Goal: Task Accomplishment & Management: Use online tool/utility

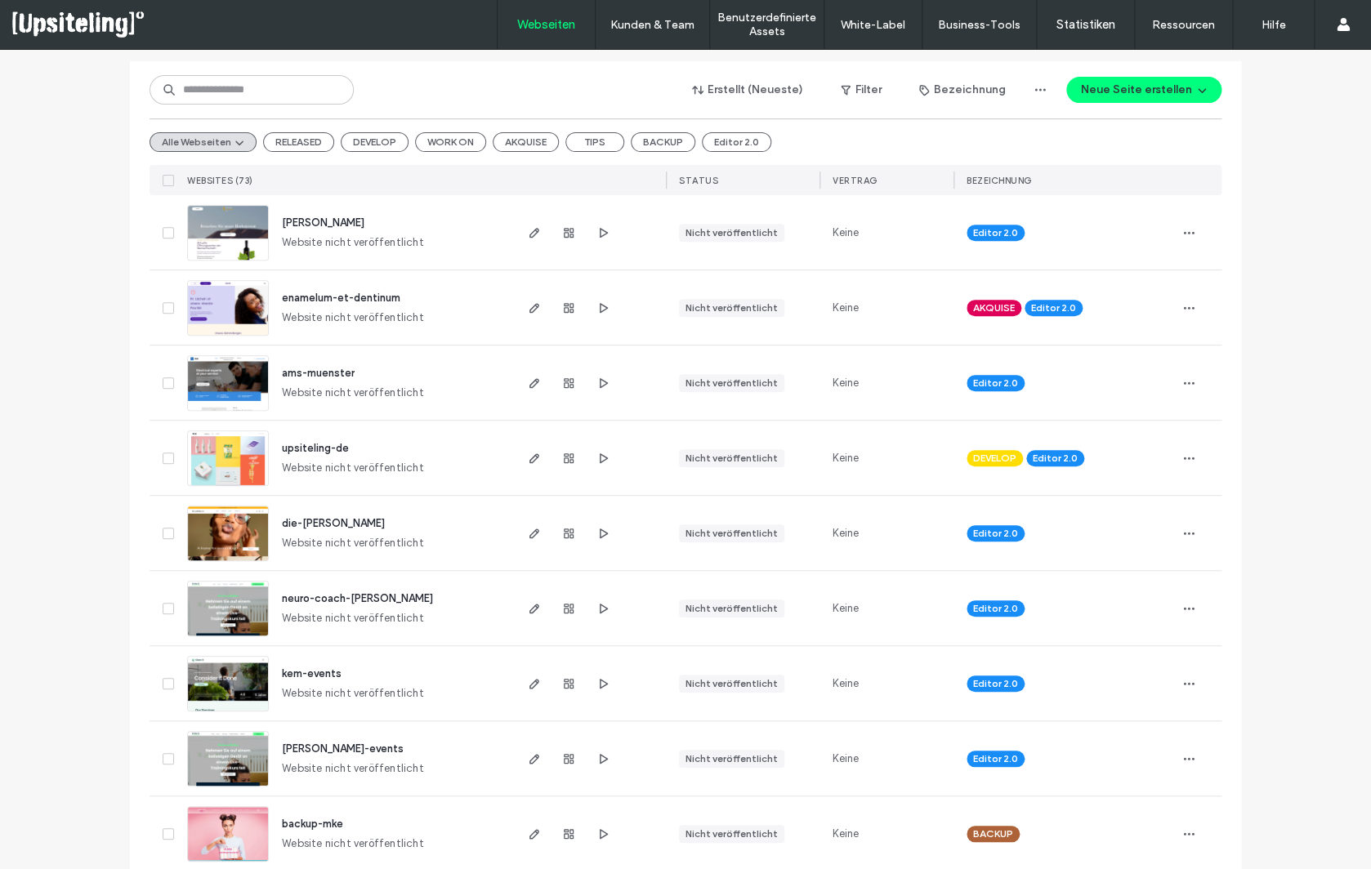
scroll to position [208, 0]
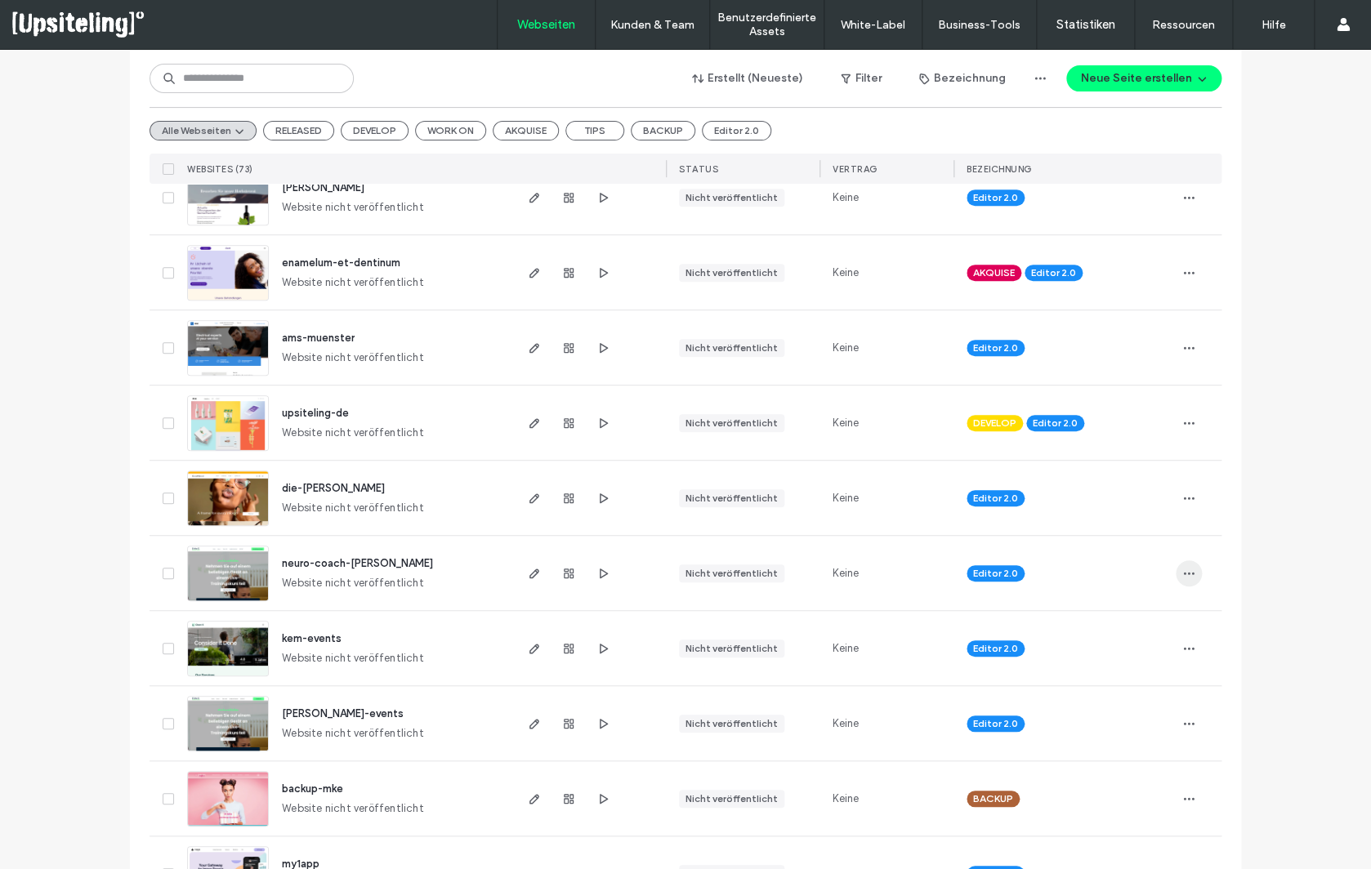
click at [1189, 580] on span "button" at bounding box center [1189, 573] width 26 height 26
click at [488, 598] on div "neuro-coach-moritz Website nicht veröffentlicht" at bounding box center [390, 573] width 243 height 74
click at [541, 576] on span "button" at bounding box center [535, 574] width 20 height 20
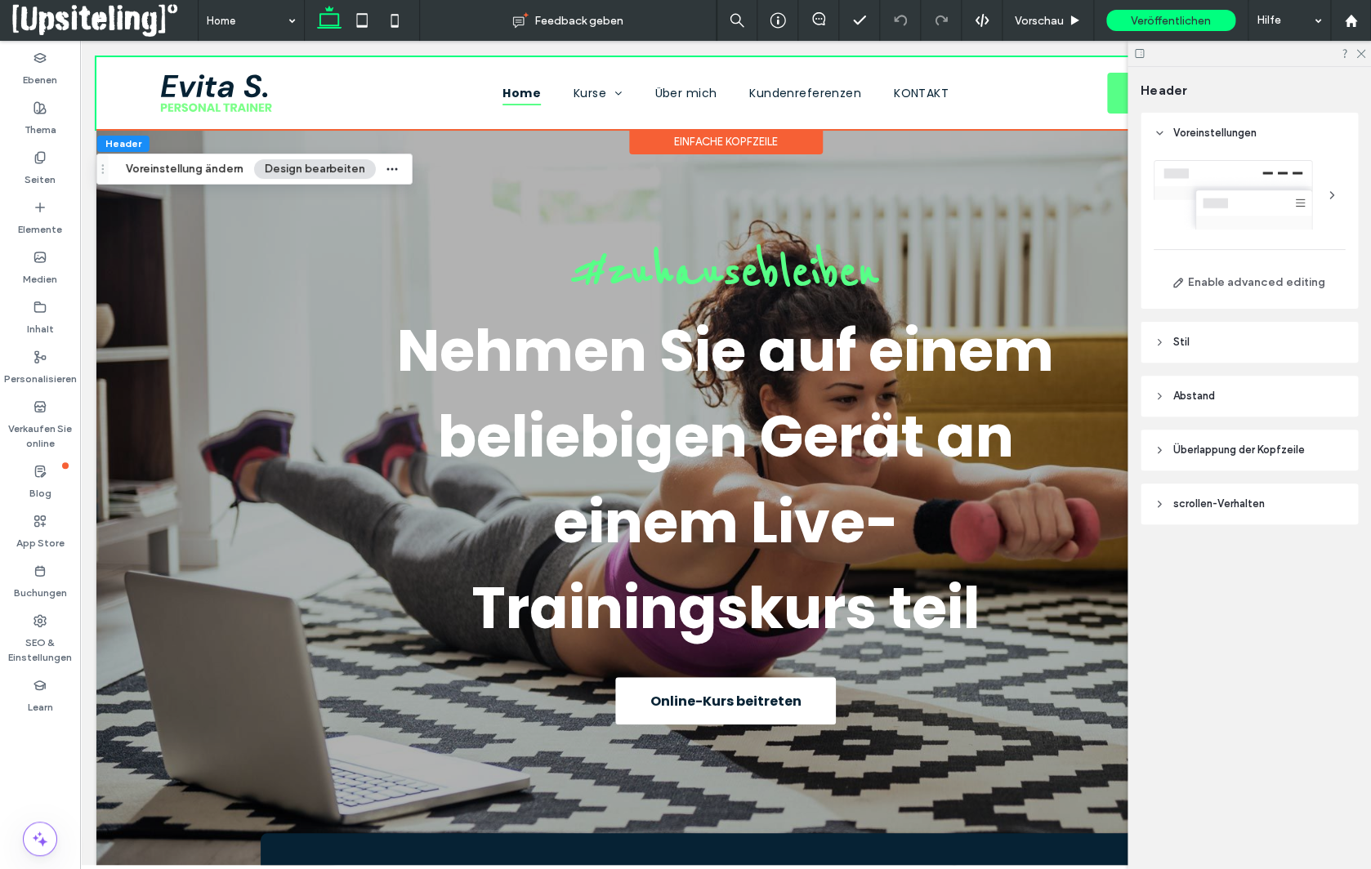
click at [1181, 342] on span "Stil" at bounding box center [1181, 342] width 16 height 16
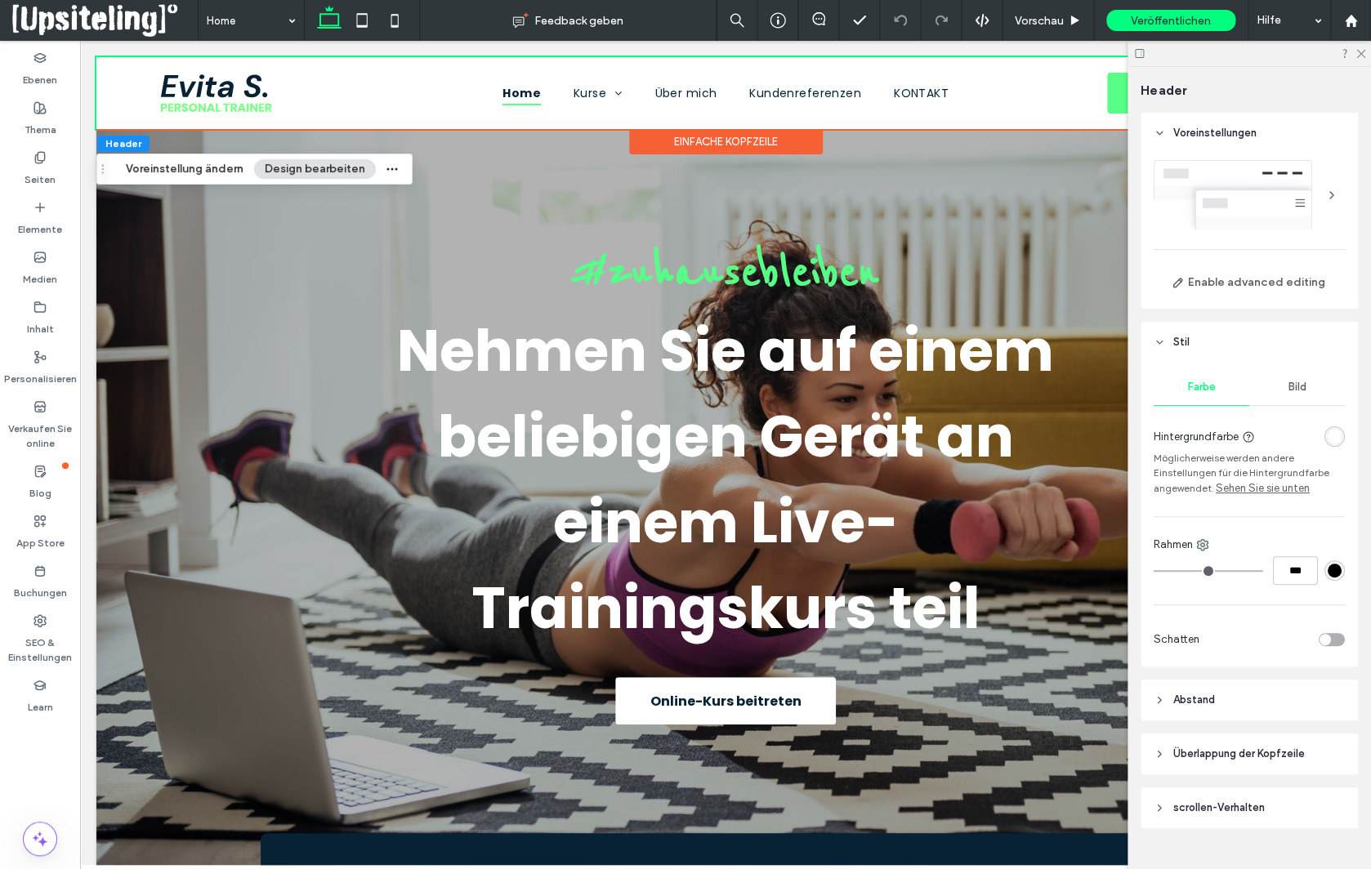
click at [1329, 439] on div "rgba(255, 255, 255, 1)" at bounding box center [1335, 437] width 14 height 14
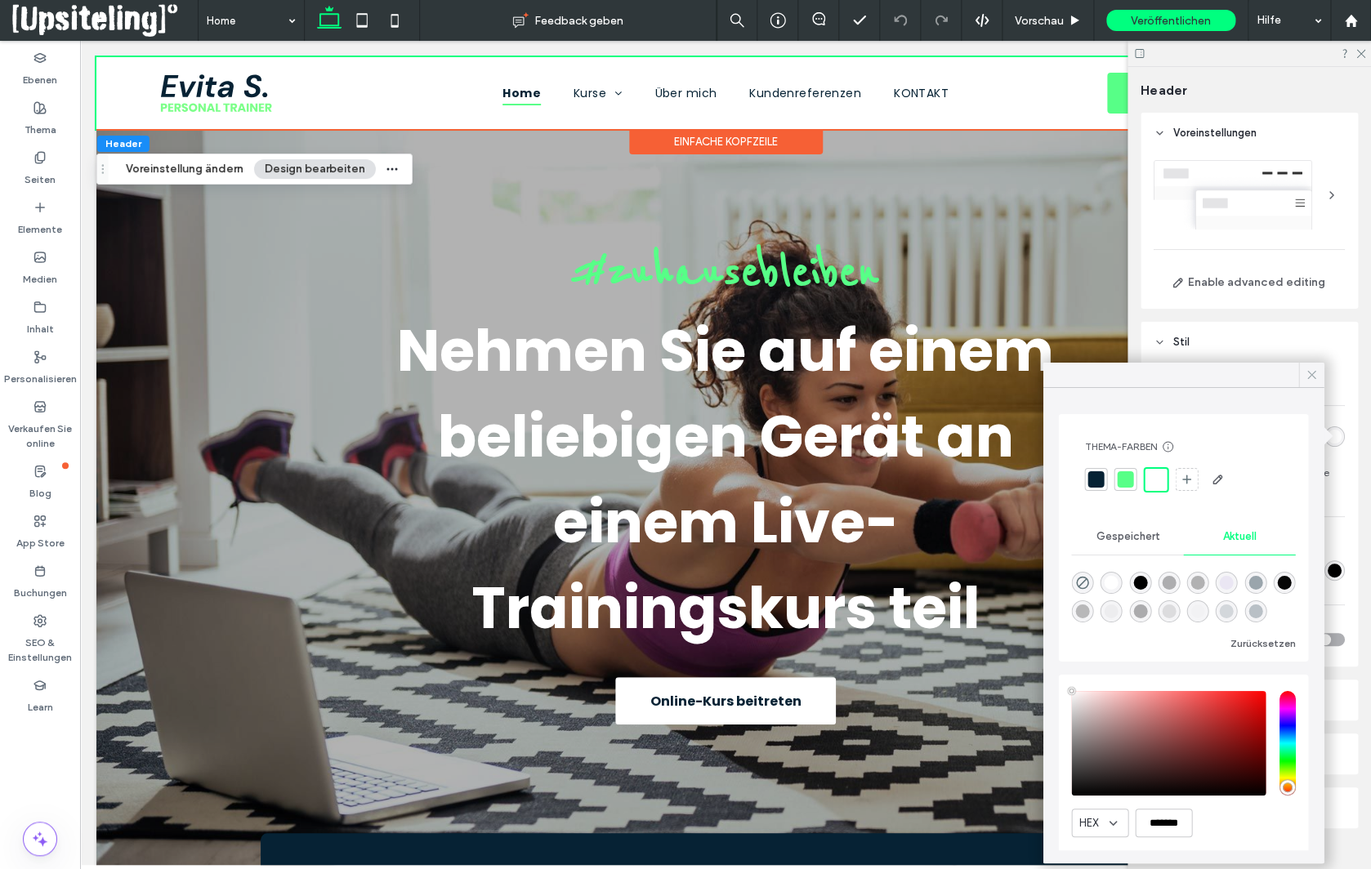
click at [1314, 373] on icon at bounding box center [1311, 375] width 15 height 15
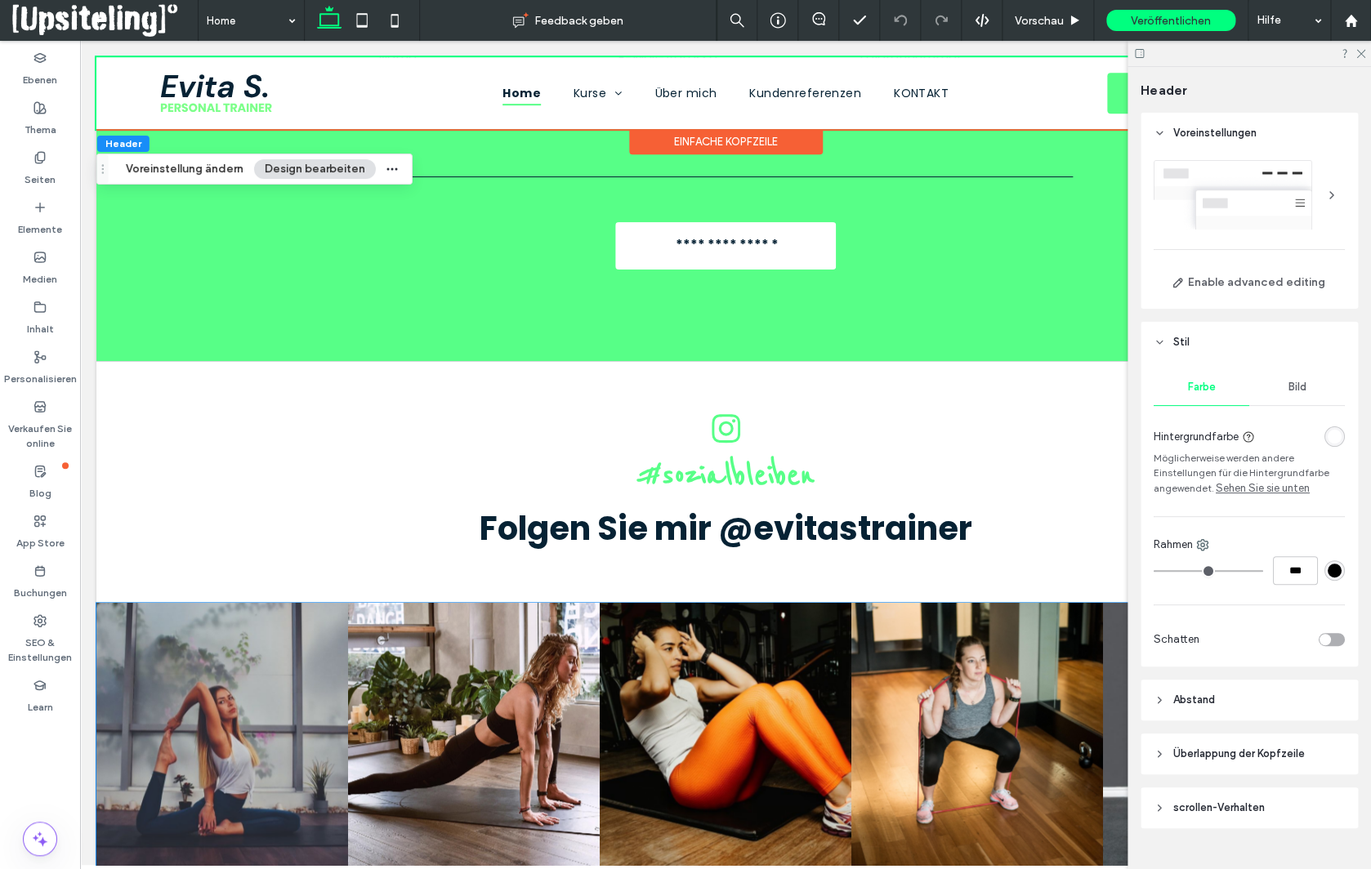
scroll to position [3304, 0]
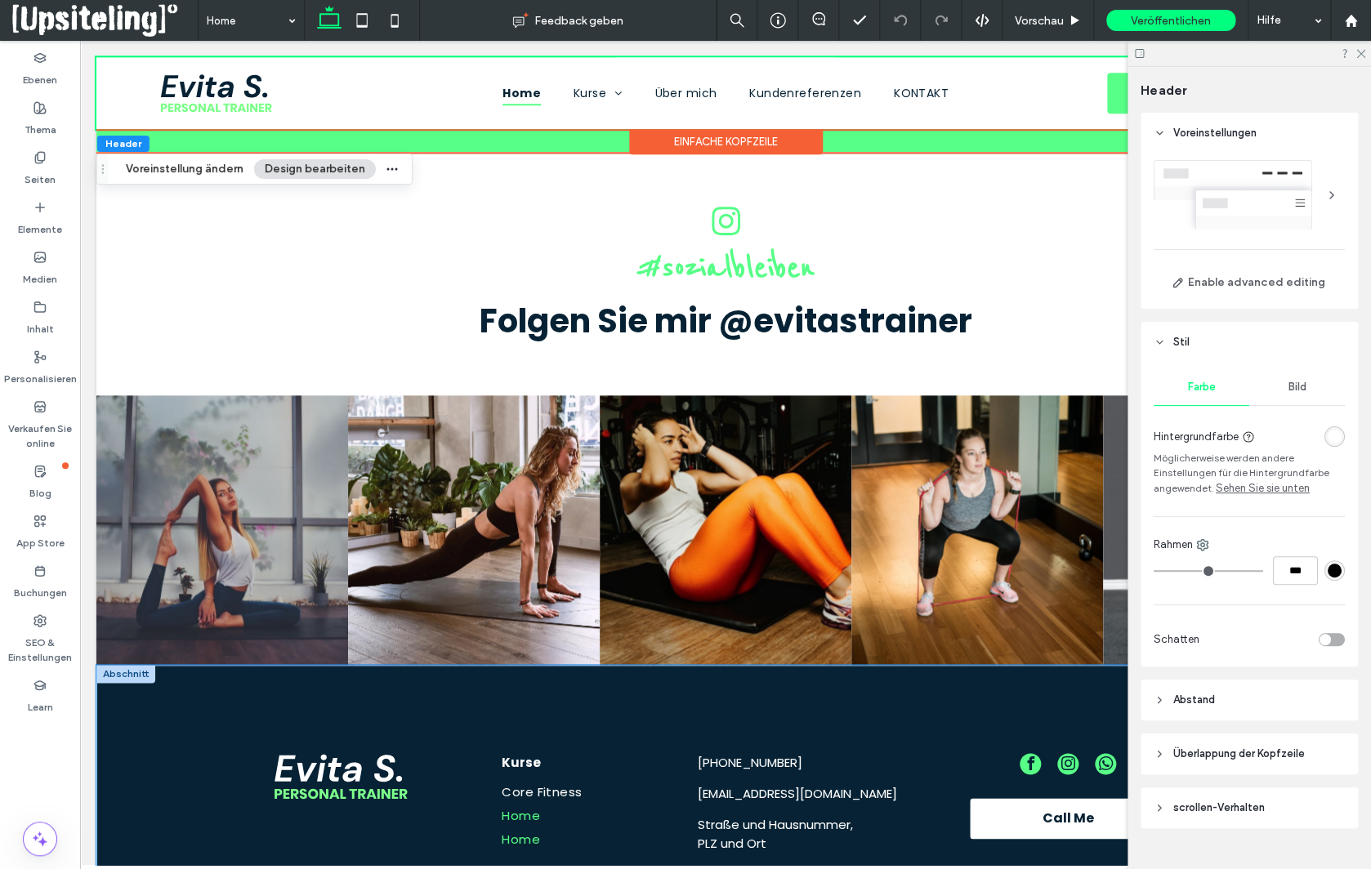
click at [155, 665] on div "Kurse Core Fitness Home Home 555-555-5555 meinemail@mailservice.com Straße und …" at bounding box center [725, 802] width 1258 height 275
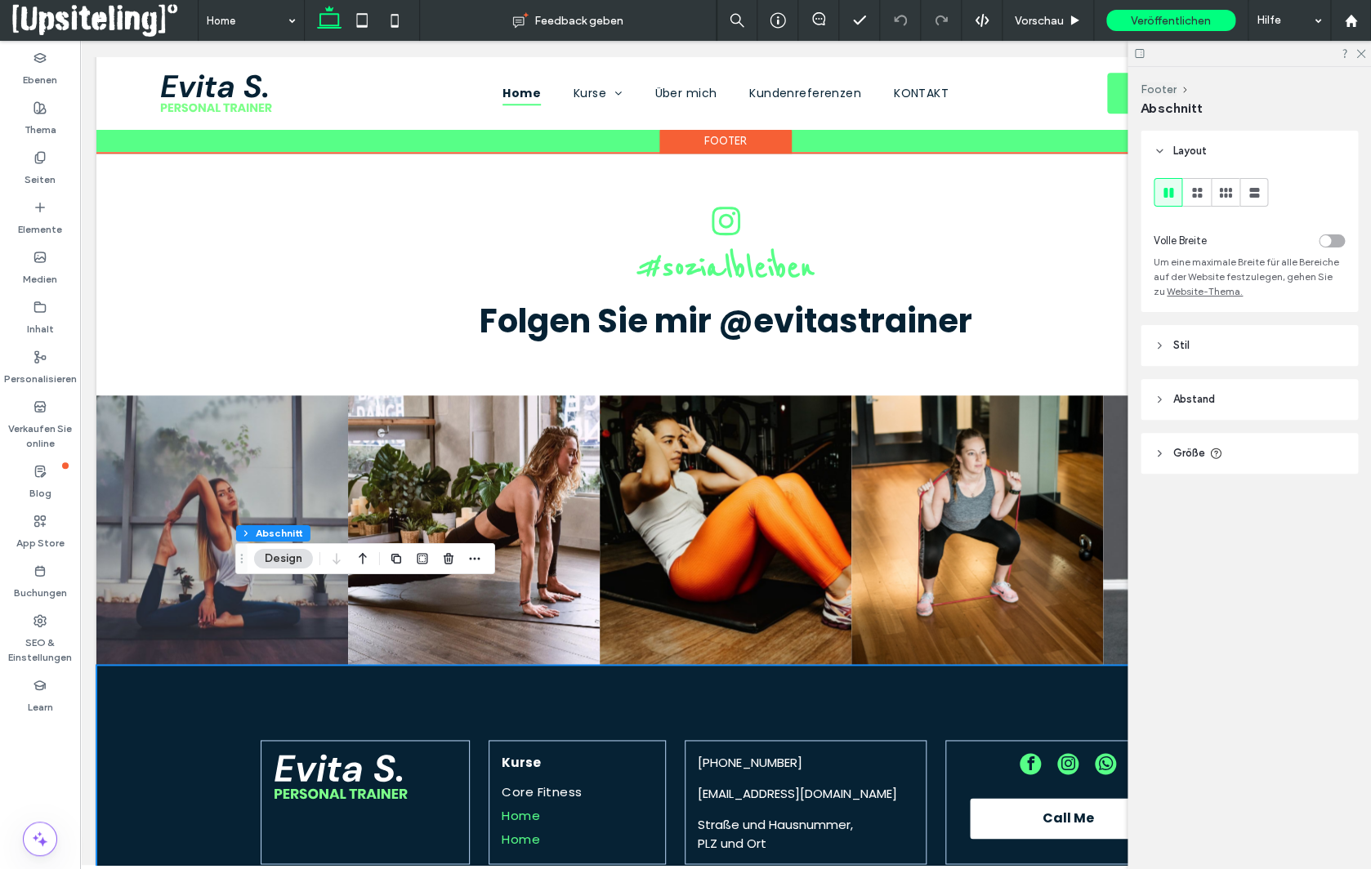
click at [155, 665] on div "Kurse Core Fitness Home Home 555-555-5555 meinemail@mailservice.com Straße und …" at bounding box center [725, 802] width 1258 height 275
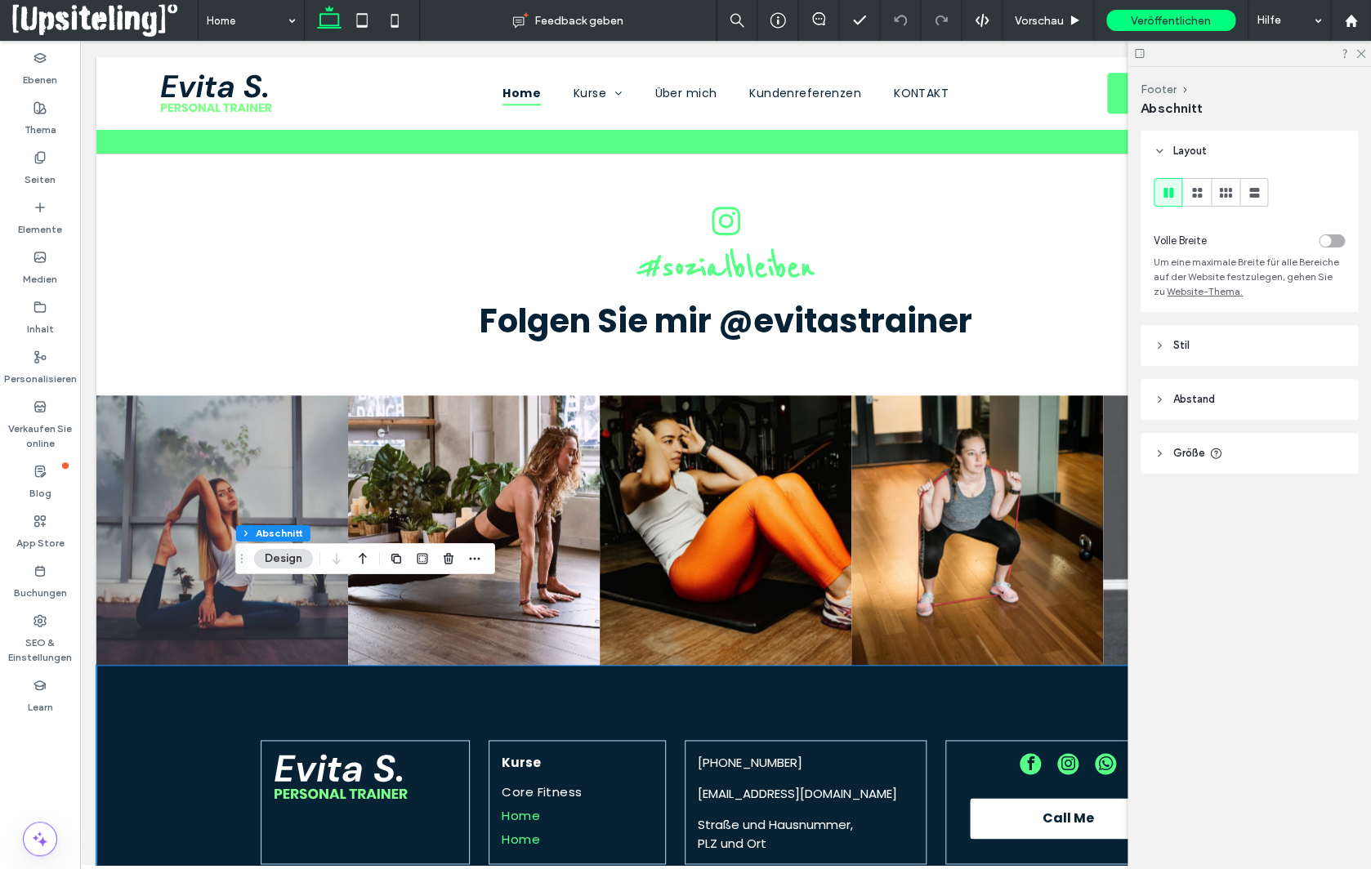
click at [1181, 348] on span "Stil" at bounding box center [1181, 345] width 16 height 16
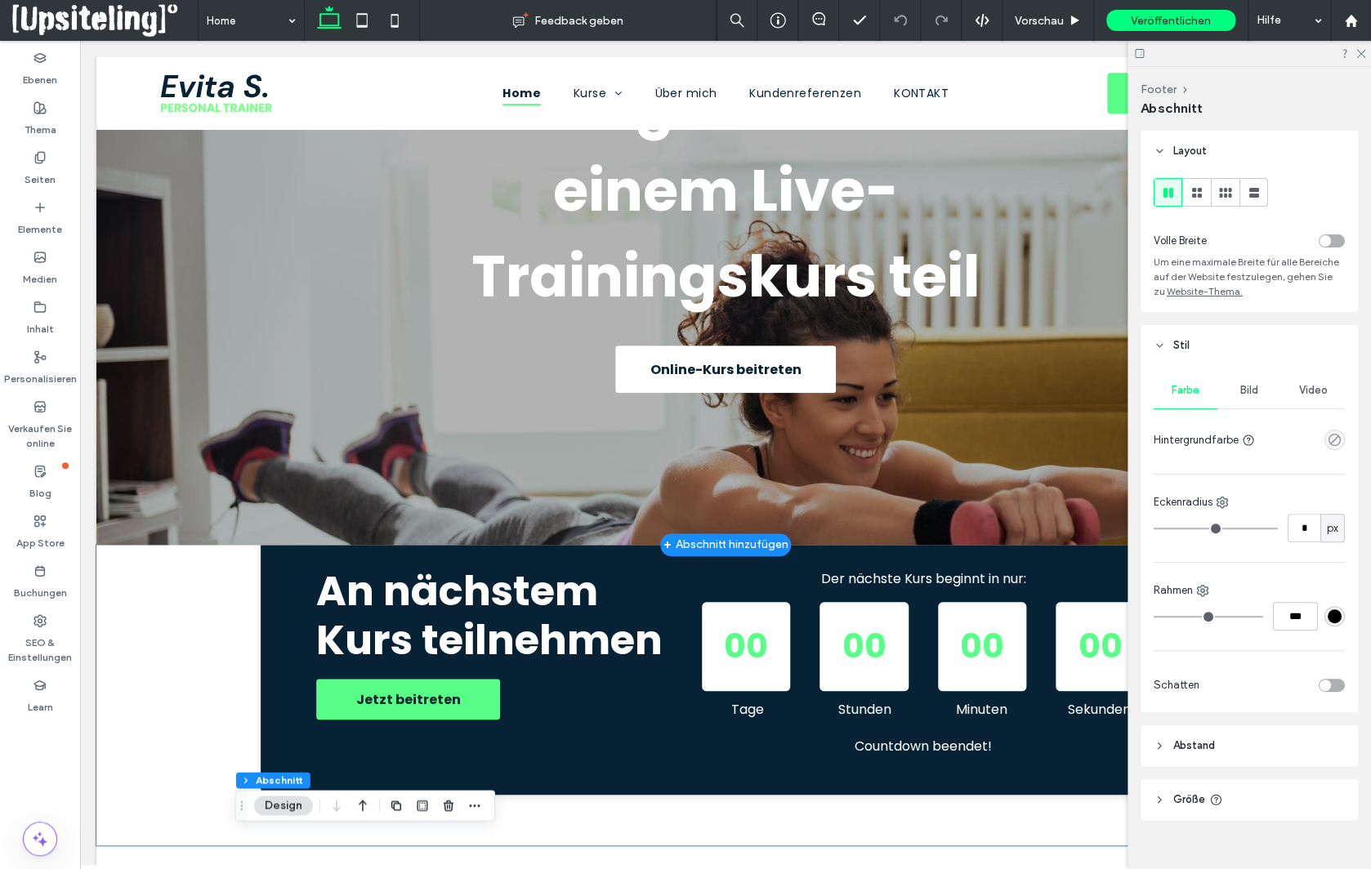
scroll to position [0, 0]
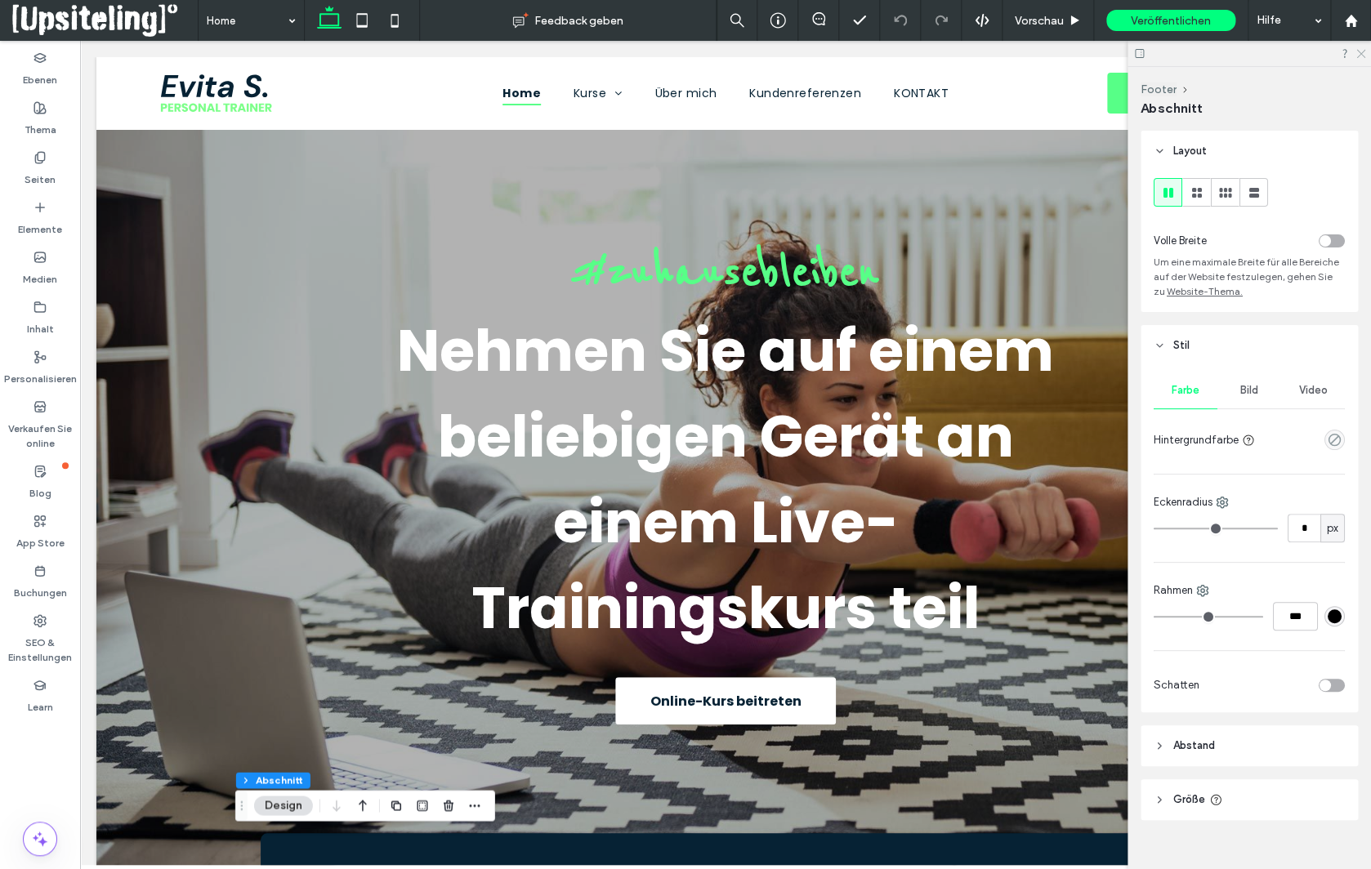
click at [1363, 52] on icon at bounding box center [1360, 52] width 11 height 11
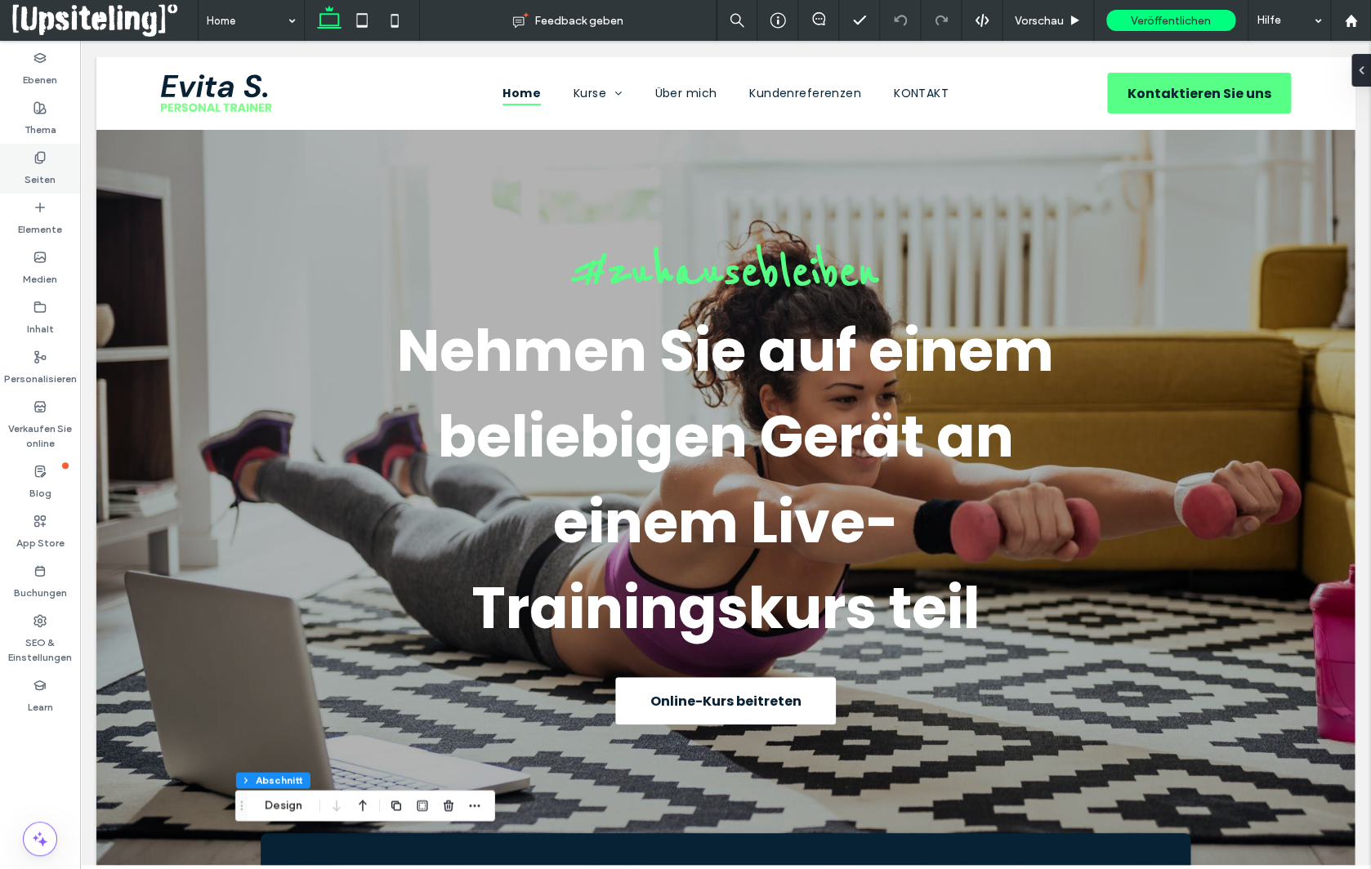
click at [39, 177] on label "Seiten" at bounding box center [40, 175] width 31 height 23
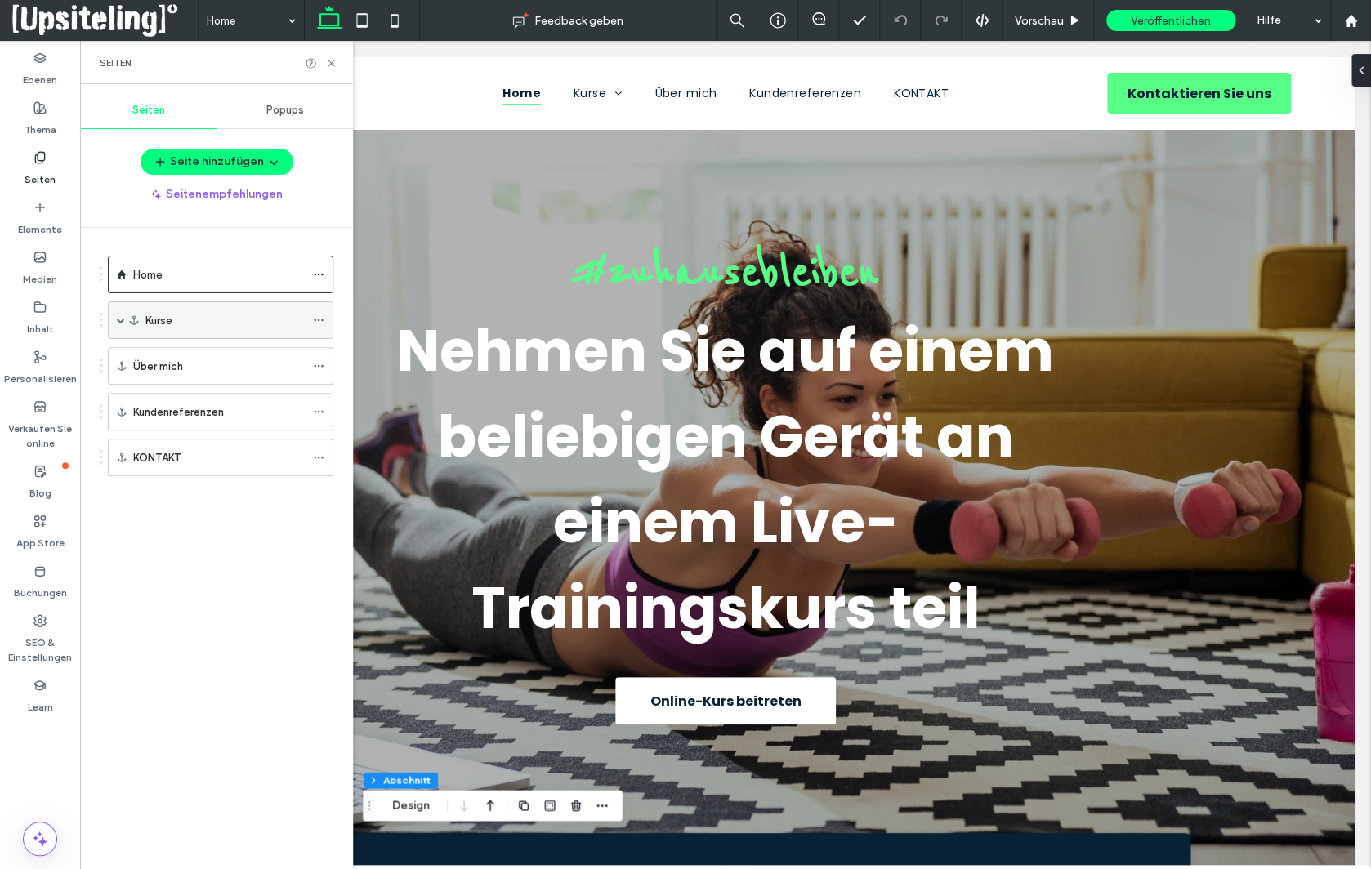
click at [208, 321] on div "Kurse" at bounding box center [224, 320] width 159 height 17
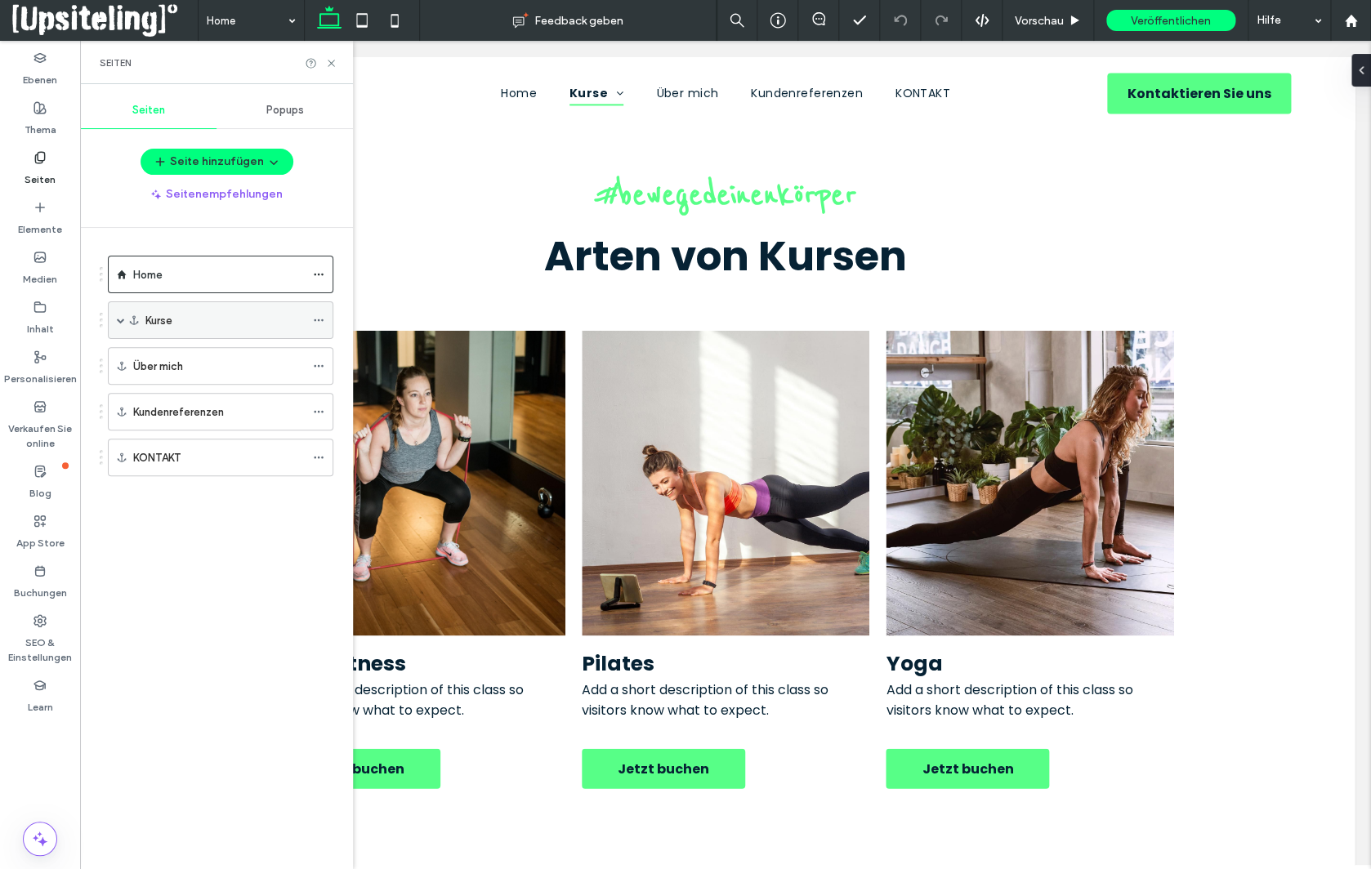
scroll to position [1048, 0]
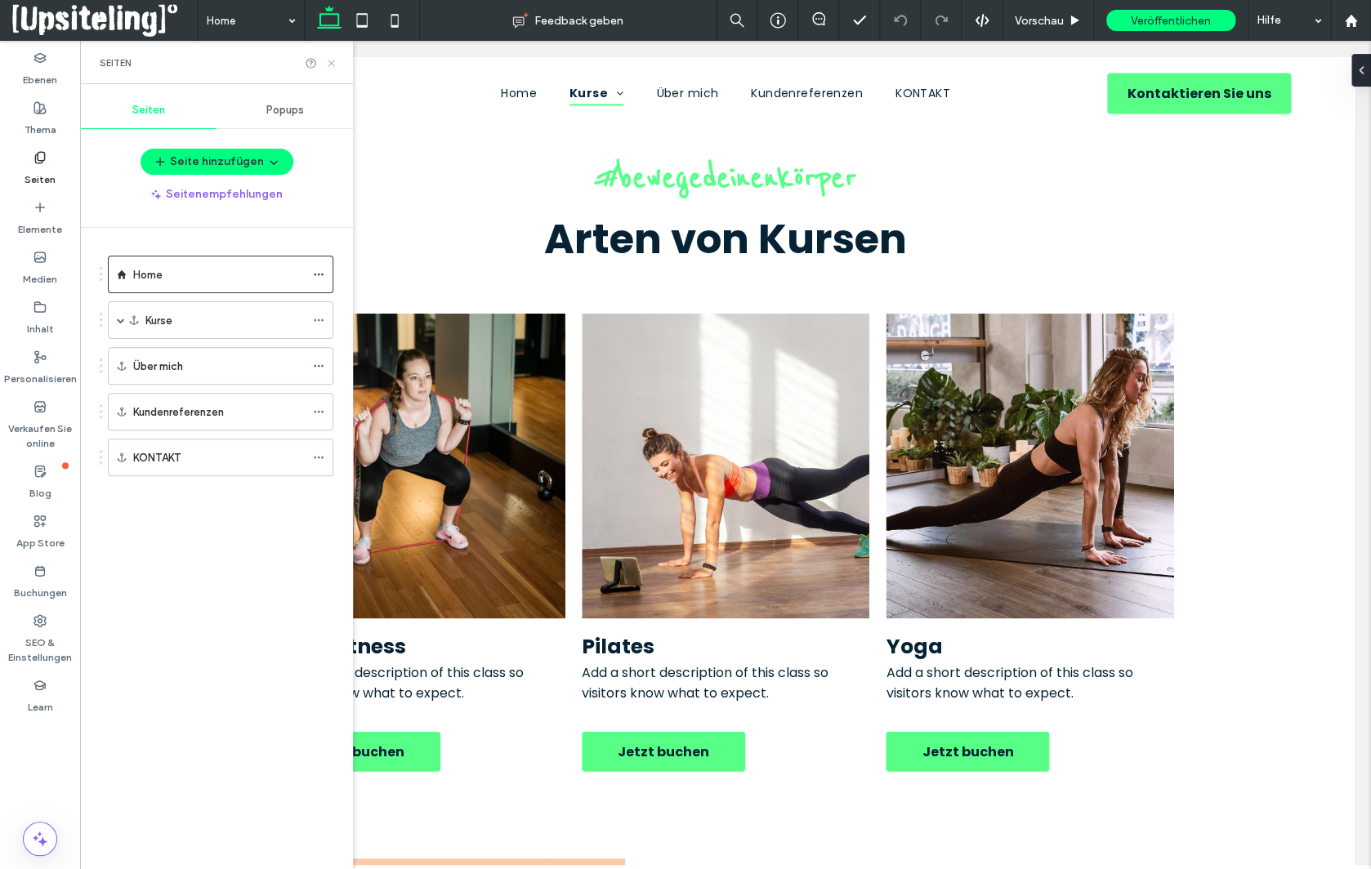
drag, startPoint x: 332, startPoint y: 63, endPoint x: 312, endPoint y: 38, distance: 31.4
click at [332, 63] on use at bounding box center [331, 63] width 7 height 7
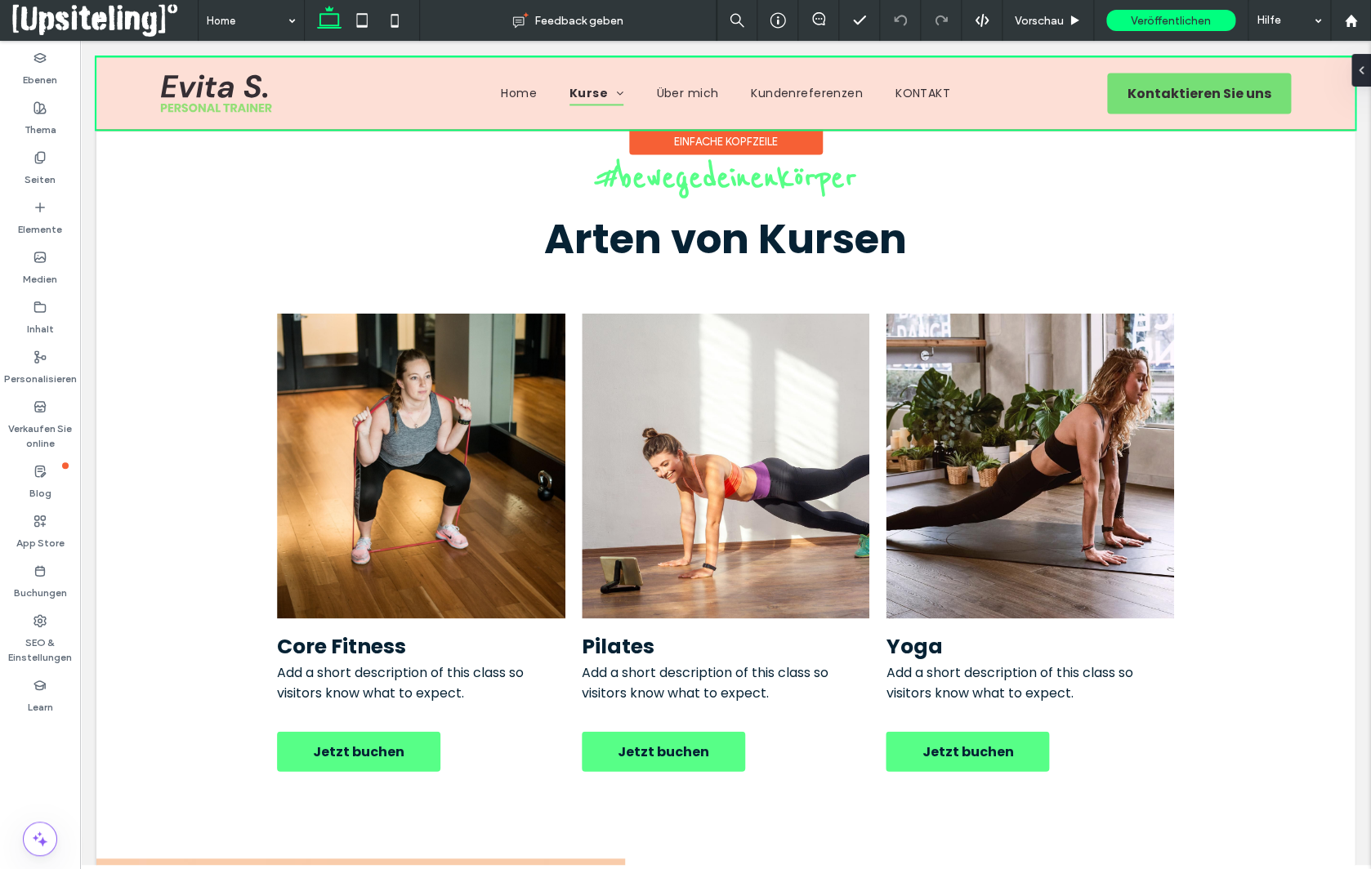
click at [450, 124] on div at bounding box center [725, 93] width 1258 height 72
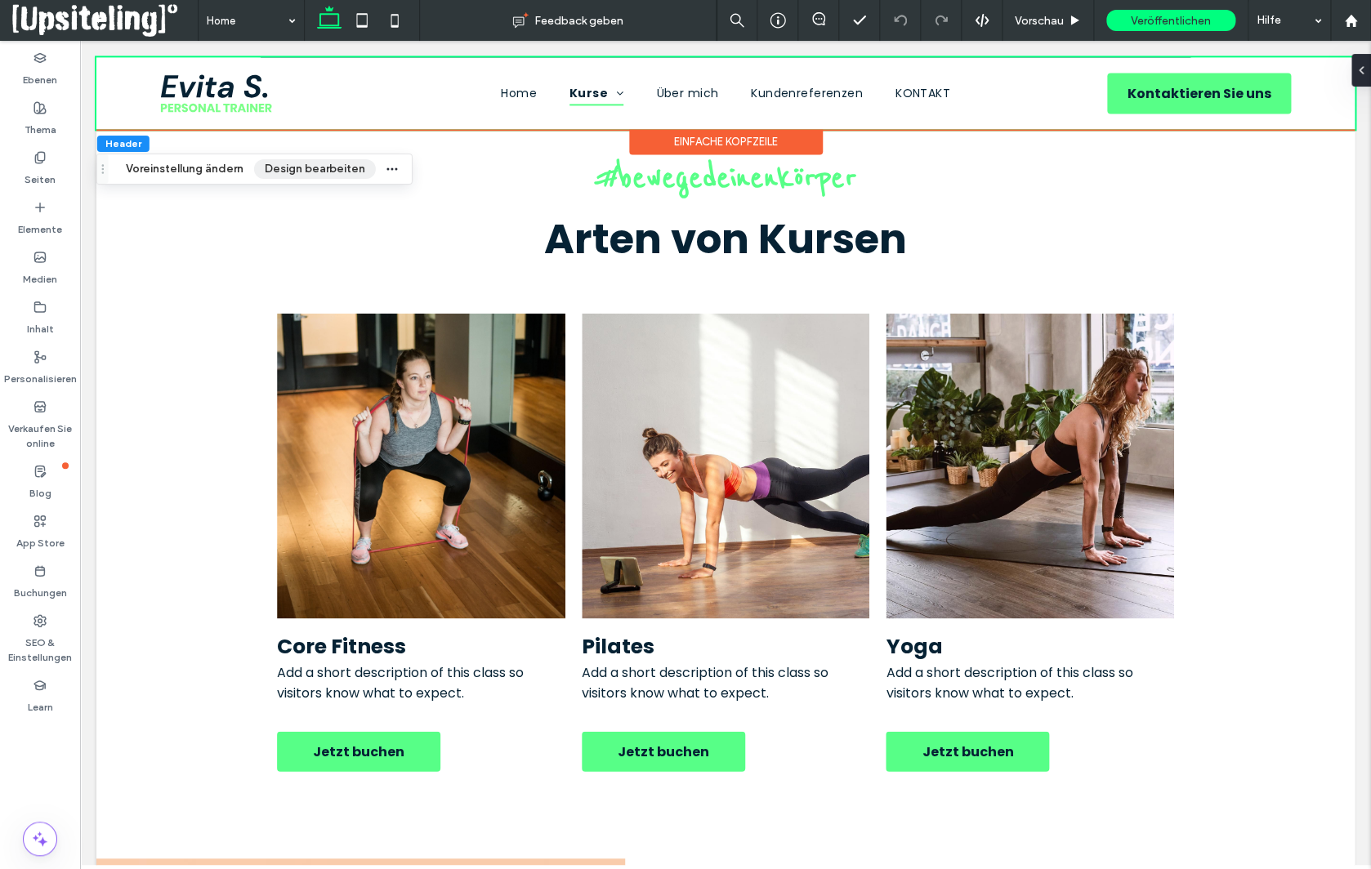
click at [333, 176] on button "Design bearbeiten" at bounding box center [315, 169] width 122 height 20
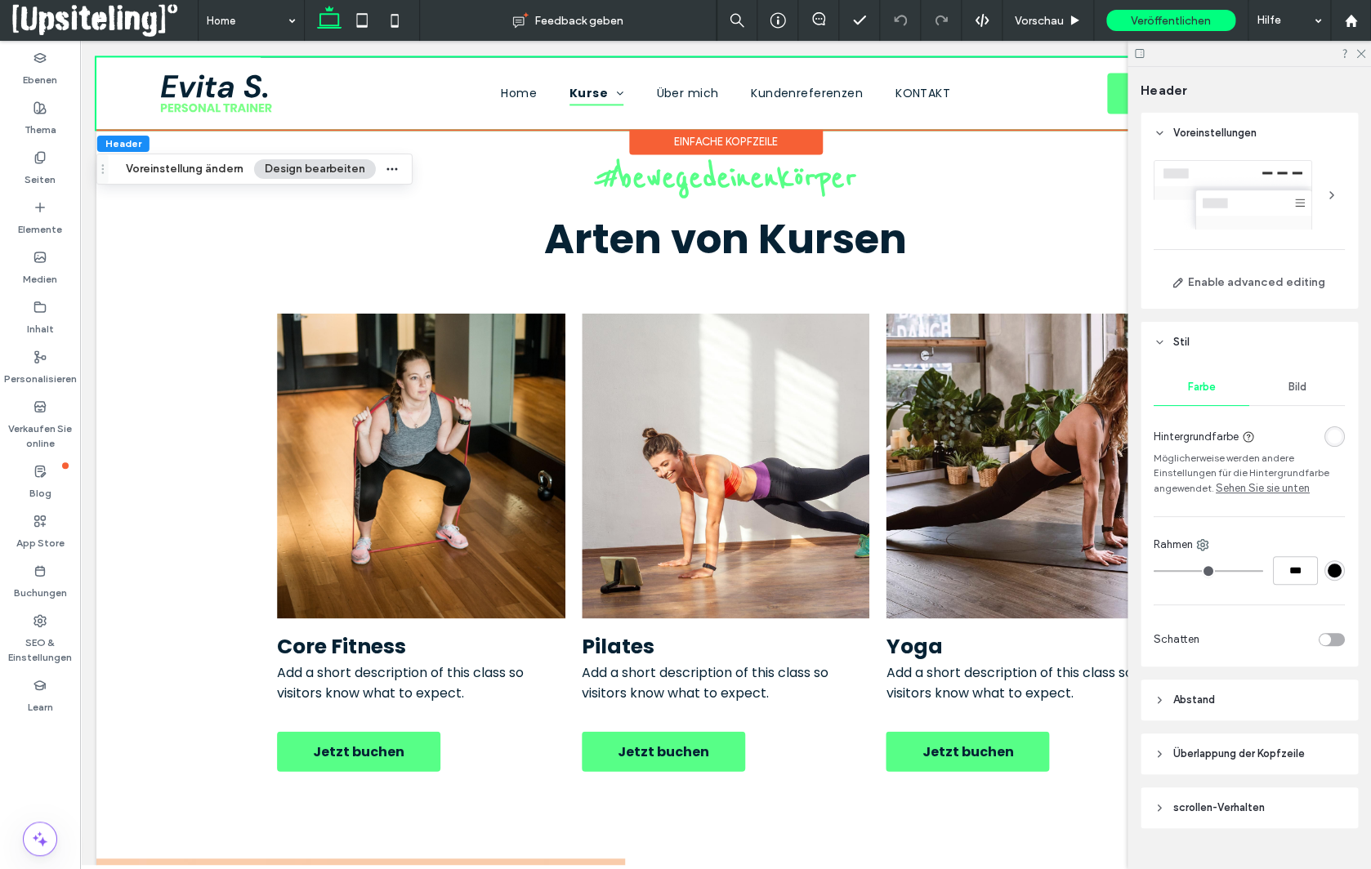
click at [1276, 491] on link "Sehen Sie sie unten" at bounding box center [1263, 488] width 94 height 16
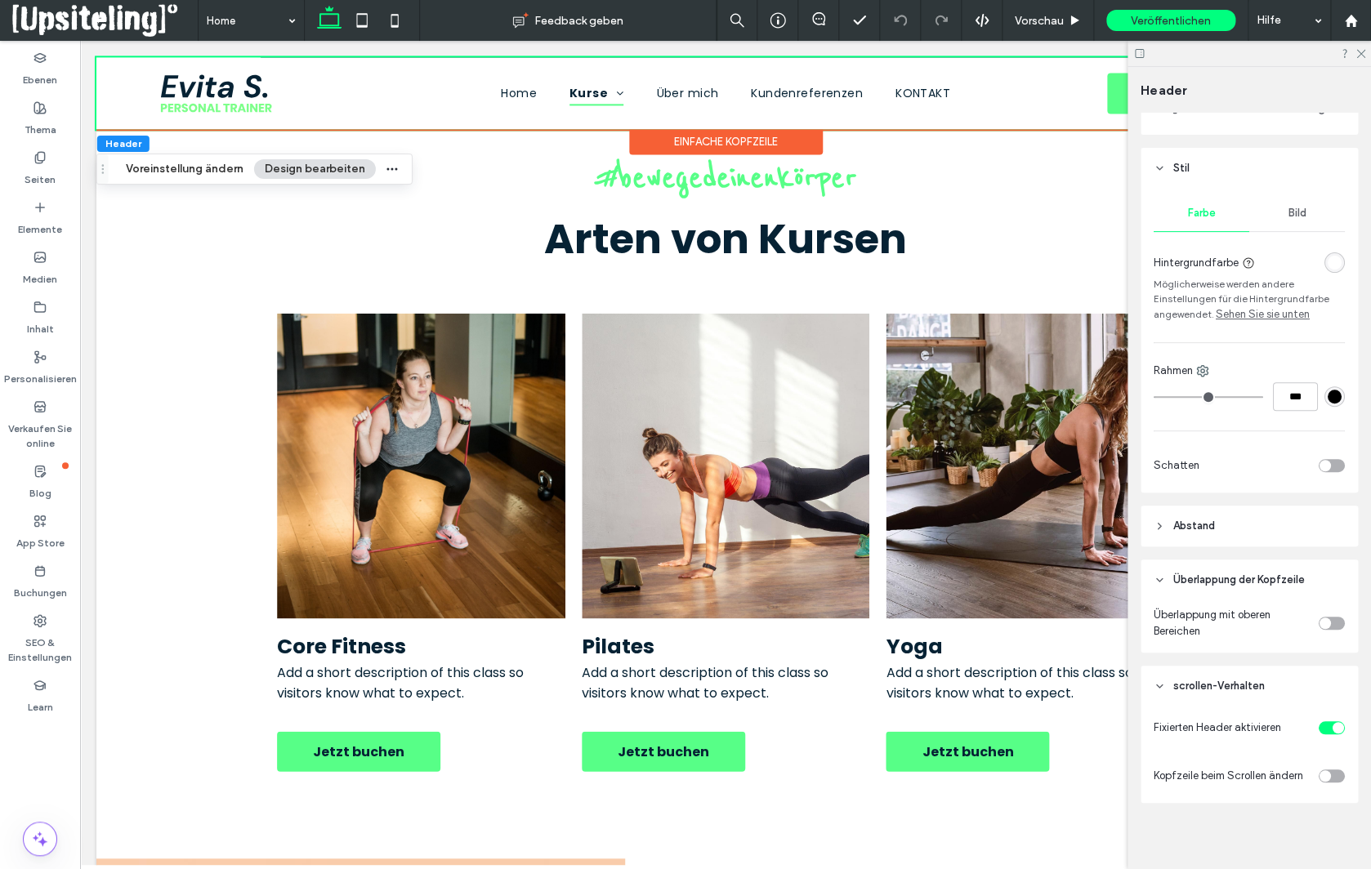
scroll to position [175, 0]
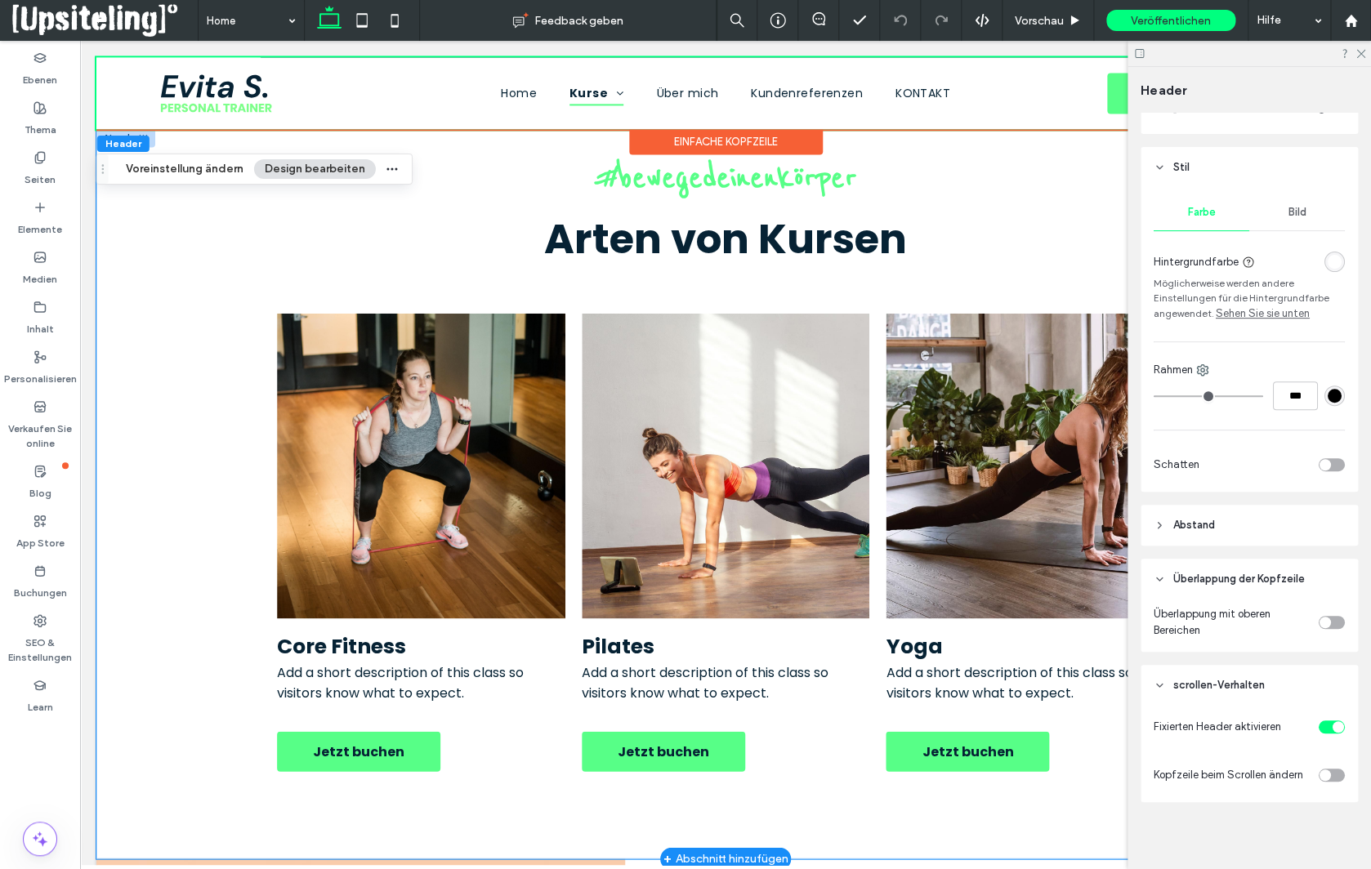
click at [181, 412] on div "#bewegedeinenkörper Arten von Kursen Core Fitness Add a short description of th…" at bounding box center [725, 494] width 1258 height 730
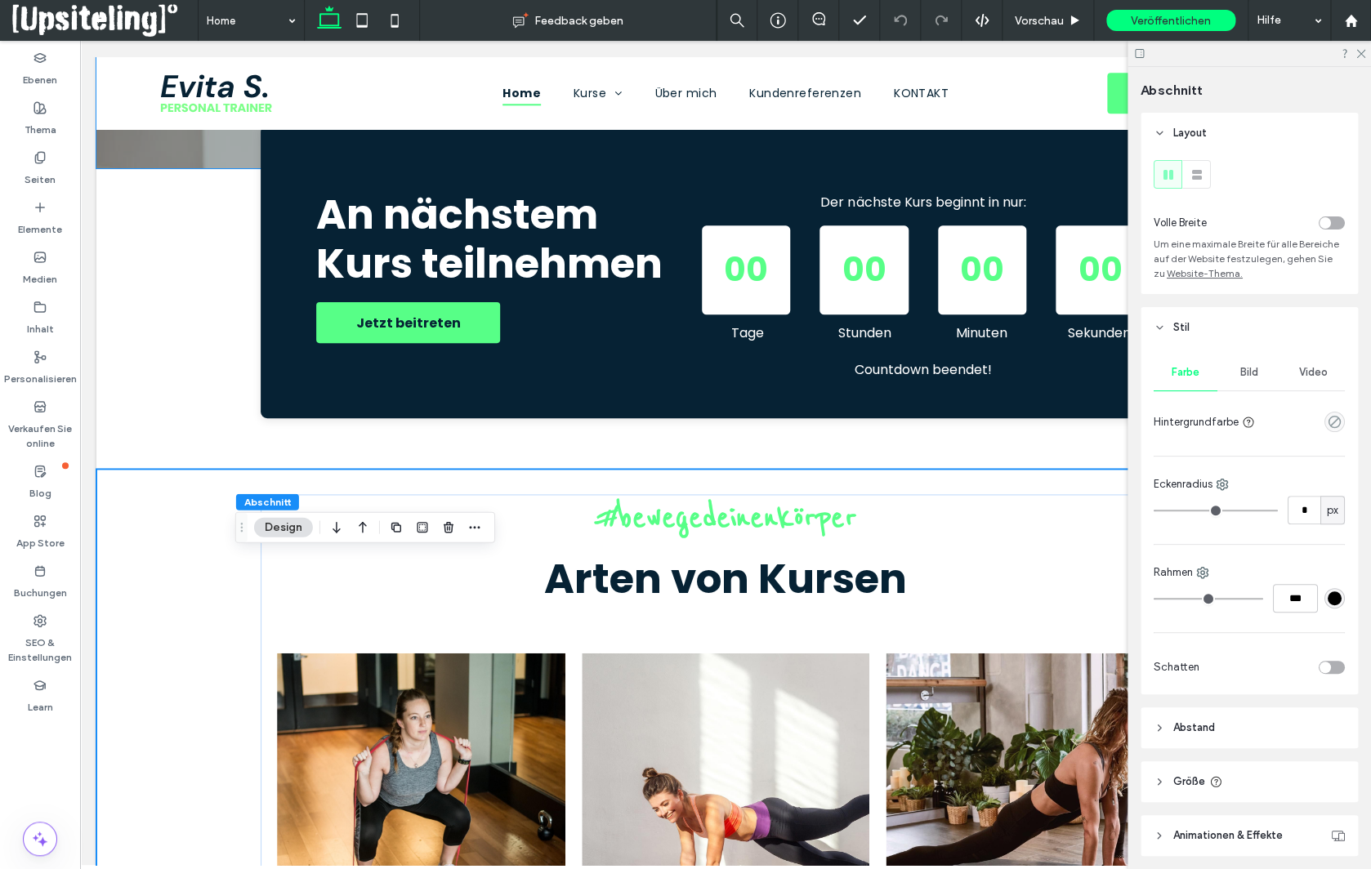
scroll to position [621, 0]
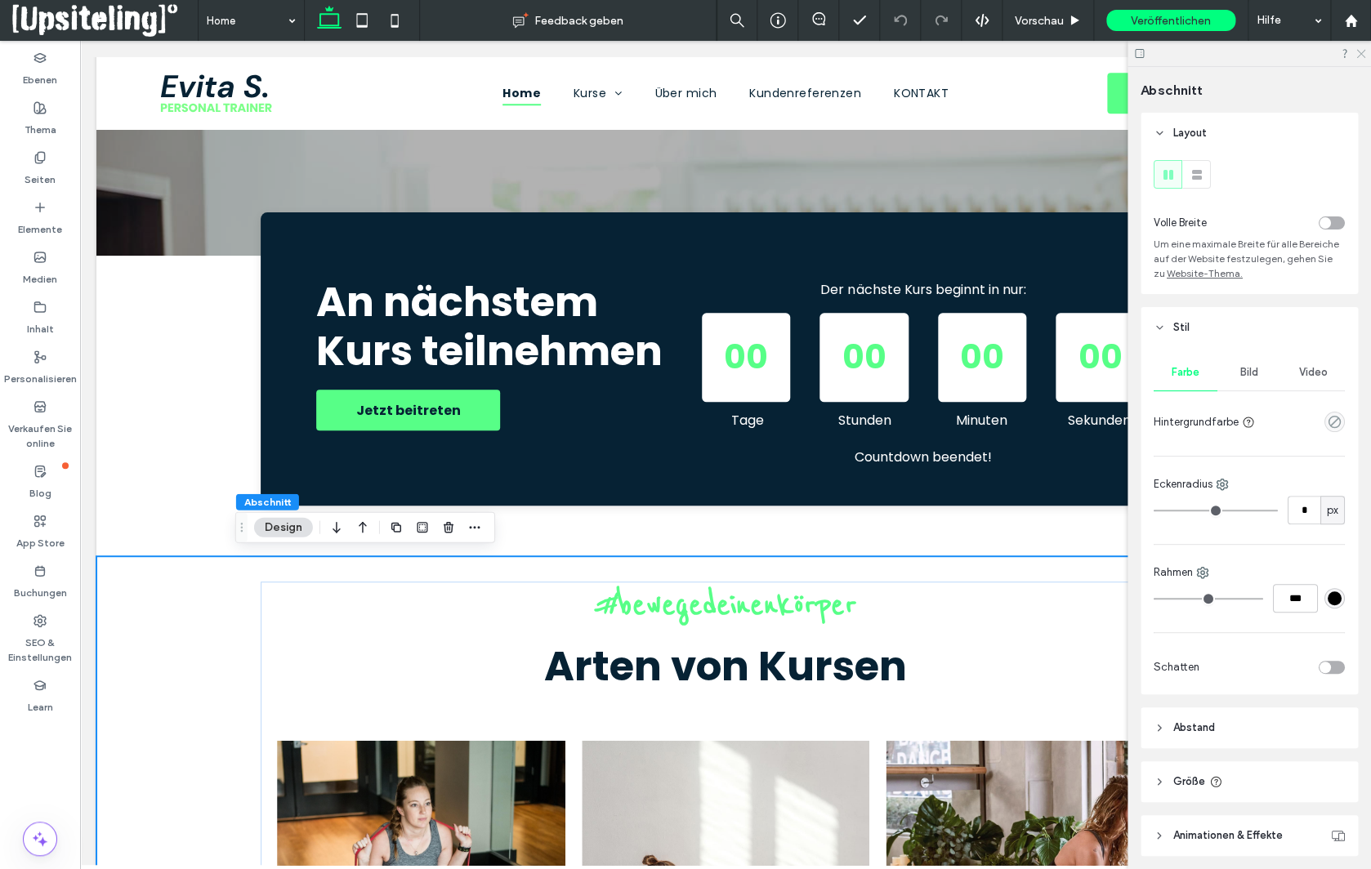
drag, startPoint x: 1362, startPoint y: 50, endPoint x: 1281, endPoint y: 9, distance: 90.6
click at [1362, 50] on icon at bounding box center [1360, 52] width 11 height 11
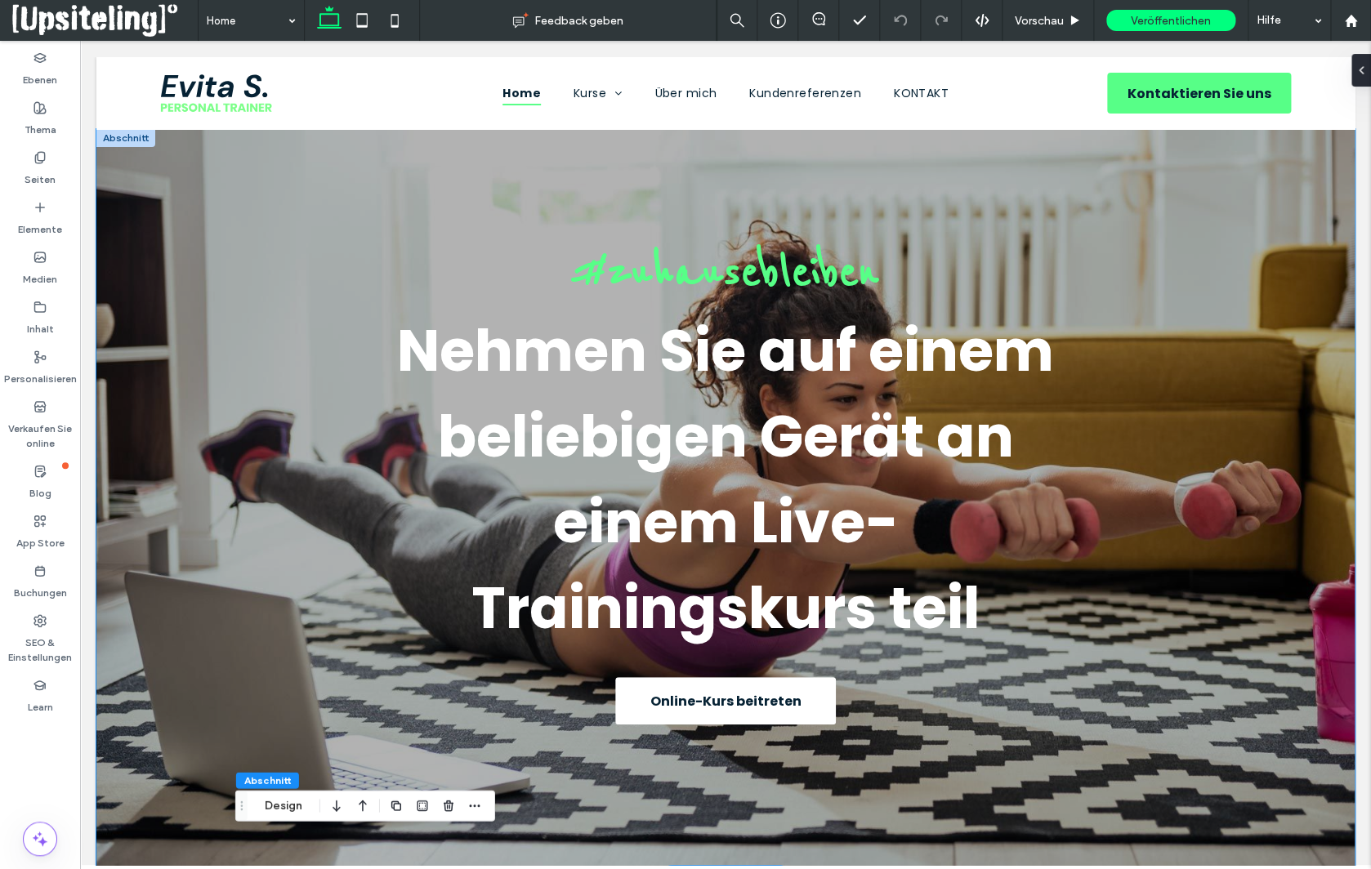
scroll to position [11, 0]
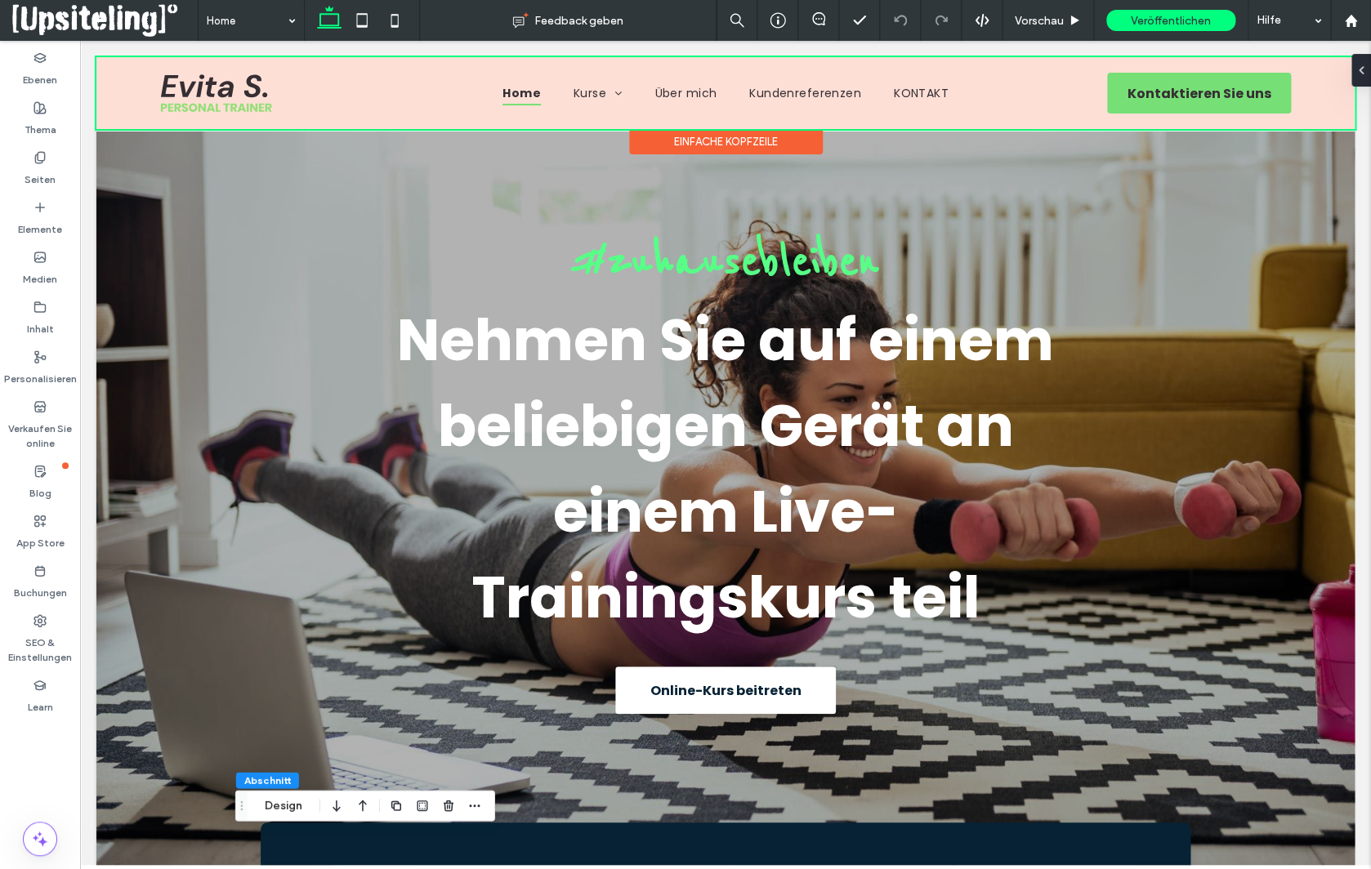
click at [203, 106] on div at bounding box center [725, 93] width 1258 height 72
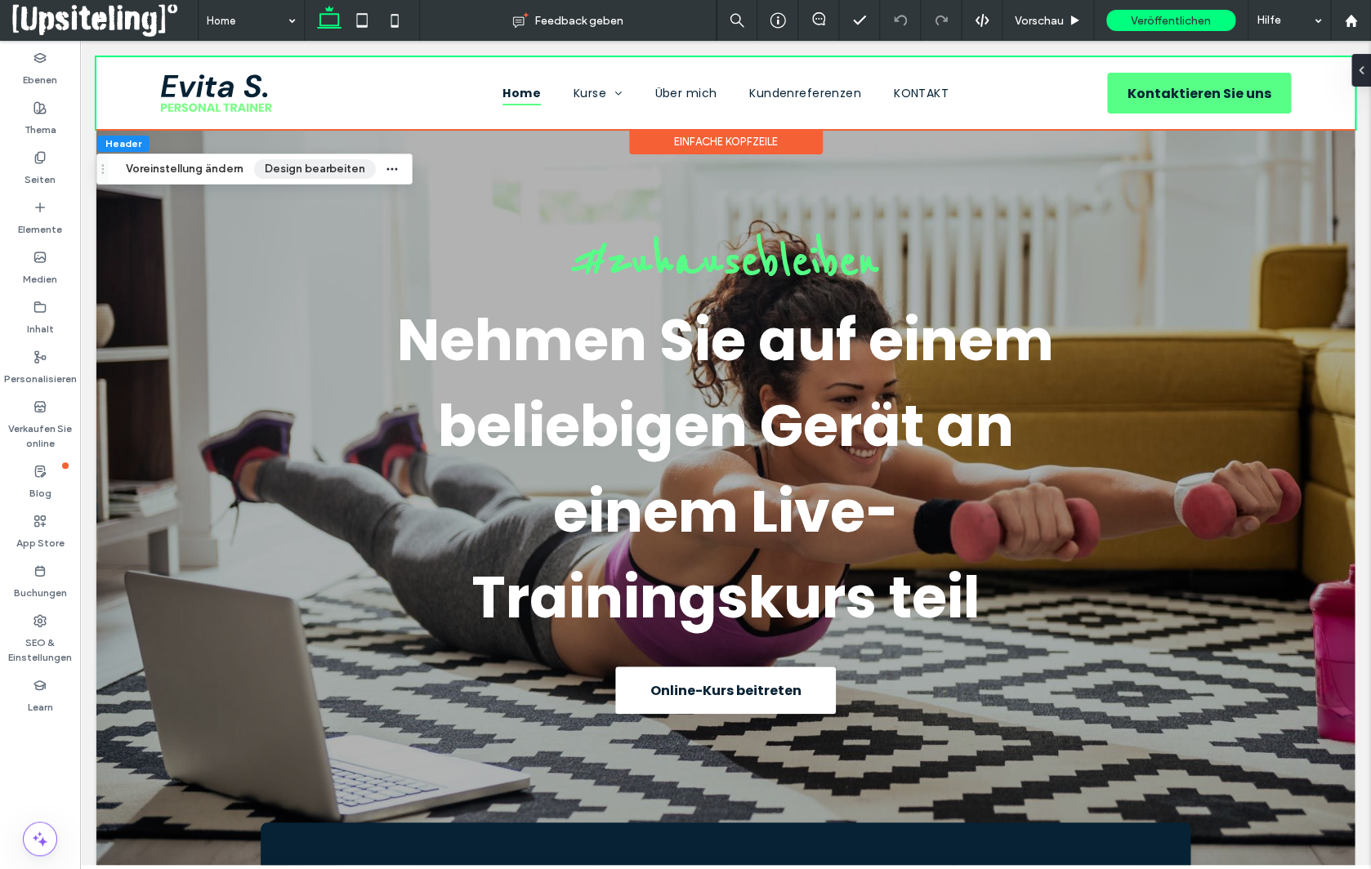
click at [329, 171] on button "Design bearbeiten" at bounding box center [315, 169] width 122 height 20
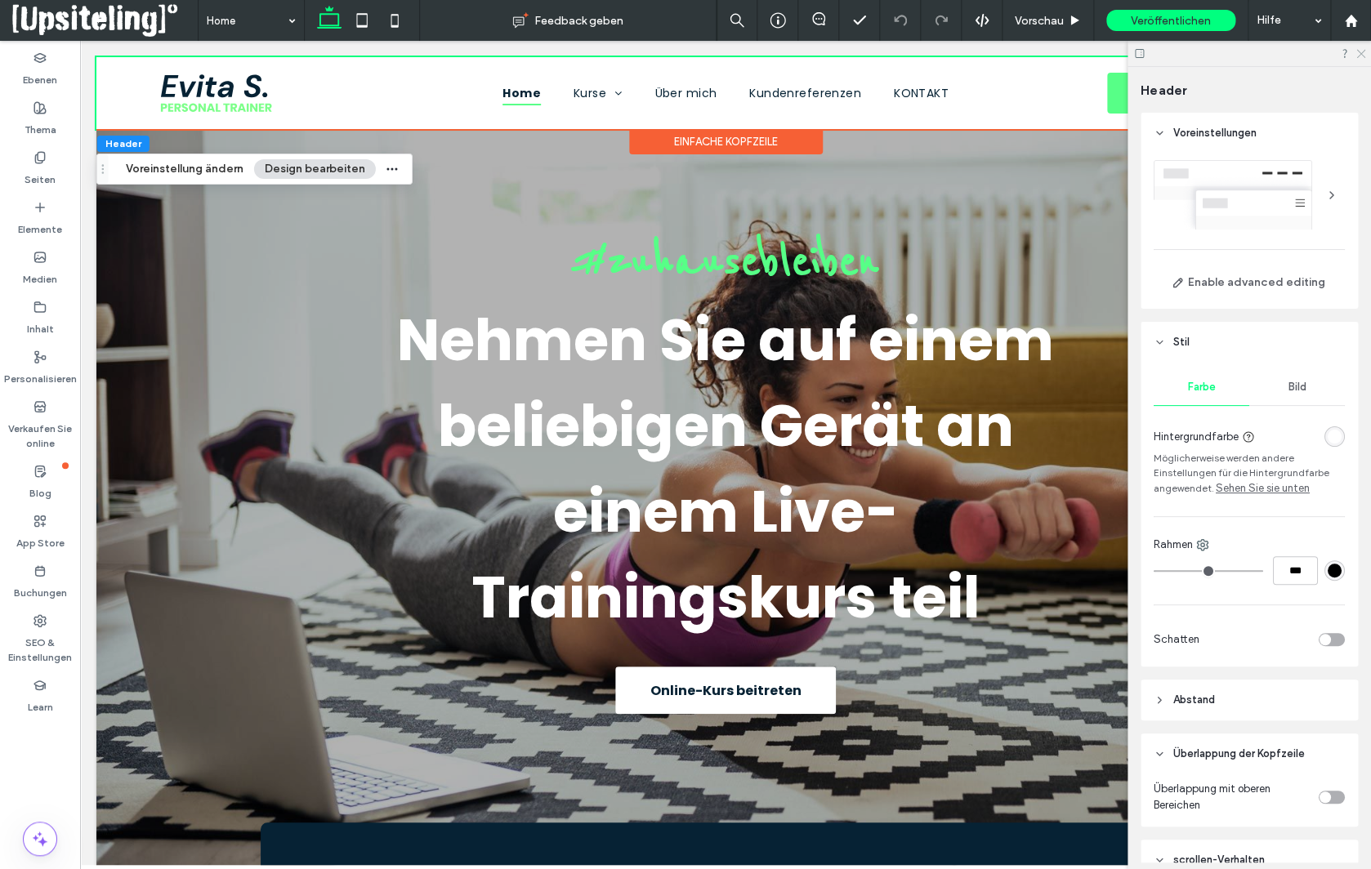
click at [1364, 53] on icon at bounding box center [1360, 52] width 11 height 11
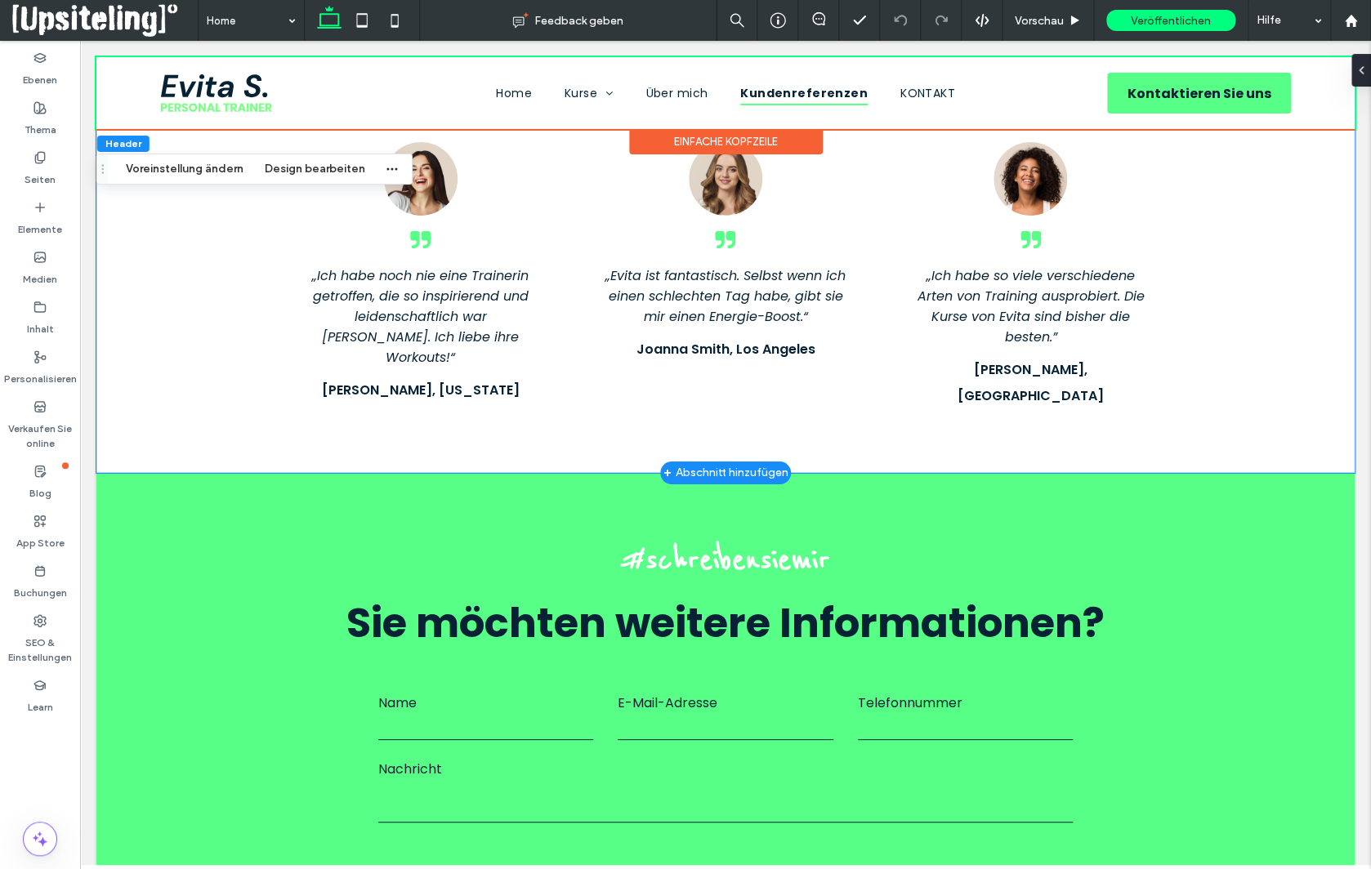
scroll to position [2592, 0]
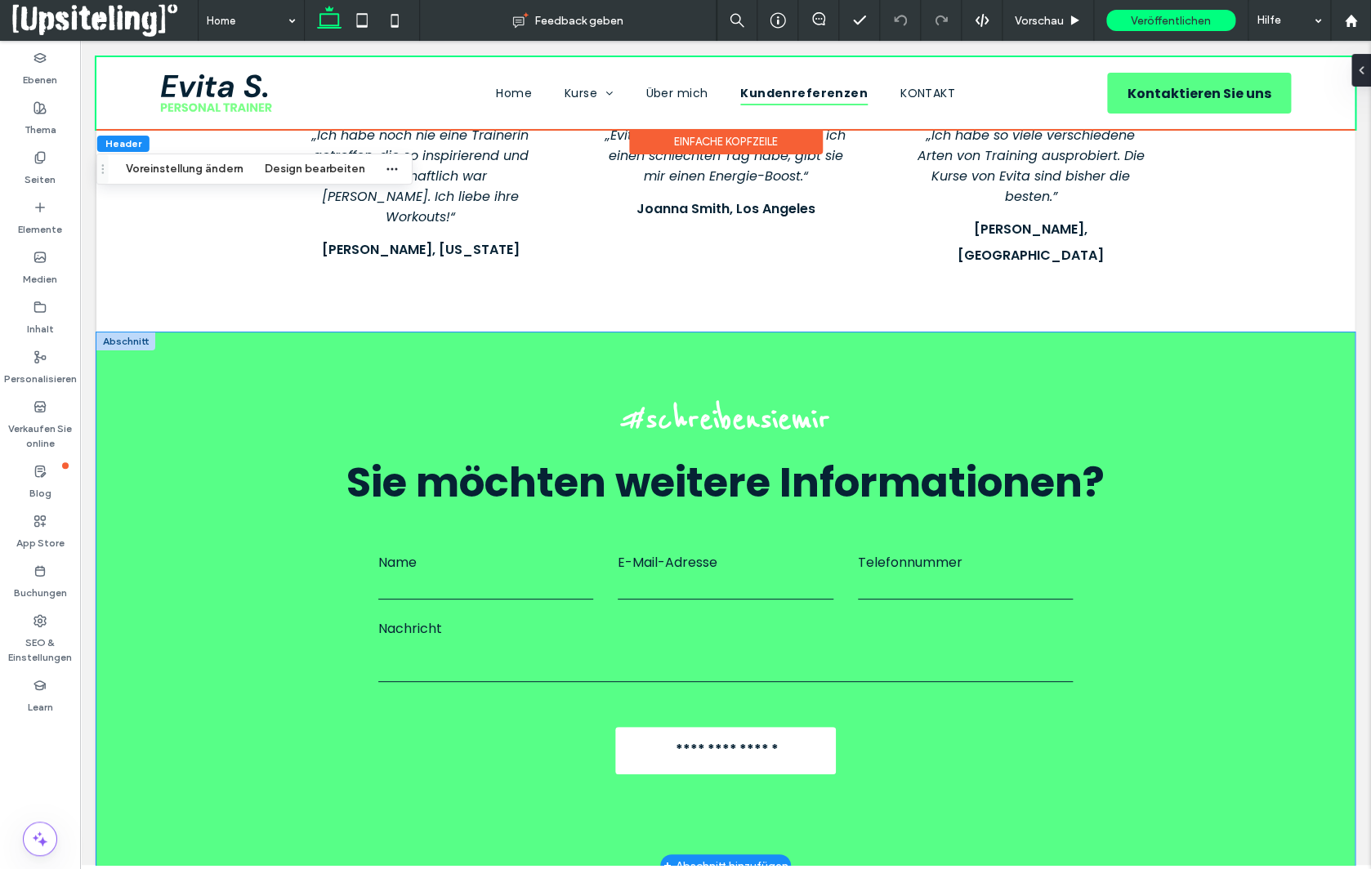
click at [219, 333] on div "**********" at bounding box center [725, 600] width 1258 height 534
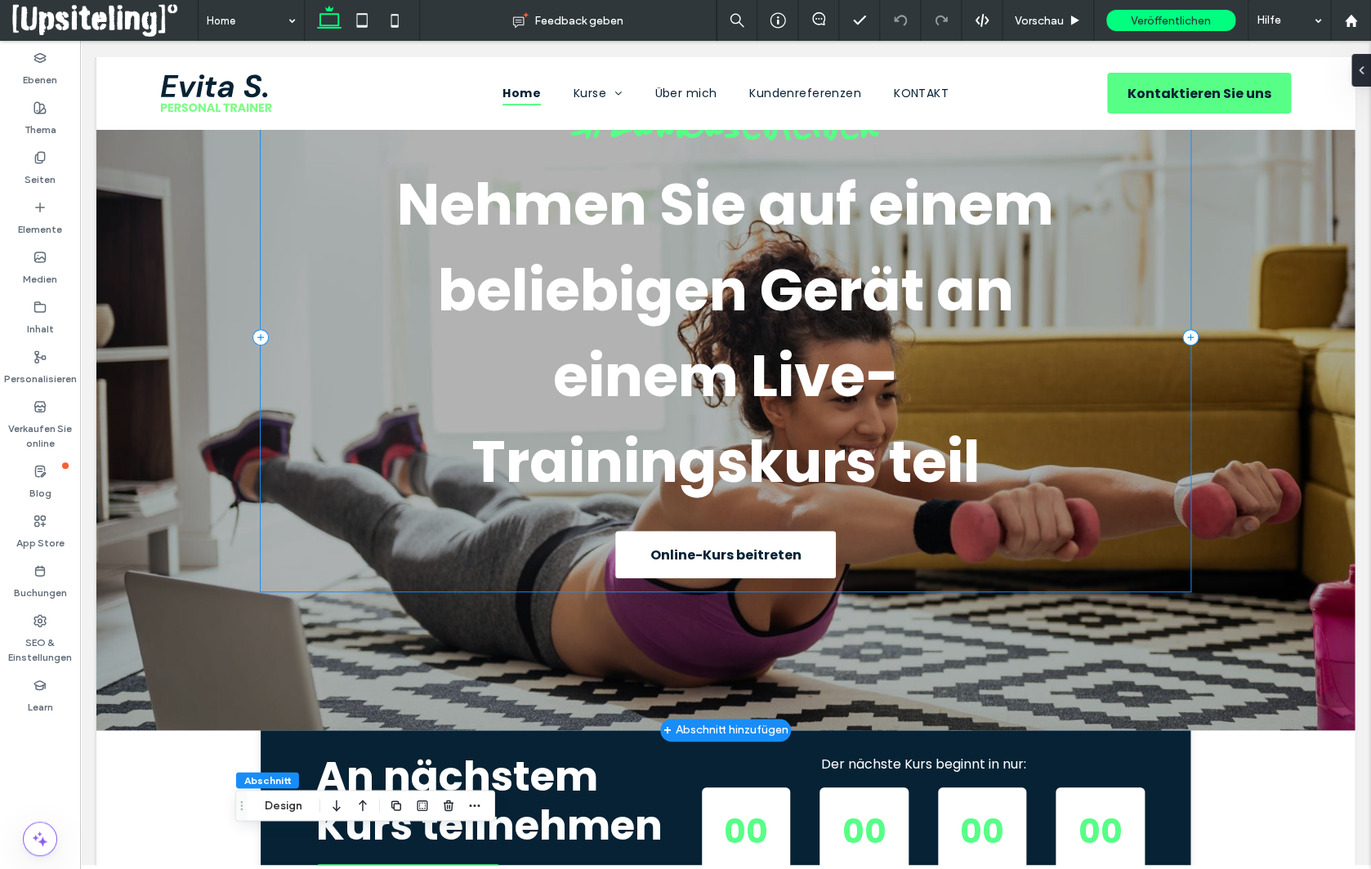
scroll to position [0, 0]
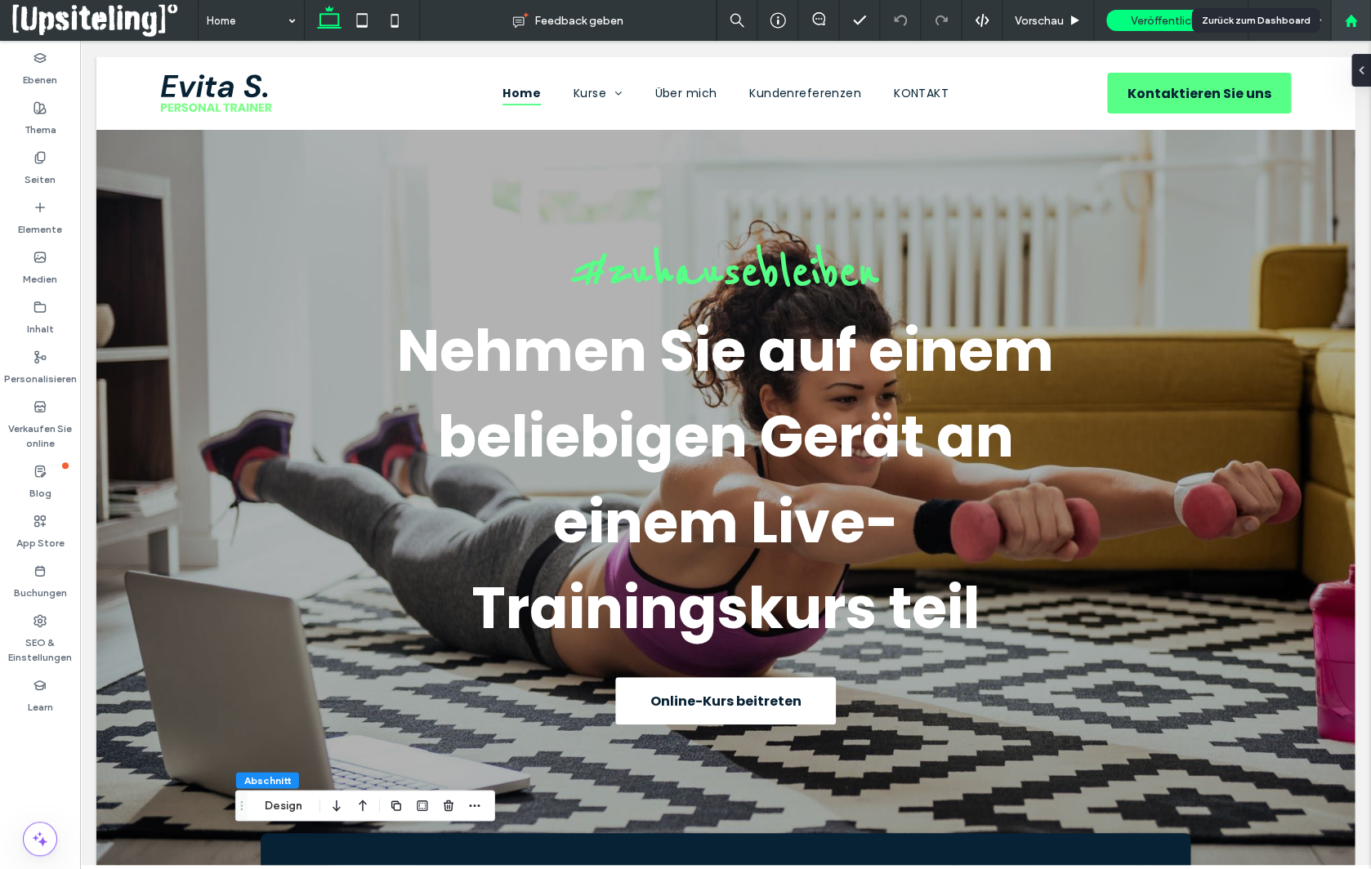
click at [1359, 23] on div at bounding box center [1350, 21] width 39 height 14
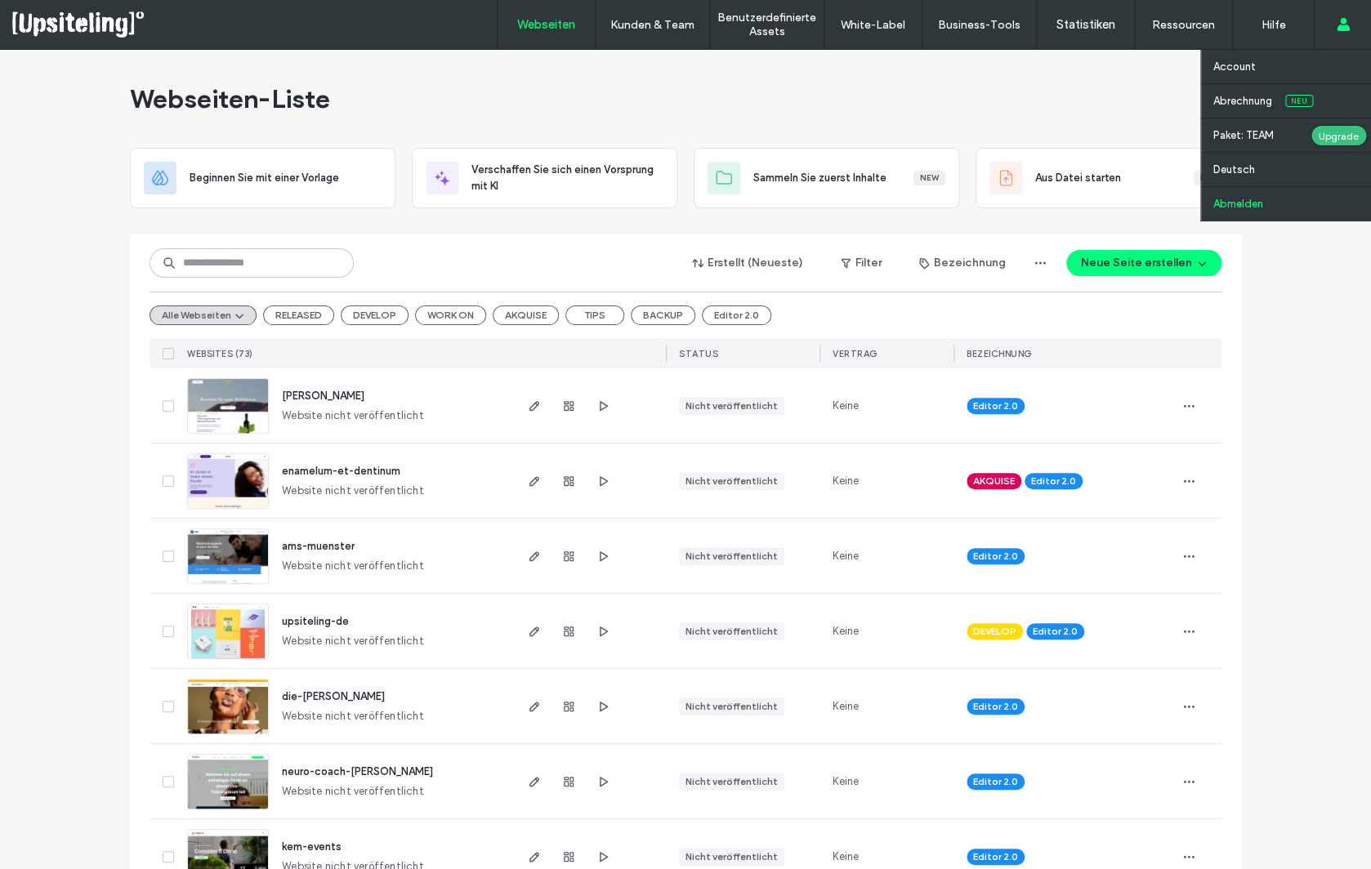
click at [1256, 201] on label "Abmelden" at bounding box center [1238, 204] width 50 height 12
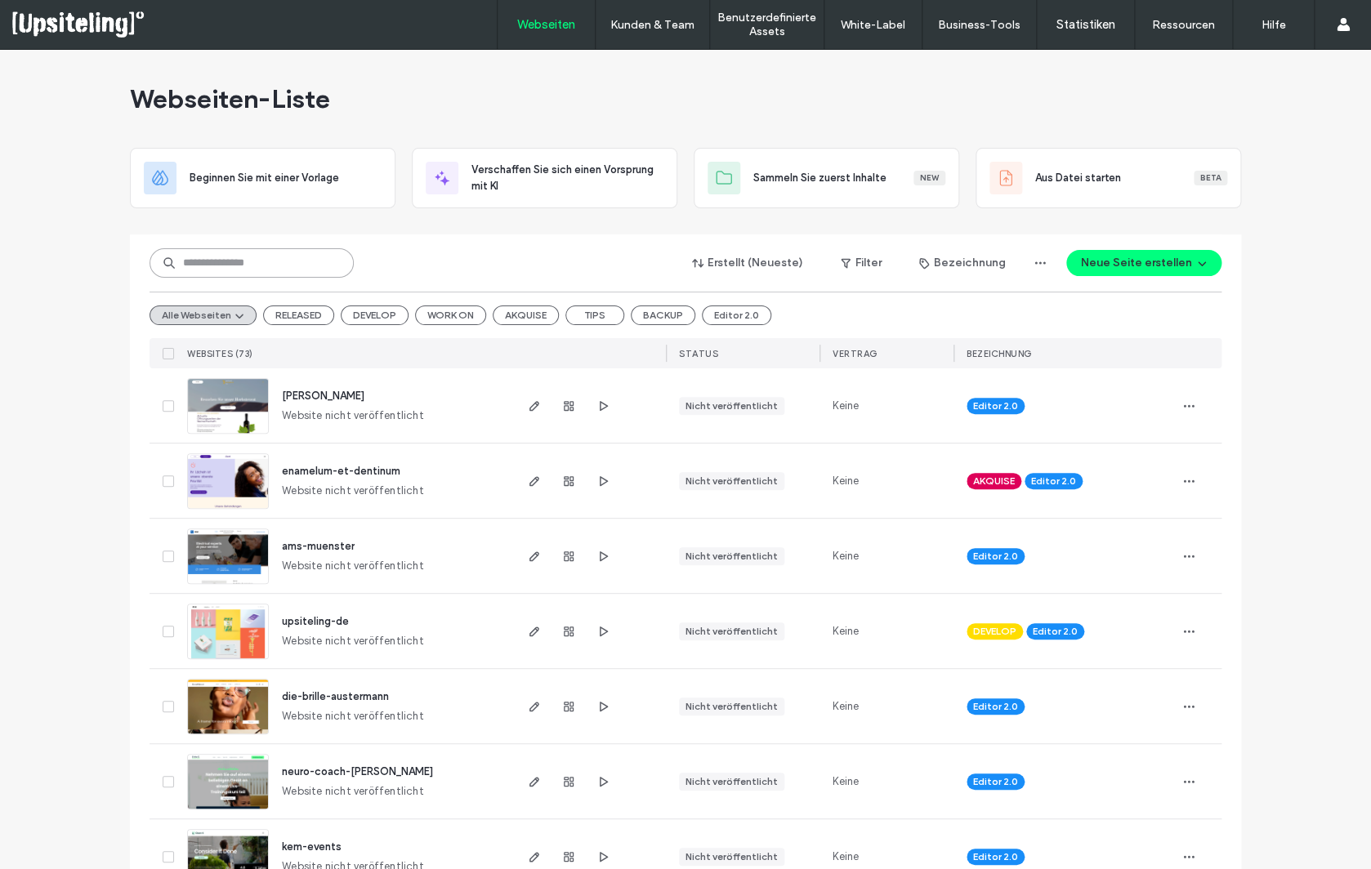
click at [225, 254] on input at bounding box center [252, 262] width 204 height 29
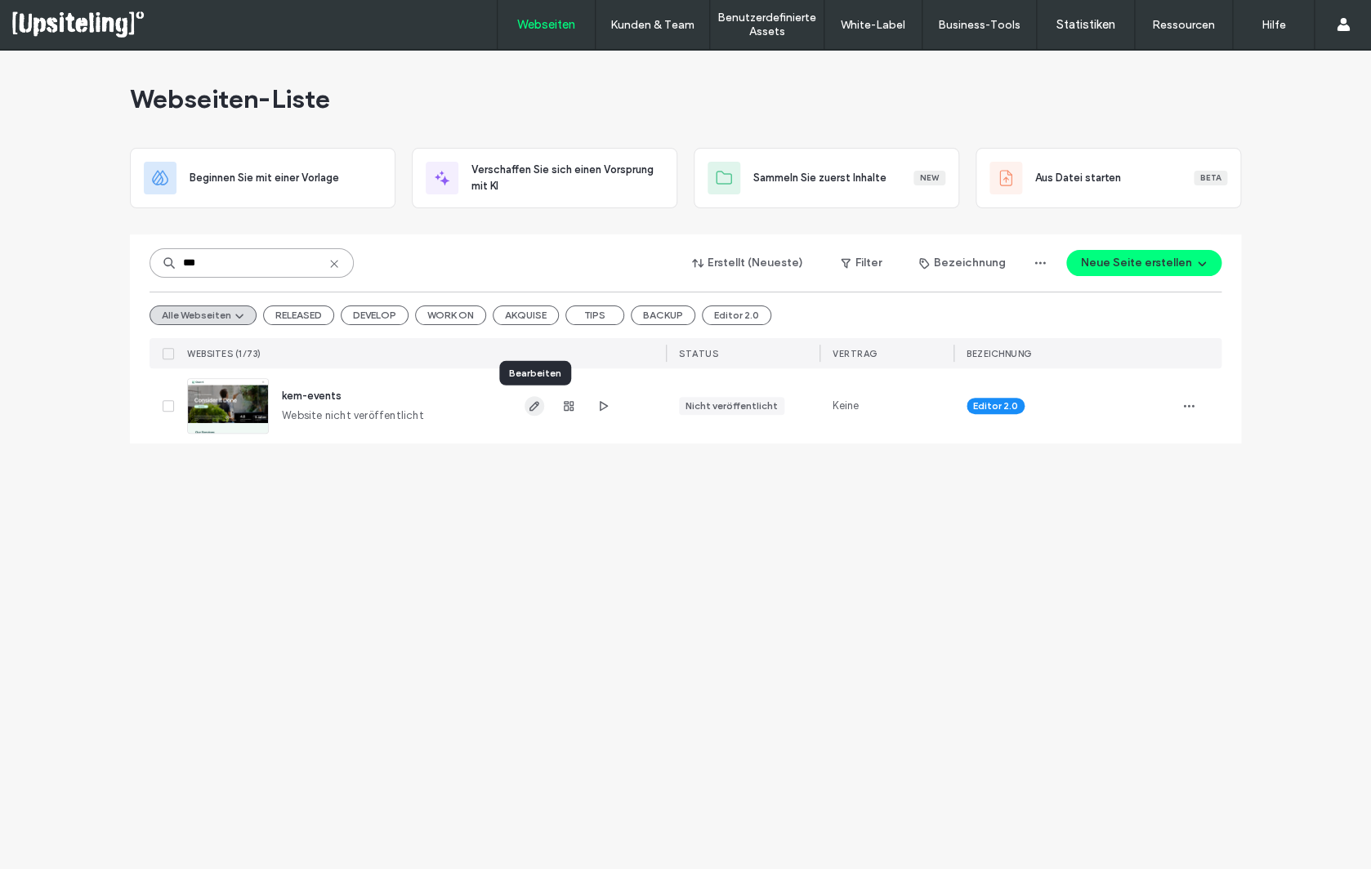
type input "***"
click at [526, 411] on span "button" at bounding box center [535, 406] width 20 height 20
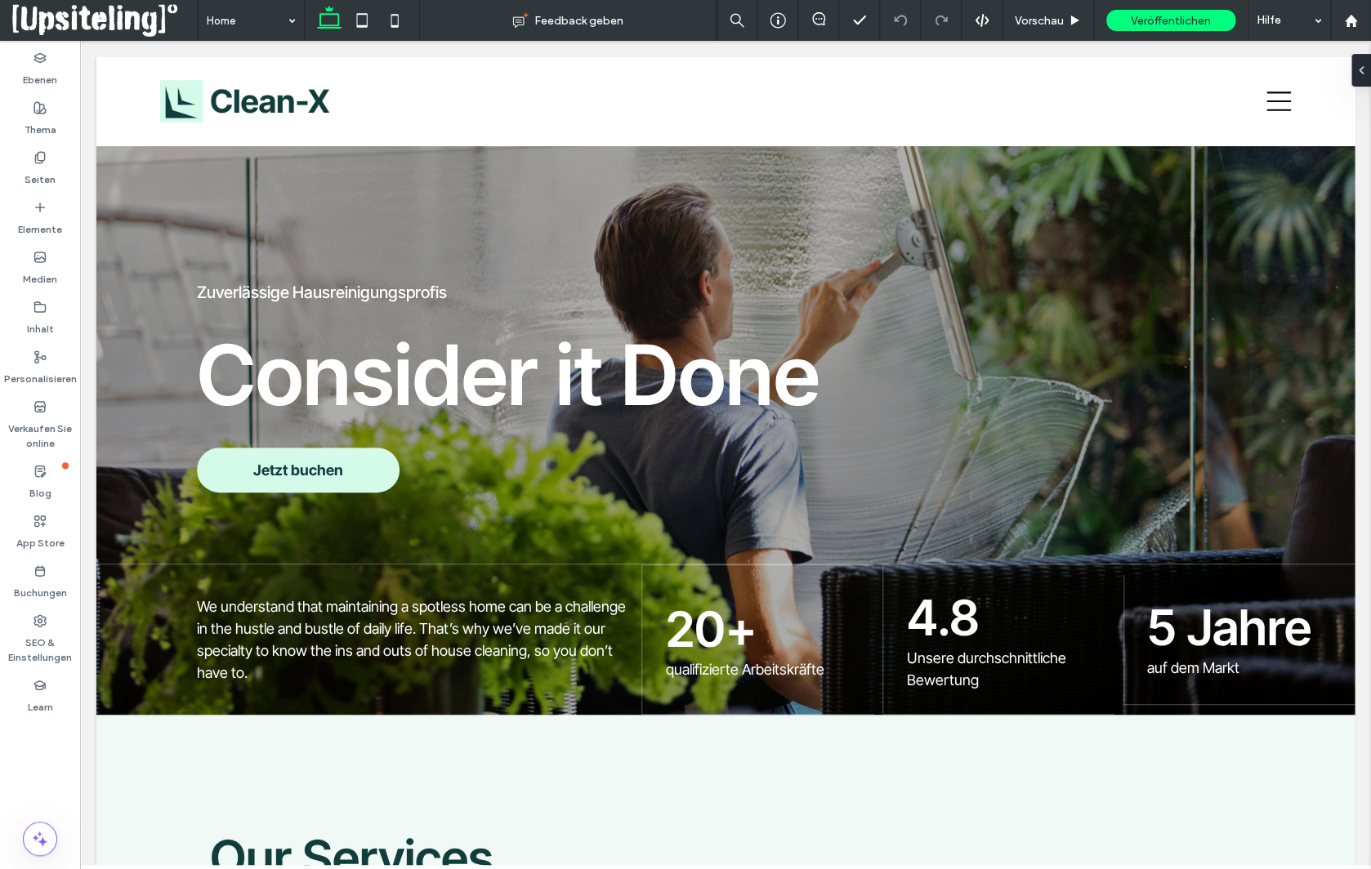
click at [712, 160] on div "Einfache Kopfzeile" at bounding box center [726, 157] width 194 height 25
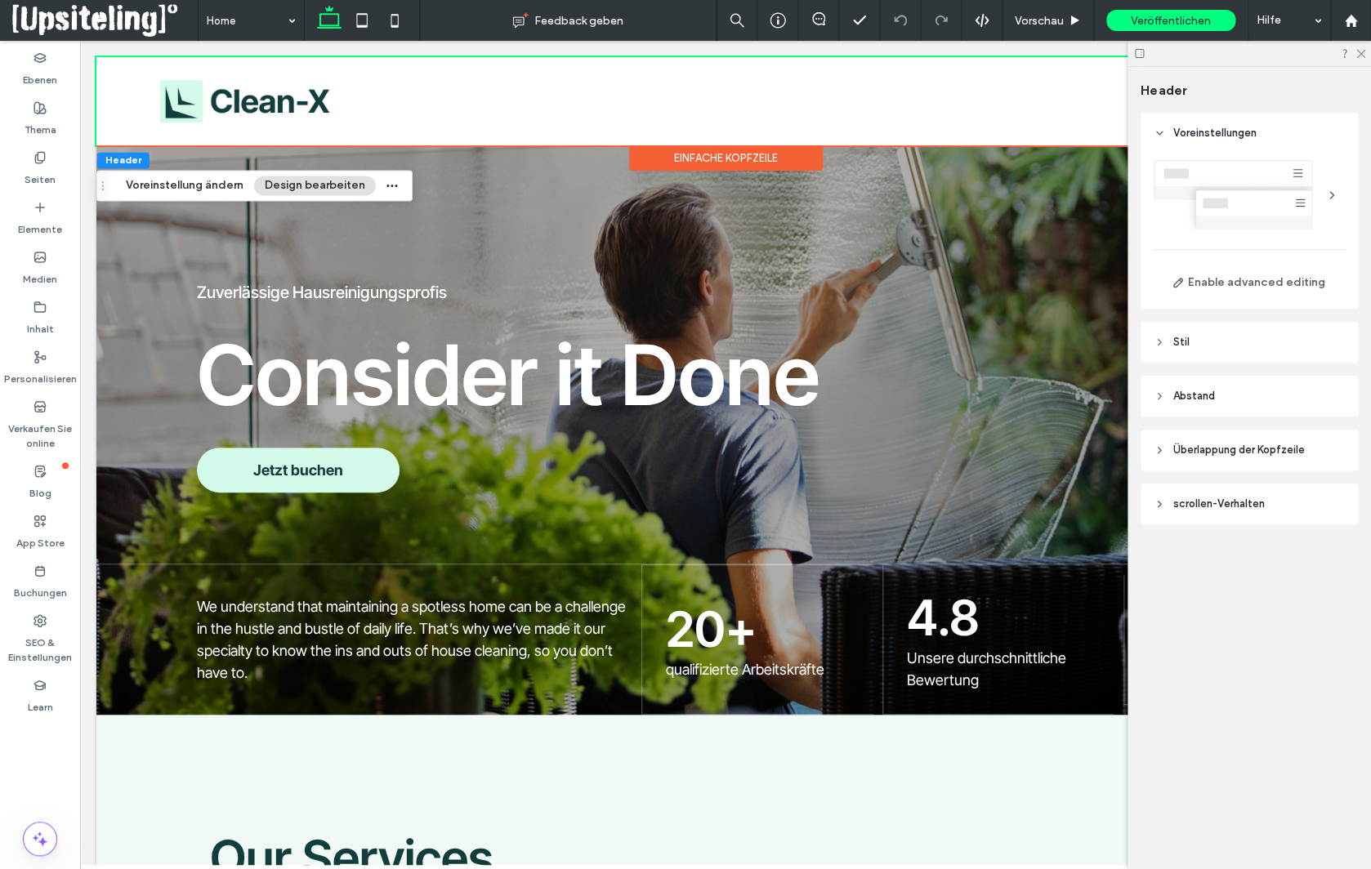
click at [335, 183] on button "Design bearbeiten" at bounding box center [315, 186] width 122 height 20
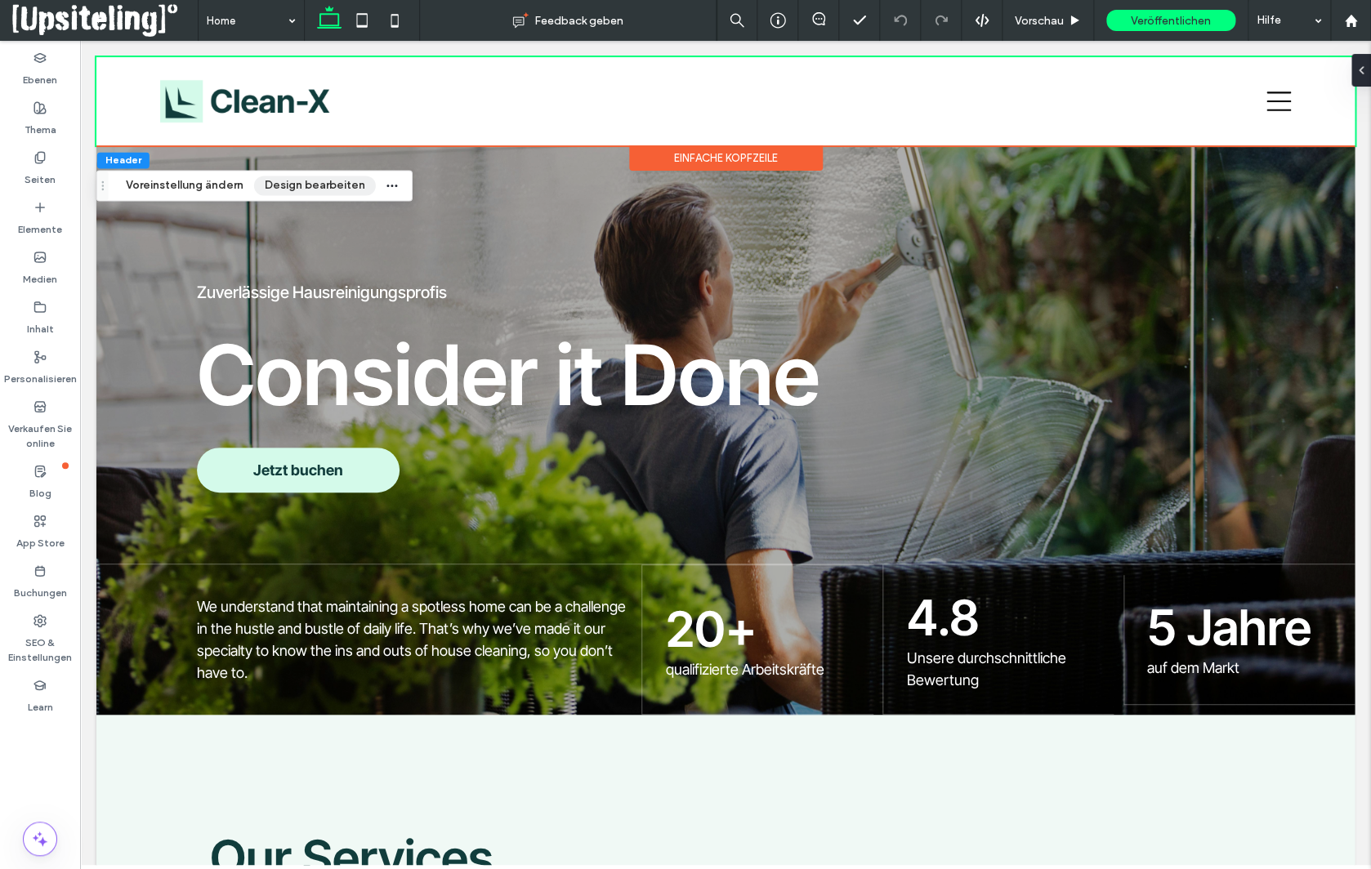
click at [335, 183] on button "Design bearbeiten" at bounding box center [315, 186] width 122 height 20
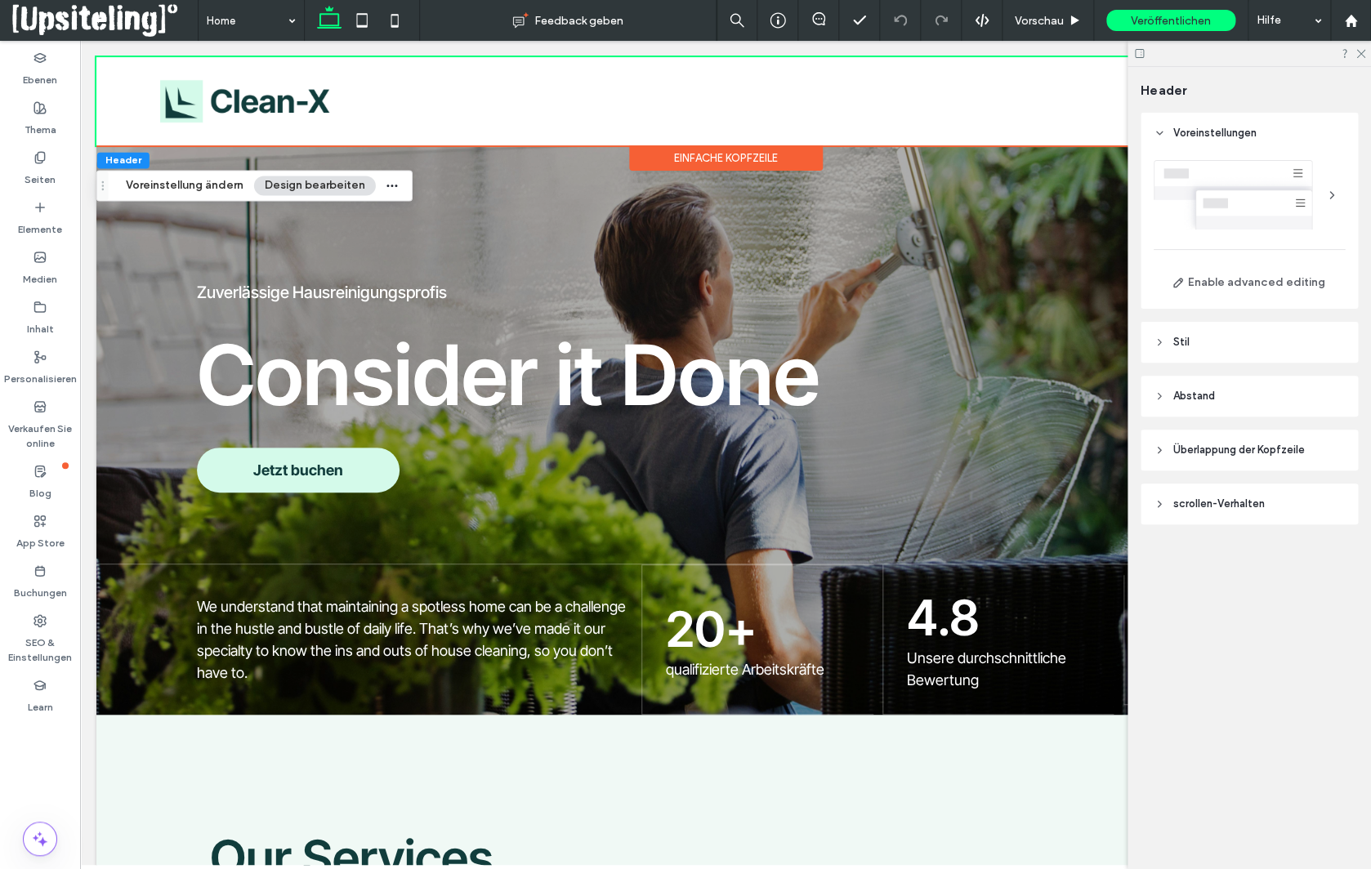
click at [1158, 347] on icon at bounding box center [1159, 342] width 11 height 11
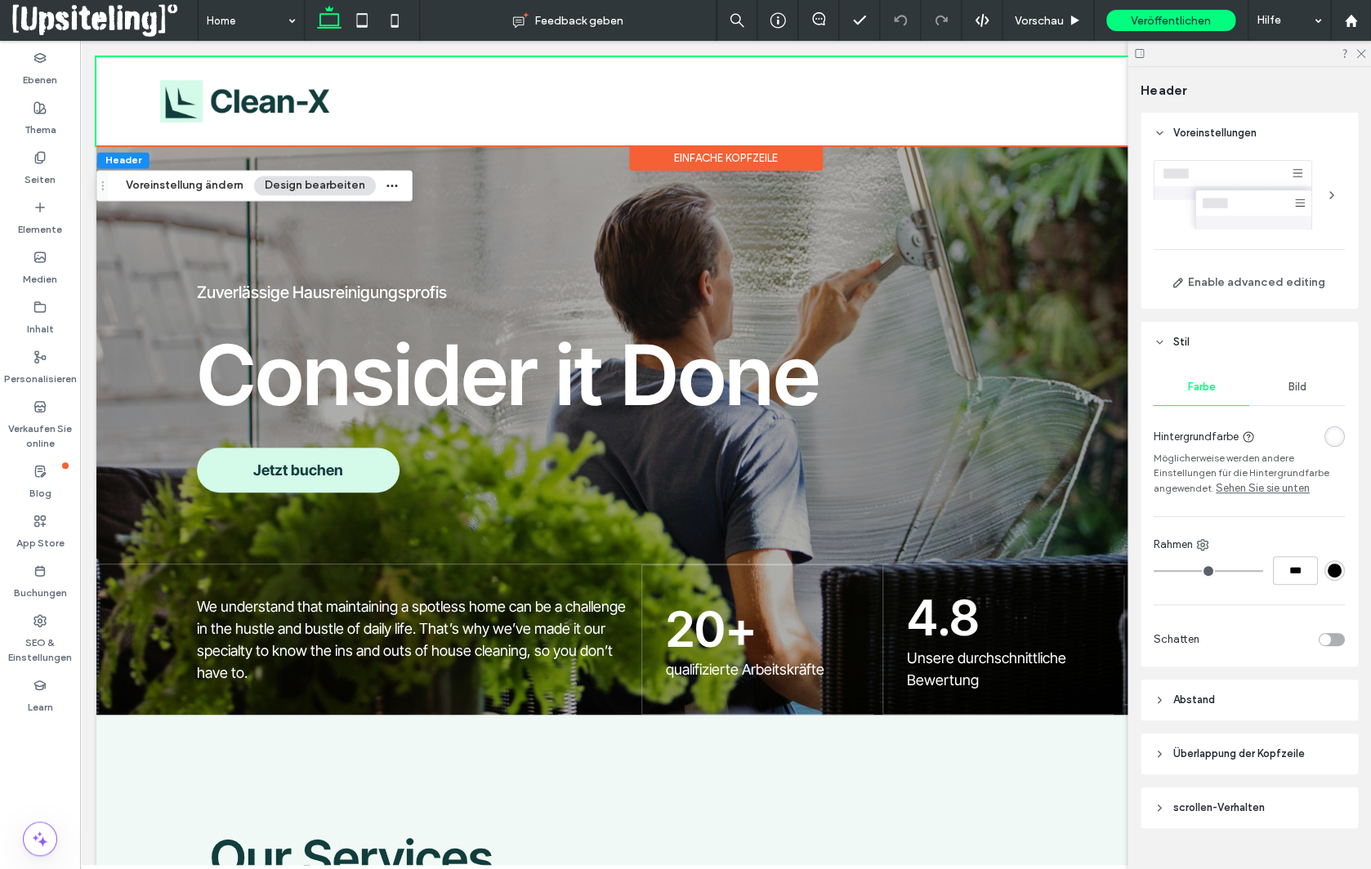
click at [1336, 437] on div "rgba(255, 255, 255, 1)" at bounding box center [1335, 437] width 14 height 14
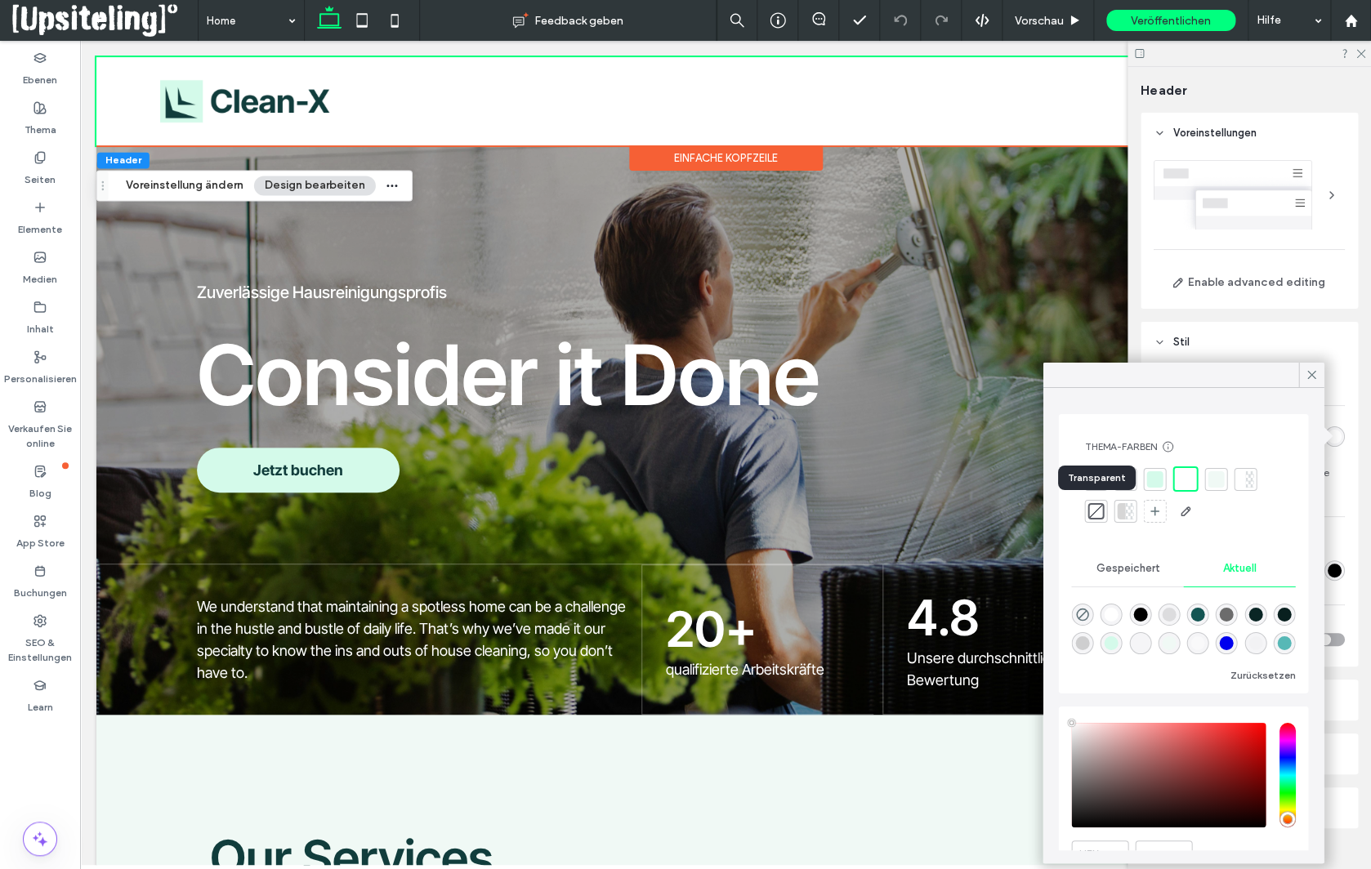
click at [1095, 508] on div at bounding box center [1095, 511] width 16 height 16
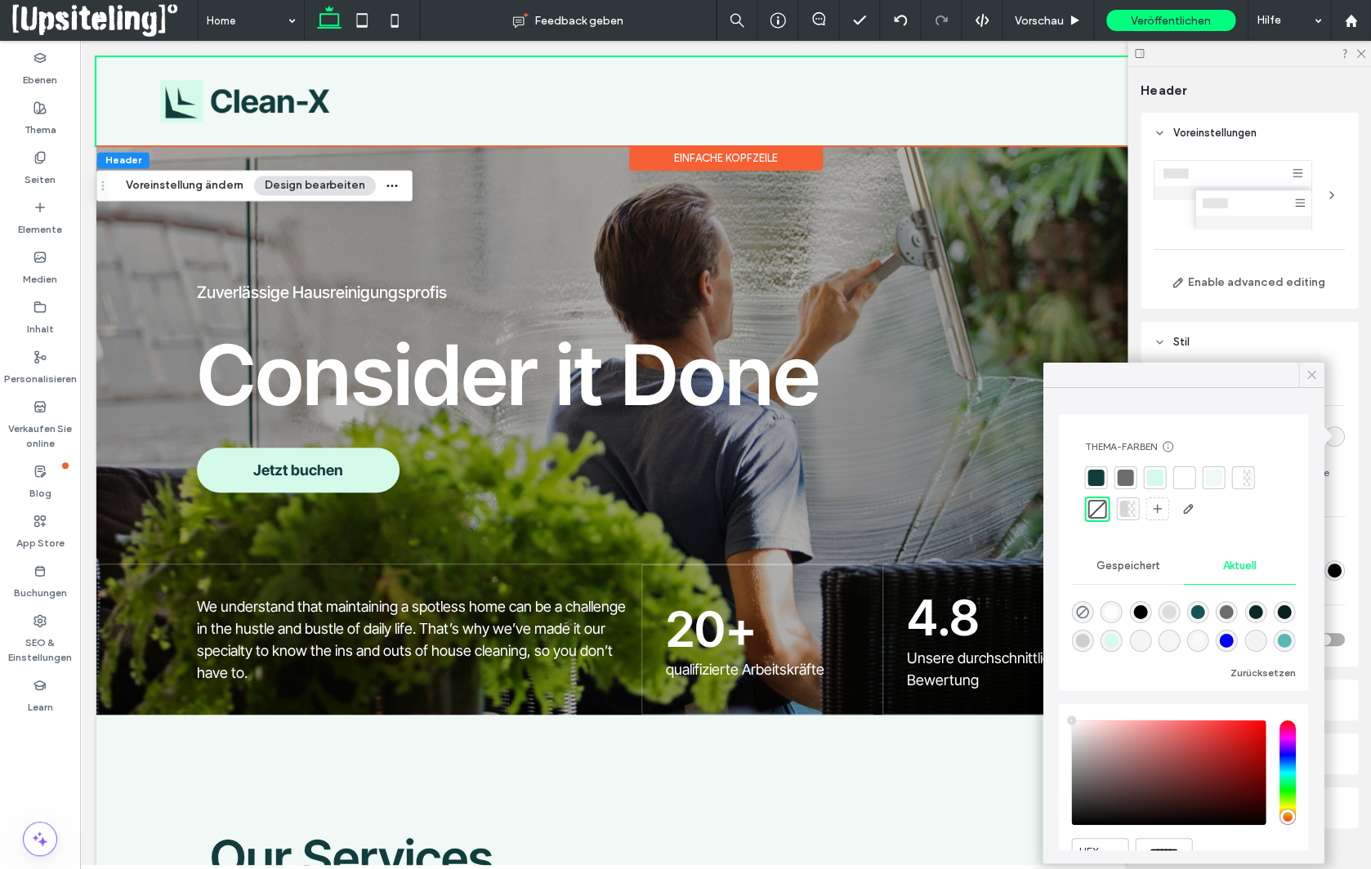
click at [1311, 377] on icon at bounding box center [1311, 375] width 15 height 15
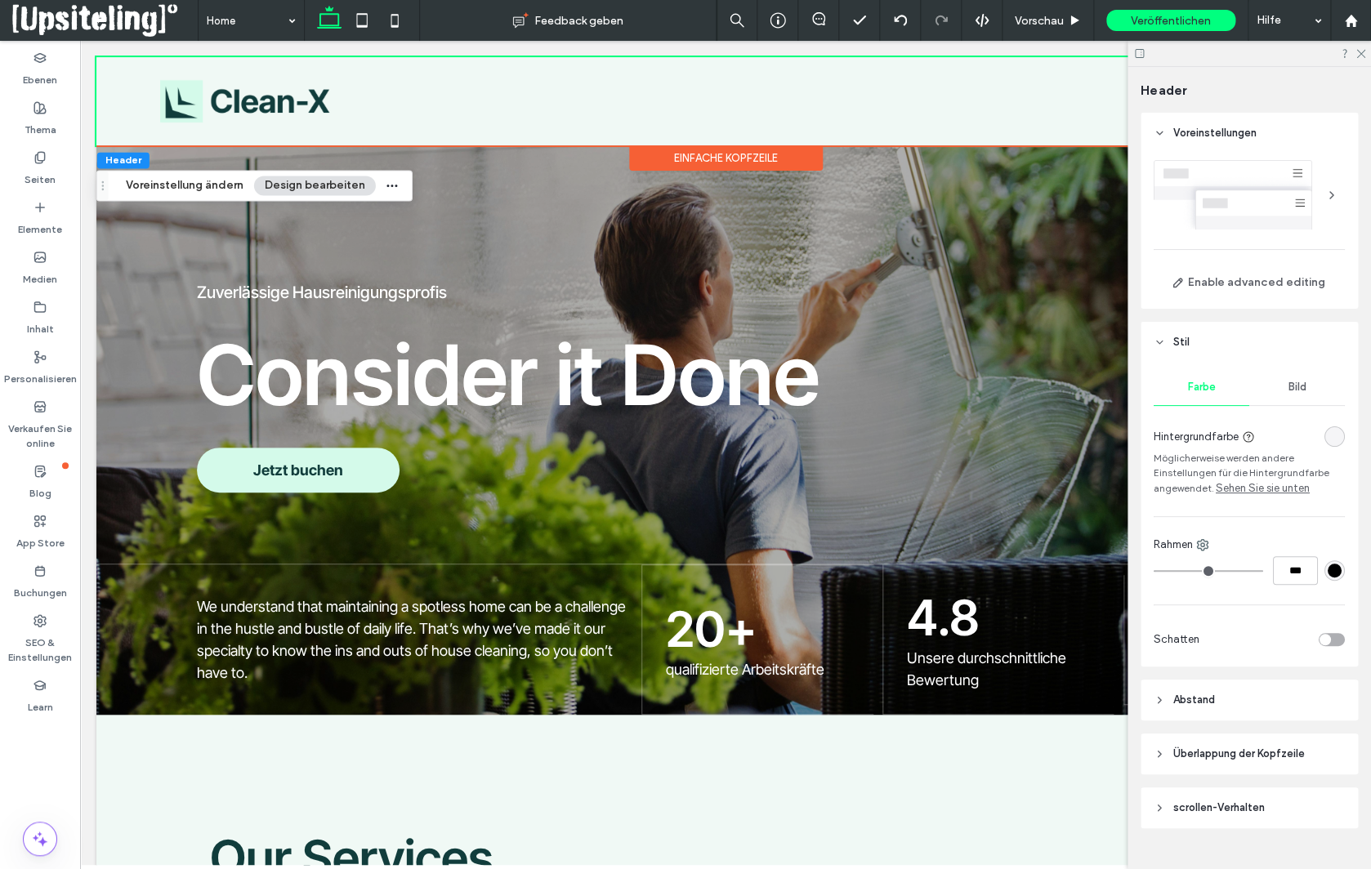
click at [1180, 757] on span "Überlappung der Kopfzeile" at bounding box center [1239, 754] width 132 height 16
click at [1333, 799] on div "toggle" at bounding box center [1332, 797] width 26 height 13
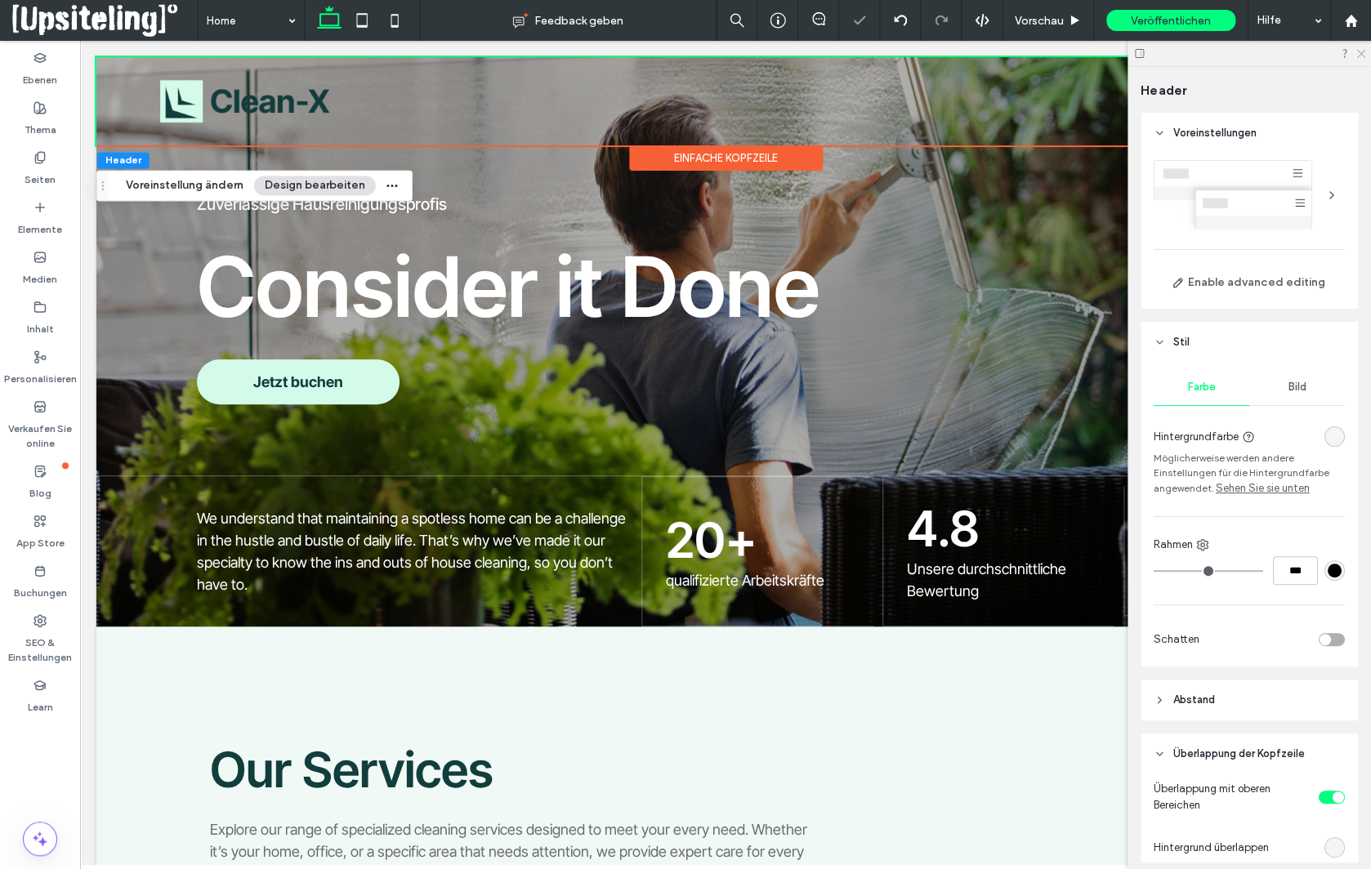
click at [1356, 56] on icon at bounding box center [1360, 52] width 11 height 11
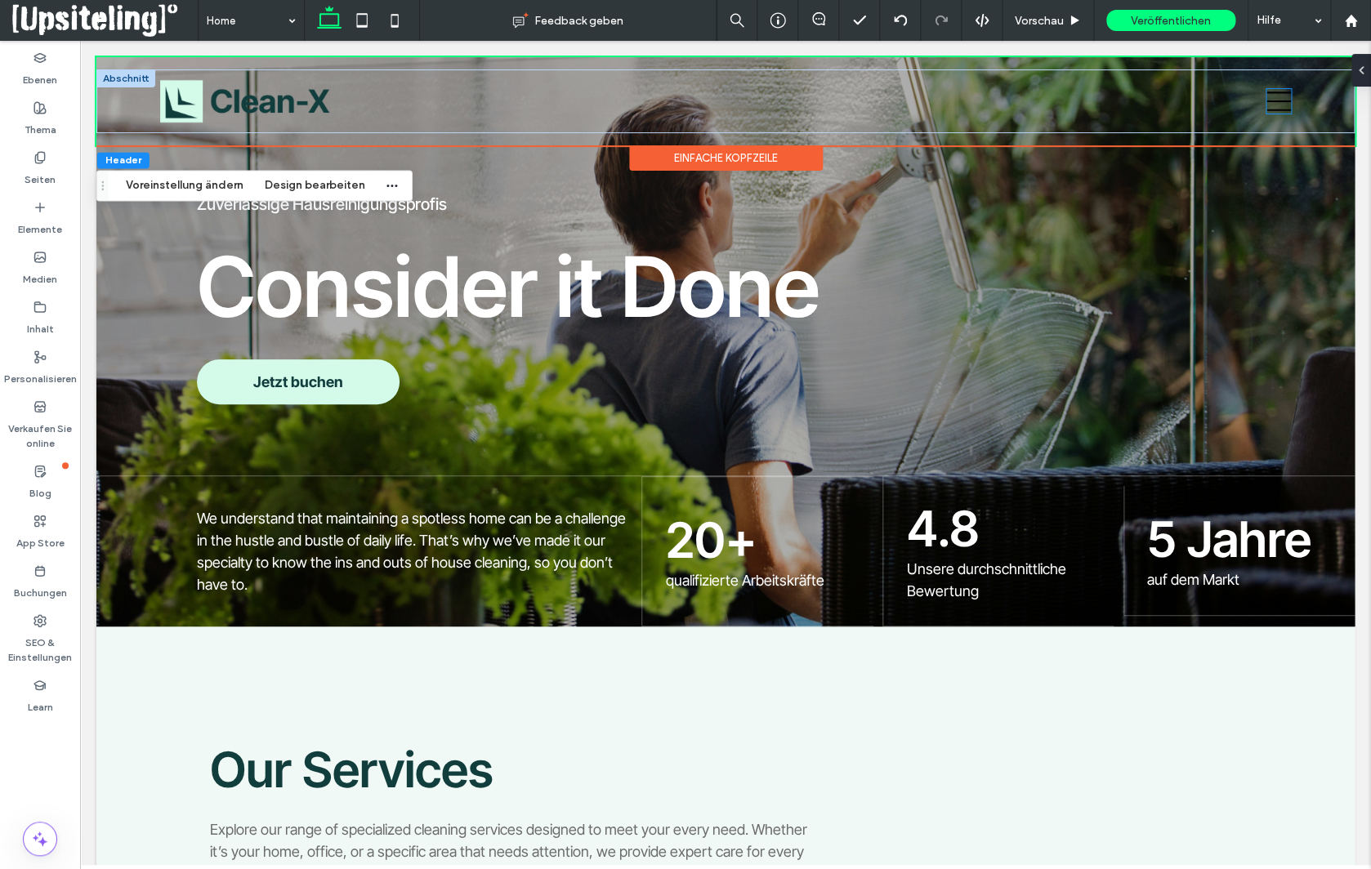
click at [1284, 109] on icon at bounding box center [1278, 102] width 25 height 20
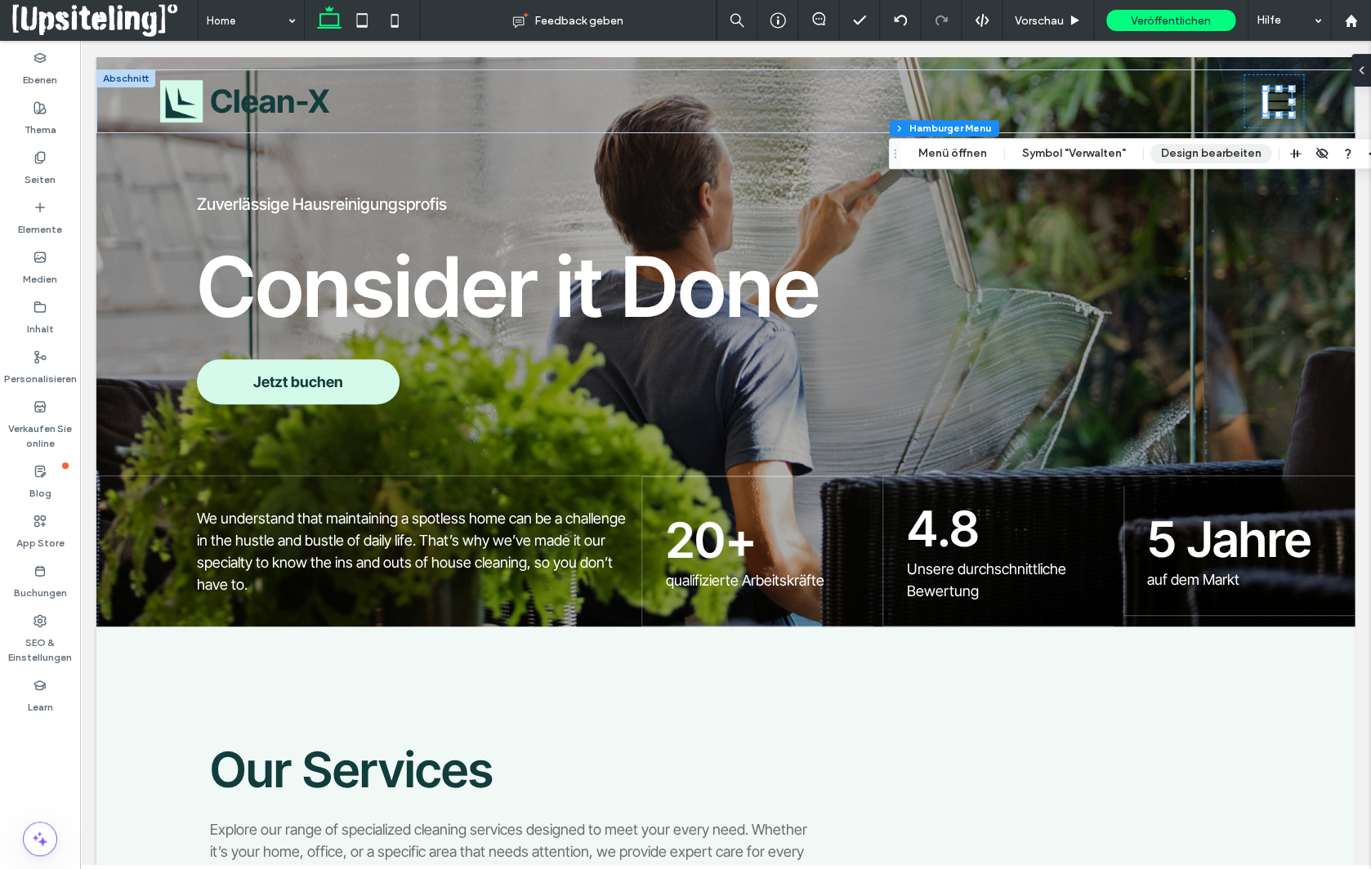
click at [1196, 154] on button "Design bearbeiten" at bounding box center [1211, 154] width 122 height 20
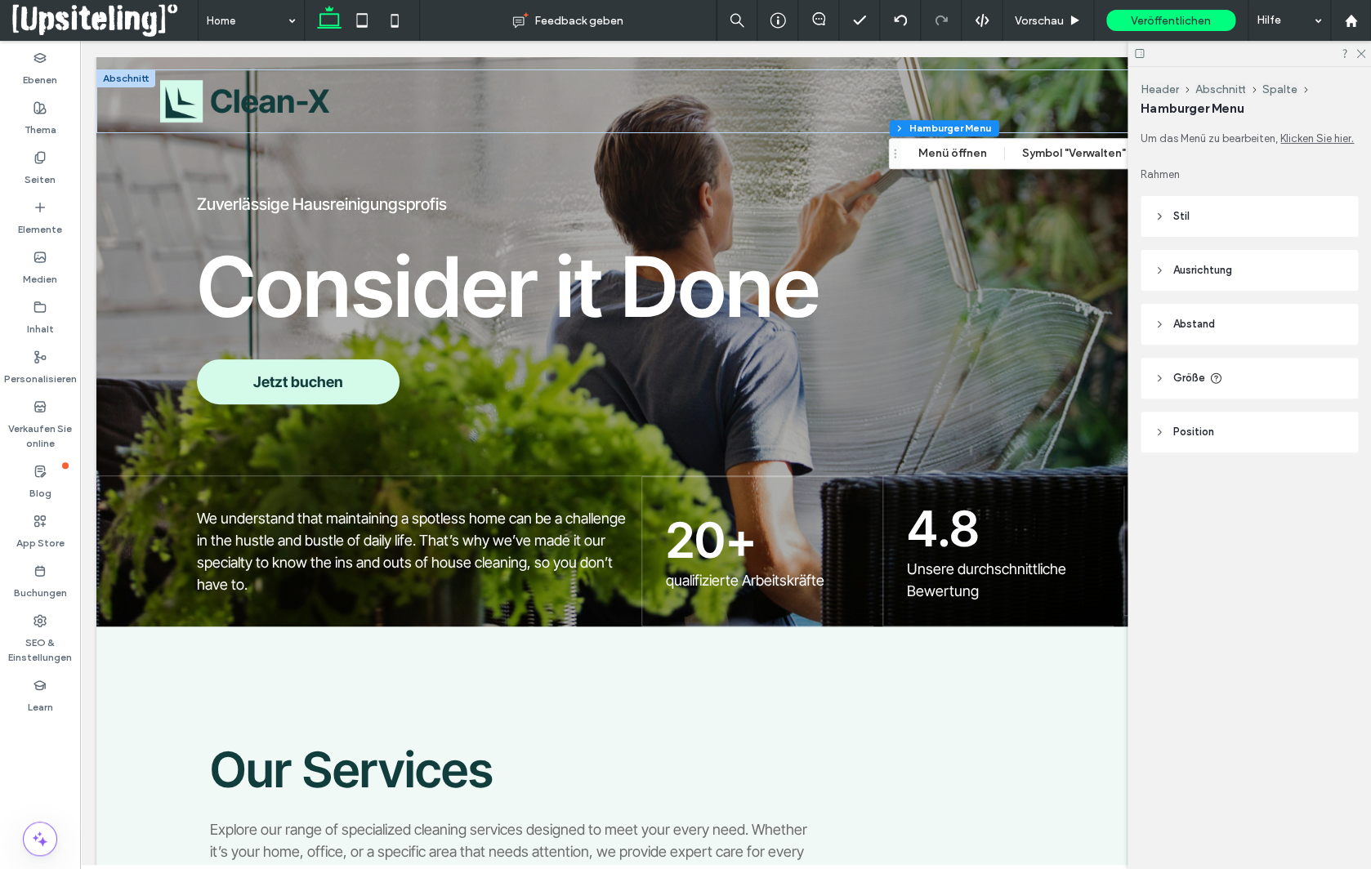
click at [1185, 217] on span "Stil" at bounding box center [1181, 216] width 16 height 16
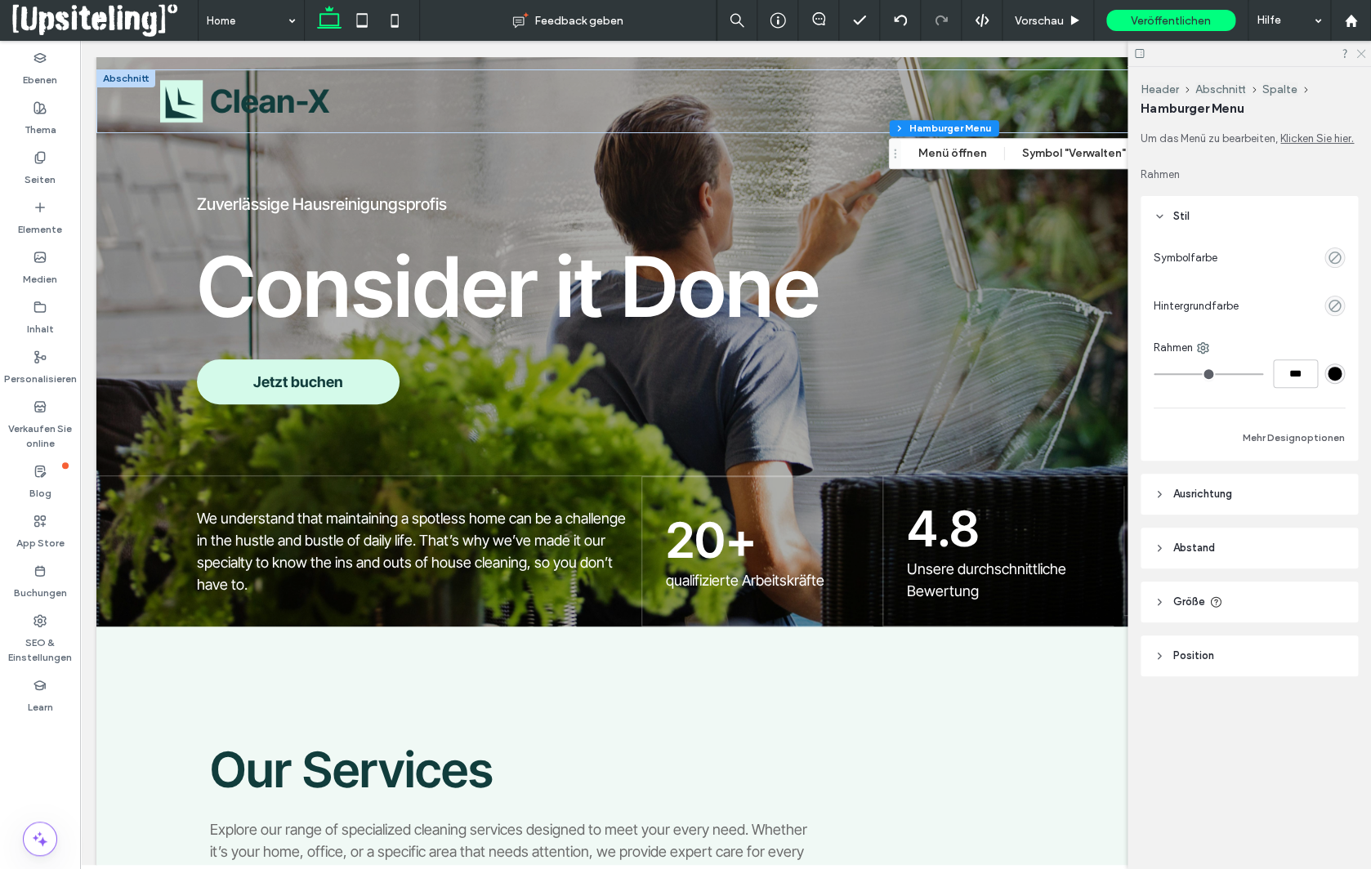
click at [1362, 51] on icon at bounding box center [1360, 52] width 11 height 11
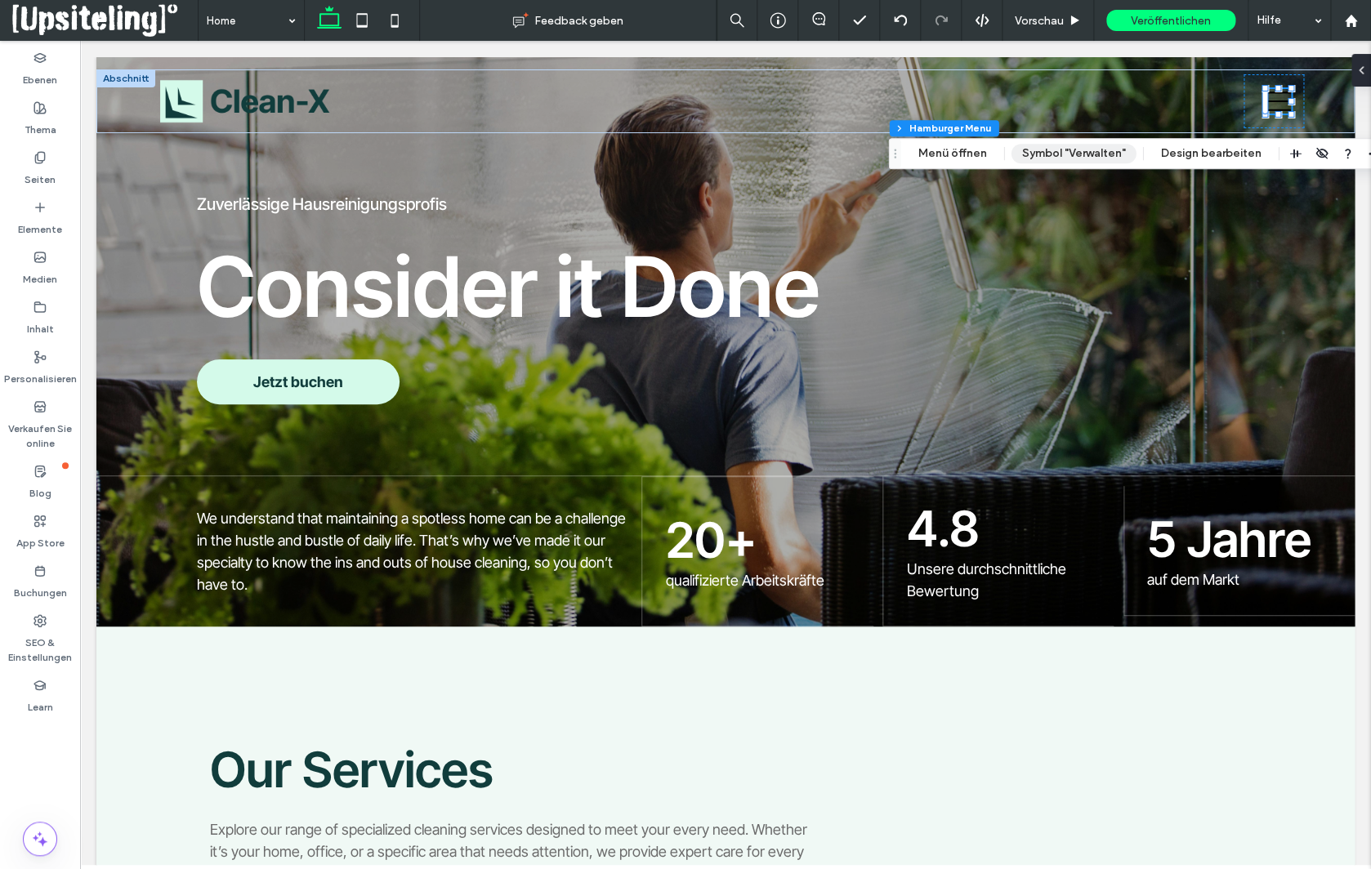
click at [1101, 150] on button "Symbol "Verwalten"" at bounding box center [1074, 154] width 125 height 20
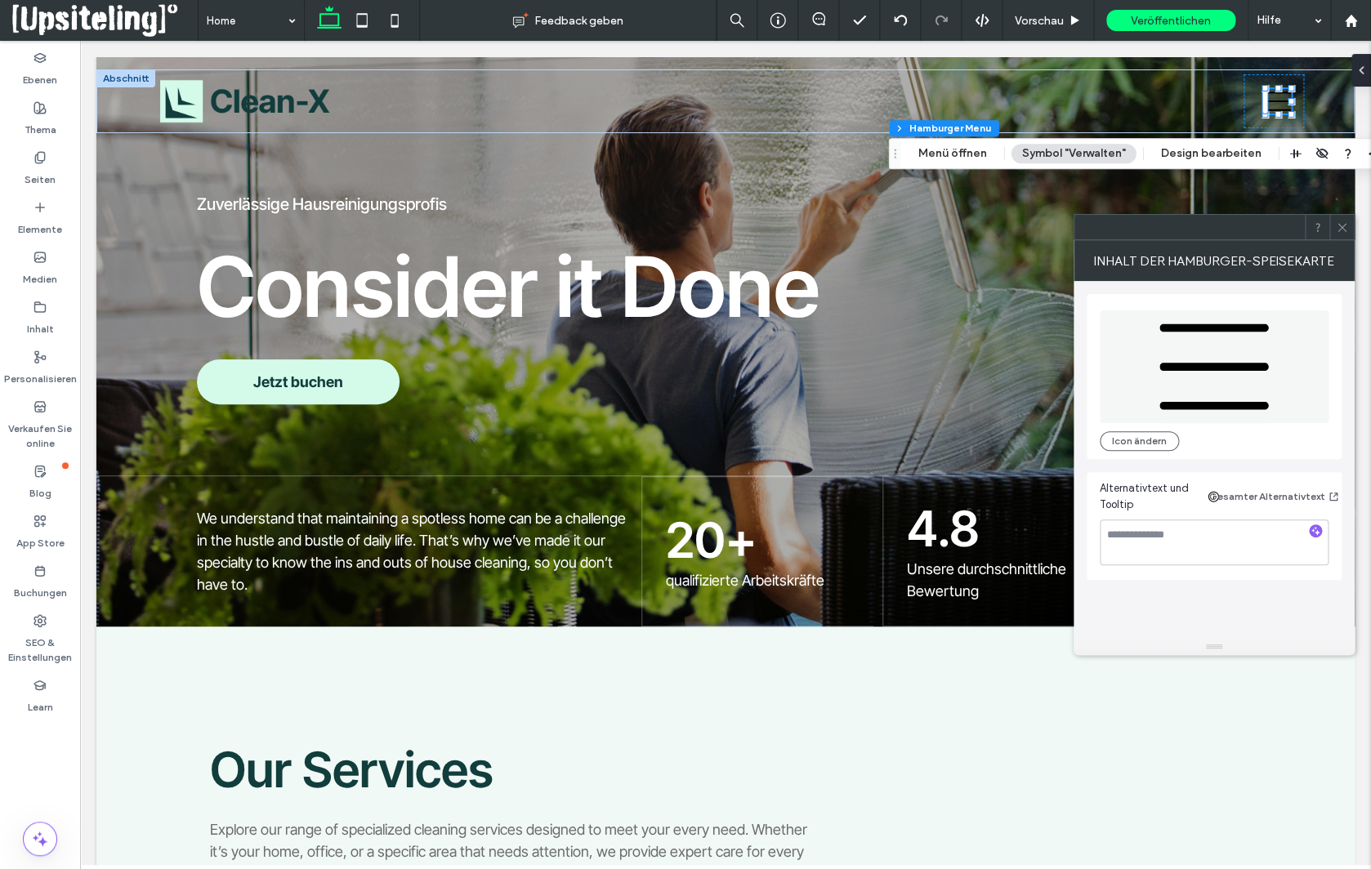
click at [1340, 234] on span at bounding box center [1342, 227] width 12 height 25
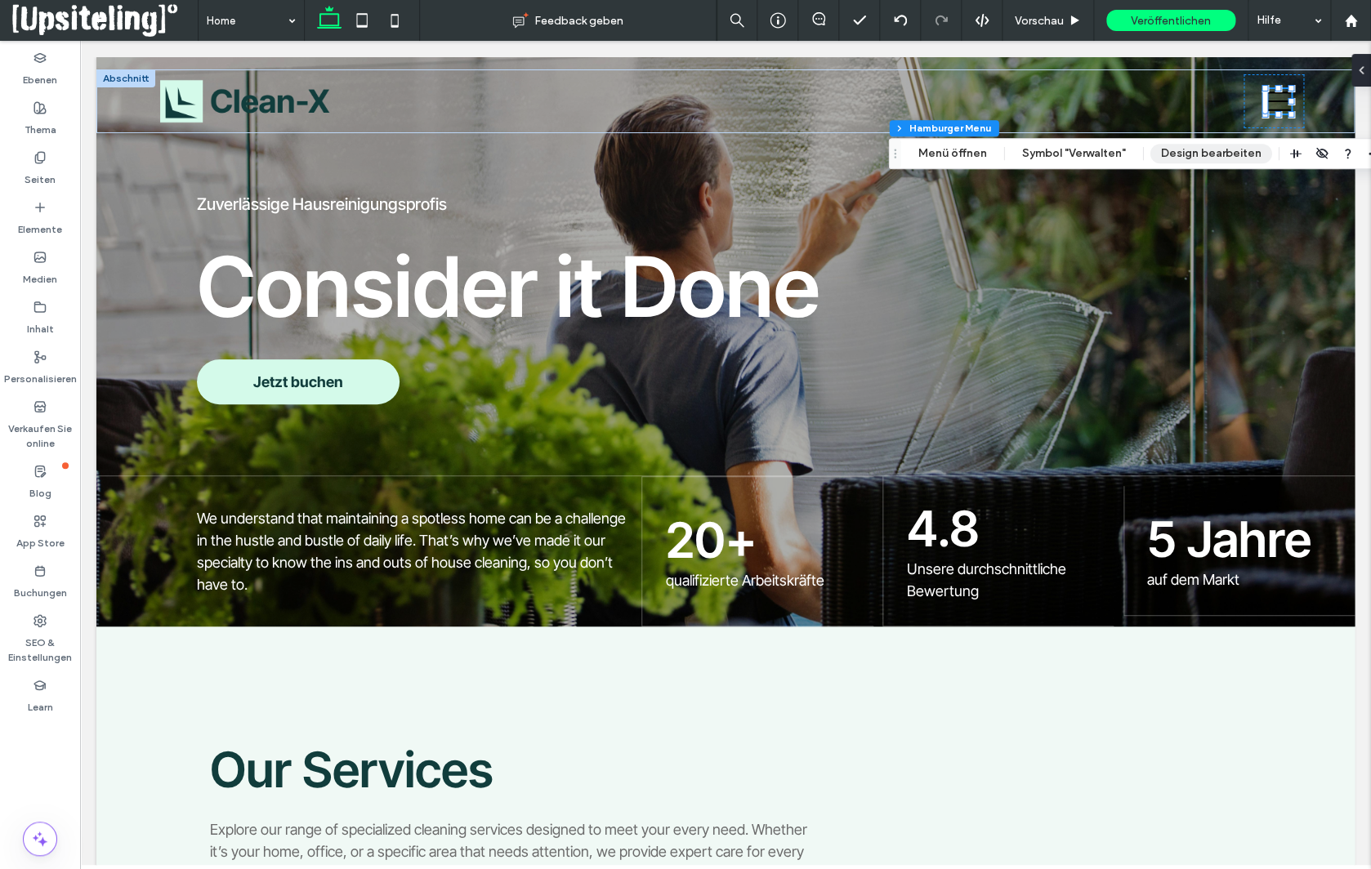
click at [1204, 154] on button "Design bearbeiten" at bounding box center [1211, 154] width 122 height 20
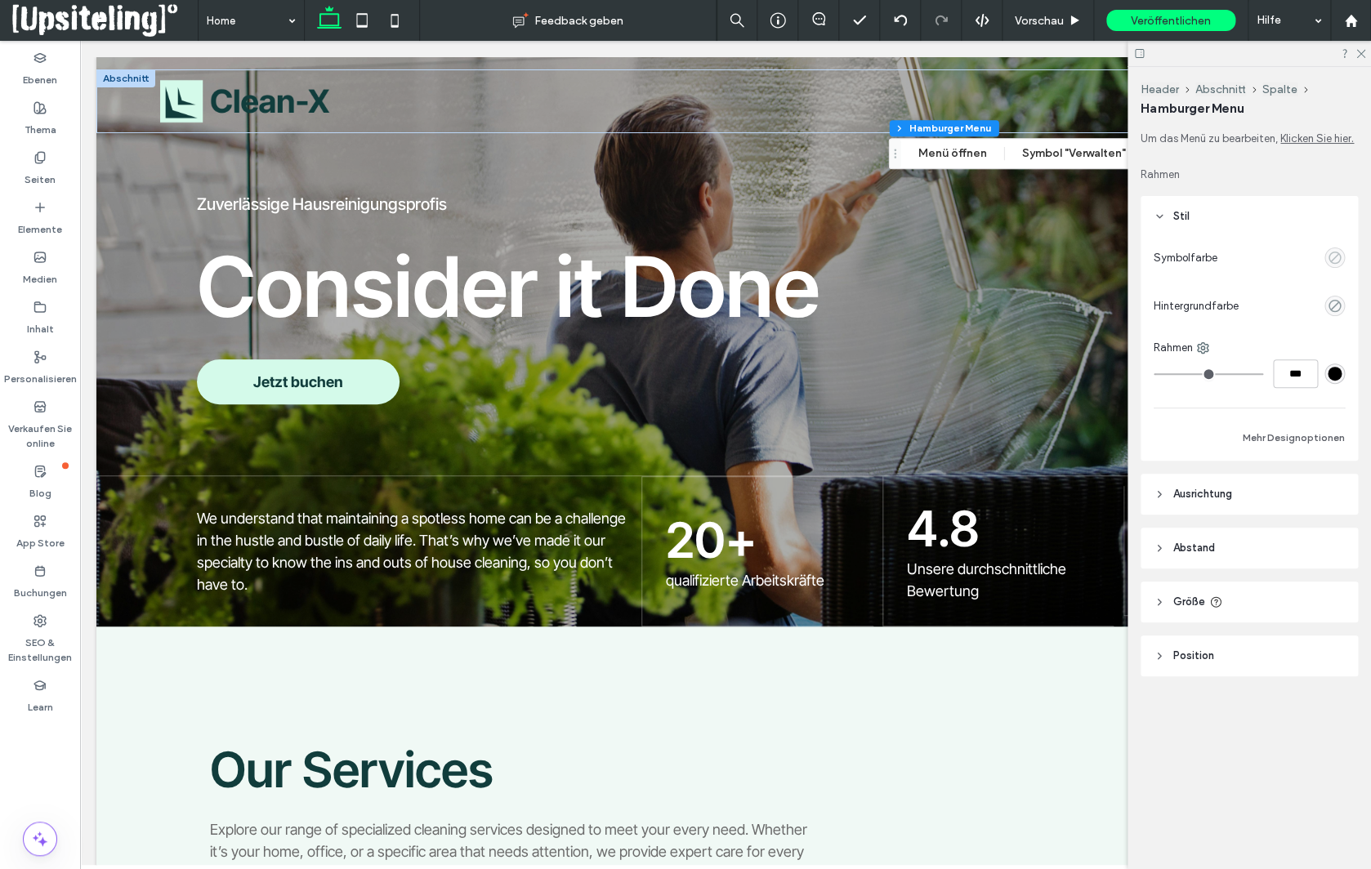
click at [1331, 259] on use "empty color" at bounding box center [1335, 258] width 12 height 12
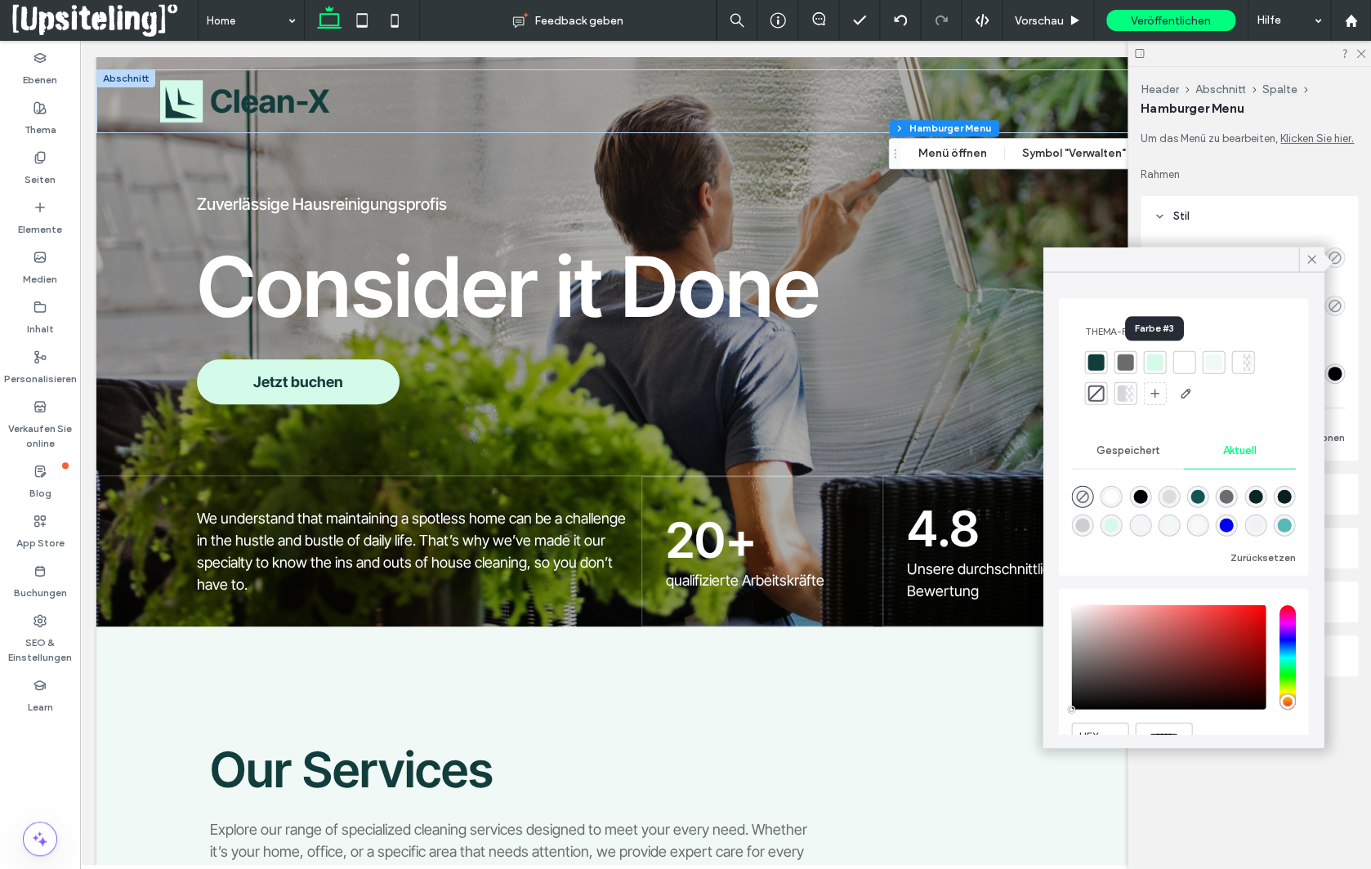
click at [1154, 363] on div at bounding box center [1154, 363] width 16 height 16
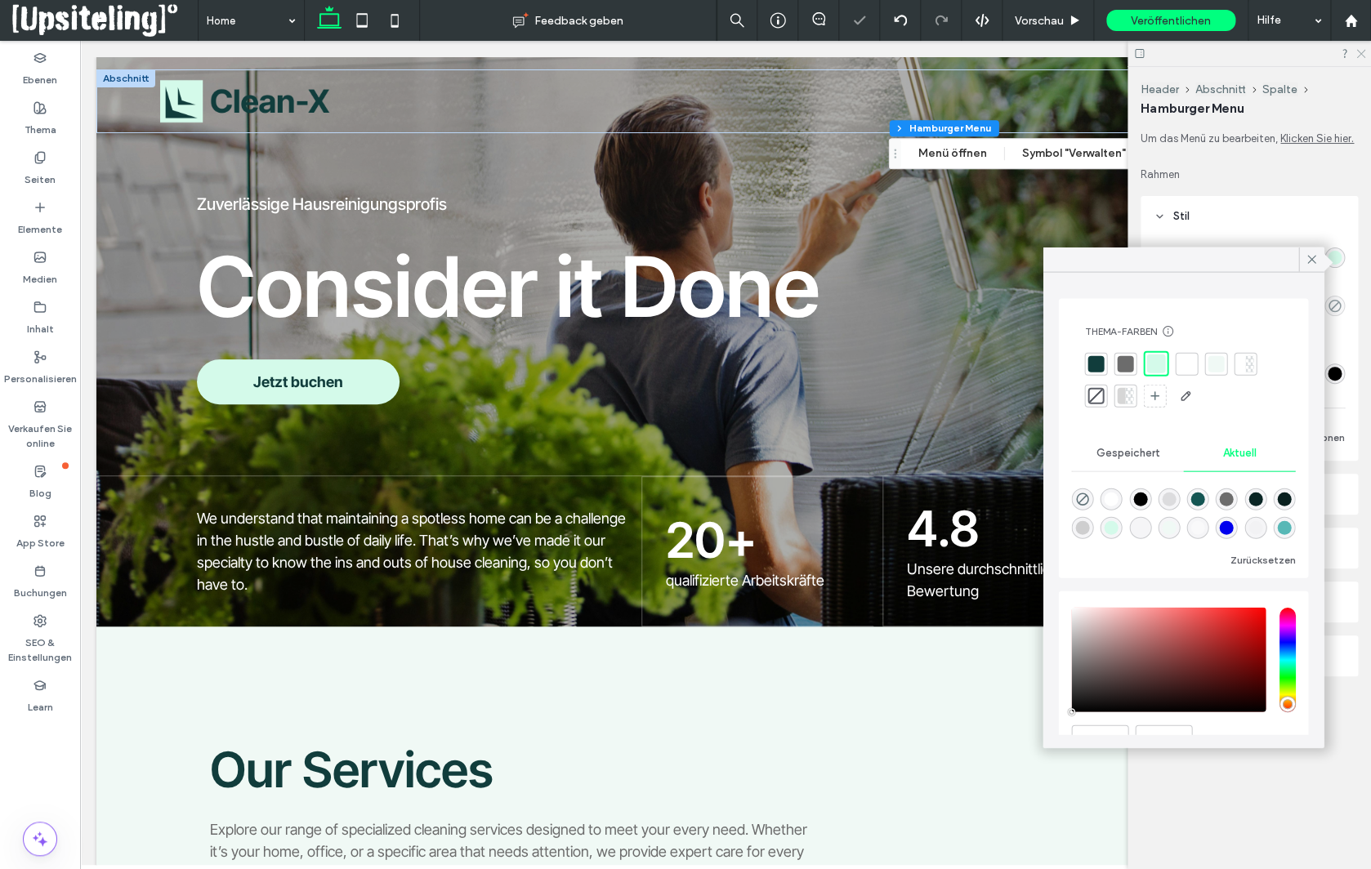
click at [1363, 55] on icon at bounding box center [1360, 52] width 11 height 11
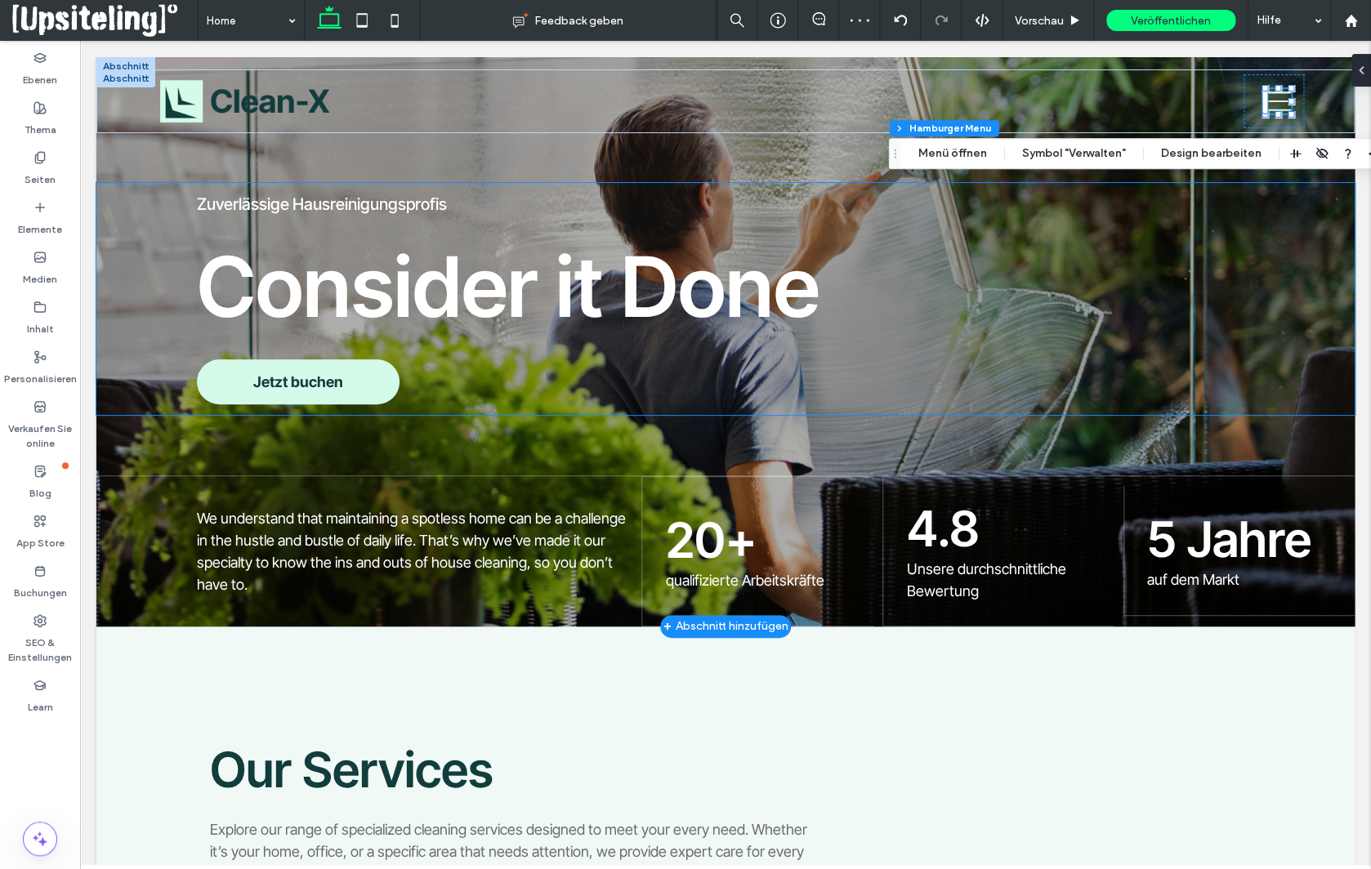
click at [1230, 230] on div "Zuverlässige Hausreinigungsprofis Consider it Done Jetzt buchen" at bounding box center [725, 299] width 1258 height 232
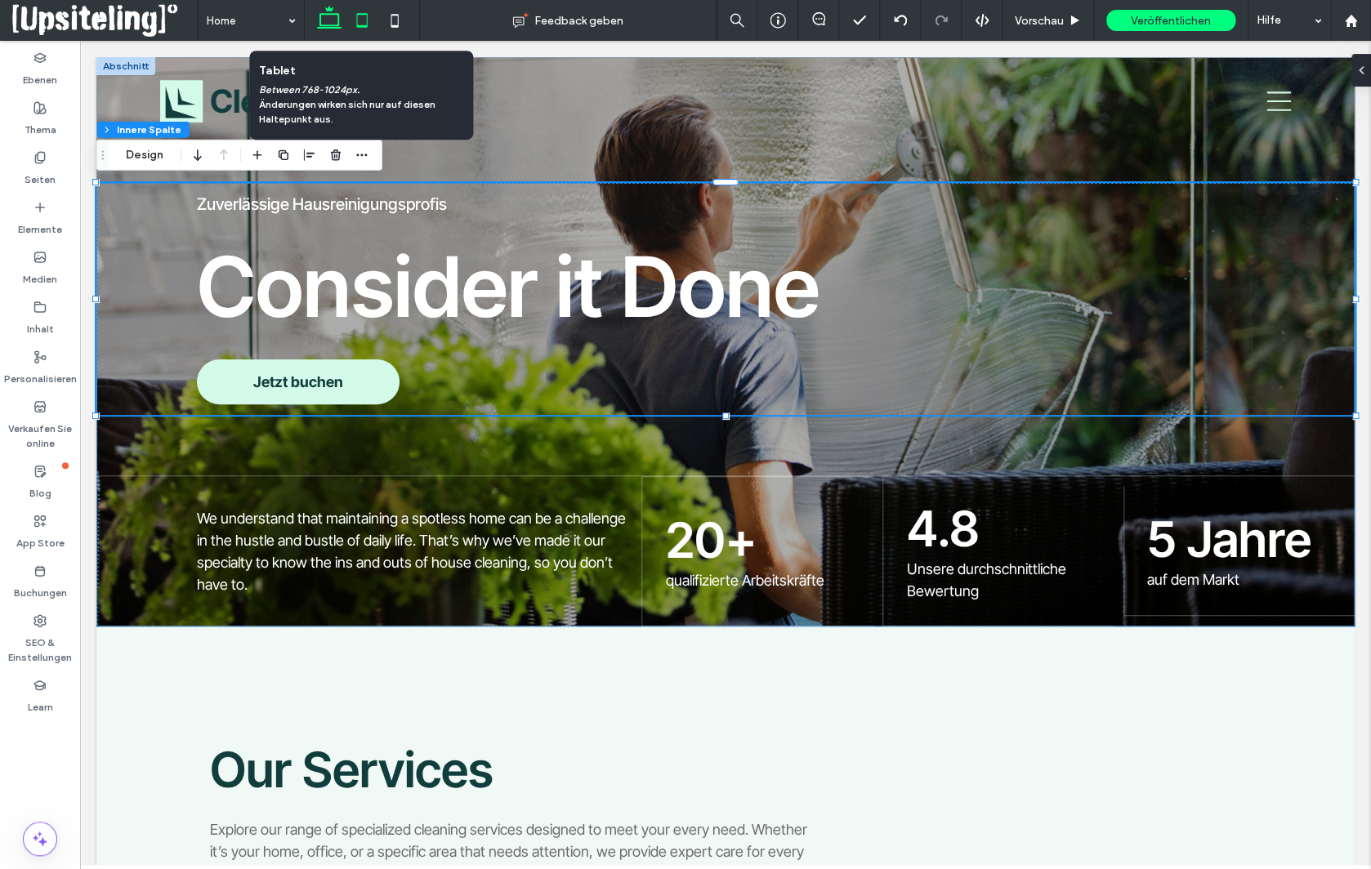
click at [368, 22] on icon at bounding box center [362, 20] width 33 height 33
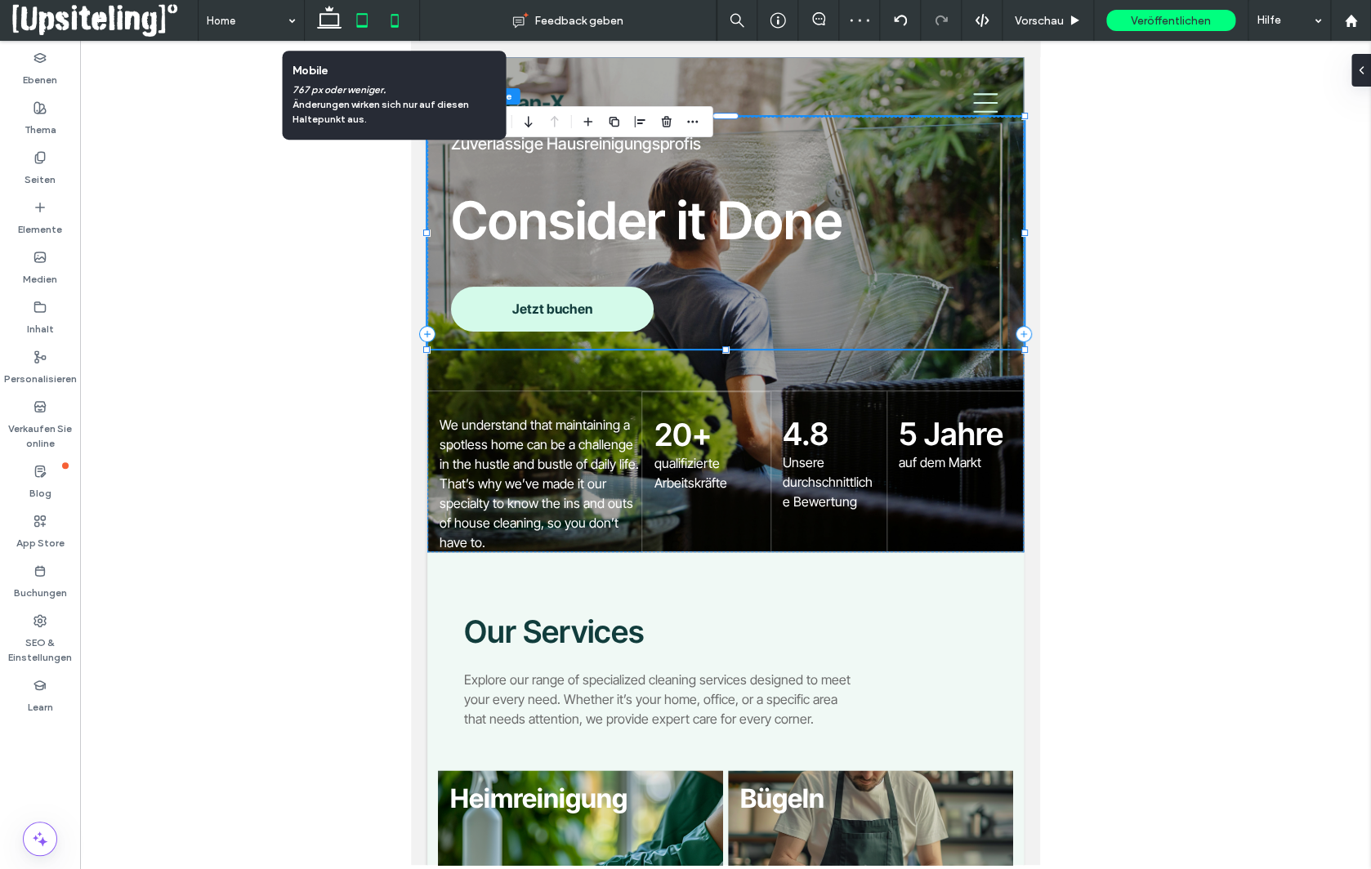
click at [398, 29] on icon at bounding box center [394, 20] width 33 height 33
type input "**"
type input "***"
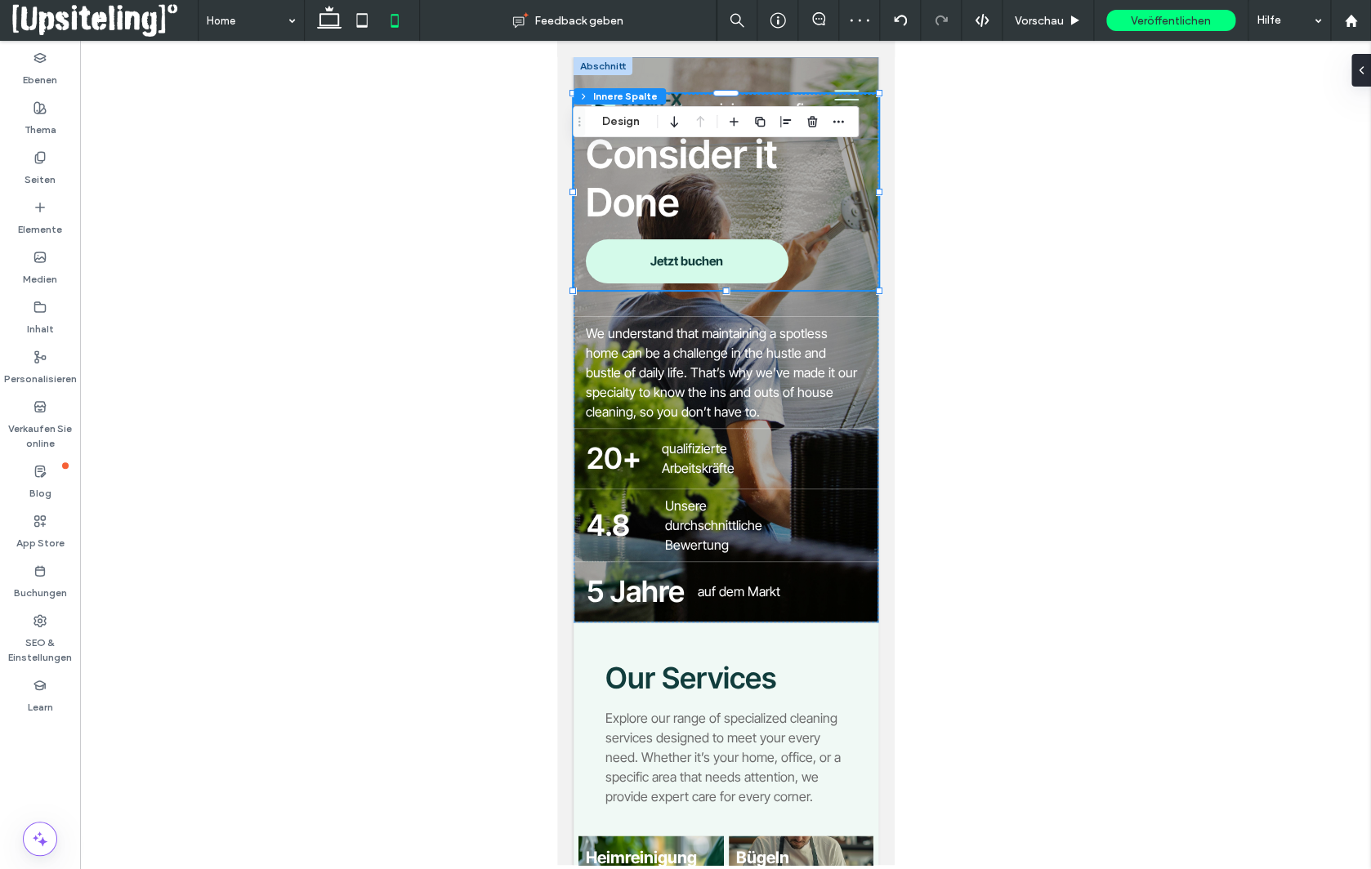
click at [462, 267] on div at bounding box center [725, 453] width 1291 height 824
click at [449, 225] on div at bounding box center [725, 453] width 1291 height 824
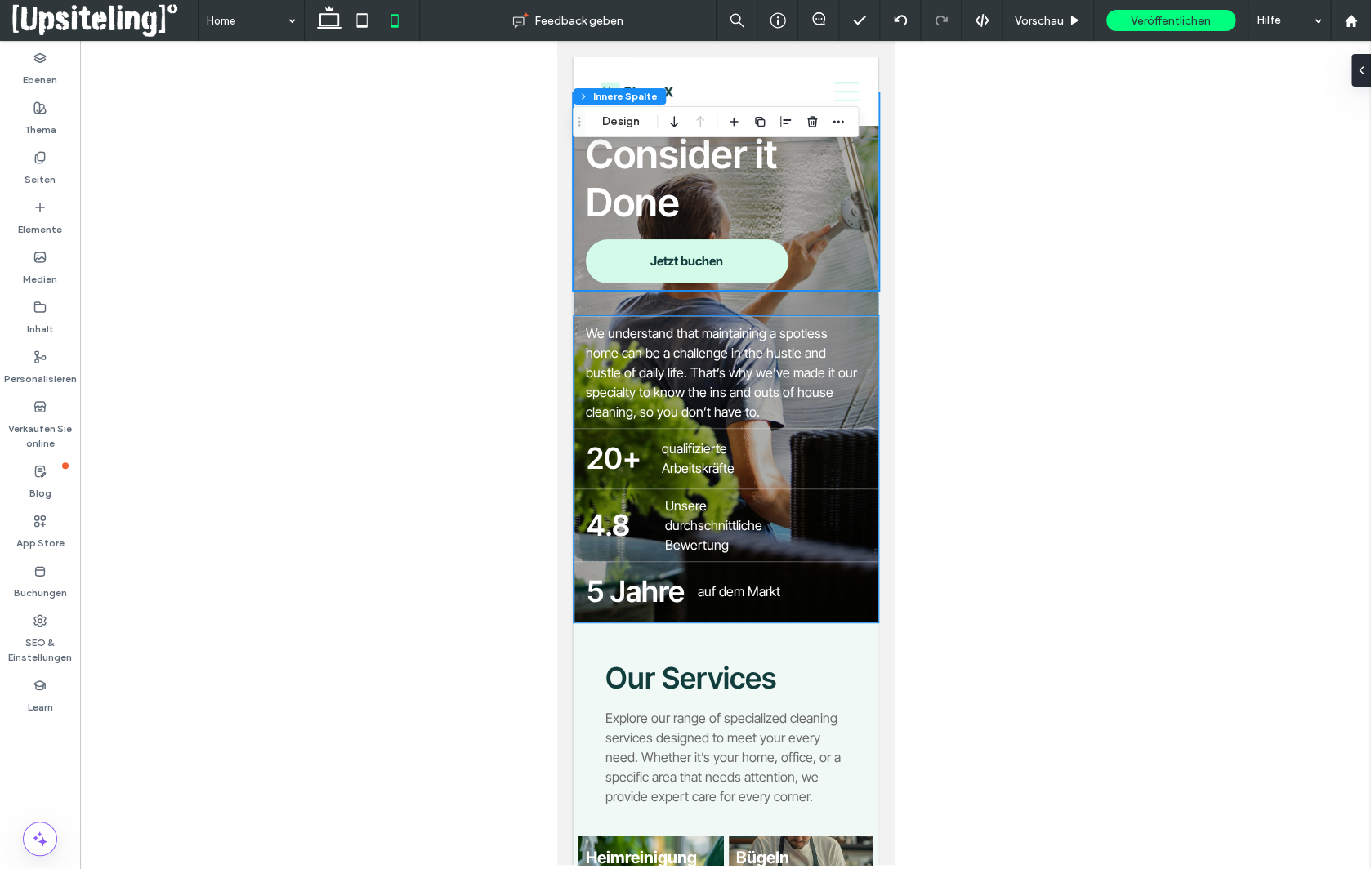
scroll to position [57, 0]
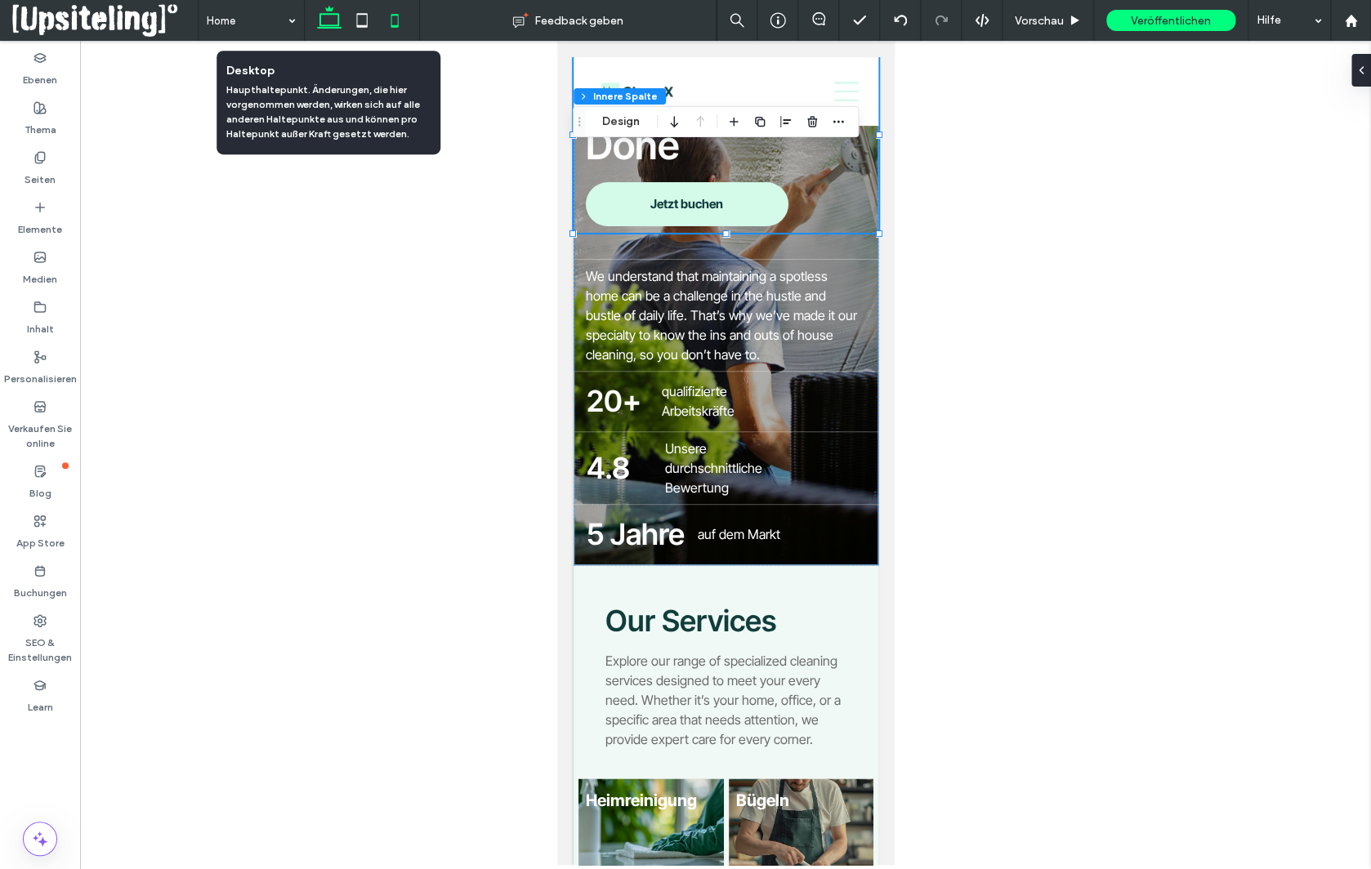
click at [336, 15] on use at bounding box center [329, 17] width 25 height 23
type input "**"
type input "***"
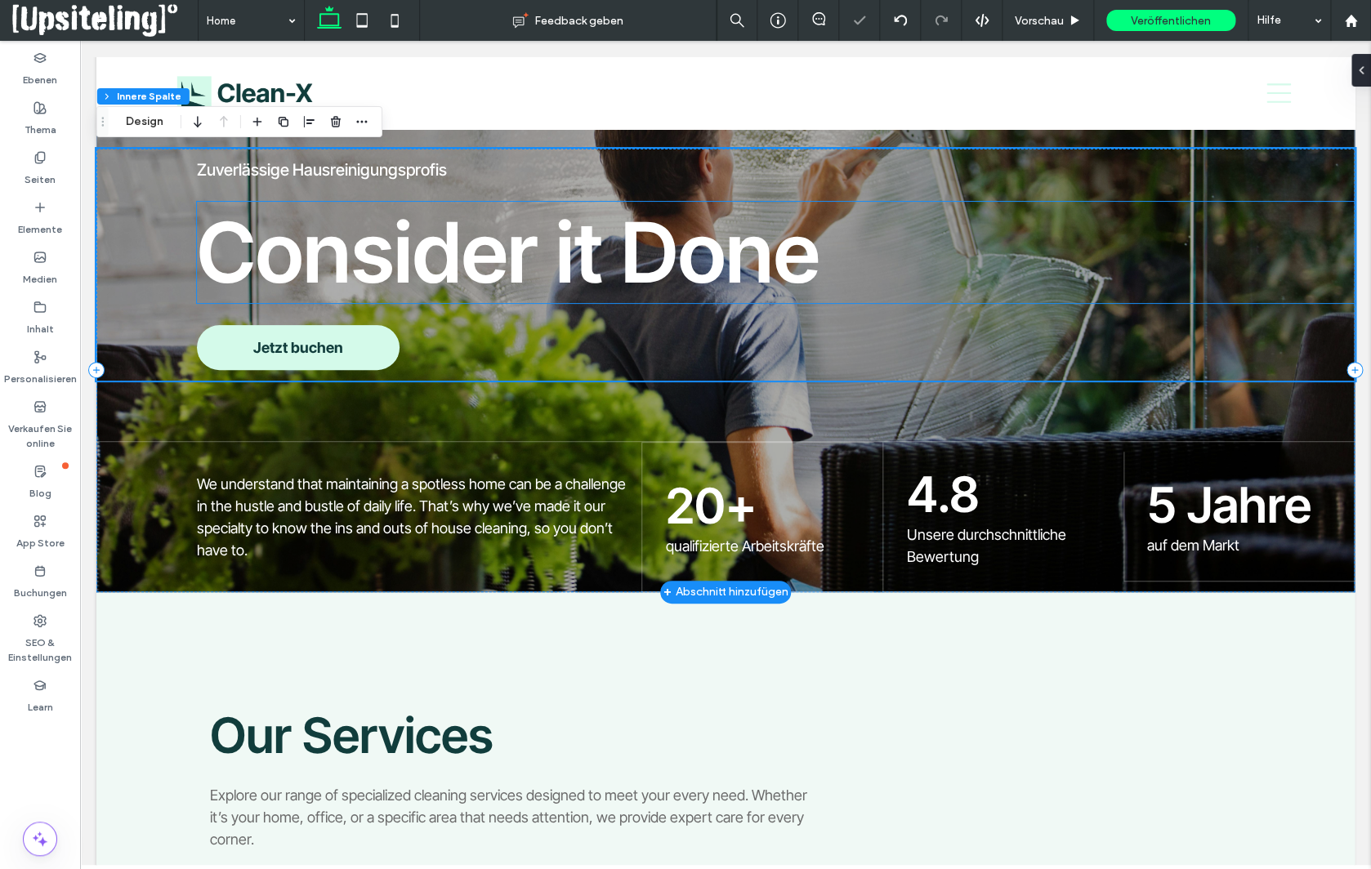
scroll to position [55, 0]
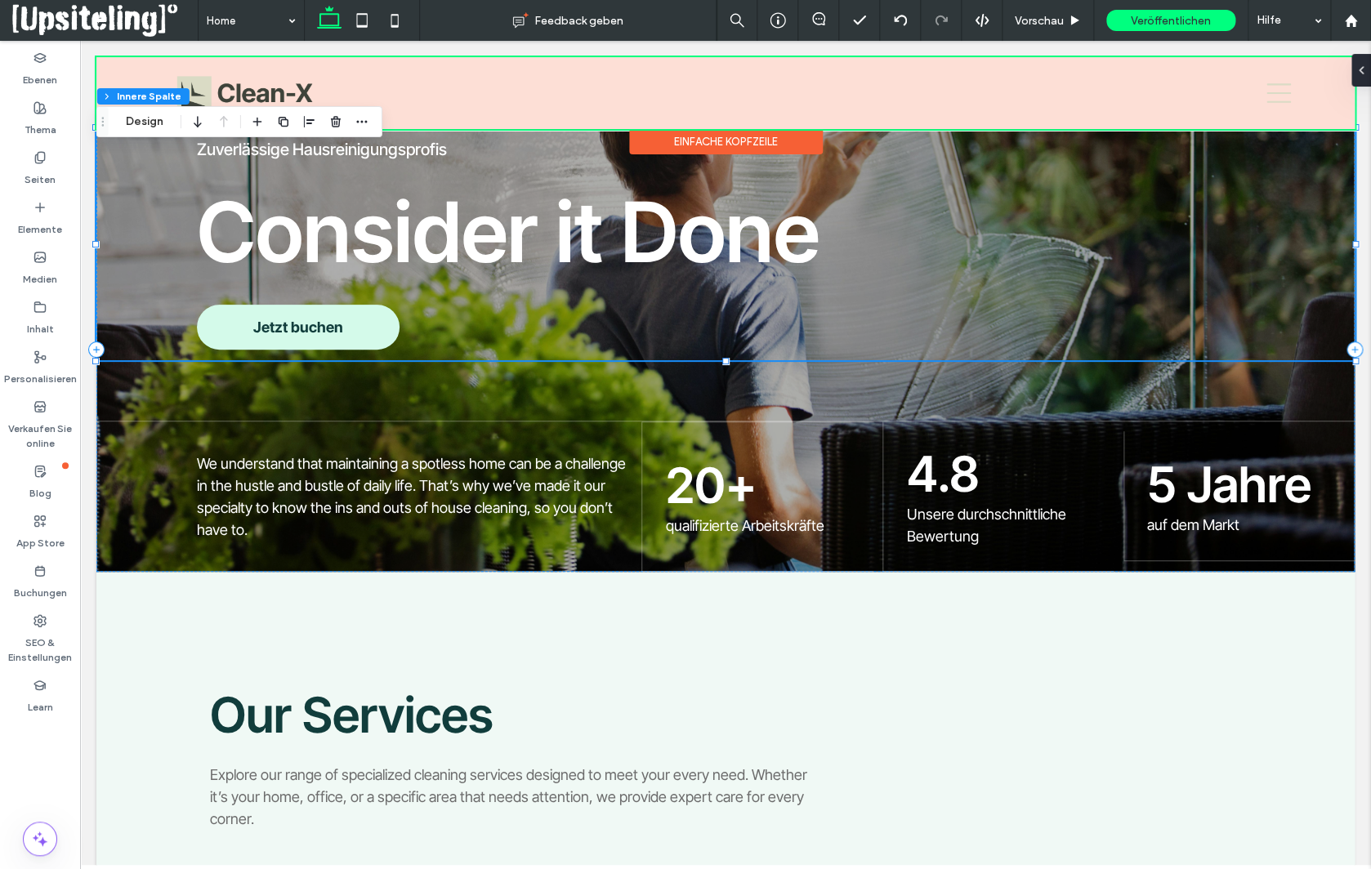
click at [707, 141] on div "Einfache Kopfzeile" at bounding box center [726, 141] width 194 height 25
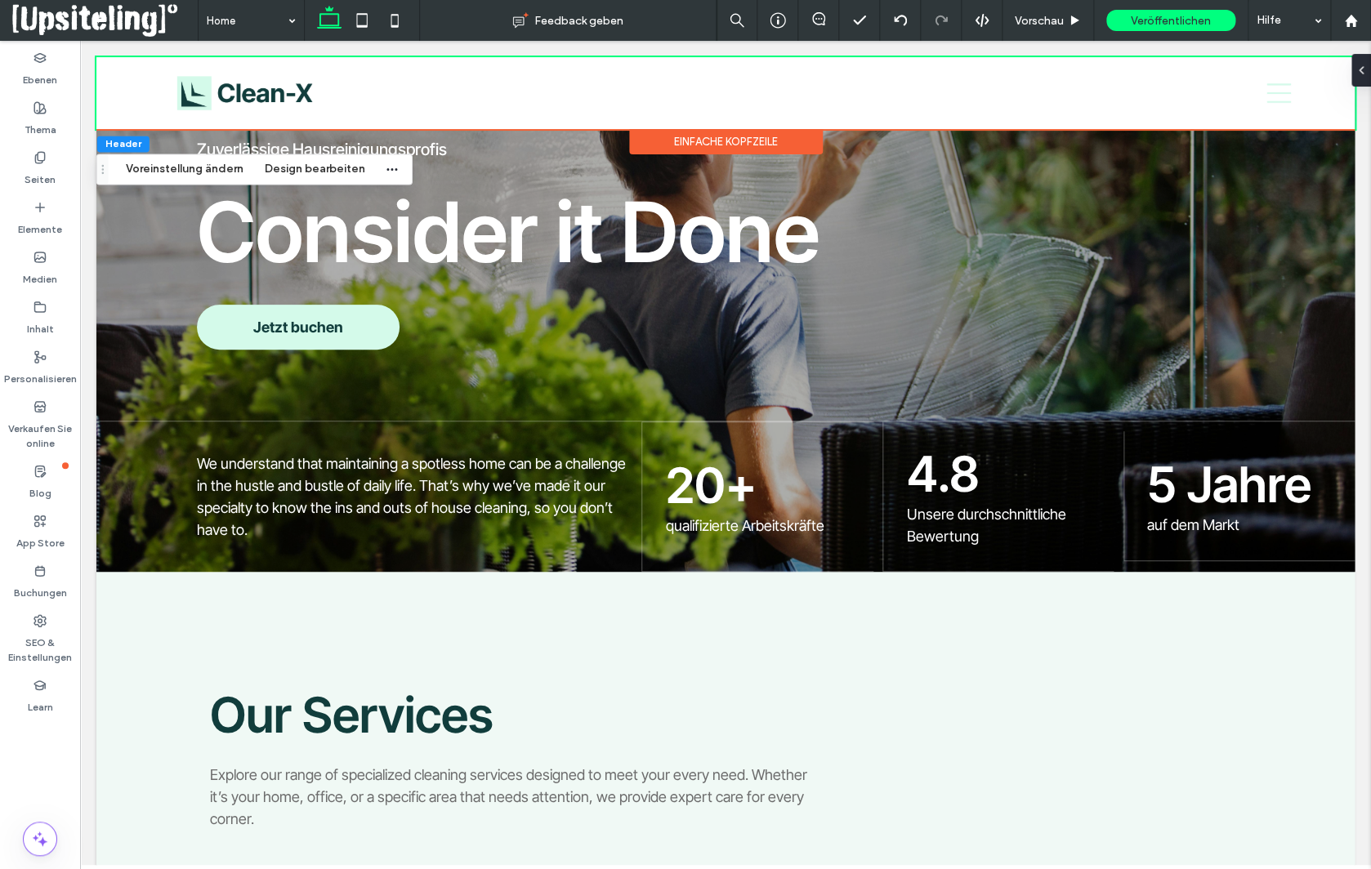
click at [707, 141] on div "Einfache Kopfzeile" at bounding box center [726, 141] width 194 height 25
click at [329, 172] on button "Design bearbeiten" at bounding box center [315, 169] width 122 height 20
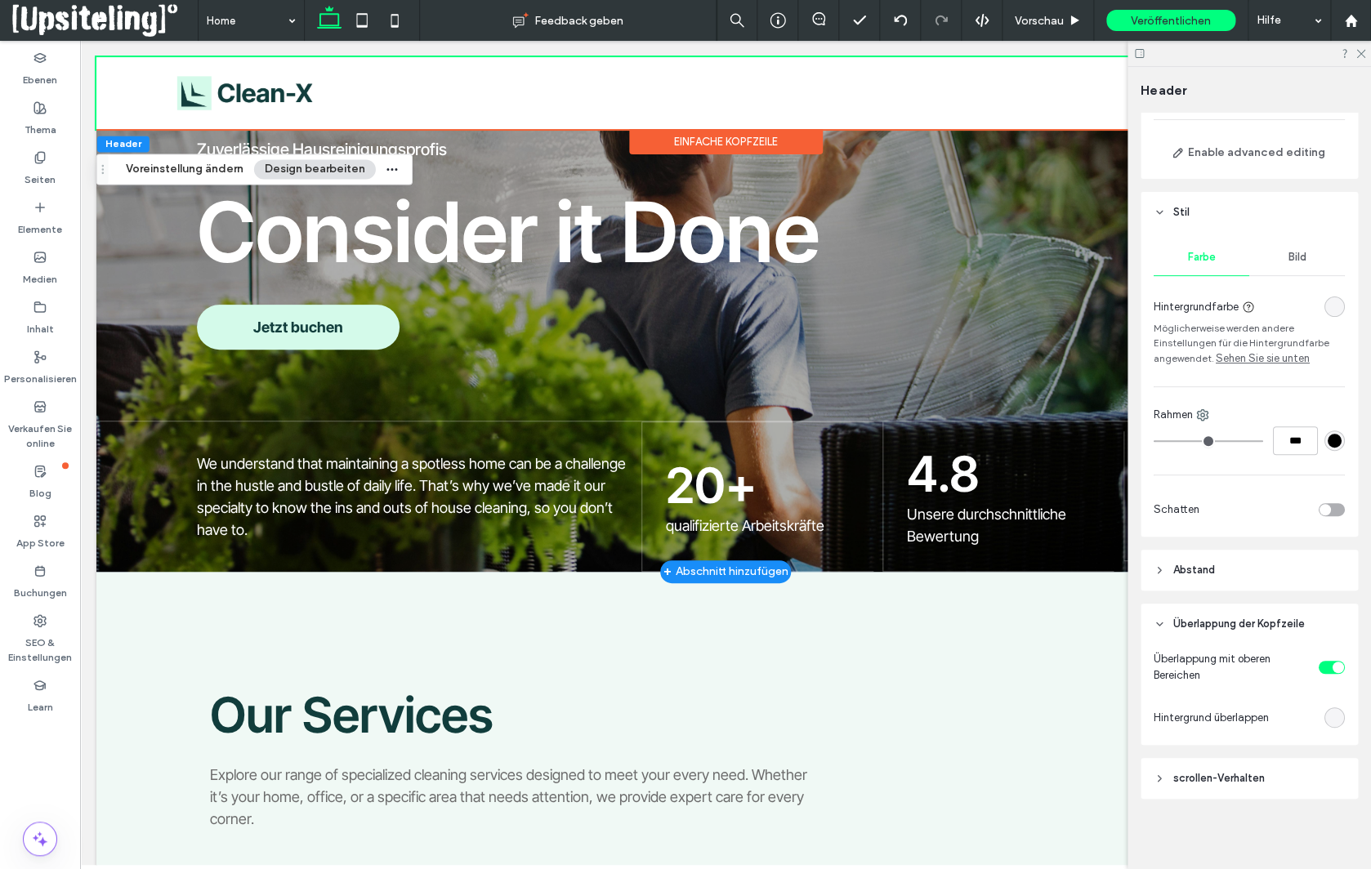
scroll to position [131, 0]
click at [1332, 305] on div "rgba(0, 0, 0, 0)" at bounding box center [1335, 306] width 14 height 14
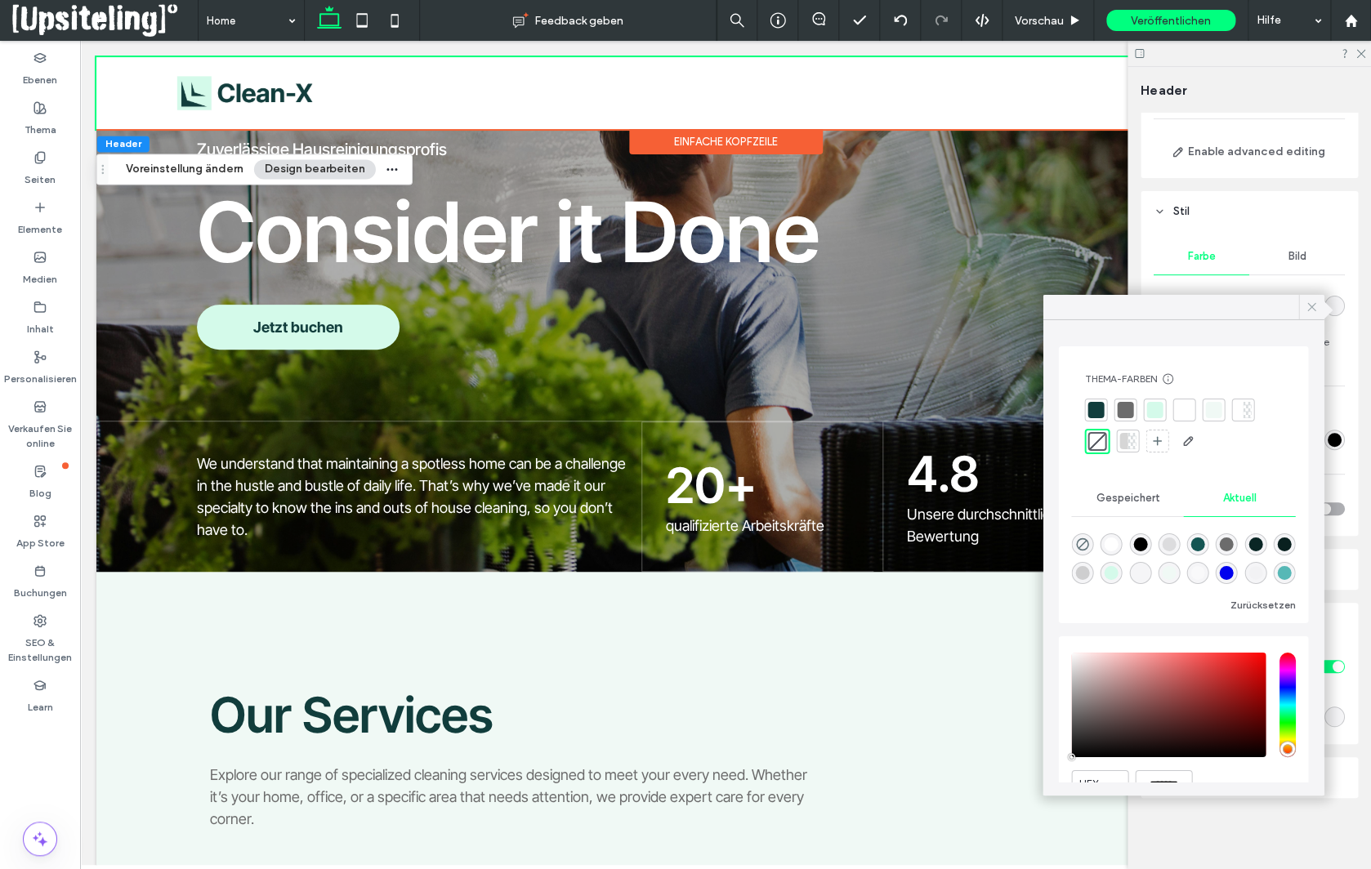
click at [1311, 310] on icon at bounding box center [1311, 307] width 15 height 15
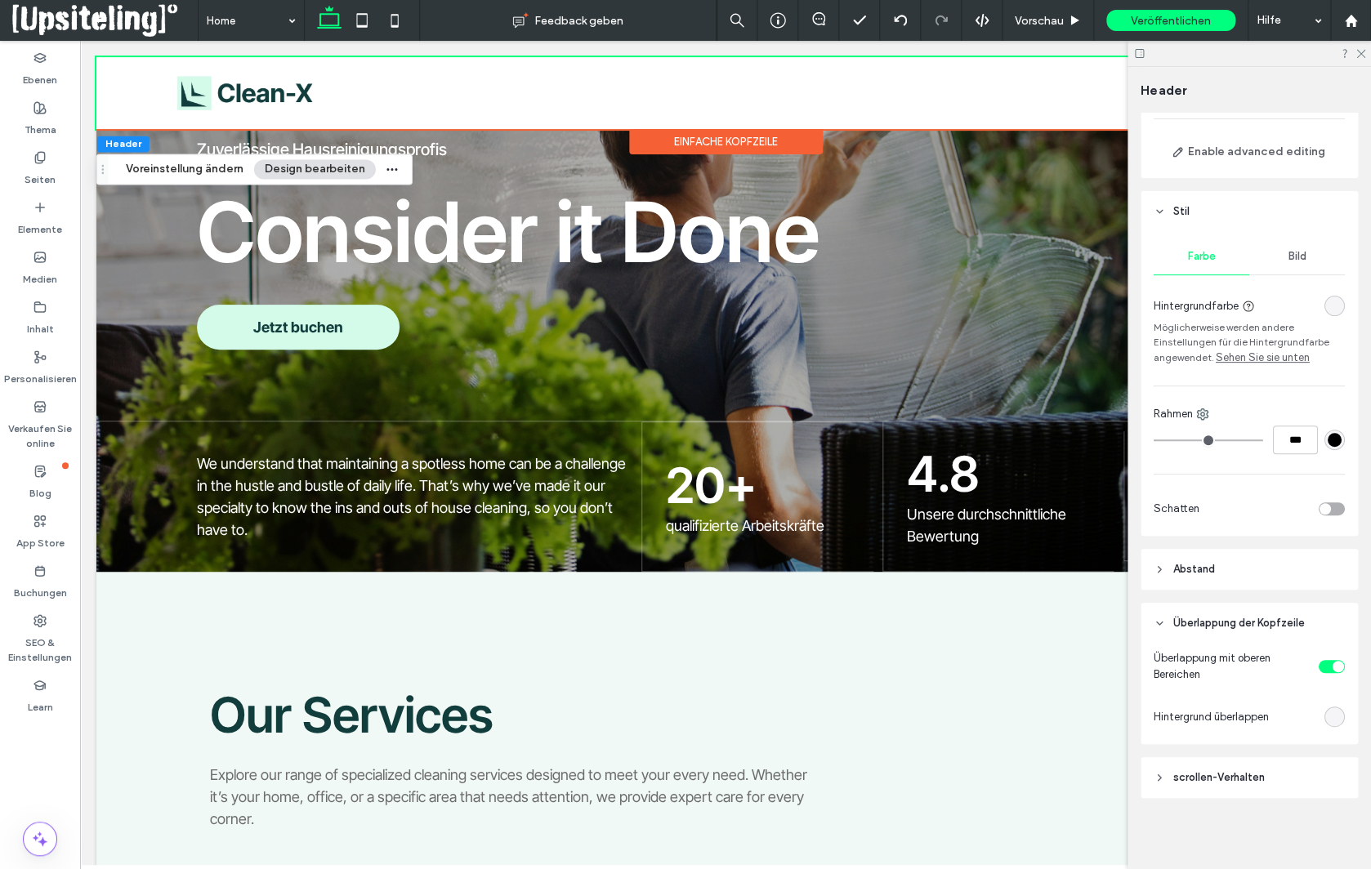
click at [1221, 778] on span "scrollen-Verhalten" at bounding box center [1219, 778] width 92 height 16
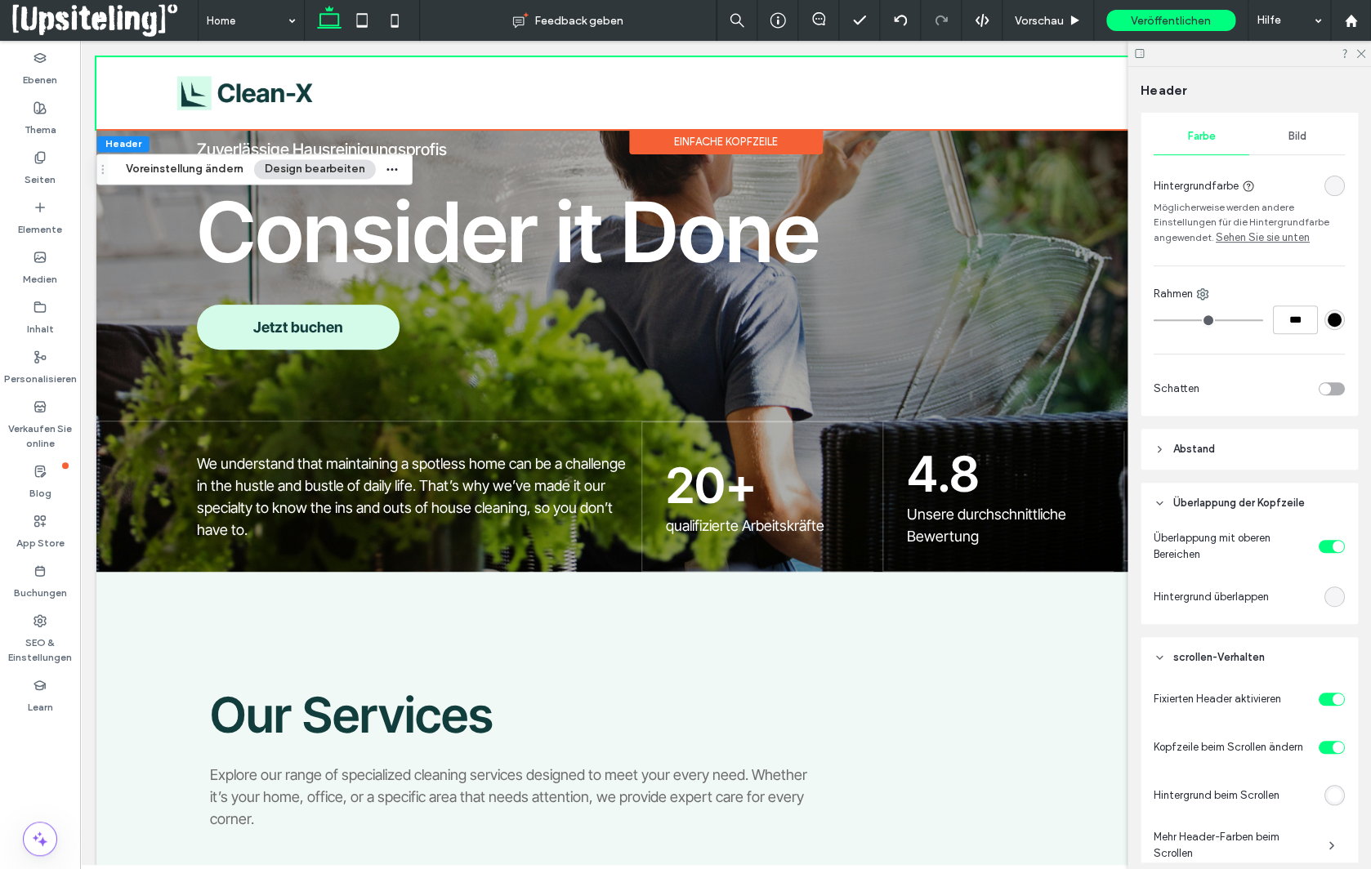
scroll to position [303, 0]
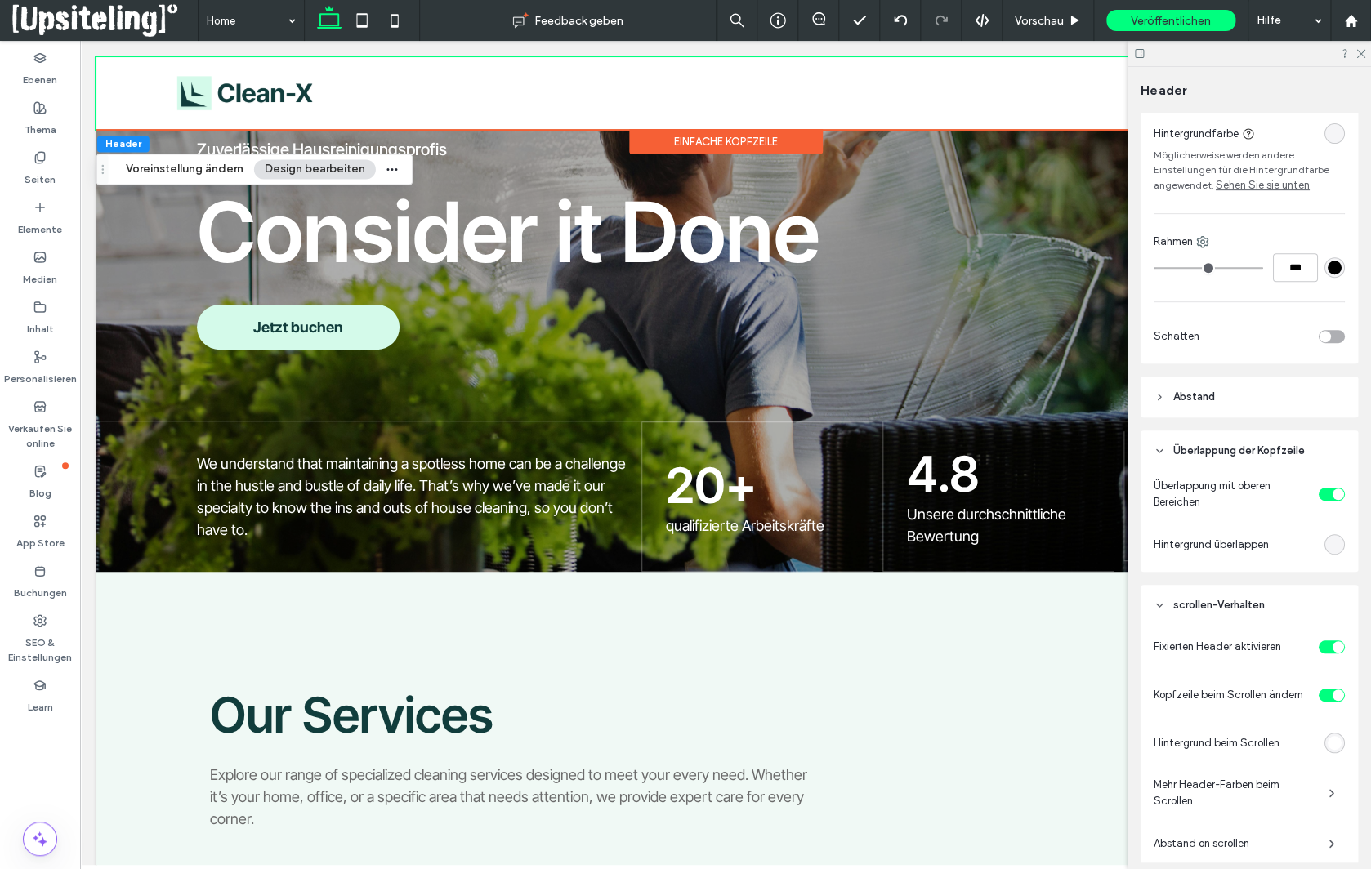
click at [1331, 744] on div "rgba(255, 255, 255, 1)" at bounding box center [1335, 743] width 14 height 14
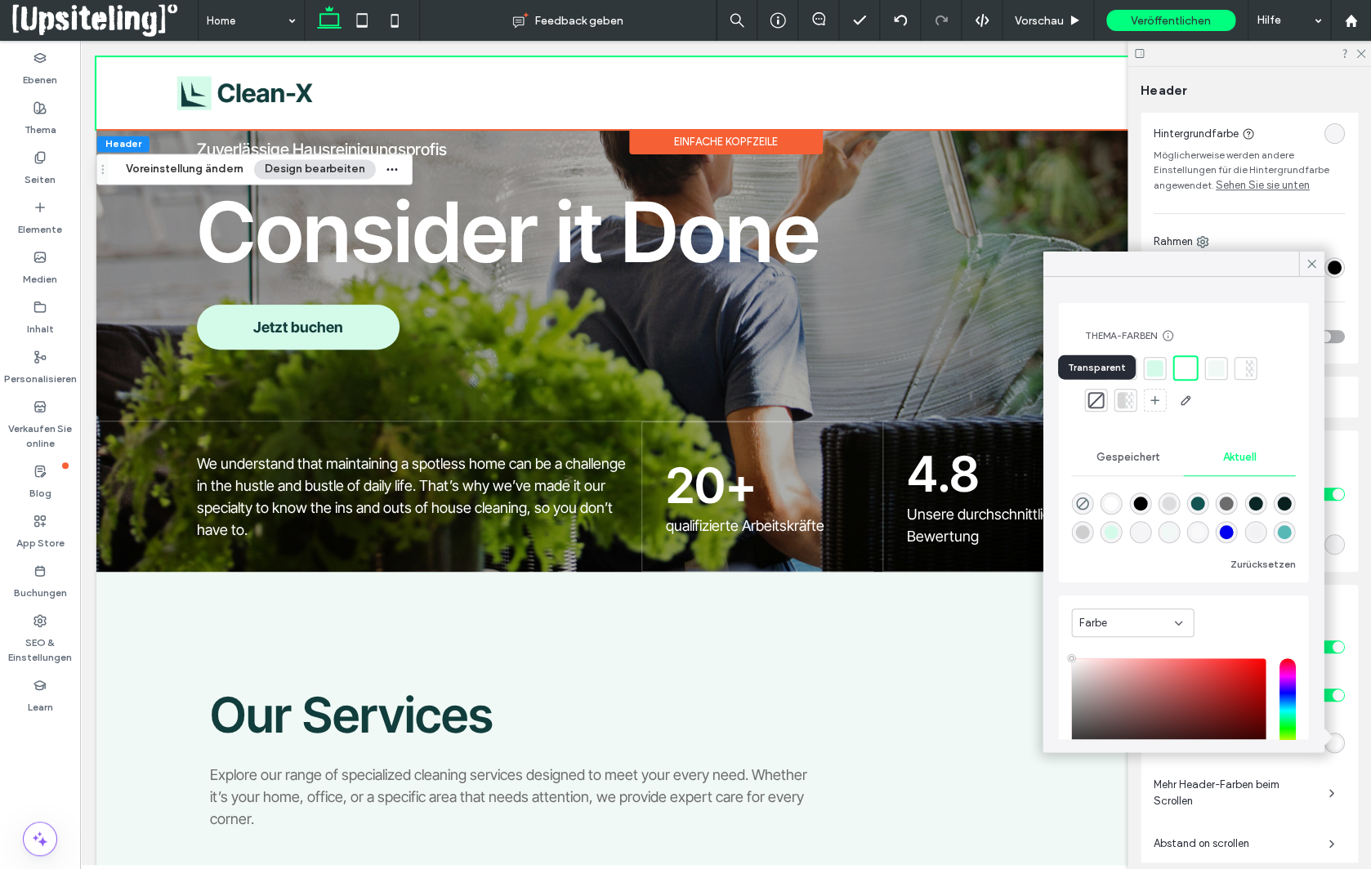
click at [1097, 403] on div at bounding box center [1095, 400] width 16 height 16
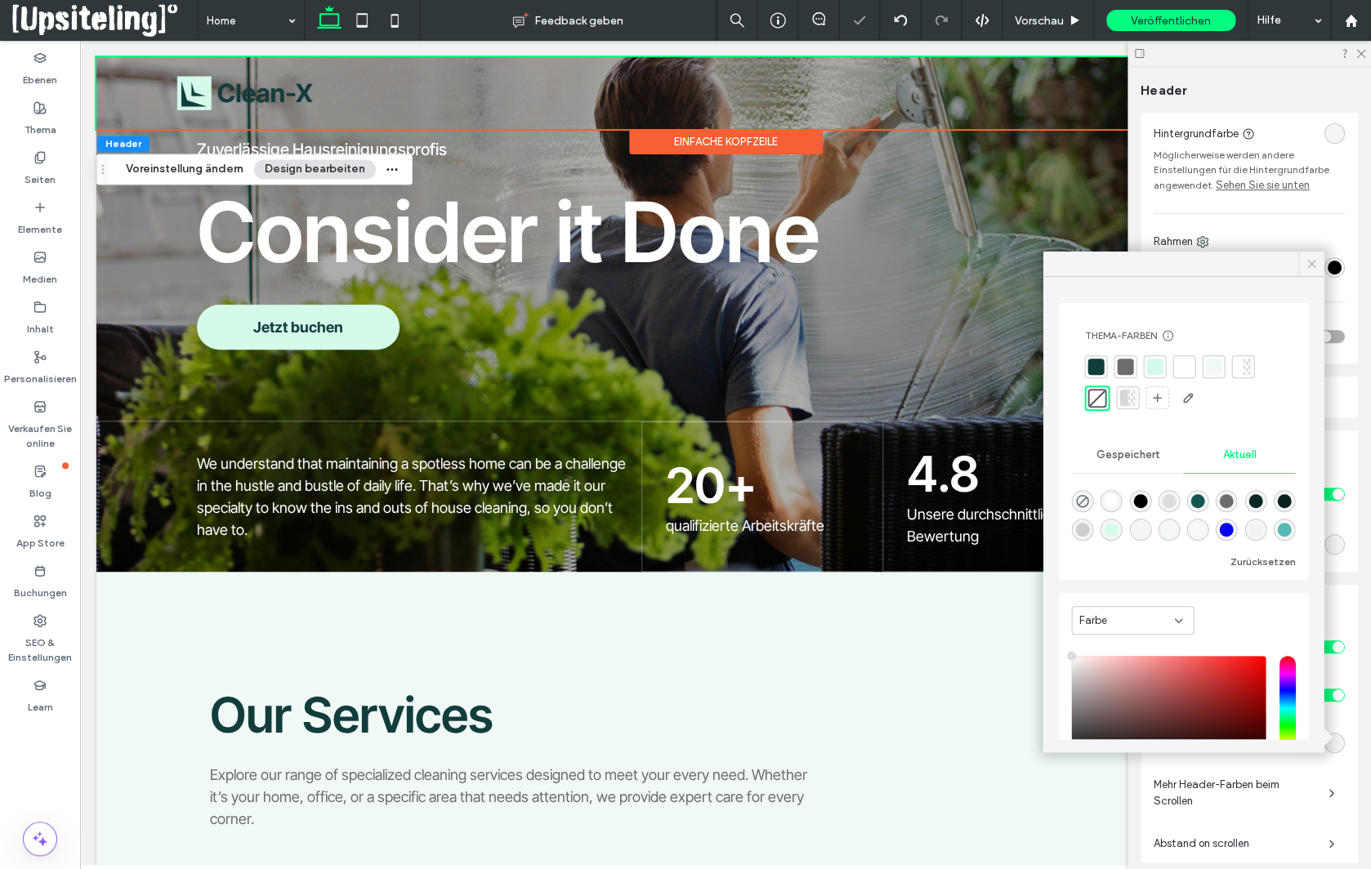
click at [1311, 261] on icon at bounding box center [1311, 264] width 15 height 15
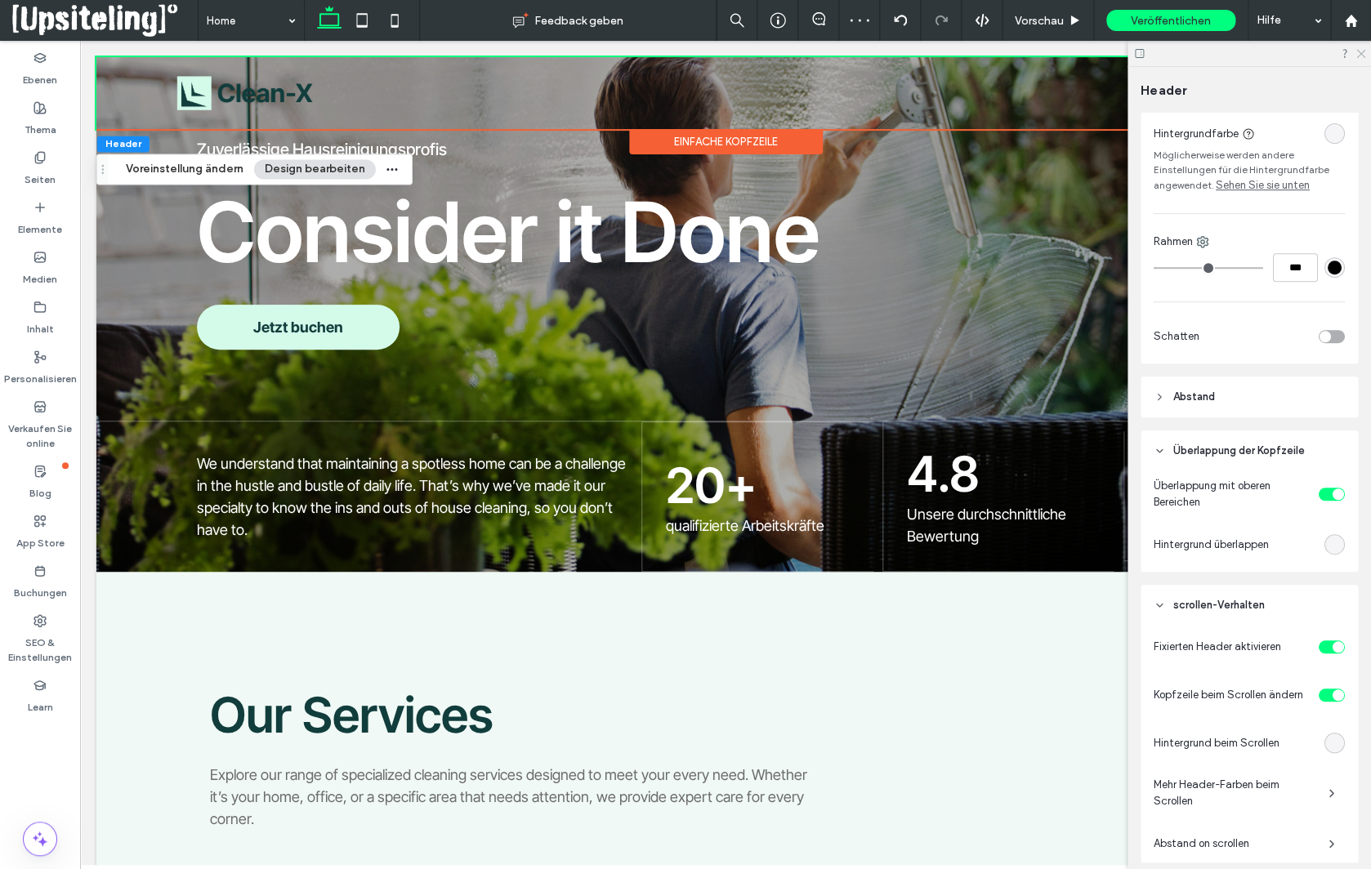
click at [1360, 53] on use at bounding box center [1360, 54] width 9 height 9
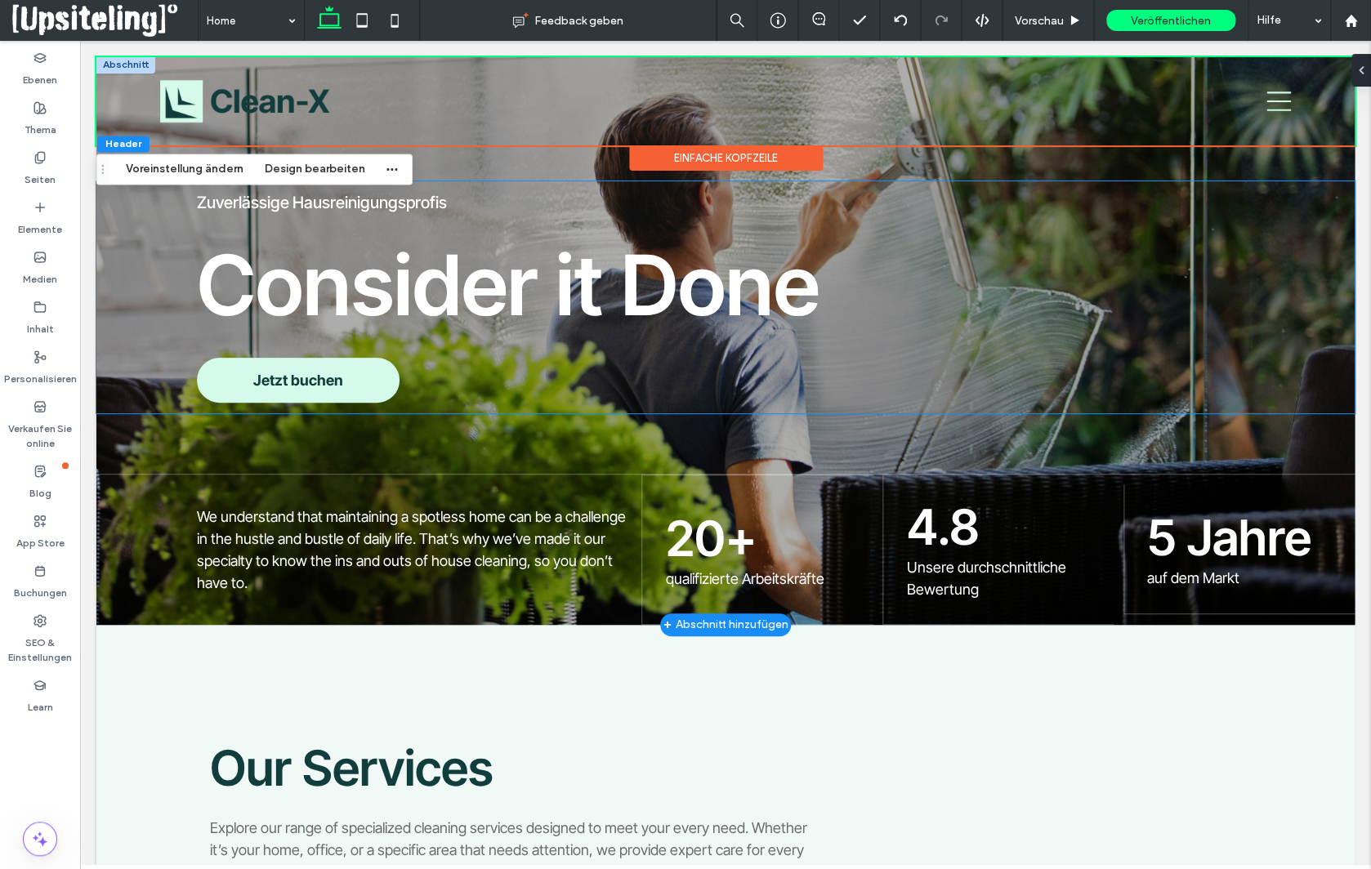
scroll to position [0, 0]
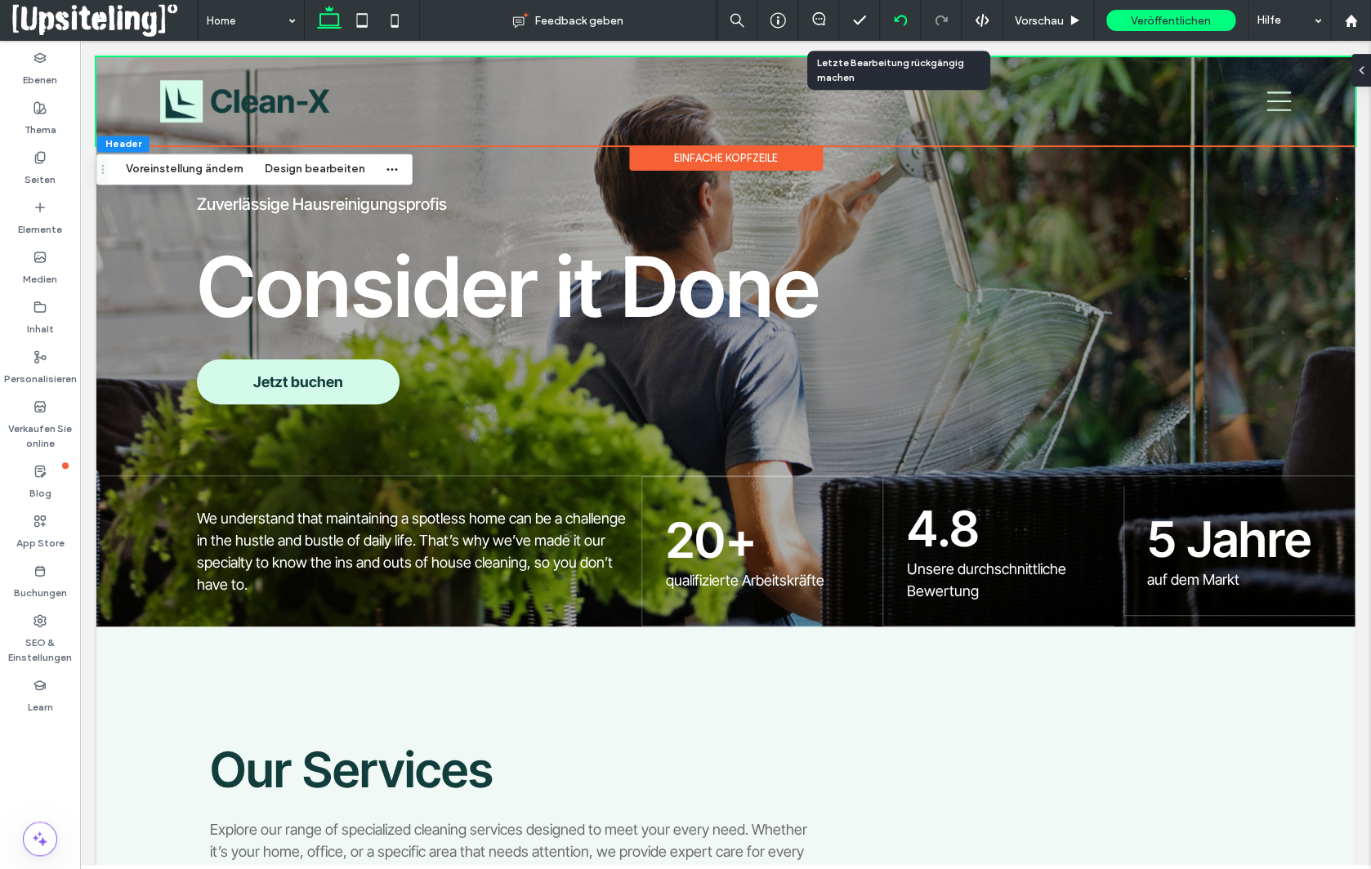
click at [893, 20] on use at bounding box center [899, 20] width 13 height 11
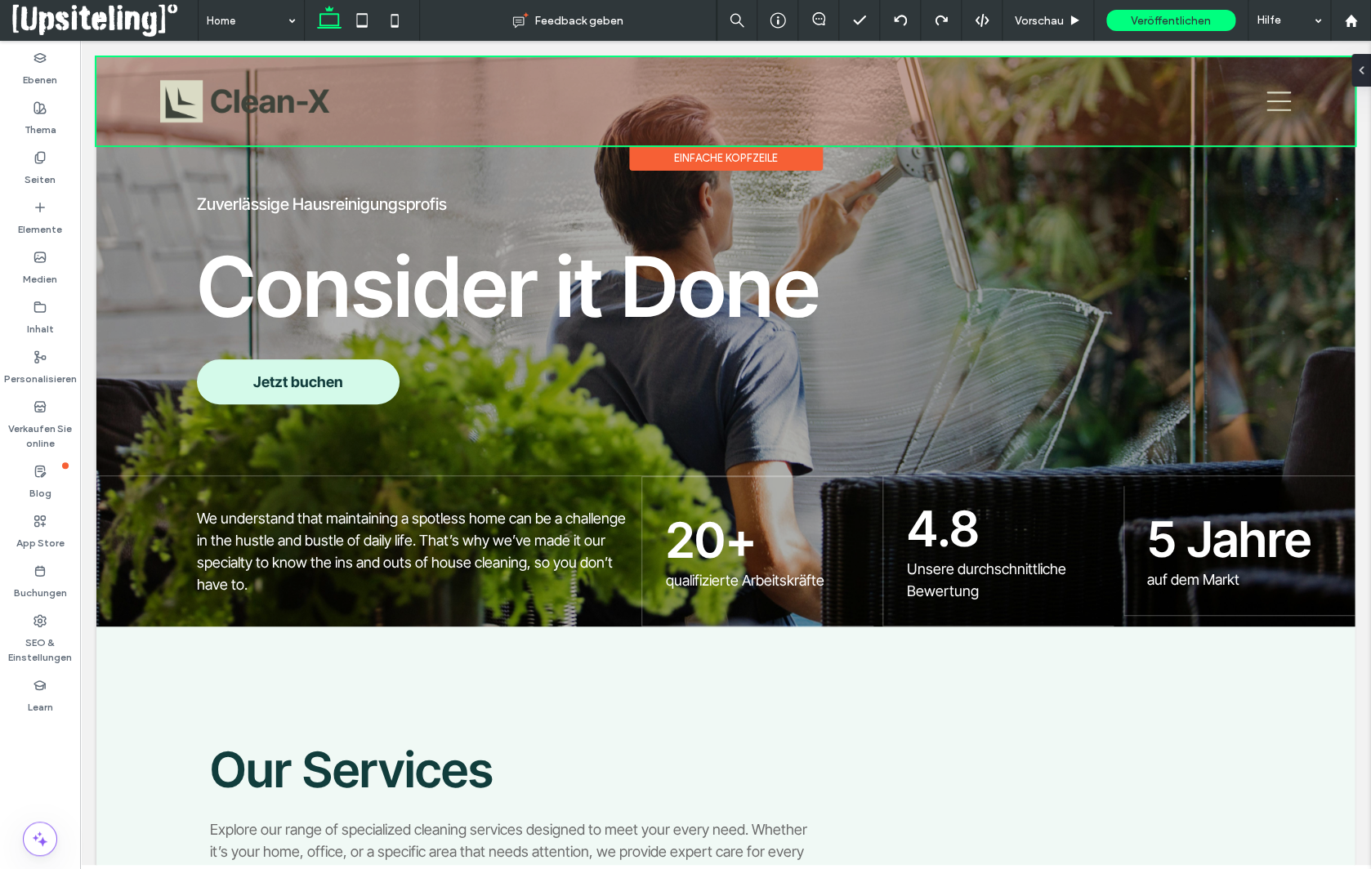
click at [805, 159] on div "Einfache Kopfzeile" at bounding box center [726, 157] width 194 height 25
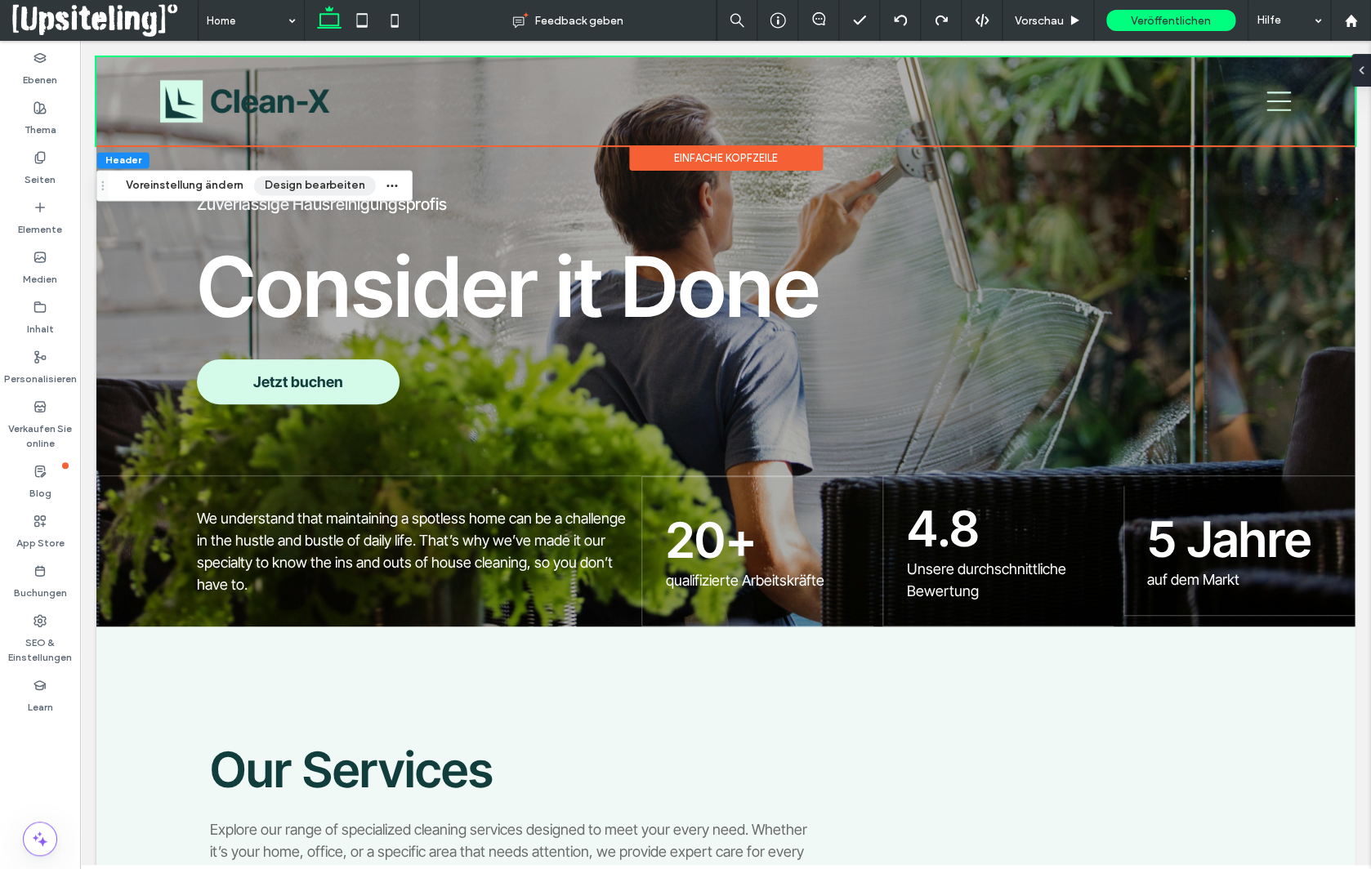
click at [278, 185] on button "Design bearbeiten" at bounding box center [315, 186] width 122 height 20
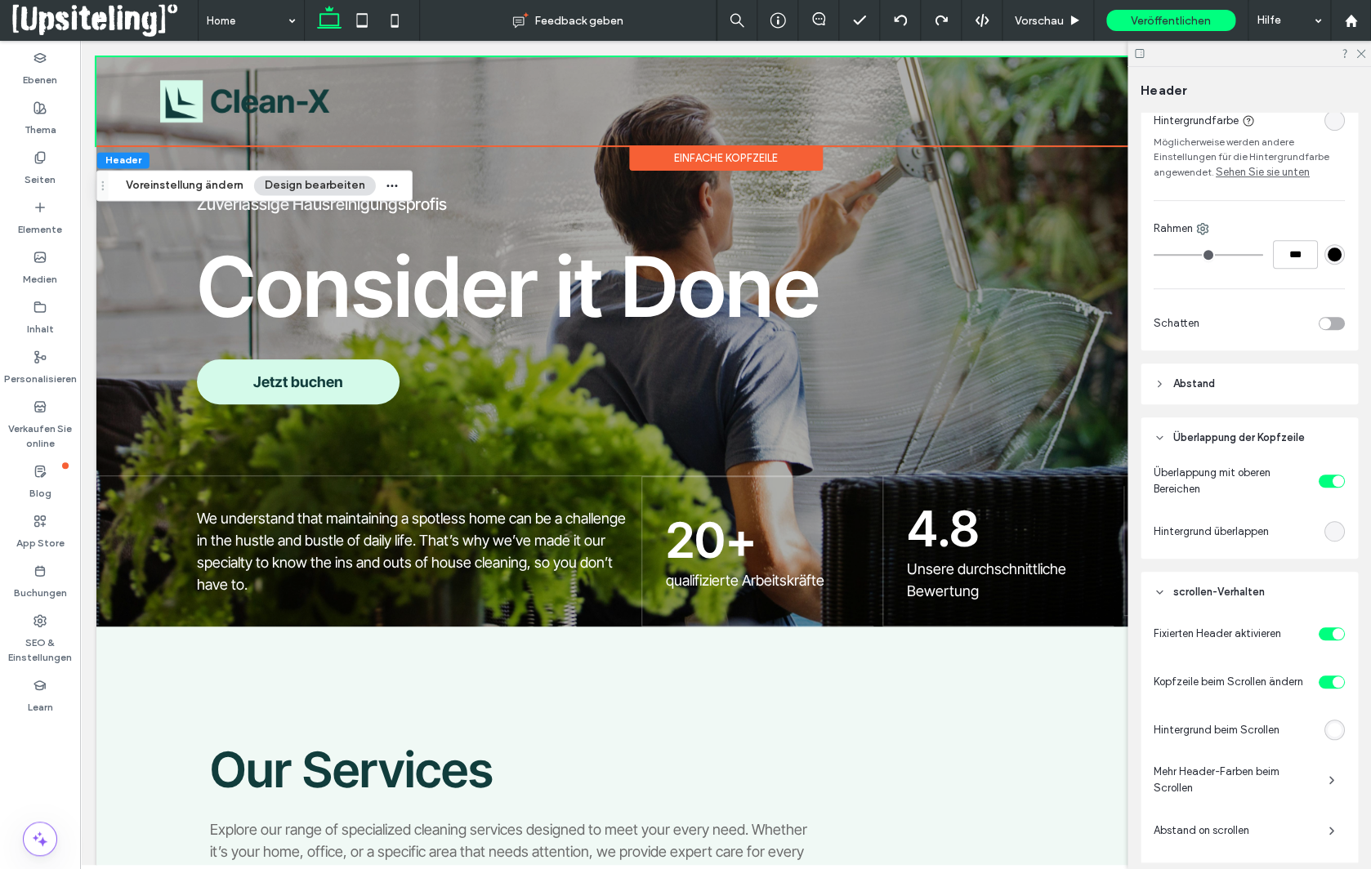
scroll to position [371, 0]
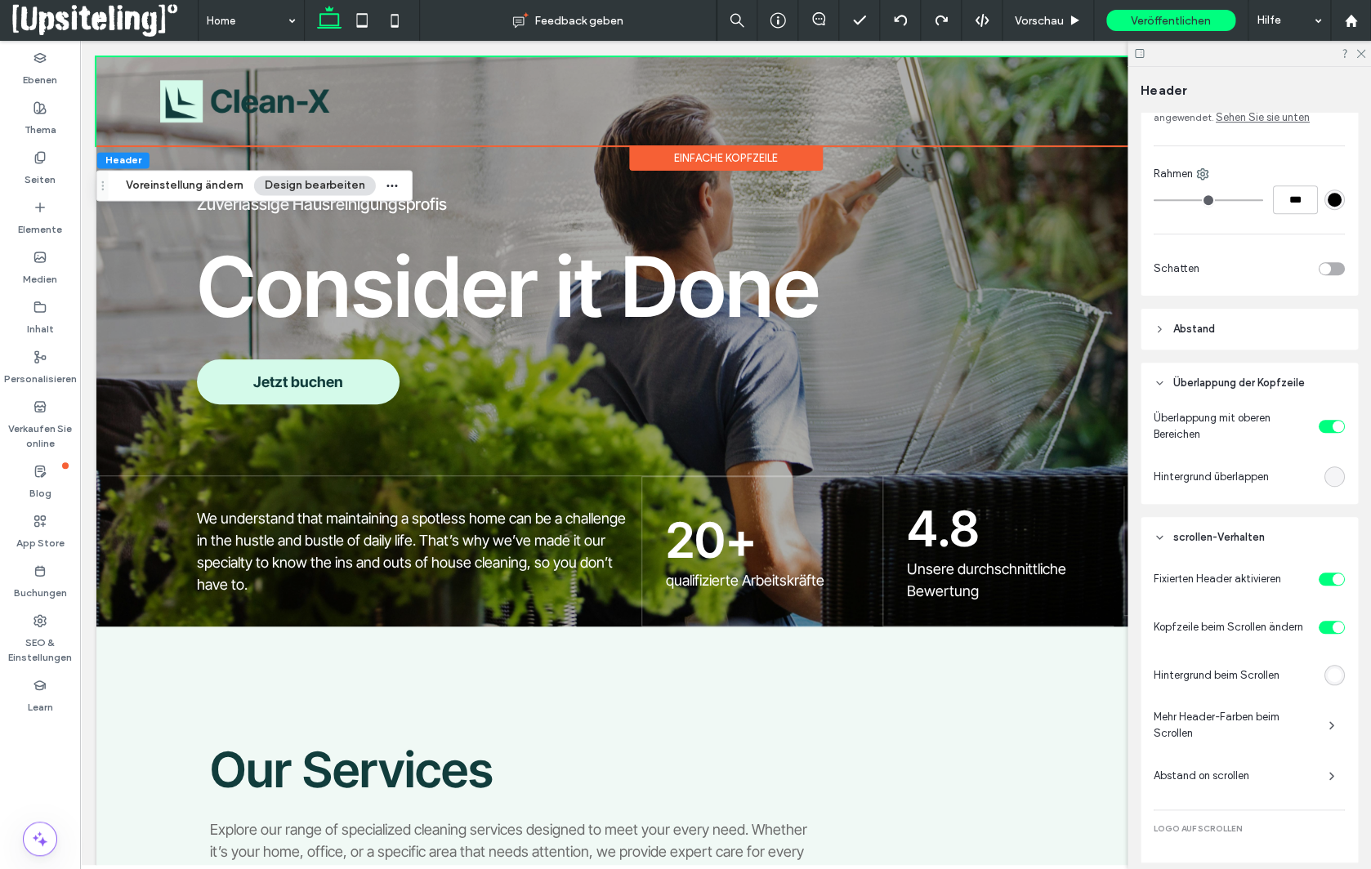
click at [1255, 720] on span "Mehr Header-Farben beim Scrollen" at bounding box center [1235, 725] width 162 height 33
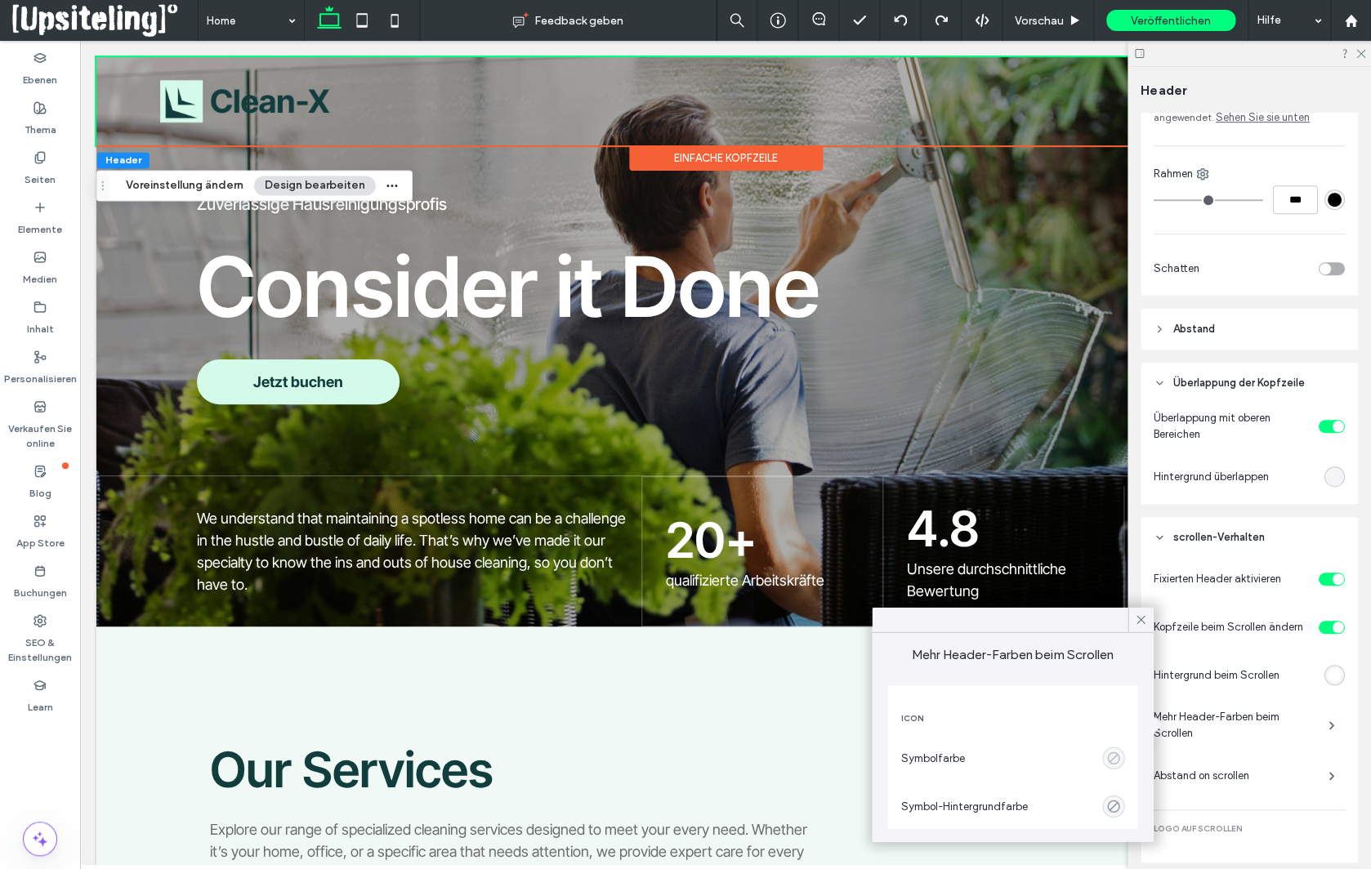
click at [1112, 760] on use "empty color" at bounding box center [1113, 758] width 12 height 12
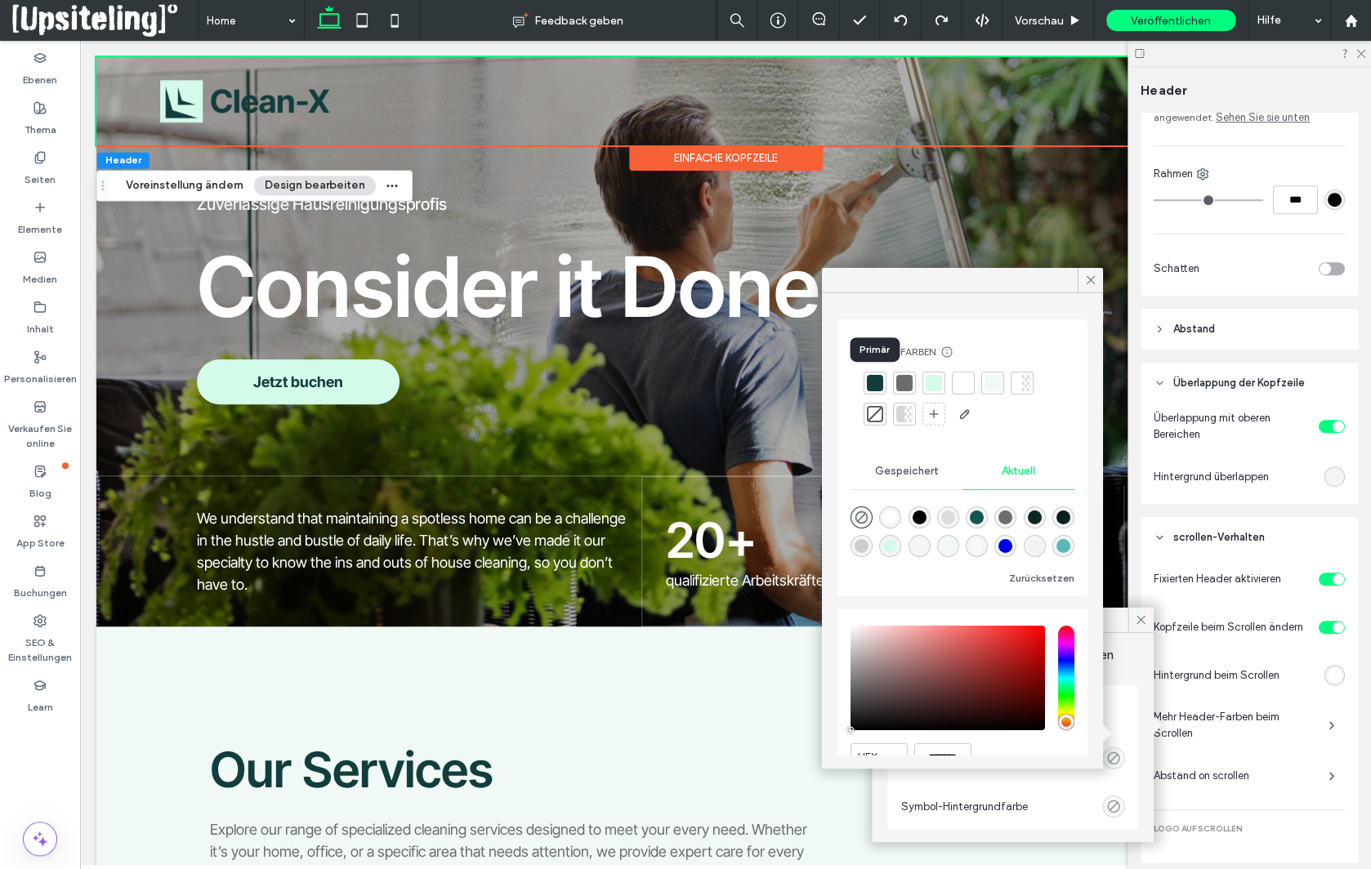
click at [880, 385] on div at bounding box center [875, 383] width 16 height 16
click at [1088, 279] on icon at bounding box center [1090, 280] width 15 height 15
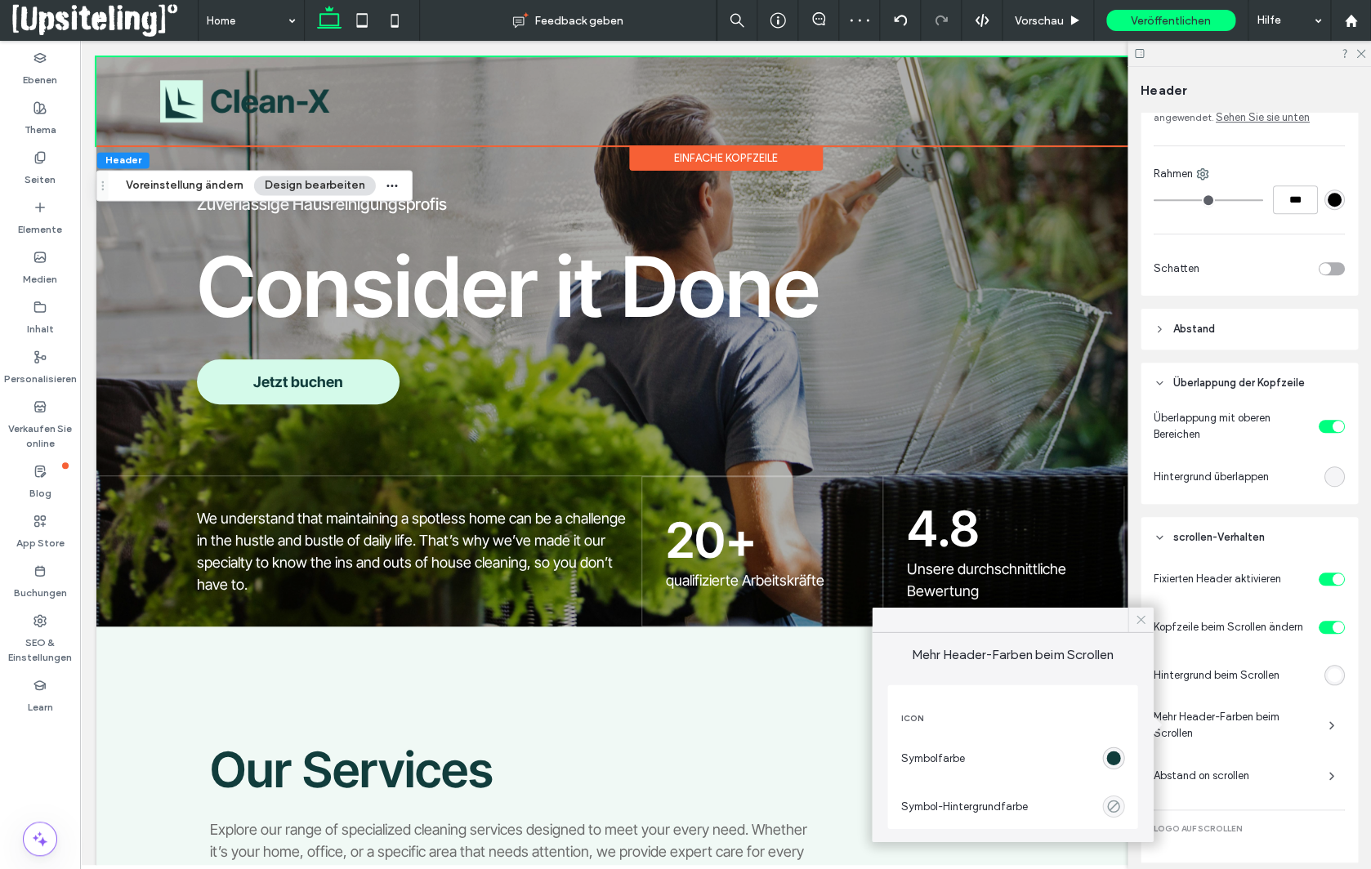
click at [1145, 619] on icon at bounding box center [1140, 620] width 15 height 15
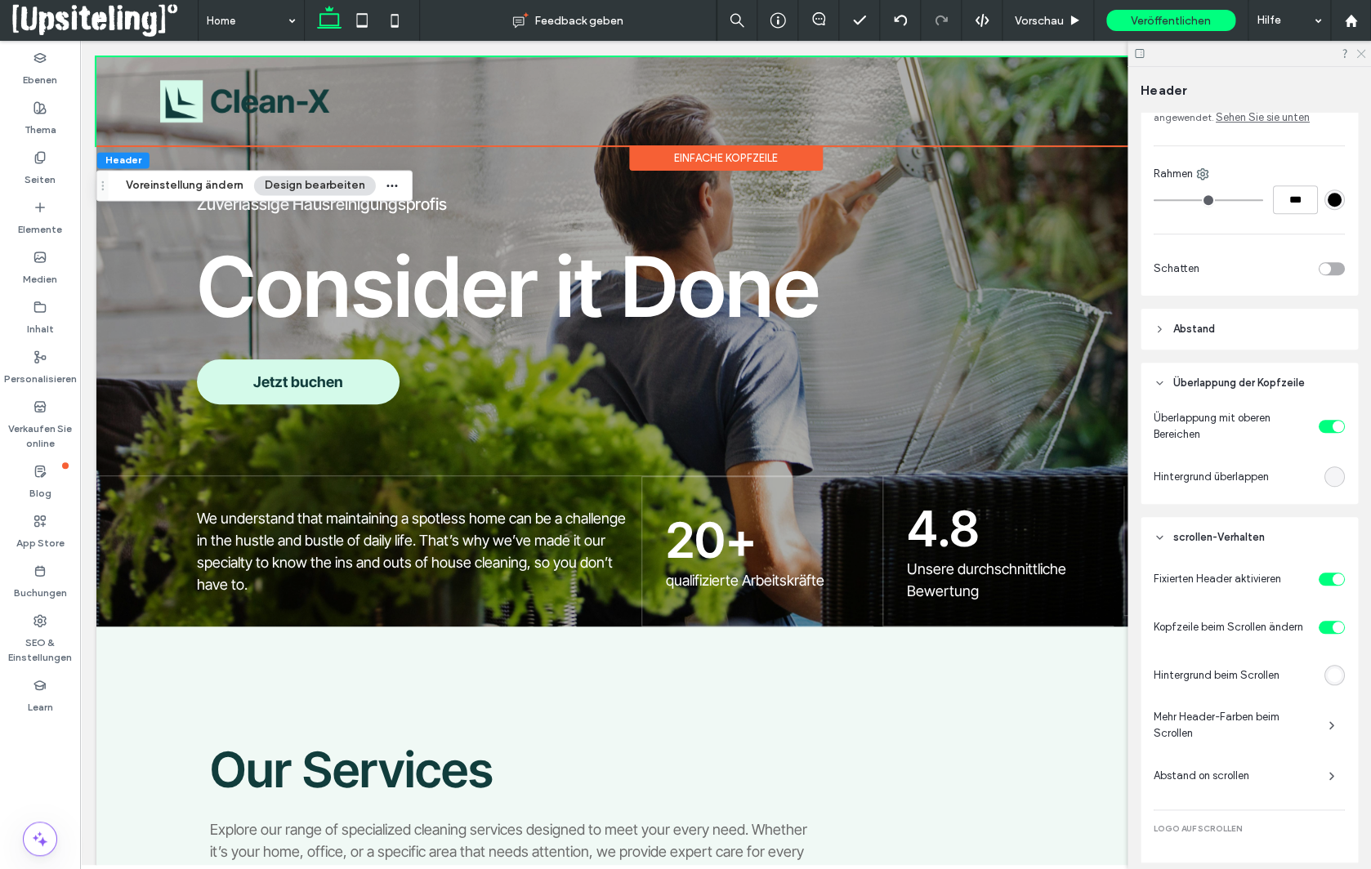
click at [1360, 52] on use at bounding box center [1360, 54] width 9 height 9
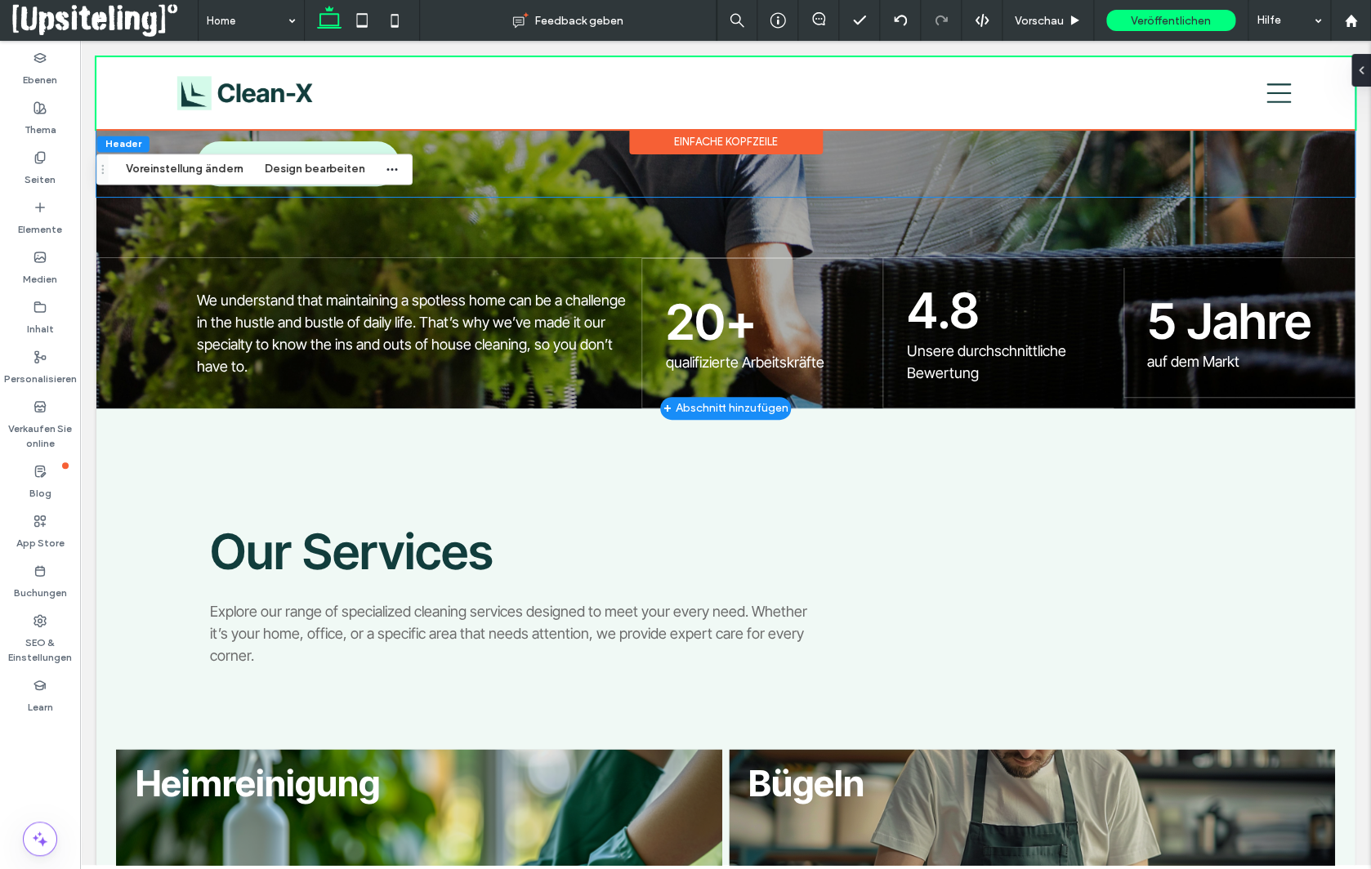
scroll to position [0, 0]
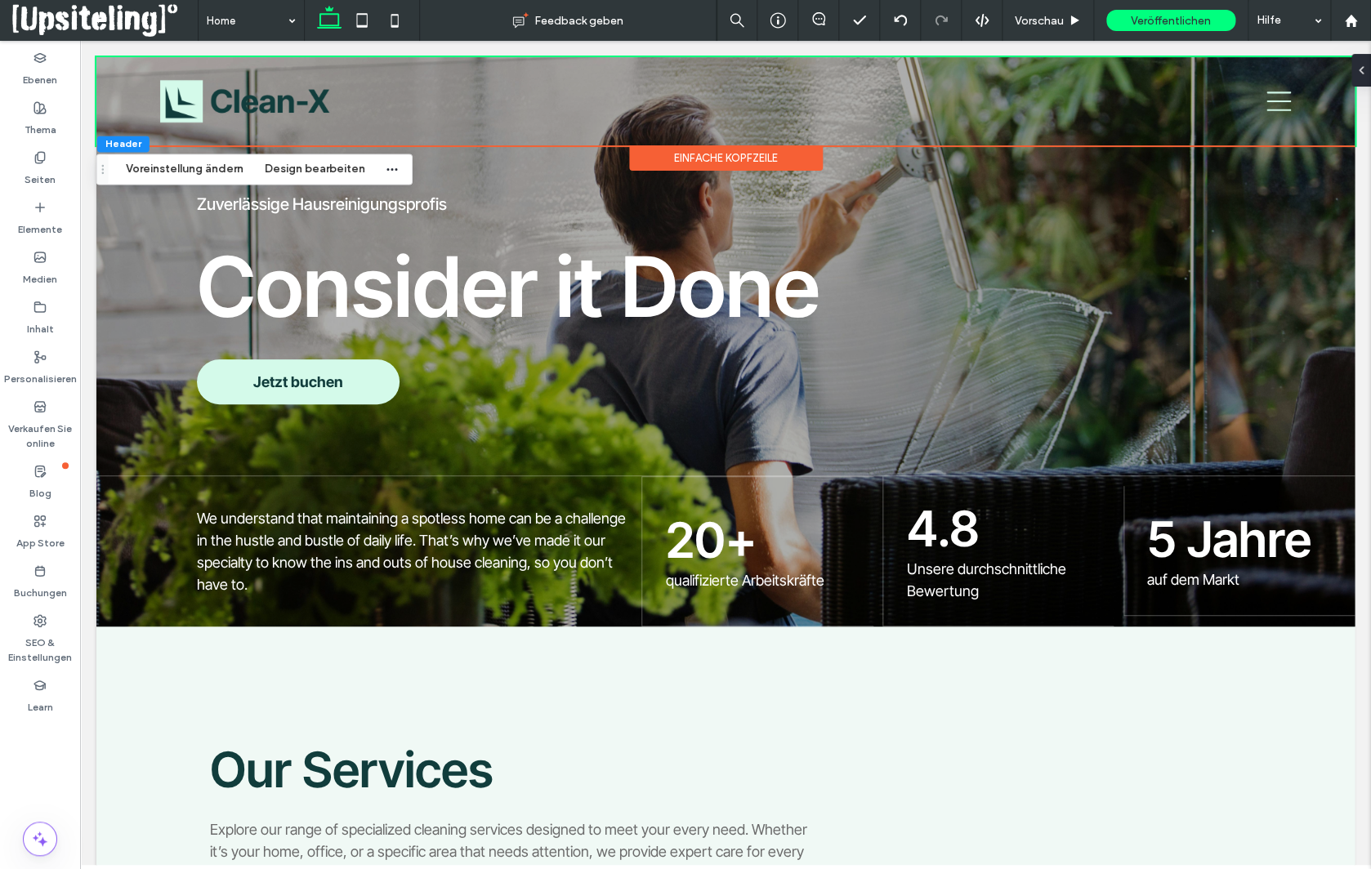
click at [779, 152] on div "Einfache Kopfzeile" at bounding box center [726, 157] width 194 height 25
click at [766, 158] on div "Einfache Kopfzeile" at bounding box center [726, 157] width 194 height 25
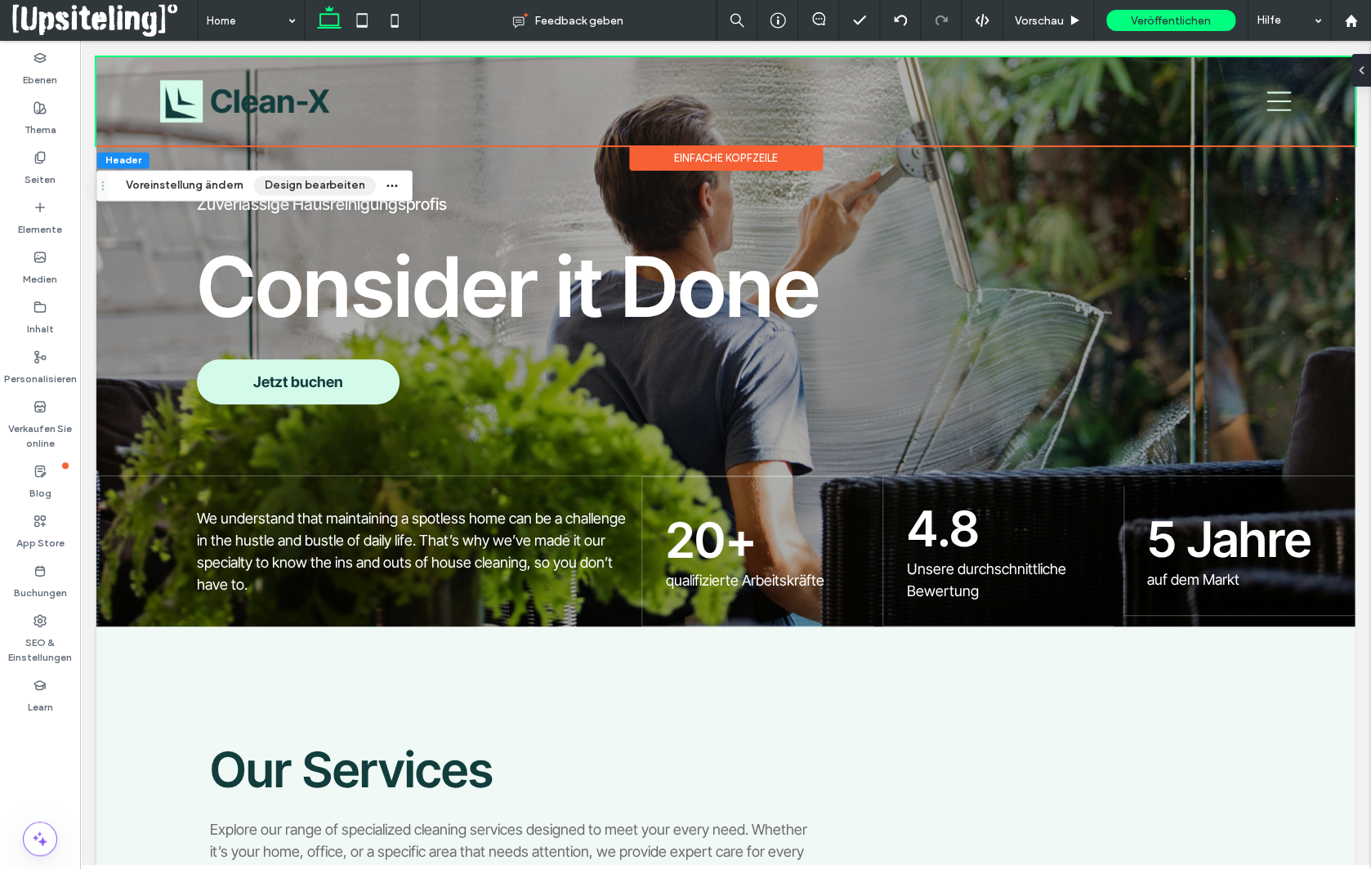
click at [342, 190] on button "Design bearbeiten" at bounding box center [315, 186] width 122 height 20
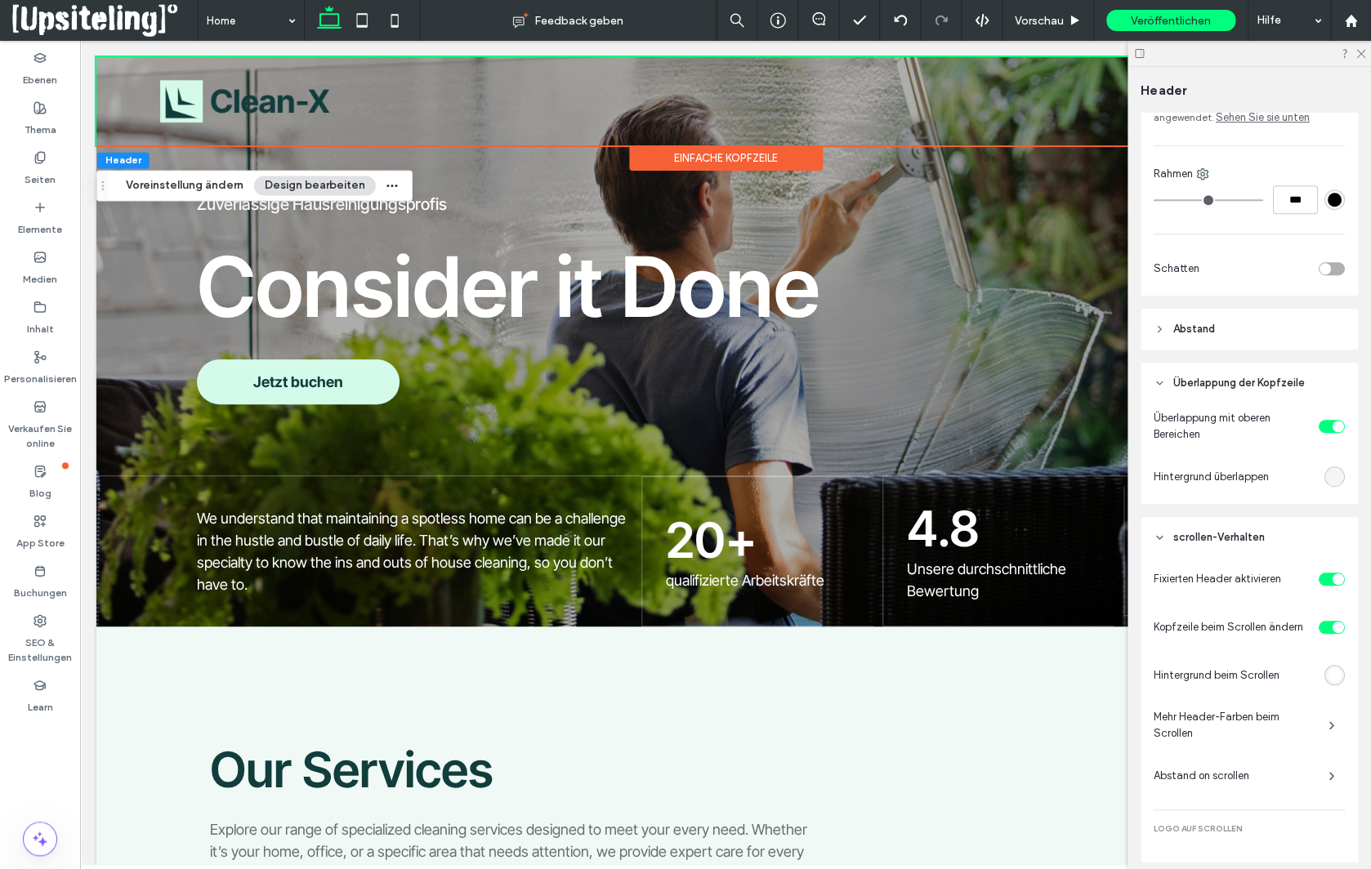
click at [1337, 677] on div "rgba(255, 255, 255, 1)" at bounding box center [1335, 675] width 14 height 14
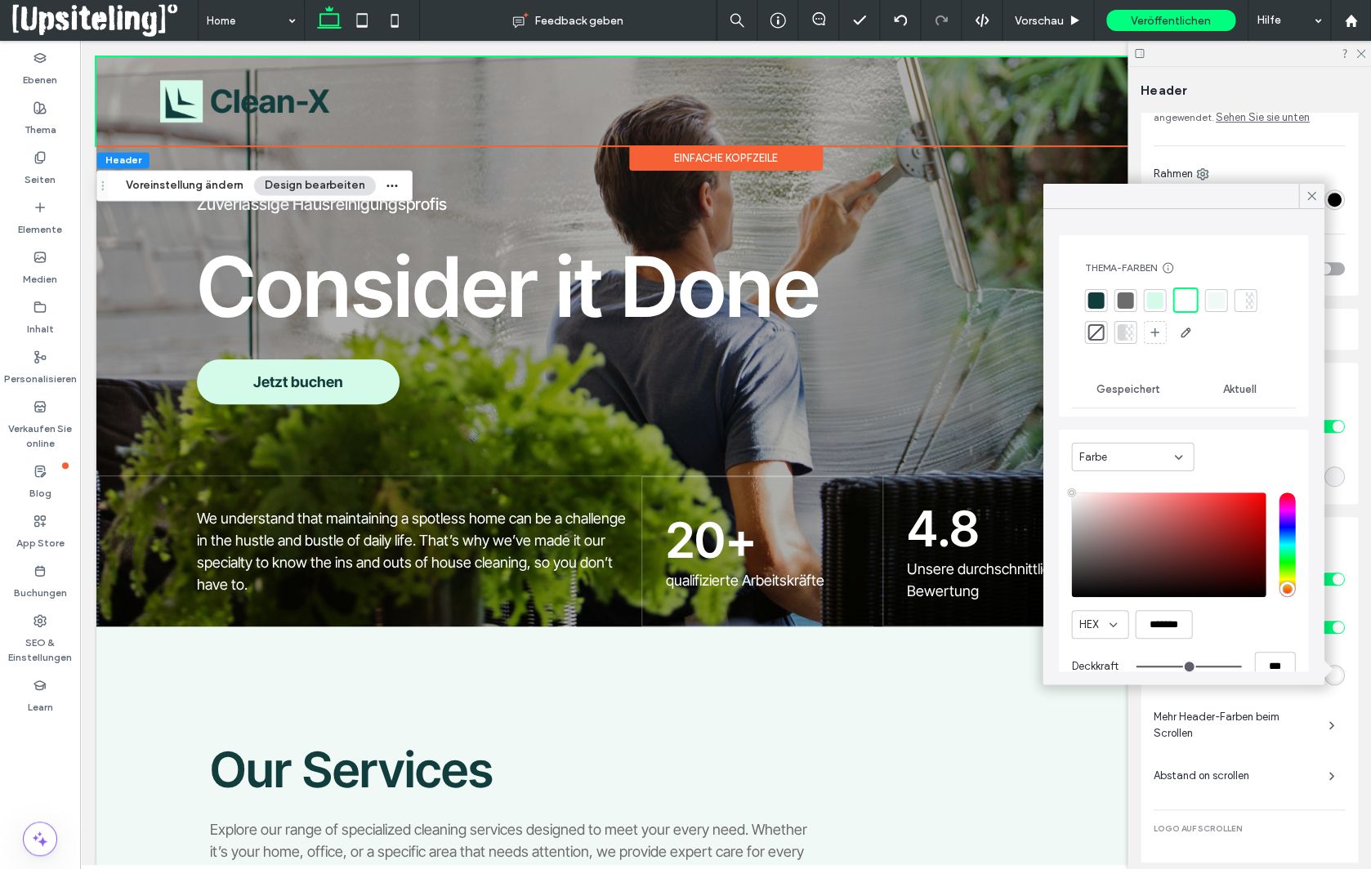
type input "****"
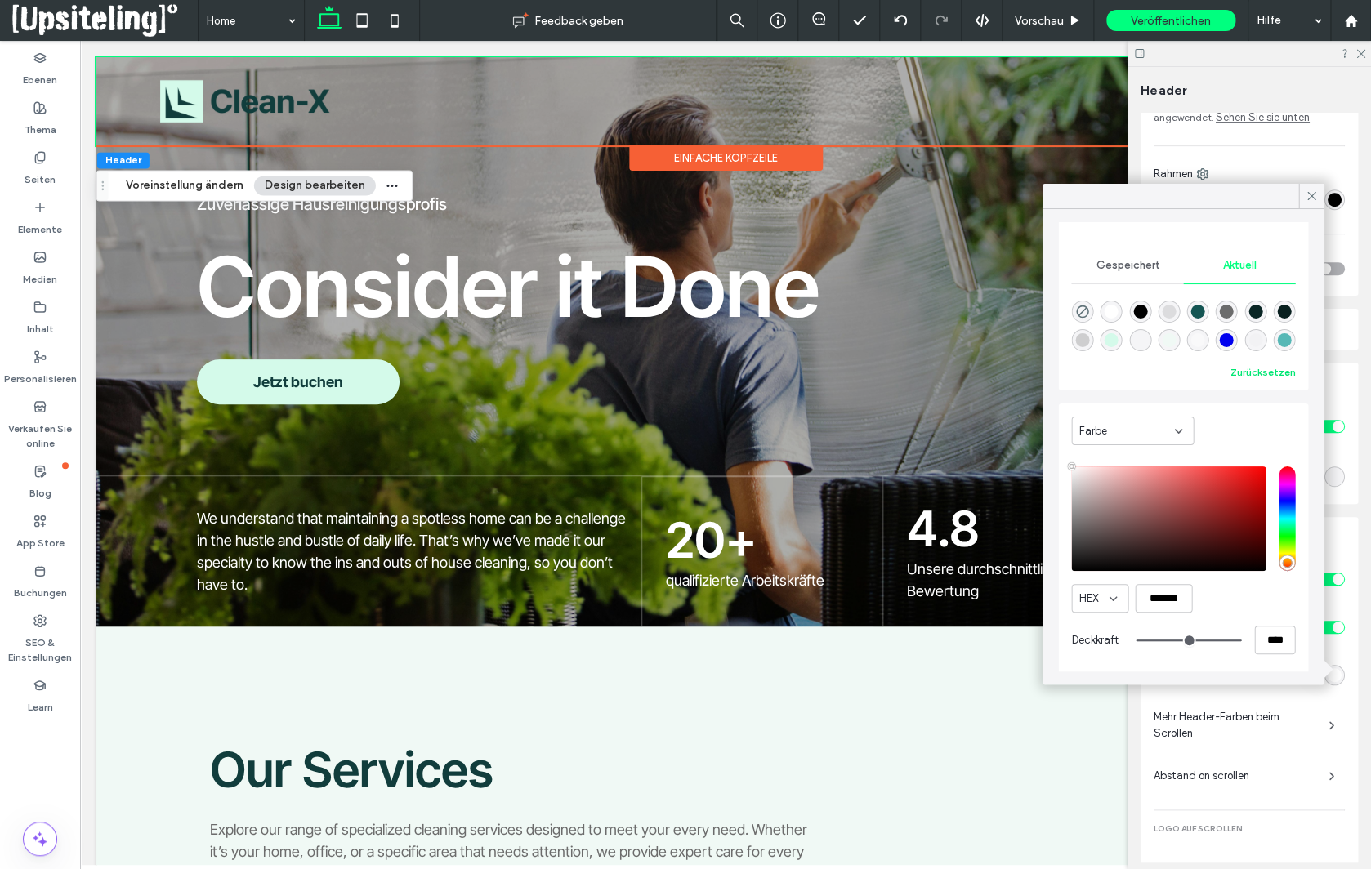
scroll to position [127, 0]
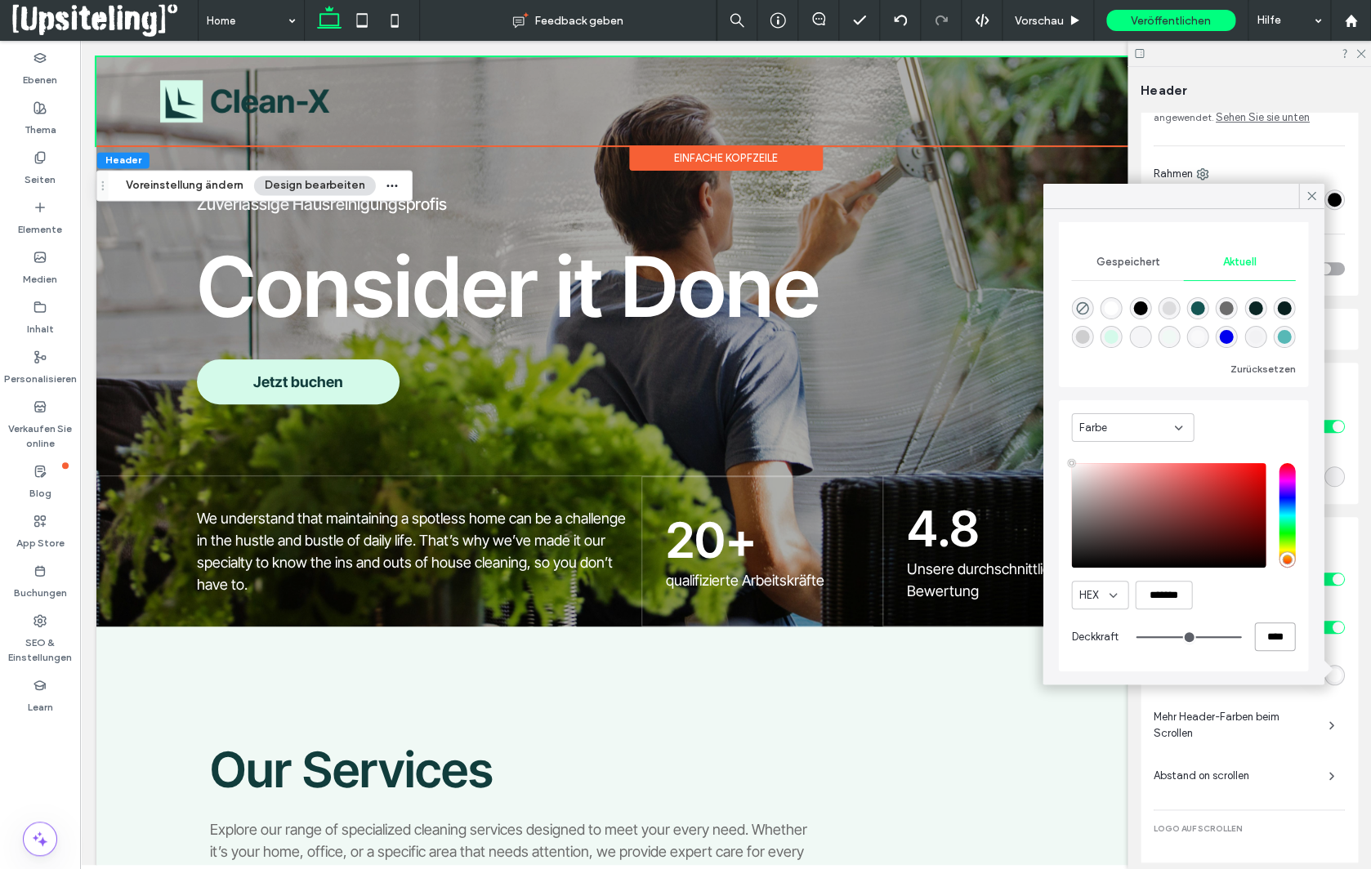
click at [1271, 640] on input "****" at bounding box center [1274, 637] width 41 height 29
type input "**"
type input "***"
type input "*"
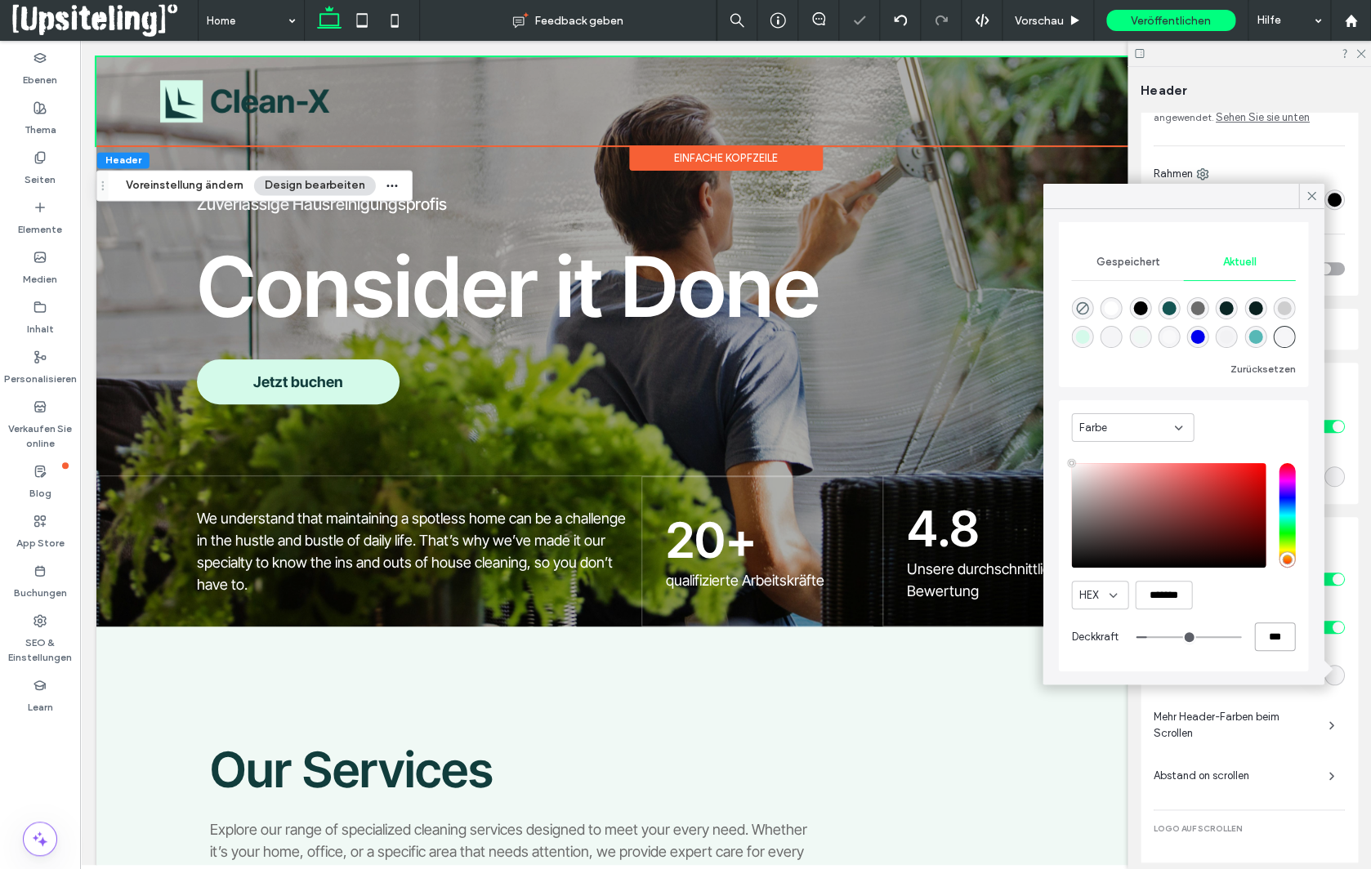
type input "**"
type input "***"
click at [1316, 196] on icon at bounding box center [1311, 196] width 15 height 15
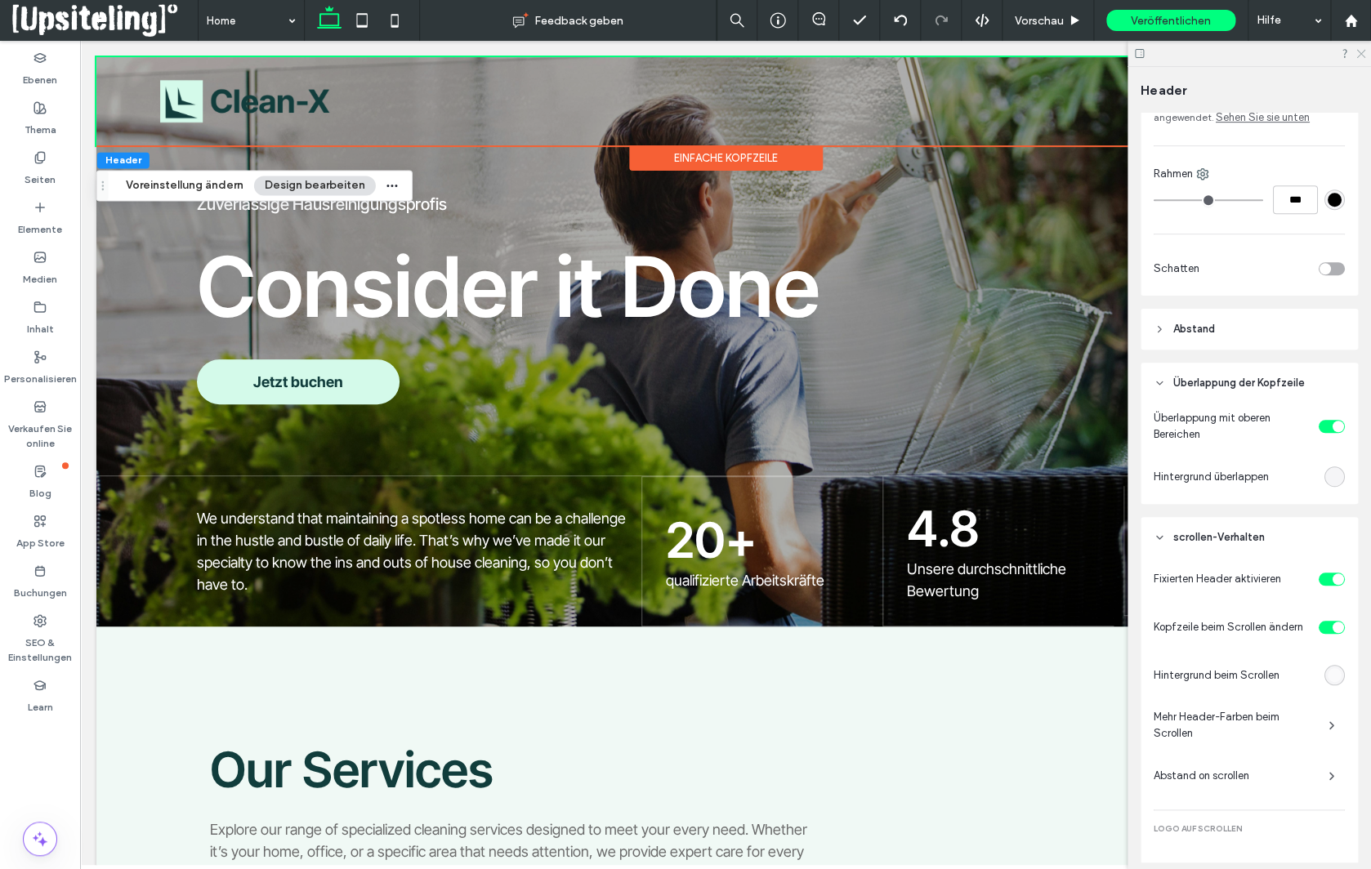
click at [1356, 52] on icon at bounding box center [1360, 52] width 11 height 11
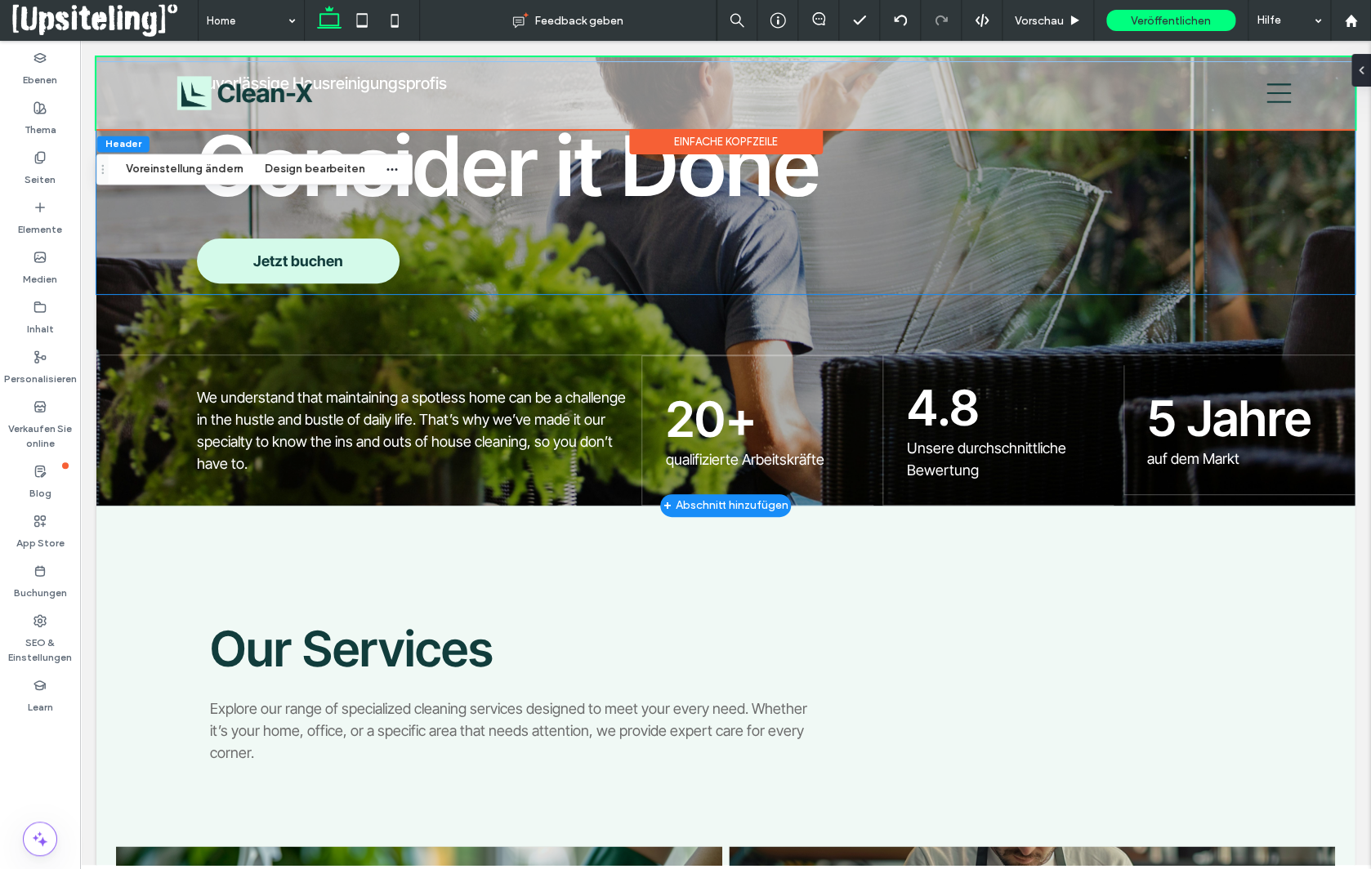
scroll to position [0, 0]
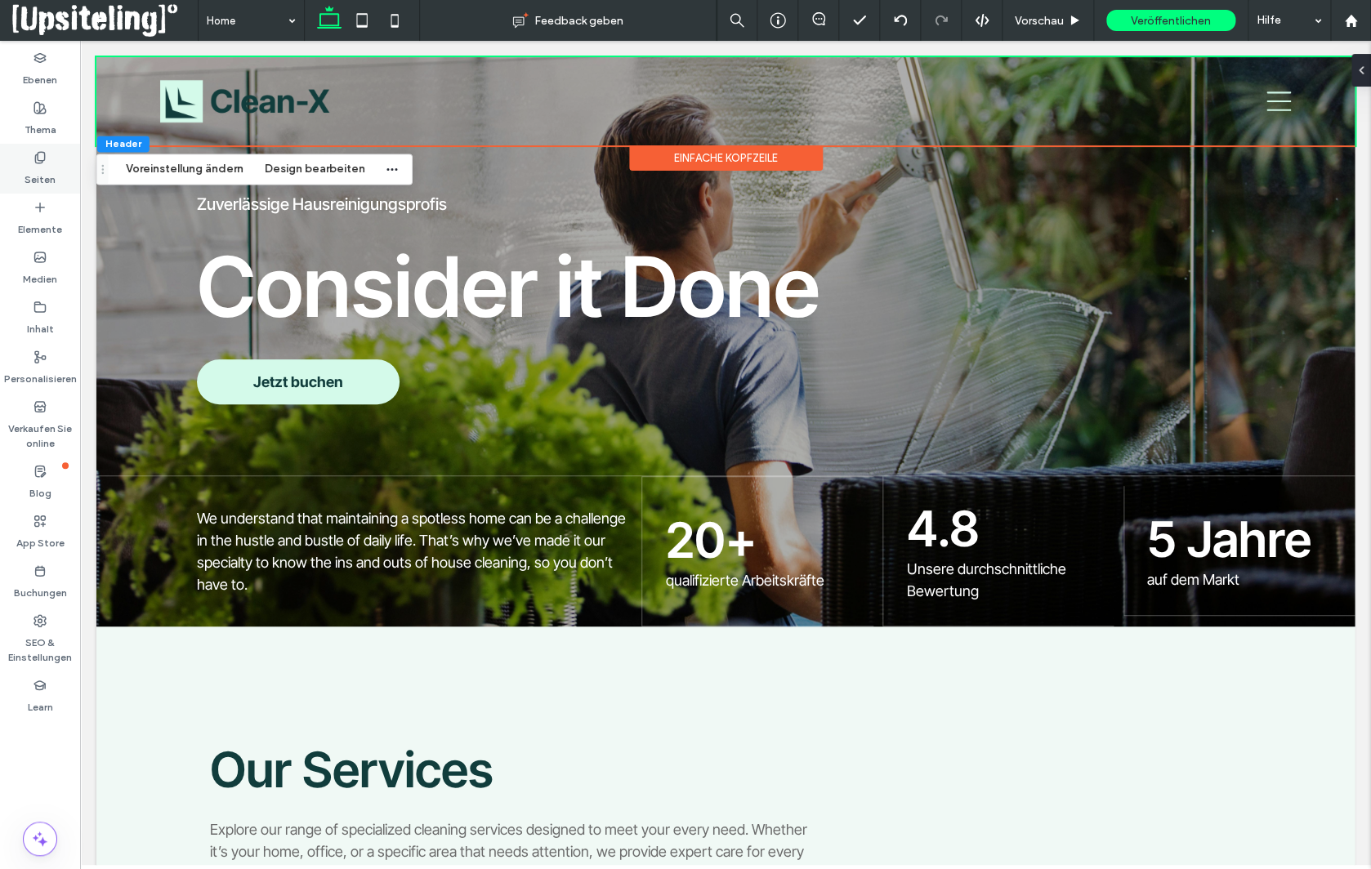
click at [41, 170] on label "Seiten" at bounding box center [40, 175] width 31 height 23
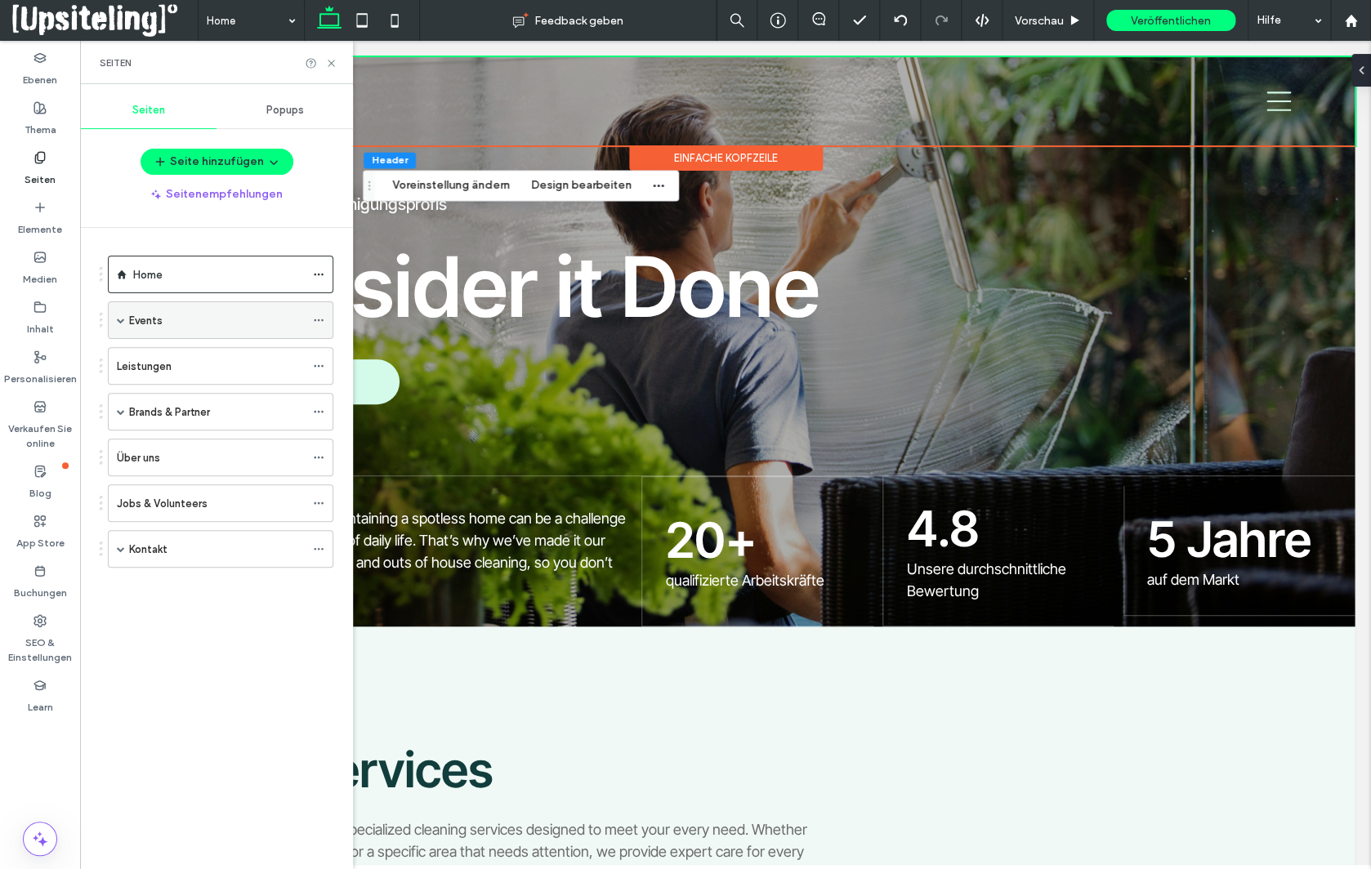
click at [206, 317] on div "Events" at bounding box center [217, 320] width 176 height 17
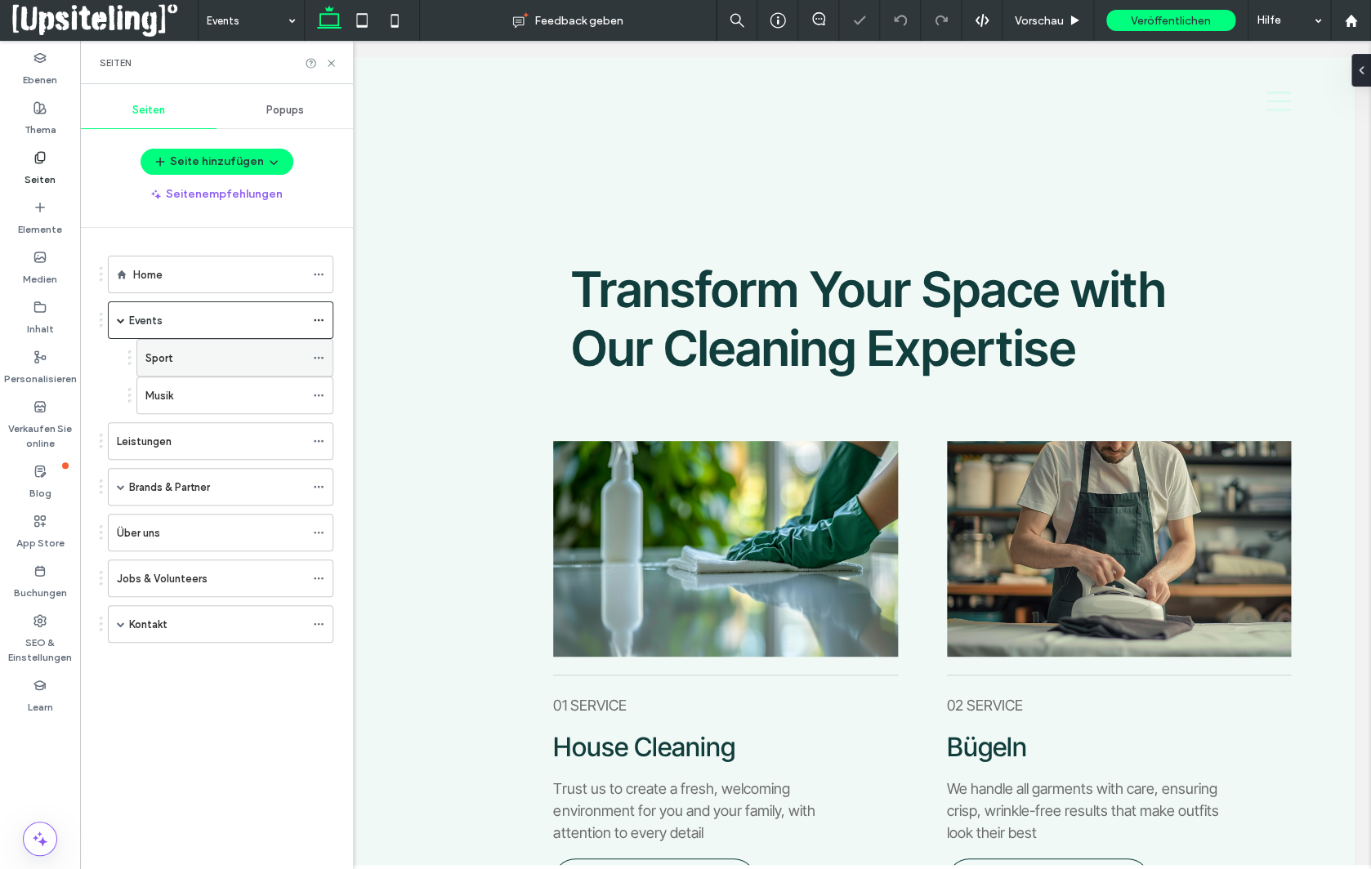
click at [190, 357] on div "Sport" at bounding box center [224, 358] width 159 height 17
click at [332, 68] on icon at bounding box center [331, 63] width 12 height 12
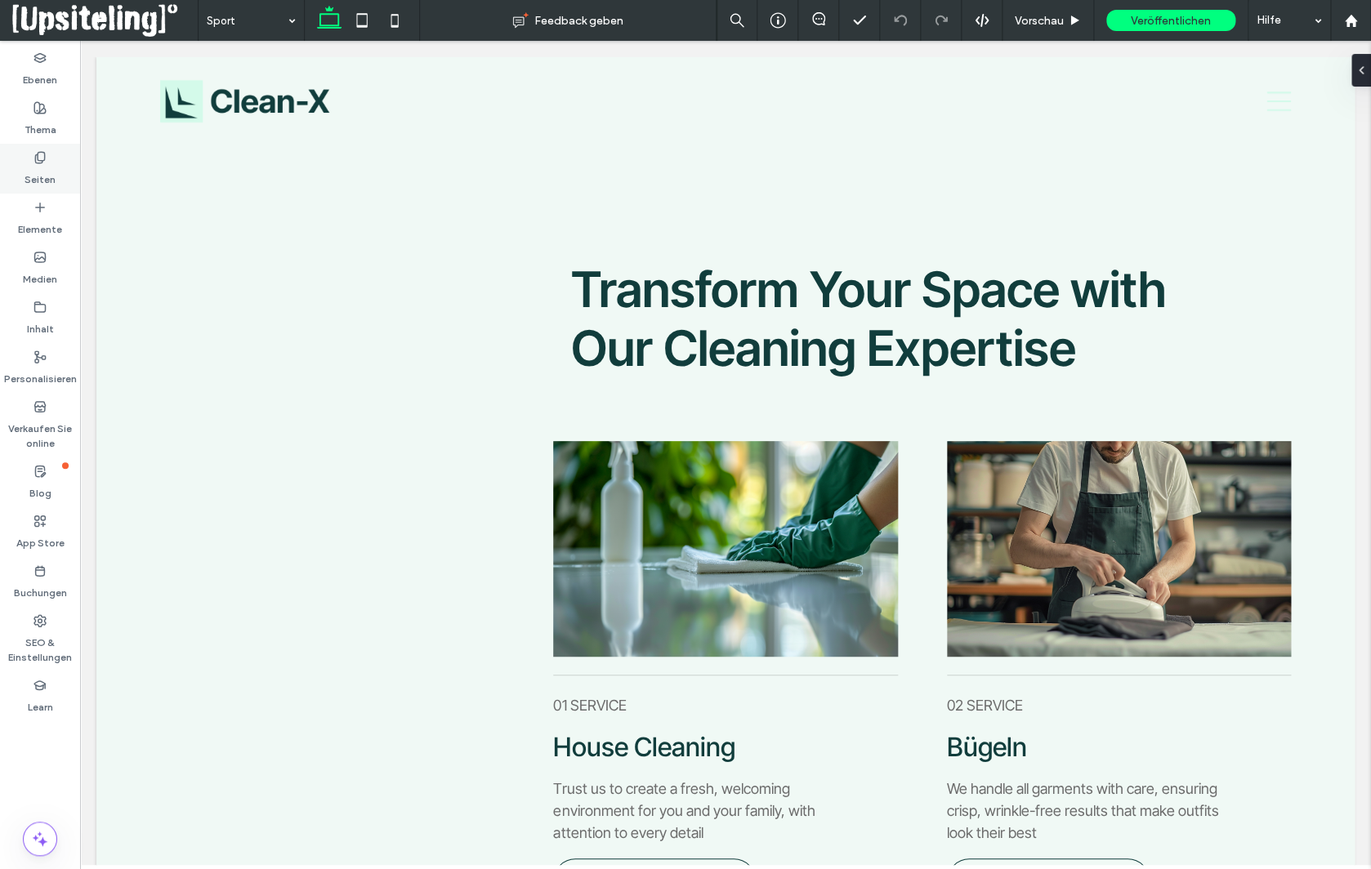
click at [34, 181] on label "Seiten" at bounding box center [40, 175] width 31 height 23
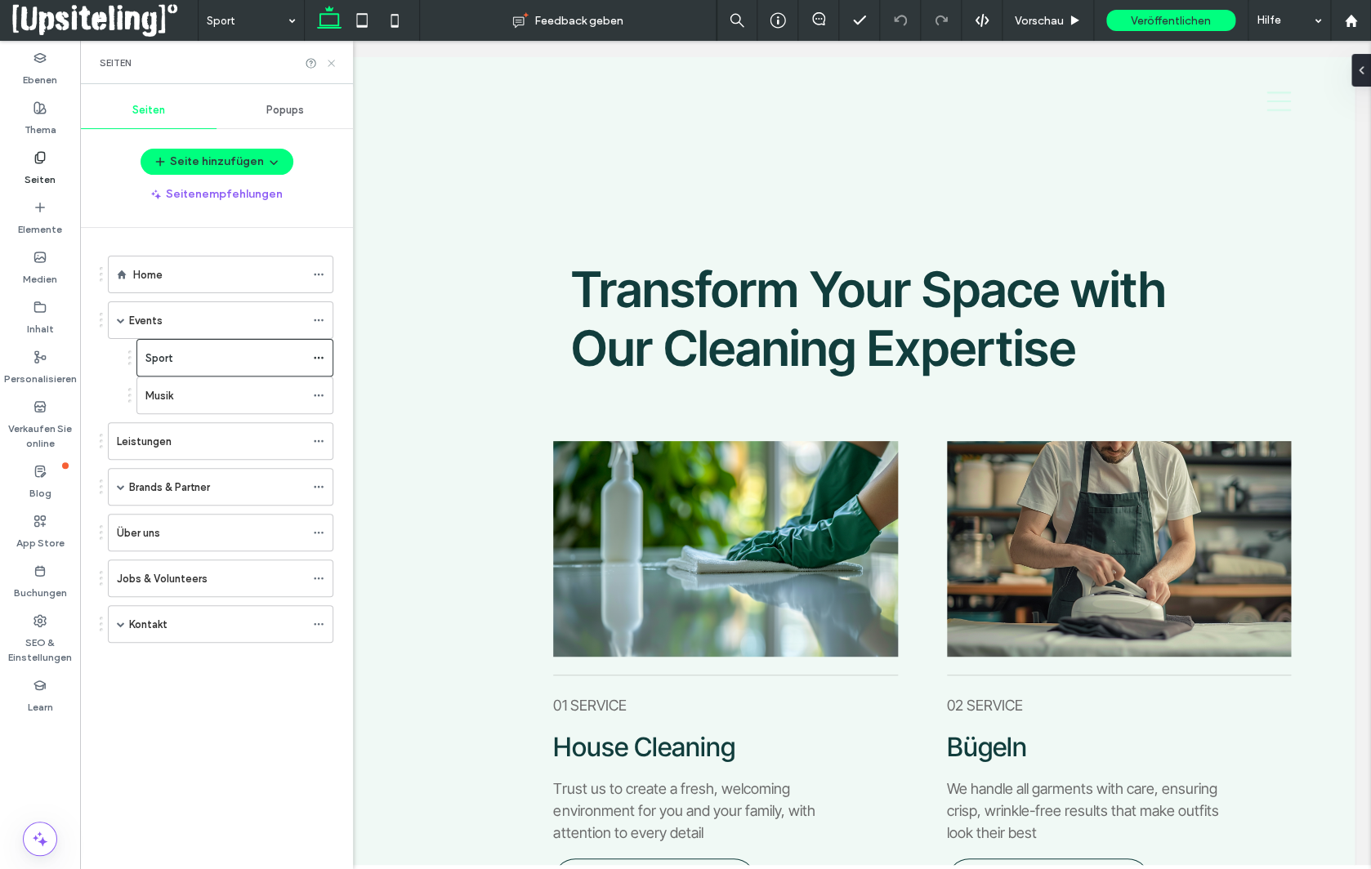
click at [329, 60] on use at bounding box center [331, 63] width 7 height 7
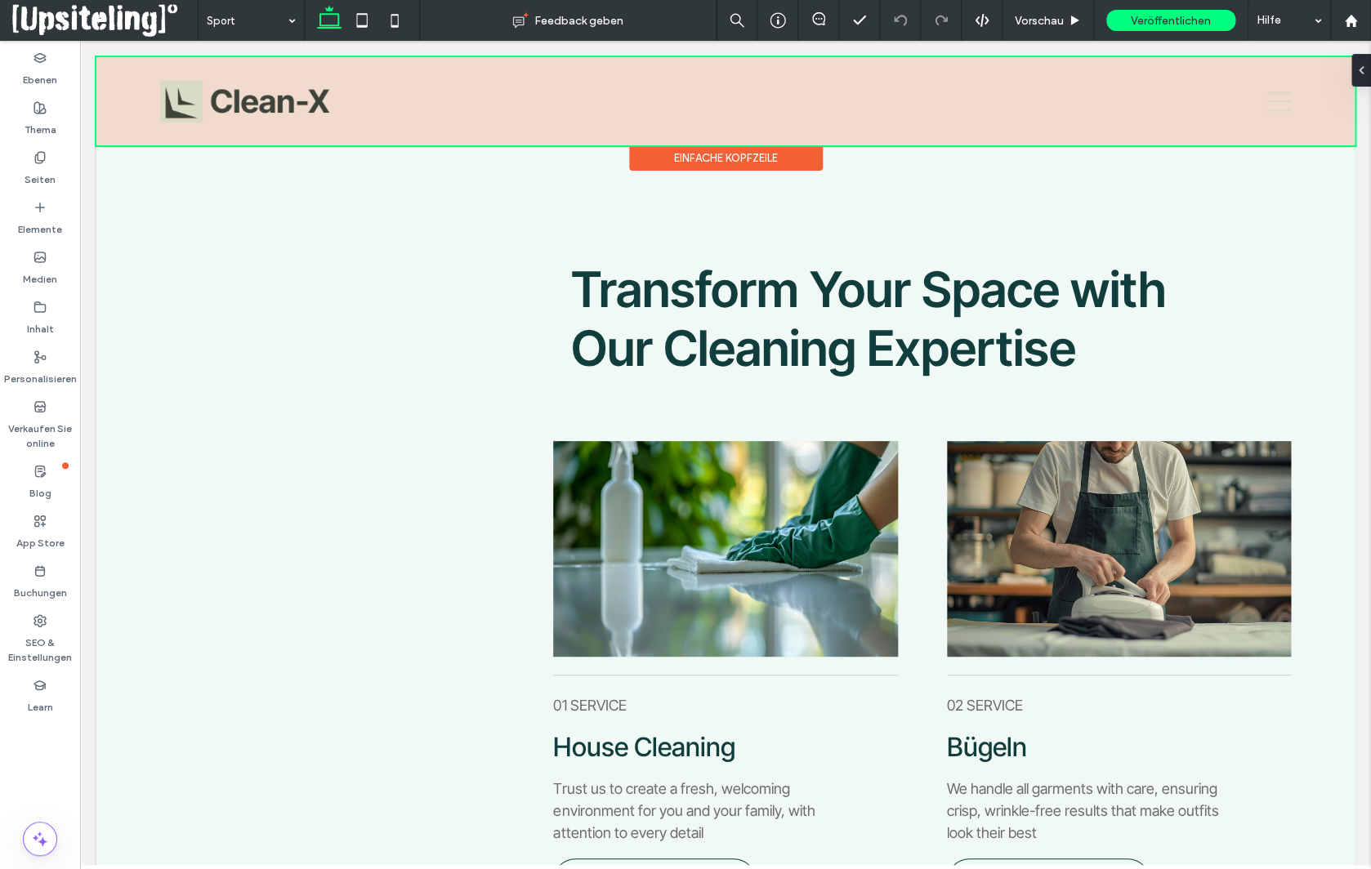
click at [756, 163] on div "Einfache Kopfzeile" at bounding box center [726, 157] width 194 height 25
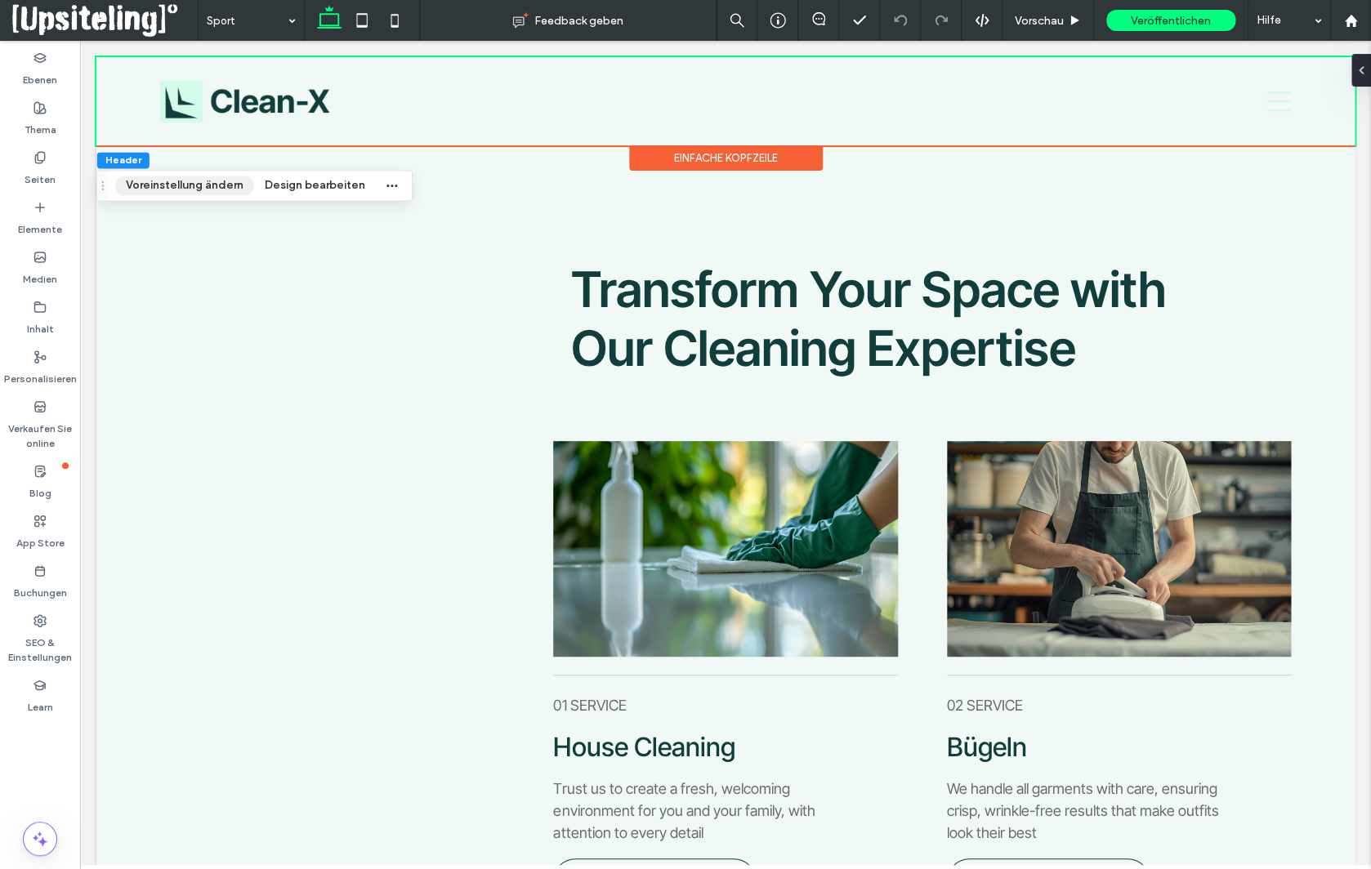
click at [159, 187] on button "Voreinstellung ändern" at bounding box center [184, 186] width 139 height 20
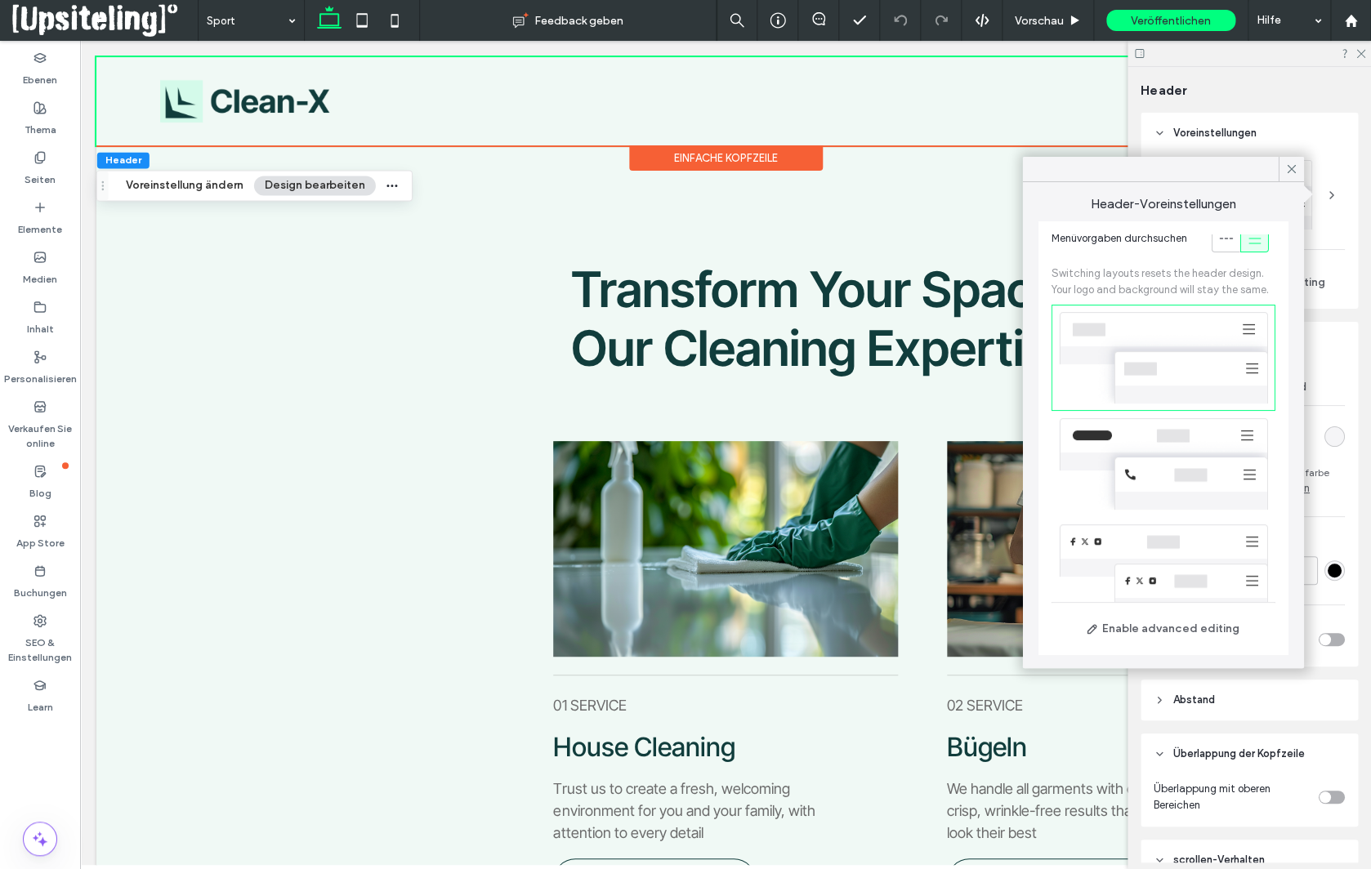
scroll to position [22, 0]
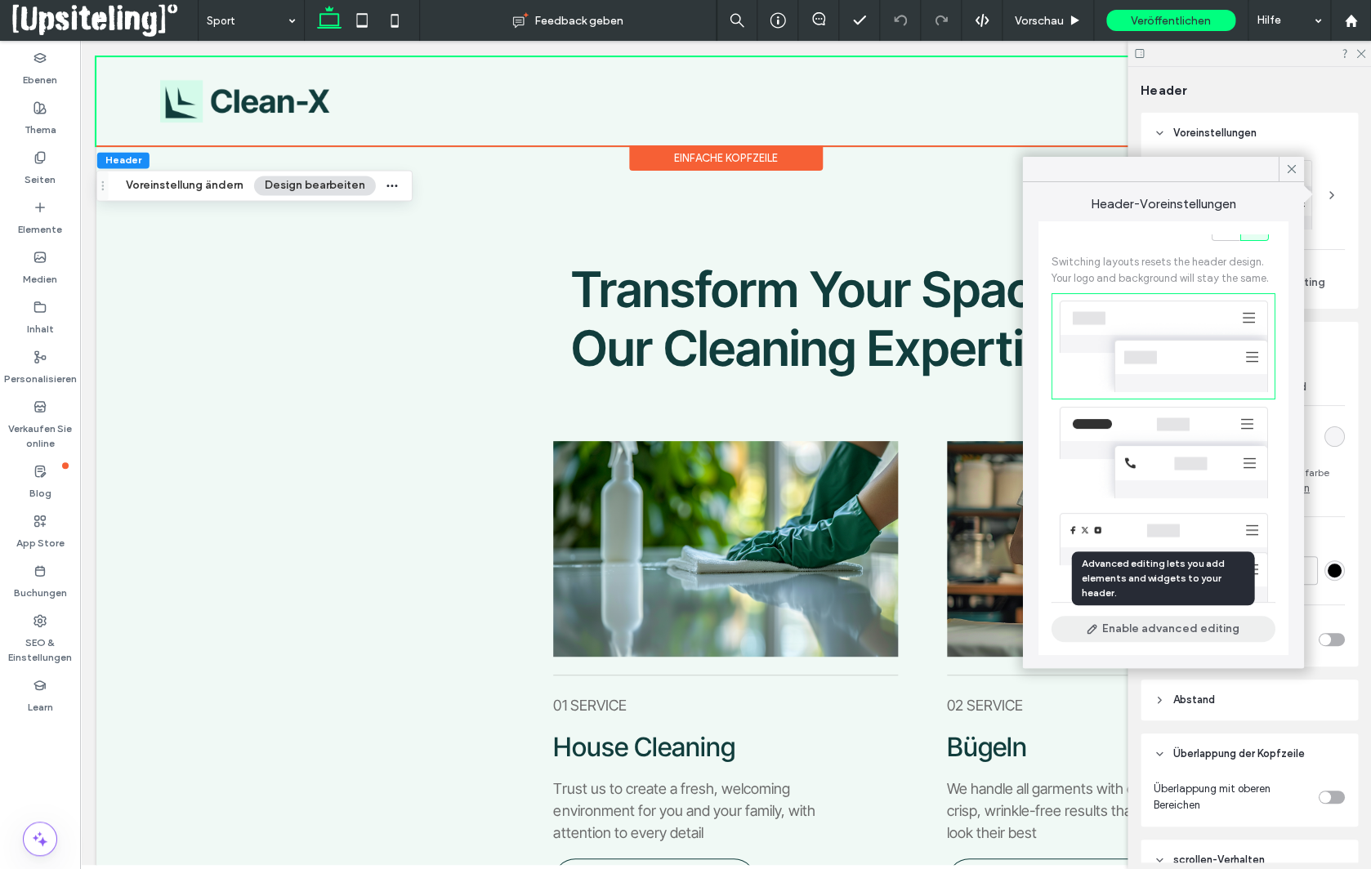
click at [1187, 630] on button "Enable advanced editing" at bounding box center [1164, 629] width 224 height 26
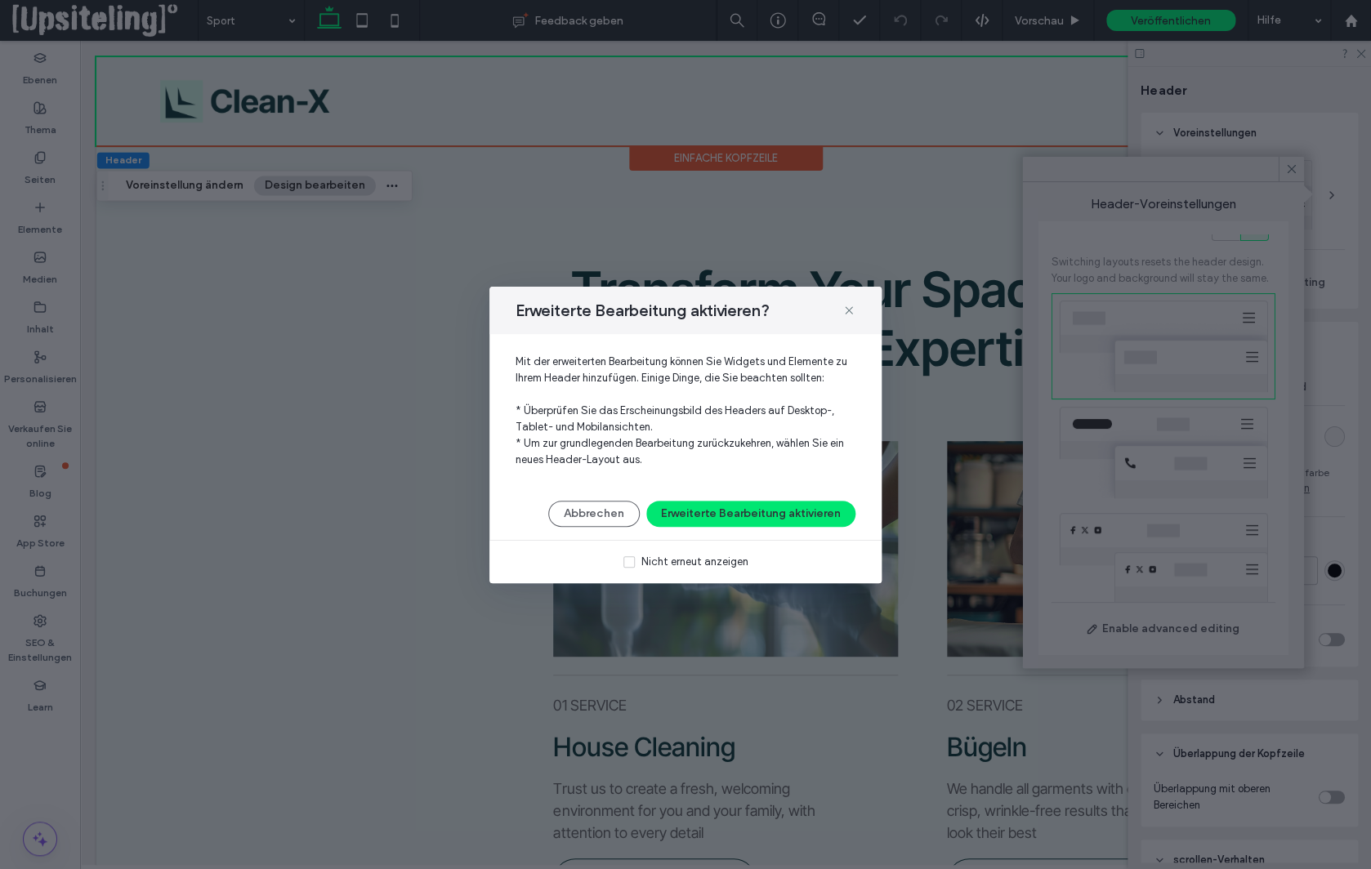
click at [753, 517] on button "Erweiterte Bearbeitung aktivieren" at bounding box center [750, 514] width 209 height 26
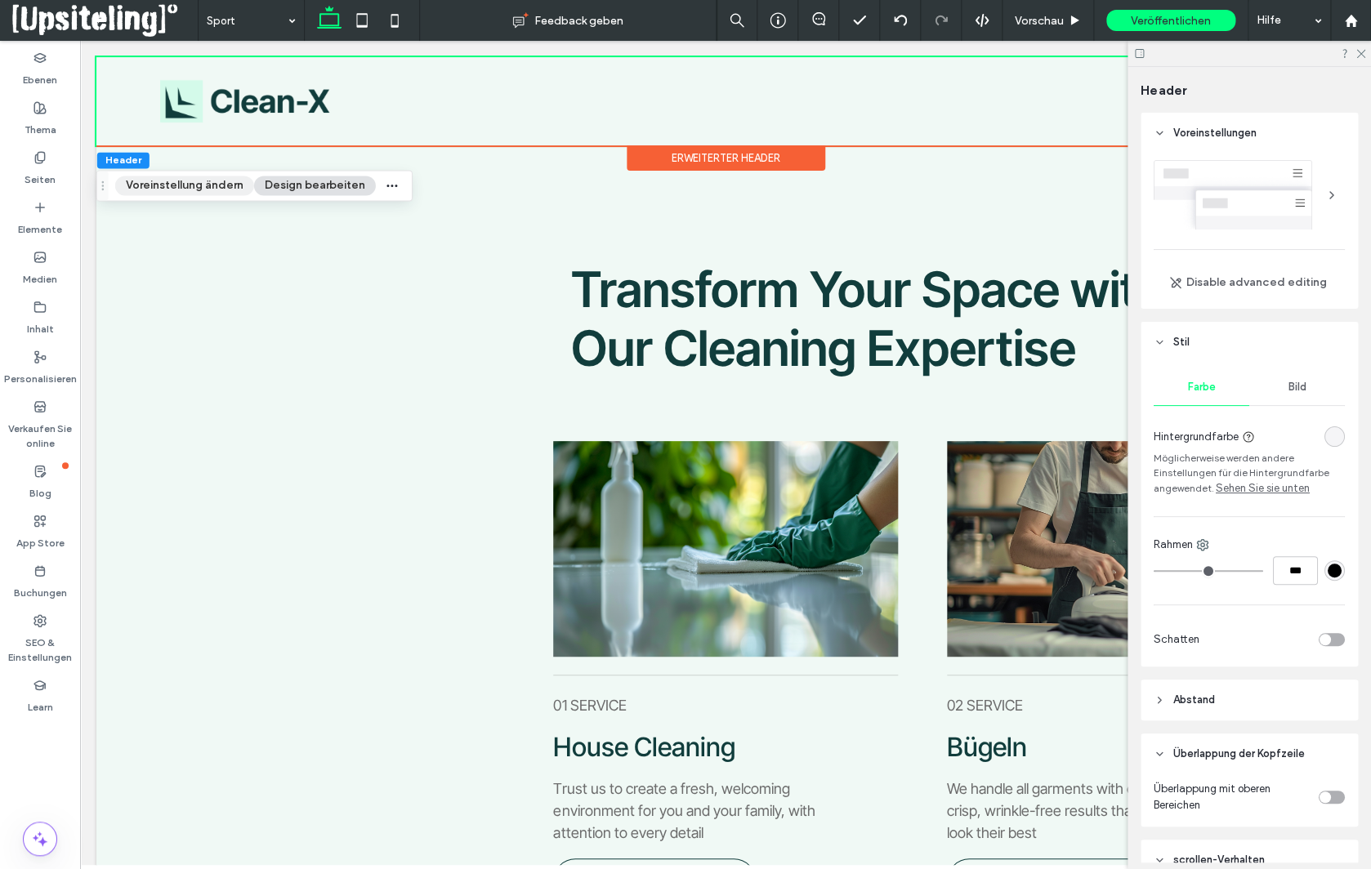
click at [136, 190] on button "Voreinstellung ändern" at bounding box center [184, 186] width 139 height 20
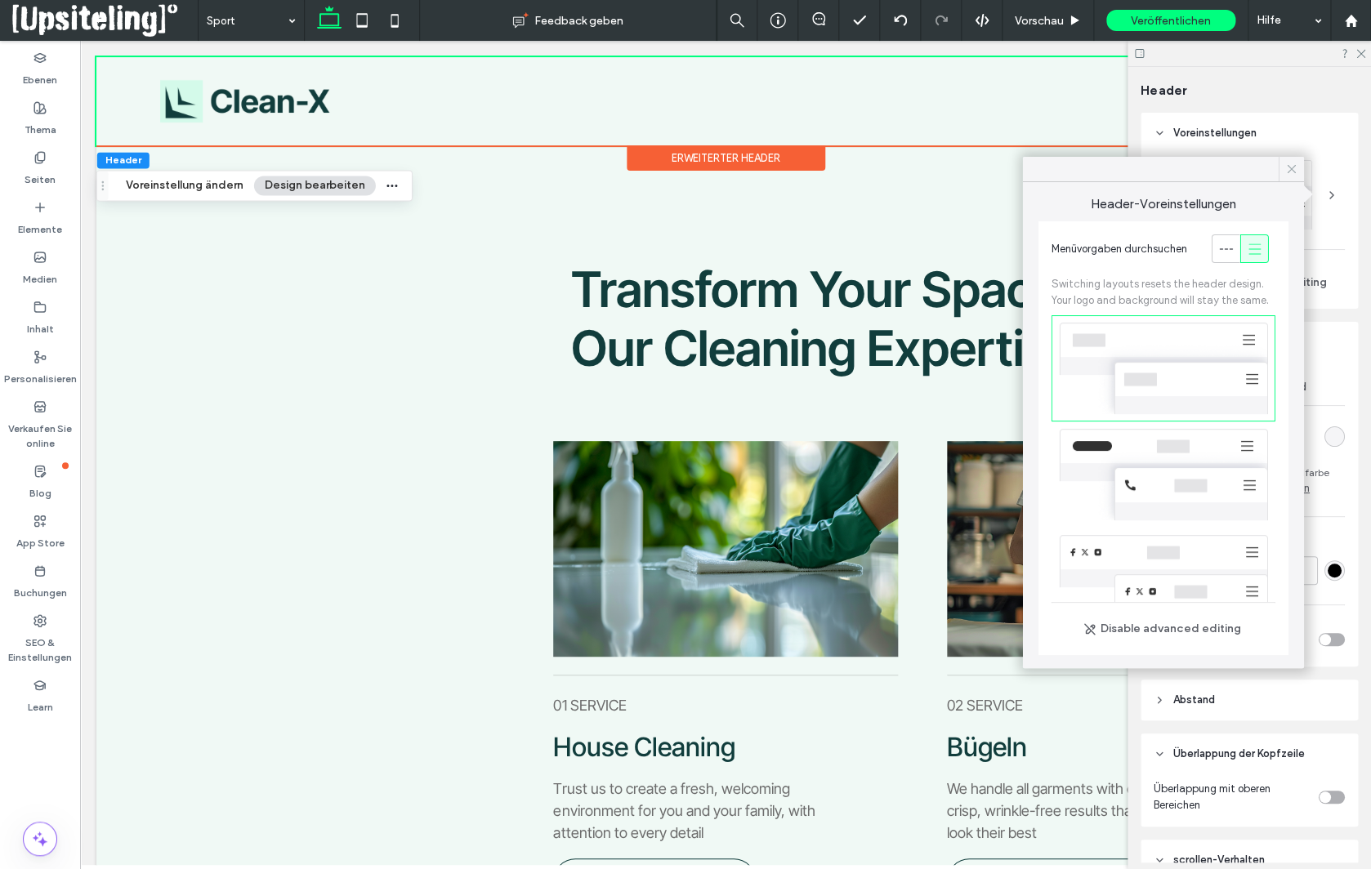
click at [1293, 167] on icon at bounding box center [1291, 169] width 15 height 15
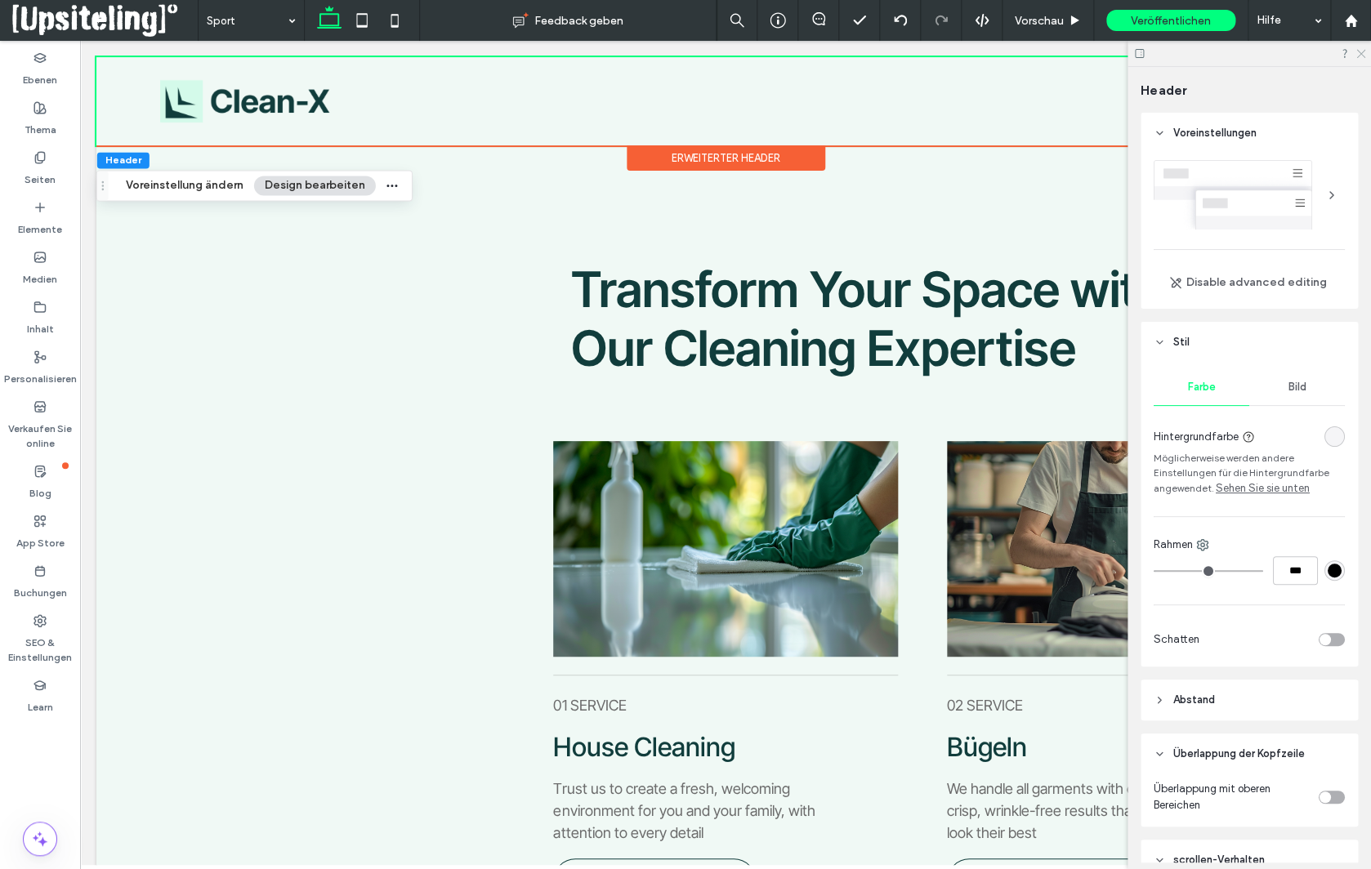
click at [1362, 54] on icon at bounding box center [1360, 52] width 11 height 11
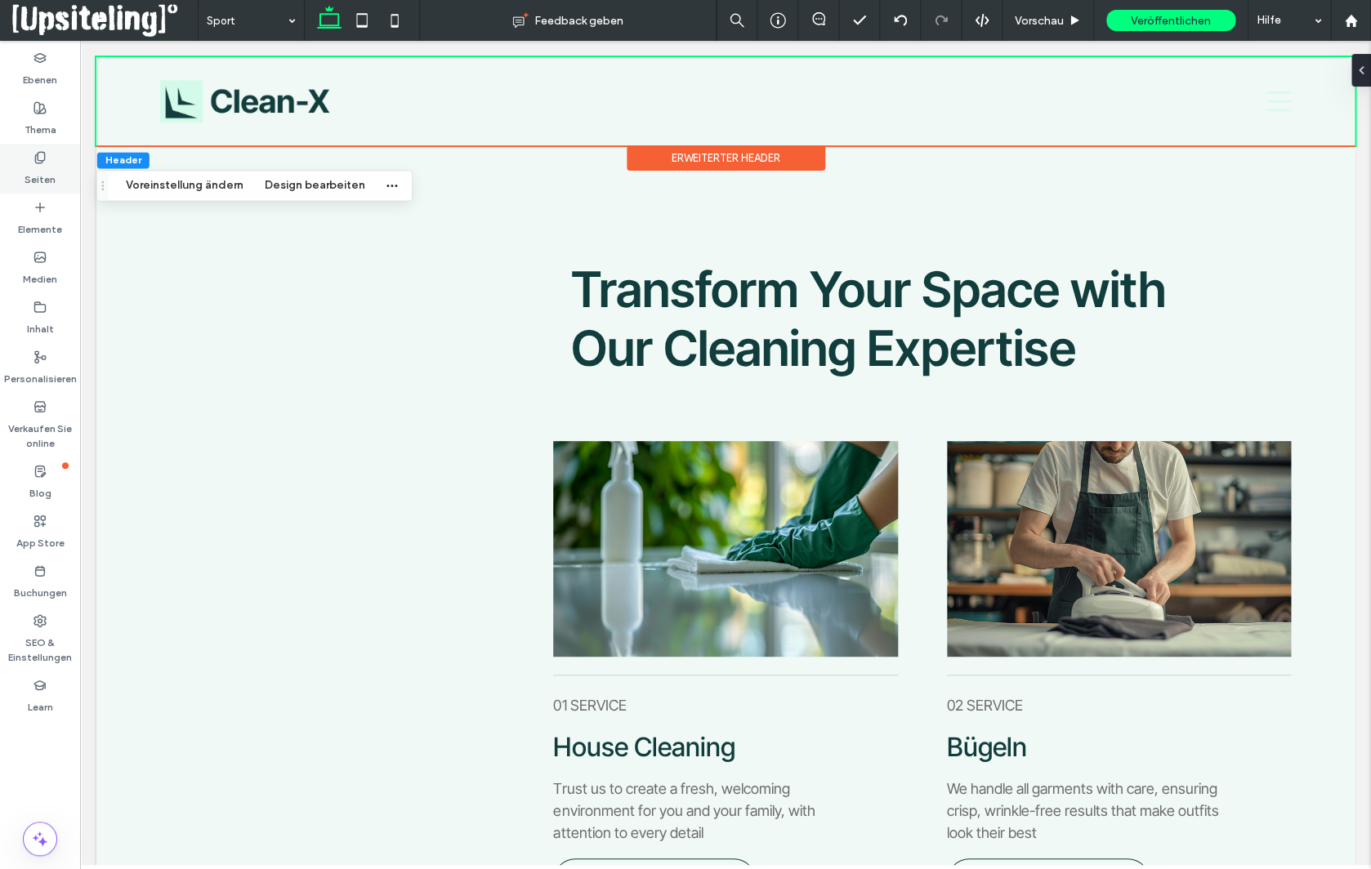
click at [16, 170] on div "Seiten" at bounding box center [40, 169] width 80 height 50
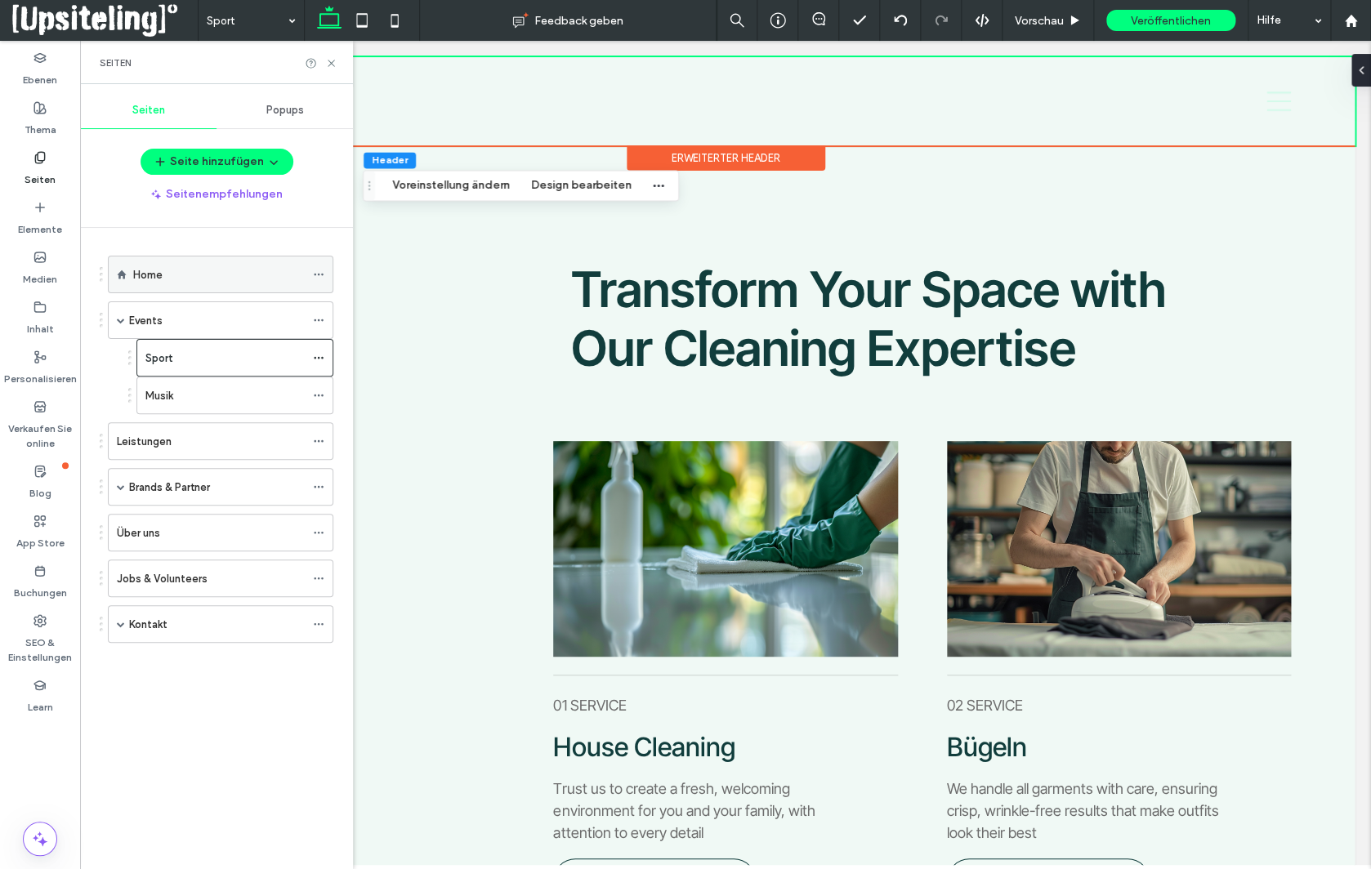
click at [152, 266] on label "Home" at bounding box center [147, 275] width 29 height 29
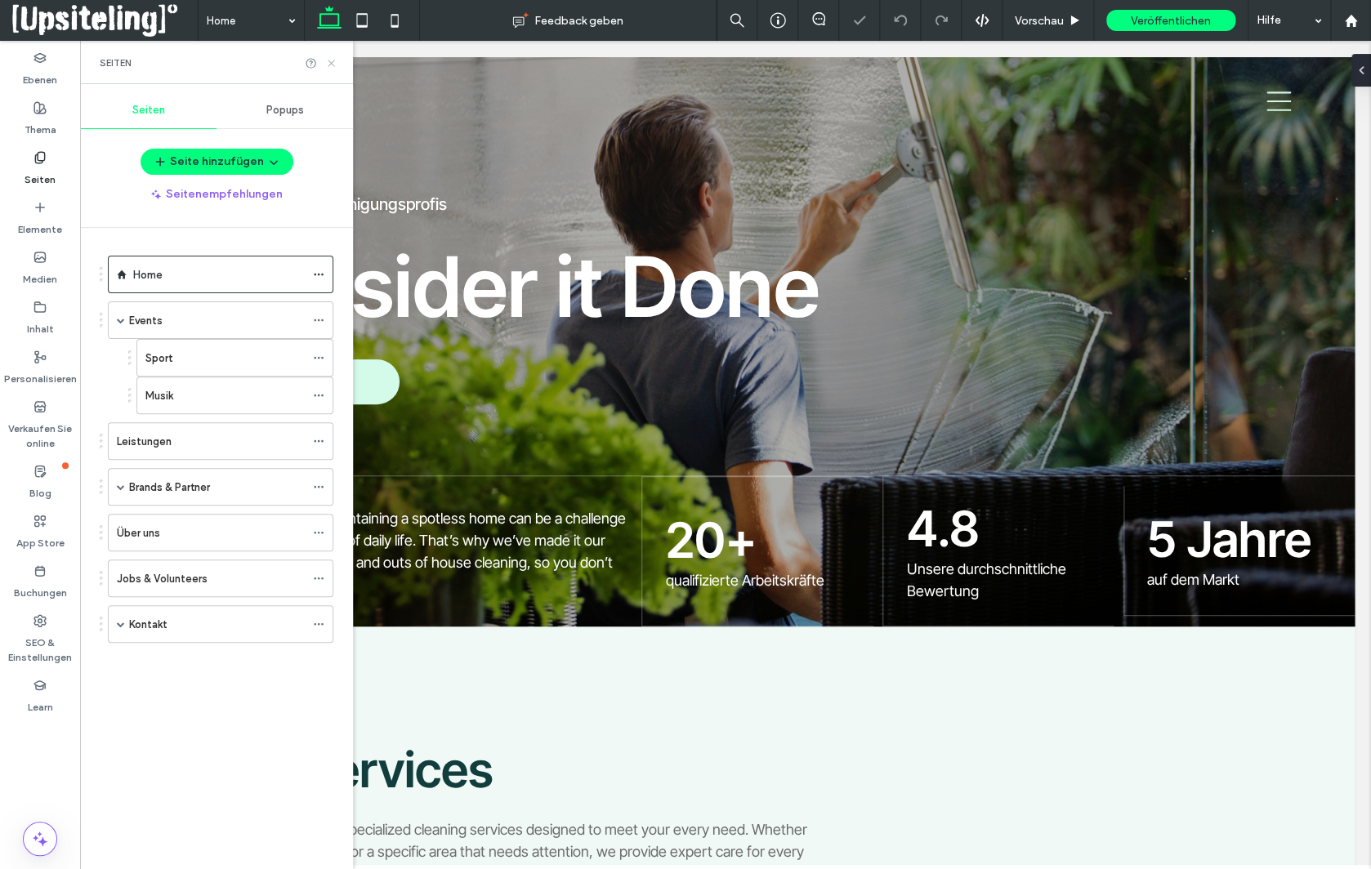
click at [325, 61] on icon at bounding box center [331, 63] width 12 height 12
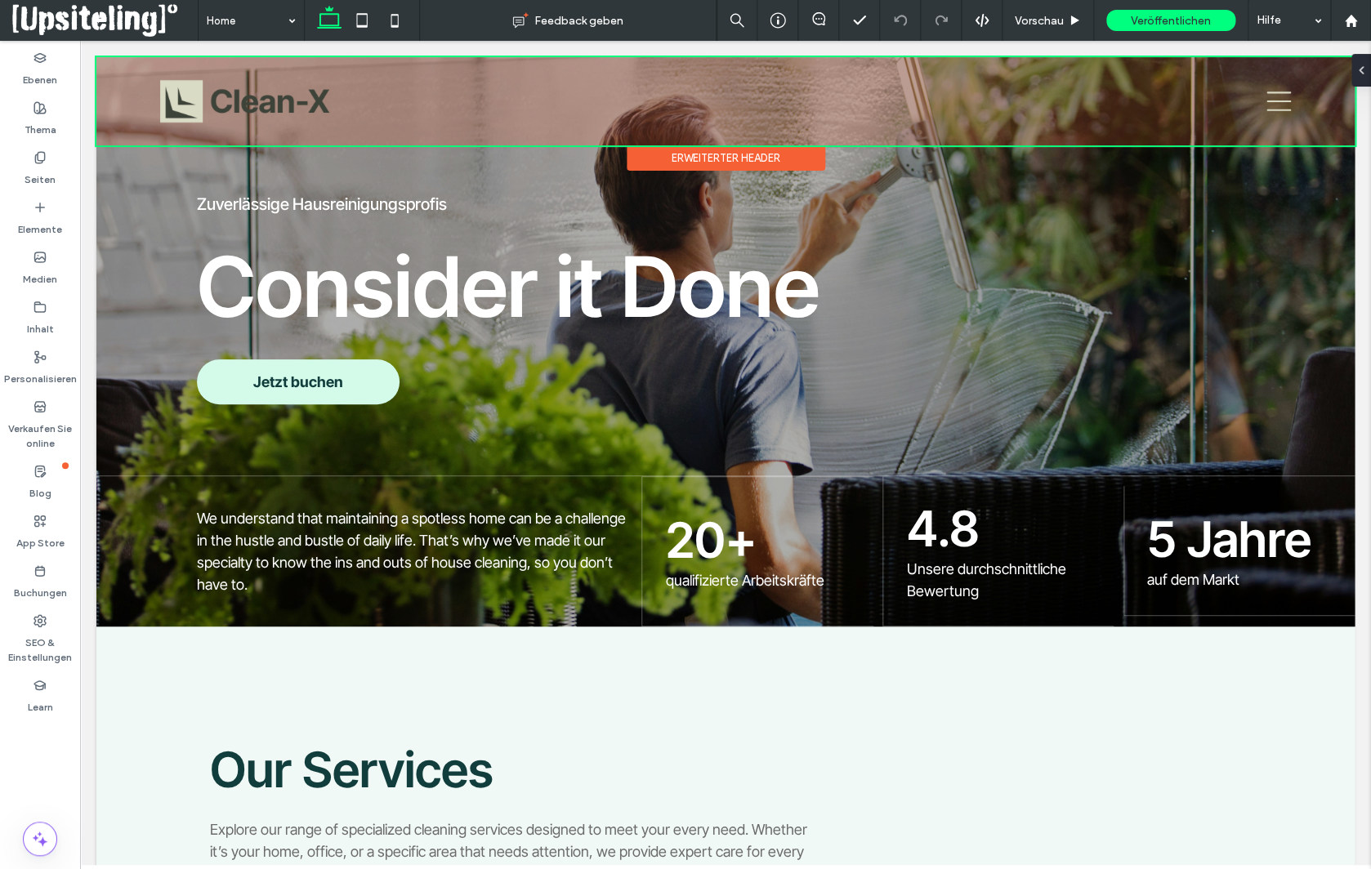
click at [798, 154] on div "Erweiterter Header" at bounding box center [726, 157] width 199 height 25
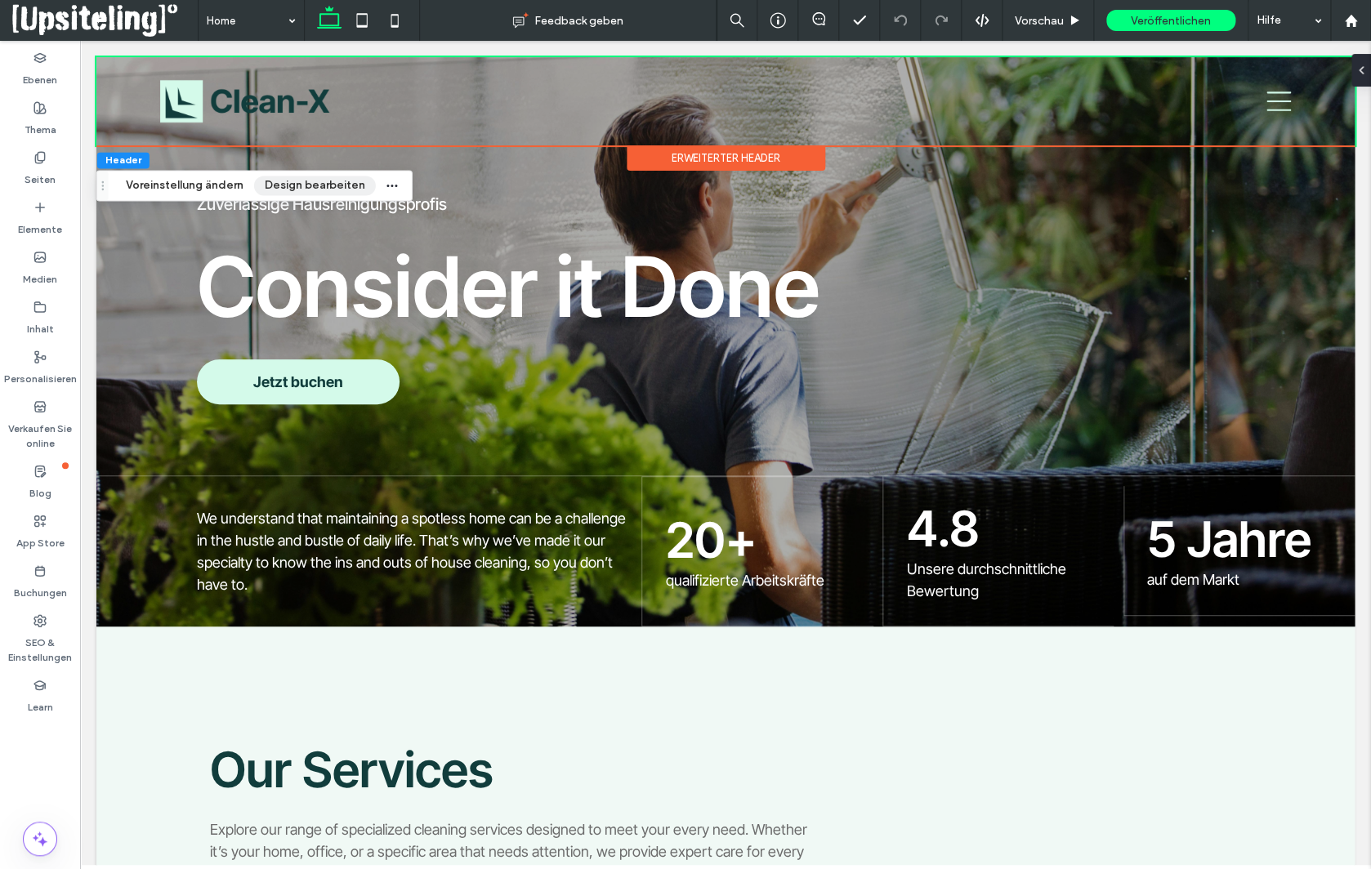
click at [308, 190] on button "Design bearbeiten" at bounding box center [315, 186] width 122 height 20
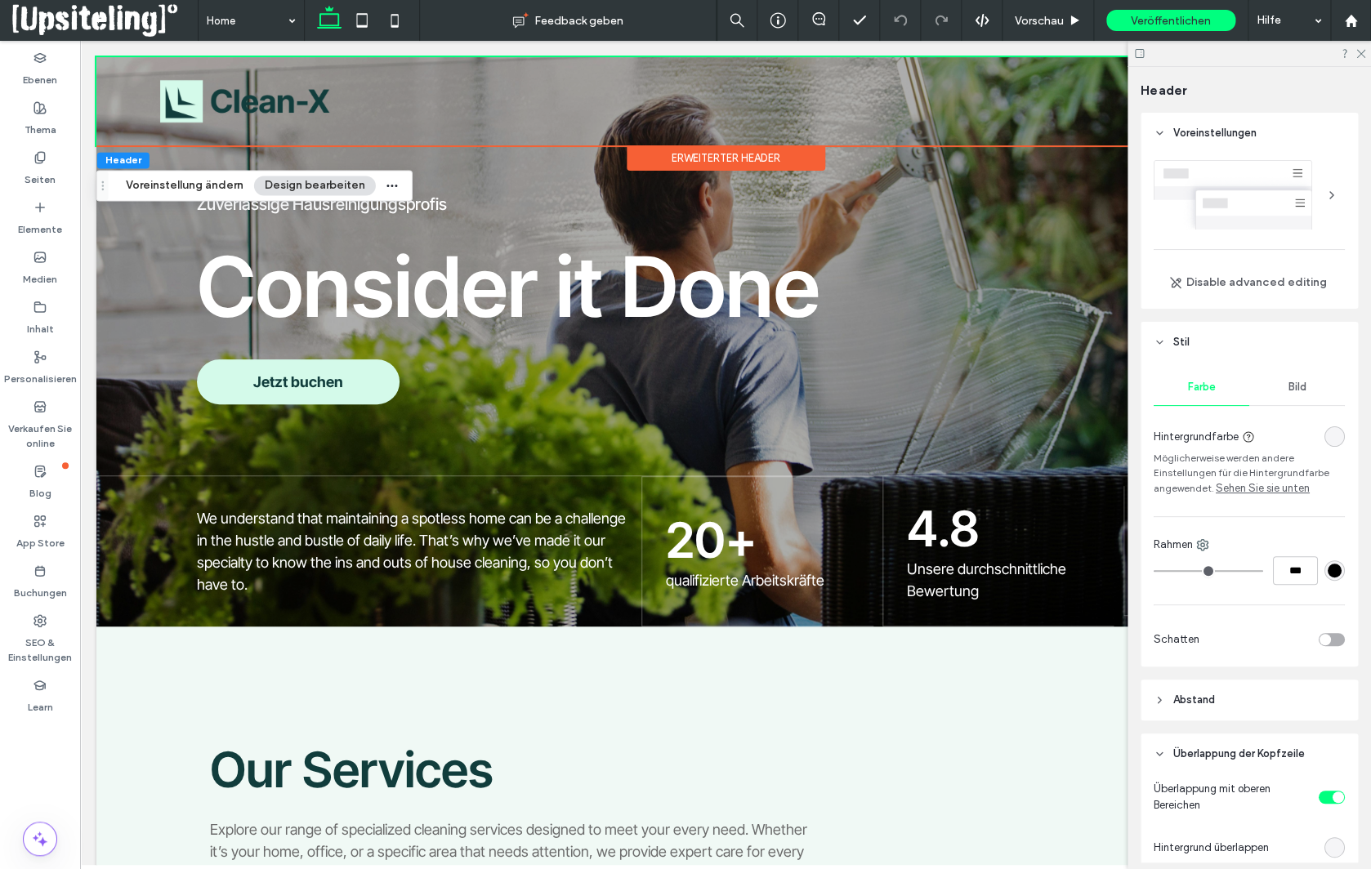
scroll to position [60, 0]
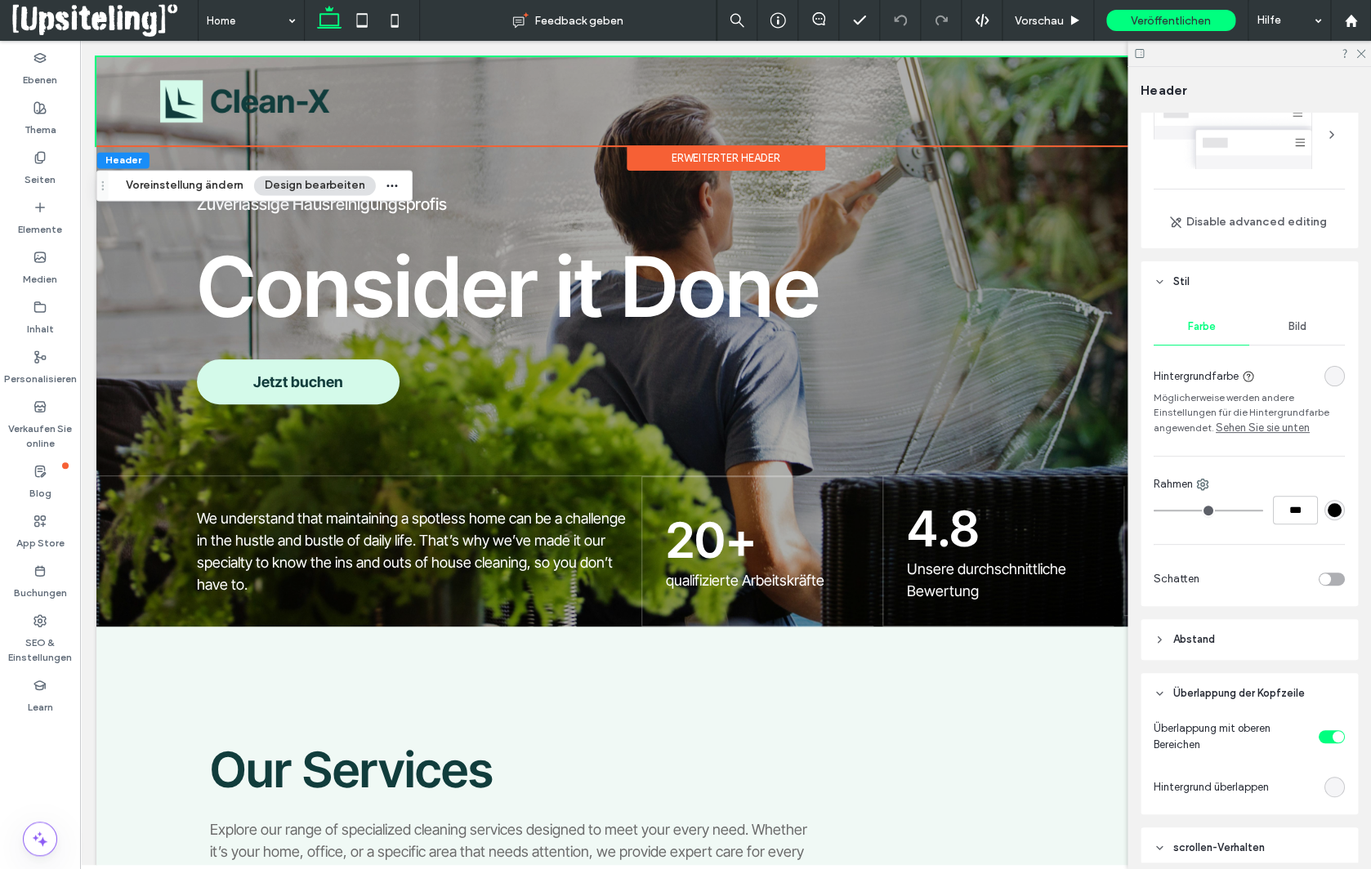
click at [1333, 369] on div "rgba(0, 0, 0, 0)" at bounding box center [1335, 376] width 14 height 14
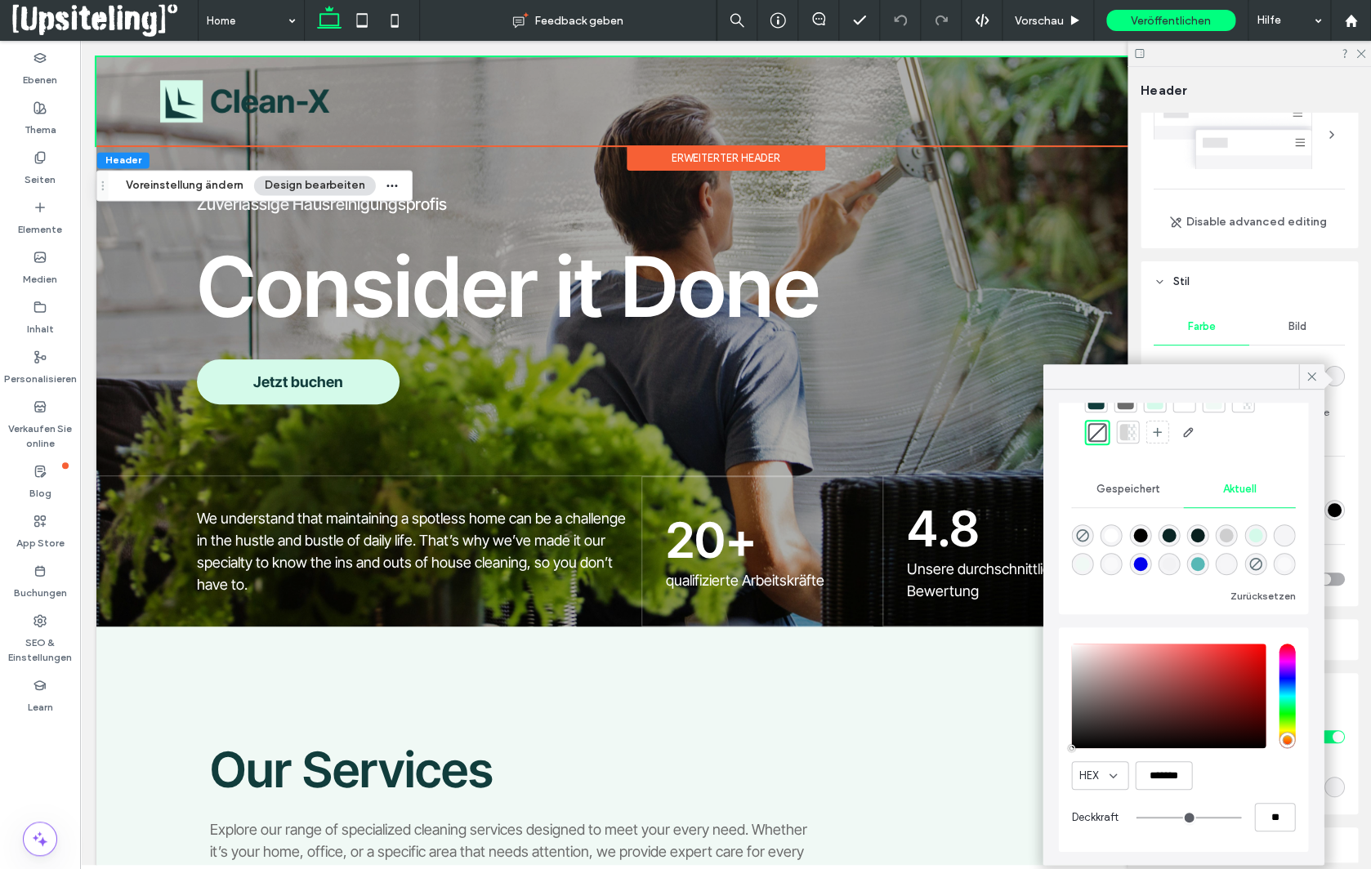
scroll to position [0, 0]
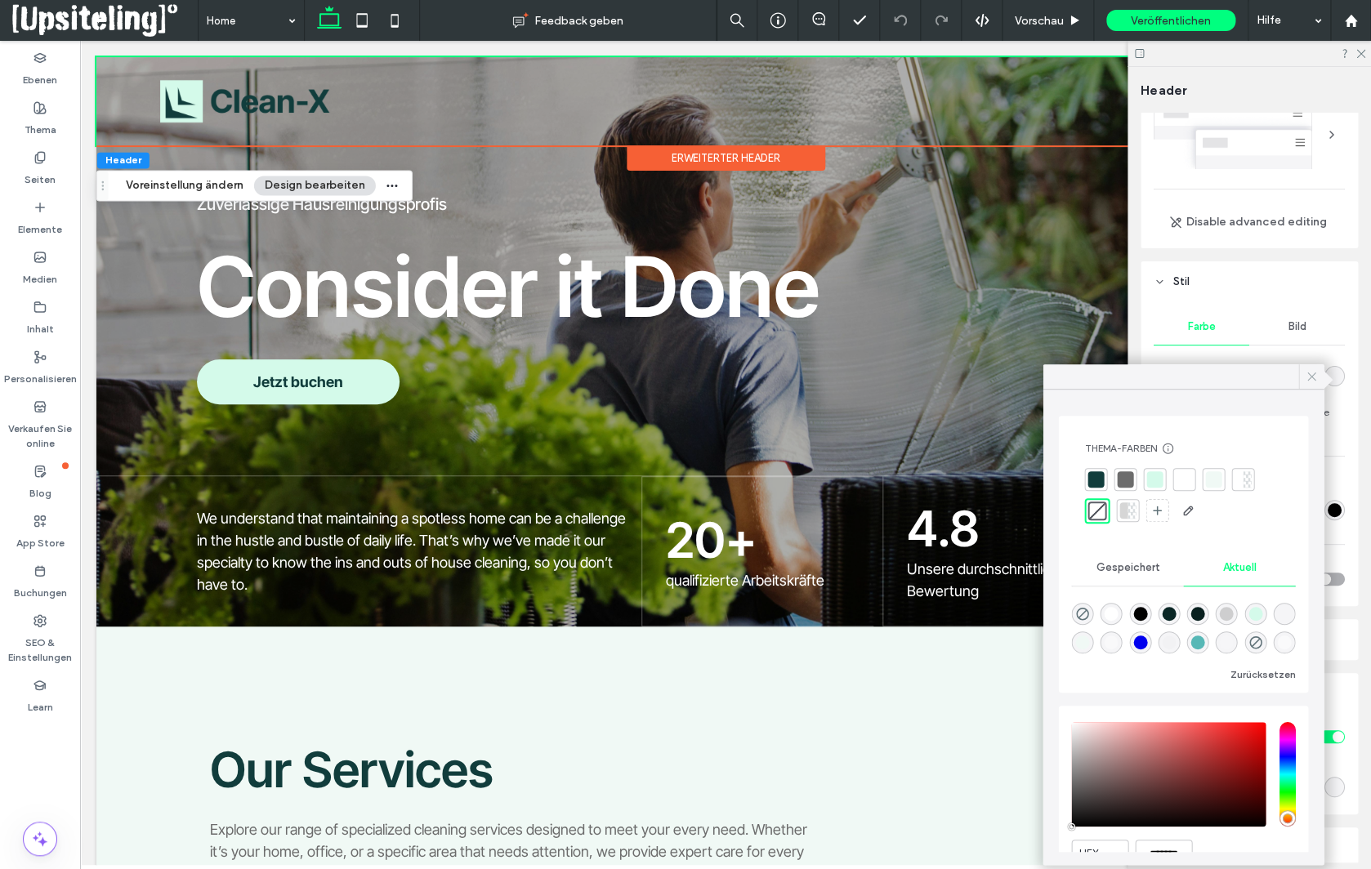
click at [1313, 378] on use at bounding box center [1311, 377] width 8 height 8
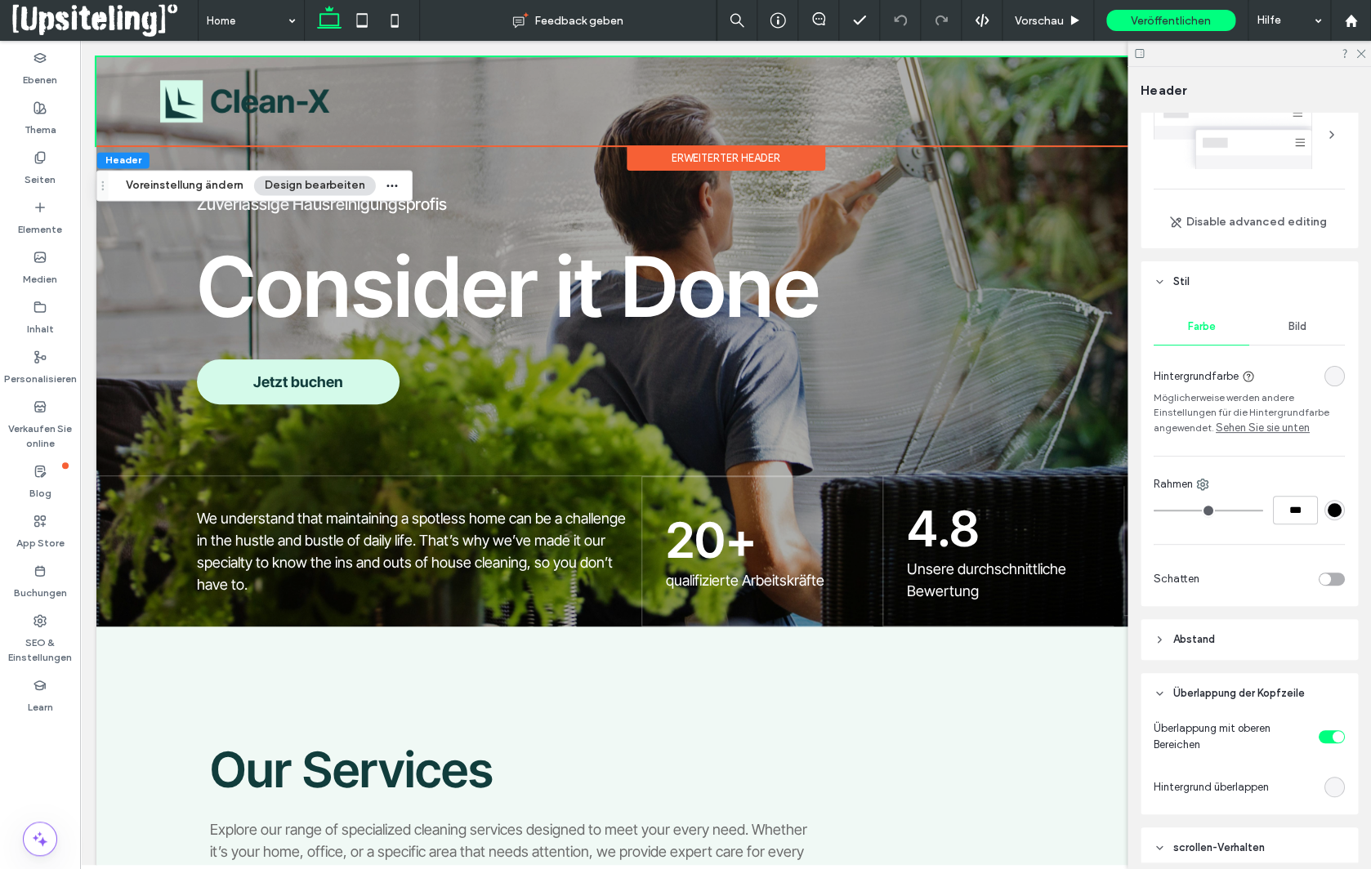
scroll to position [315, 0]
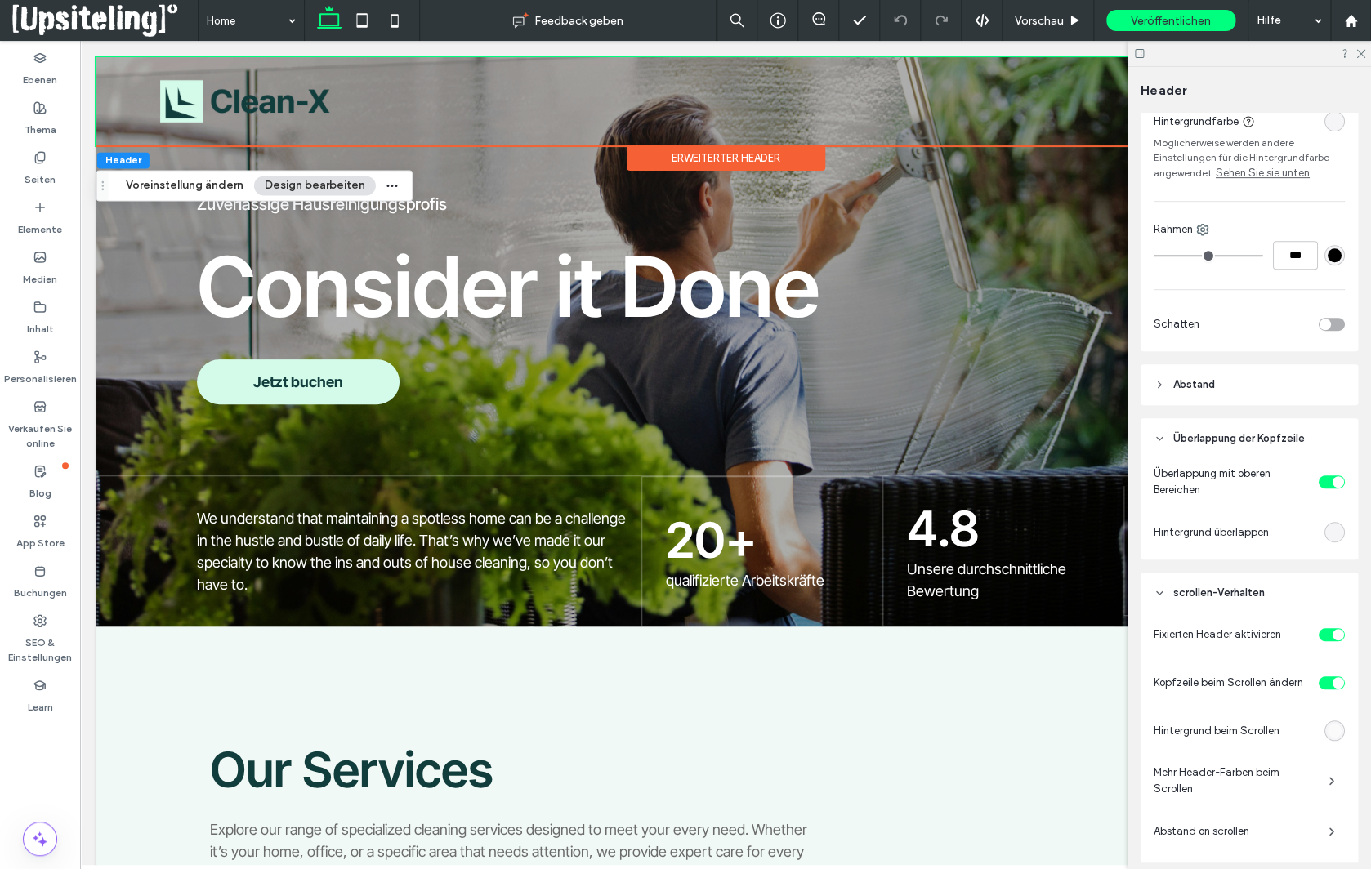
click at [1332, 735] on div "rgba(255, 255, 255, 0.5)" at bounding box center [1335, 731] width 14 height 14
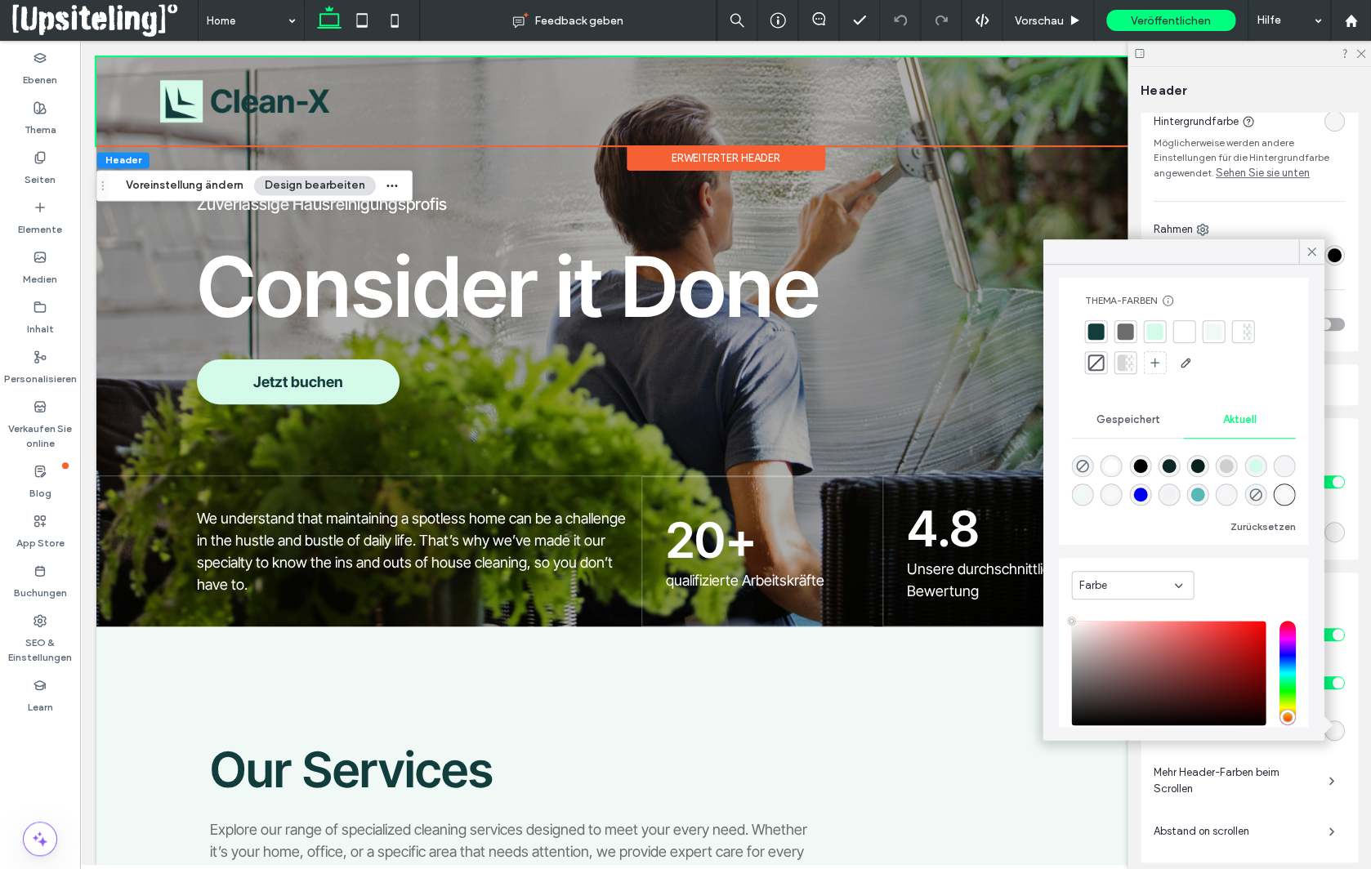
scroll to position [125, 0]
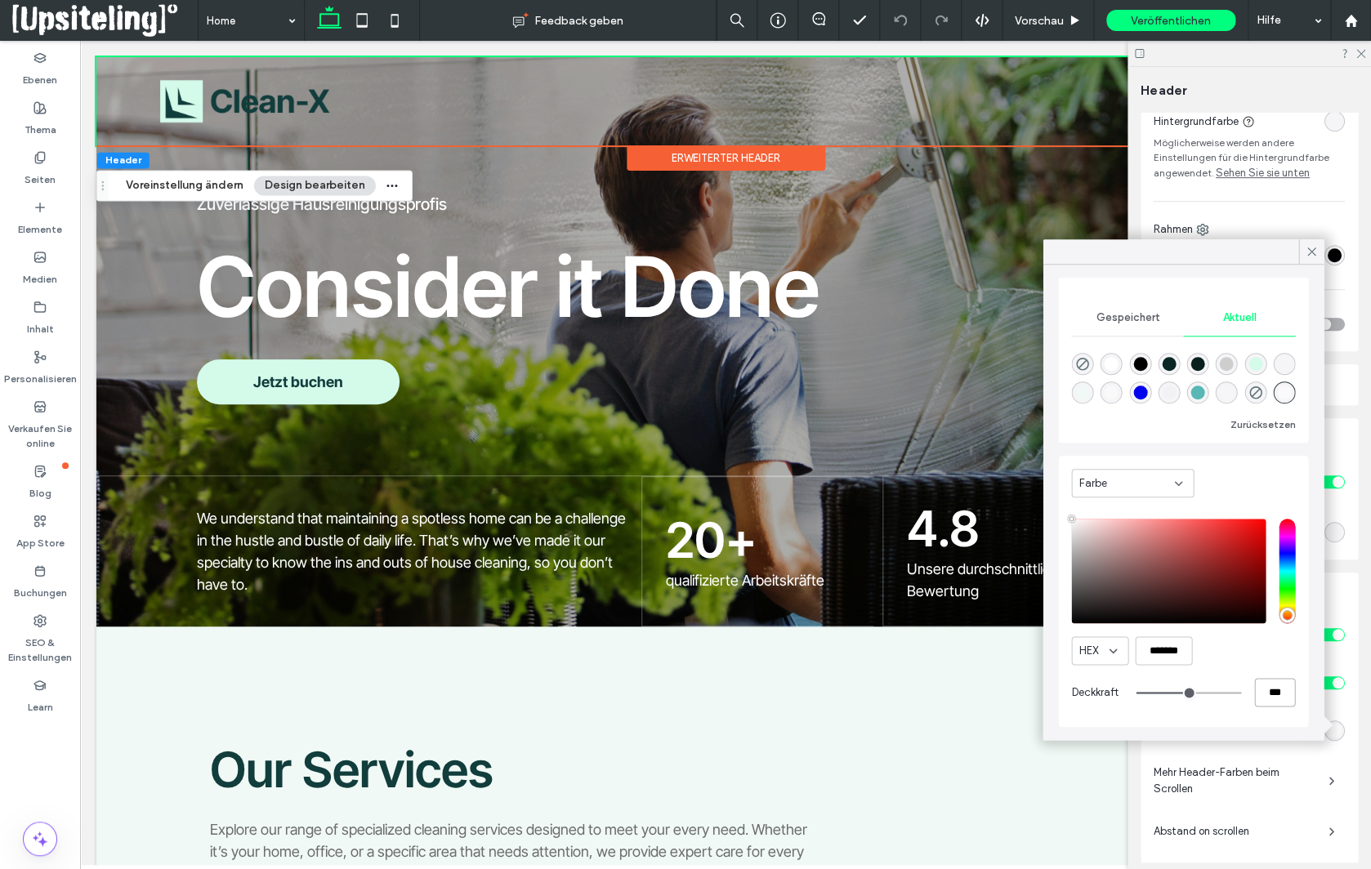
click at [1272, 697] on input "***" at bounding box center [1274, 692] width 41 height 29
type input "*"
type input "**"
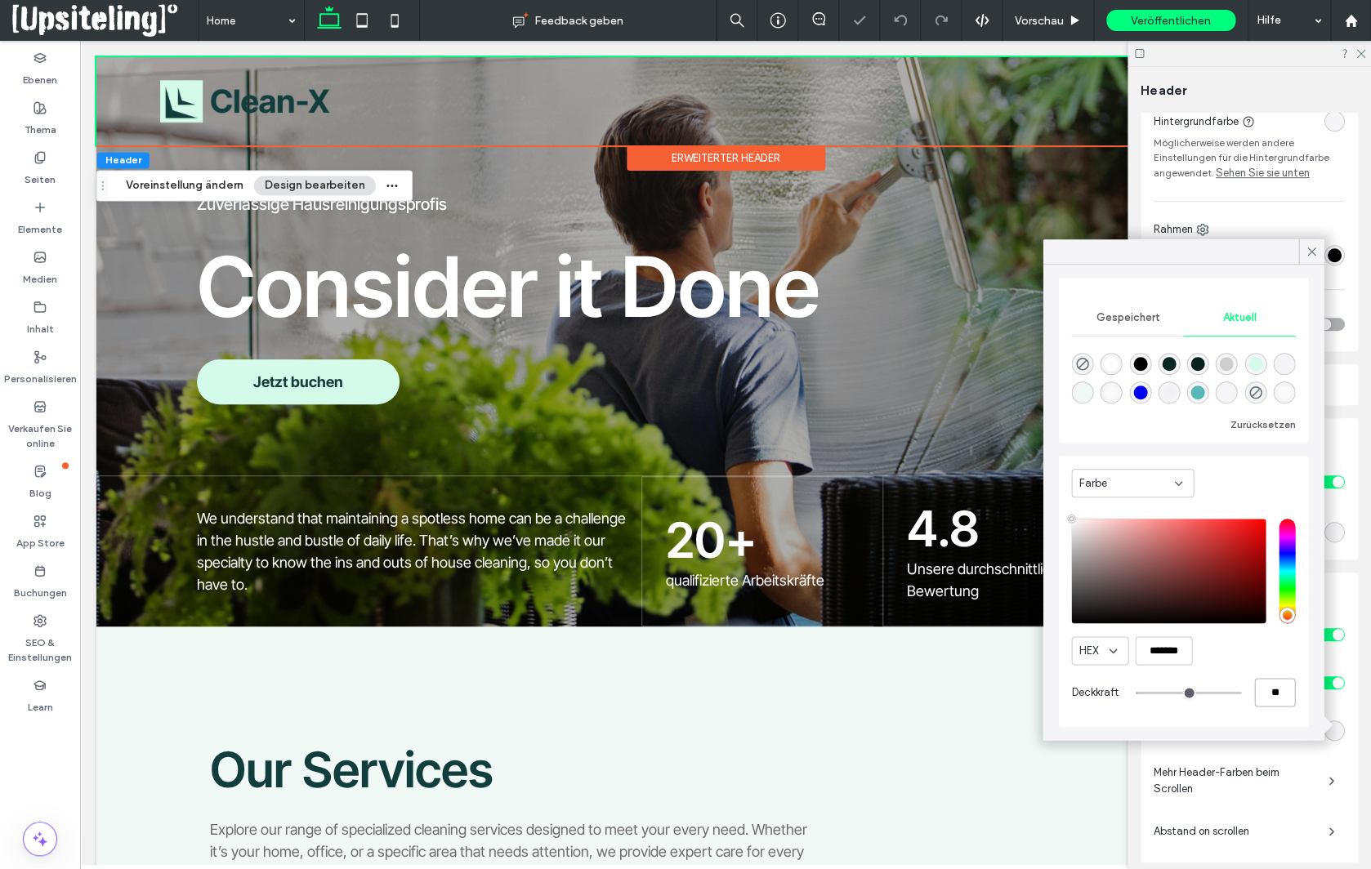
type input "***"
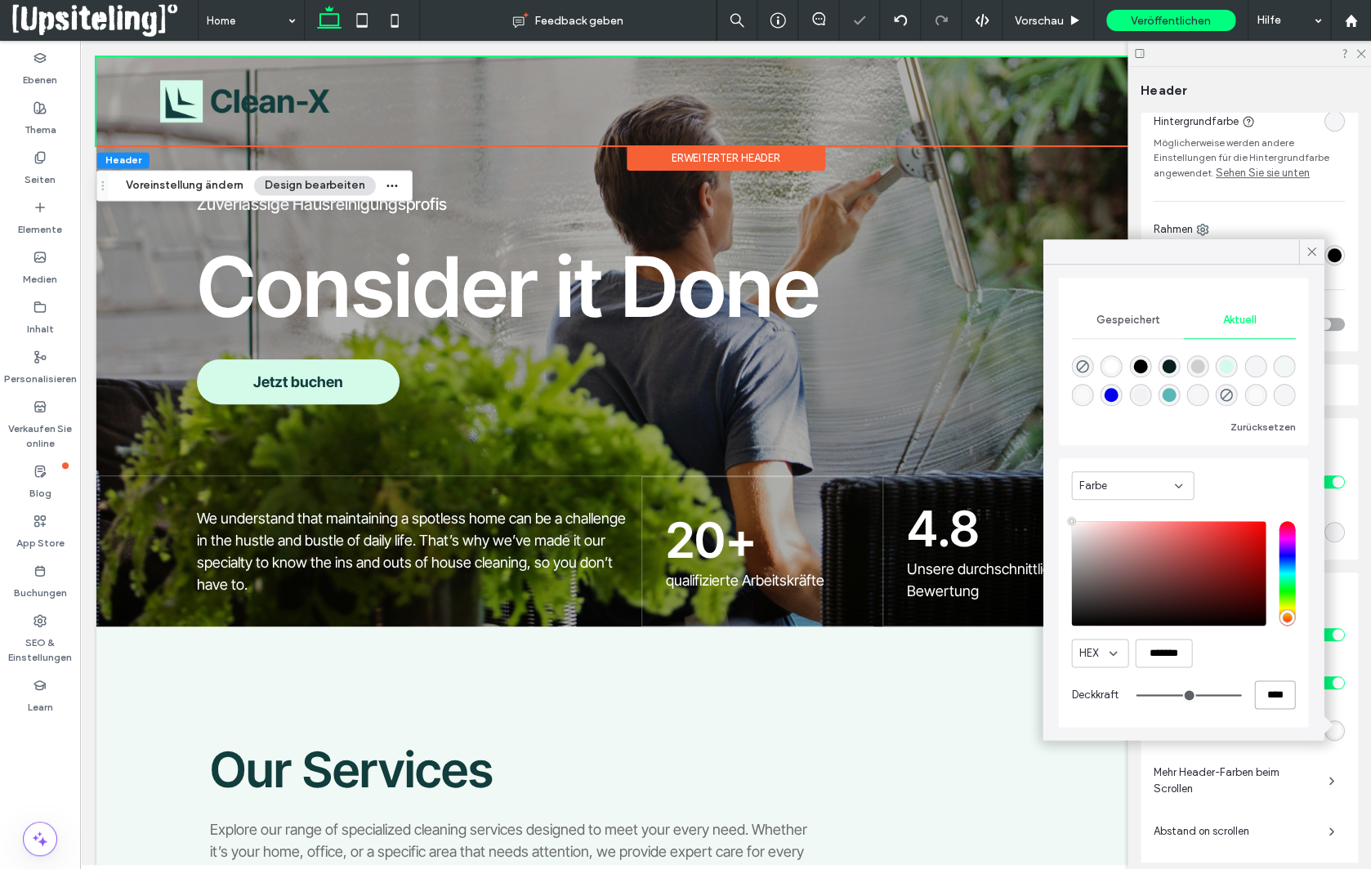
type input "****"
click at [1319, 249] on div at bounding box center [1310, 251] width 25 height 25
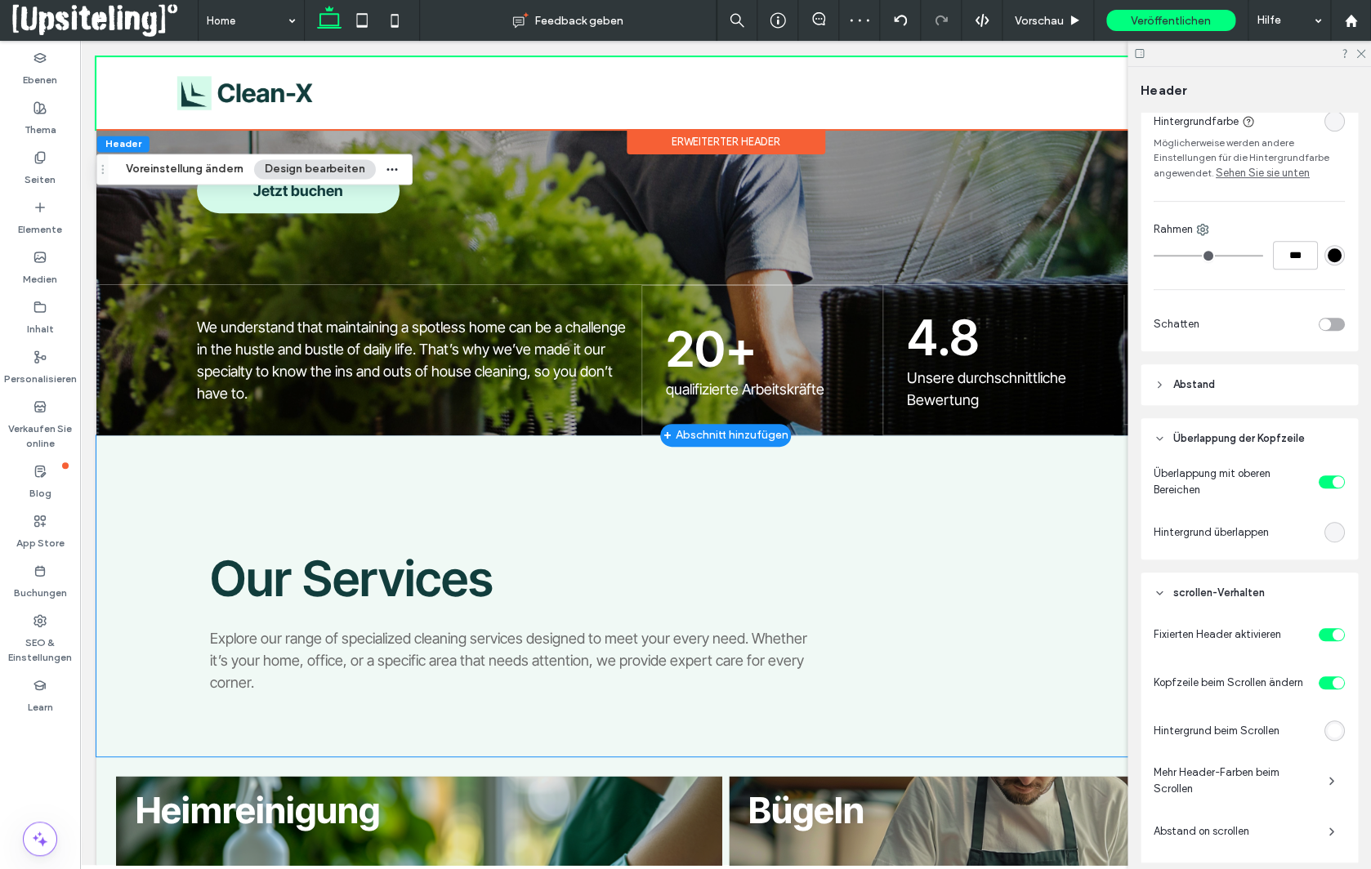
scroll to position [203, 0]
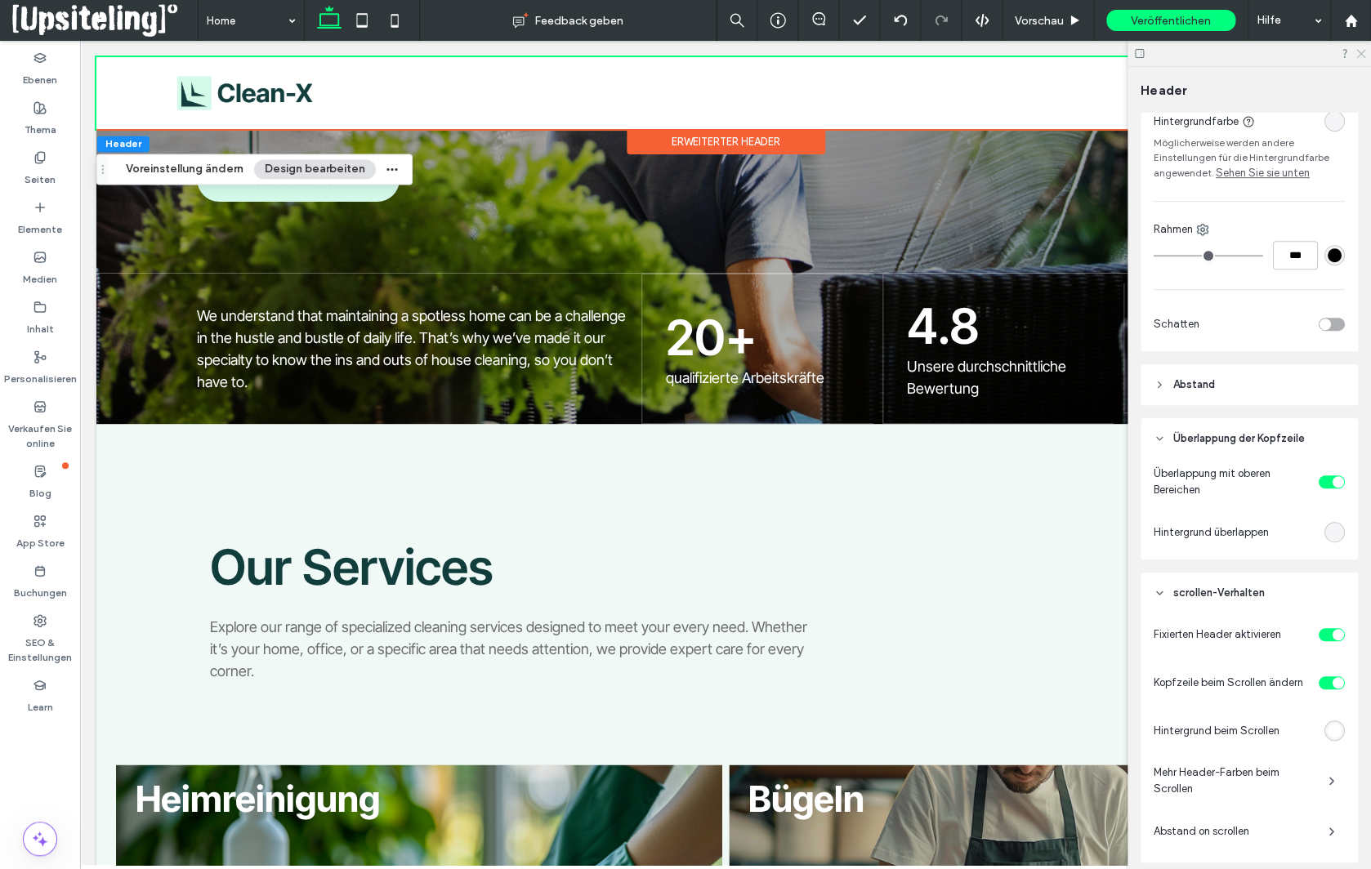
click at [1359, 51] on use at bounding box center [1360, 54] width 9 height 9
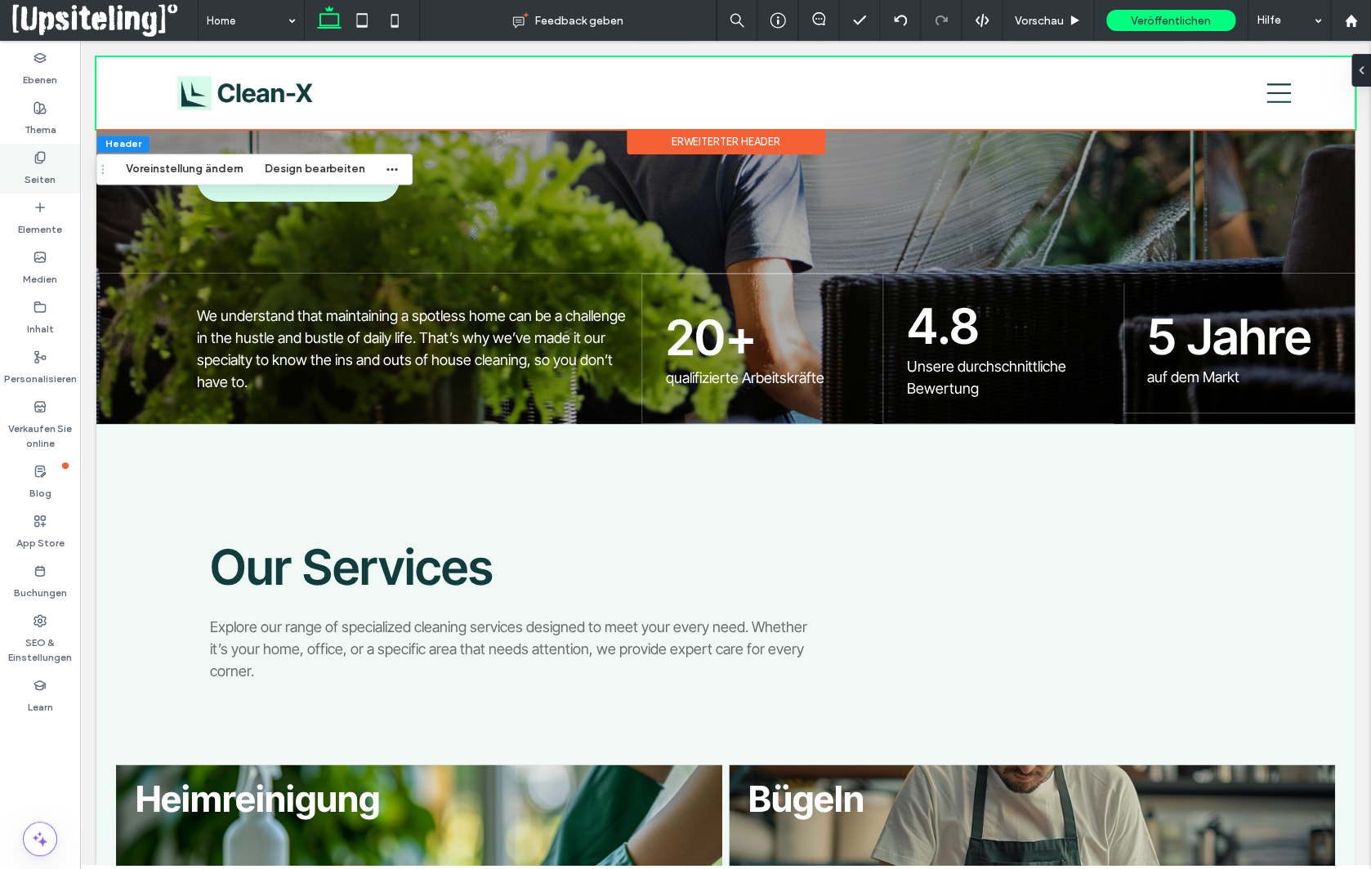
click at [54, 173] on label "Seiten" at bounding box center [40, 175] width 31 height 23
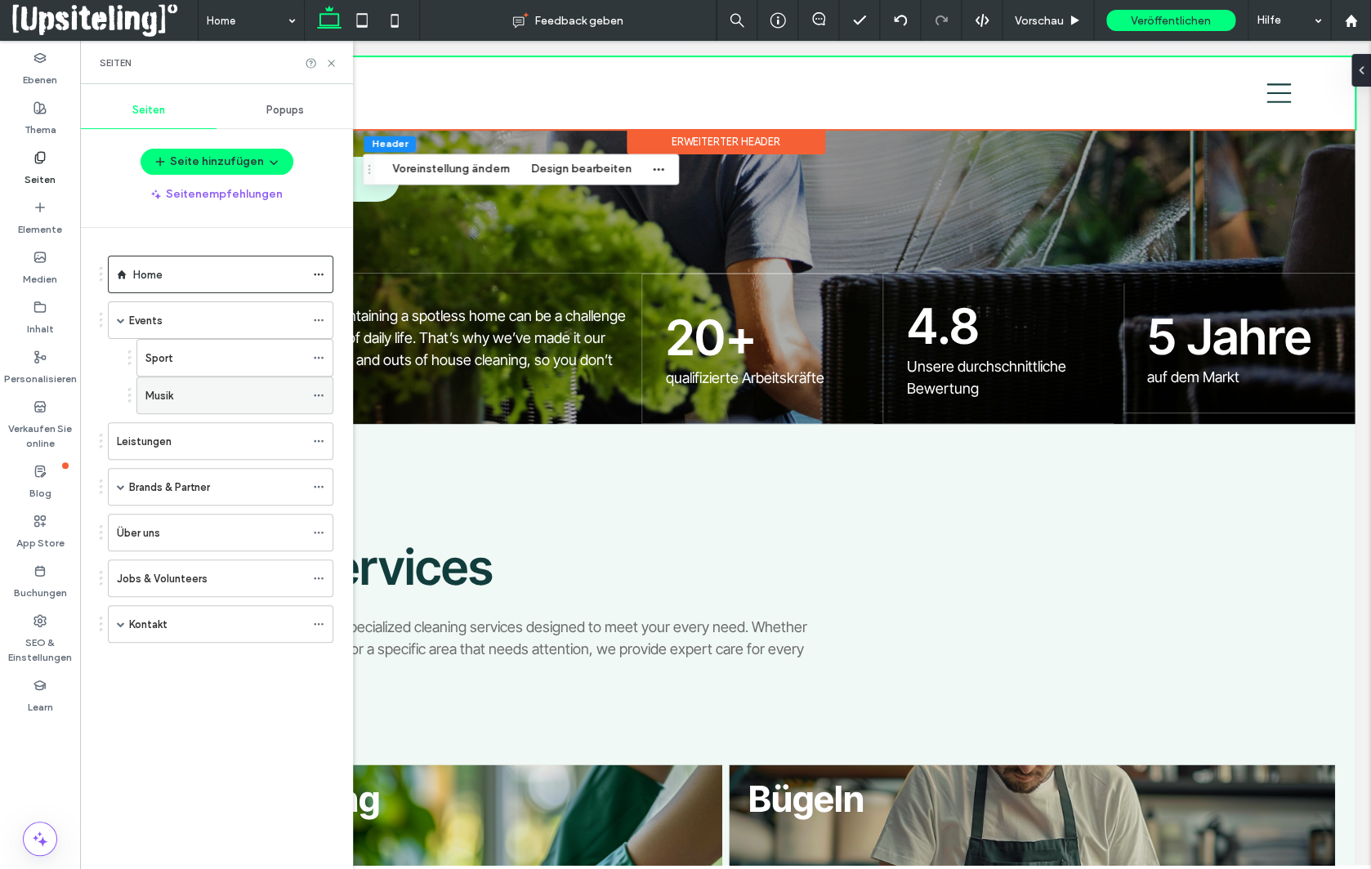
click at [208, 389] on div "Musik" at bounding box center [224, 395] width 159 height 17
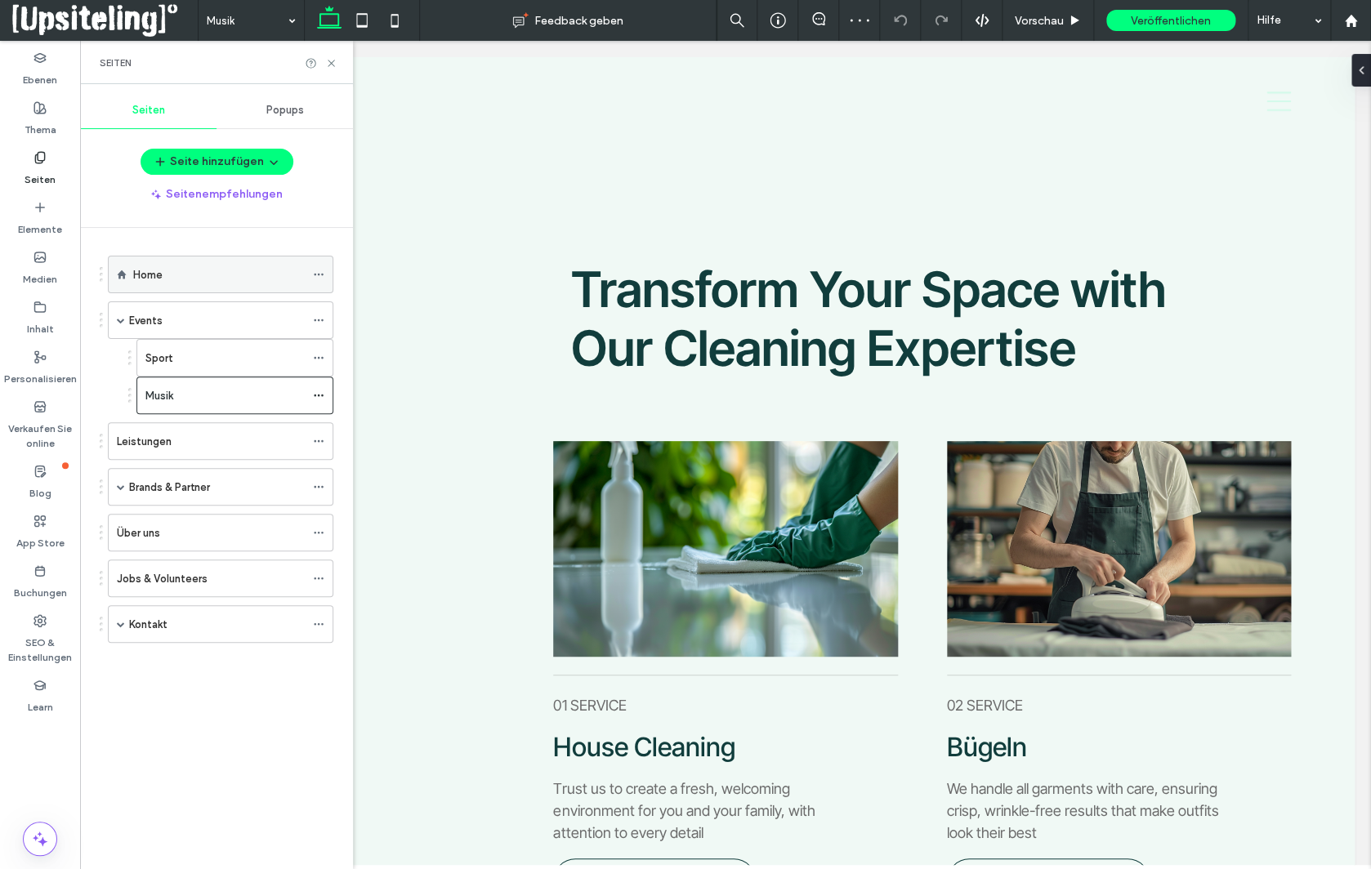
click at [198, 280] on div "Home" at bounding box center [219, 274] width 172 height 17
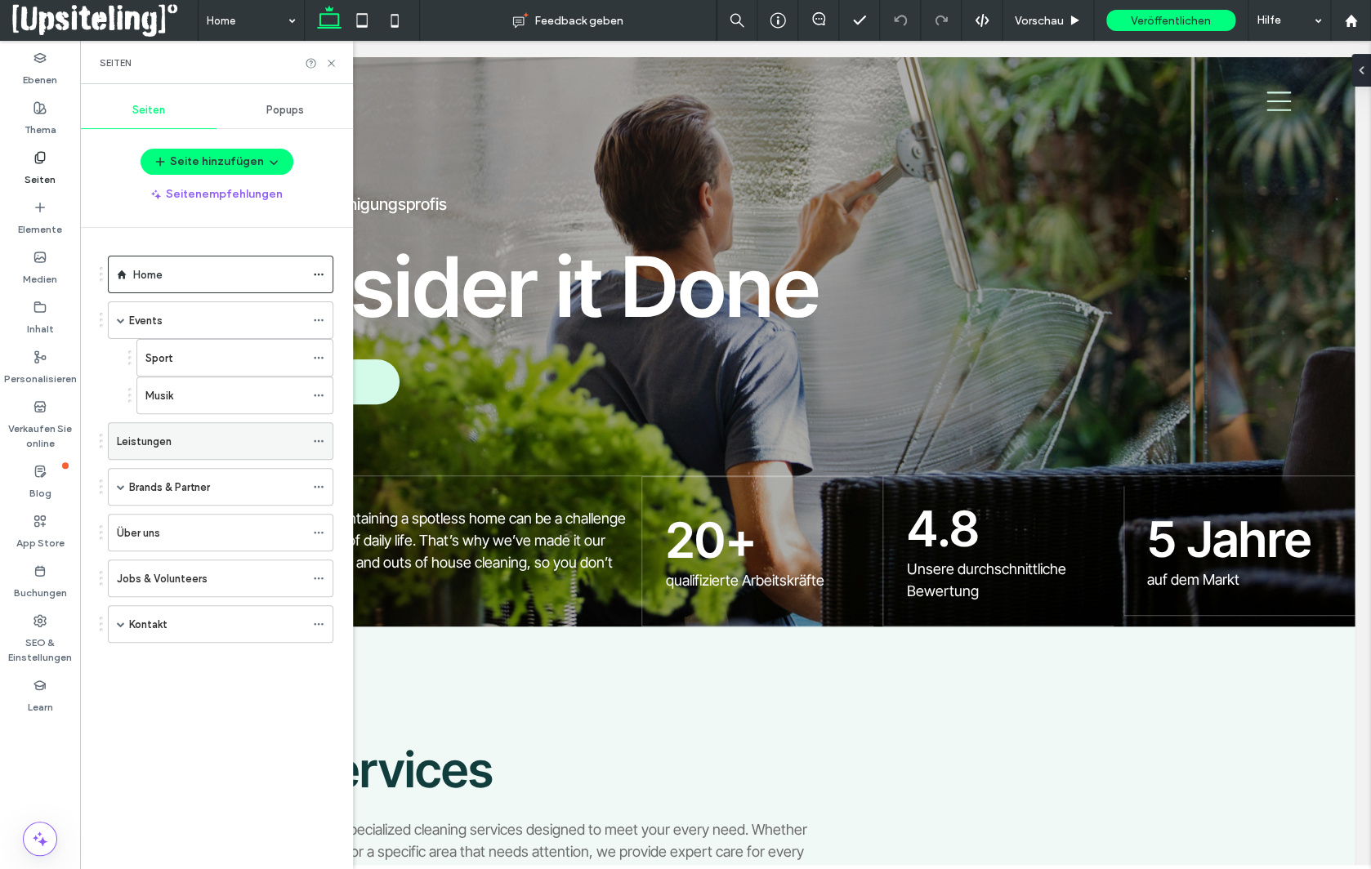
click at [220, 434] on div "Leistungen" at bounding box center [211, 441] width 188 height 17
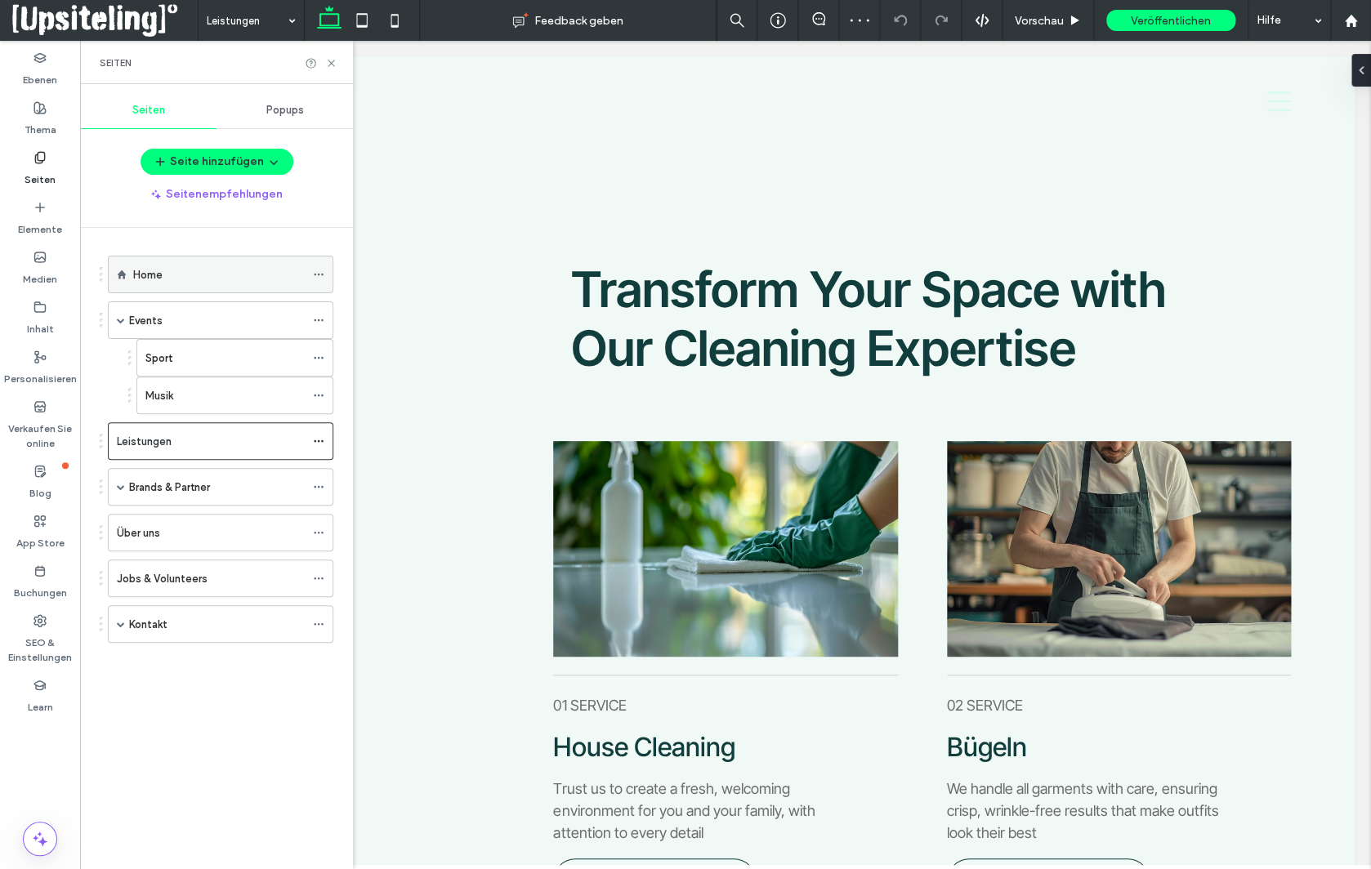
click at [207, 272] on div "Home" at bounding box center [219, 274] width 172 height 17
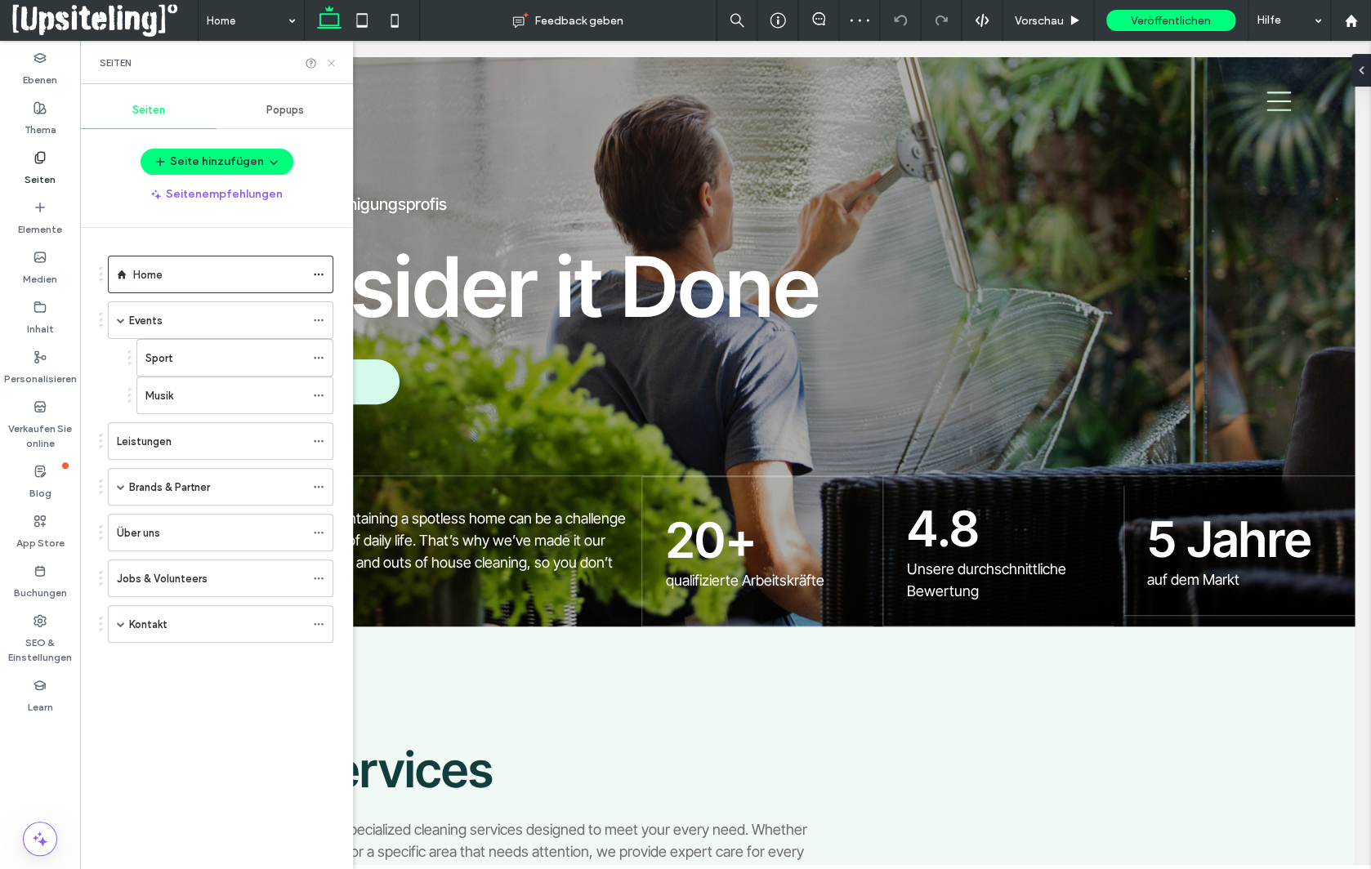
click at [328, 59] on icon at bounding box center [331, 63] width 12 height 12
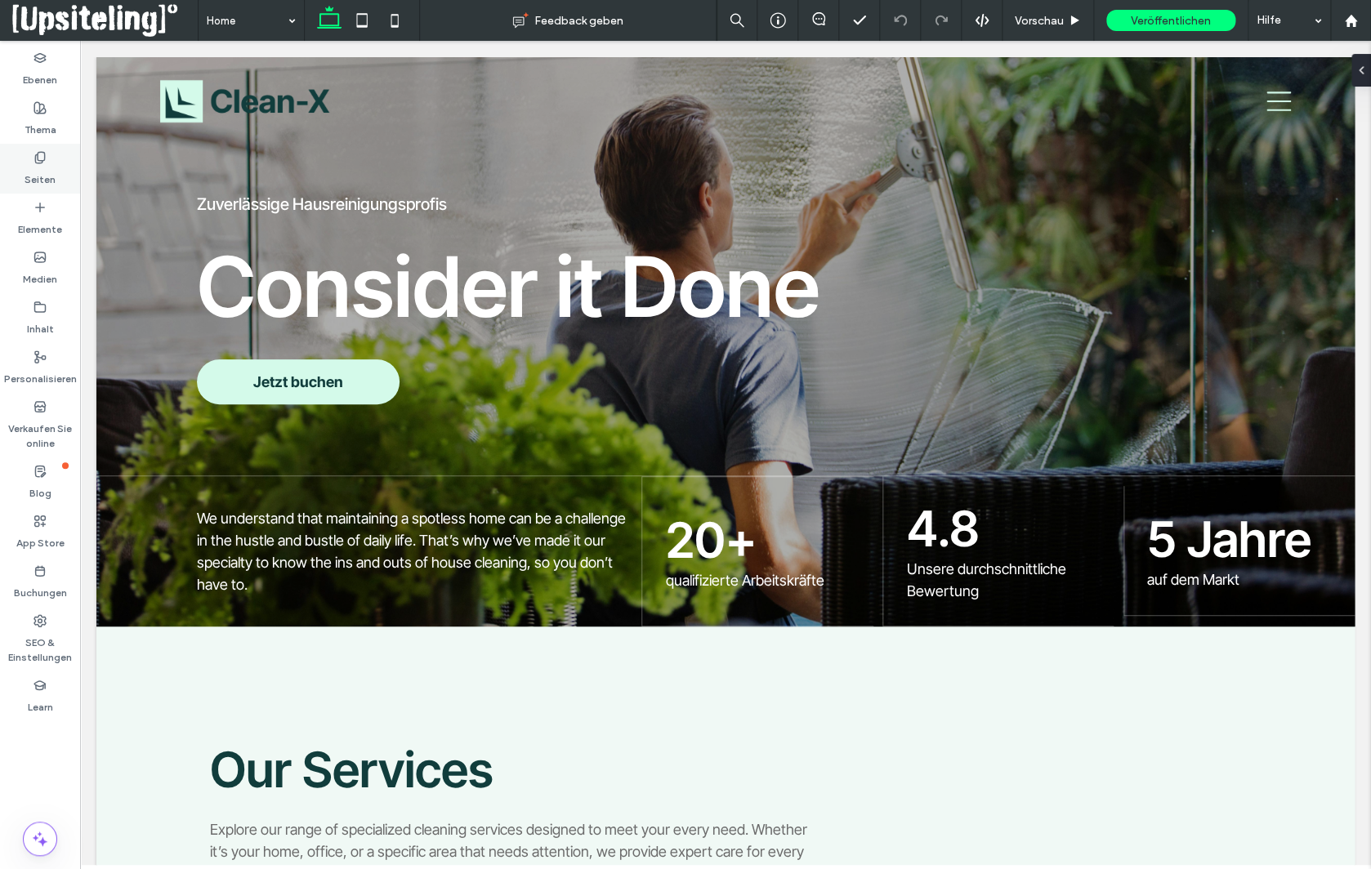
click at [54, 167] on label "Seiten" at bounding box center [40, 175] width 31 height 23
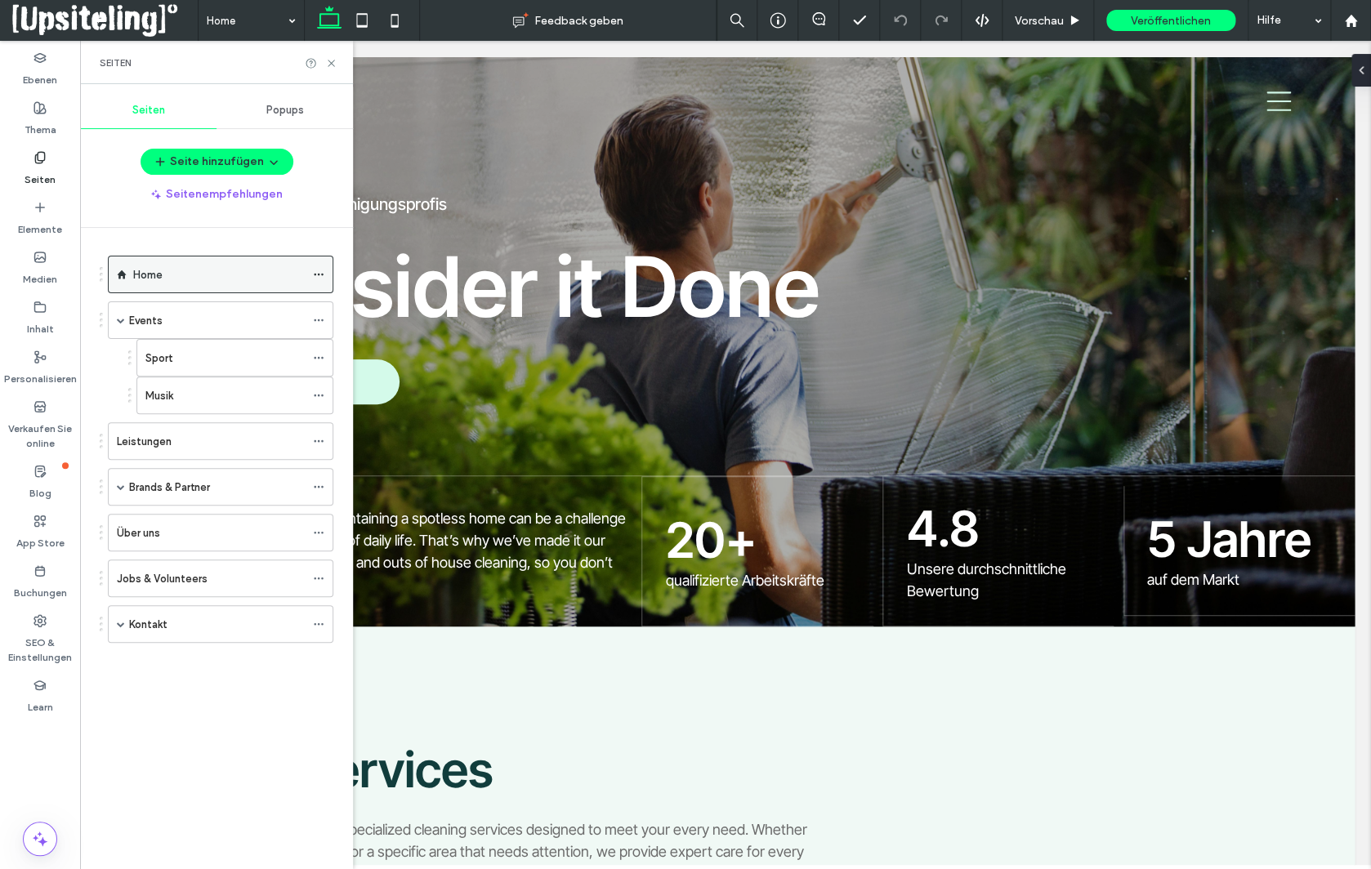
click at [324, 275] on icon at bounding box center [318, 274] width 11 height 11
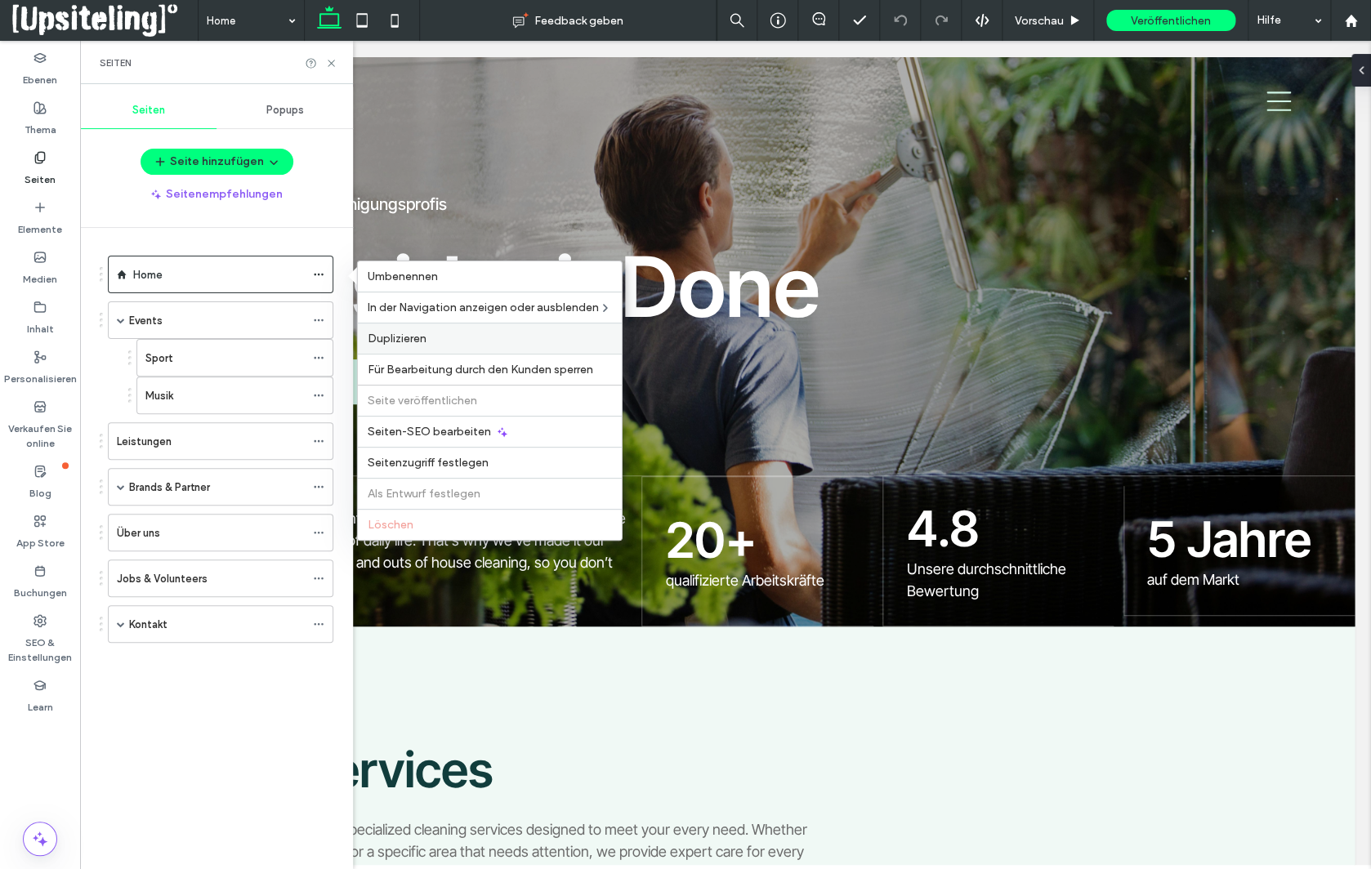
click at [383, 336] on span "Duplizieren" at bounding box center [397, 339] width 59 height 14
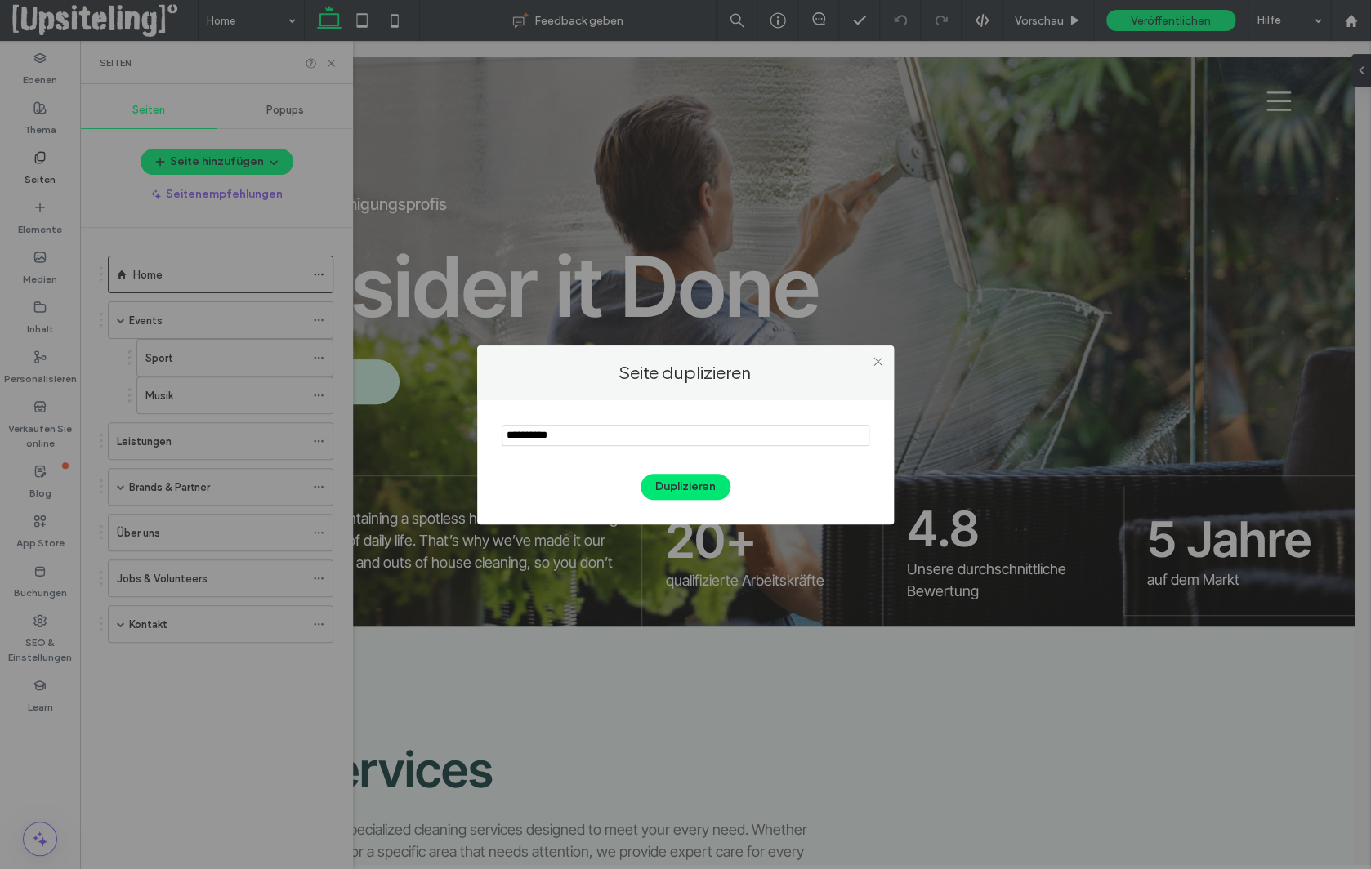
click at [699, 481] on button "Duplizieren" at bounding box center [686, 487] width 90 height 26
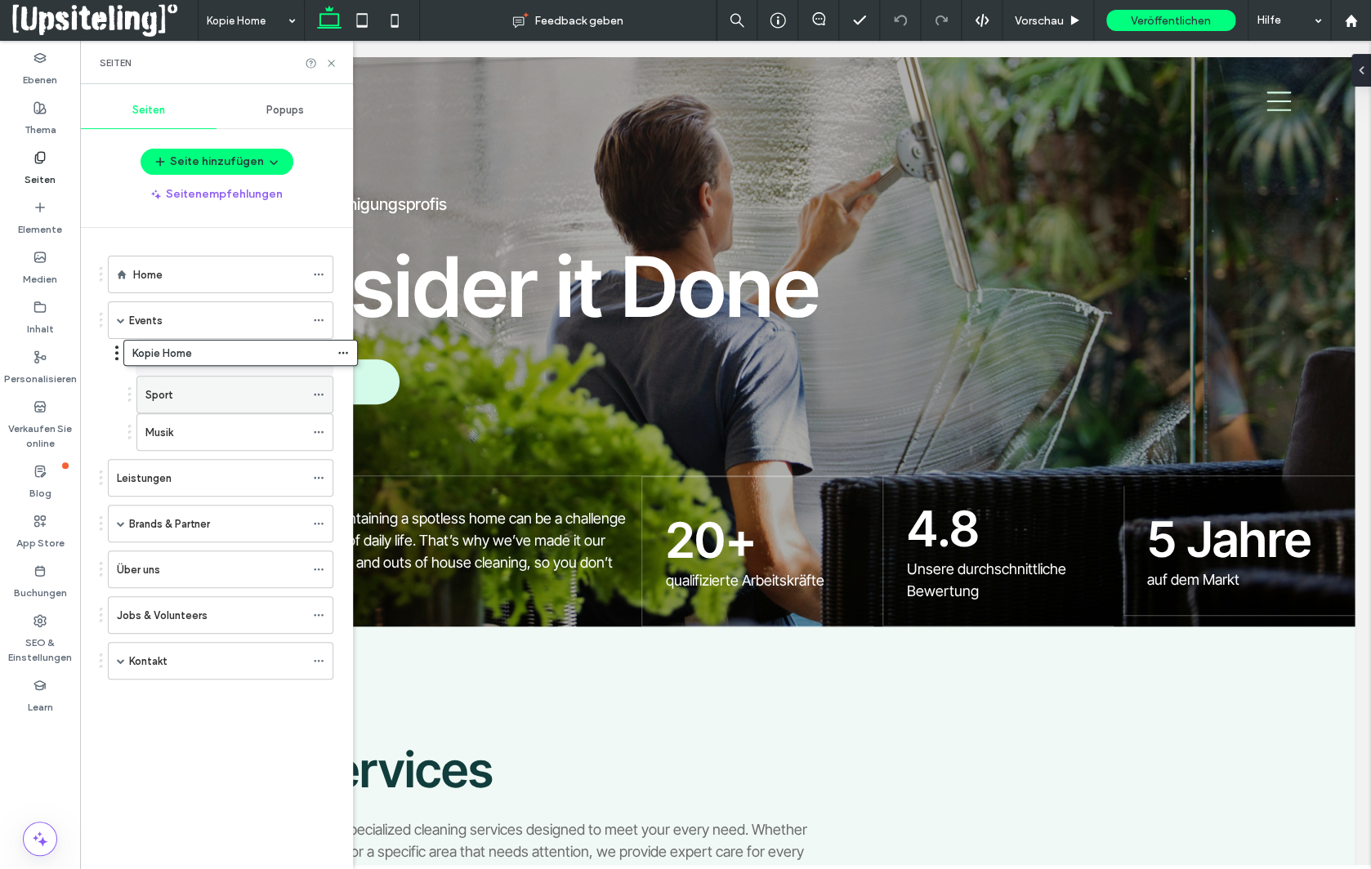
drag, startPoint x: 273, startPoint y: 661, endPoint x: 288, endPoint y: 356, distance: 305.2
click at [288, 357] on div "Home Events Sport Musik Leistungen Brands & Partner Sebamed Johannes Lindmeyer …" at bounding box center [226, 544] width 253 height 633
click at [333, 349] on div at bounding box center [323, 358] width 20 height 25
click at [324, 353] on icon at bounding box center [318, 357] width 11 height 11
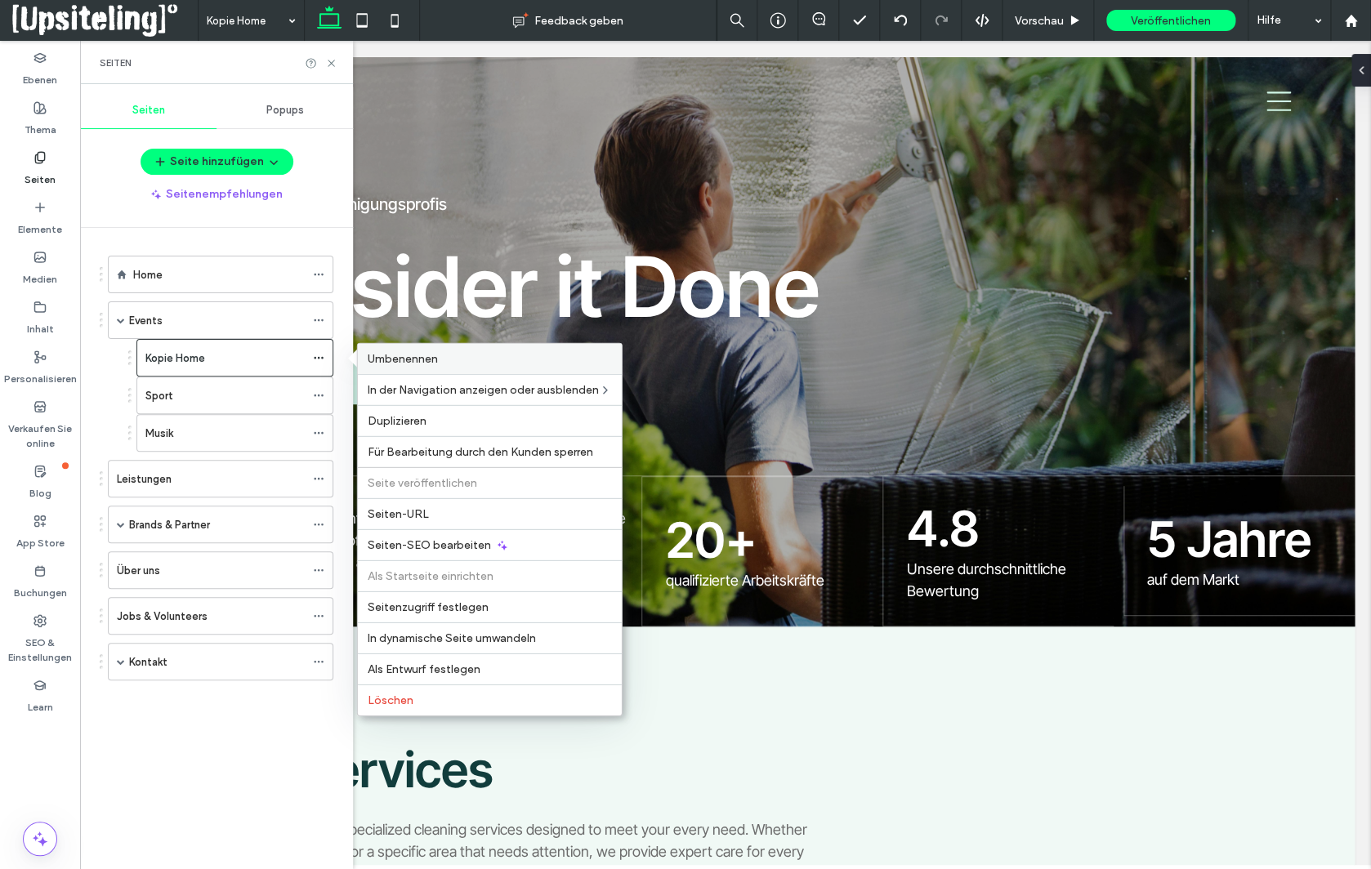
click at [372, 361] on span "Umbenennen" at bounding box center [403, 359] width 70 height 14
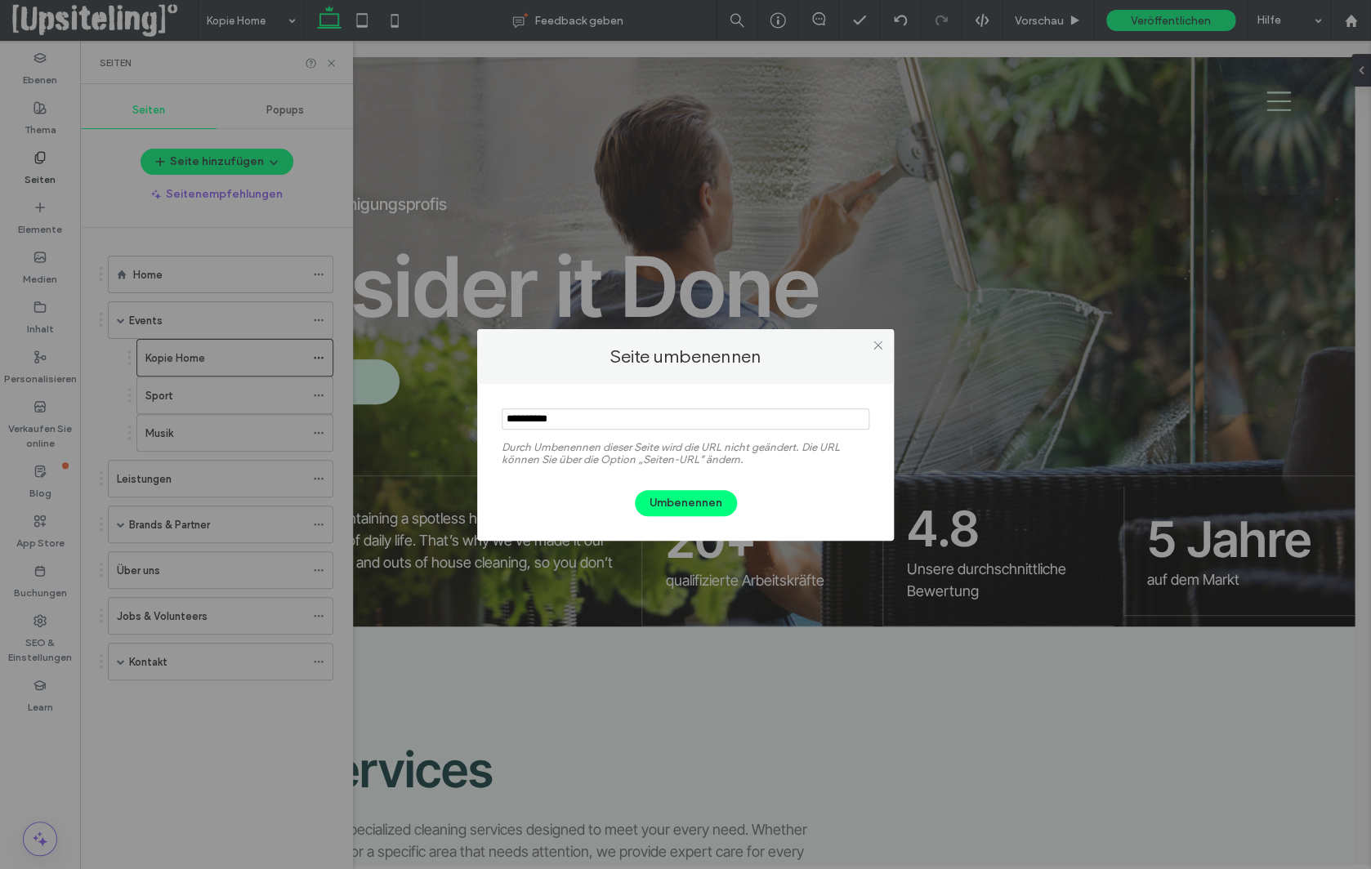
click at [575, 416] on input "notEmpty" at bounding box center [686, 419] width 368 height 21
type input "**********"
click at [699, 502] on button "Umbenennen" at bounding box center [686, 503] width 102 height 26
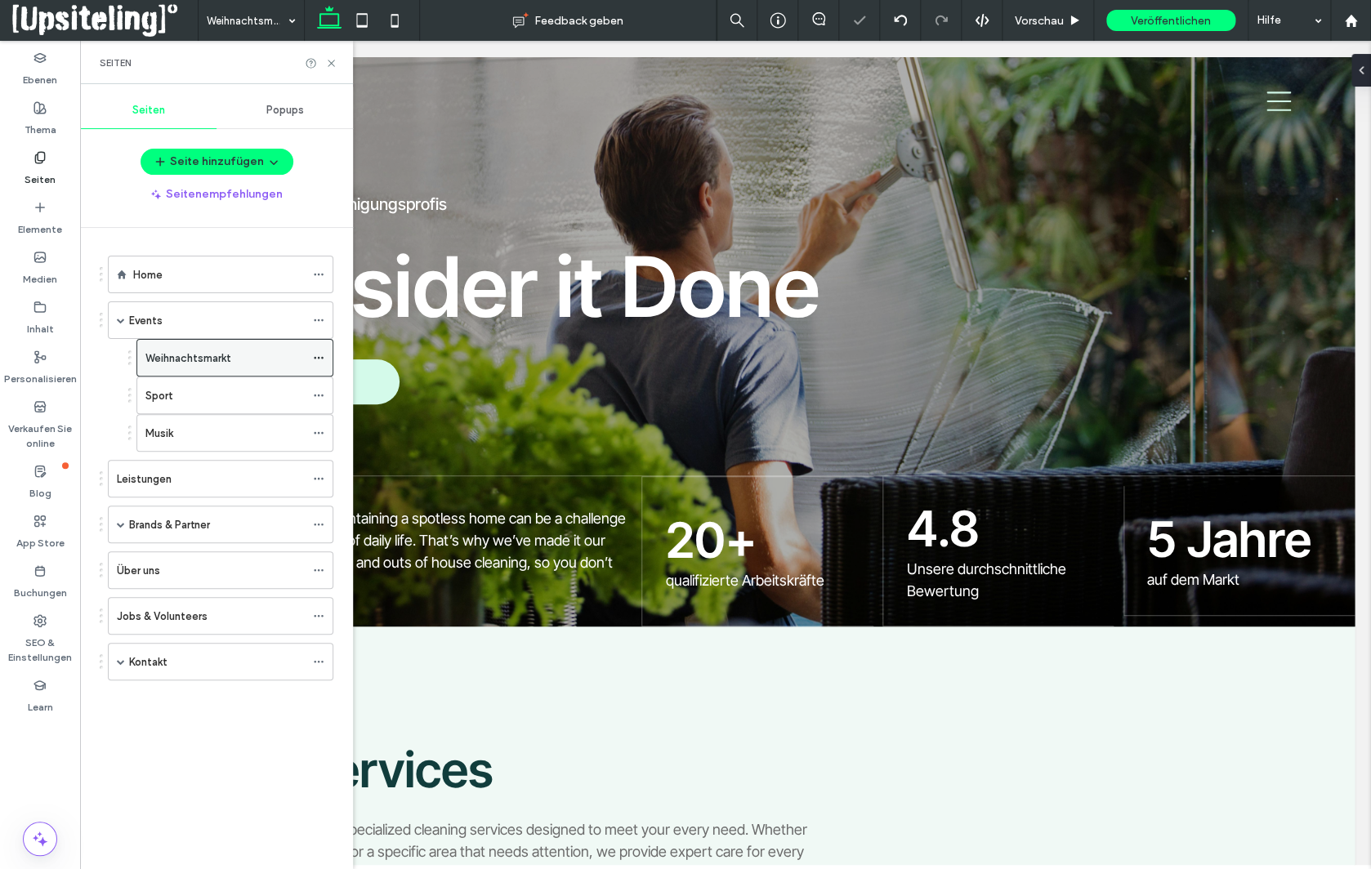
click at [324, 360] on icon at bounding box center [318, 357] width 11 height 11
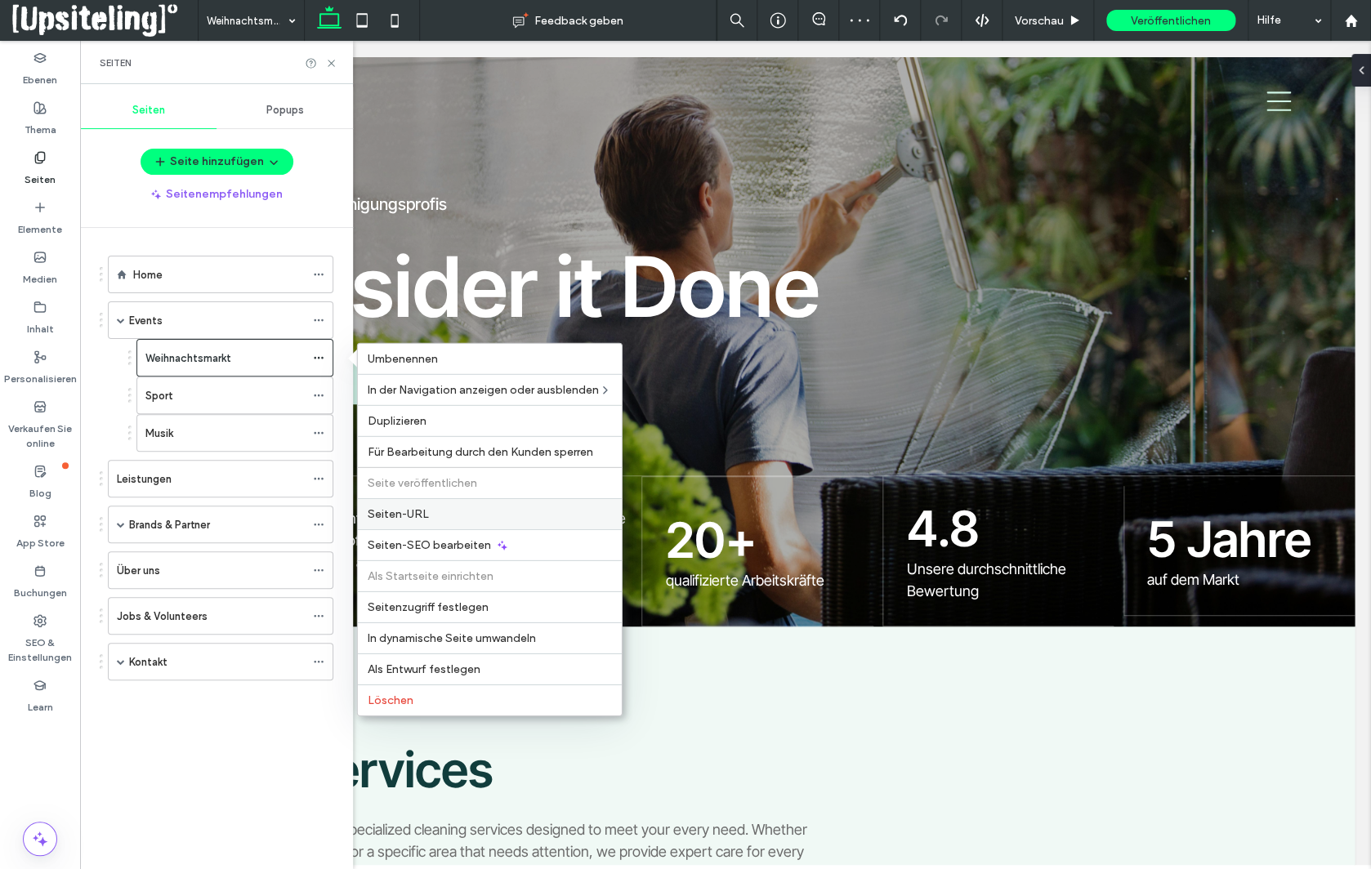
click at [414, 511] on span "Seiten-URL" at bounding box center [398, 514] width 61 height 14
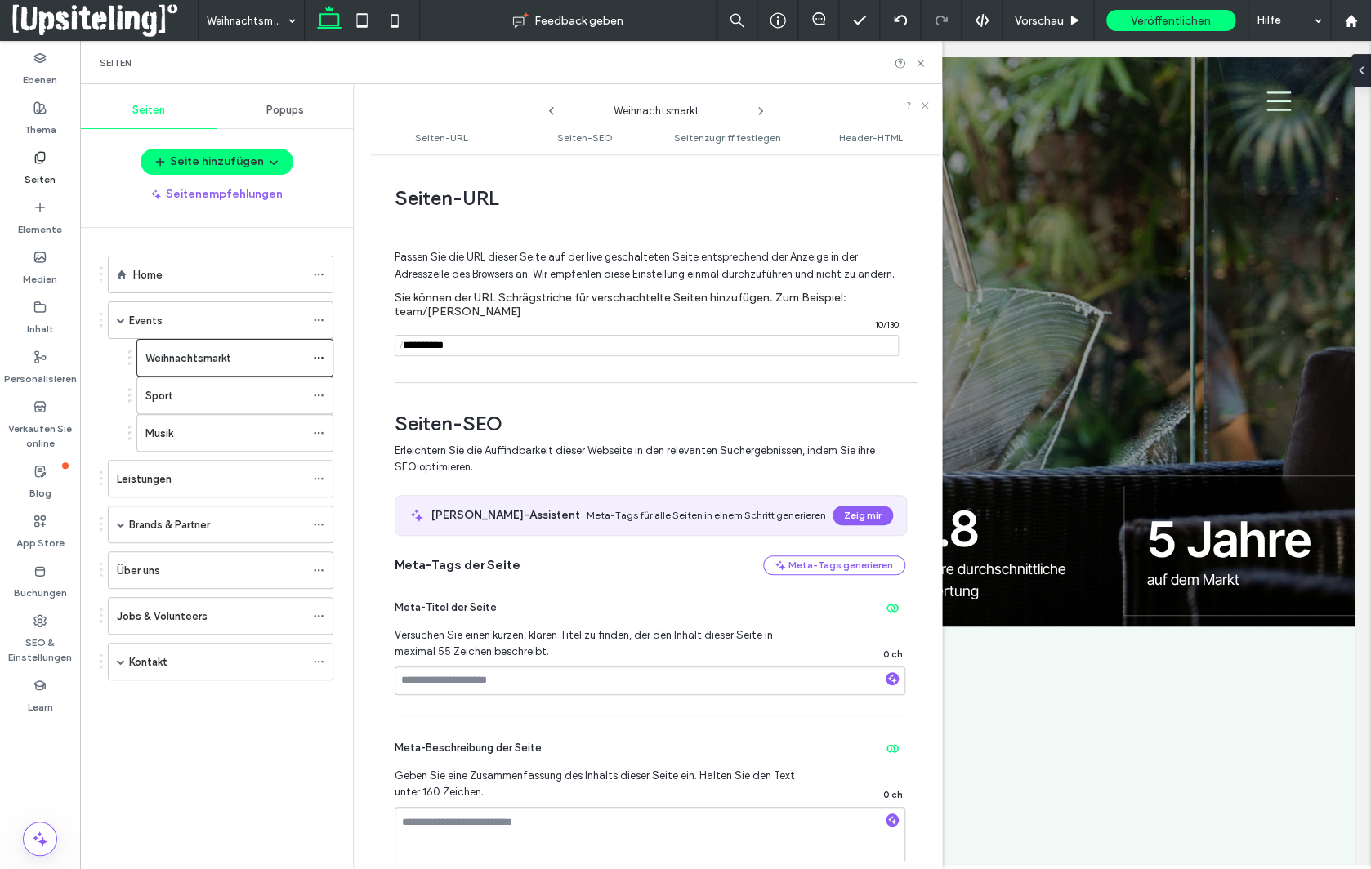
click at [476, 335] on input "notEmpty" at bounding box center [647, 345] width 504 height 21
type input "*"
type input "**********"
click at [922, 62] on icon at bounding box center [920, 63] width 12 height 12
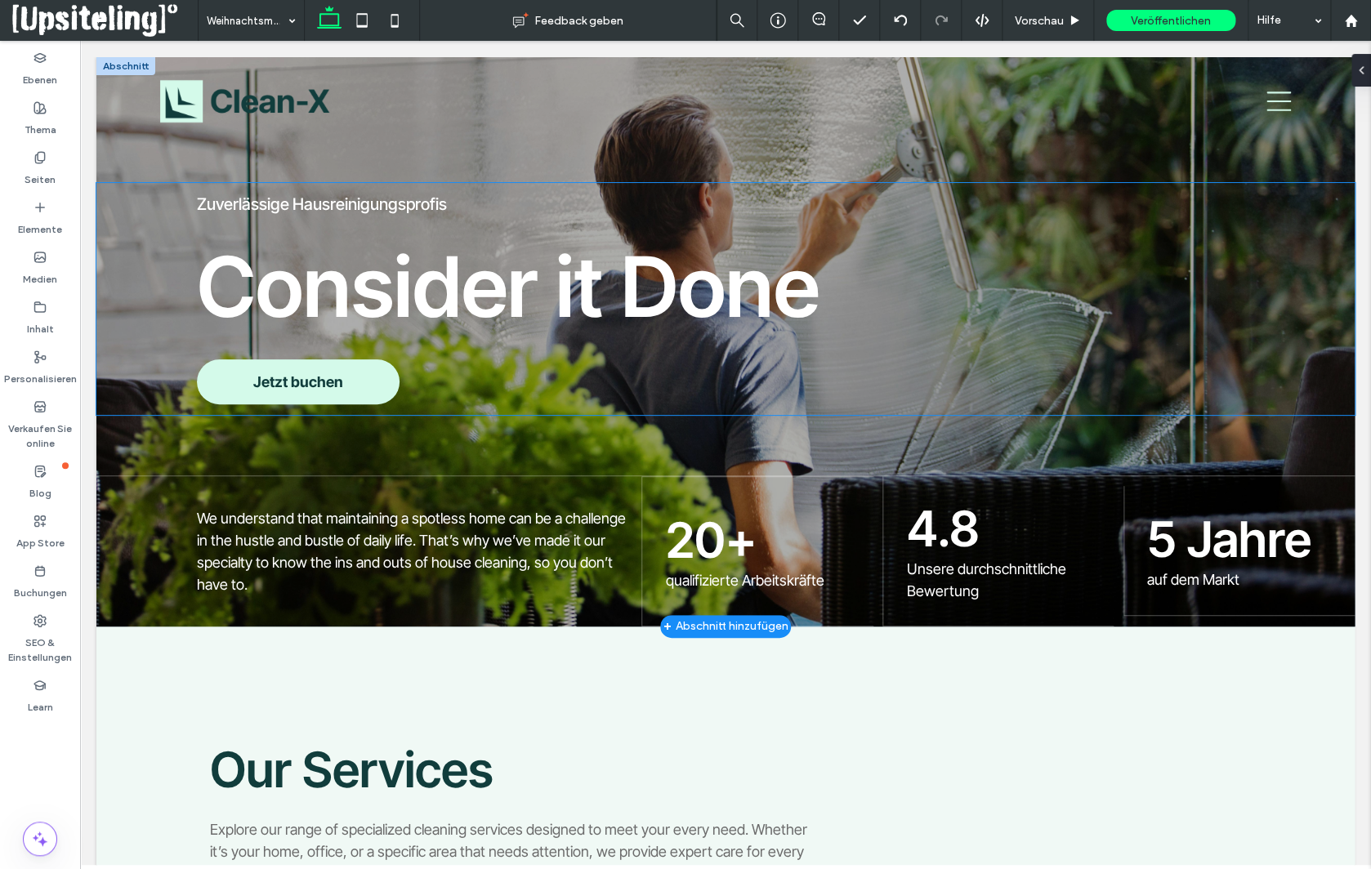
click at [855, 197] on h5 "Zuverlässige Hausreinigungsprofis" at bounding box center [776, 204] width 1158 height 20
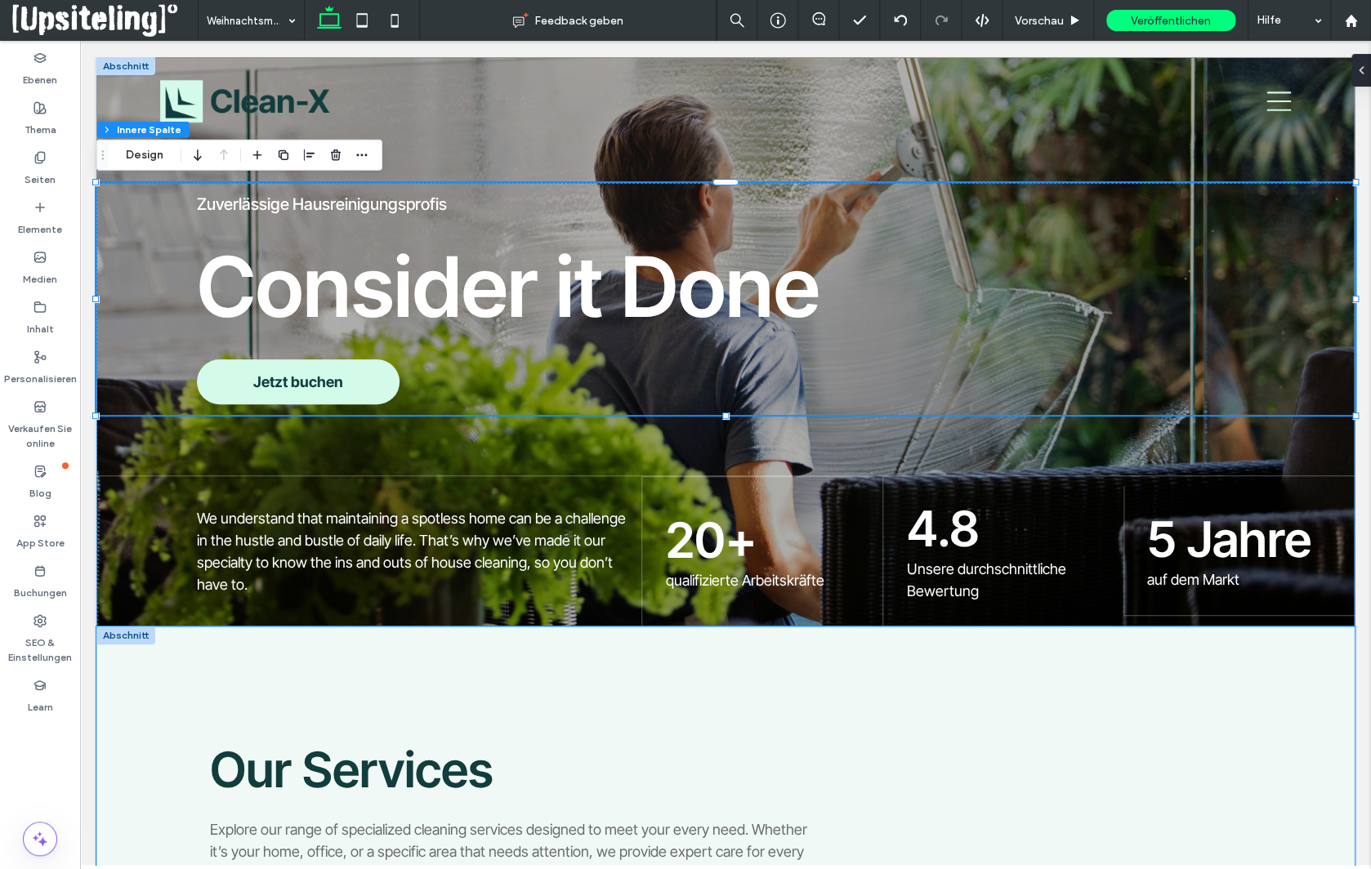
click at [513, 695] on div "Our Services Explore our range of specialized cleaning services designed to mee…" at bounding box center [725, 788] width 1258 height 322
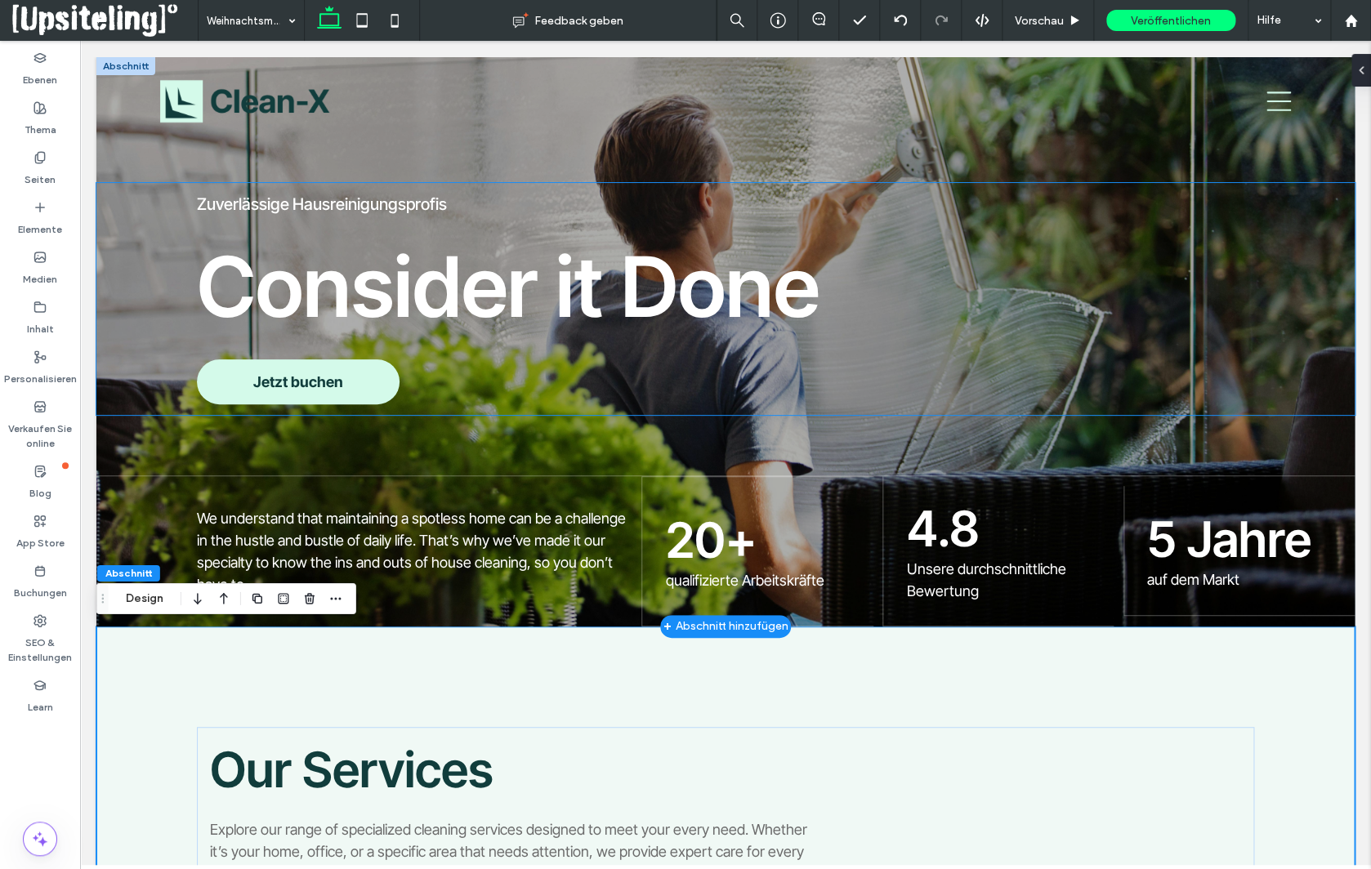
click at [747, 207] on h5 "Zuverlässige Hausreinigungsprofis" at bounding box center [776, 204] width 1158 height 20
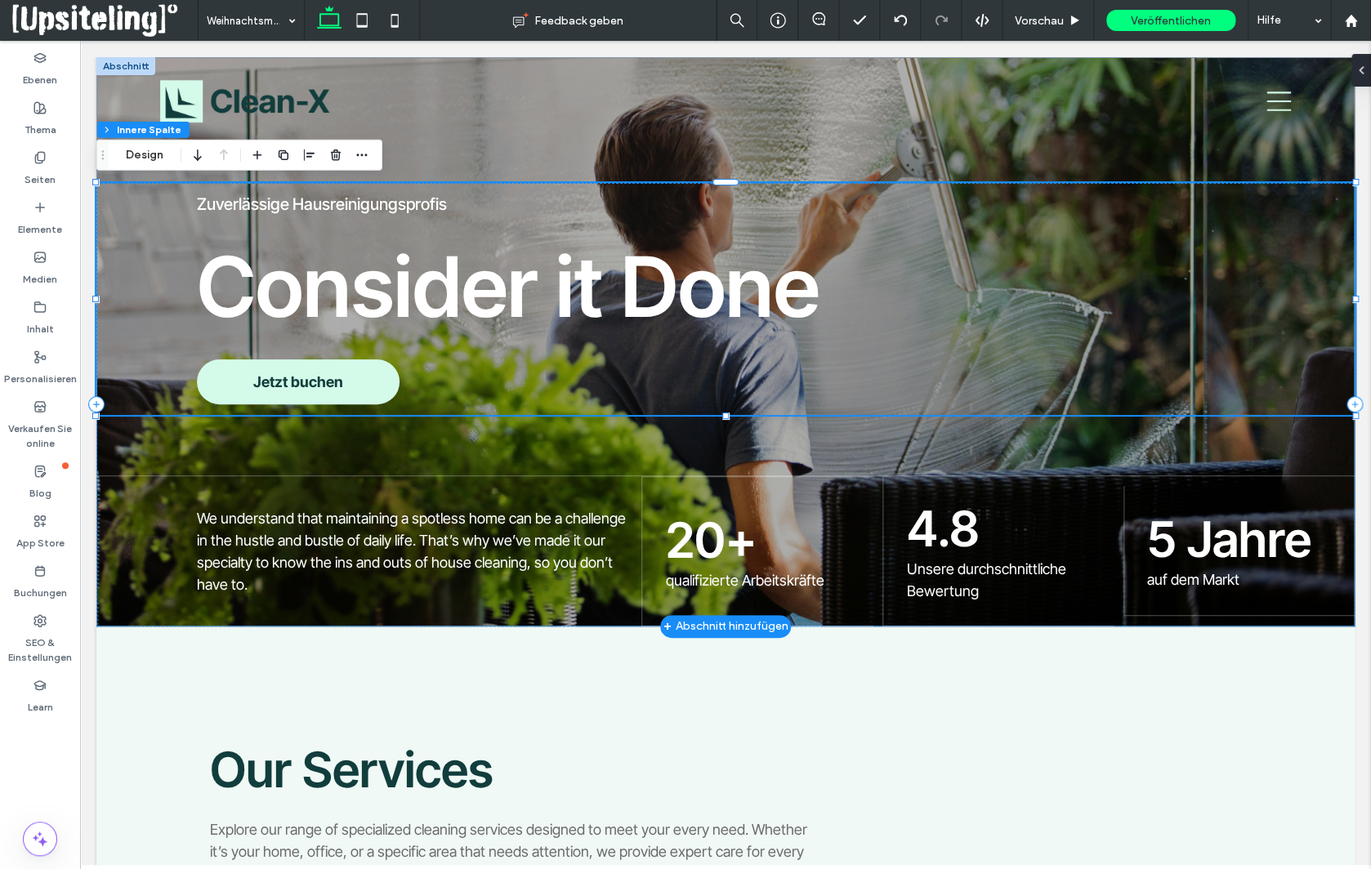
type input "**"
click at [361, 154] on use "button" at bounding box center [361, 155] width 11 height 2
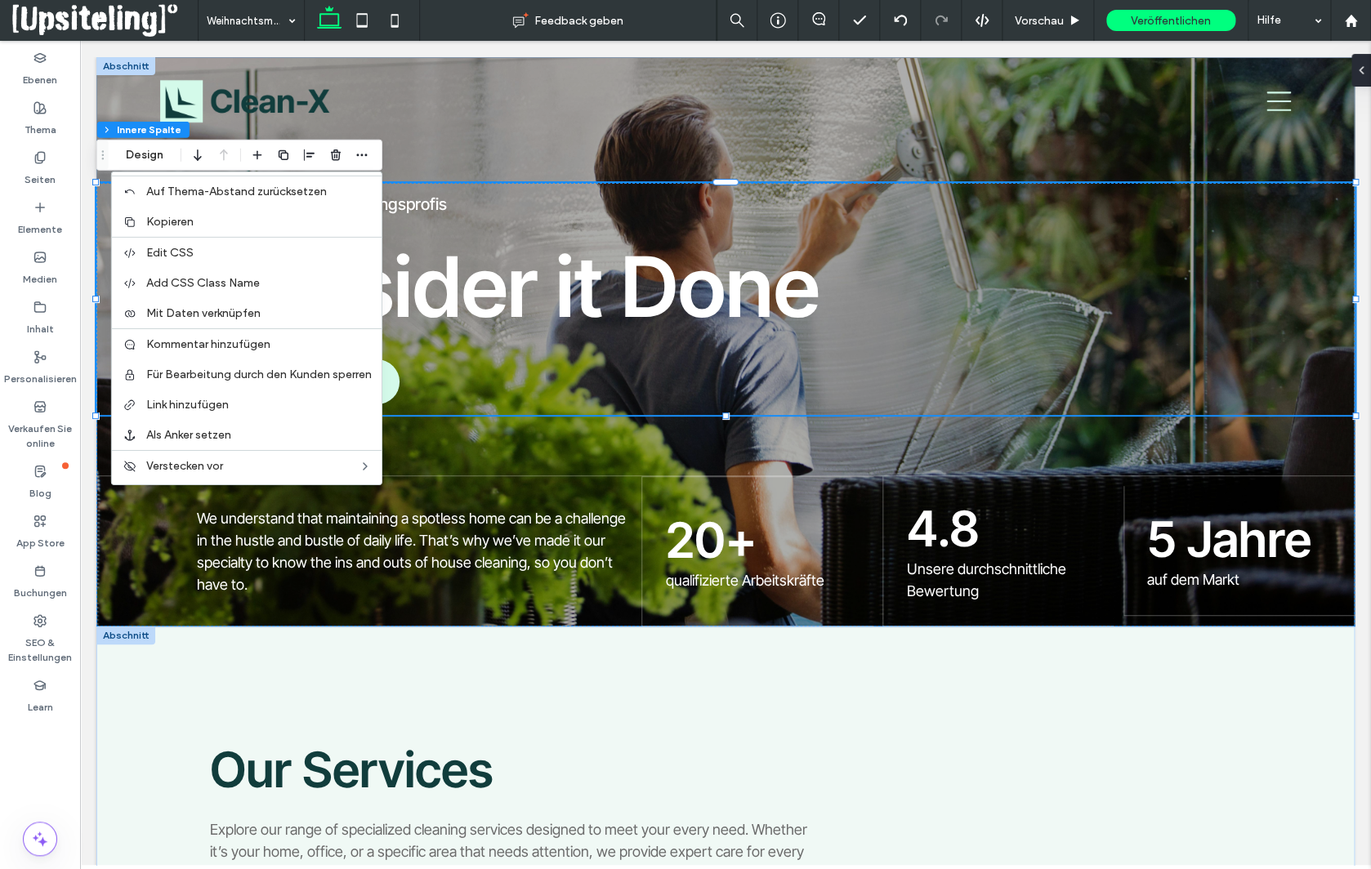
click at [131, 637] on div at bounding box center [125, 636] width 59 height 18
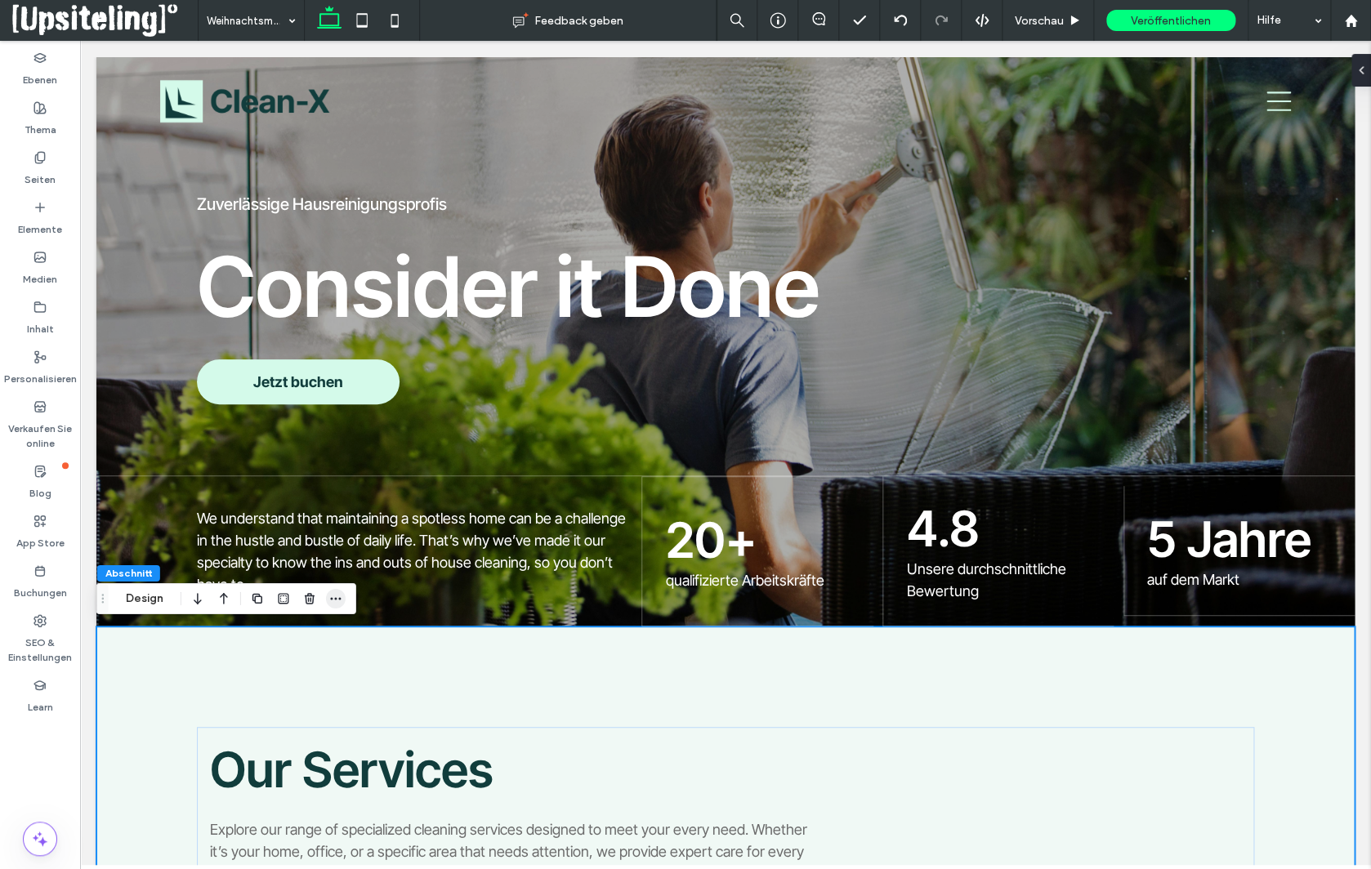
click at [337, 600] on icon "button" at bounding box center [335, 598] width 13 height 13
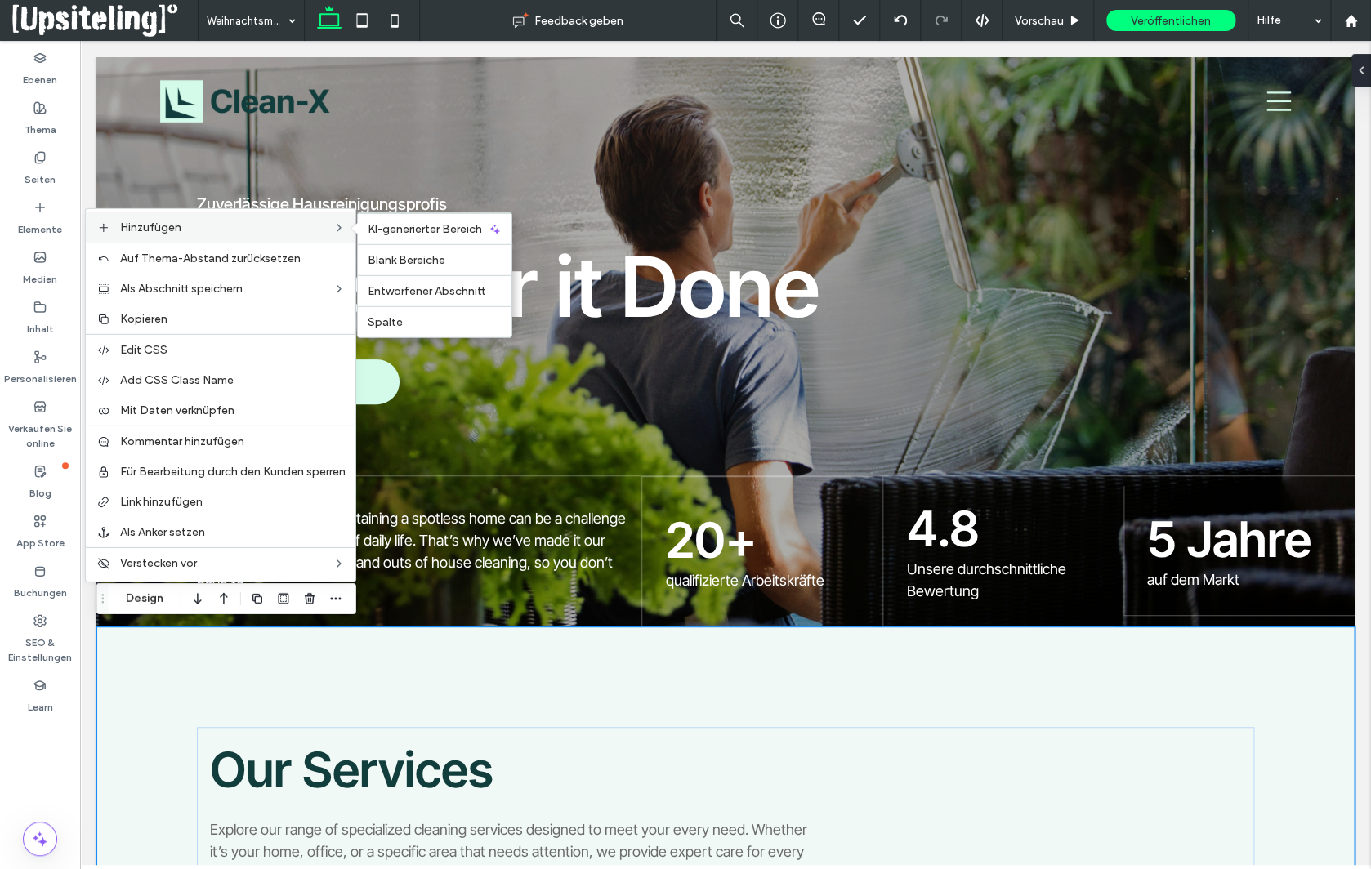
click at [306, 226] on label "Hinzufügen" at bounding box center [226, 228] width 212 height 14
click at [414, 259] on span "Blank Bereiche" at bounding box center [407, 260] width 78 height 14
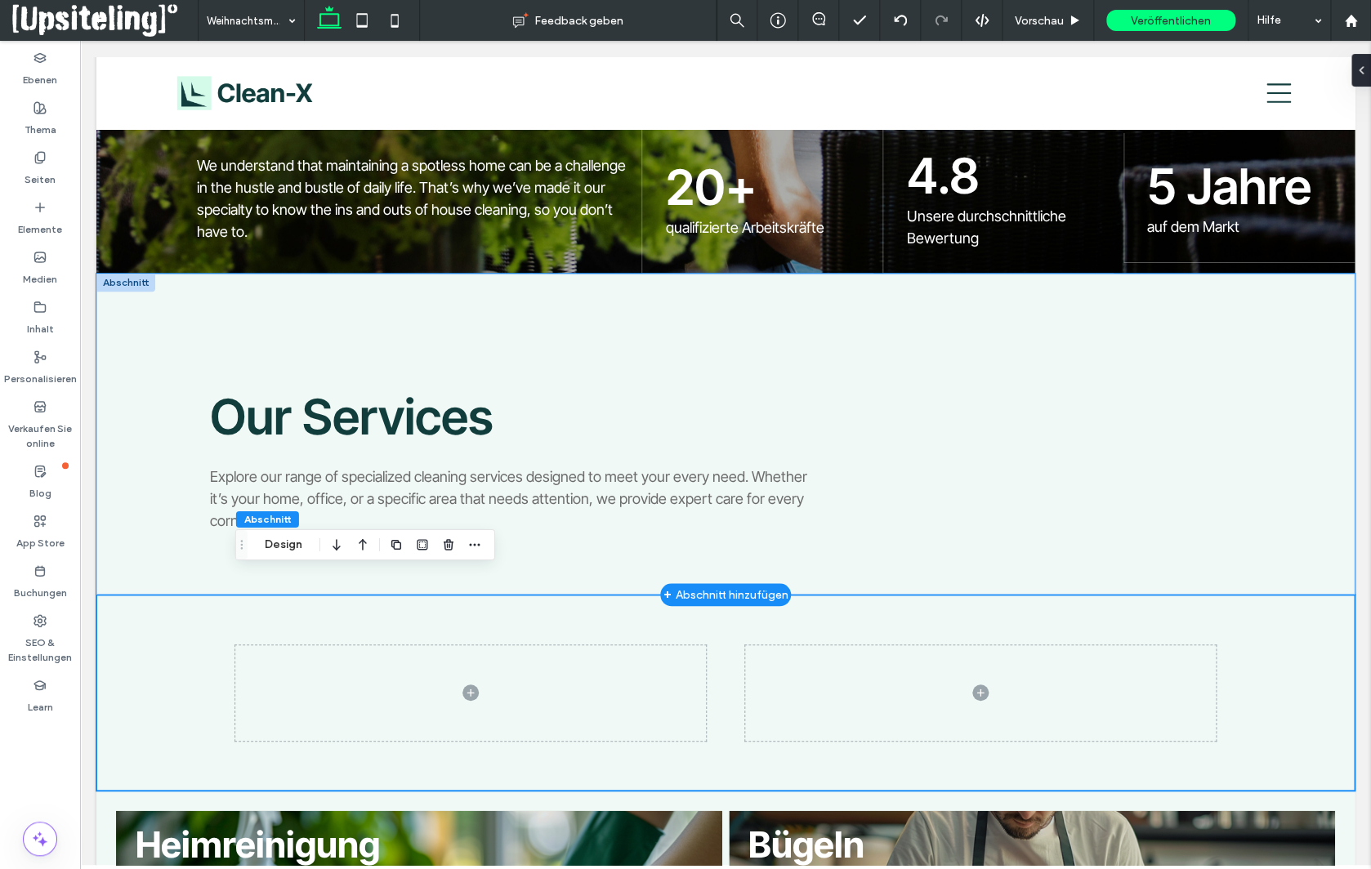
scroll to position [412, 0]
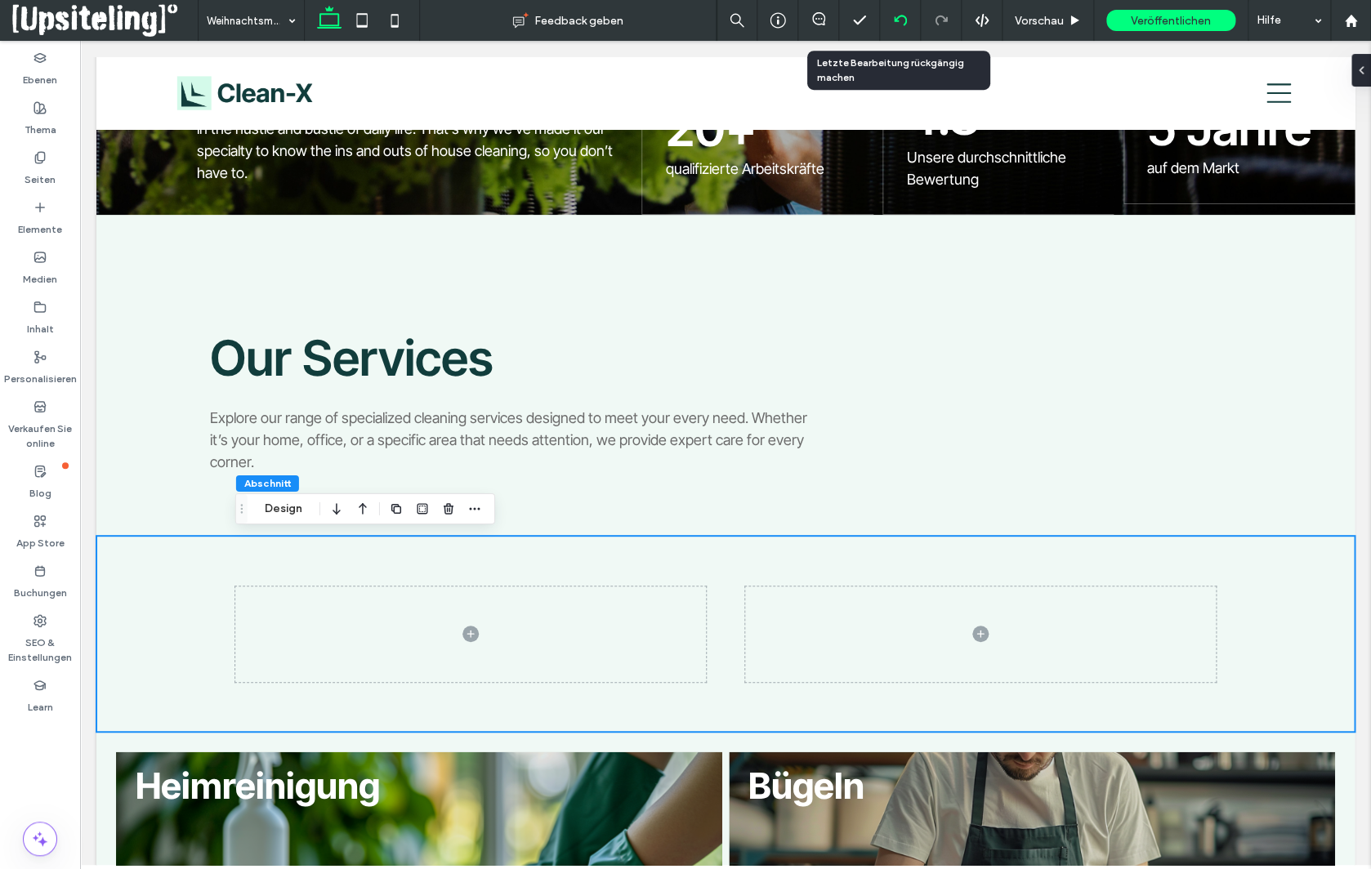
click at [902, 19] on icon at bounding box center [900, 20] width 13 height 13
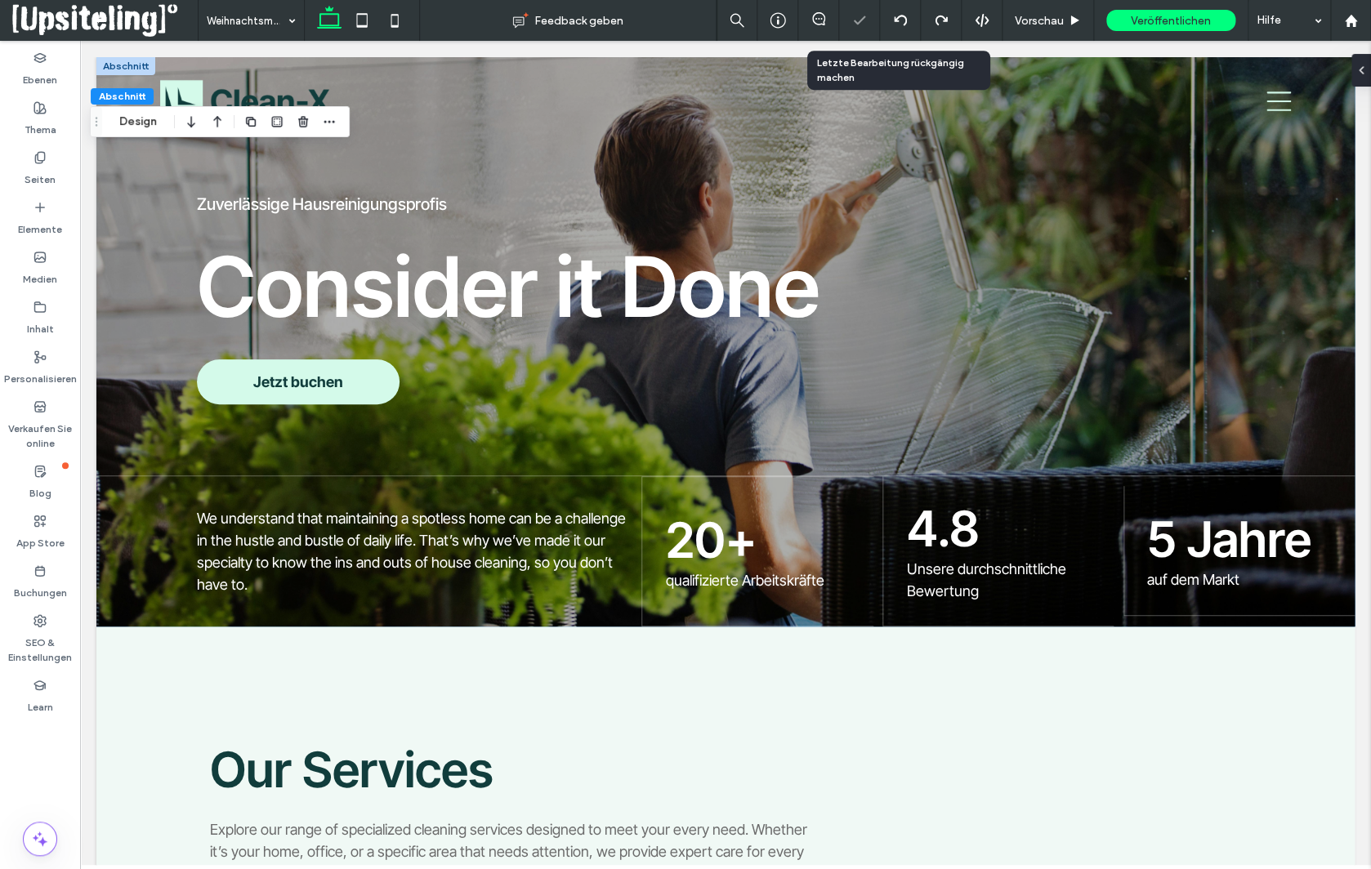
scroll to position [0, 0]
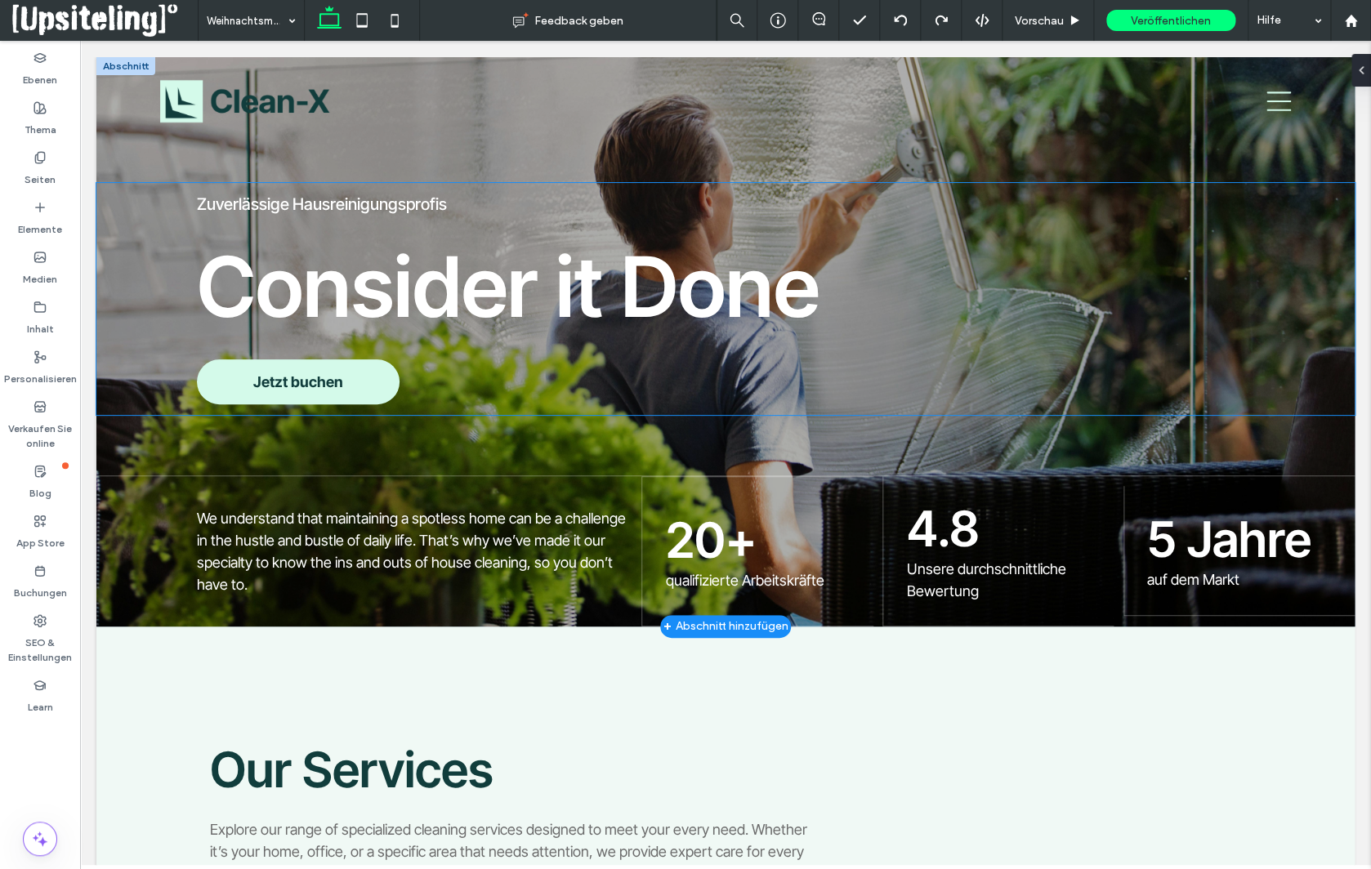
click at [1299, 350] on div "Zuverlässige Hausreinigungsprofis Consider it Done Jetzt buchen" at bounding box center [725, 299] width 1258 height 232
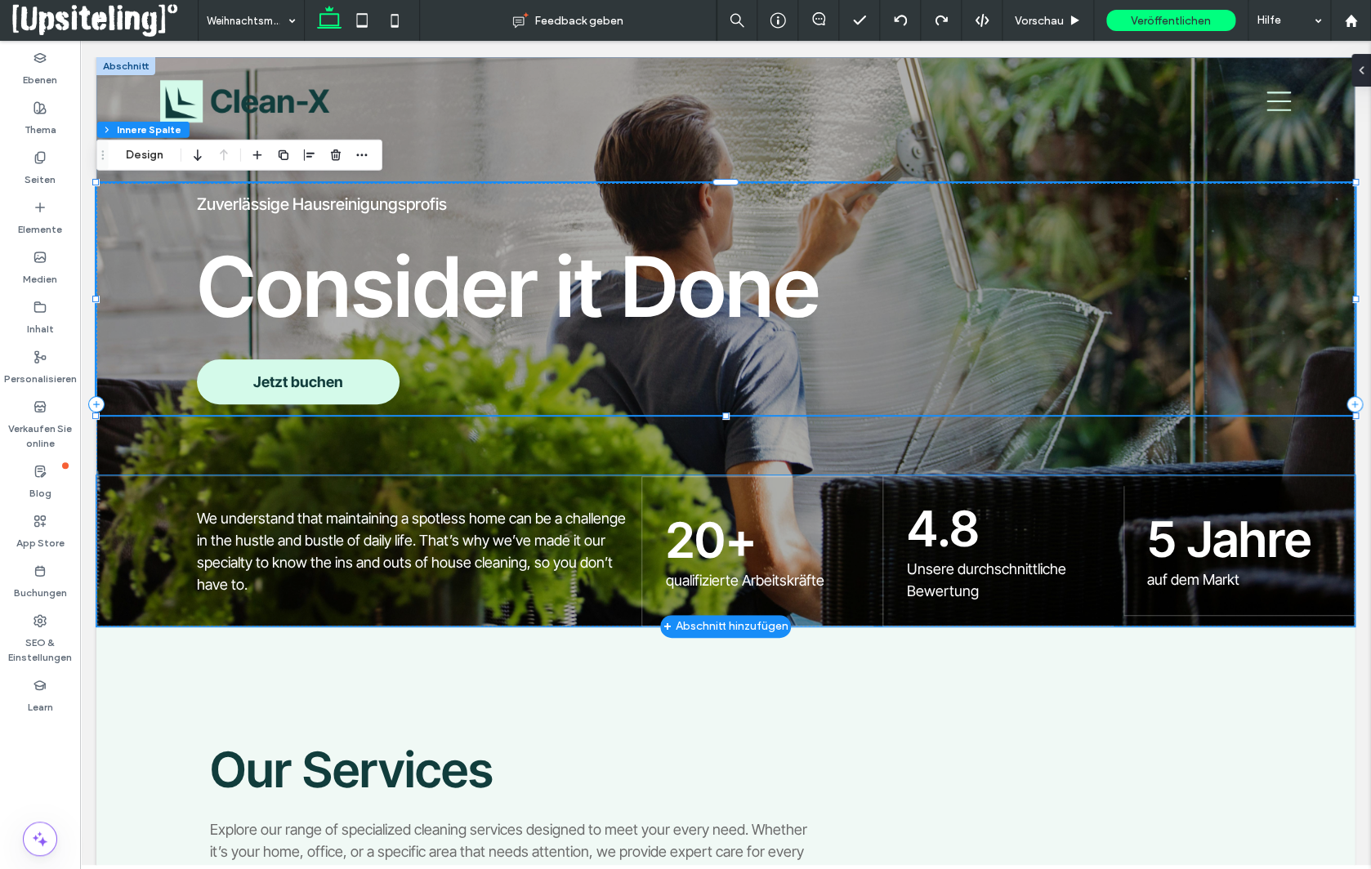
click at [131, 621] on div "We understand that maintaining a spotless home can be a challenge in the hustle…" at bounding box center [725, 551] width 1258 height 151
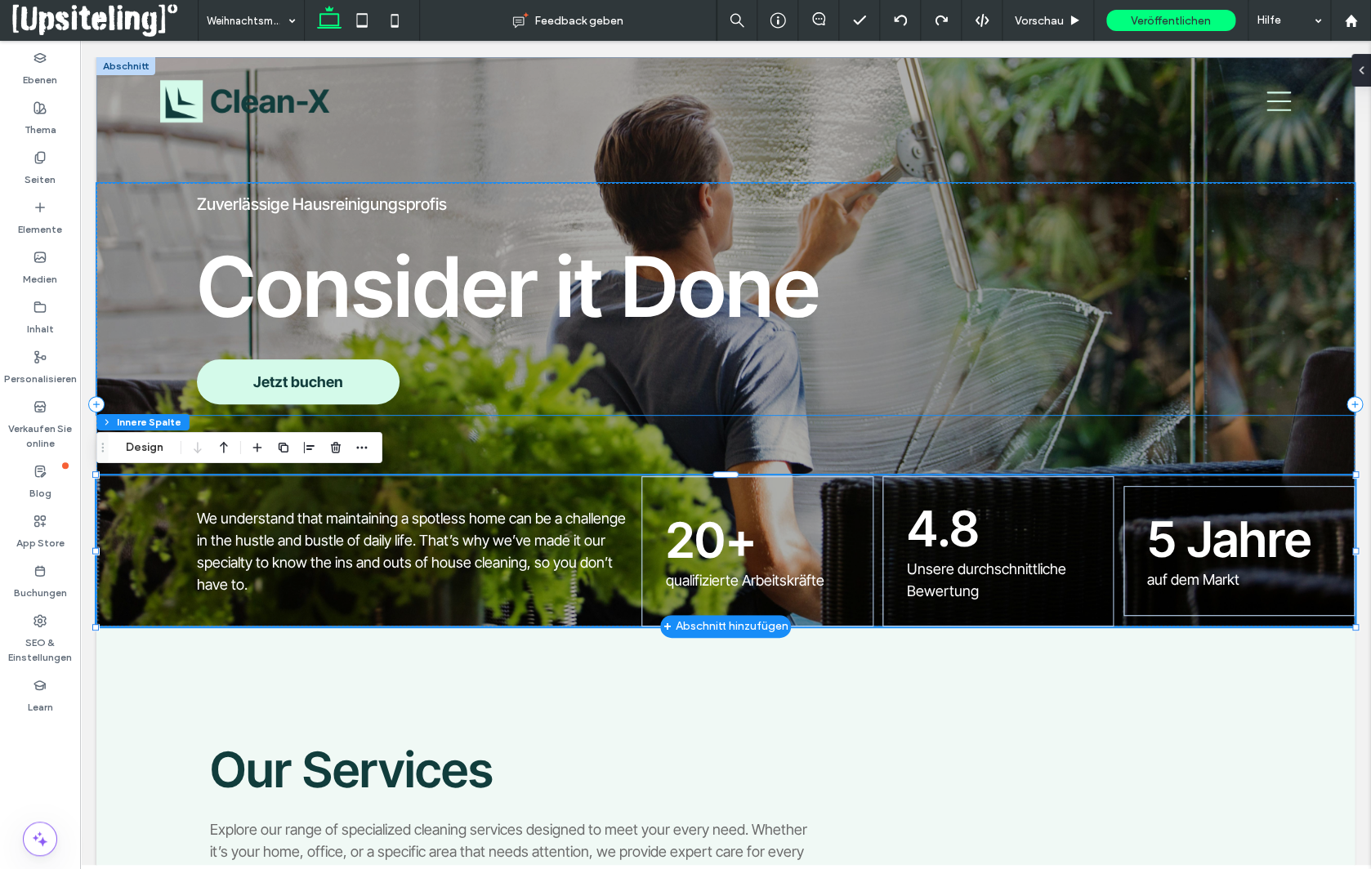
click at [116, 342] on div "Zuverlässige Hausreinigungsprofis Consider it Done Jetzt buchen" at bounding box center [725, 299] width 1258 height 232
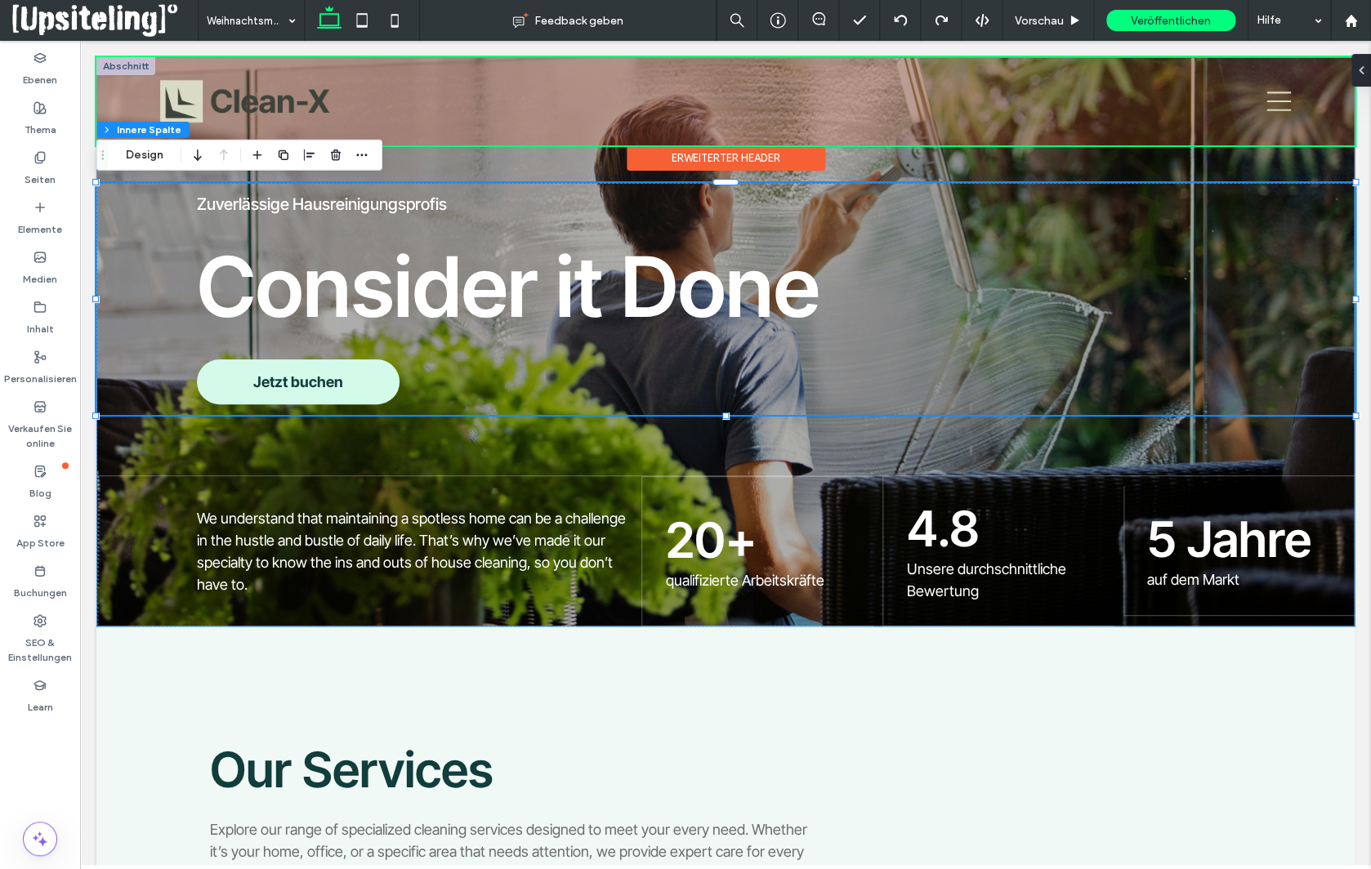
click at [124, 65] on div at bounding box center [725, 101] width 1258 height 88
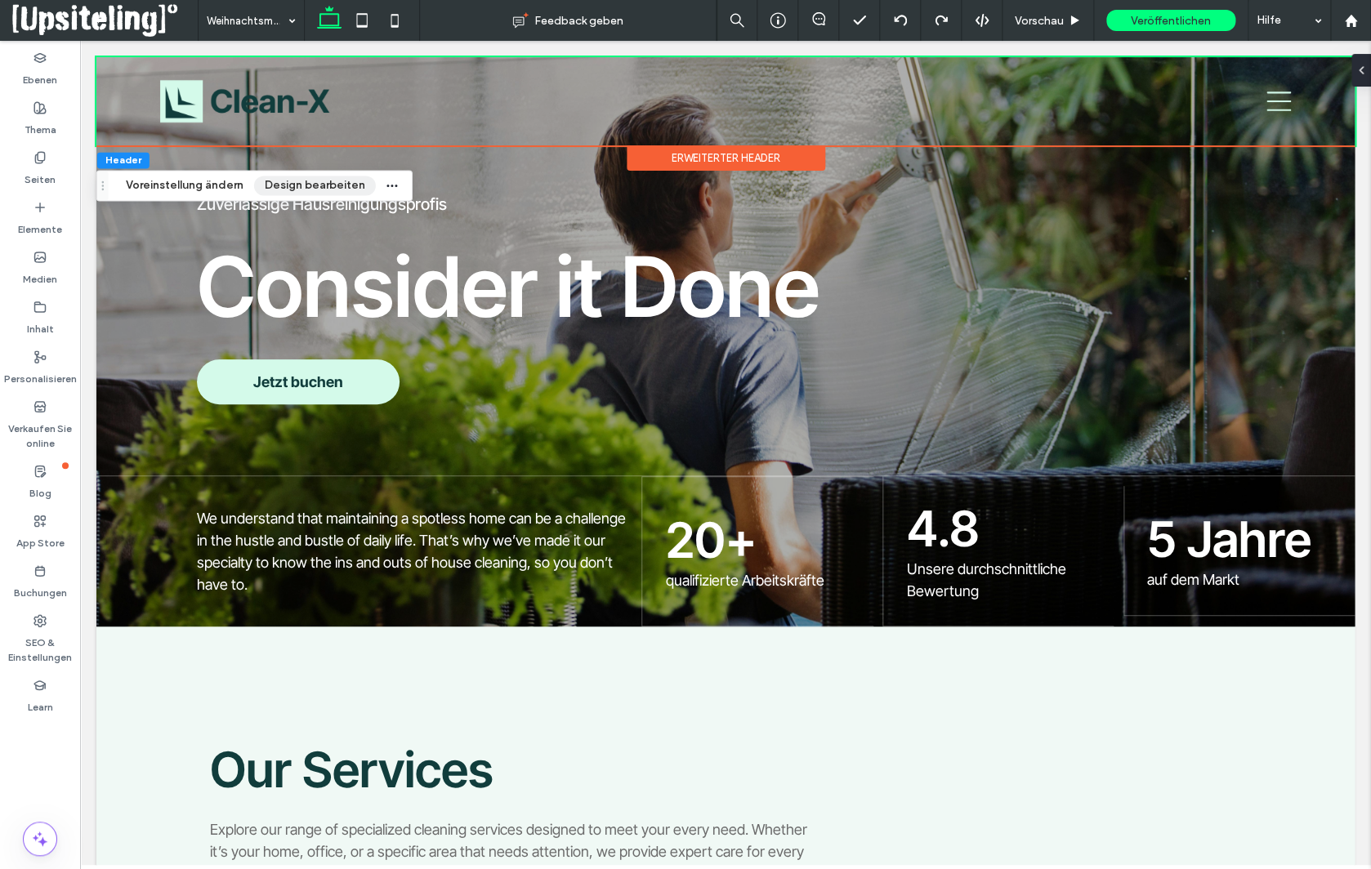
click at [307, 192] on button "Design bearbeiten" at bounding box center [315, 186] width 122 height 20
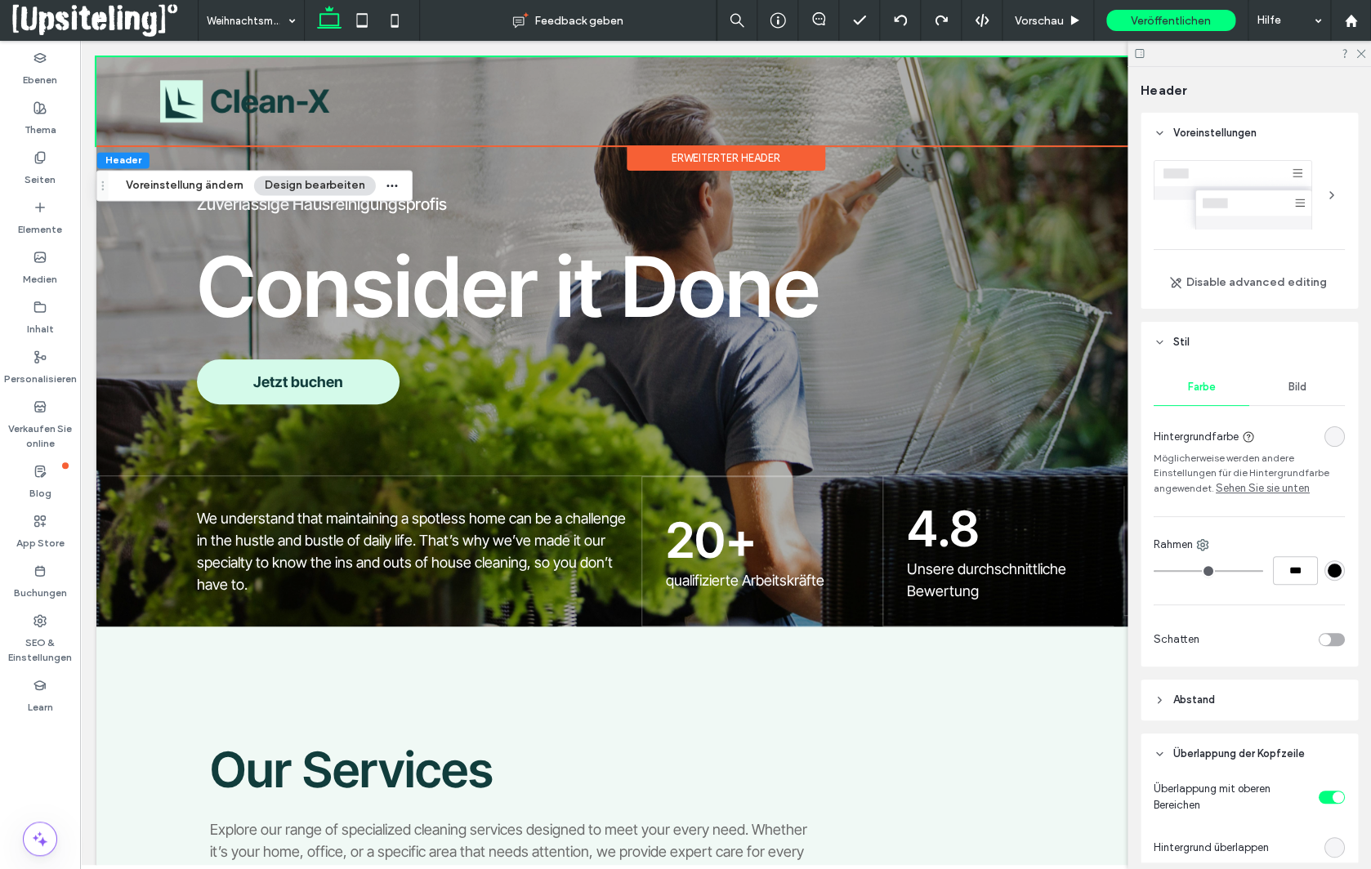
click at [1309, 383] on div "Bild" at bounding box center [1297, 387] width 96 height 36
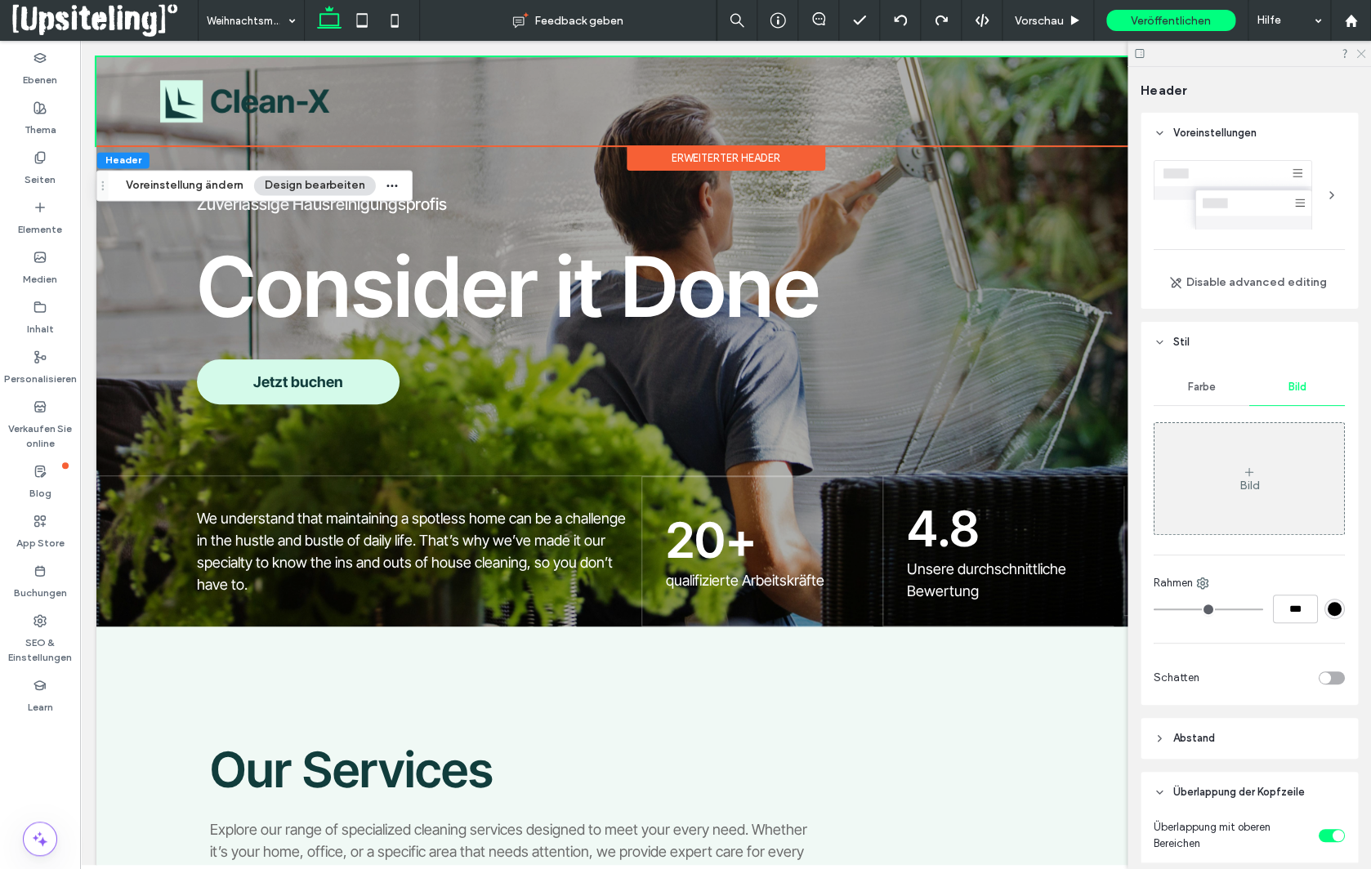
click at [1362, 51] on icon at bounding box center [1360, 52] width 11 height 11
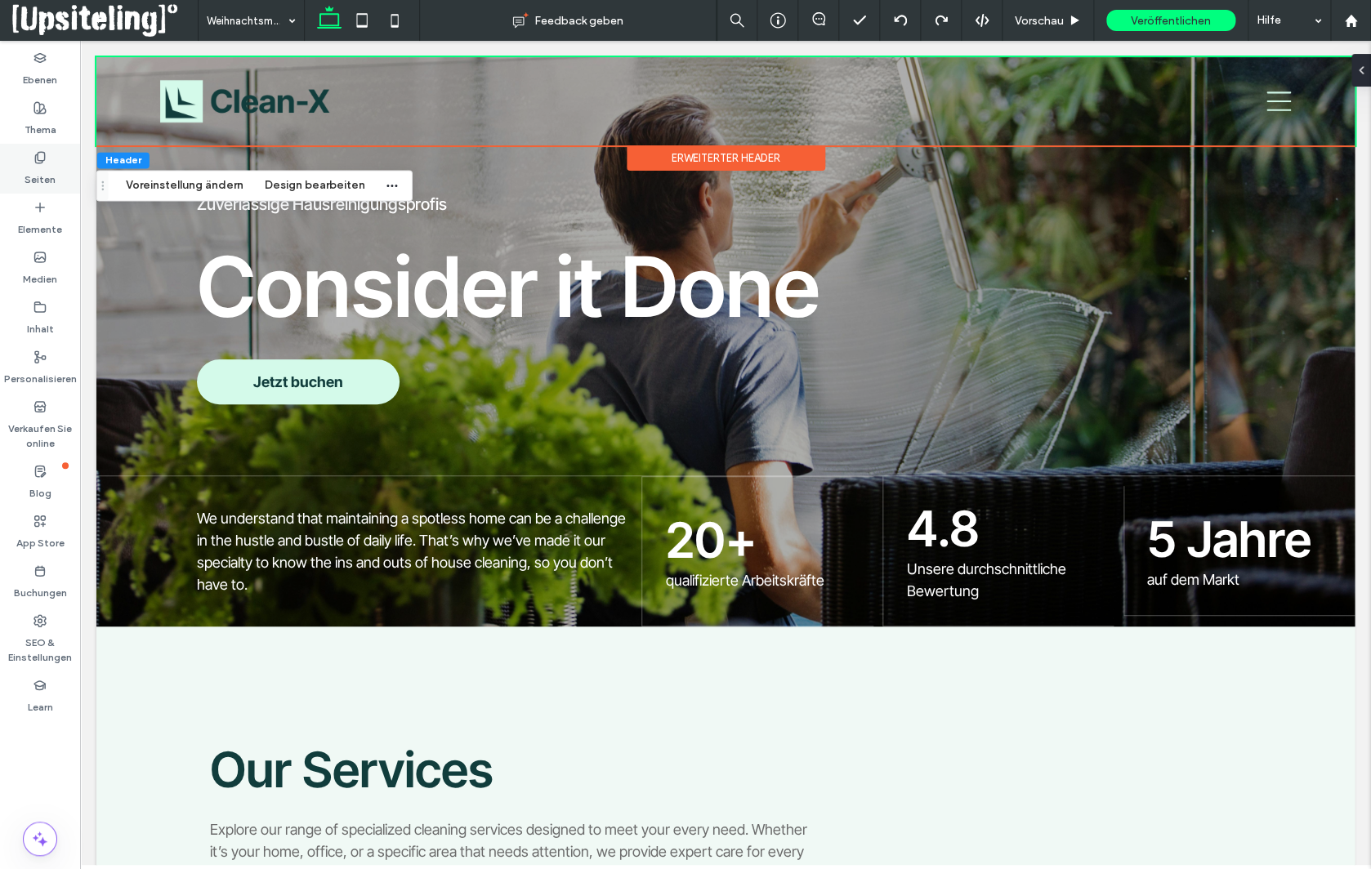
click at [38, 167] on label "Seiten" at bounding box center [40, 175] width 31 height 23
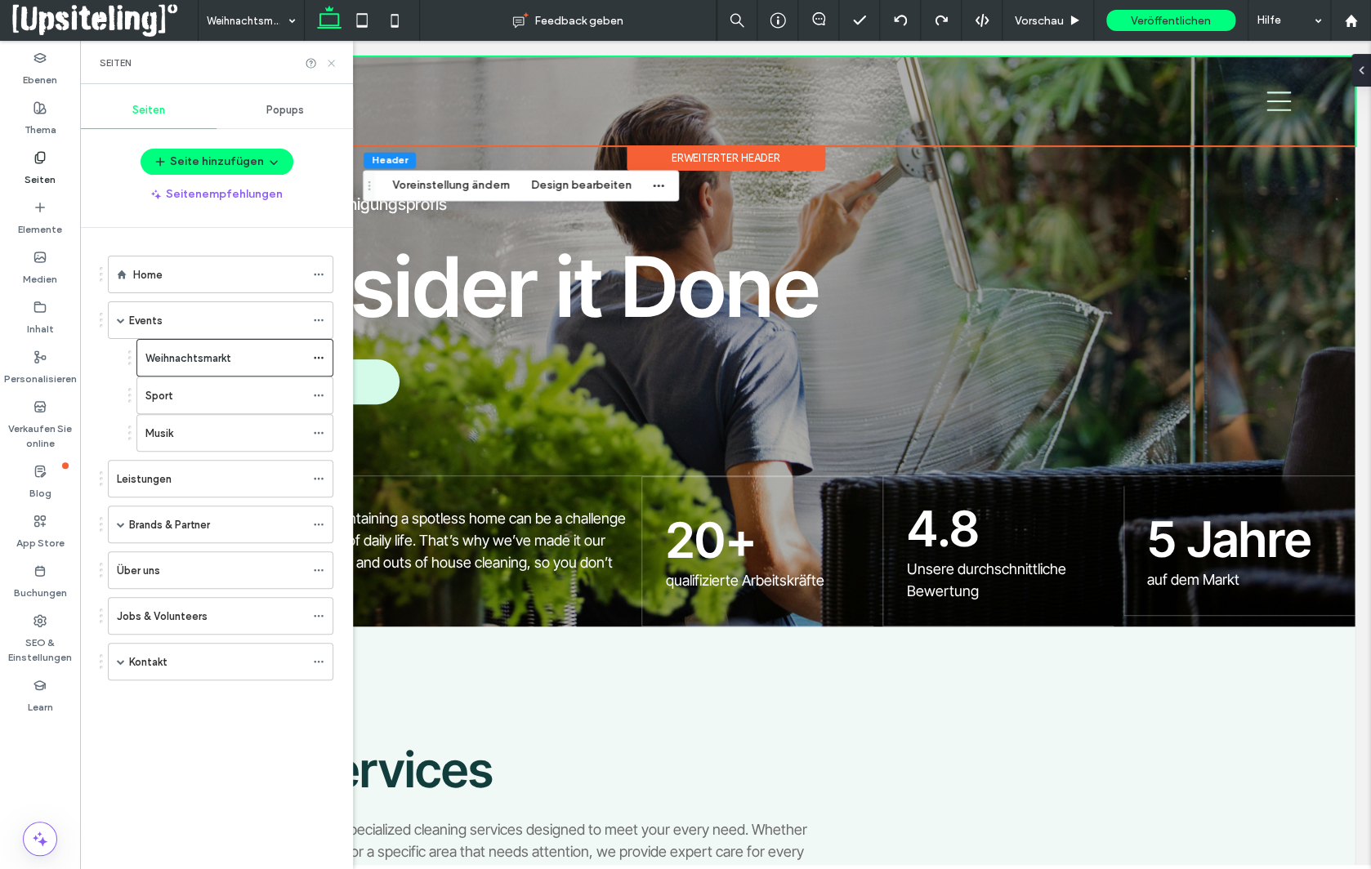
click at [333, 61] on icon at bounding box center [331, 63] width 12 height 12
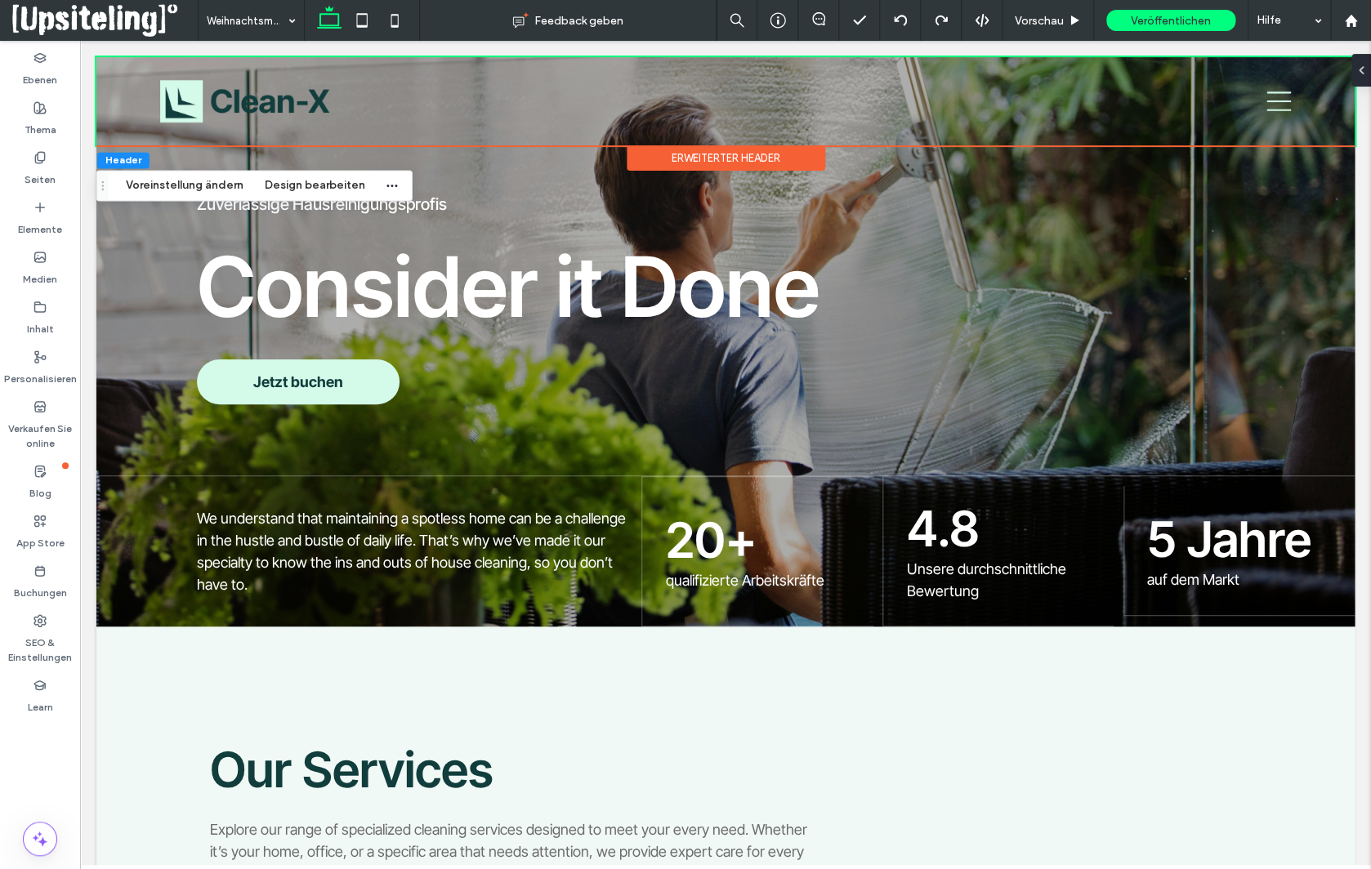
click at [744, 163] on div "Erweiterter Header" at bounding box center [726, 157] width 199 height 25
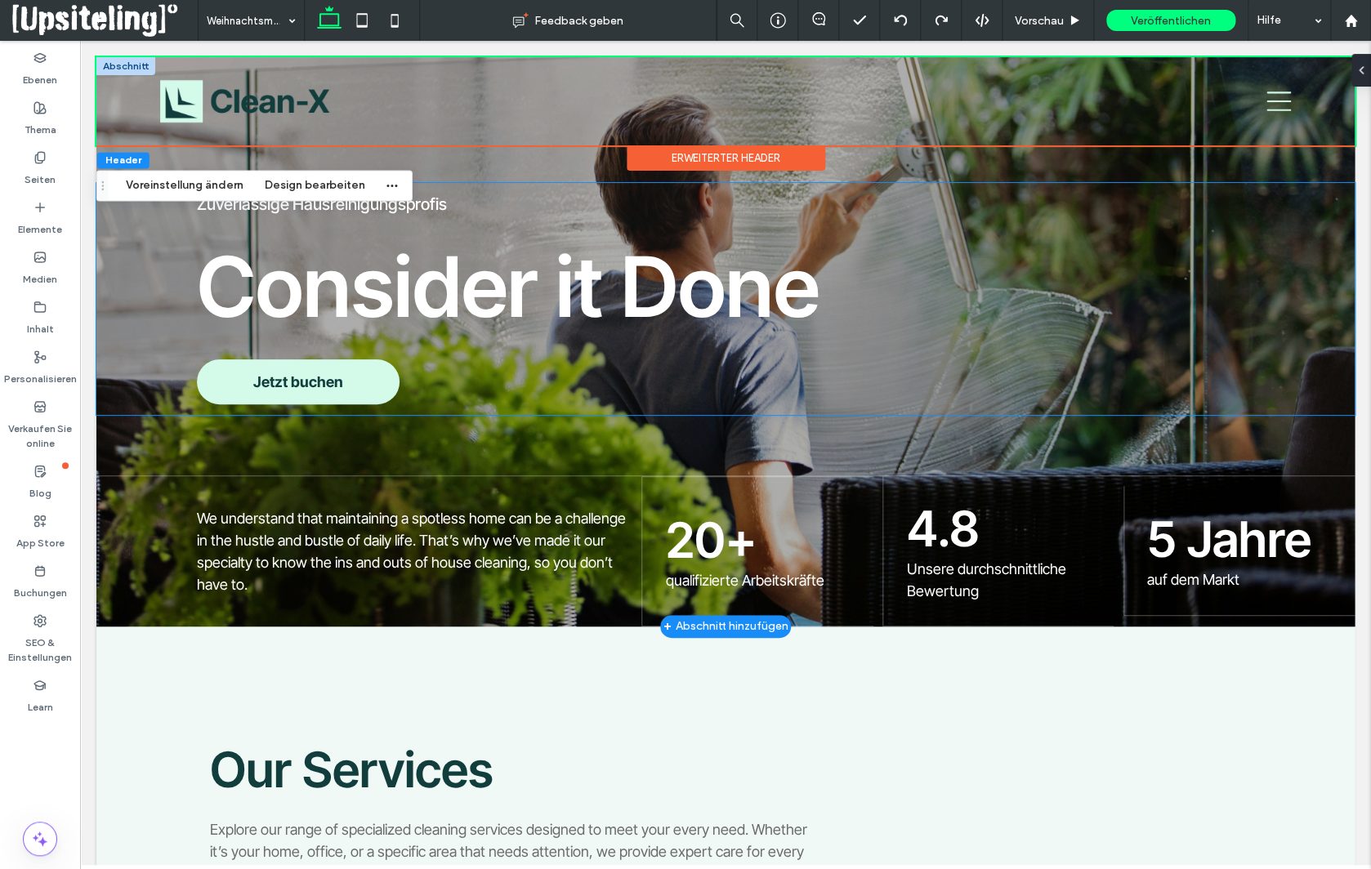
click at [132, 324] on div "Zuverlässige Hausreinigungsprofis Consider it Done Jetzt buchen" at bounding box center [725, 299] width 1258 height 232
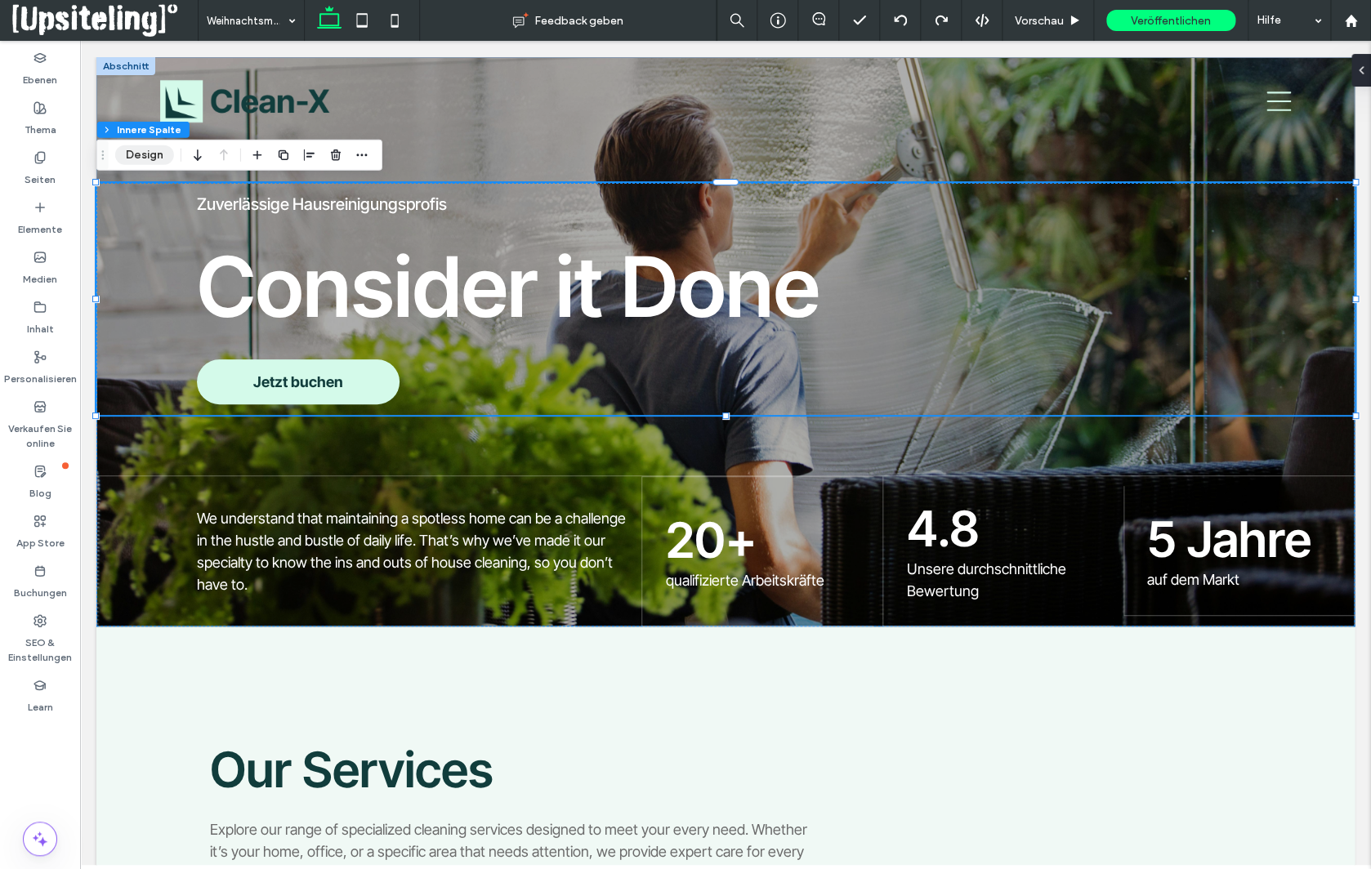
click at [150, 161] on button "Design" at bounding box center [144, 155] width 59 height 20
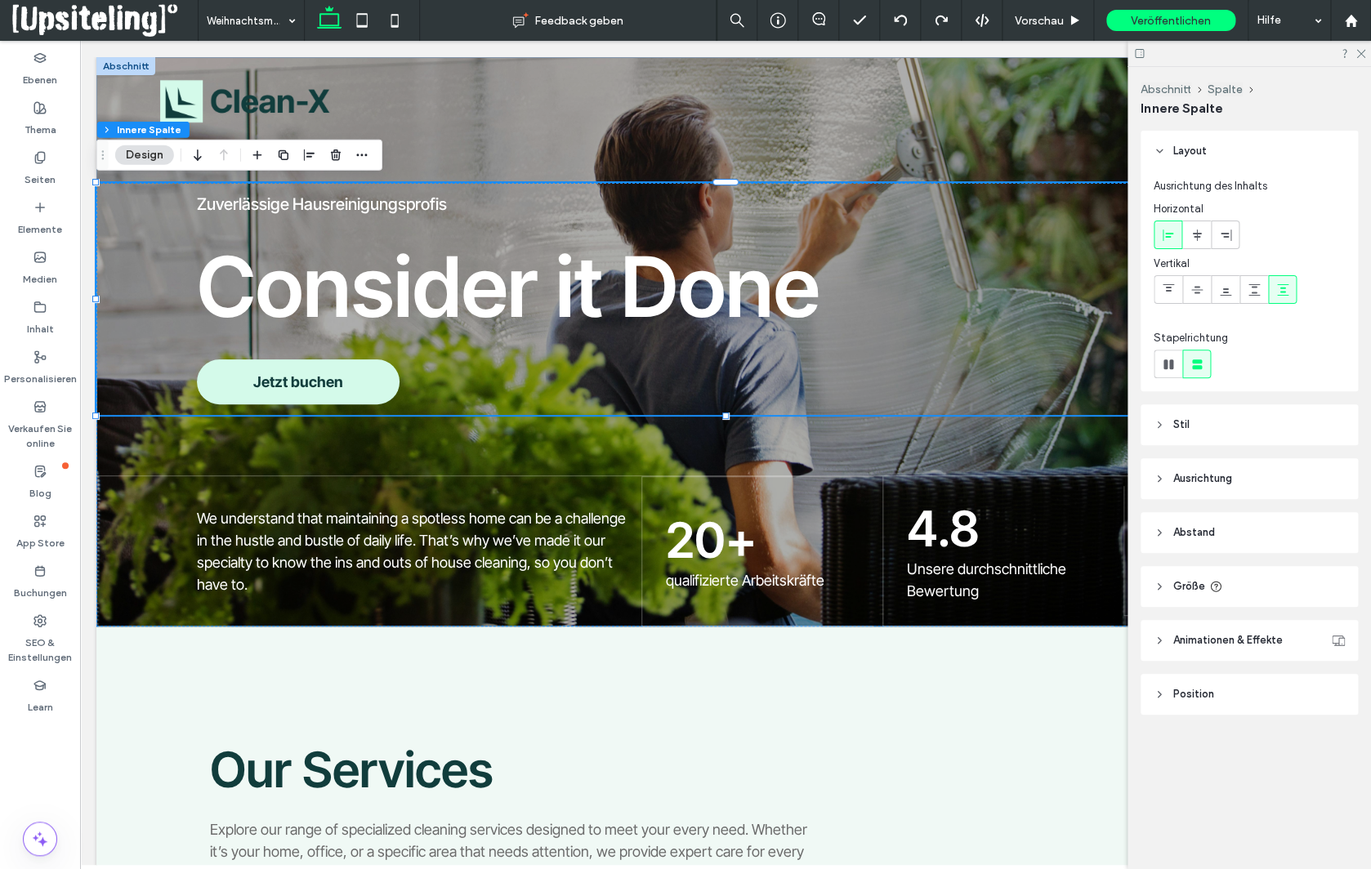
click at [1180, 429] on span "Stil" at bounding box center [1181, 425] width 16 height 16
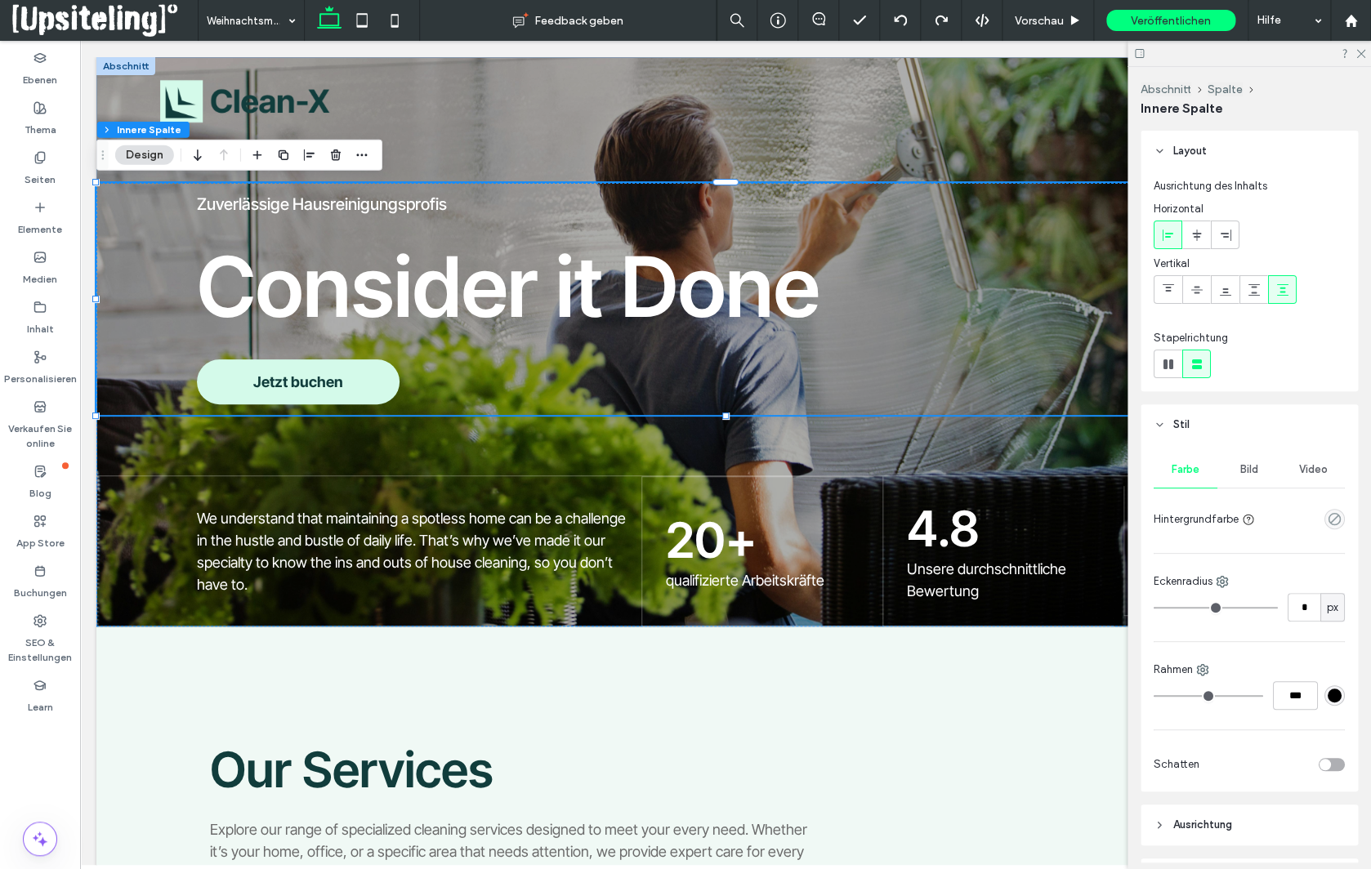
click at [1246, 468] on span "Bild" at bounding box center [1249, 469] width 18 height 13
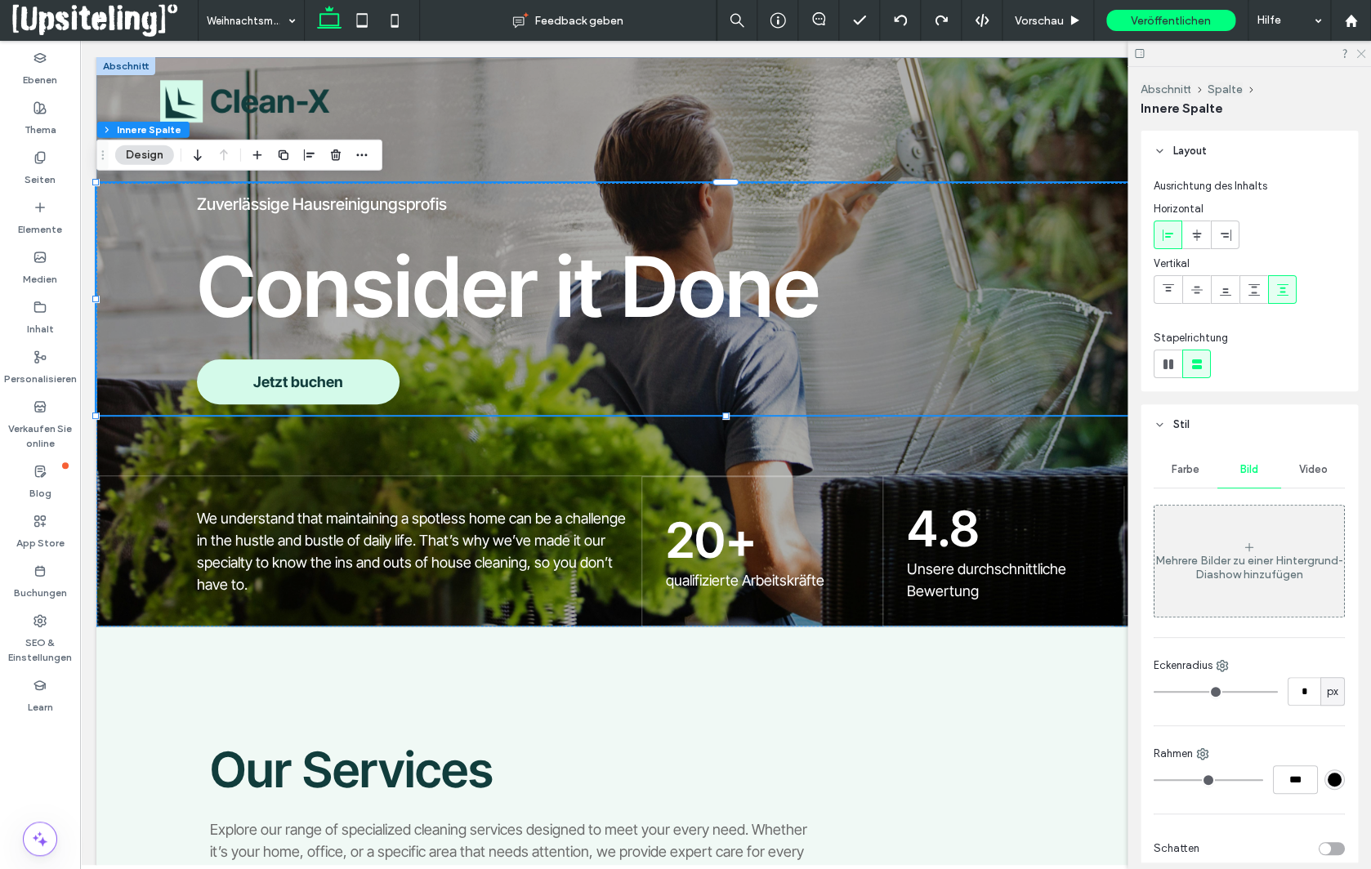
click at [1364, 56] on icon at bounding box center [1360, 52] width 11 height 11
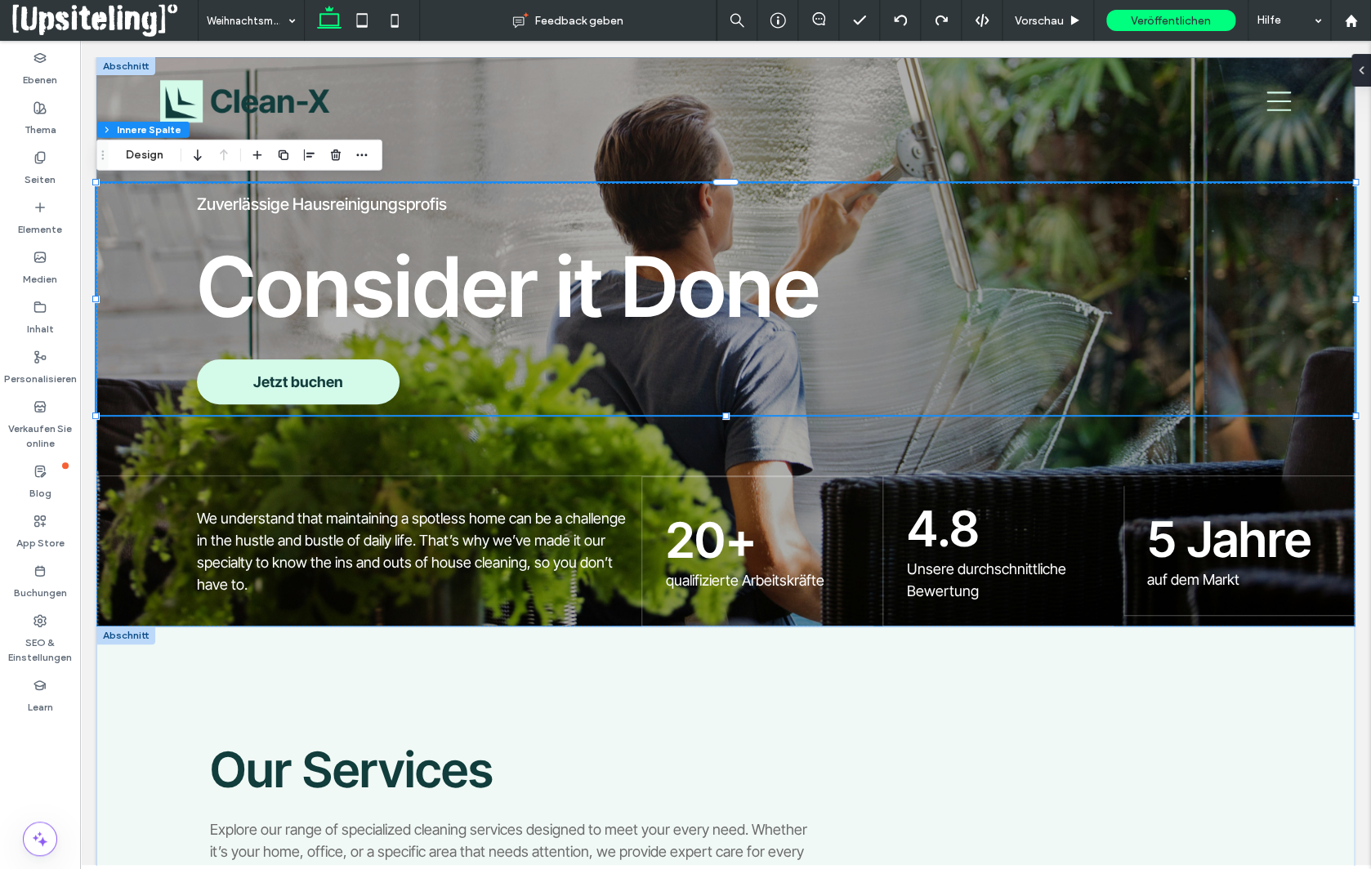
click at [118, 636] on div at bounding box center [125, 636] width 59 height 18
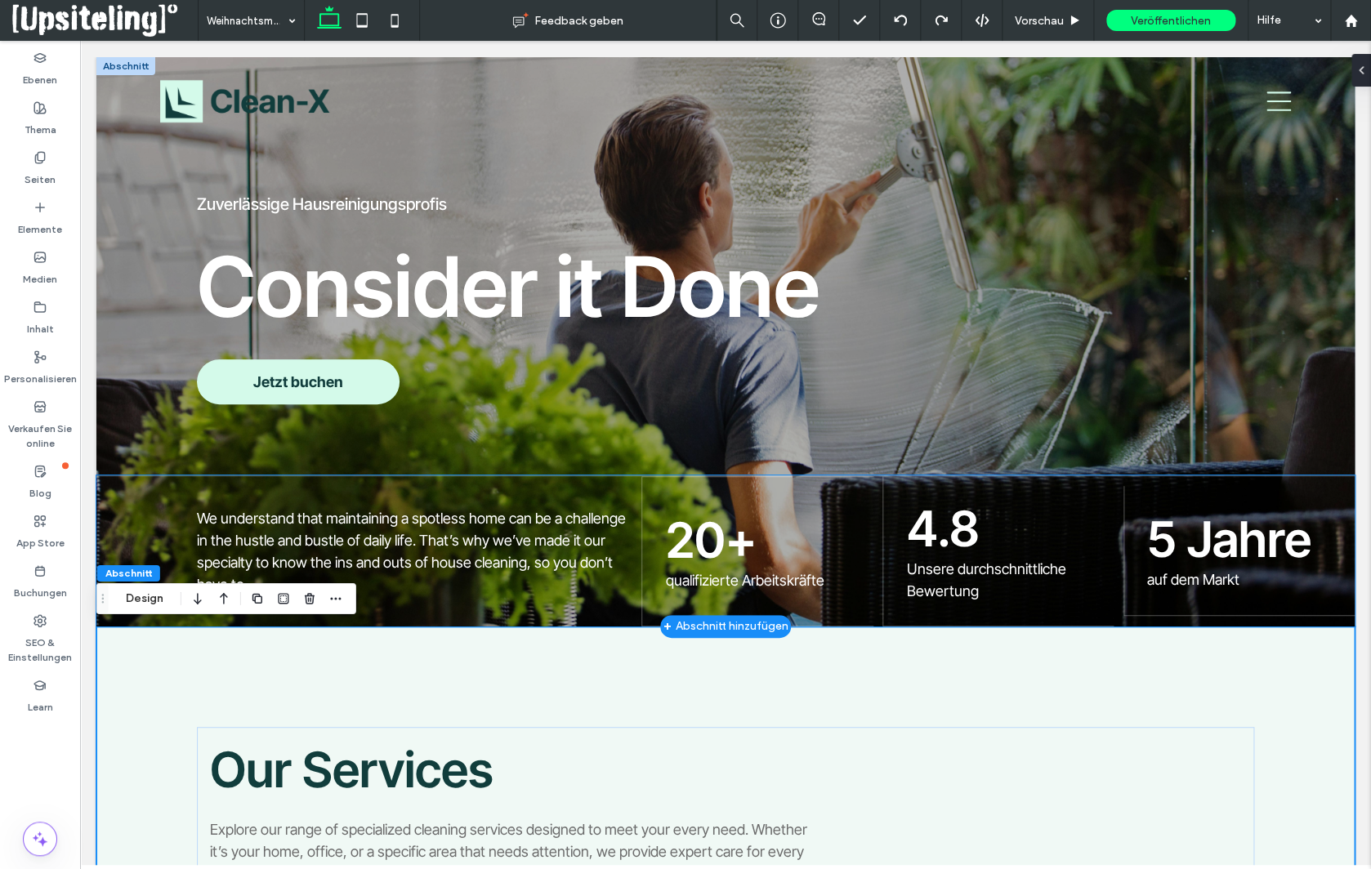
click at [121, 491] on div "We understand that maintaining a spotless home can be a challenge in the hustle…" at bounding box center [725, 551] width 1258 height 151
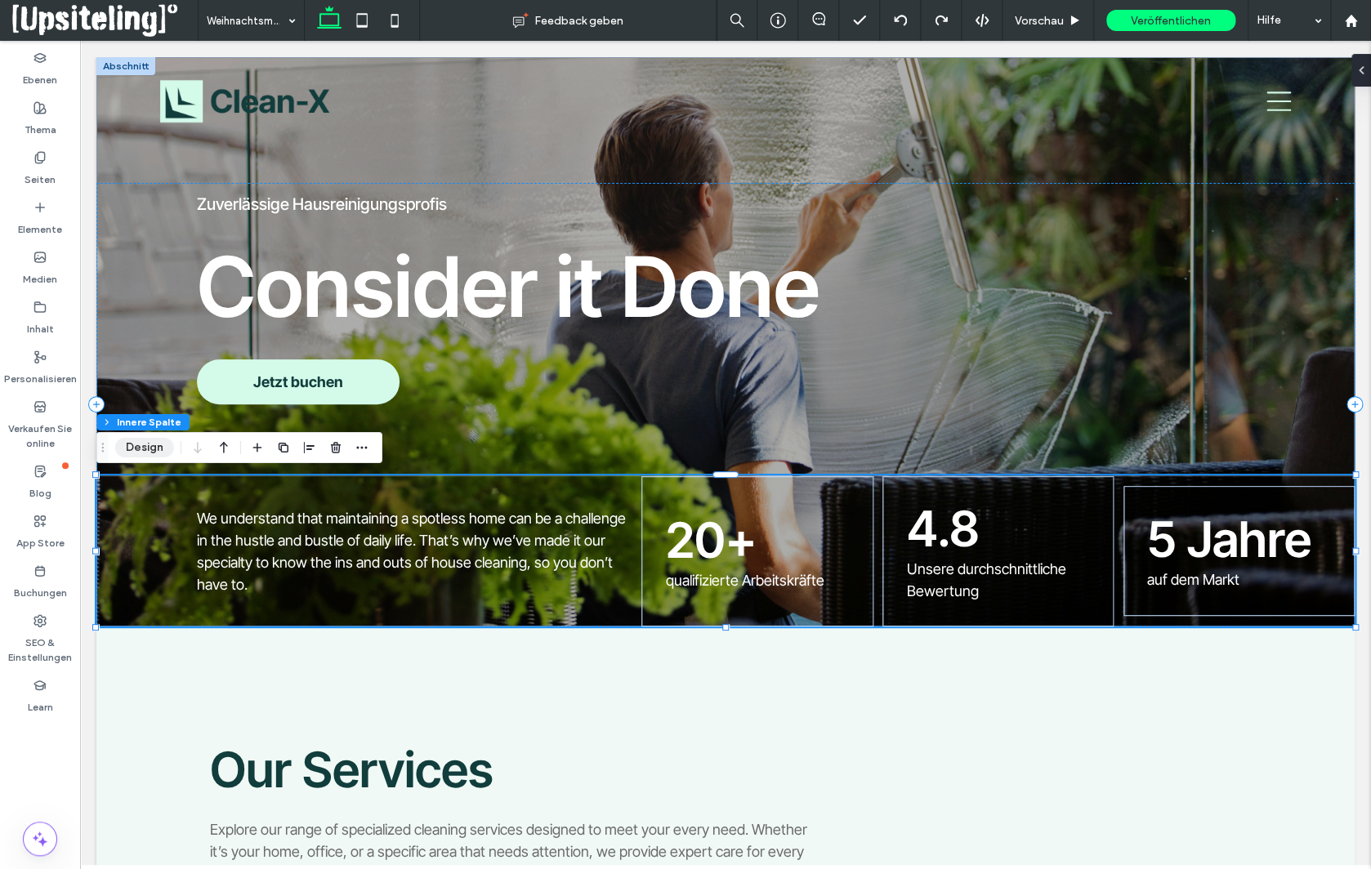
click at [132, 453] on button "Design" at bounding box center [144, 448] width 59 height 20
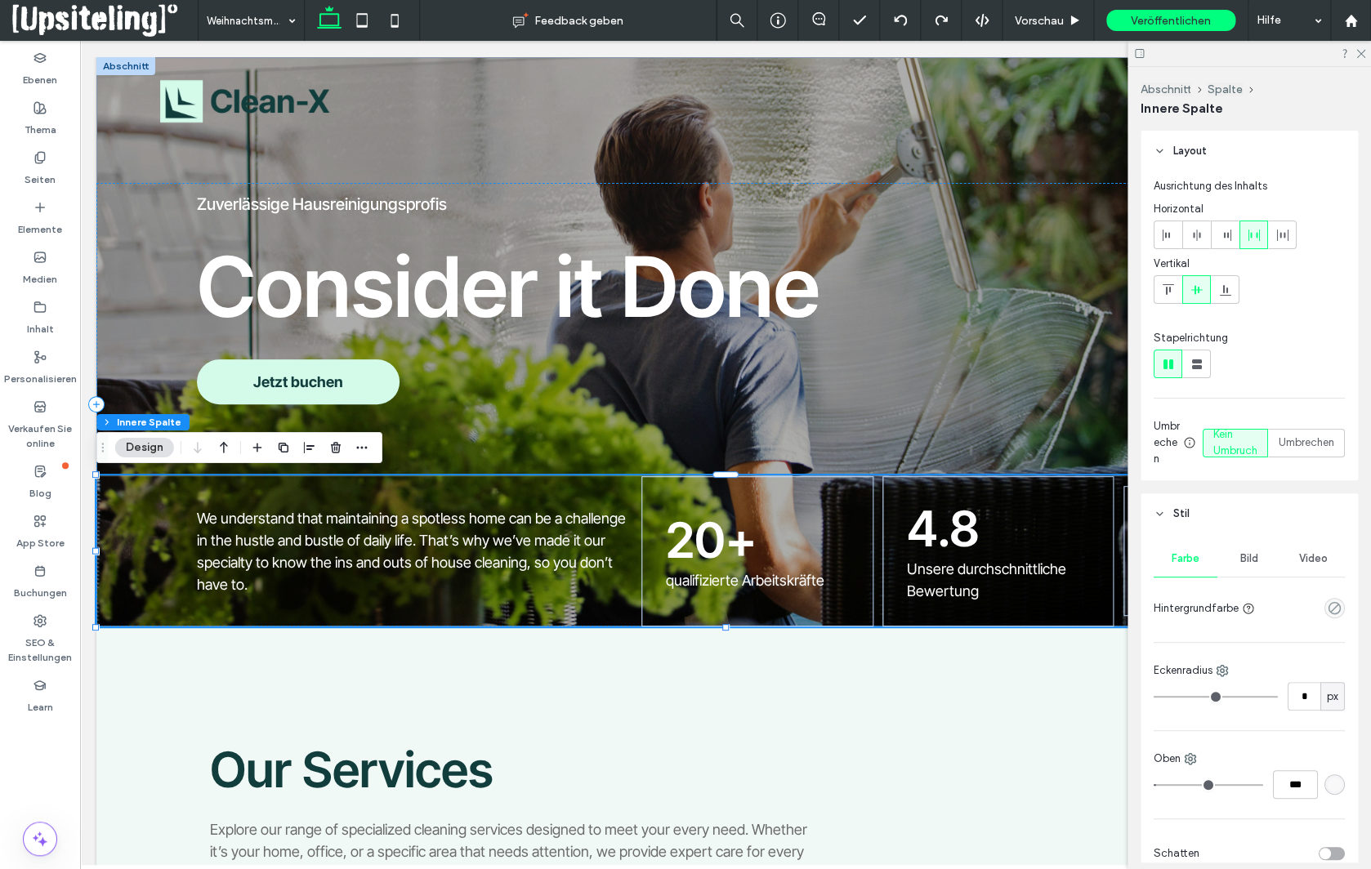
click at [1249, 562] on span "Bild" at bounding box center [1249, 558] width 18 height 13
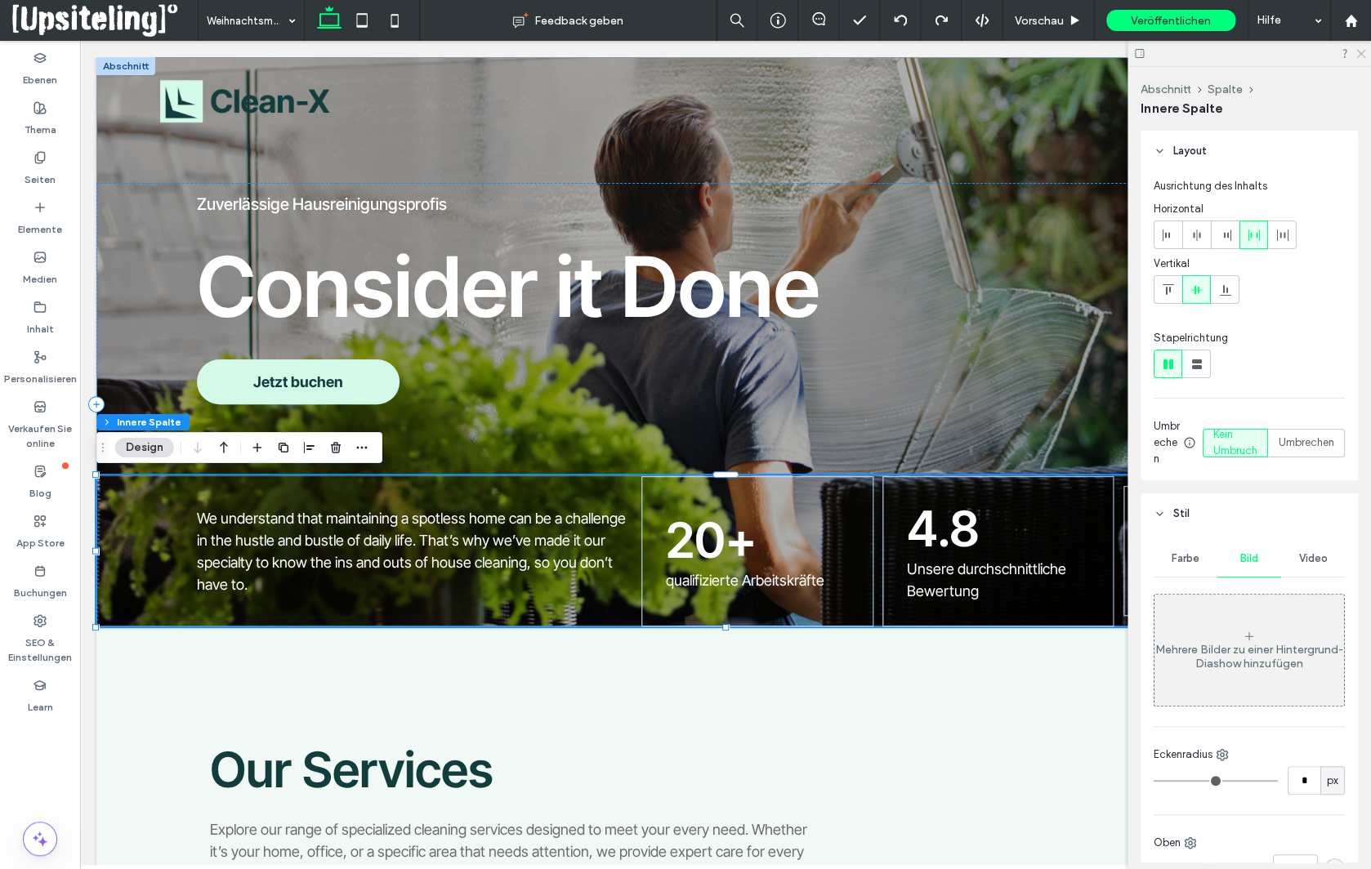
click at [1361, 51] on icon at bounding box center [1360, 52] width 11 height 11
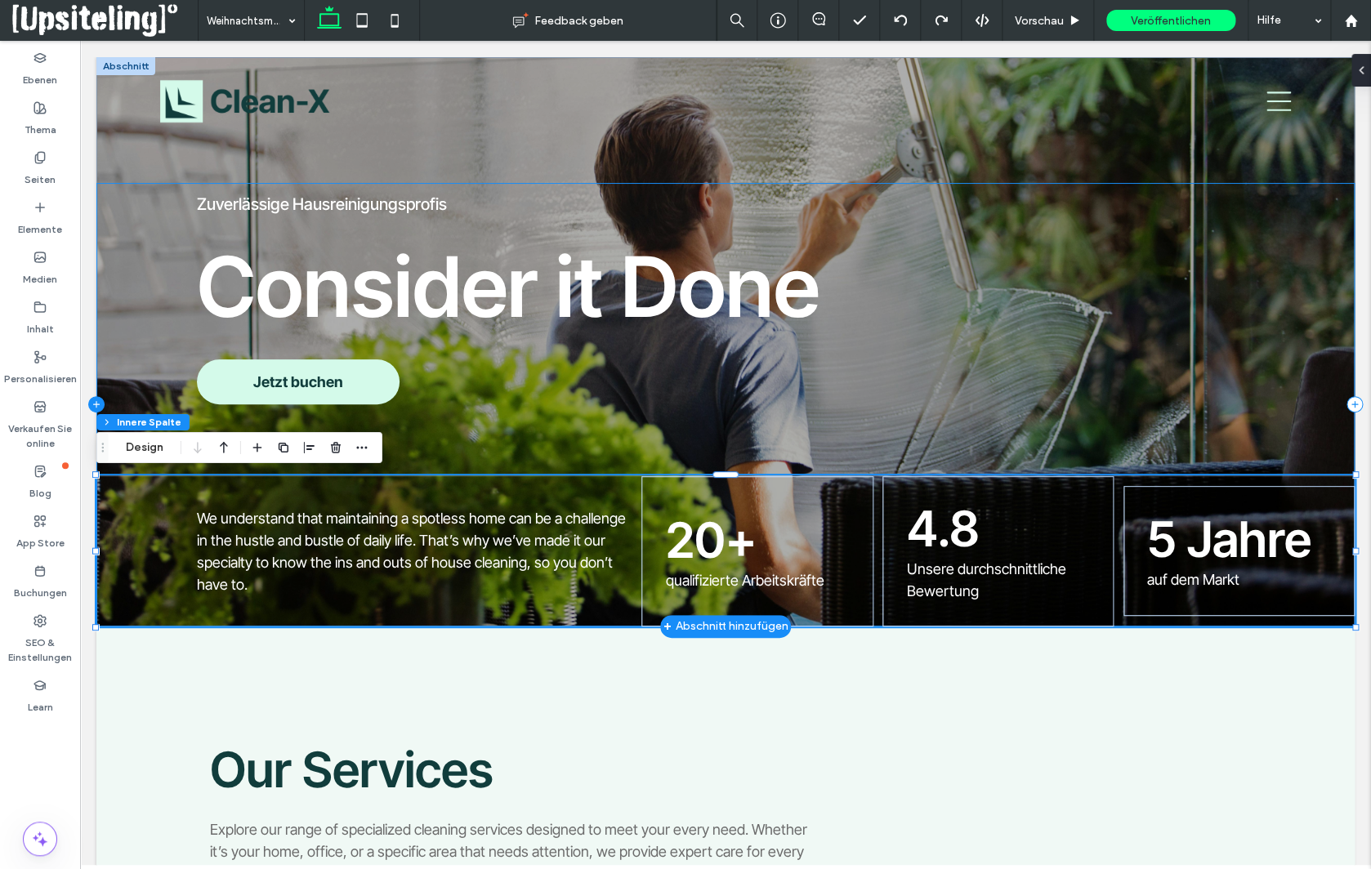
click at [97, 403] on icon at bounding box center [96, 404] width 16 height 16
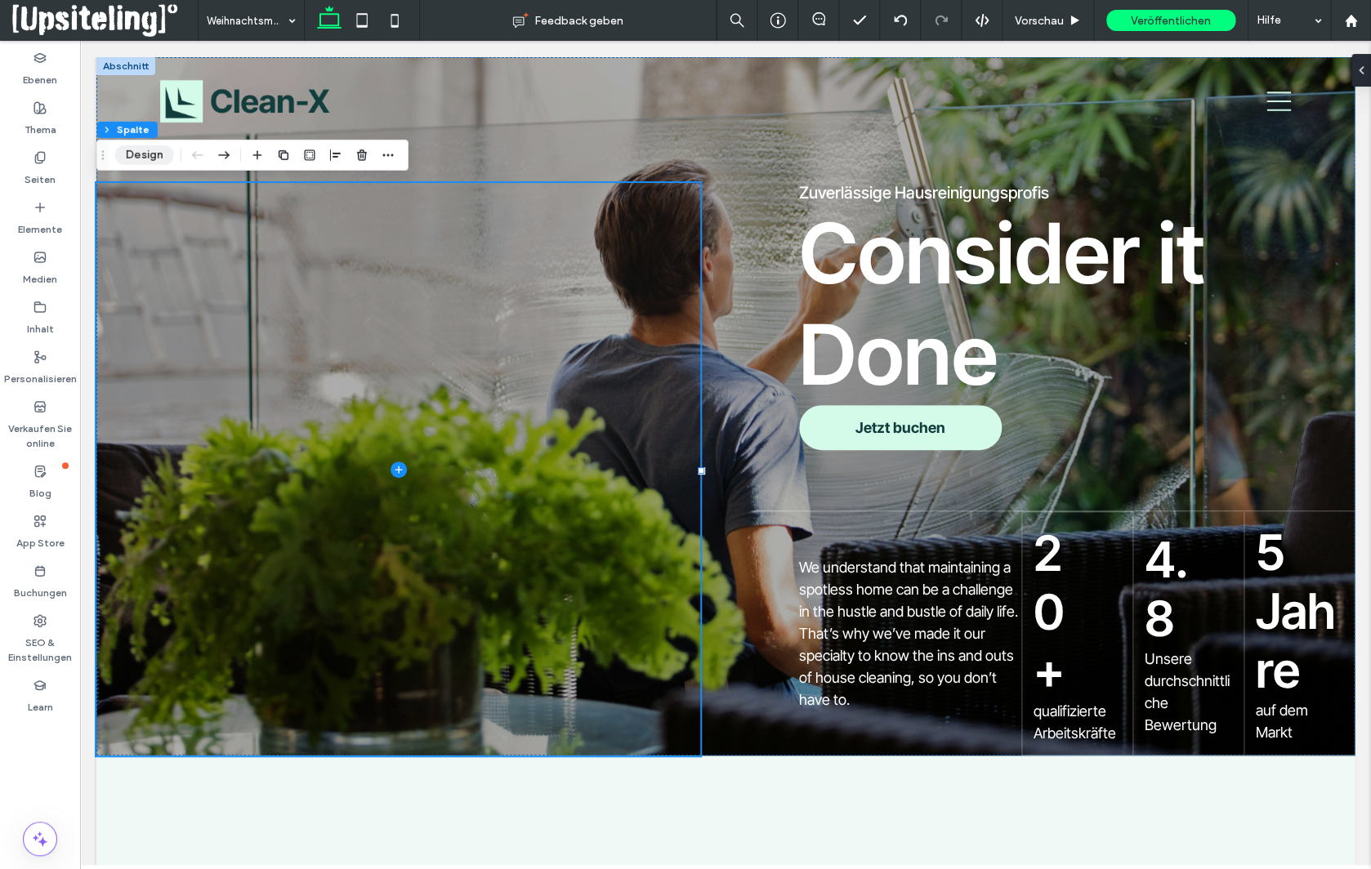
click at [151, 159] on button "Design" at bounding box center [144, 155] width 59 height 20
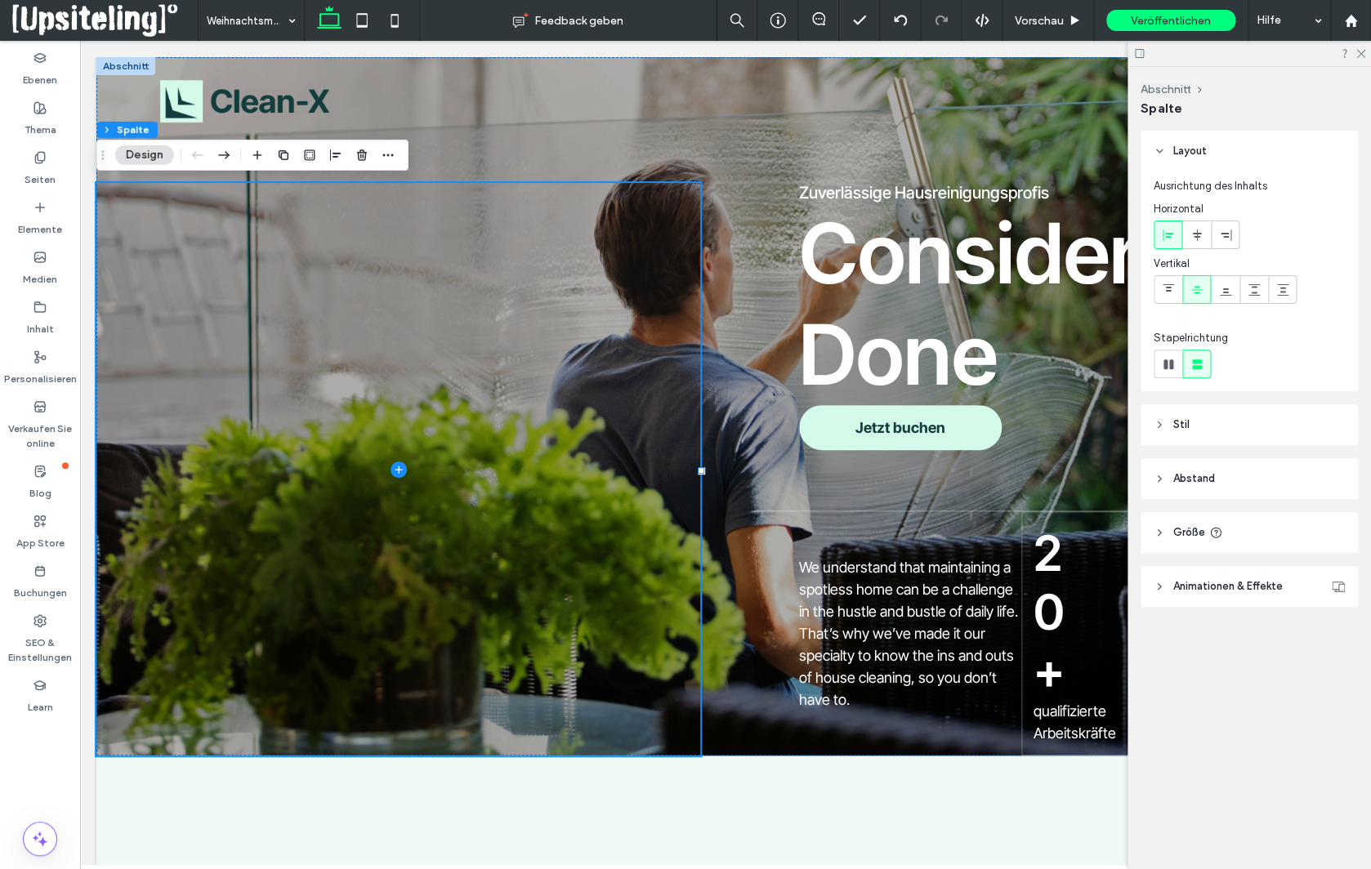
click at [1191, 428] on header "Stil" at bounding box center [1249, 424] width 217 height 41
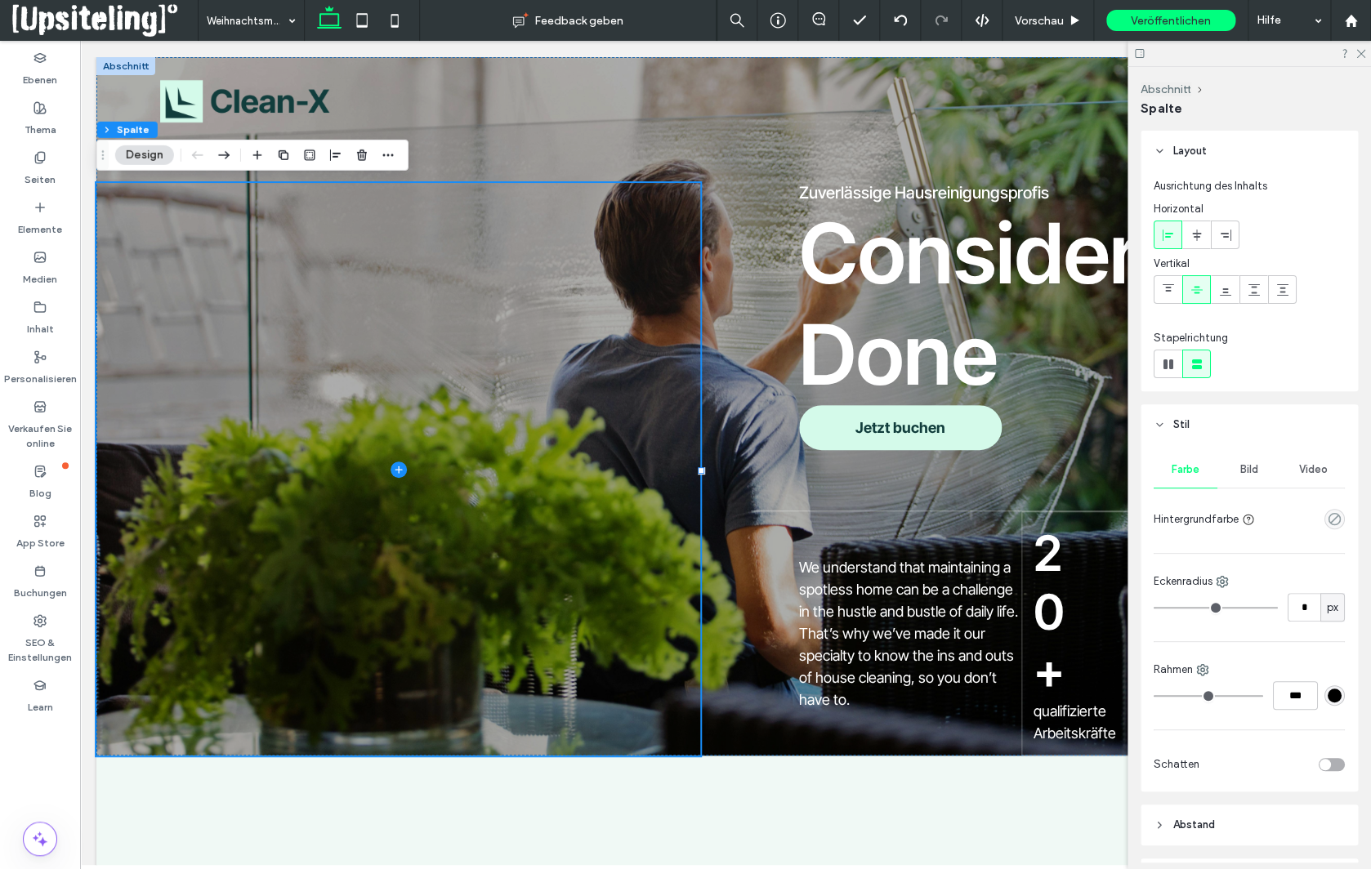
click at [1255, 464] on span "Bild" at bounding box center [1249, 469] width 18 height 13
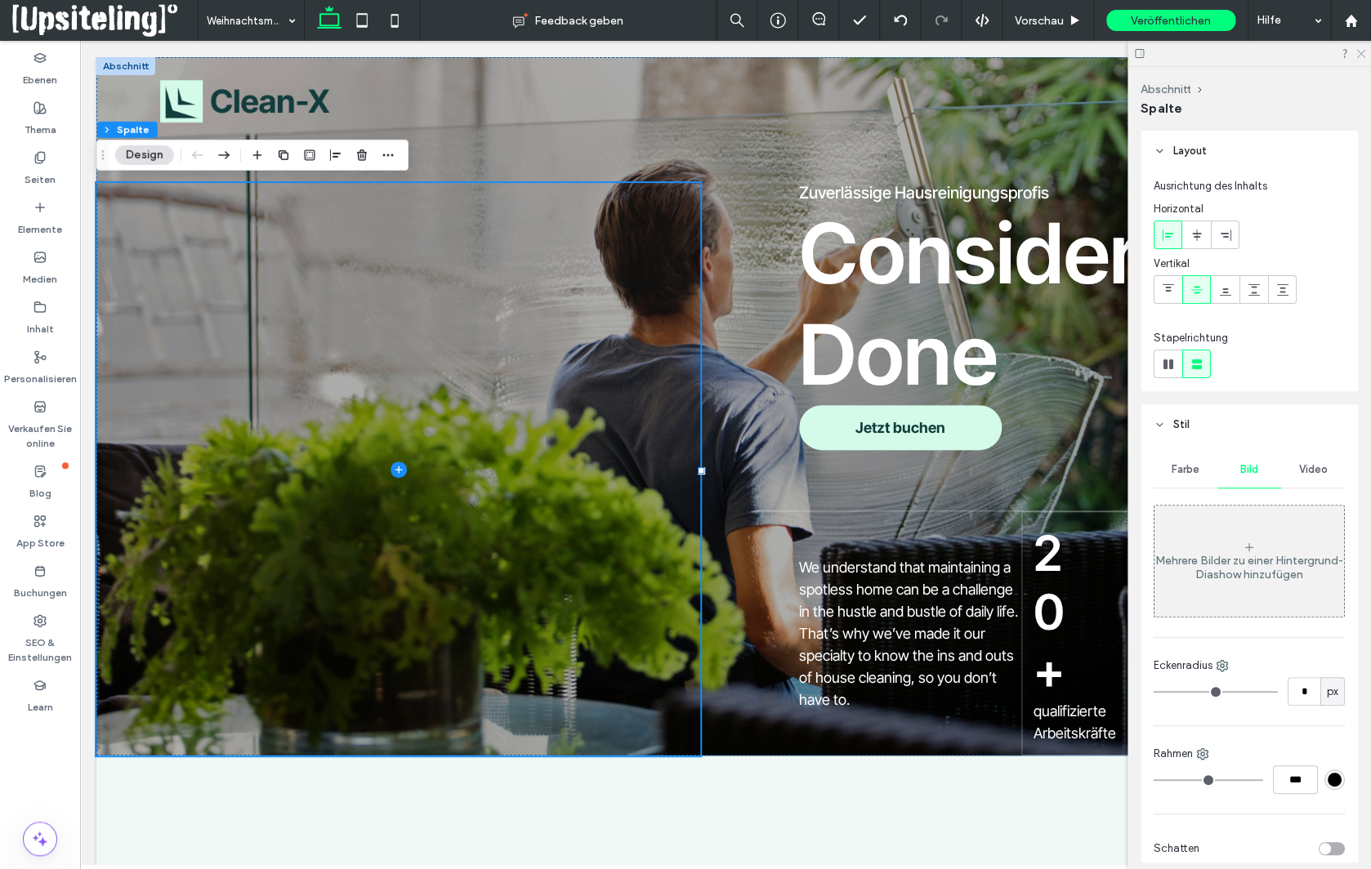
click at [1362, 54] on icon at bounding box center [1360, 52] width 11 height 11
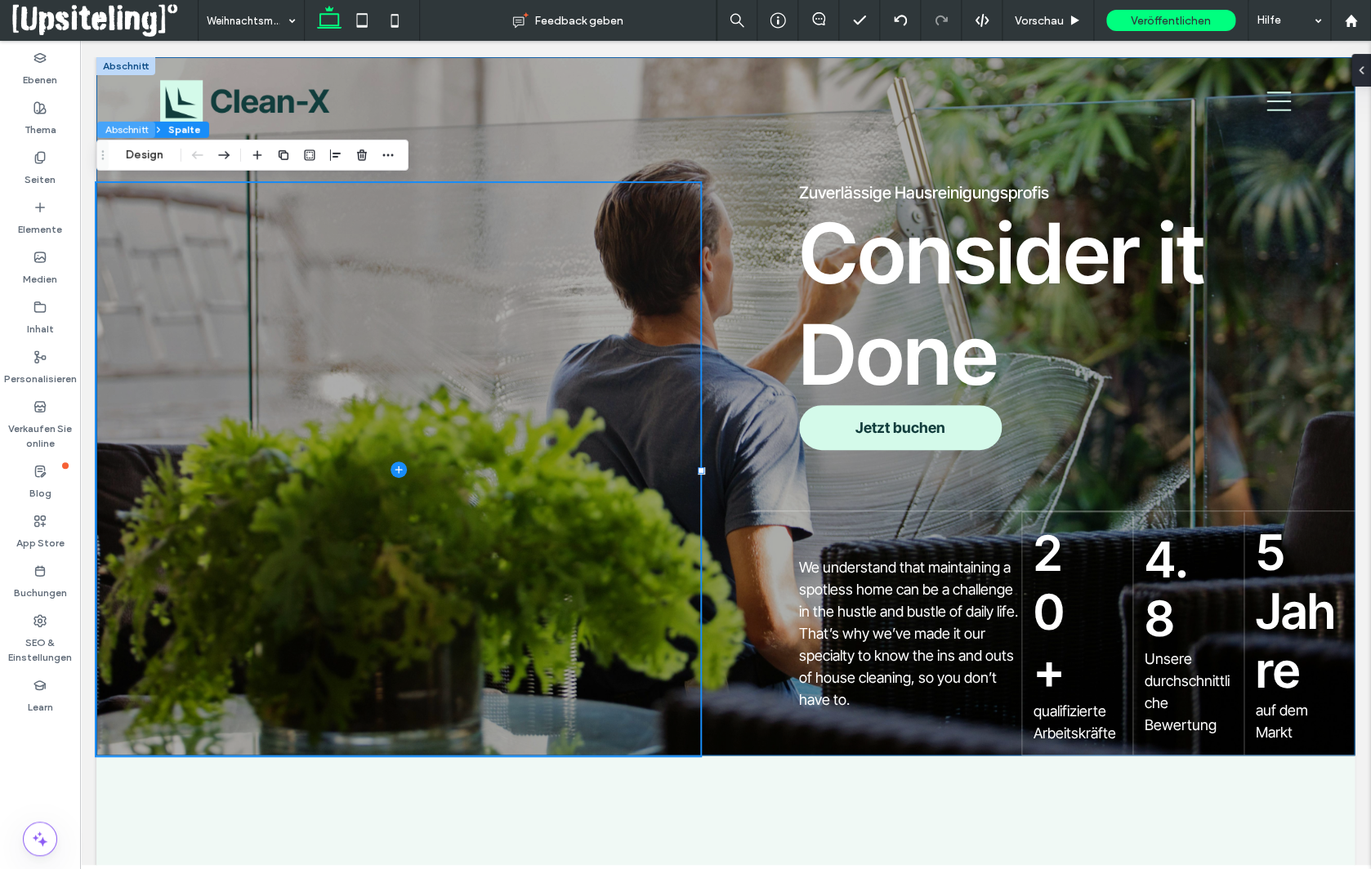
click at [107, 127] on button "Abschnitt" at bounding box center [126, 130] width 58 height 16
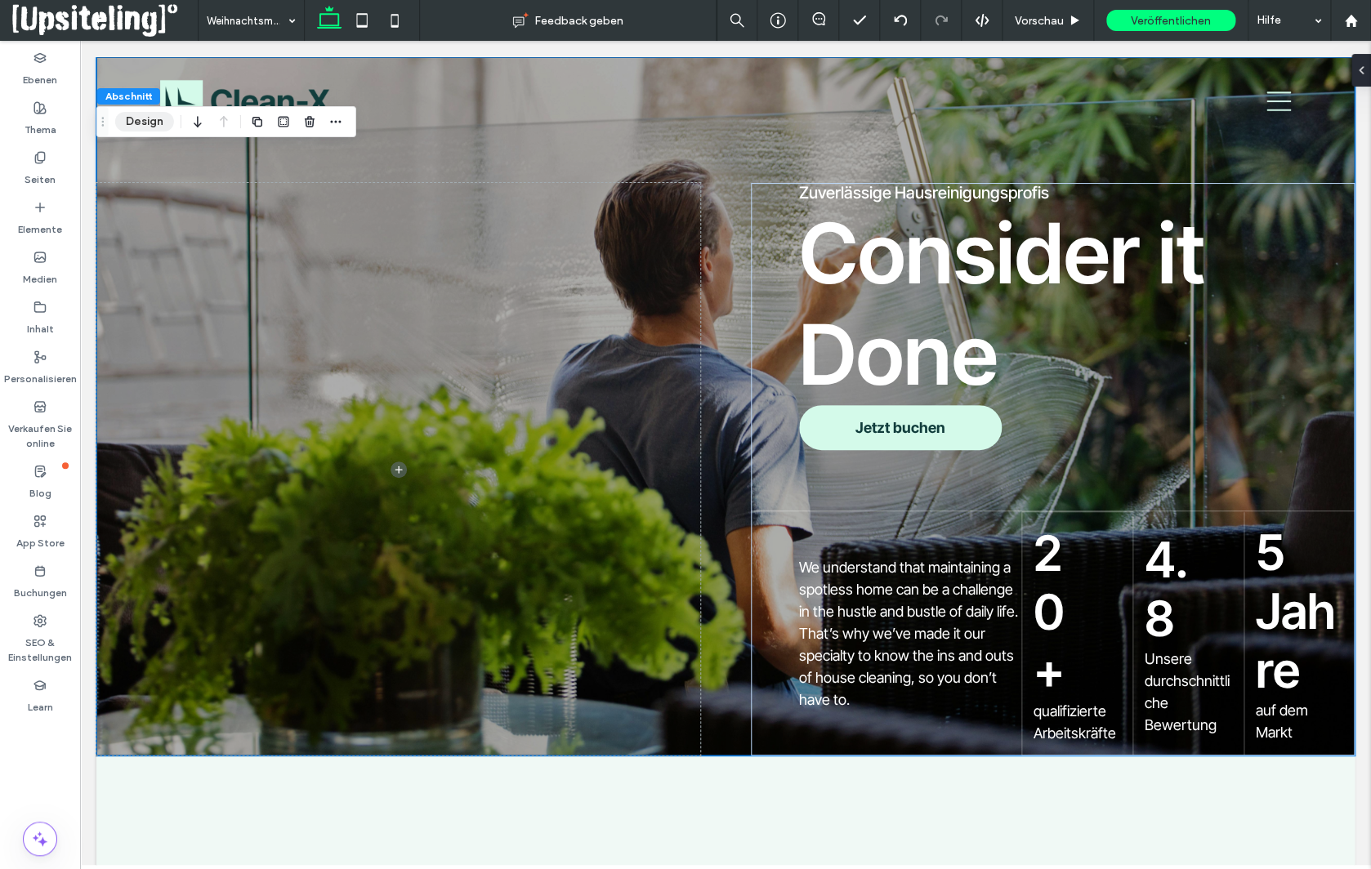
click at [137, 124] on button "Design" at bounding box center [144, 122] width 59 height 20
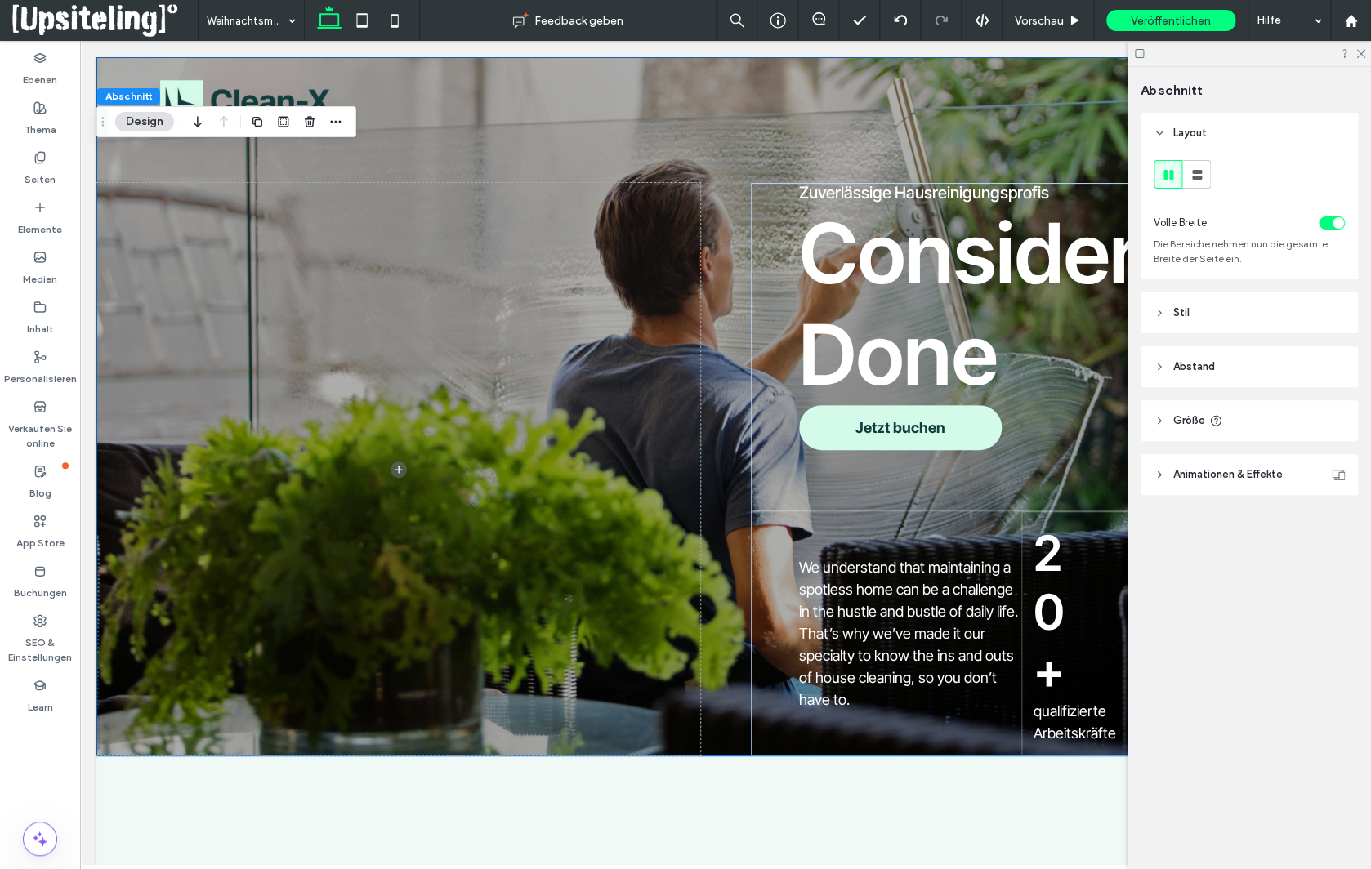
click at [1169, 322] on header "Stil" at bounding box center [1249, 313] width 217 height 41
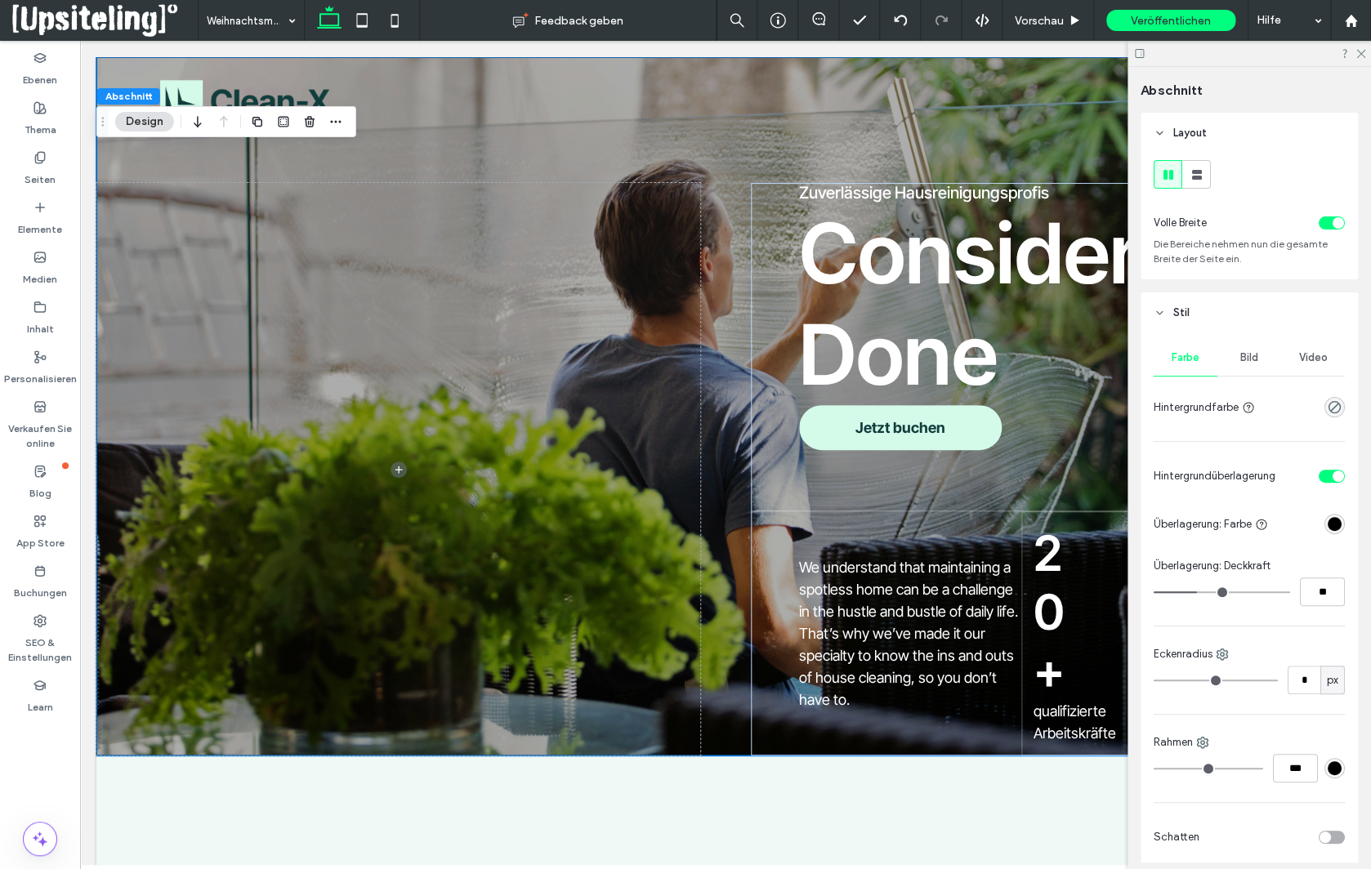
click at [1246, 360] on span "Bild" at bounding box center [1249, 357] width 18 height 13
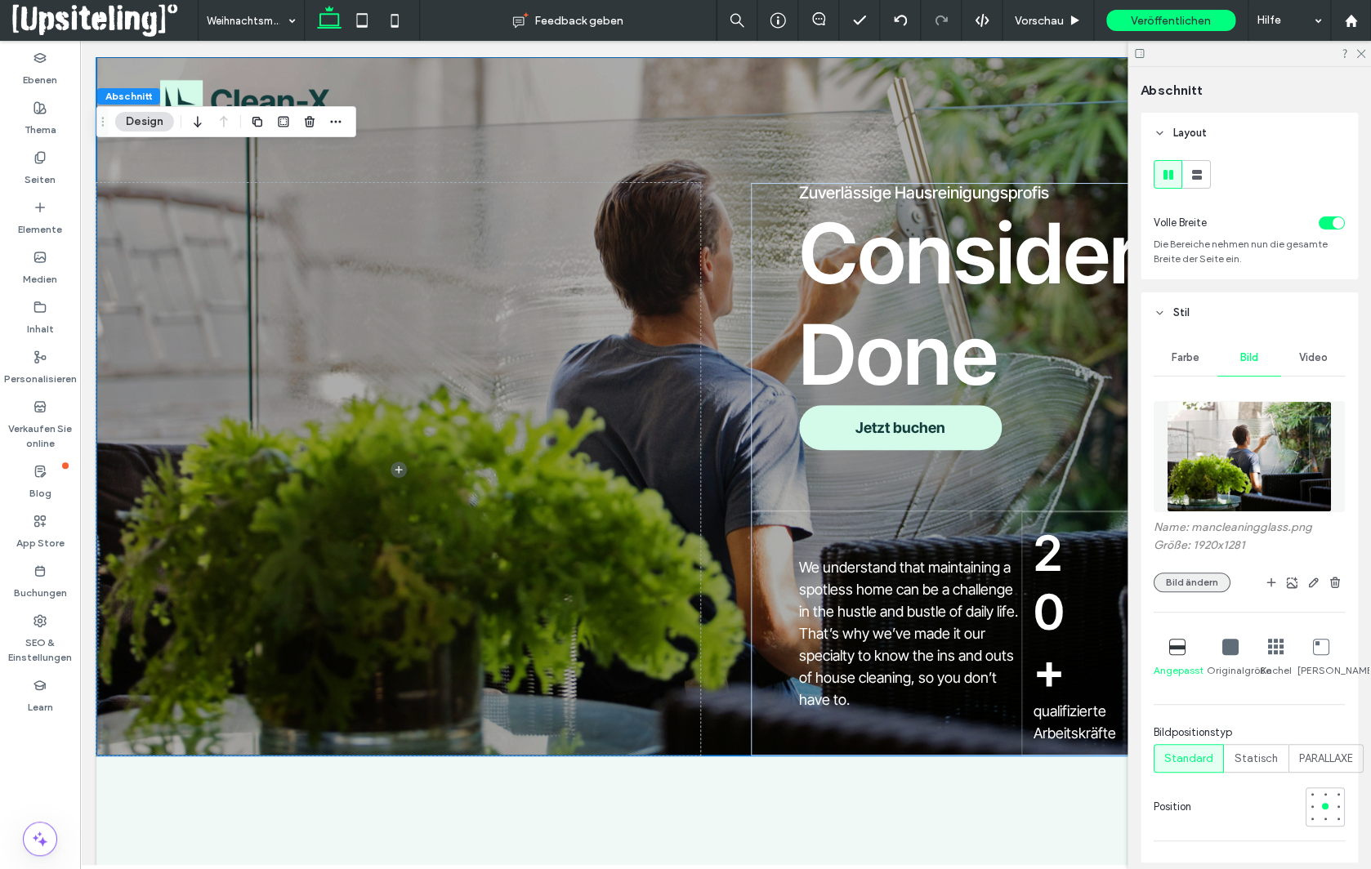
click at [1187, 587] on button "Bild ändern" at bounding box center [1192, 583] width 77 height 20
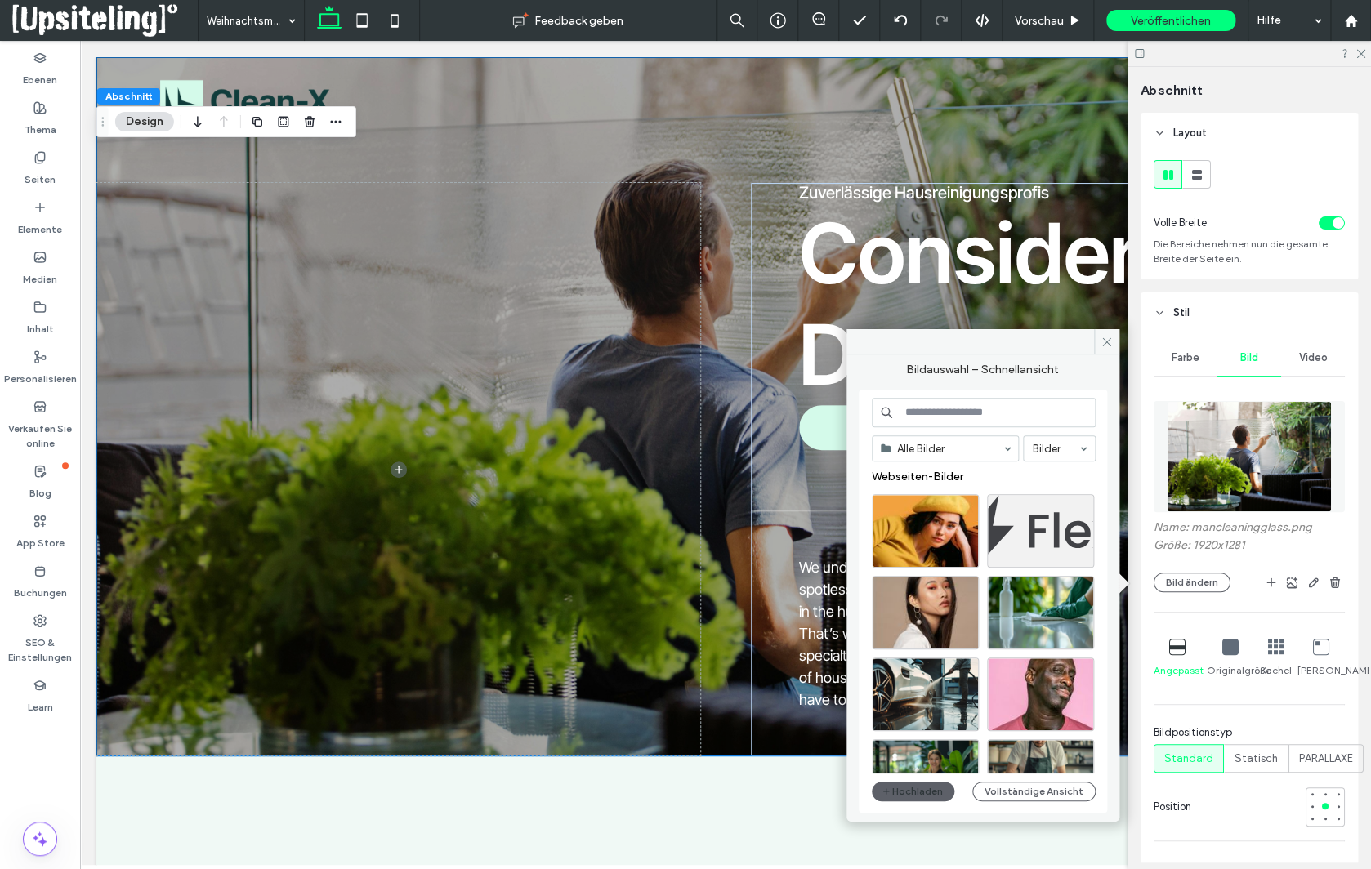
click at [1004, 418] on input at bounding box center [984, 412] width 224 height 29
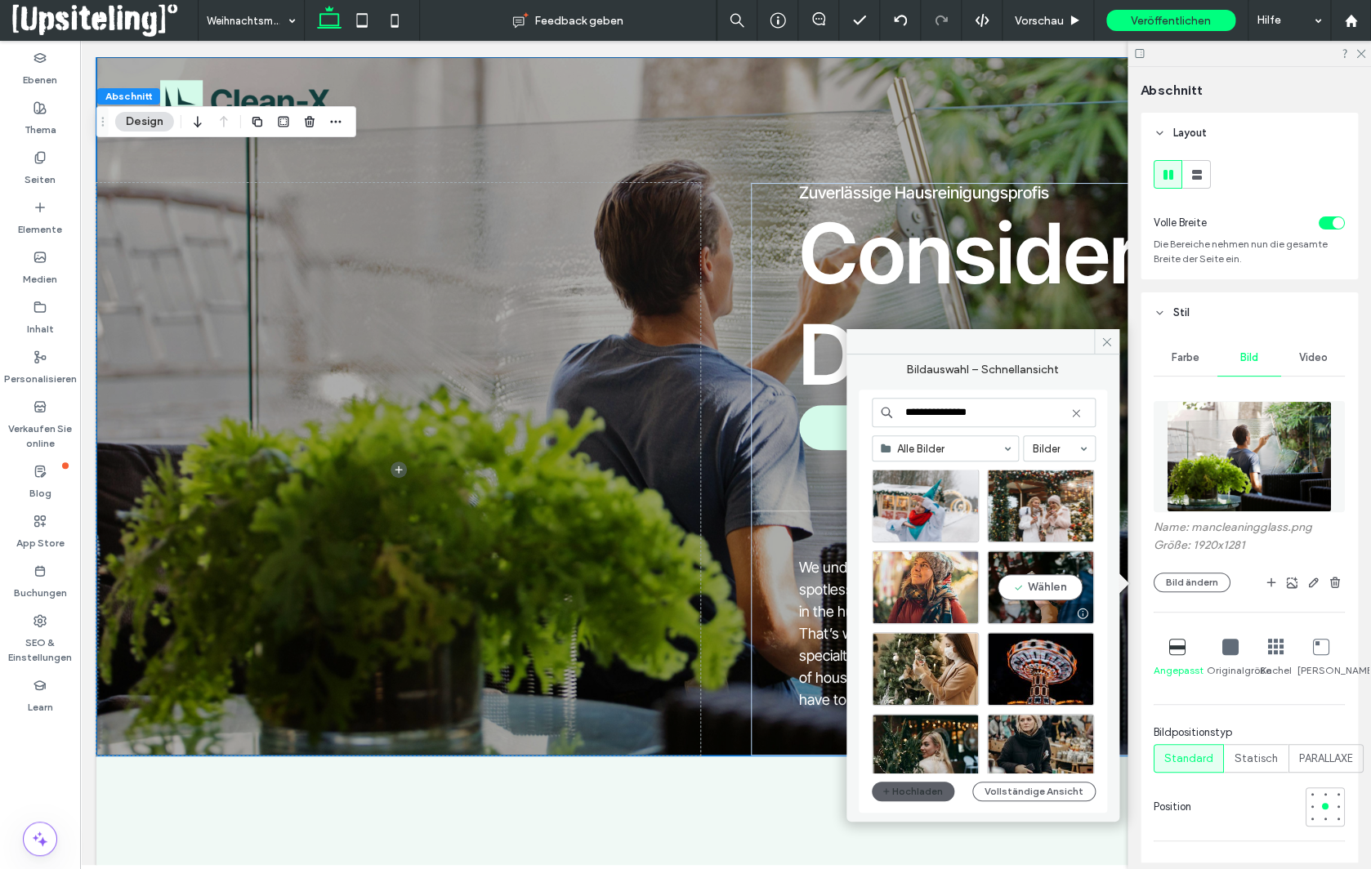
scroll to position [2374, 0]
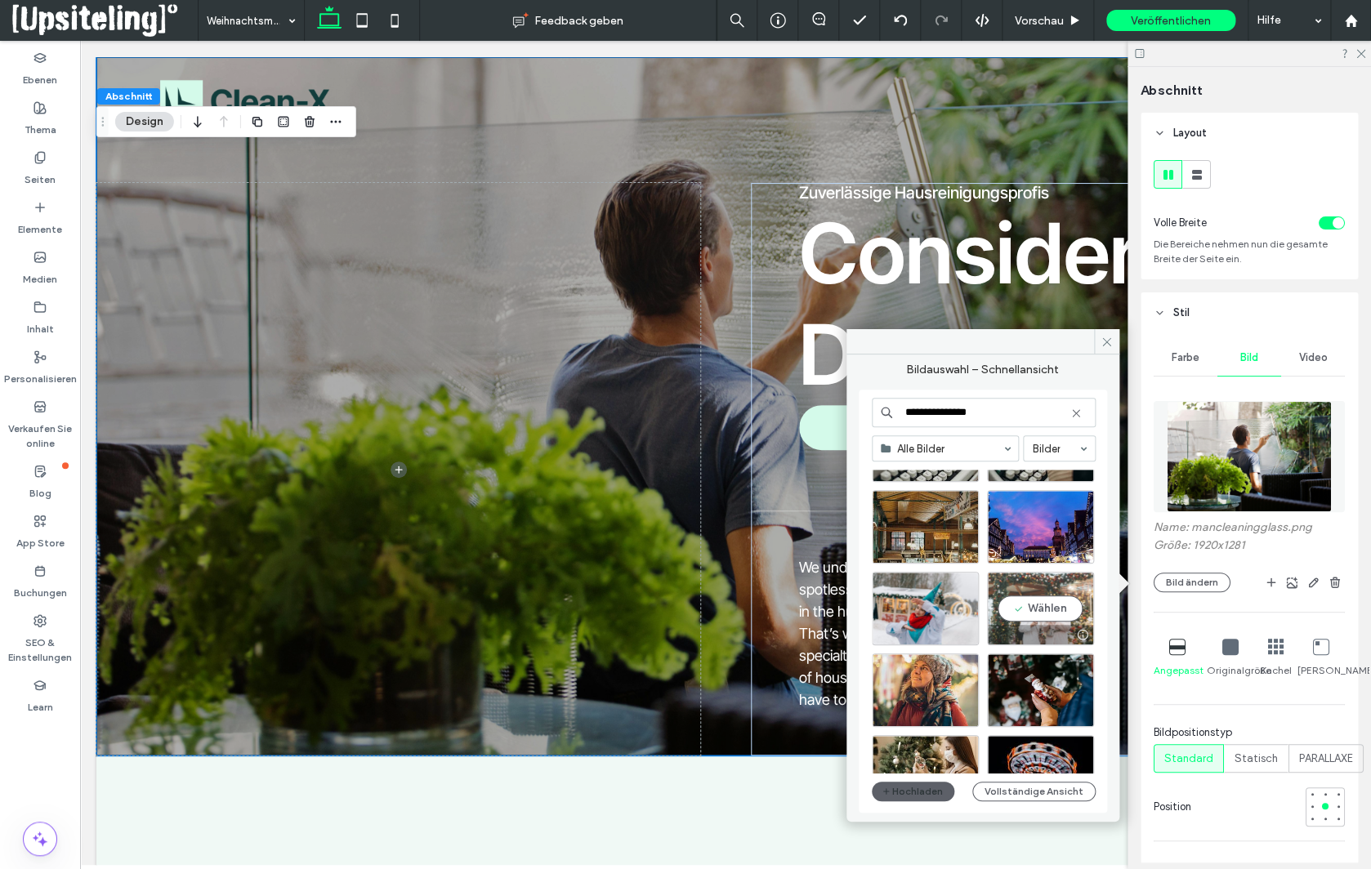
type input "**********"
click at [1055, 606] on div "Wählen" at bounding box center [1040, 609] width 107 height 74
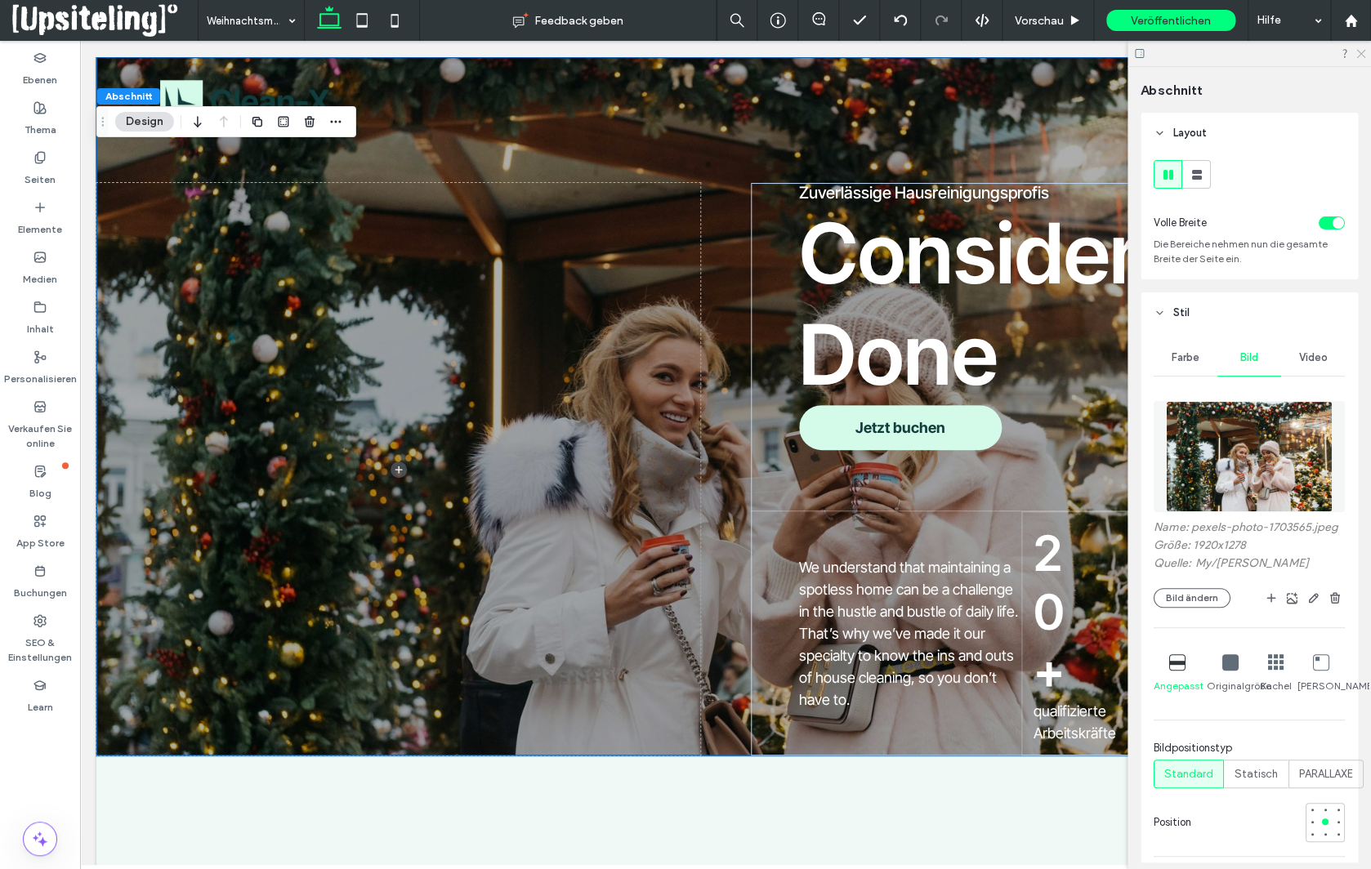
click at [1360, 53] on use at bounding box center [1360, 54] width 9 height 9
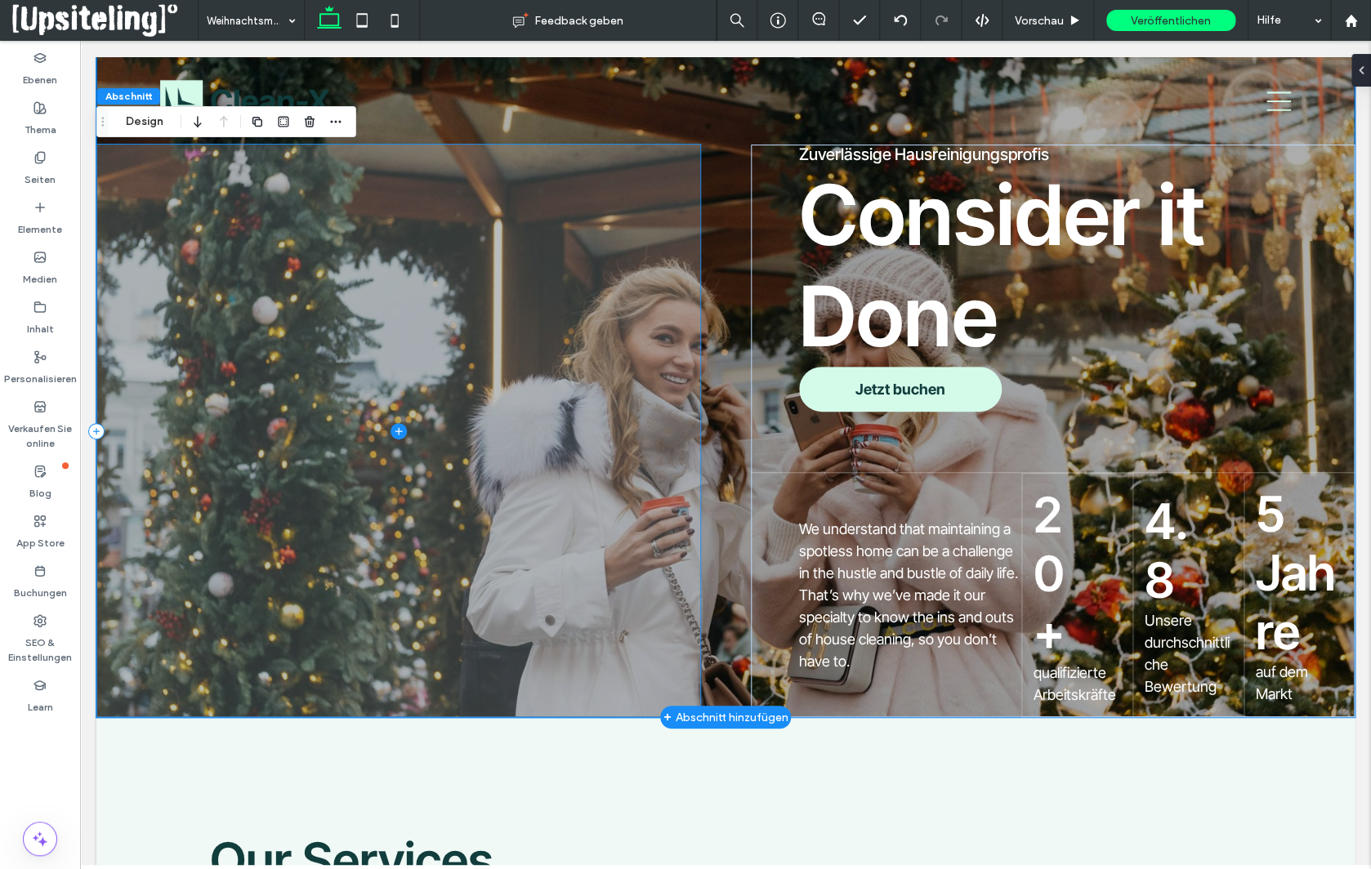
scroll to position [0, 0]
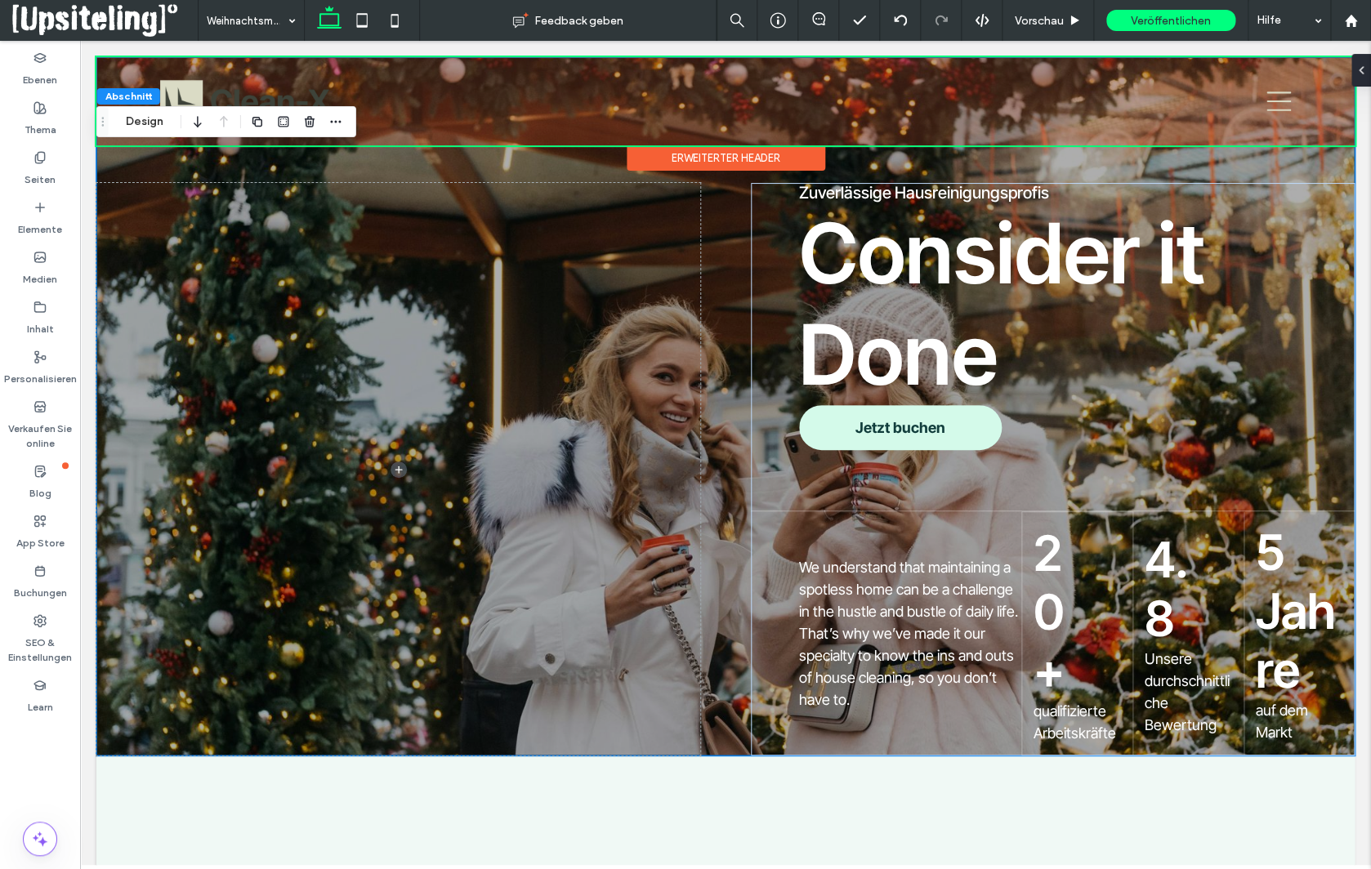
click at [185, 87] on div at bounding box center [725, 101] width 1258 height 88
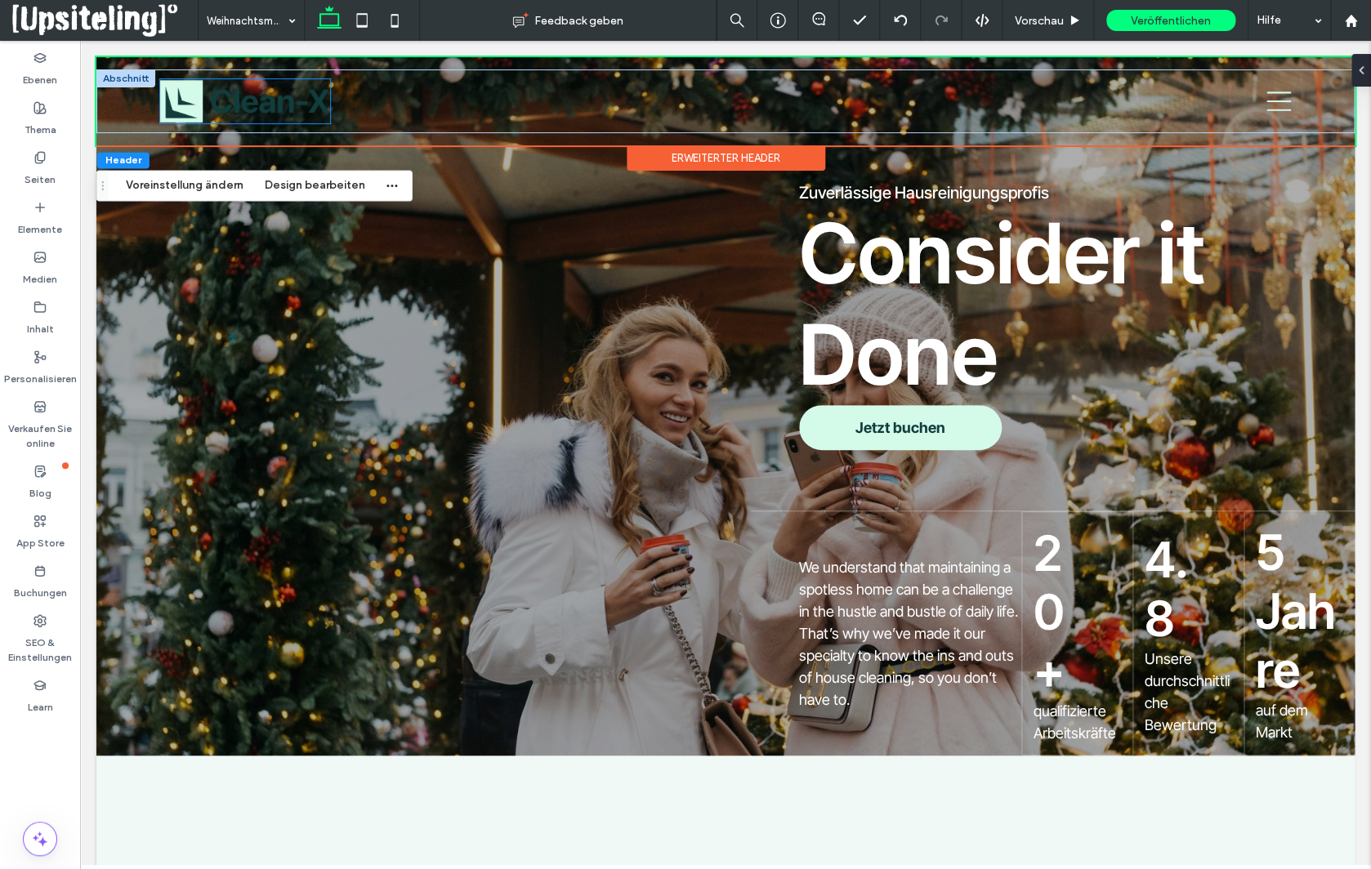
click at [188, 99] on img at bounding box center [245, 101] width 170 height 44
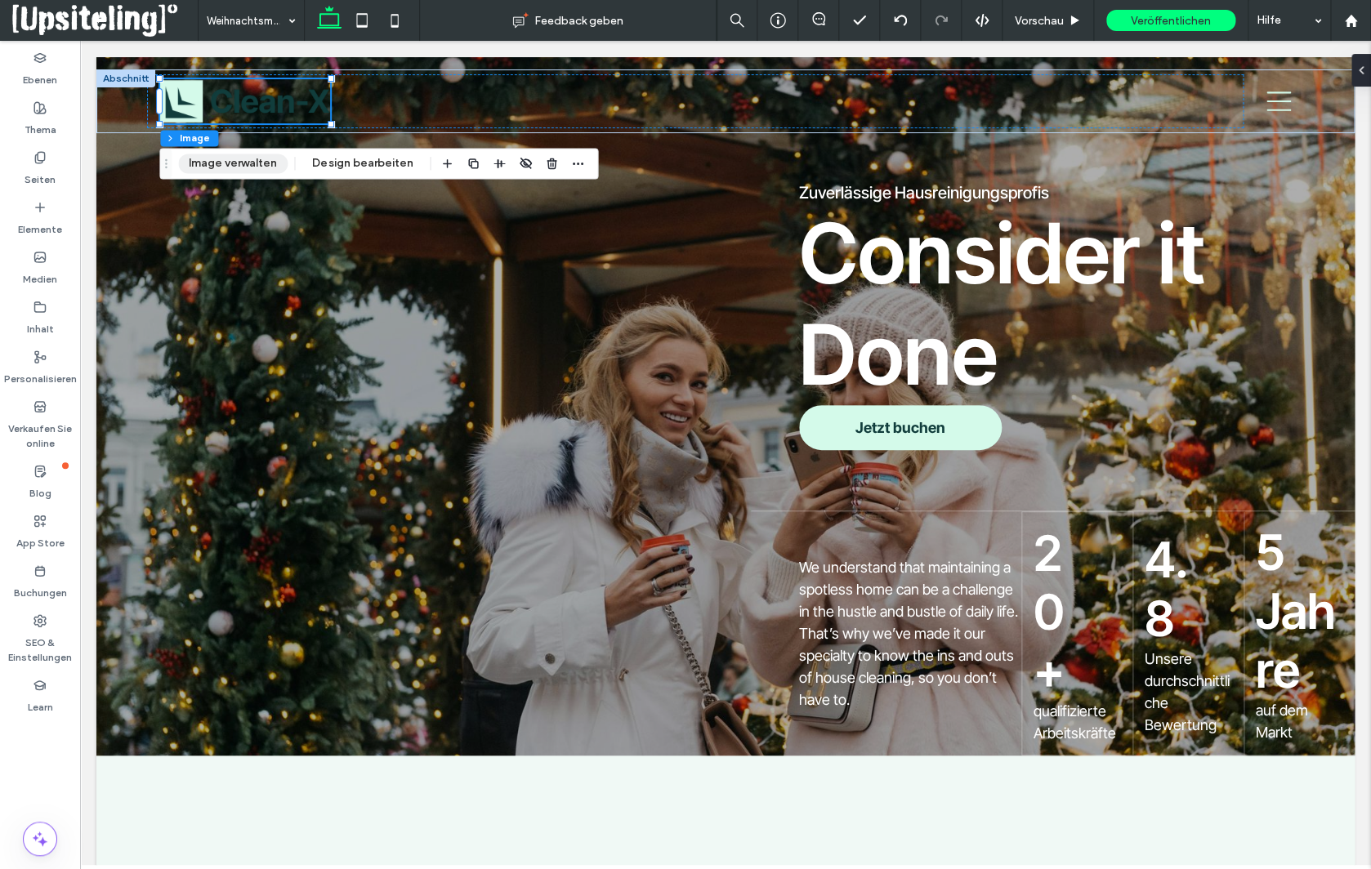
click at [235, 165] on button "Image verwalten" at bounding box center [232, 164] width 109 height 20
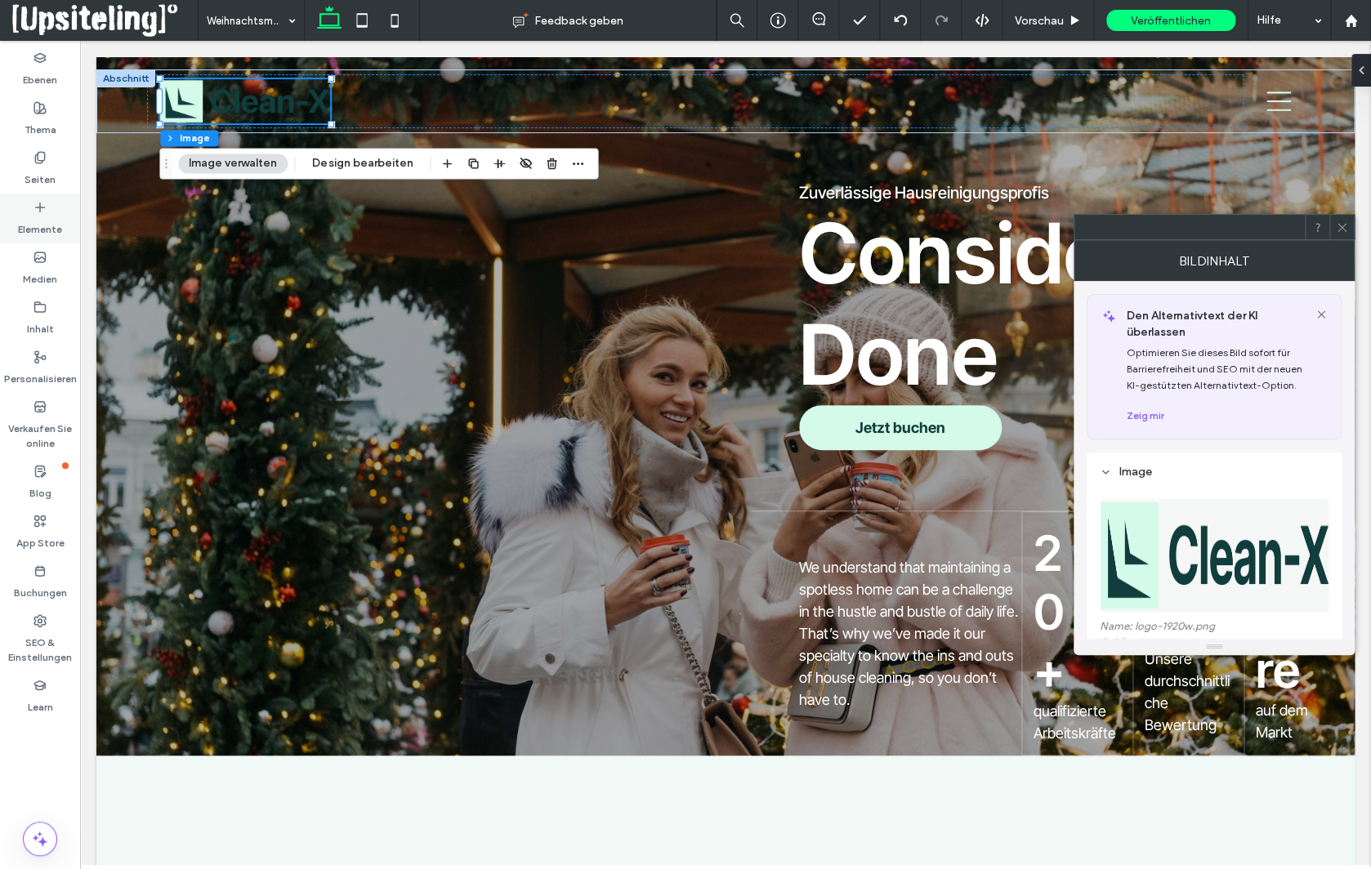
click at [46, 217] on label "Elemente" at bounding box center [40, 225] width 44 height 23
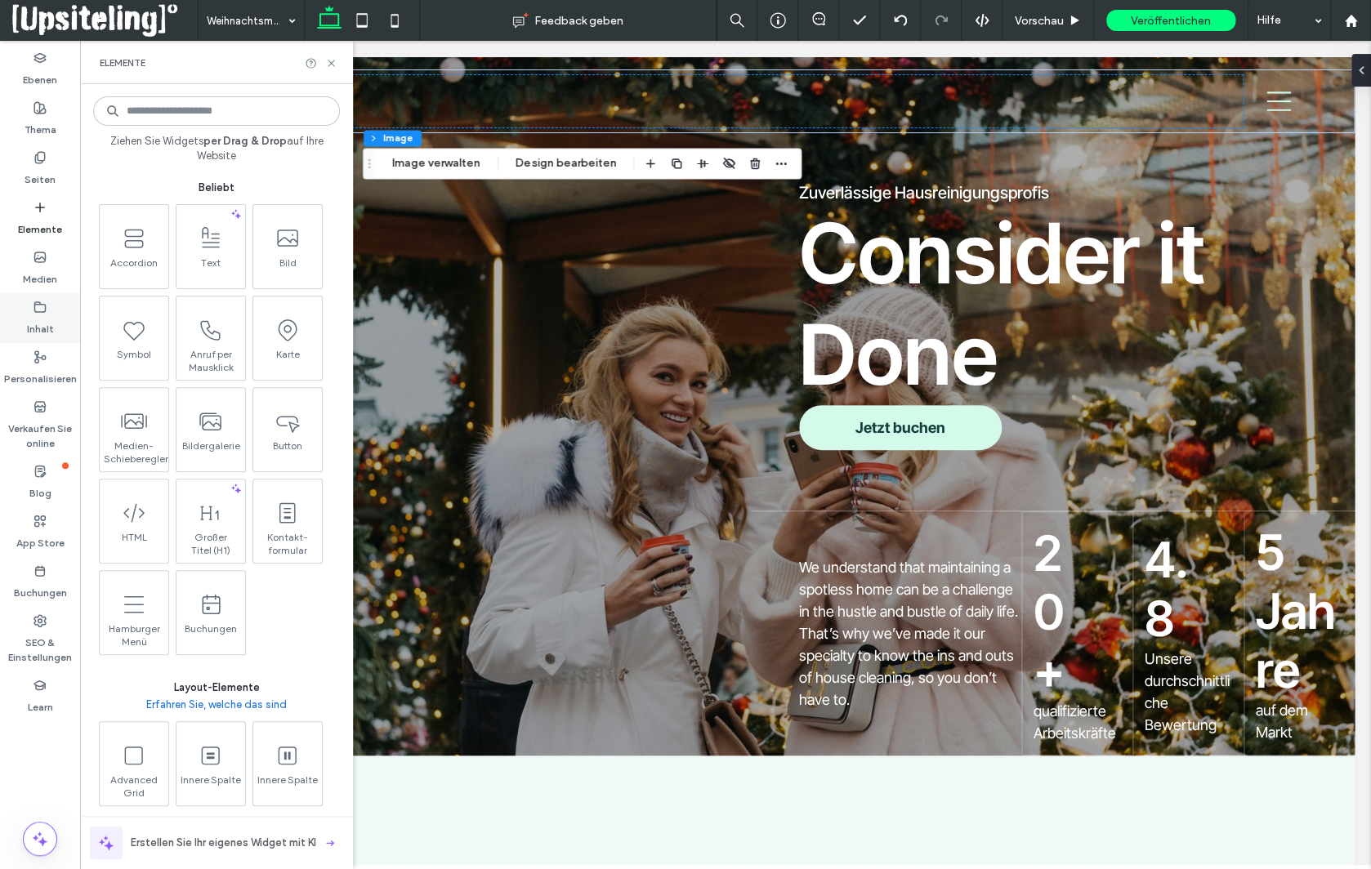
click at [43, 310] on icon at bounding box center [39, 307] width 13 height 13
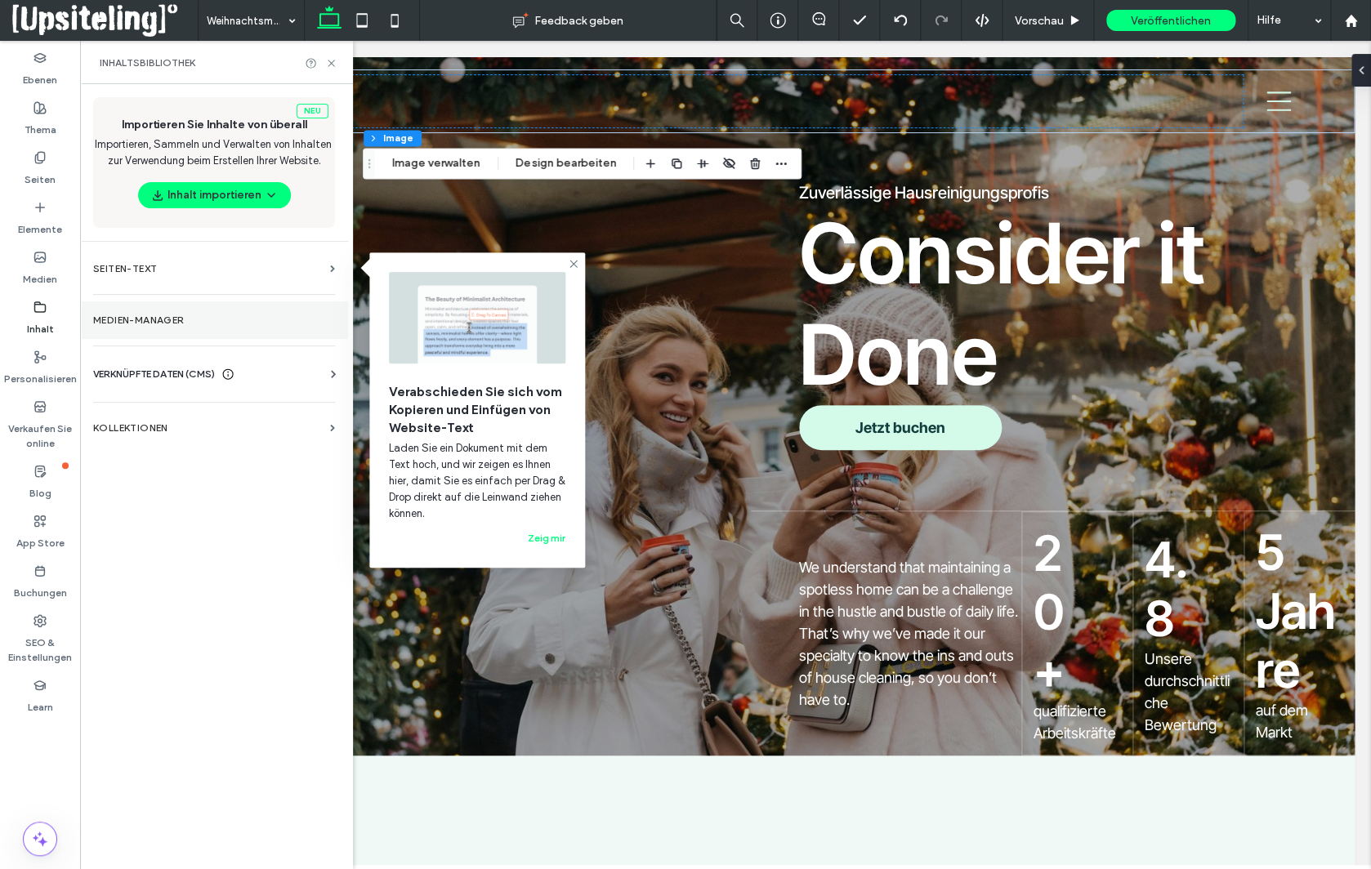
click at [158, 316] on label "Medien-Manager" at bounding box center [214, 320] width 242 height 11
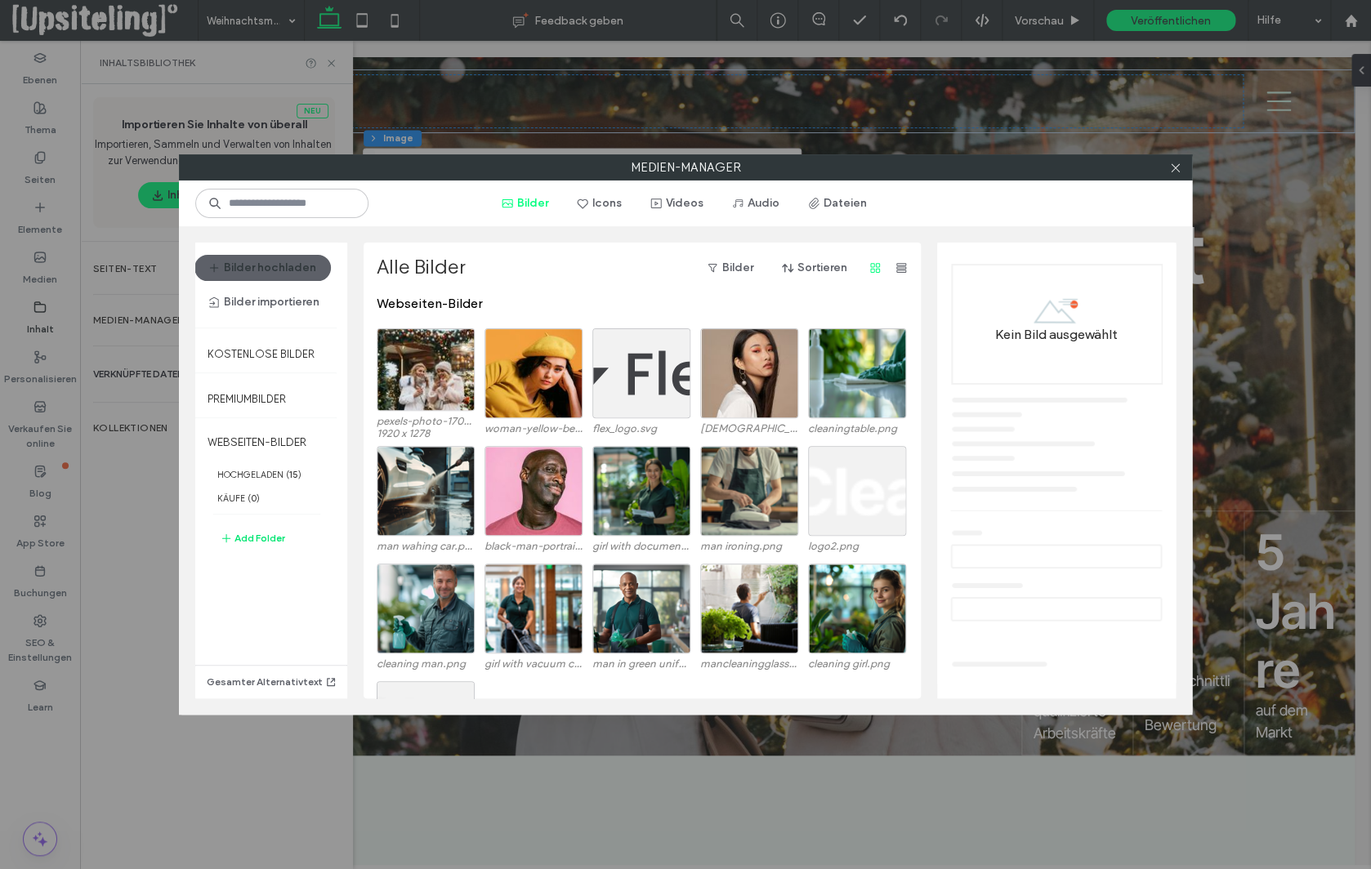
click at [279, 537] on button "Add Folder" at bounding box center [252, 539] width 65 height 20
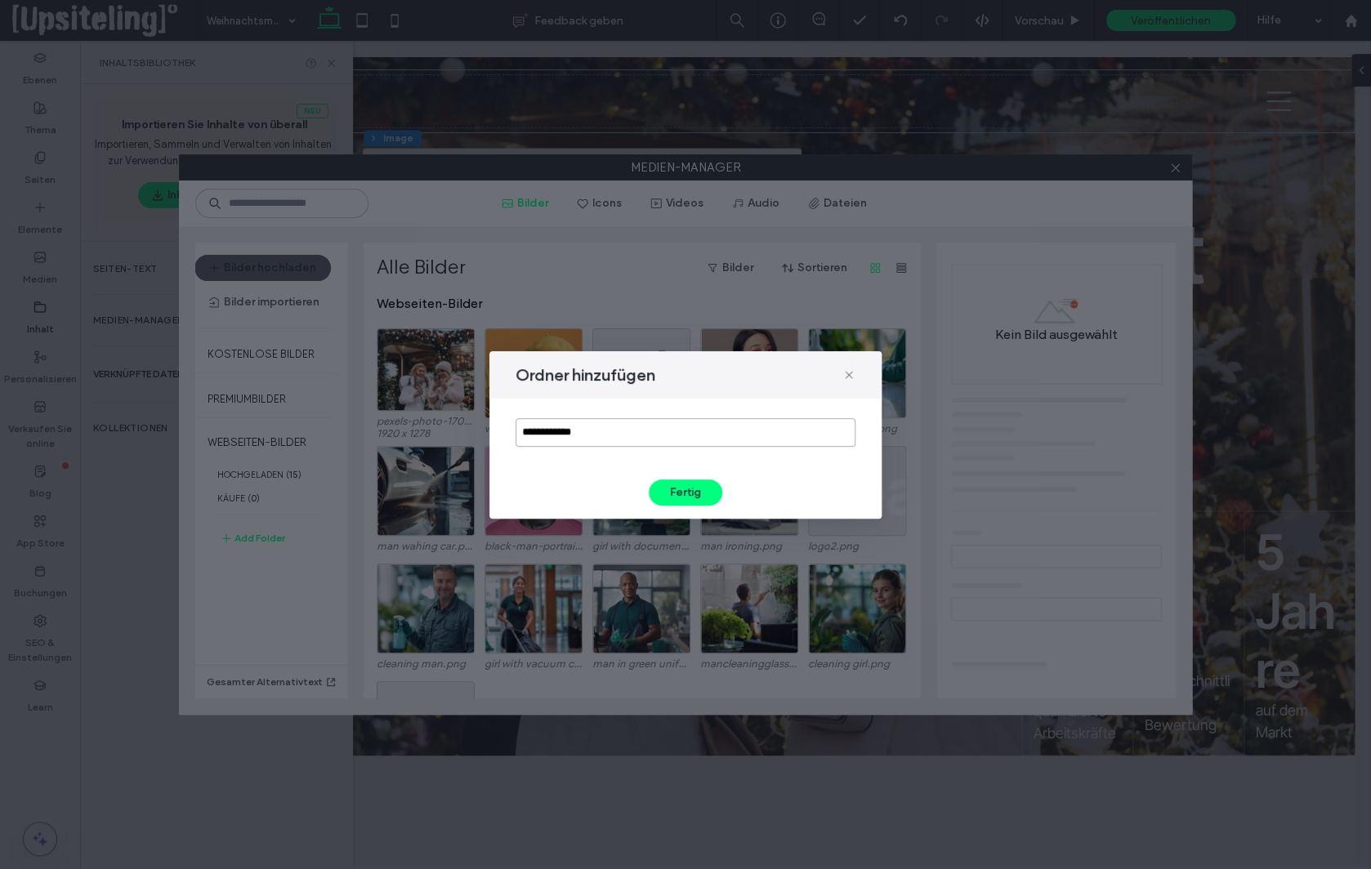
click at [600, 436] on input "**********" at bounding box center [686, 432] width 340 height 29
type input "*****"
click at [704, 497] on button "Fertig" at bounding box center [686, 493] width 74 height 26
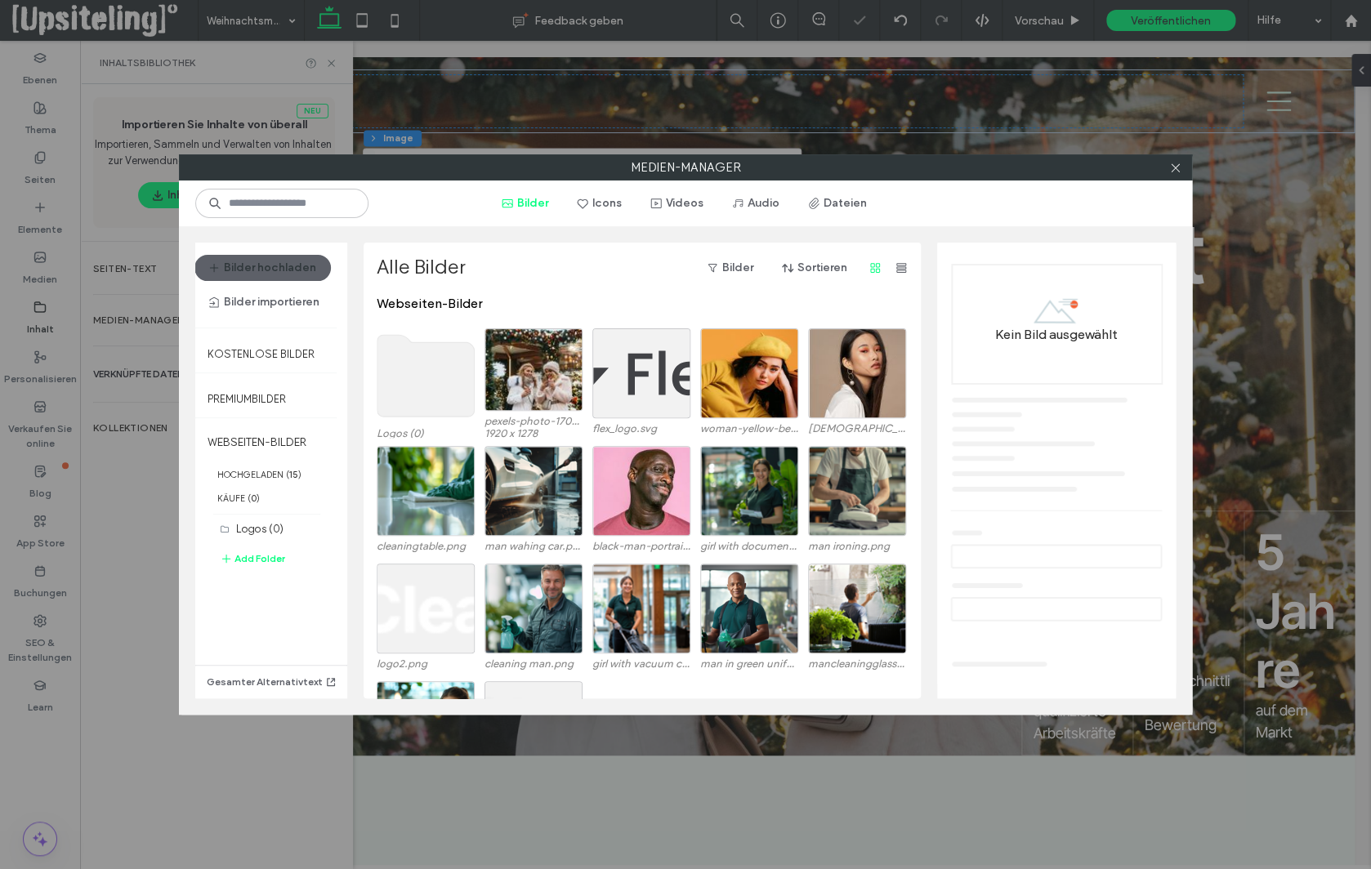
click at [435, 383] on use at bounding box center [425, 376] width 97 height 82
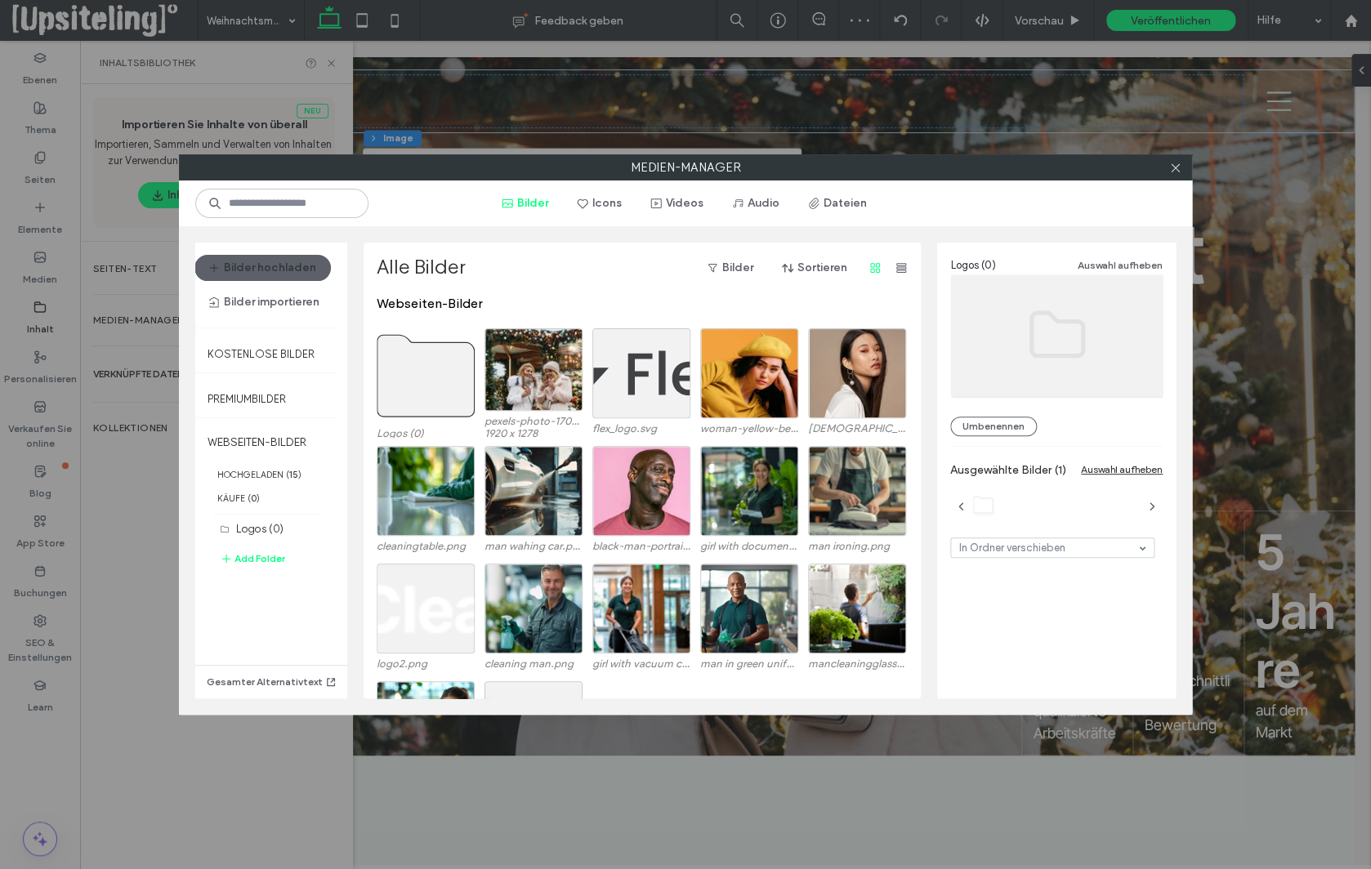
click at [435, 383] on use at bounding box center [425, 376] width 97 height 82
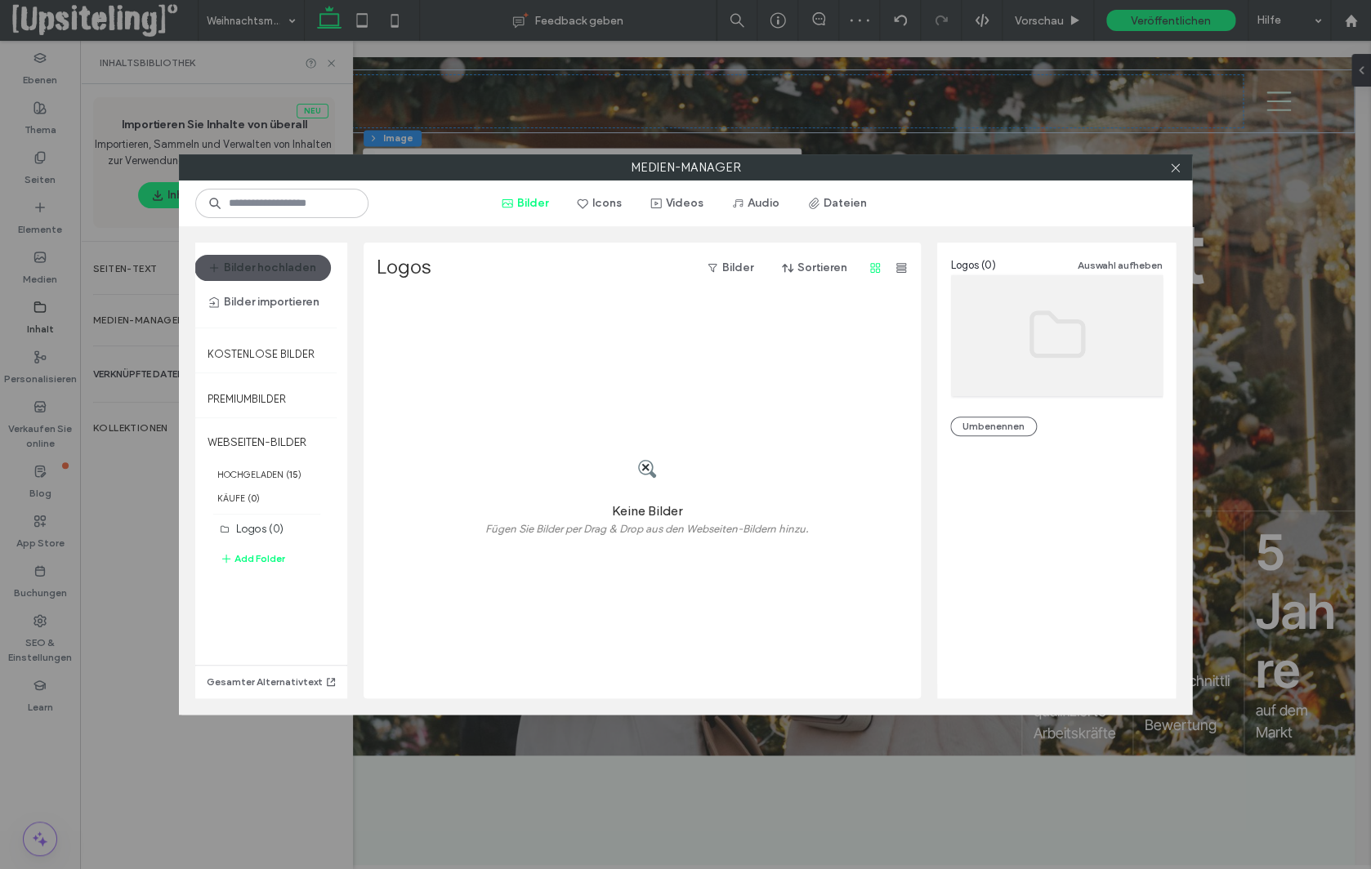
click at [297, 275] on button "Bilder hochladen" at bounding box center [262, 268] width 136 height 26
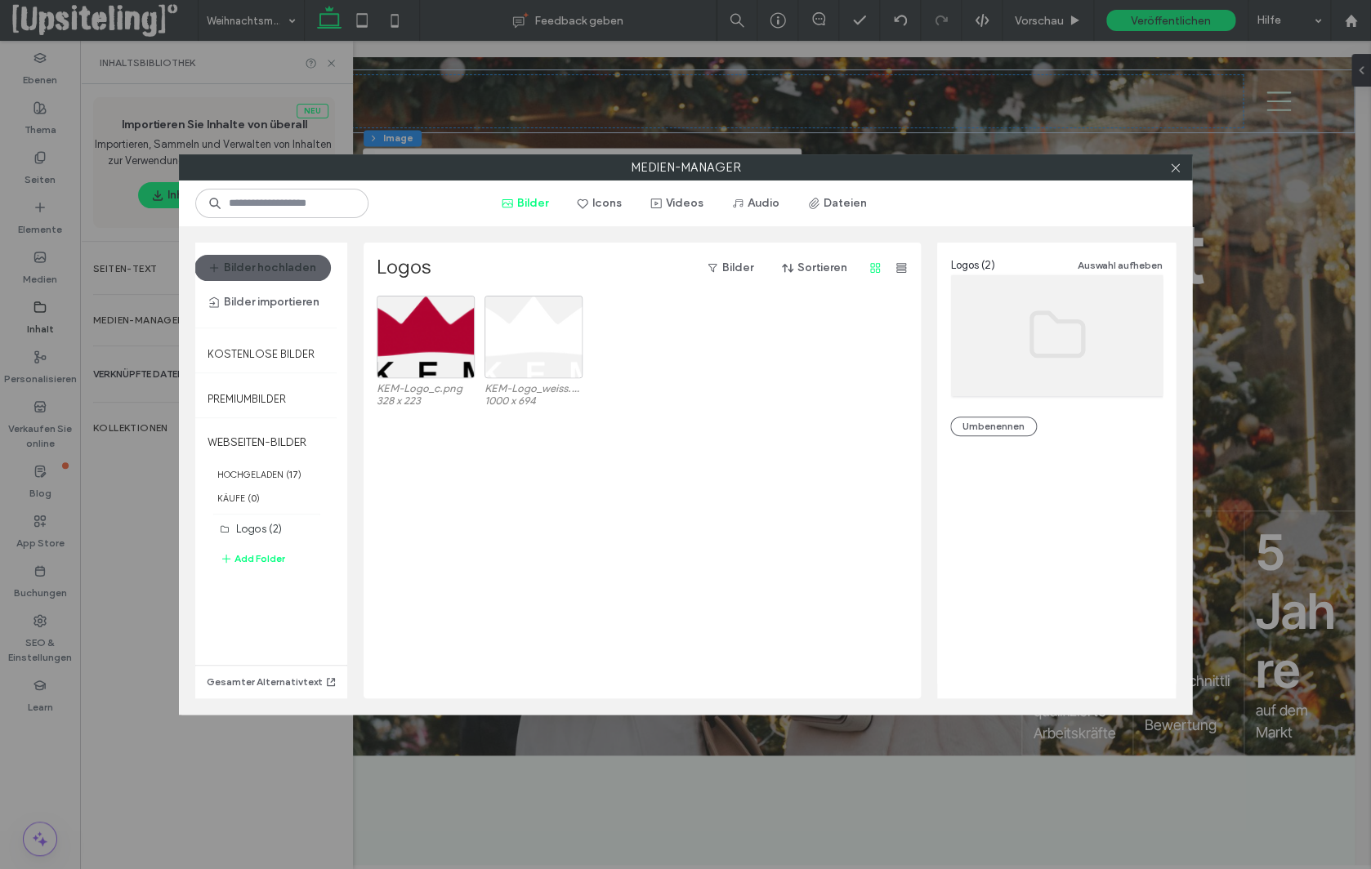
click at [1174, 169] on icon at bounding box center [1175, 168] width 12 height 12
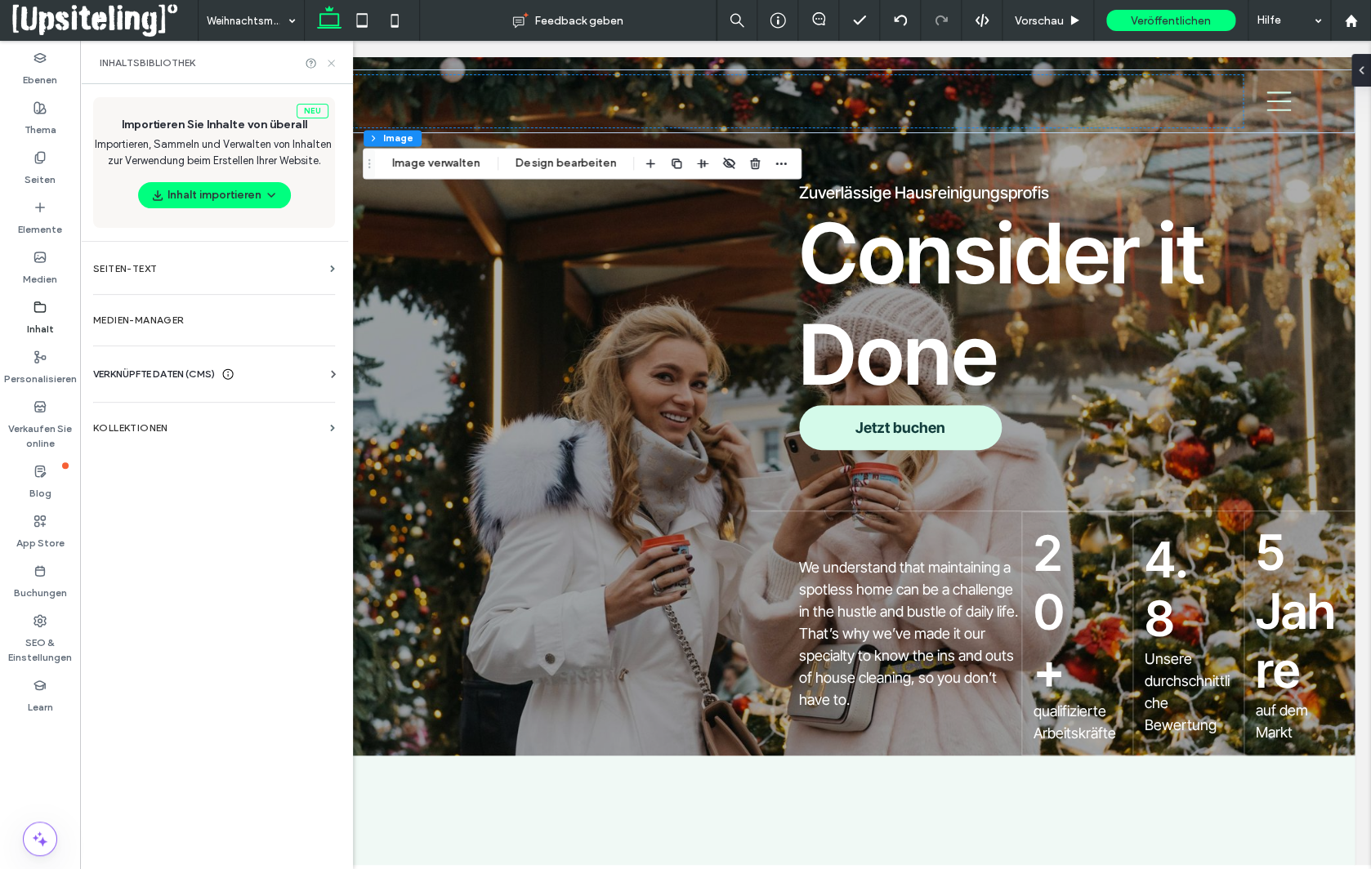
click at [329, 60] on use at bounding box center [331, 63] width 7 height 7
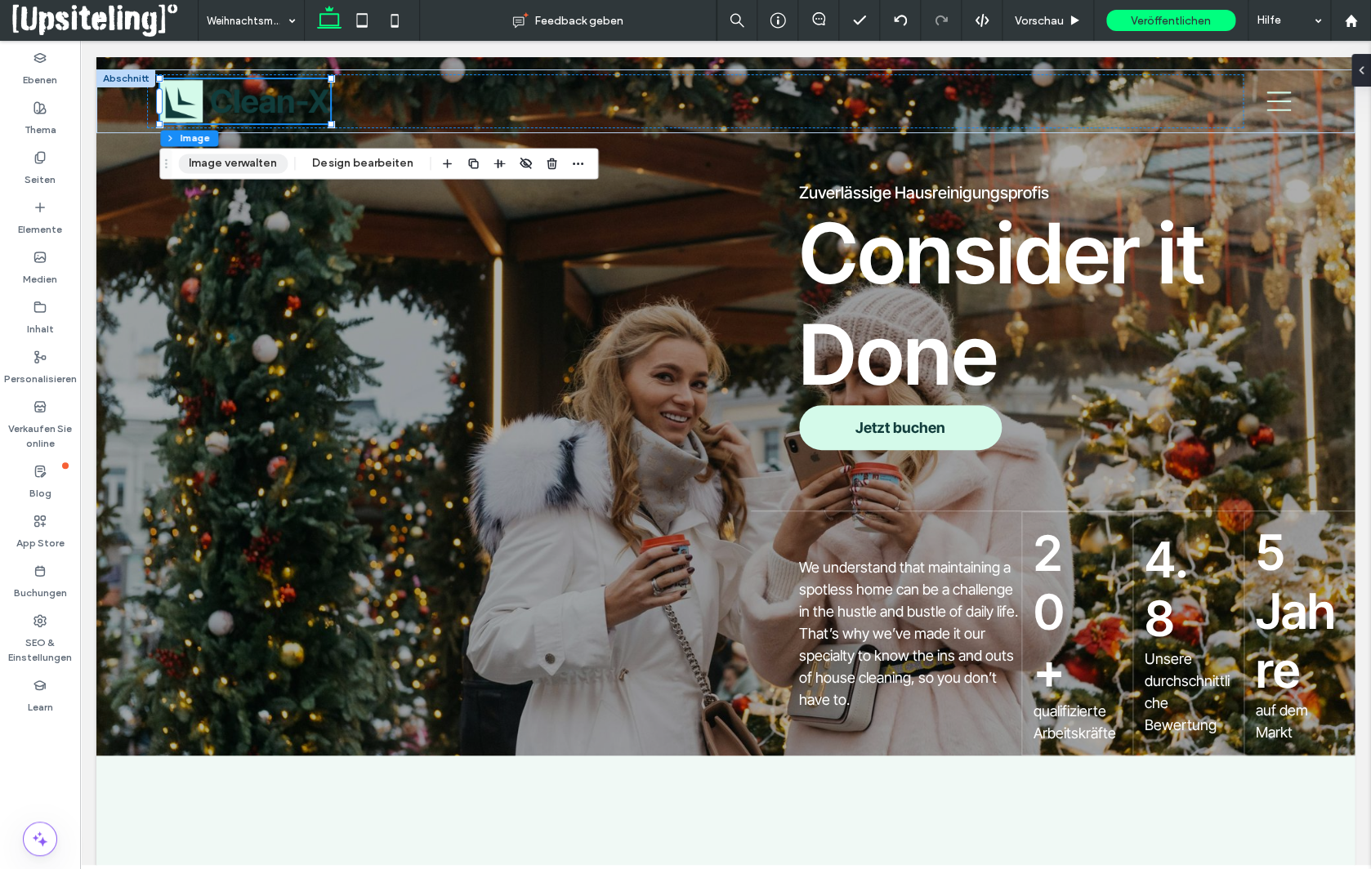
click at [228, 170] on button "Image verwalten" at bounding box center [232, 164] width 109 height 20
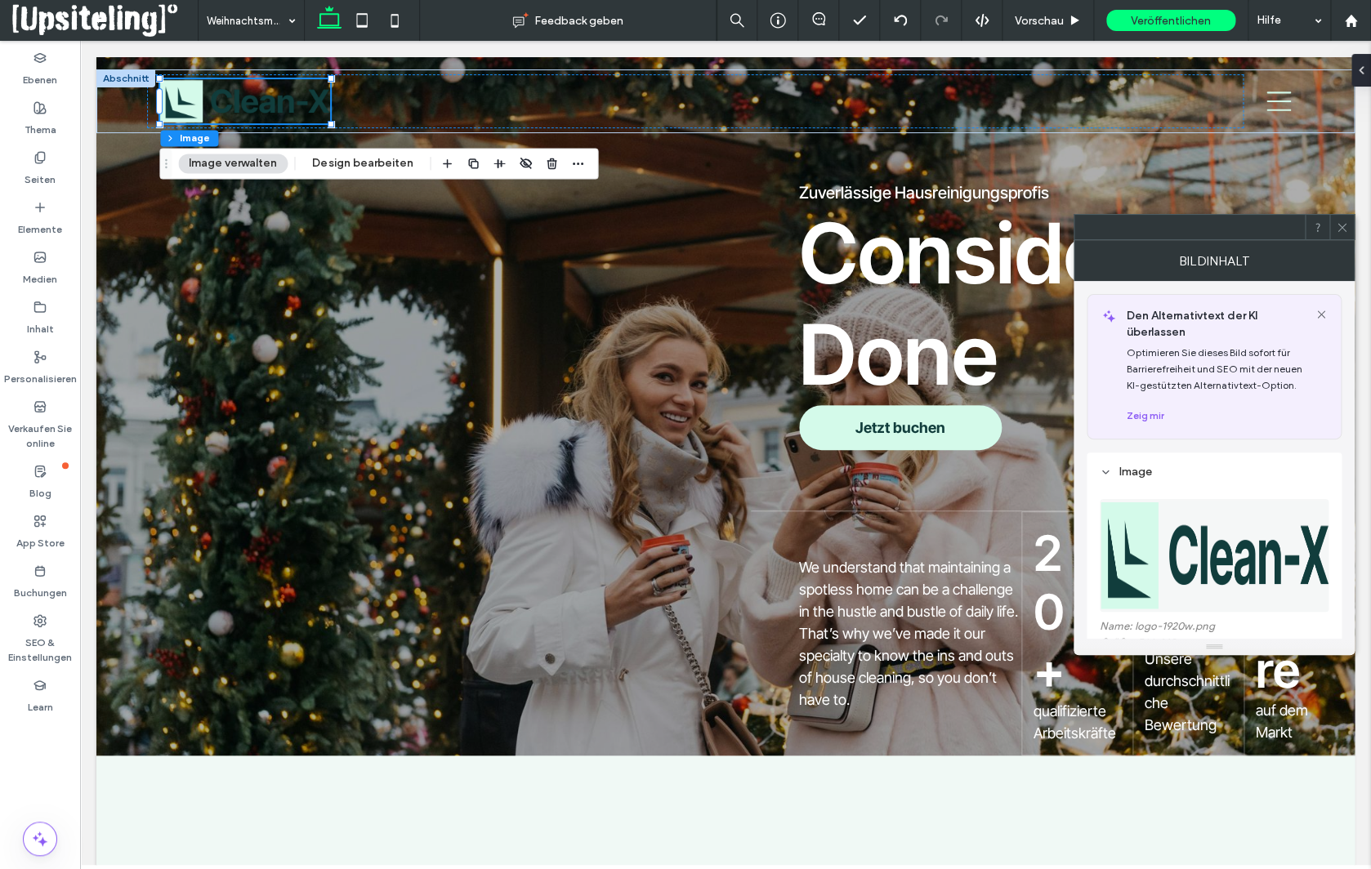
click at [1205, 558] on img at bounding box center [1215, 555] width 230 height 113
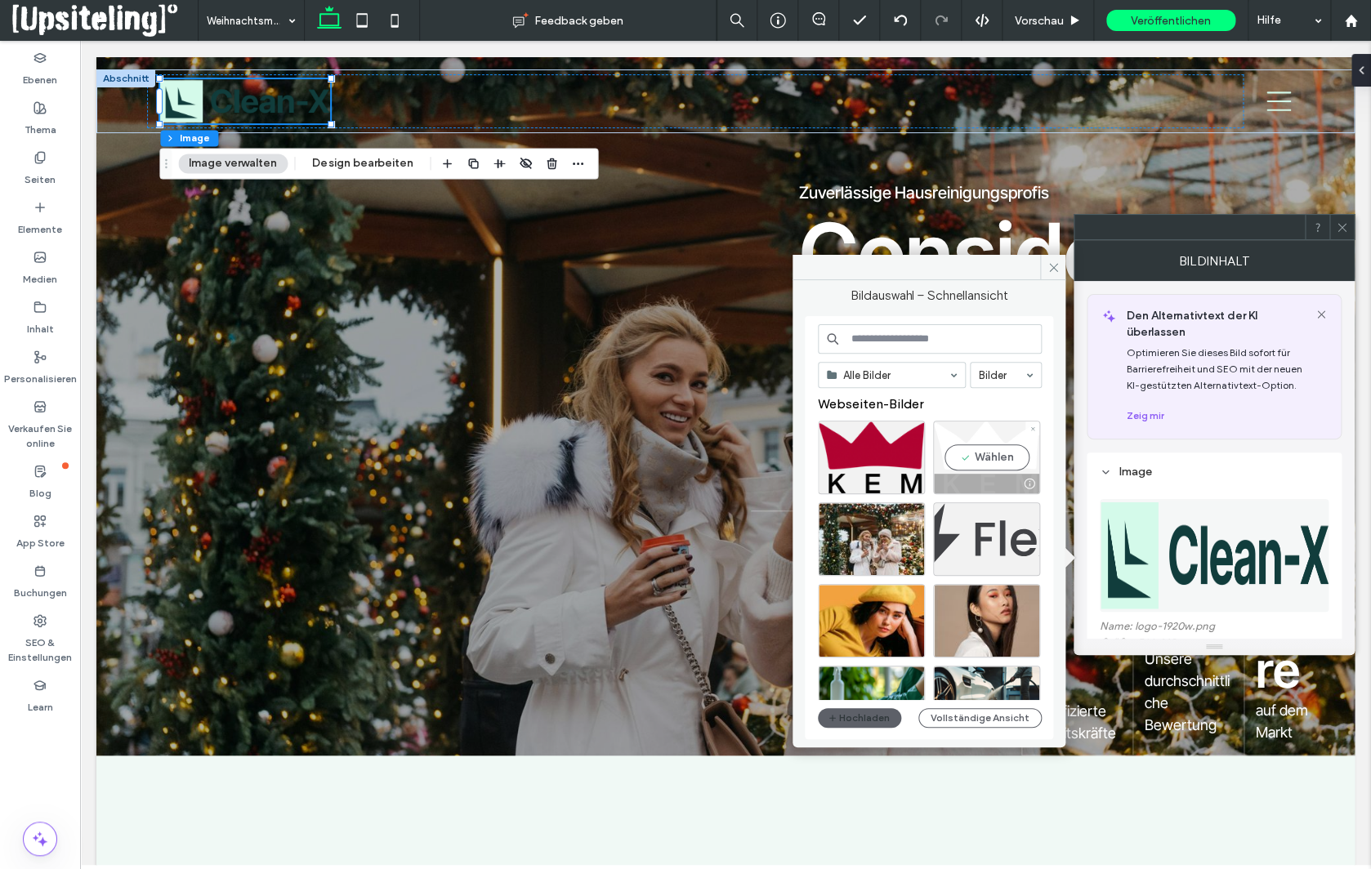
click at [1005, 458] on div "Wählen" at bounding box center [986, 458] width 107 height 74
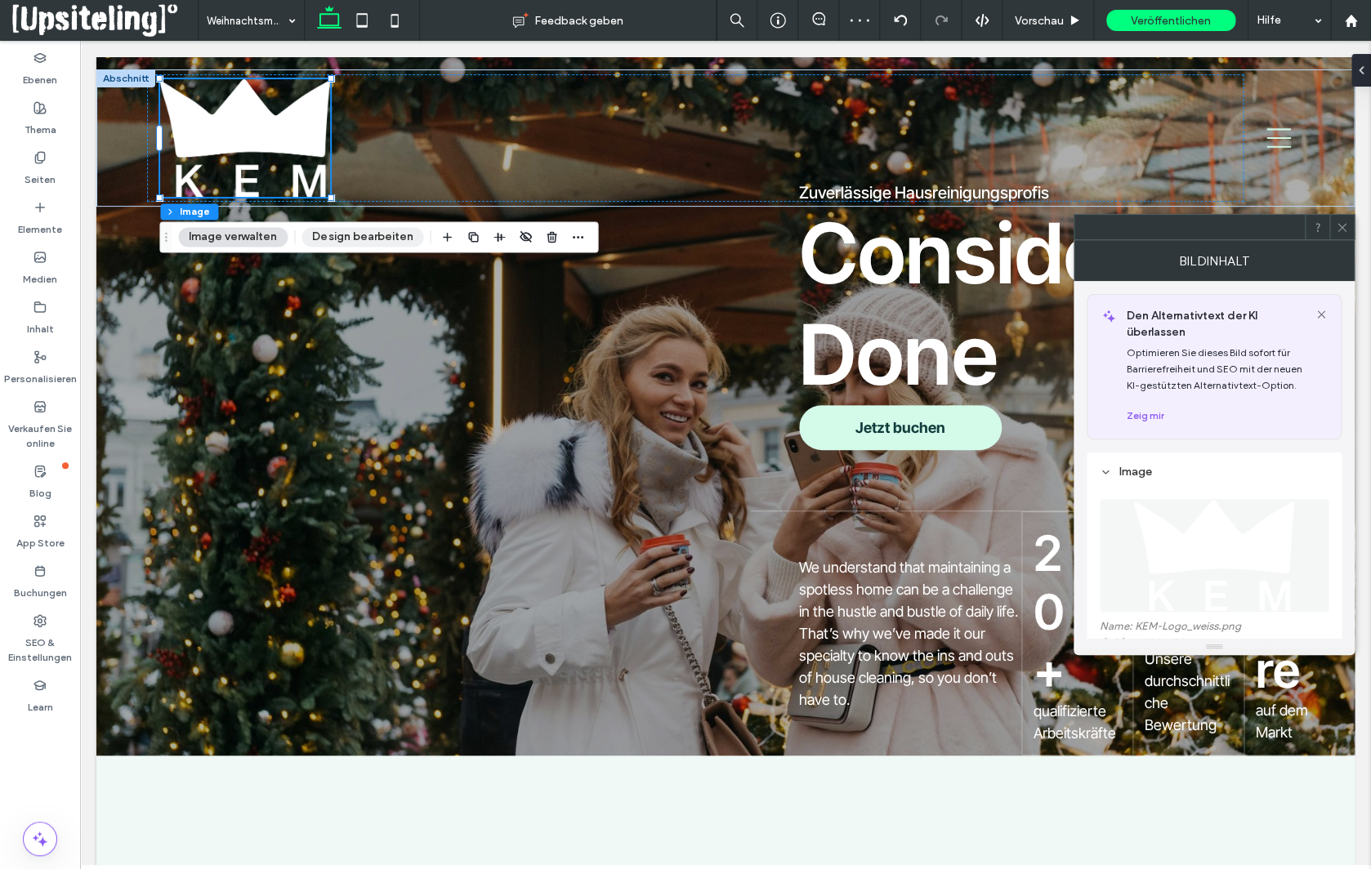
click at [343, 239] on button "Design bearbeiten" at bounding box center [362, 237] width 122 height 20
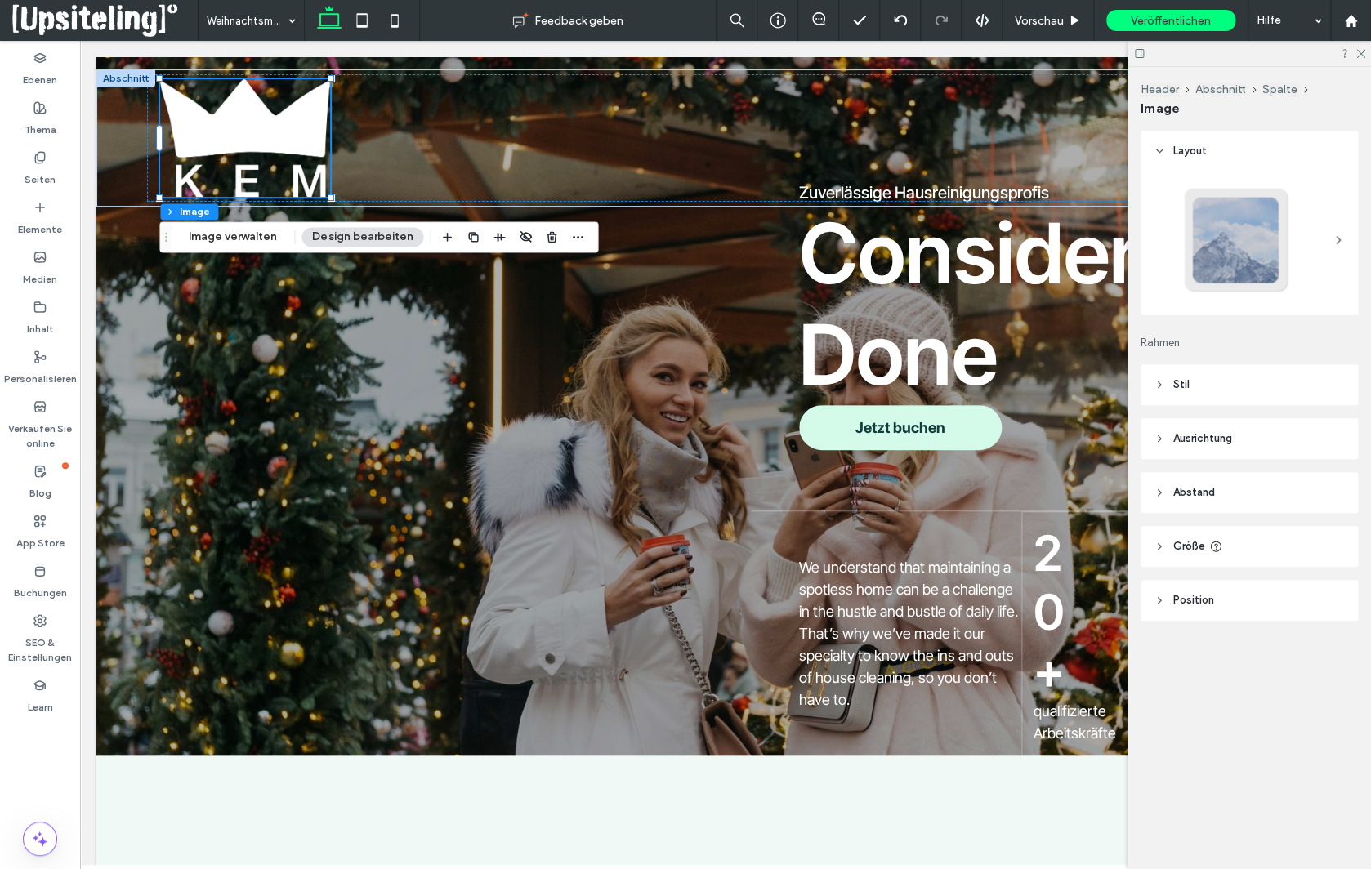
click at [1170, 386] on header "Stil" at bounding box center [1249, 384] width 217 height 41
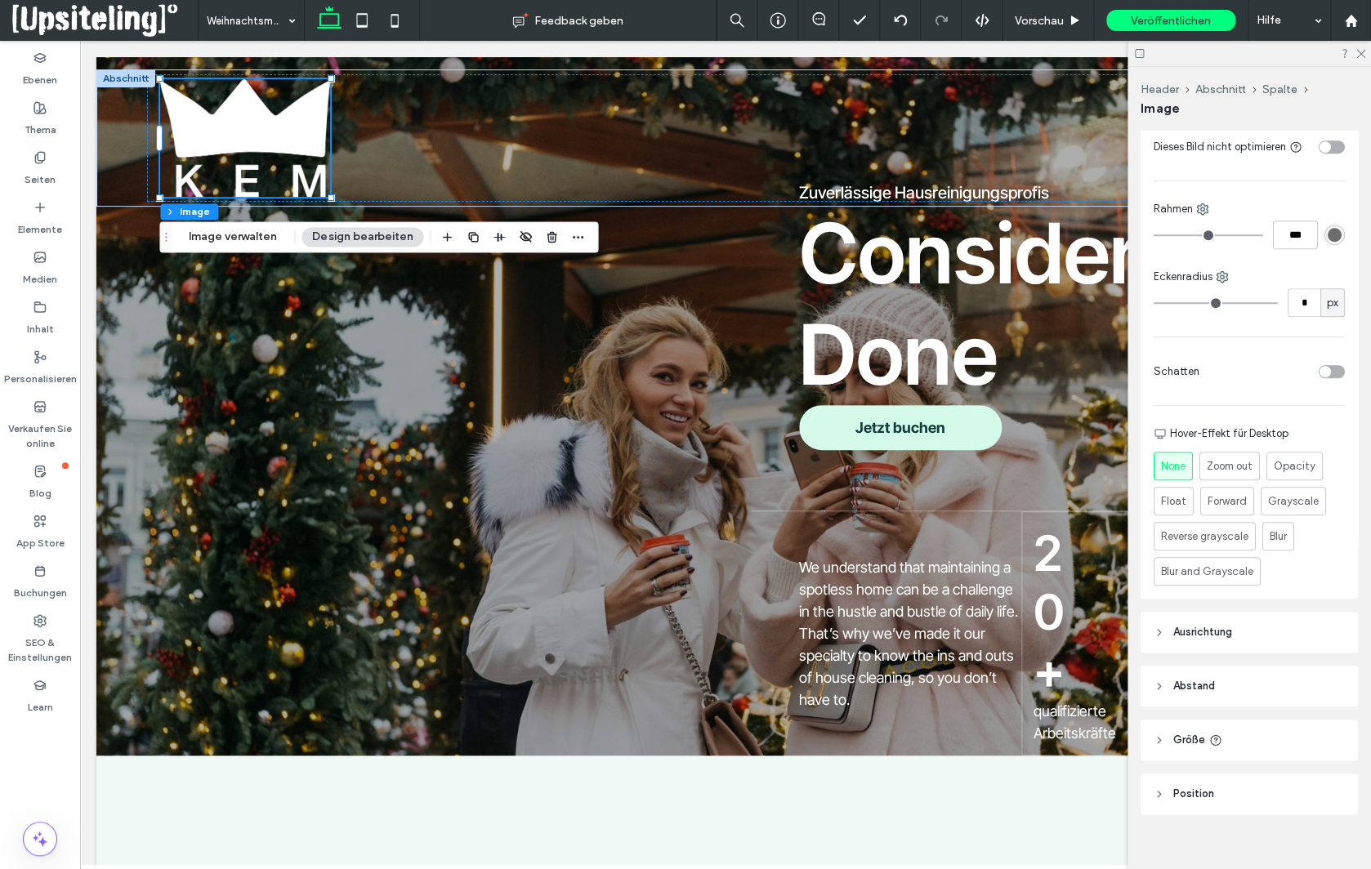
scroll to position [463, 0]
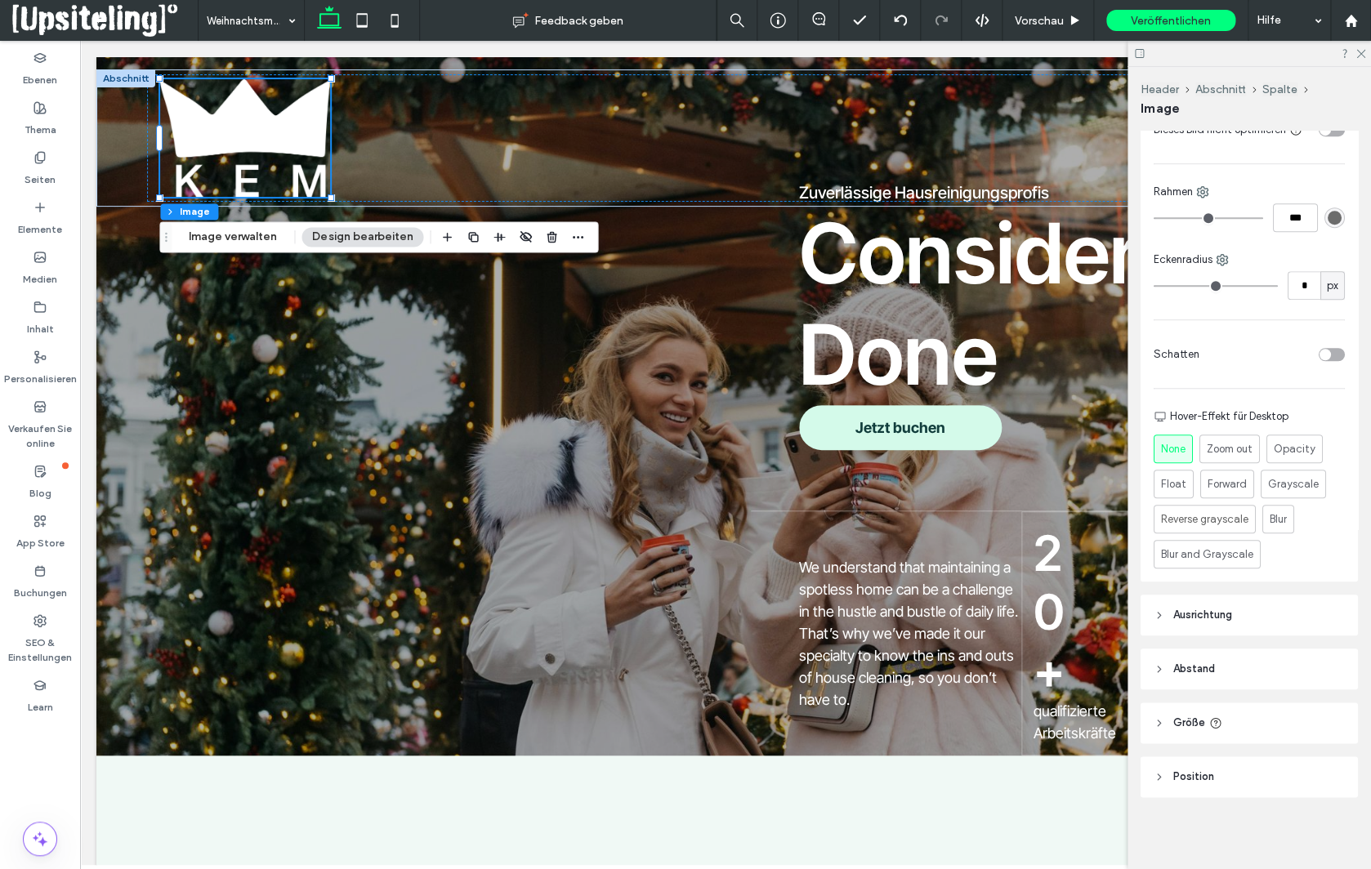
click at [1192, 728] on span "Größe" at bounding box center [1189, 723] width 32 height 16
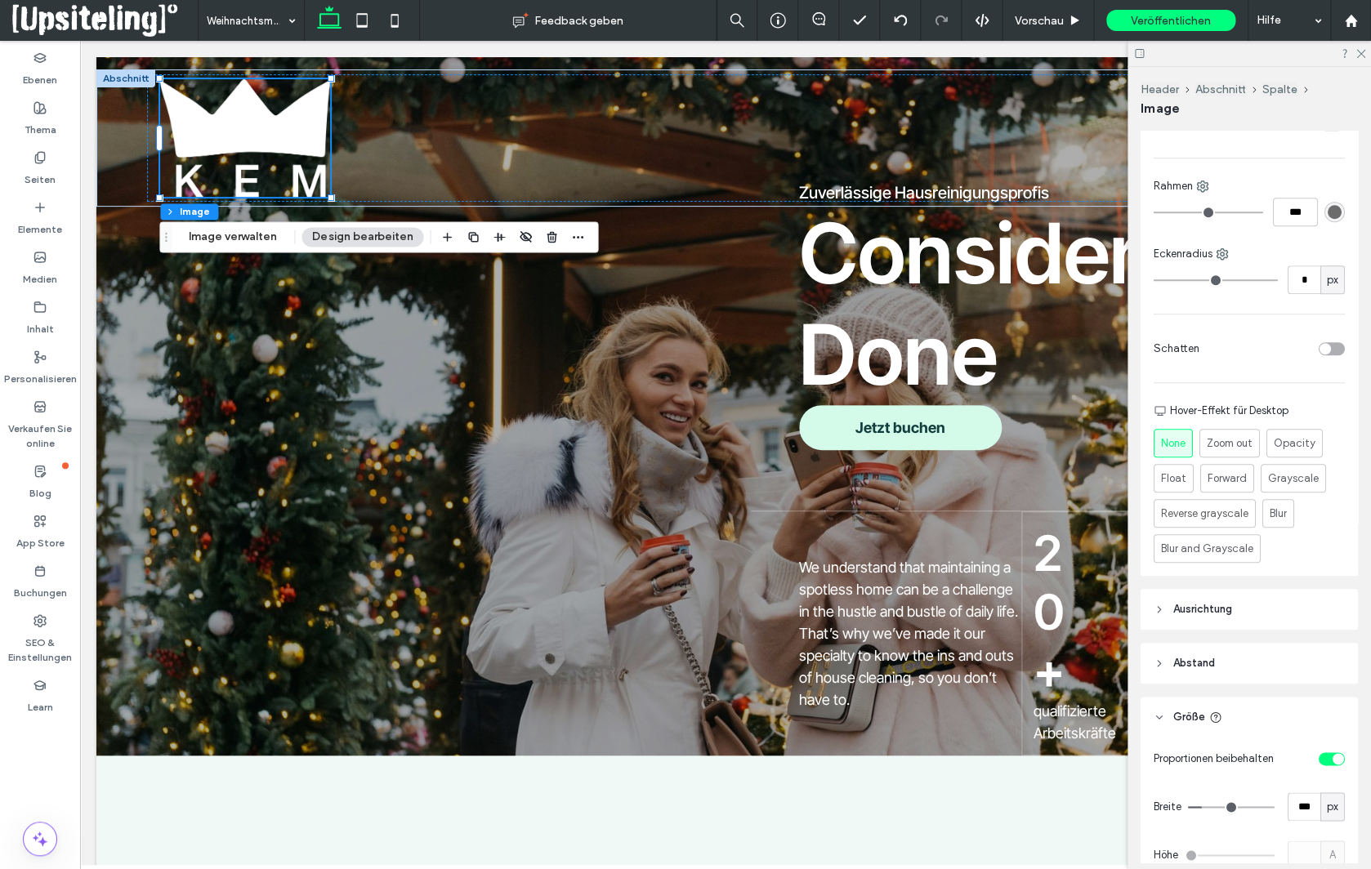
scroll to position [621, 0]
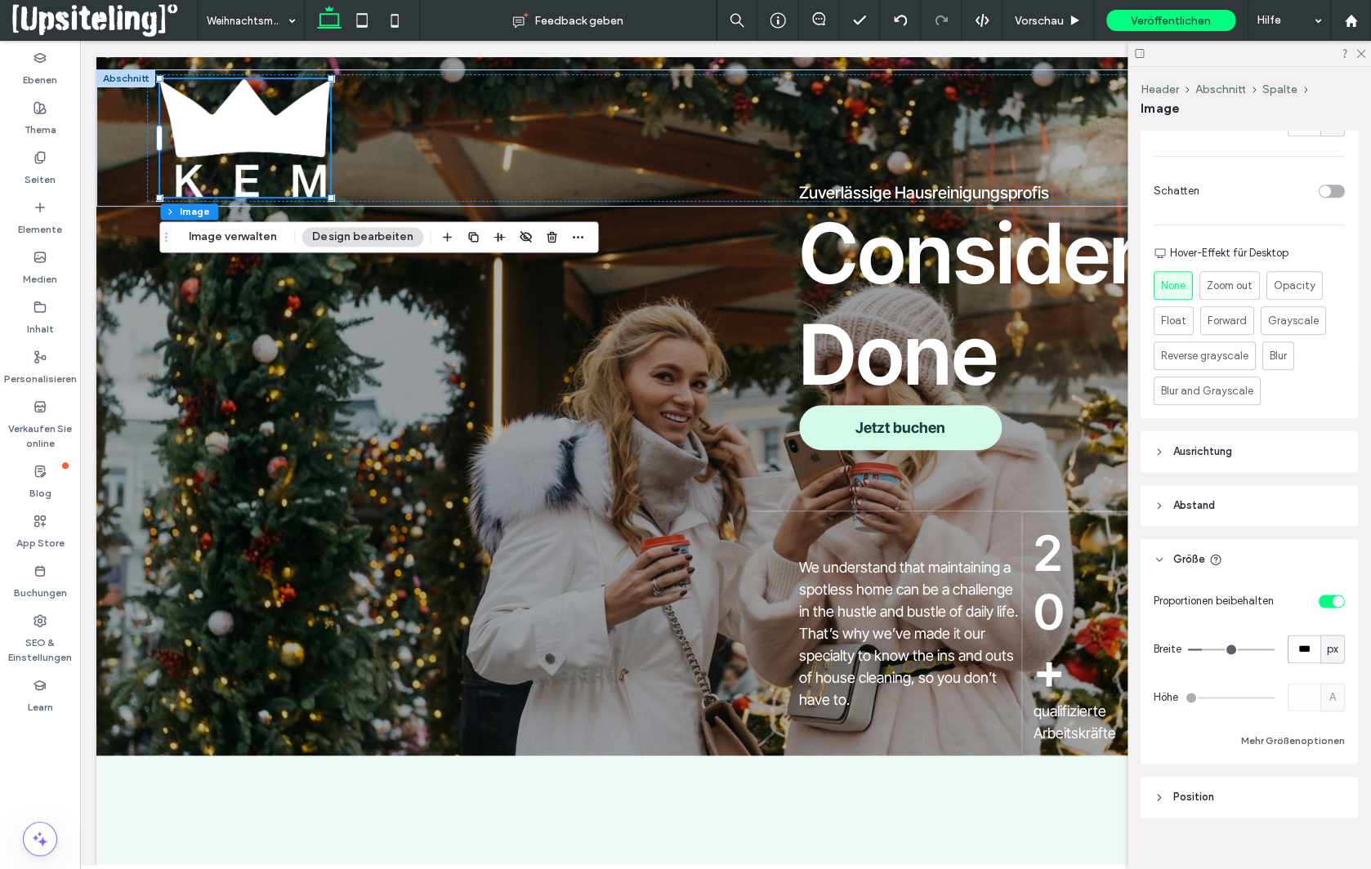
click at [1300, 663] on input "***" at bounding box center [1304, 649] width 33 height 29
type input "***"
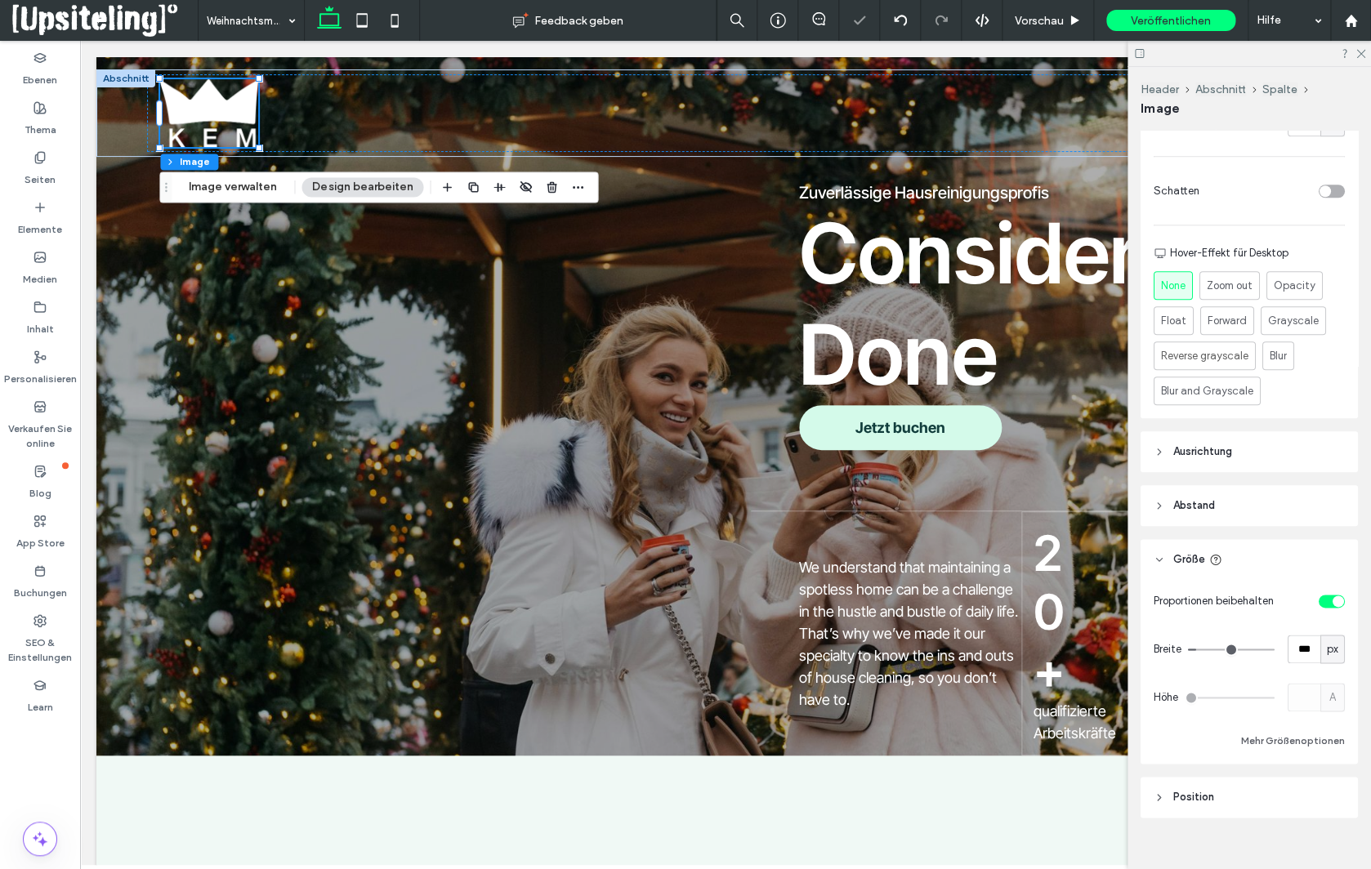
click at [1257, 692] on div "Proportionen beibehalten Breite *** px Höhe A Mehr Größenoptionen" at bounding box center [1249, 669] width 191 height 164
click at [1297, 661] on input "***" at bounding box center [1304, 649] width 33 height 29
type input "***"
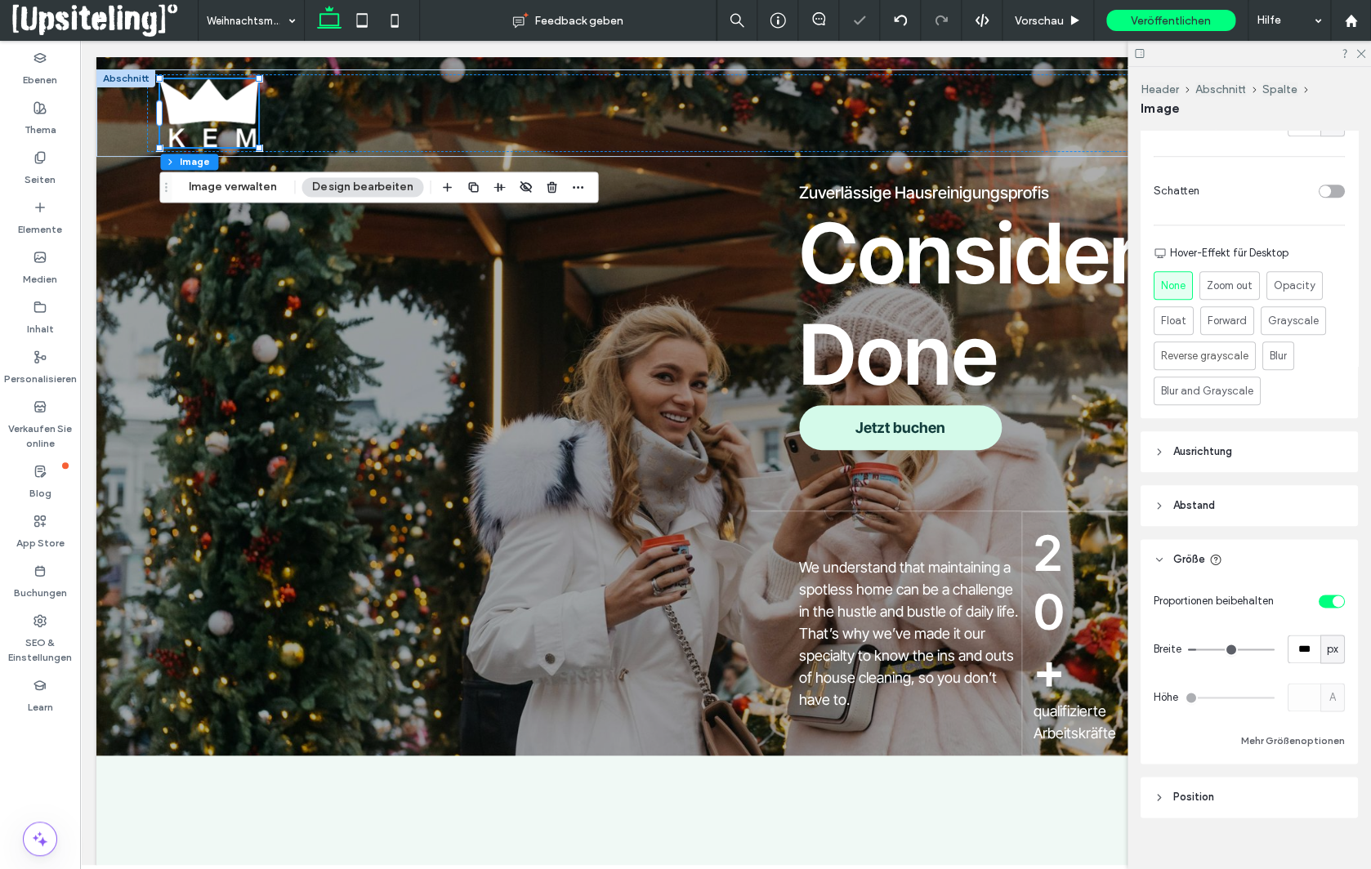
click at [1266, 677] on div "Proportionen beibehalten Breite *** px Höhe A Mehr Größenoptionen" at bounding box center [1249, 669] width 191 height 164
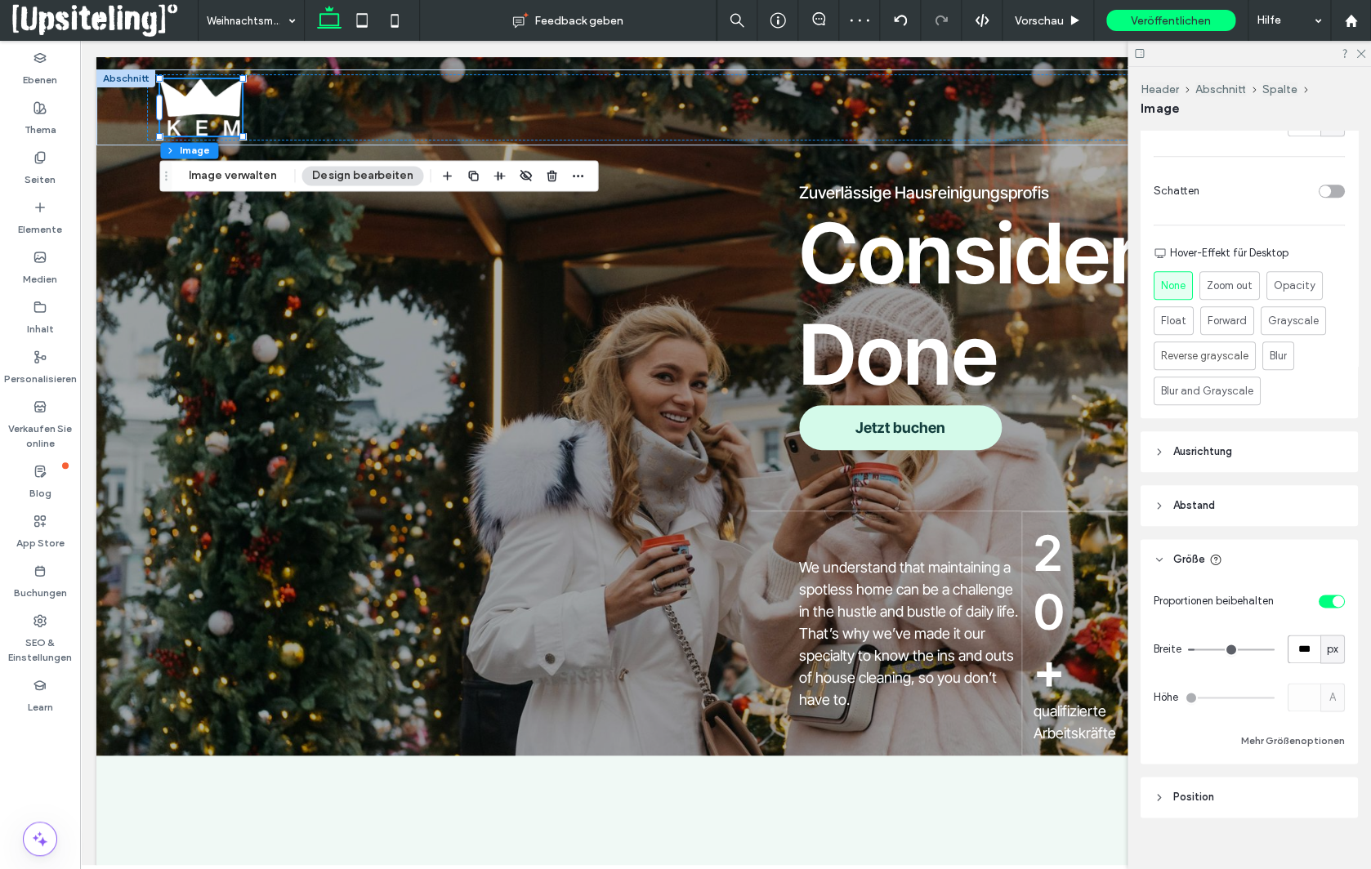
click at [1301, 659] on input "***" at bounding box center [1304, 649] width 33 height 29
type input "**"
click at [1270, 689] on div "Proportionen beibehalten Breite ** px Höhe A Mehr Größenoptionen" at bounding box center [1249, 669] width 191 height 164
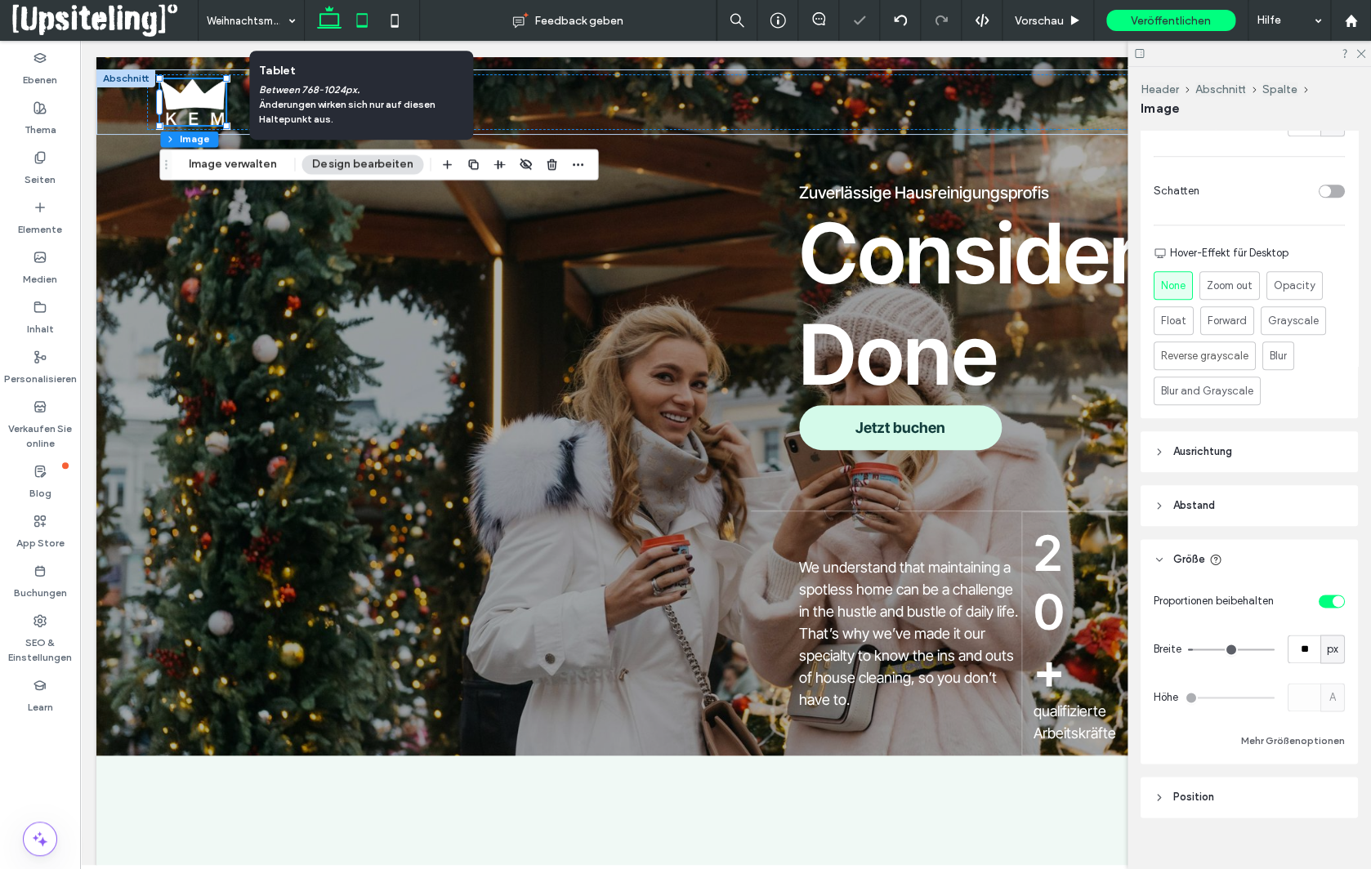
click at [367, 22] on icon at bounding box center [362, 20] width 33 height 33
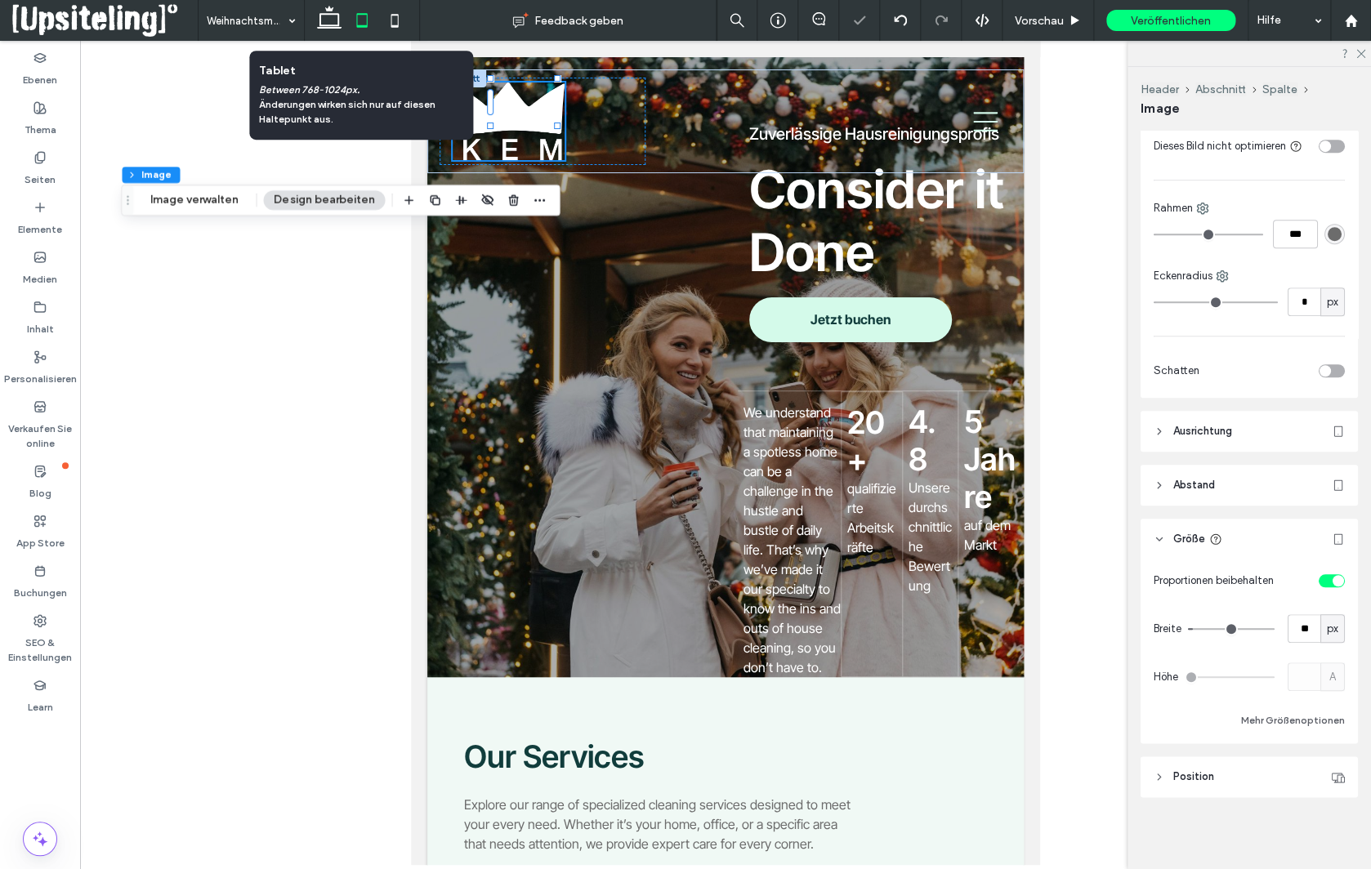
type input "***"
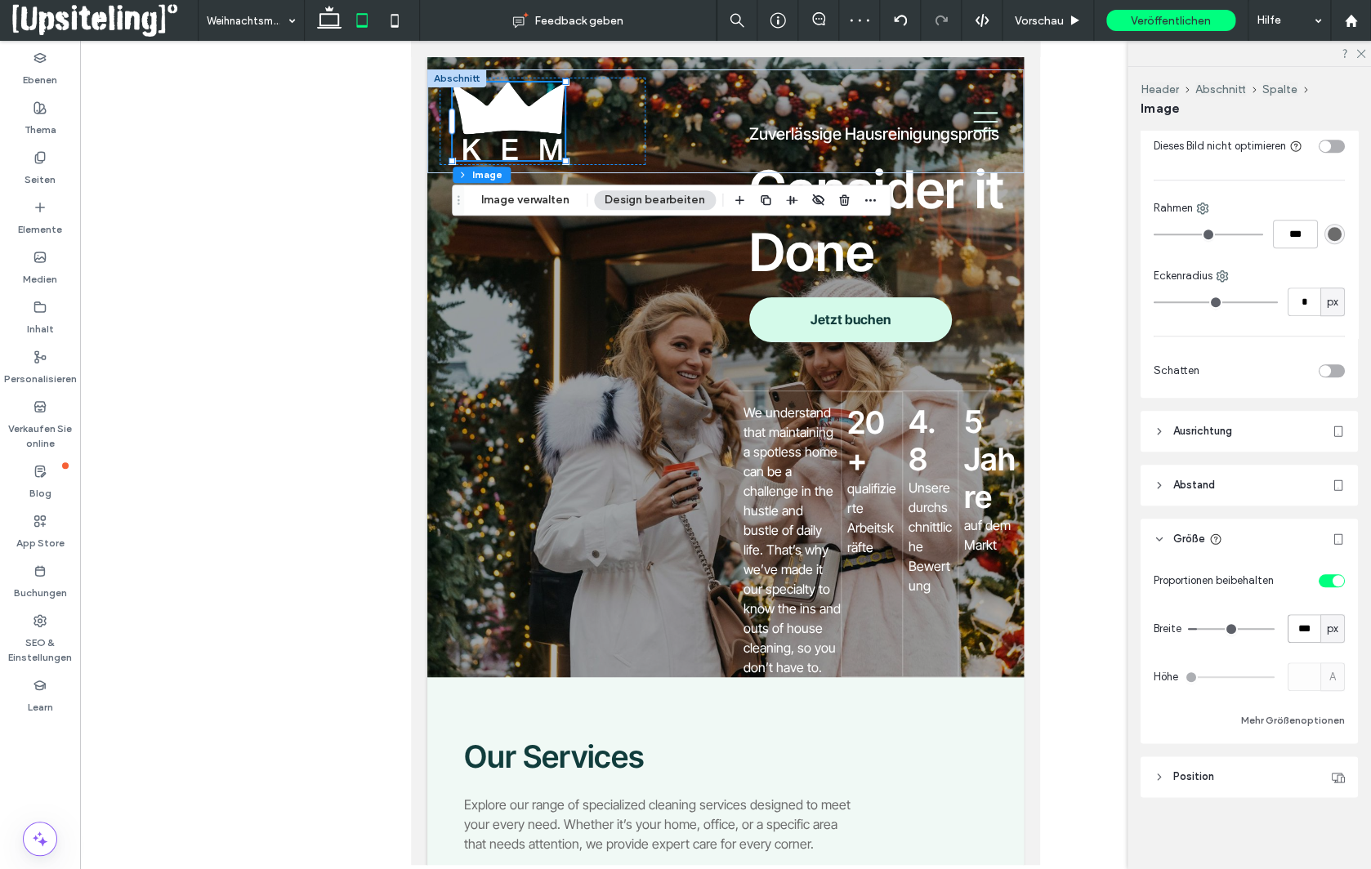
click at [1306, 635] on input "***" at bounding box center [1304, 628] width 33 height 29
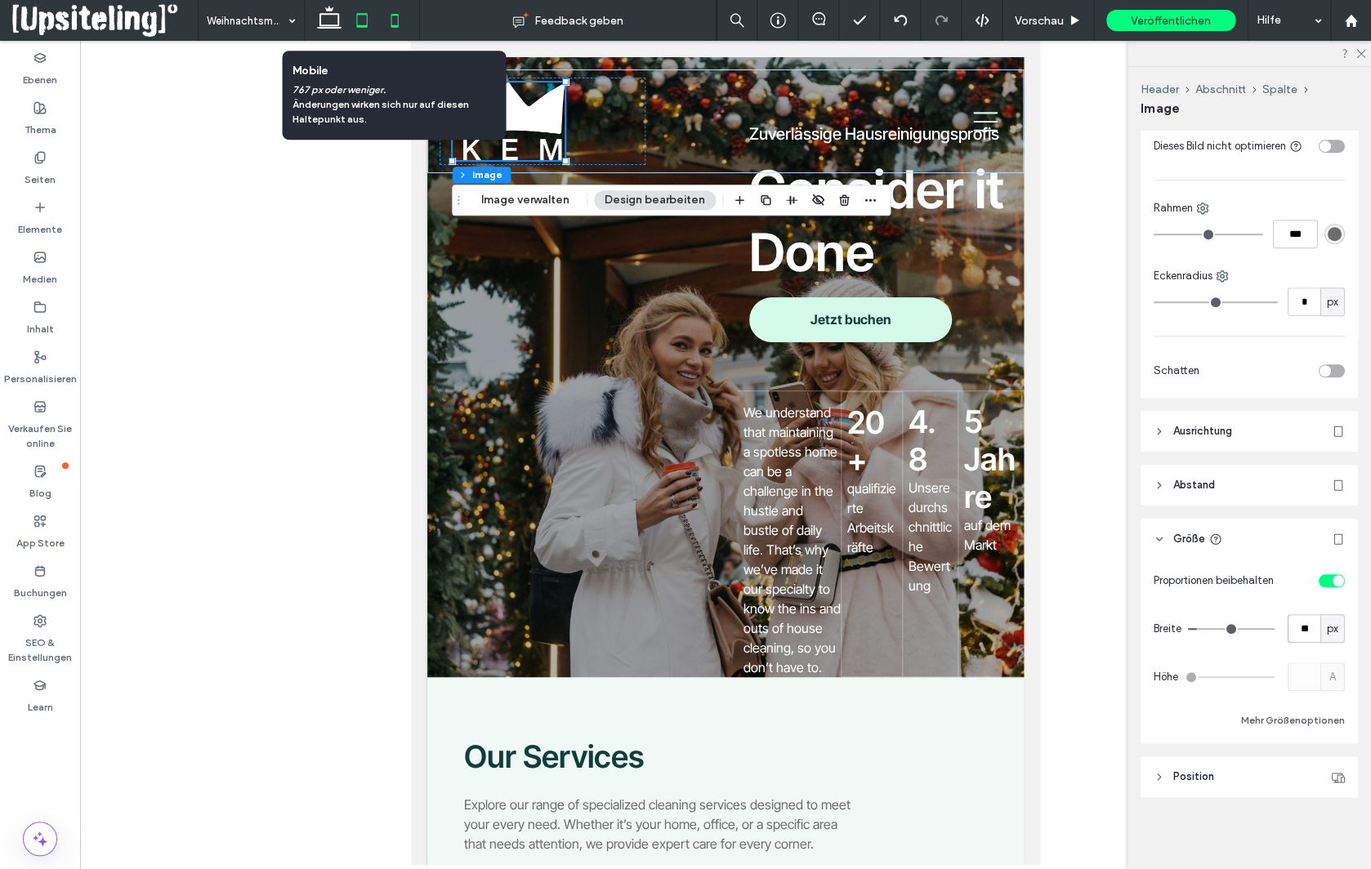
type input "**"
click at [395, 19] on icon at bounding box center [394, 20] width 33 height 33
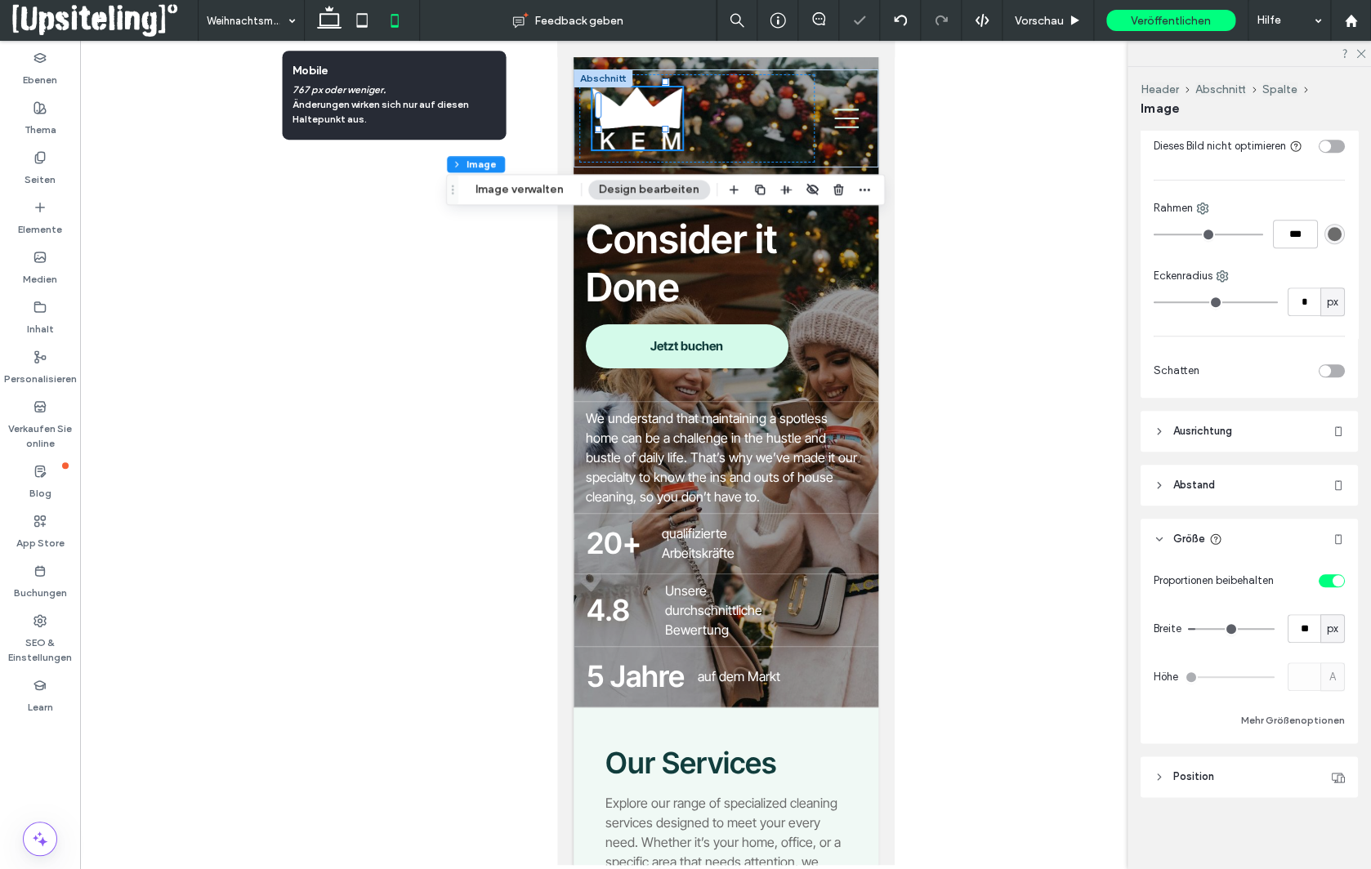
type input "***"
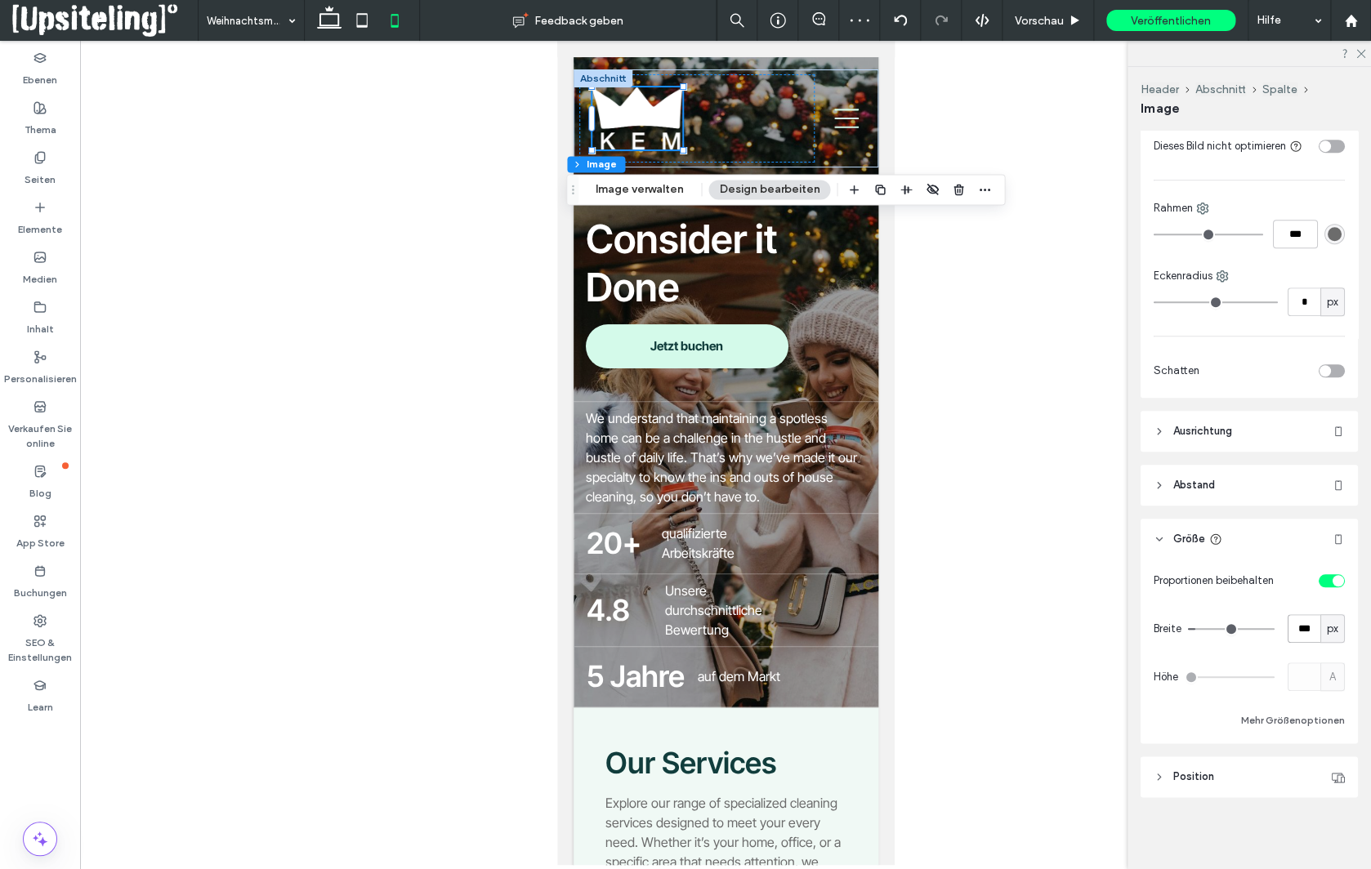
click at [1306, 629] on input "***" at bounding box center [1304, 628] width 33 height 29
type input "**"
click at [1027, 605] on div at bounding box center [725, 453] width 1291 height 824
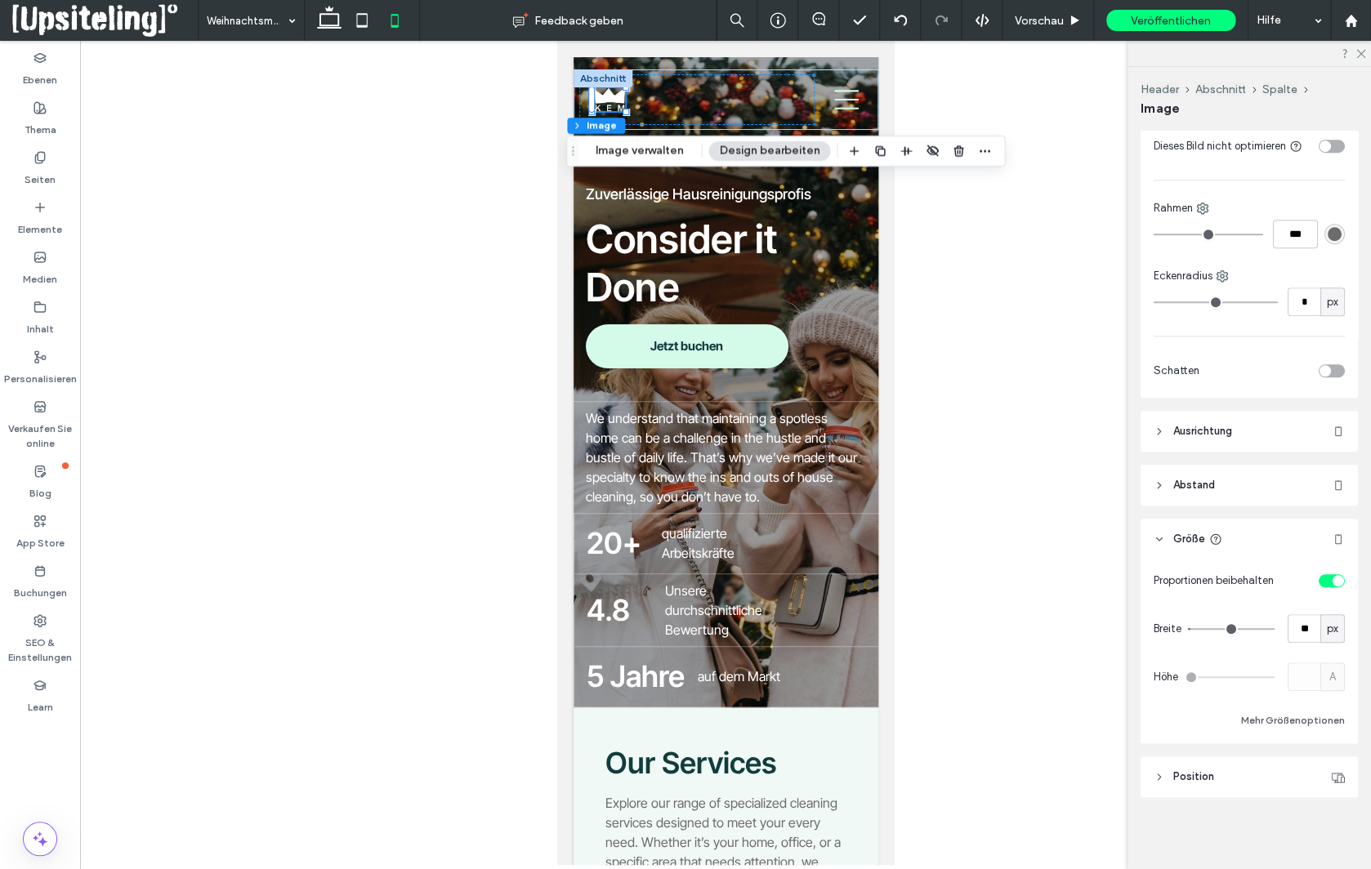
click at [453, 243] on div at bounding box center [725, 453] width 1291 height 824
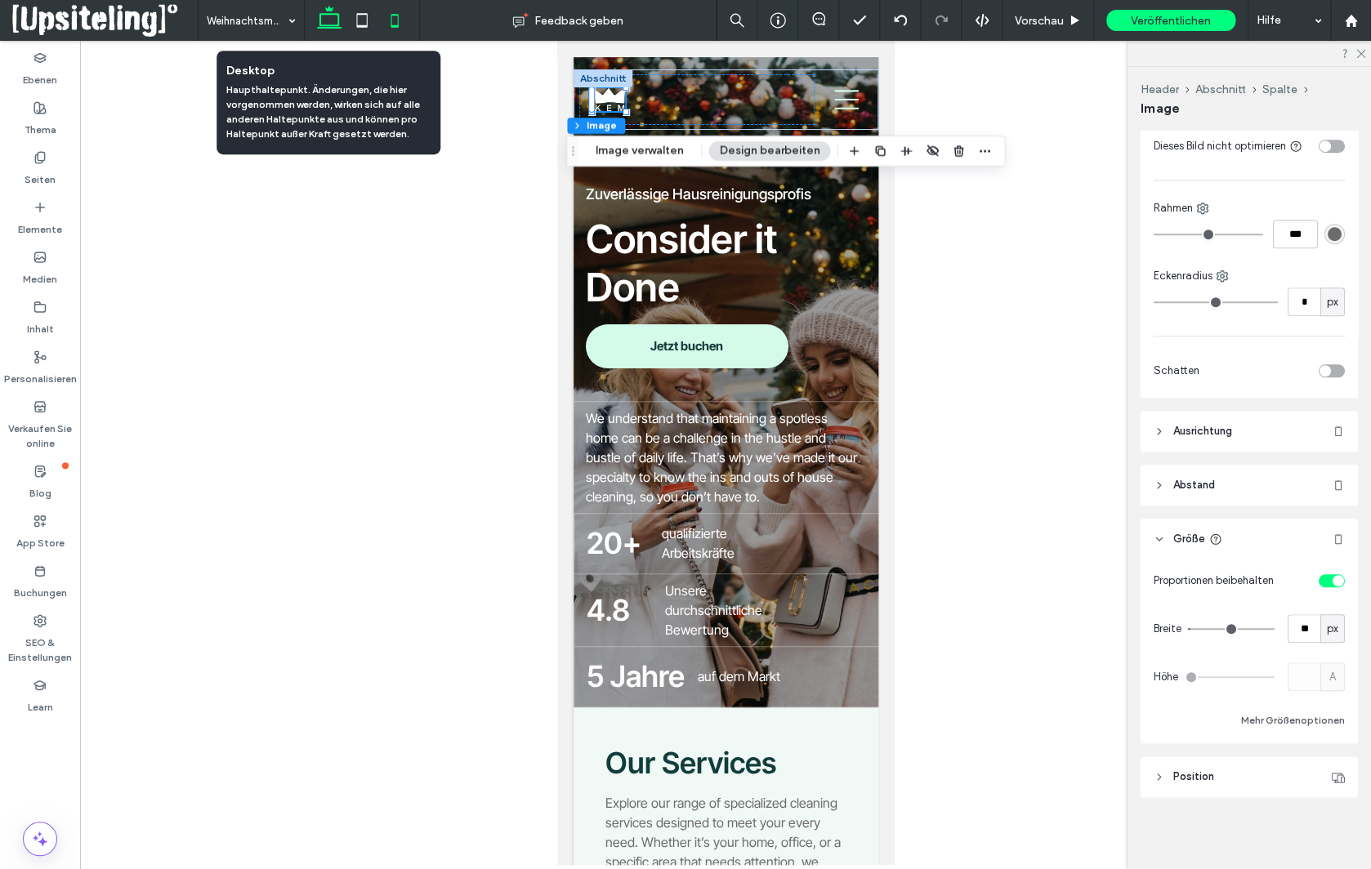
click at [326, 15] on use at bounding box center [329, 17] width 25 height 23
type input "**"
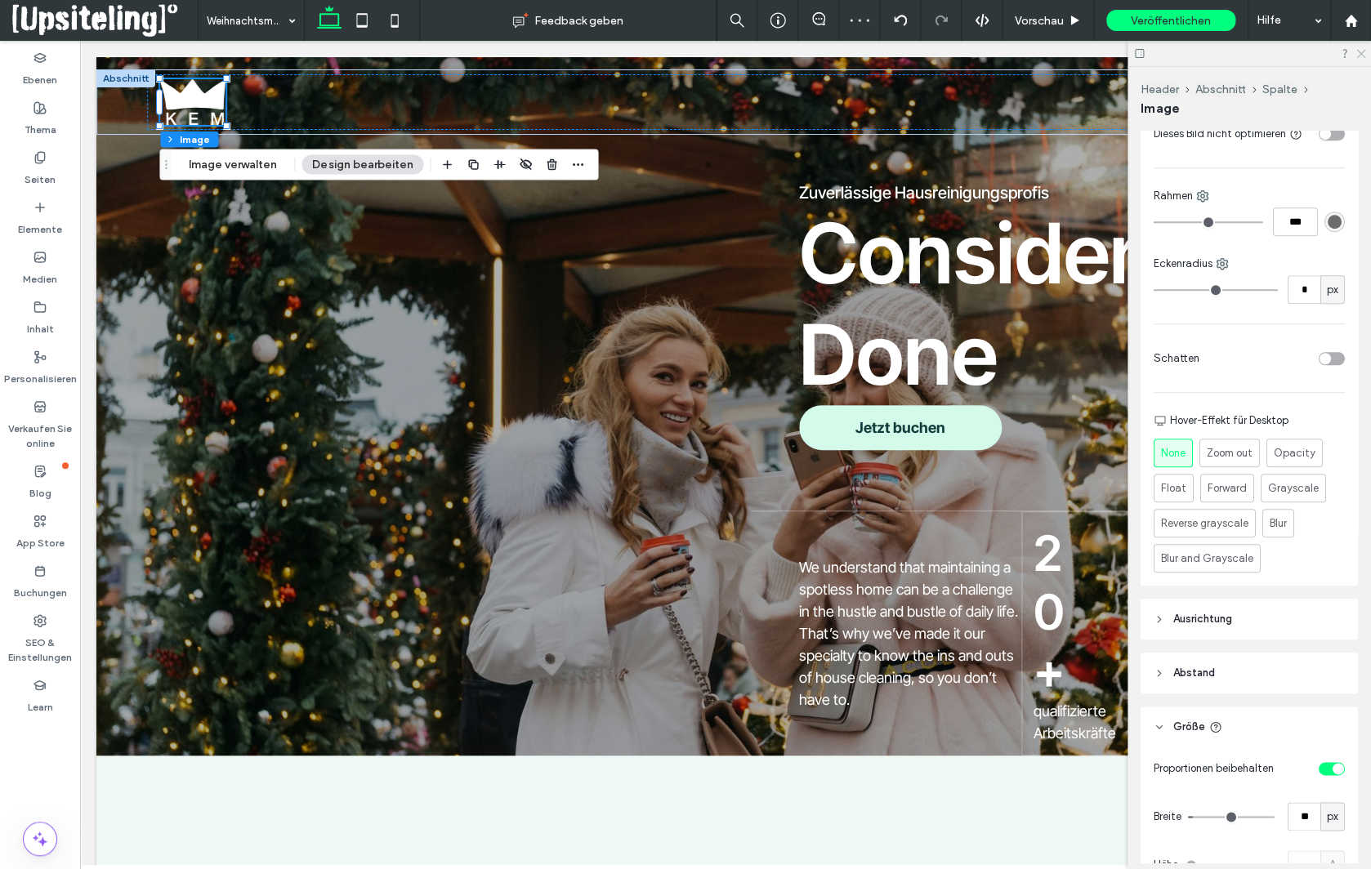
click at [1358, 55] on icon at bounding box center [1360, 52] width 11 height 11
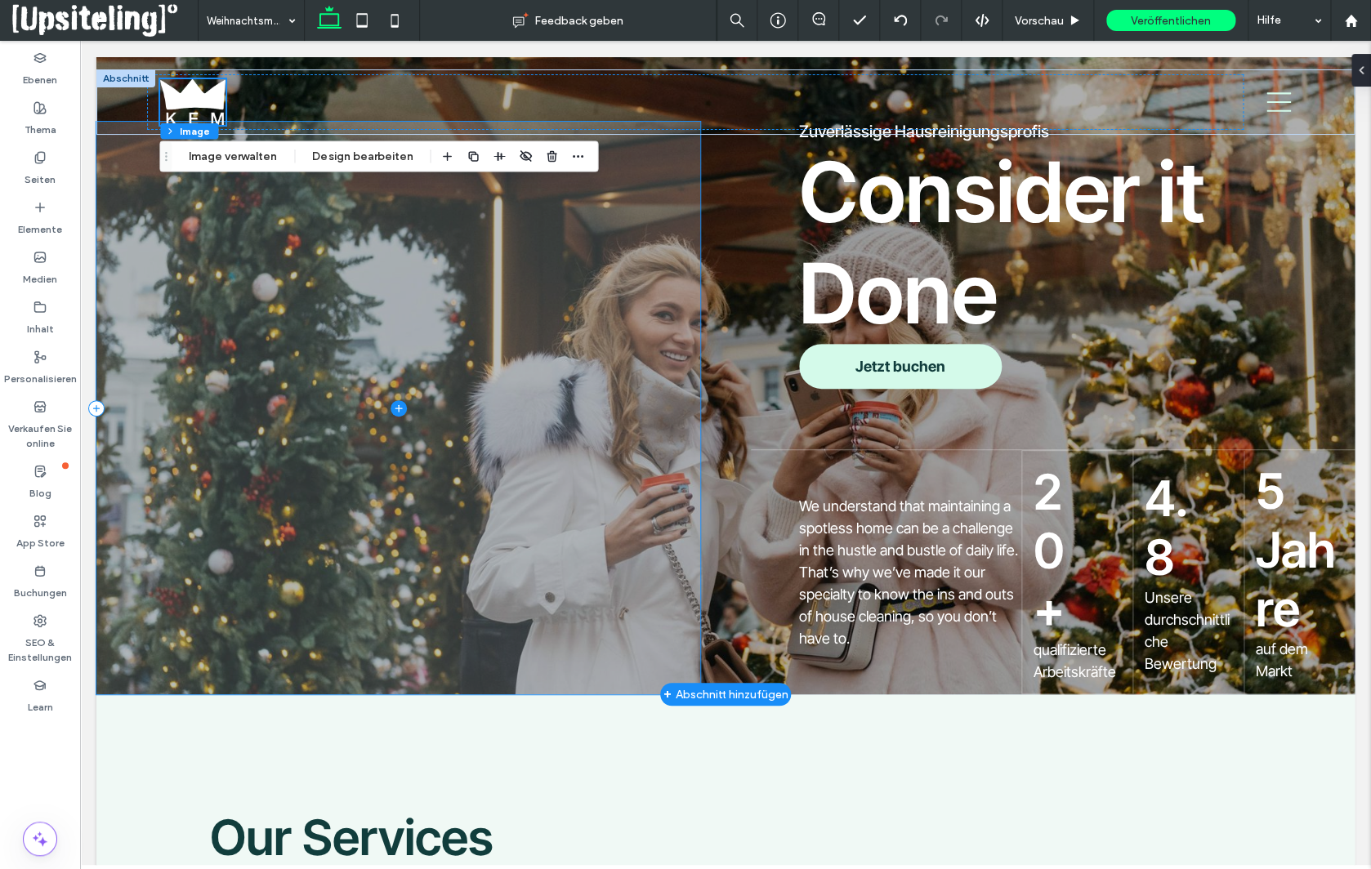
scroll to position [0, 0]
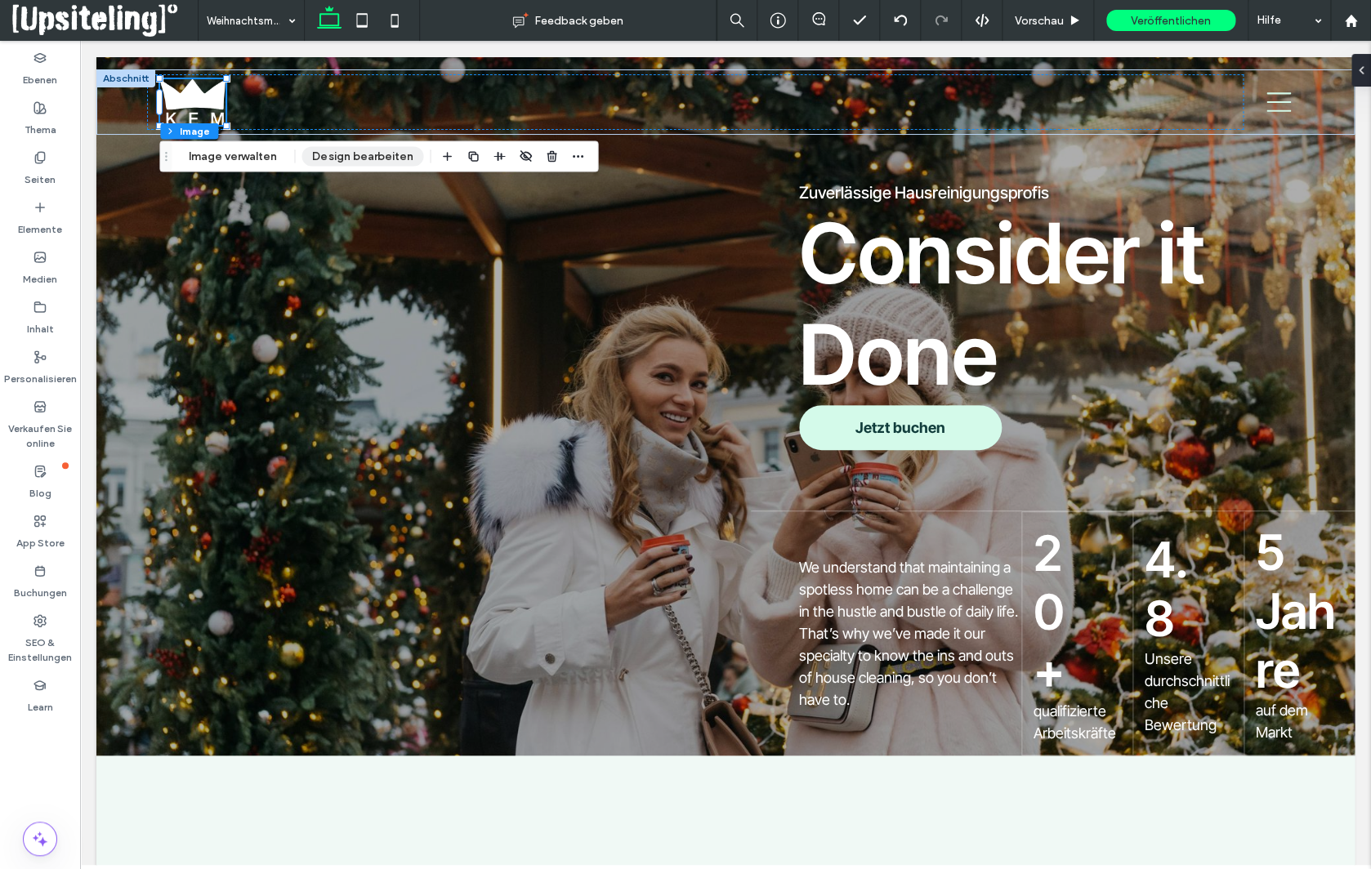
click at [350, 154] on button "Design bearbeiten" at bounding box center [362, 157] width 122 height 20
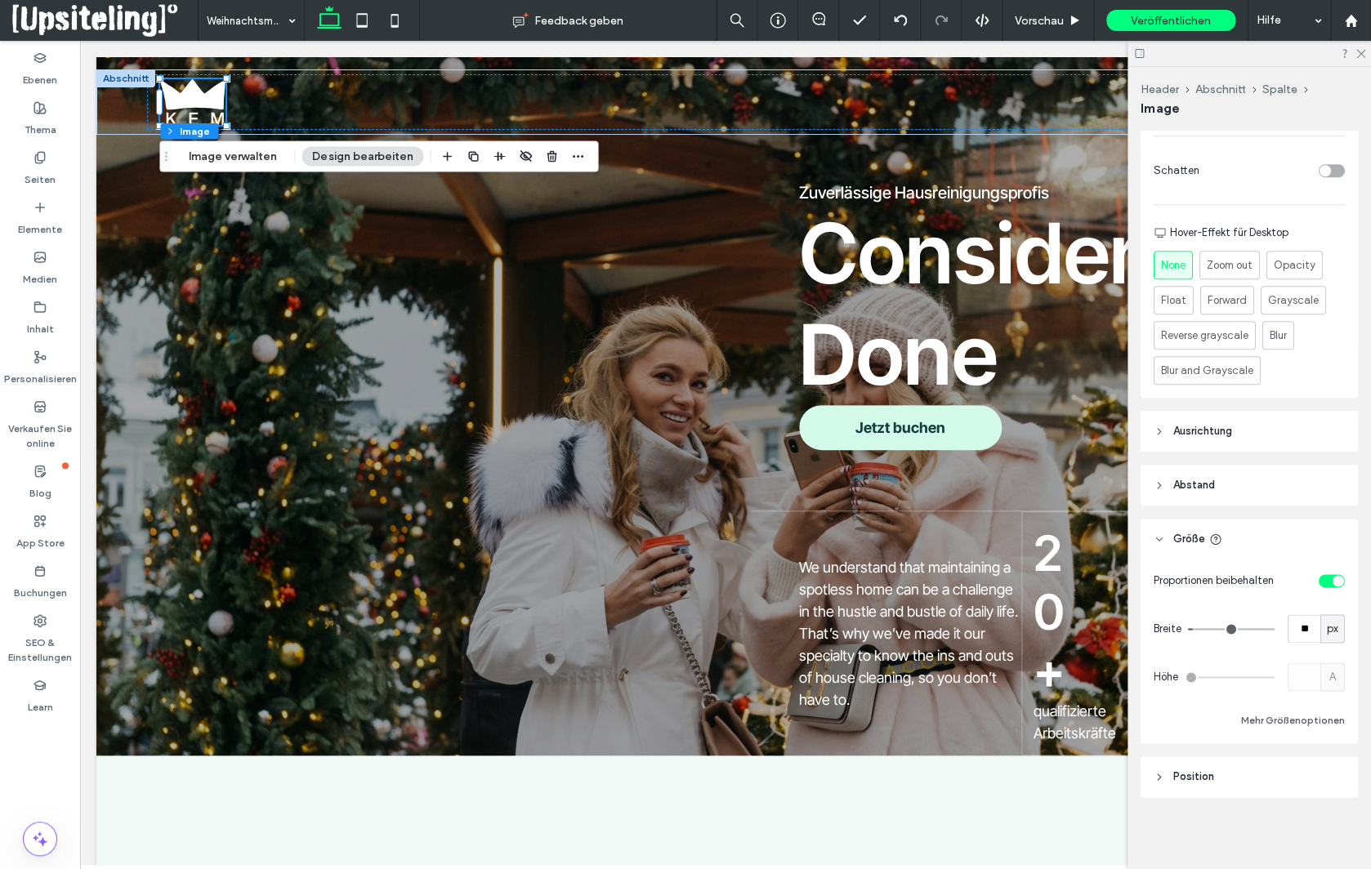
scroll to position [508, 0]
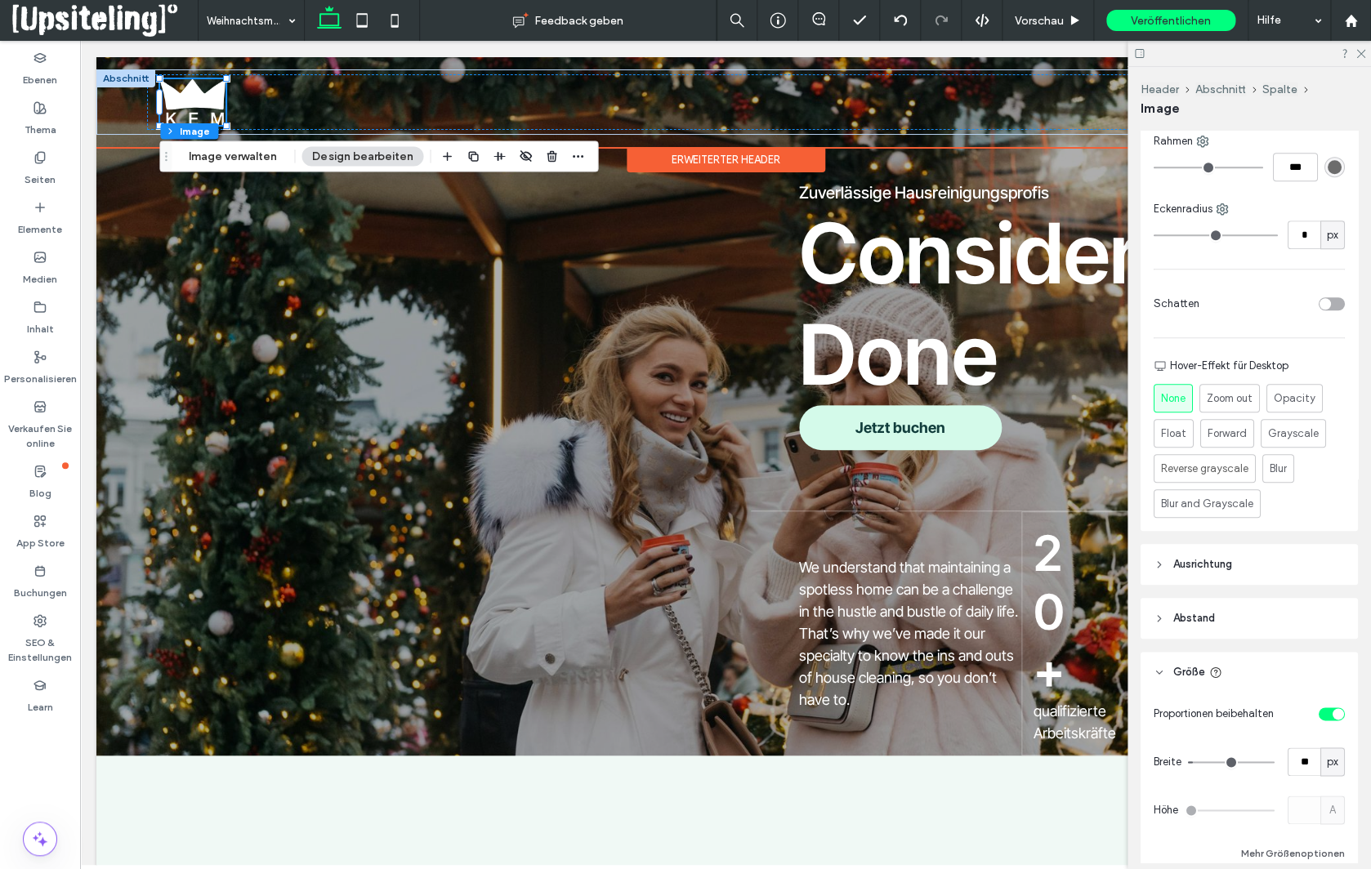
click at [697, 163] on div "Erweiterter Header" at bounding box center [726, 159] width 199 height 25
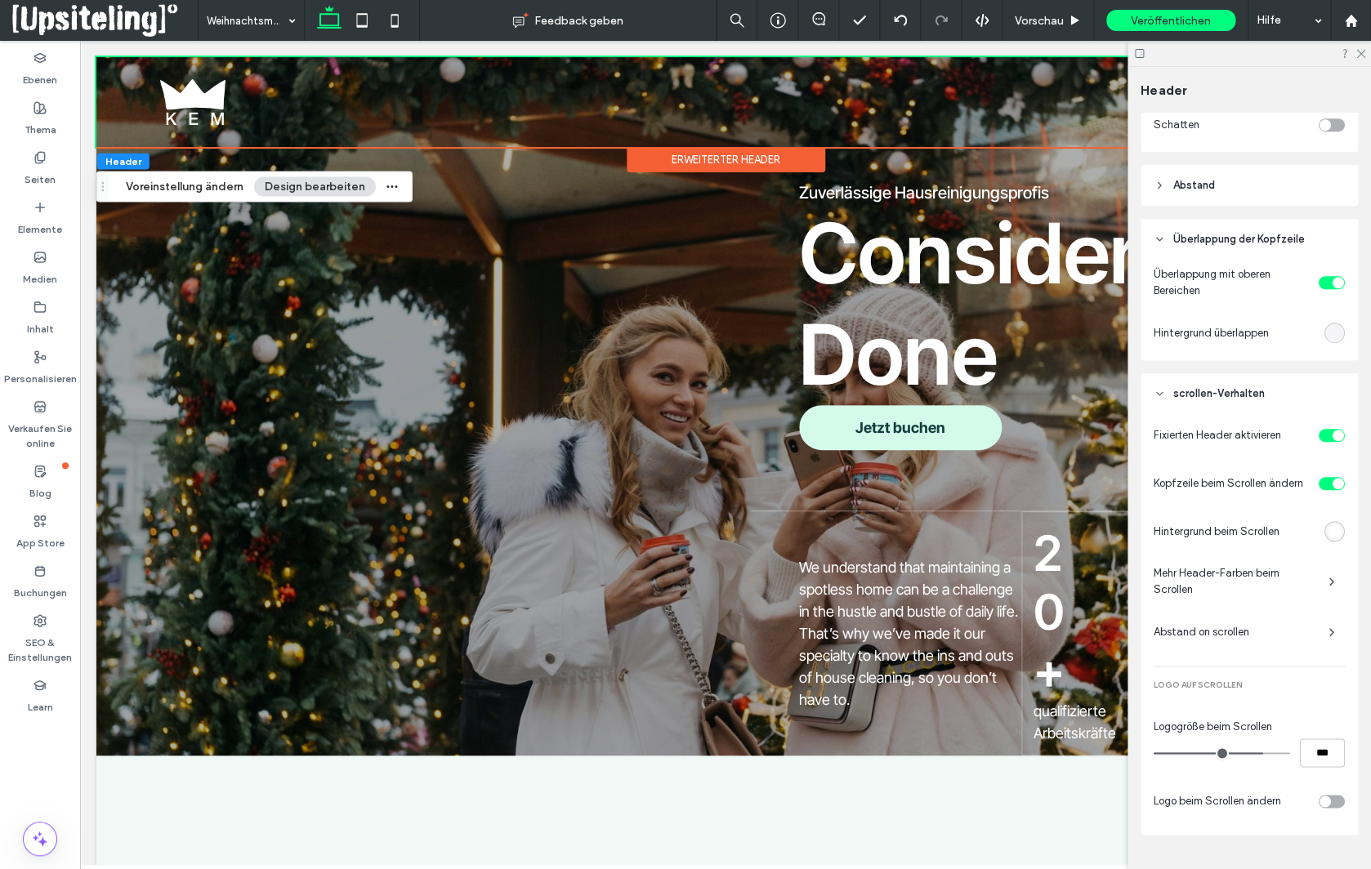
scroll to position [551, 0]
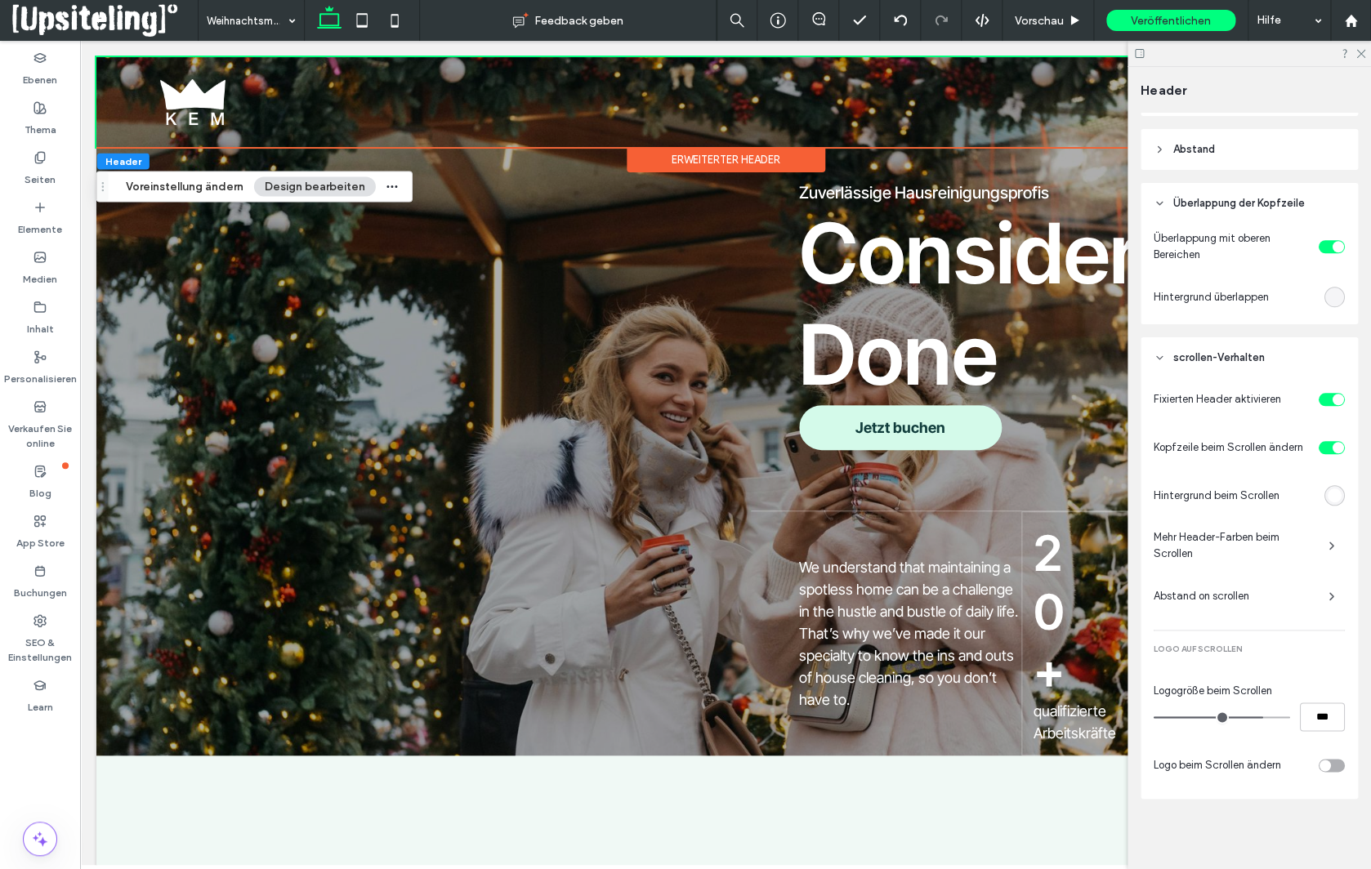
click at [1342, 762] on div "toggle" at bounding box center [1332, 765] width 26 height 13
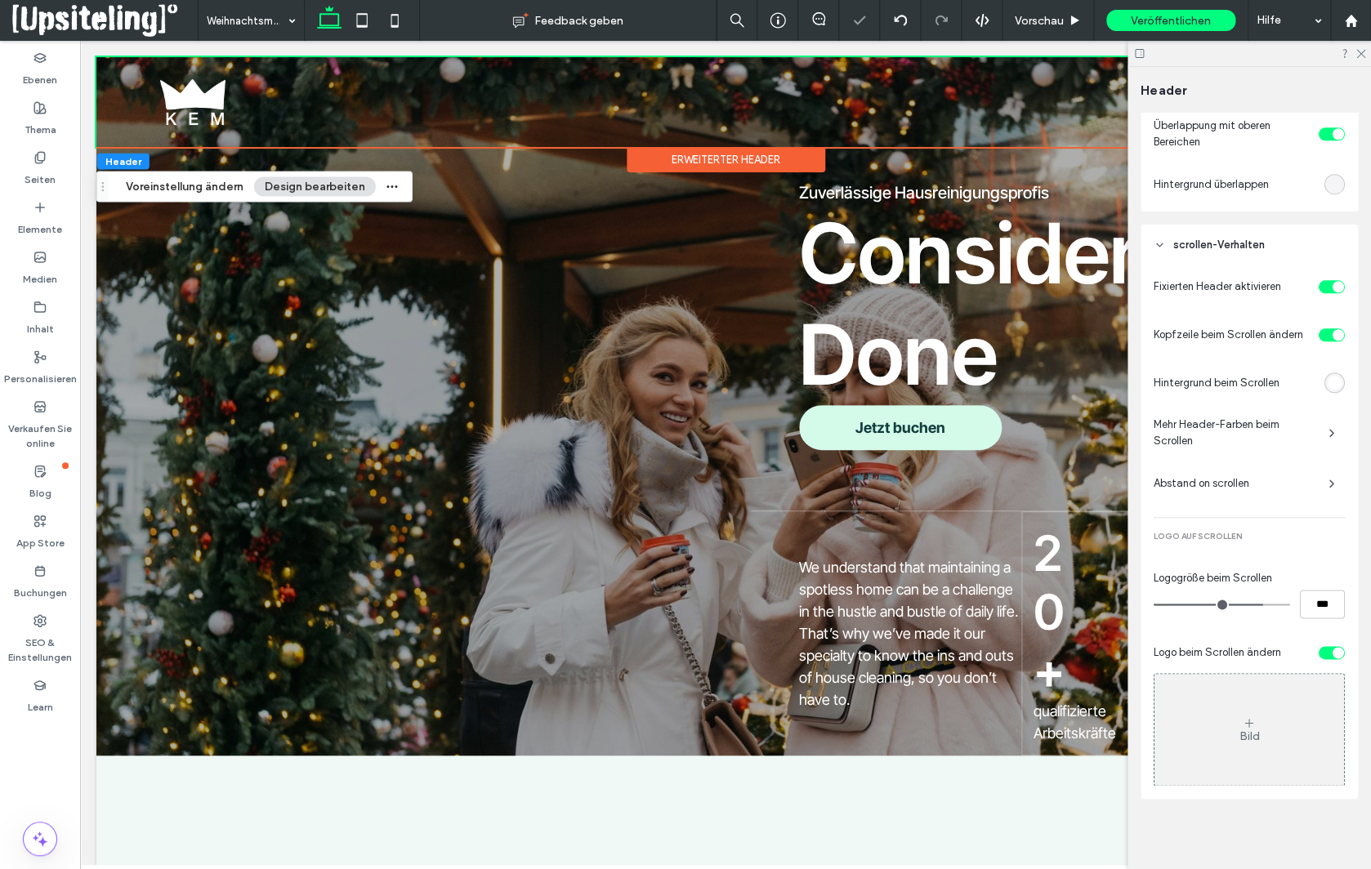
click at [1283, 725] on div "Bild" at bounding box center [1249, 730] width 190 height 108
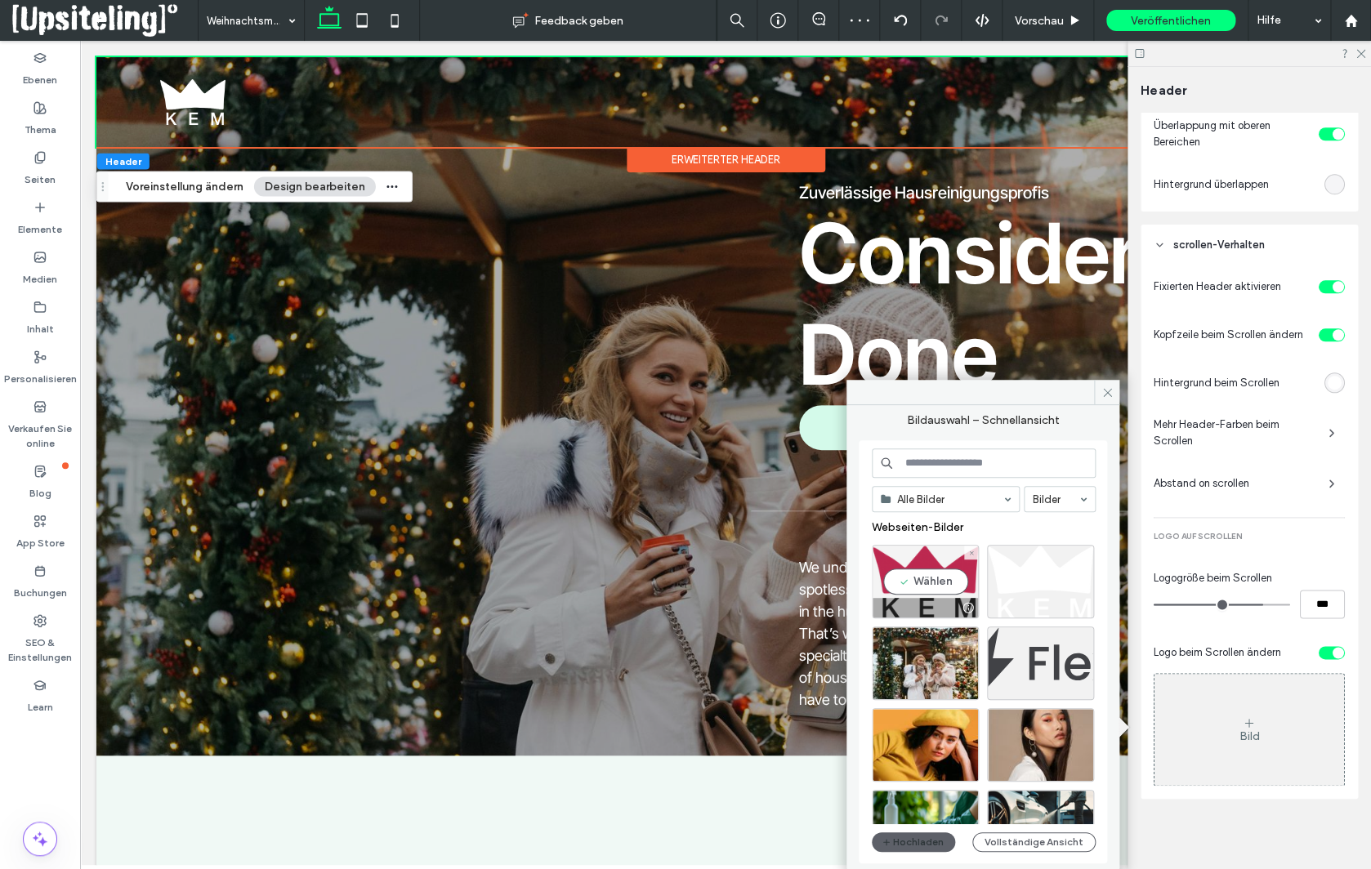
click at [918, 576] on div "Wählen" at bounding box center [925, 582] width 107 height 74
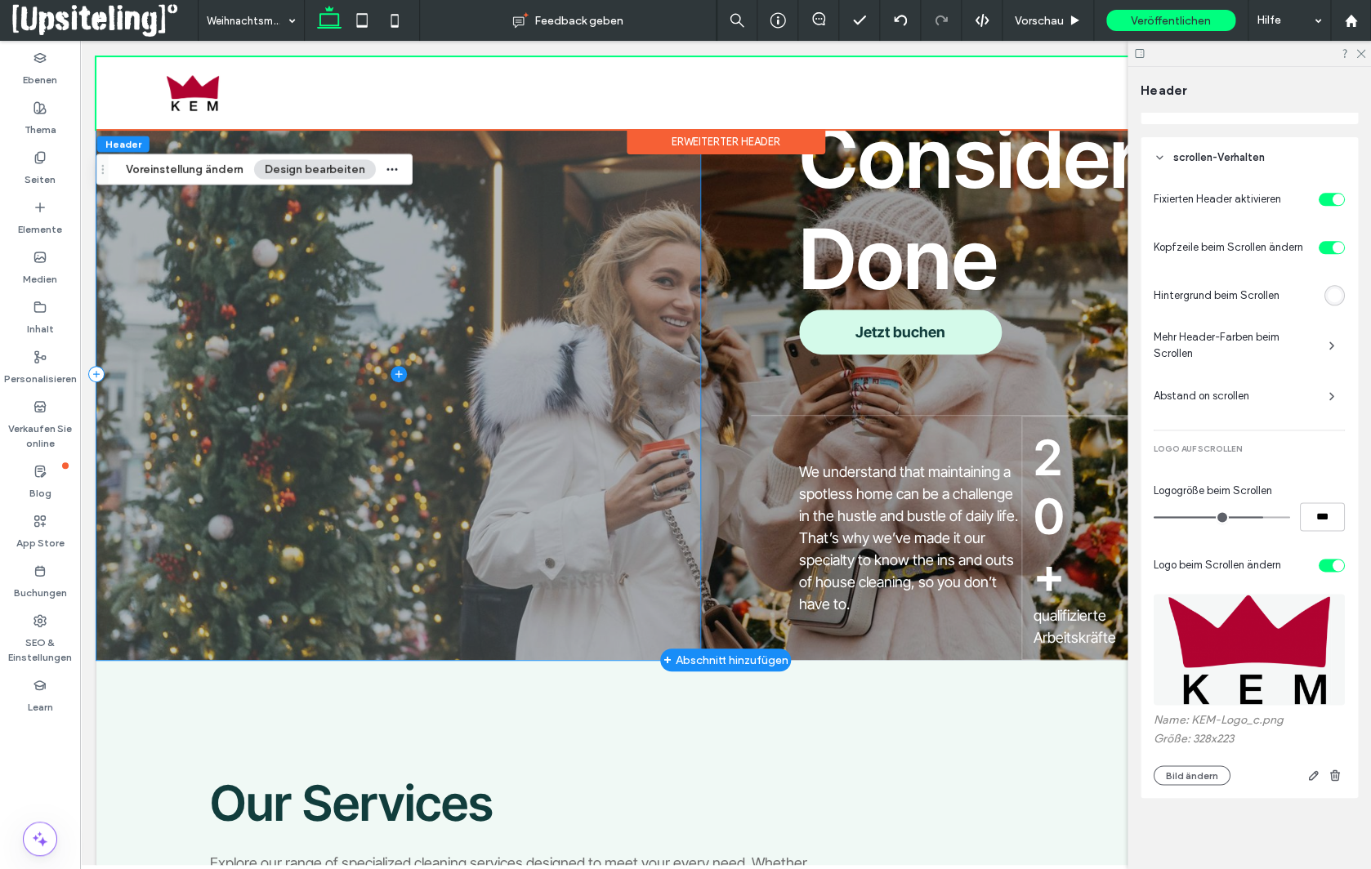
scroll to position [108, 0]
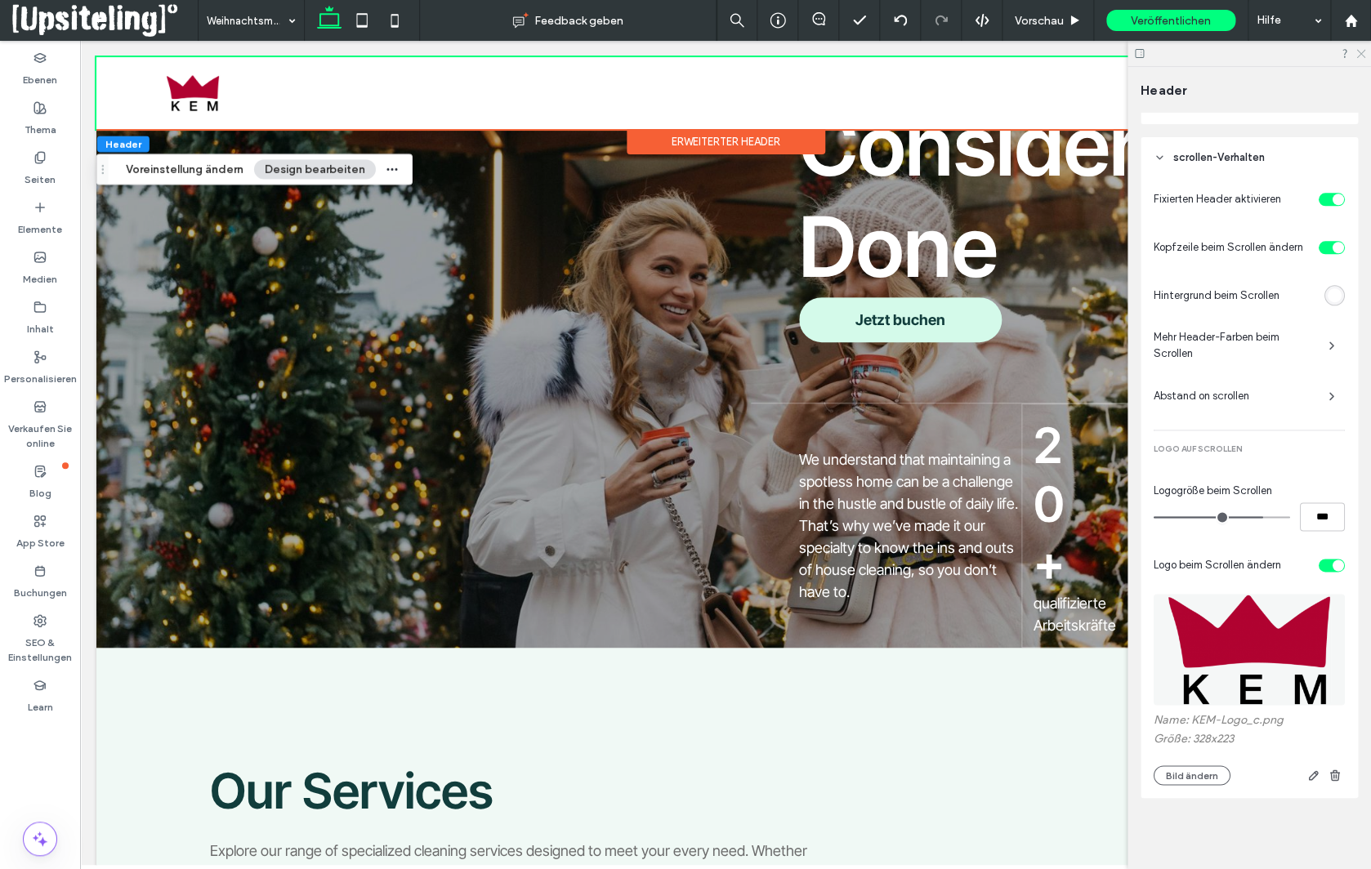
click at [1358, 56] on icon at bounding box center [1360, 52] width 11 height 11
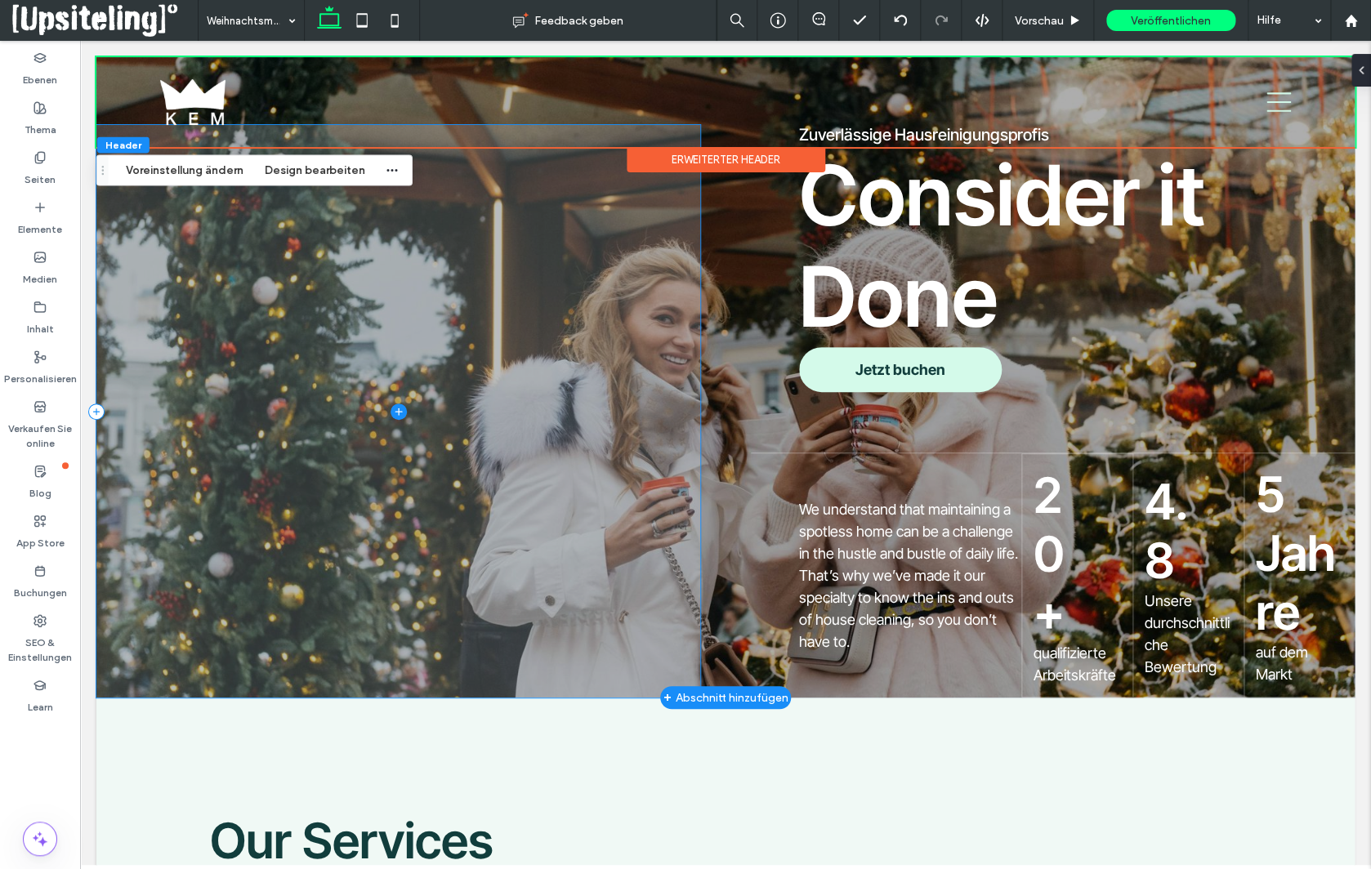
scroll to position [0, 0]
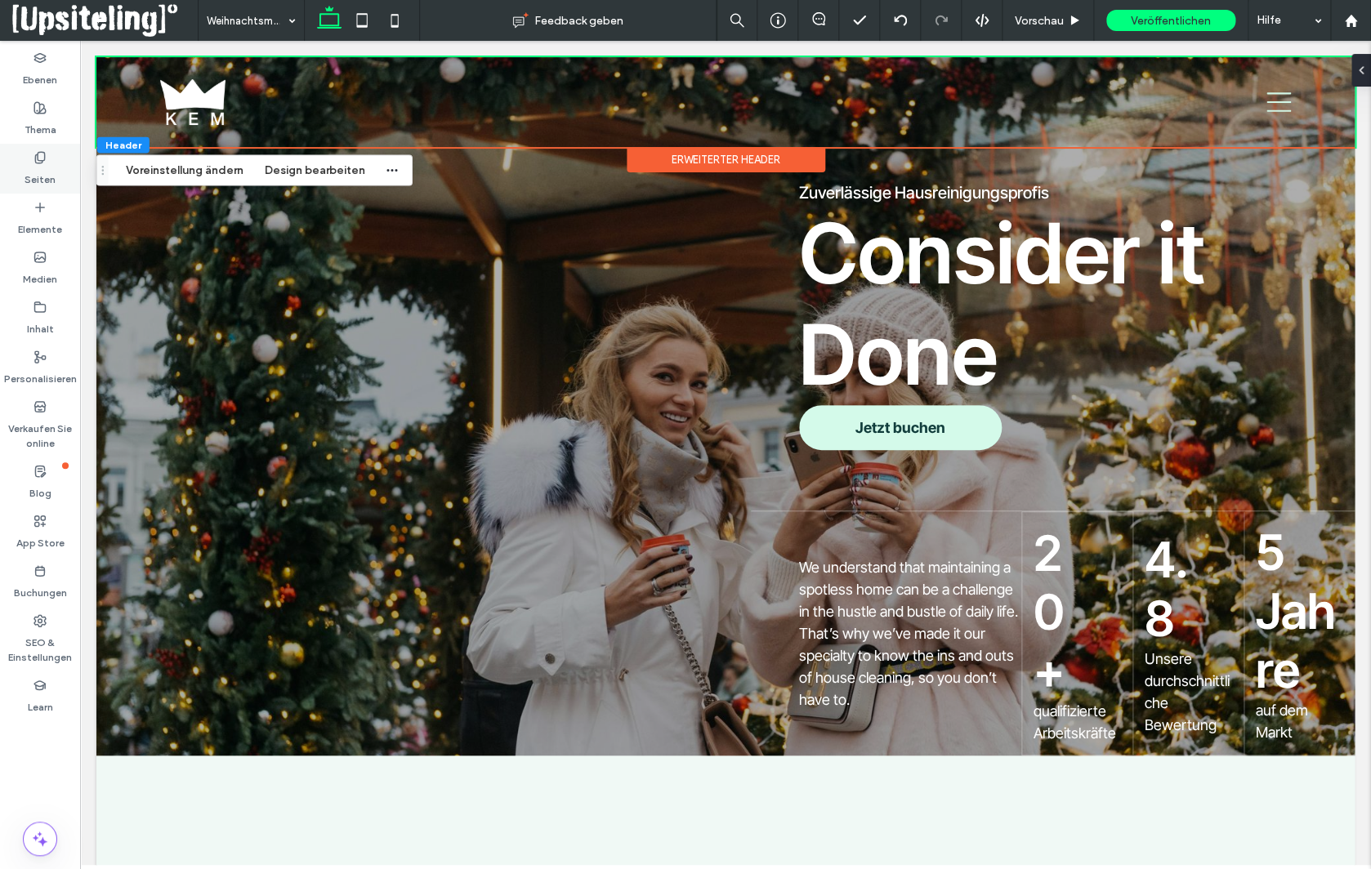
click at [40, 160] on use at bounding box center [39, 157] width 9 height 11
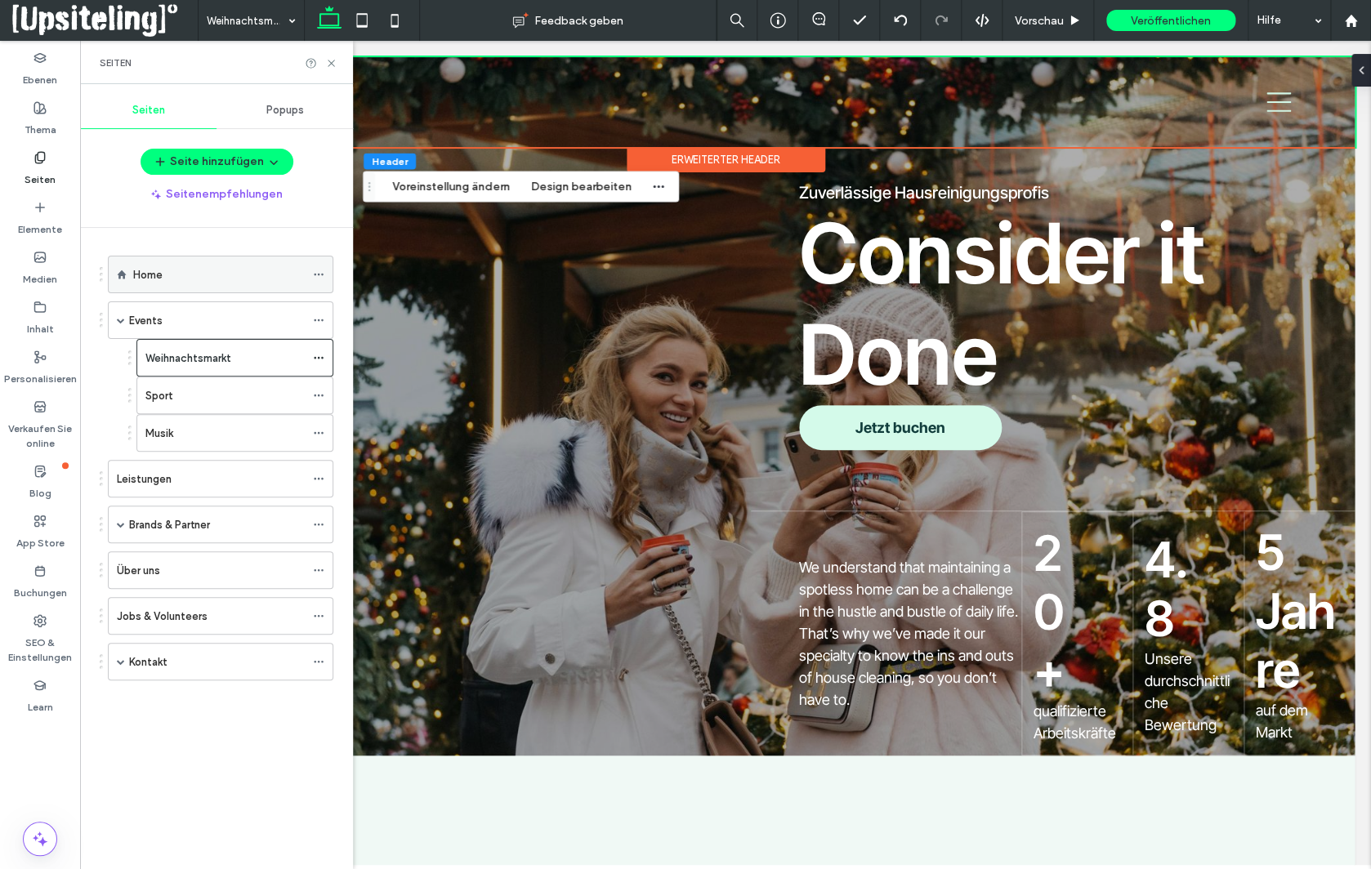
click at [171, 274] on div "Home" at bounding box center [219, 274] width 172 height 17
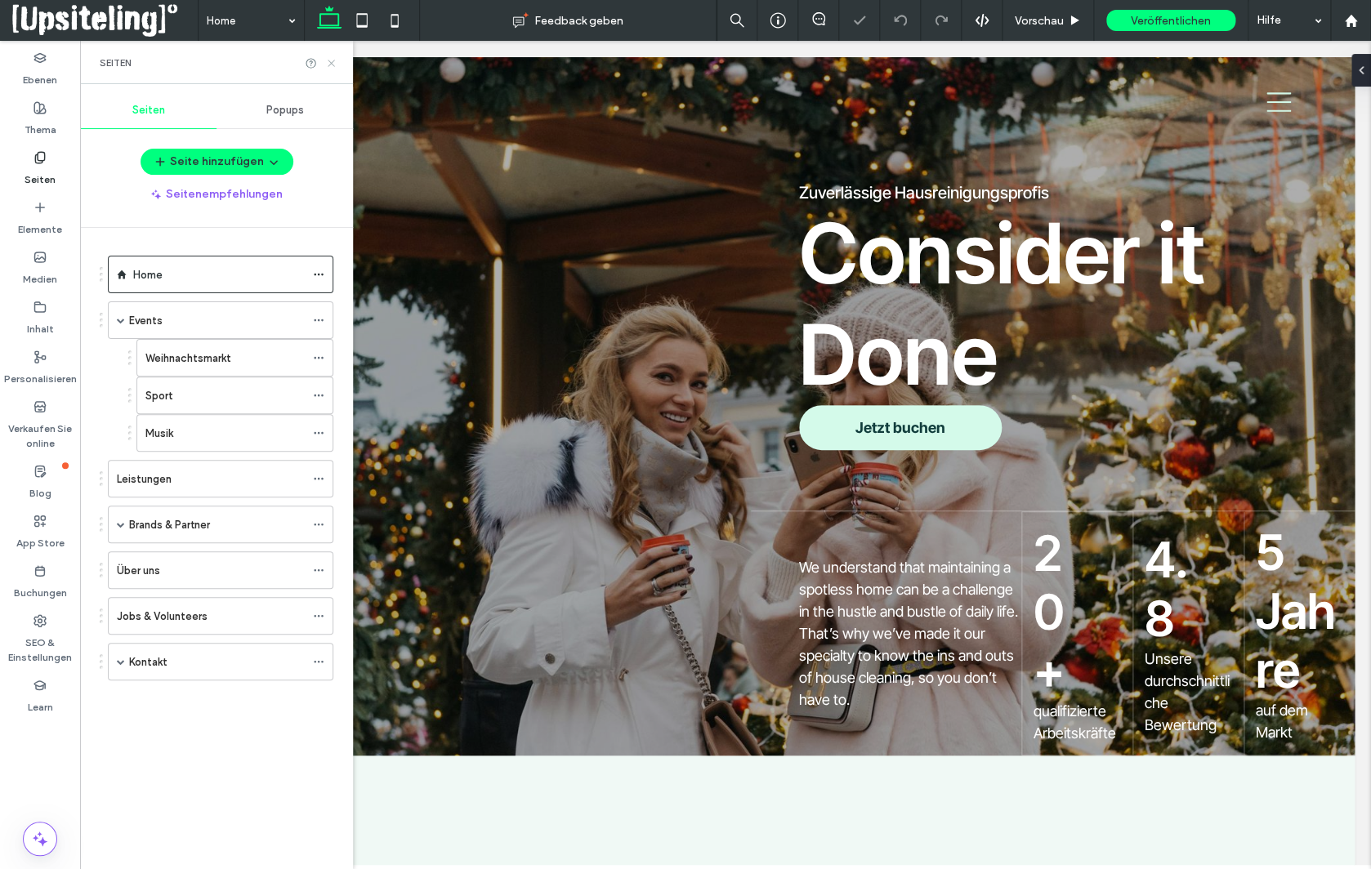
click at [337, 60] on icon at bounding box center [331, 63] width 12 height 12
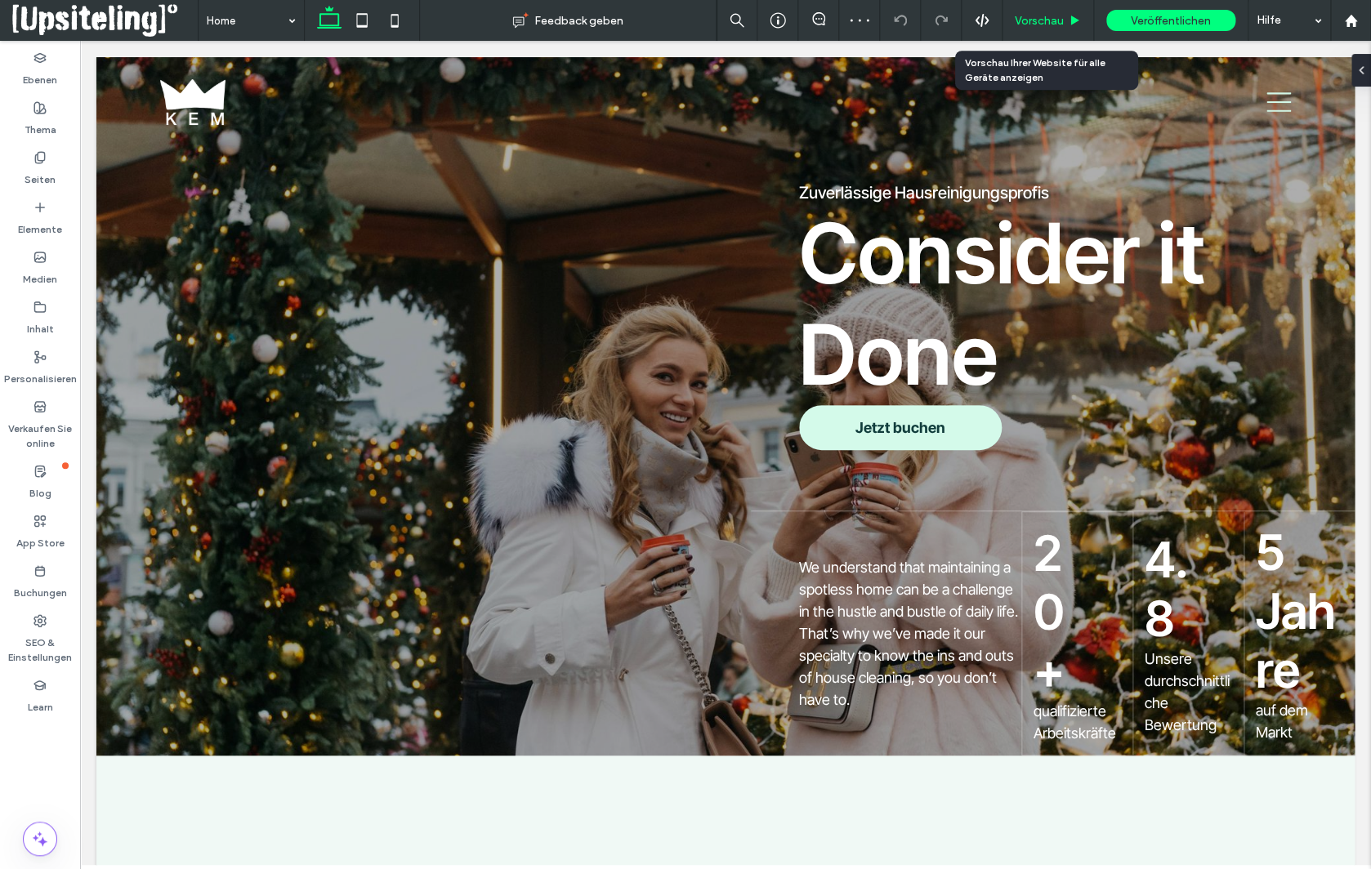
click at [1048, 21] on span "Vorschau" at bounding box center [1039, 21] width 49 height 14
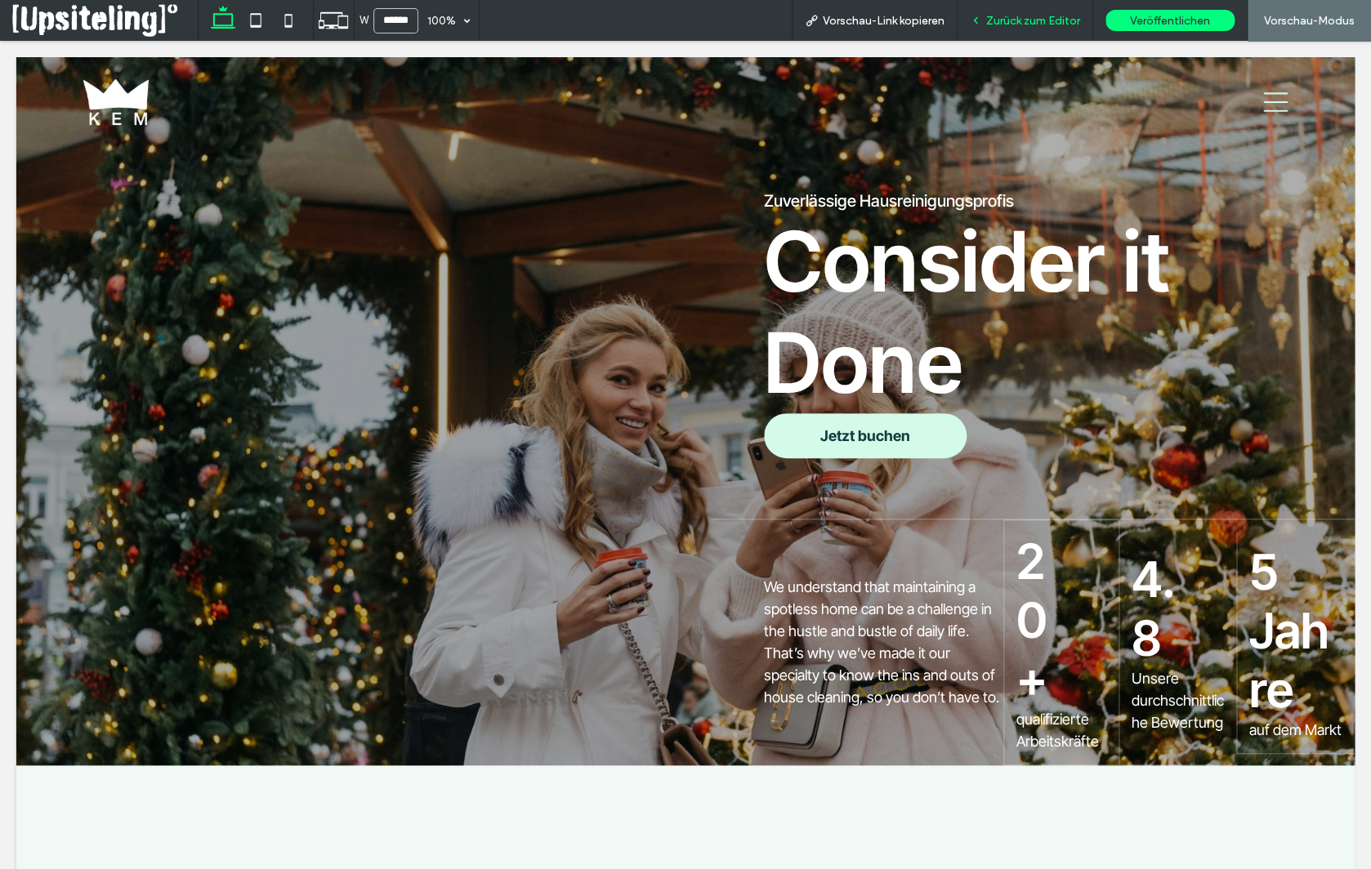
click at [1025, 29] on div "Zurück zum Editor" at bounding box center [1026, 20] width 136 height 41
click at [1020, 20] on span "Zurück zum Editor" at bounding box center [1033, 21] width 94 height 14
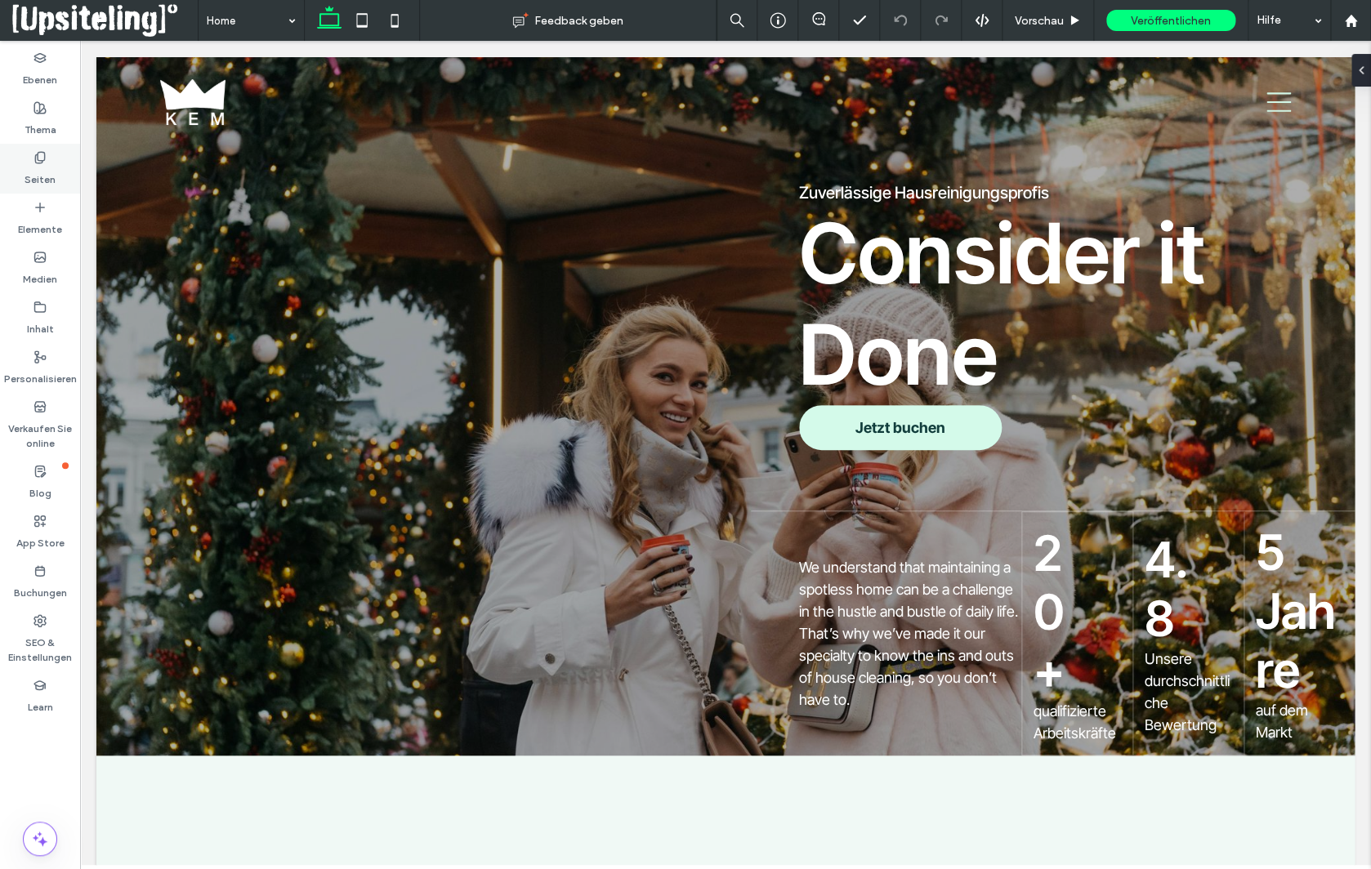
click at [51, 167] on label "Seiten" at bounding box center [40, 175] width 31 height 23
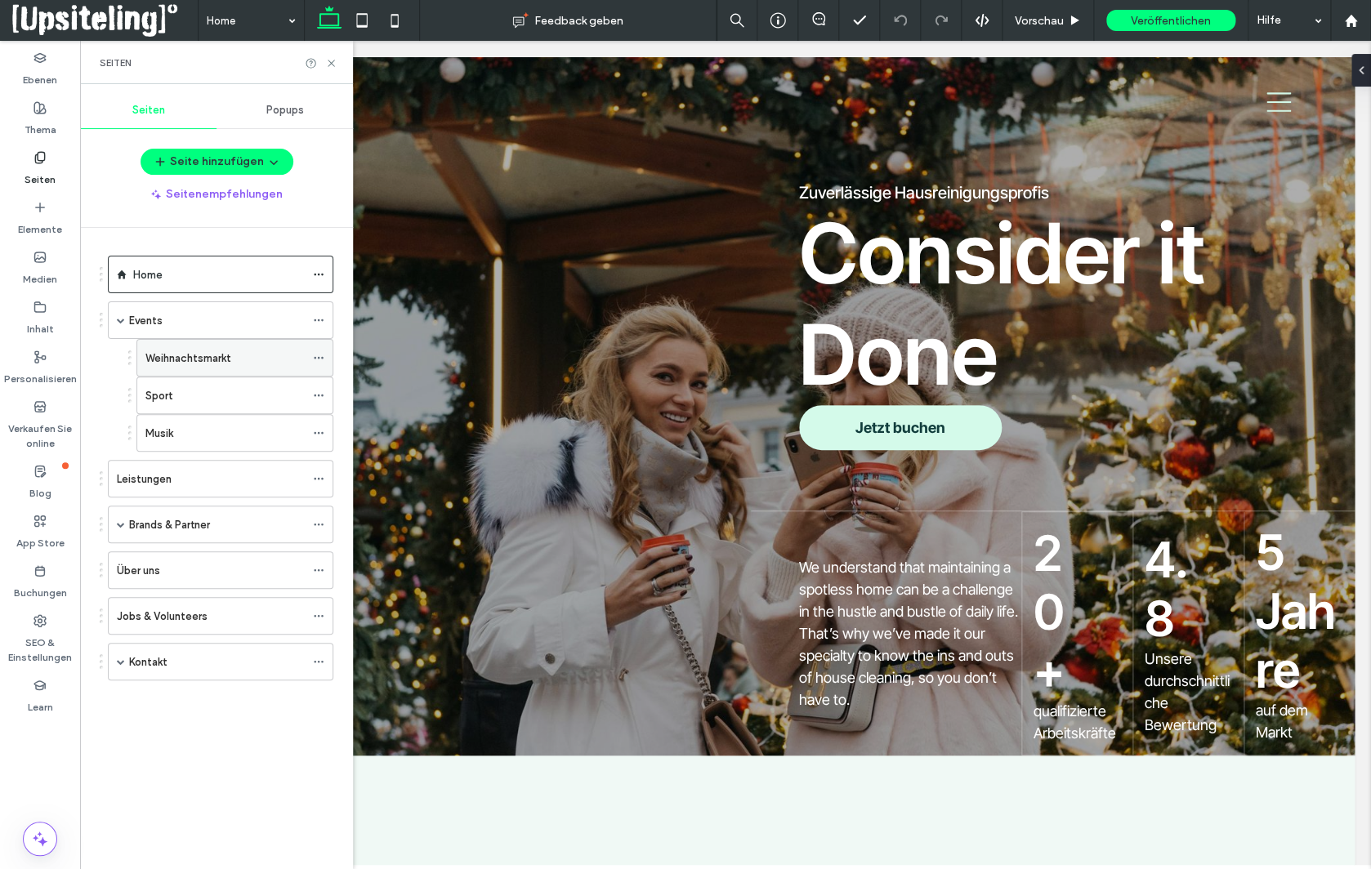
click at [178, 348] on label "Weihnachtsmarkt" at bounding box center [188, 358] width 86 height 29
click at [326, 62] on icon at bounding box center [331, 63] width 12 height 12
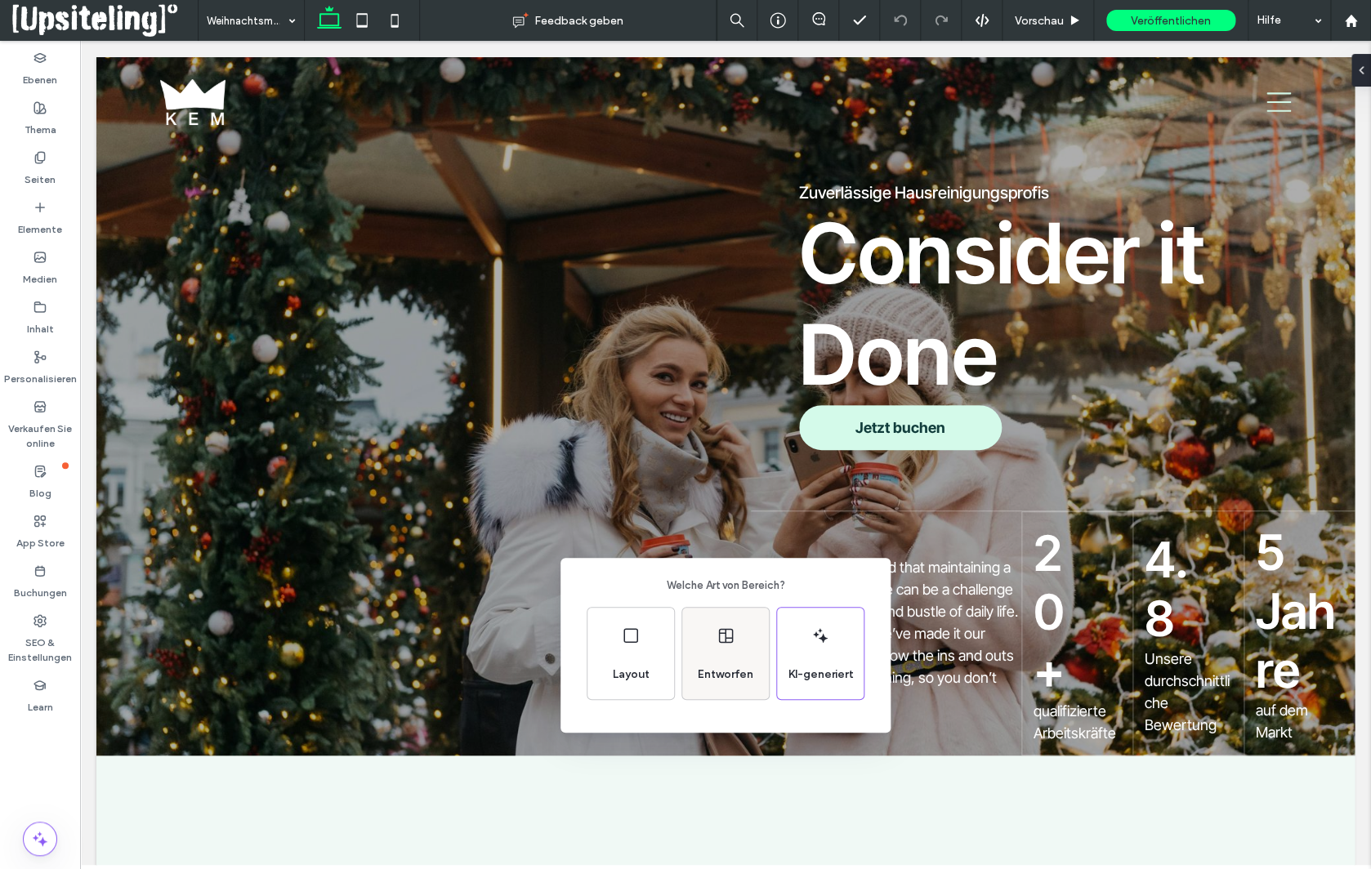
click at [741, 650] on div "Entworfen" at bounding box center [725, 654] width 87 height 92
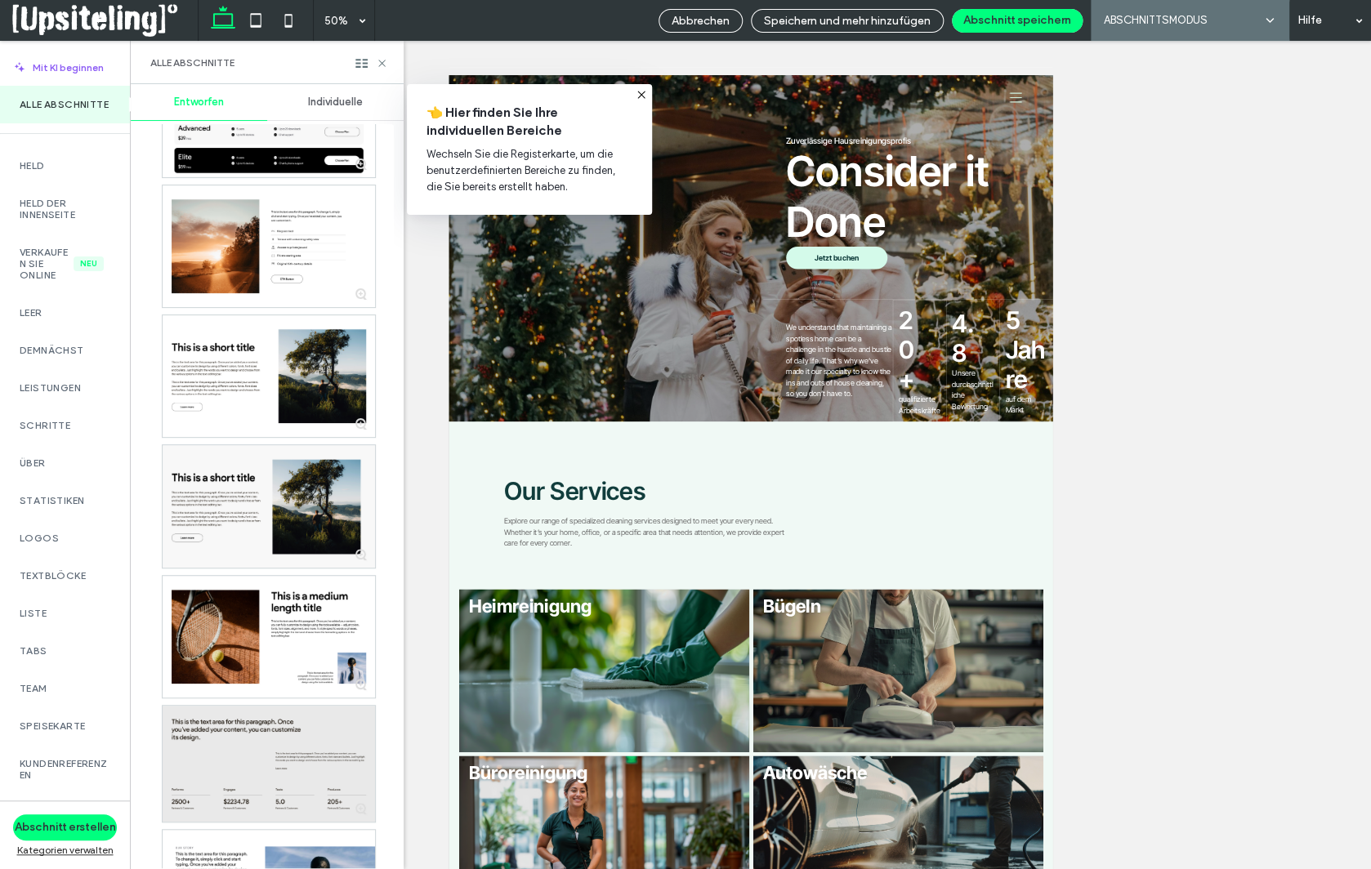
scroll to position [3170, 0]
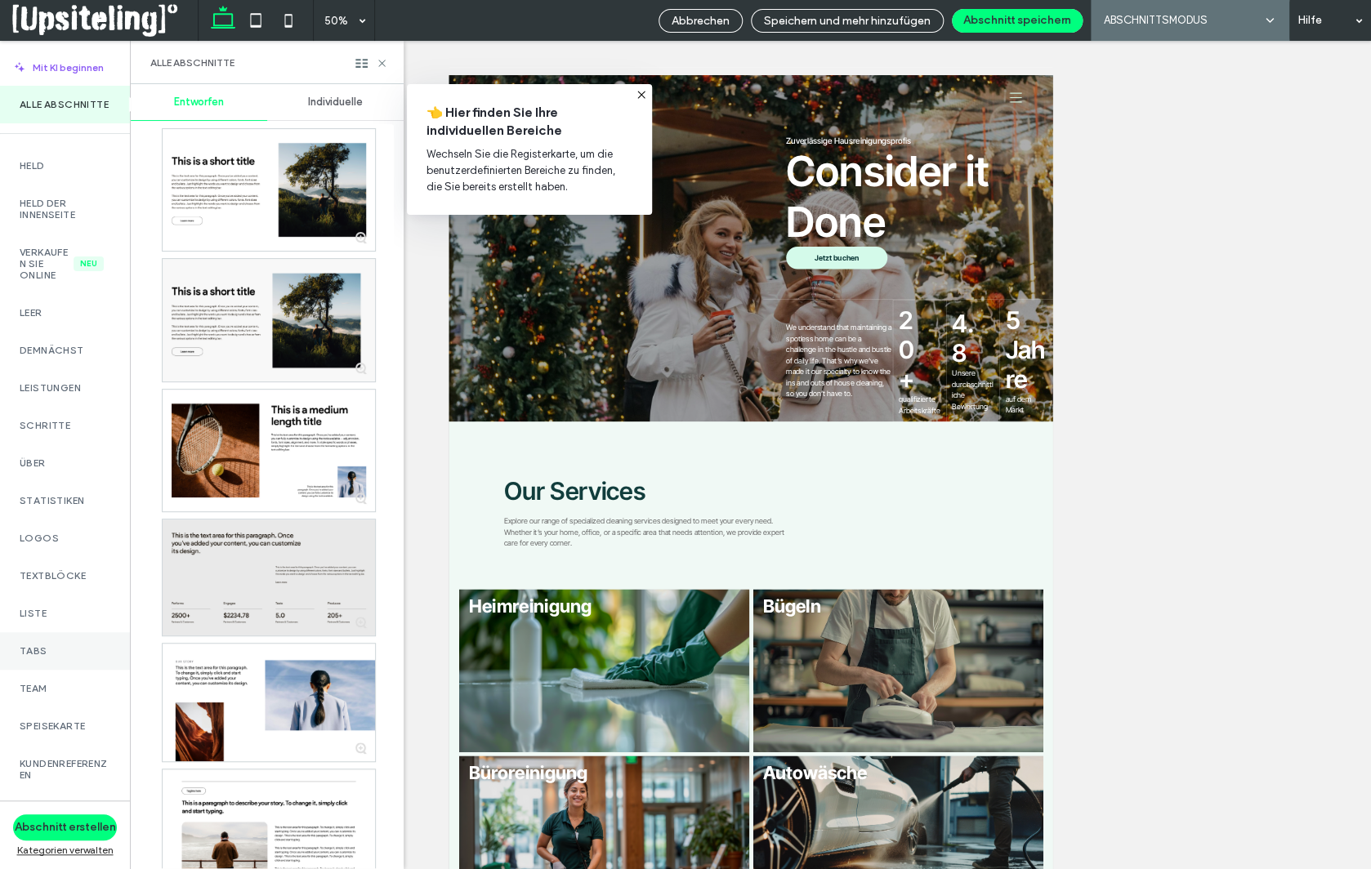
click at [47, 650] on label "Tabs" at bounding box center [65, 650] width 91 height 11
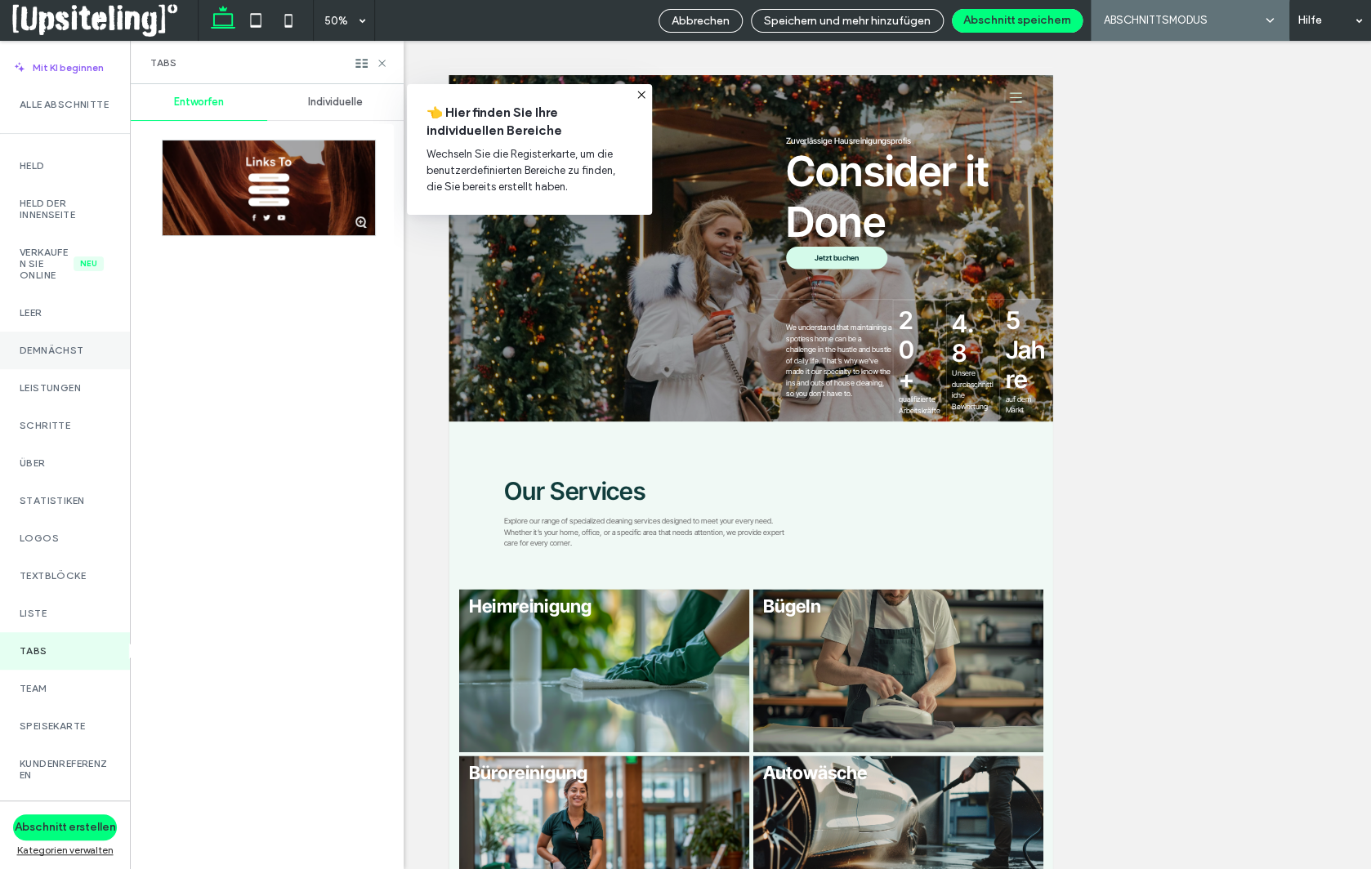
click at [67, 344] on div "Demnächst" at bounding box center [65, 351] width 130 height 38
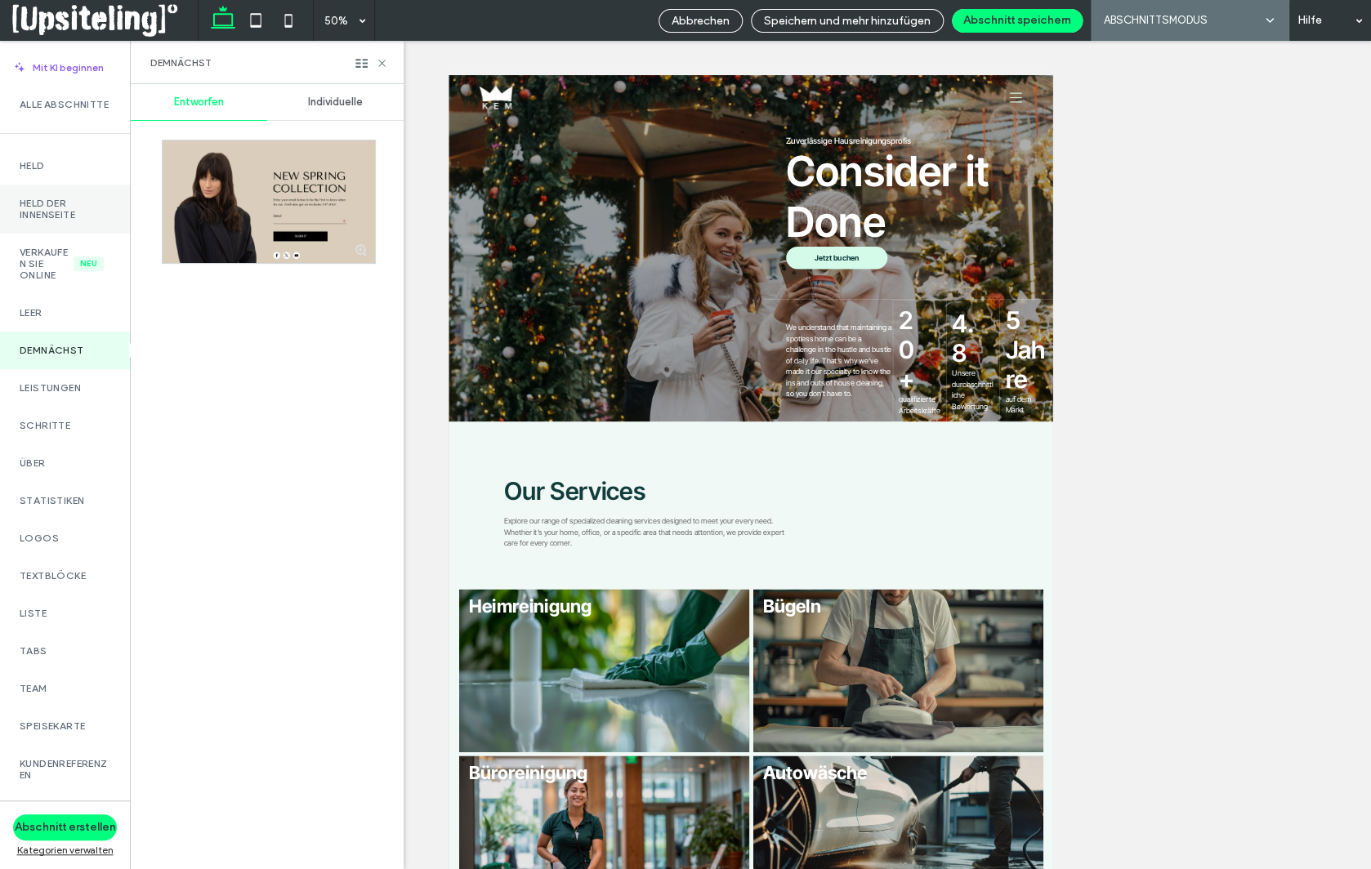
click at [47, 208] on label "Held der Innenseite" at bounding box center [65, 209] width 91 height 23
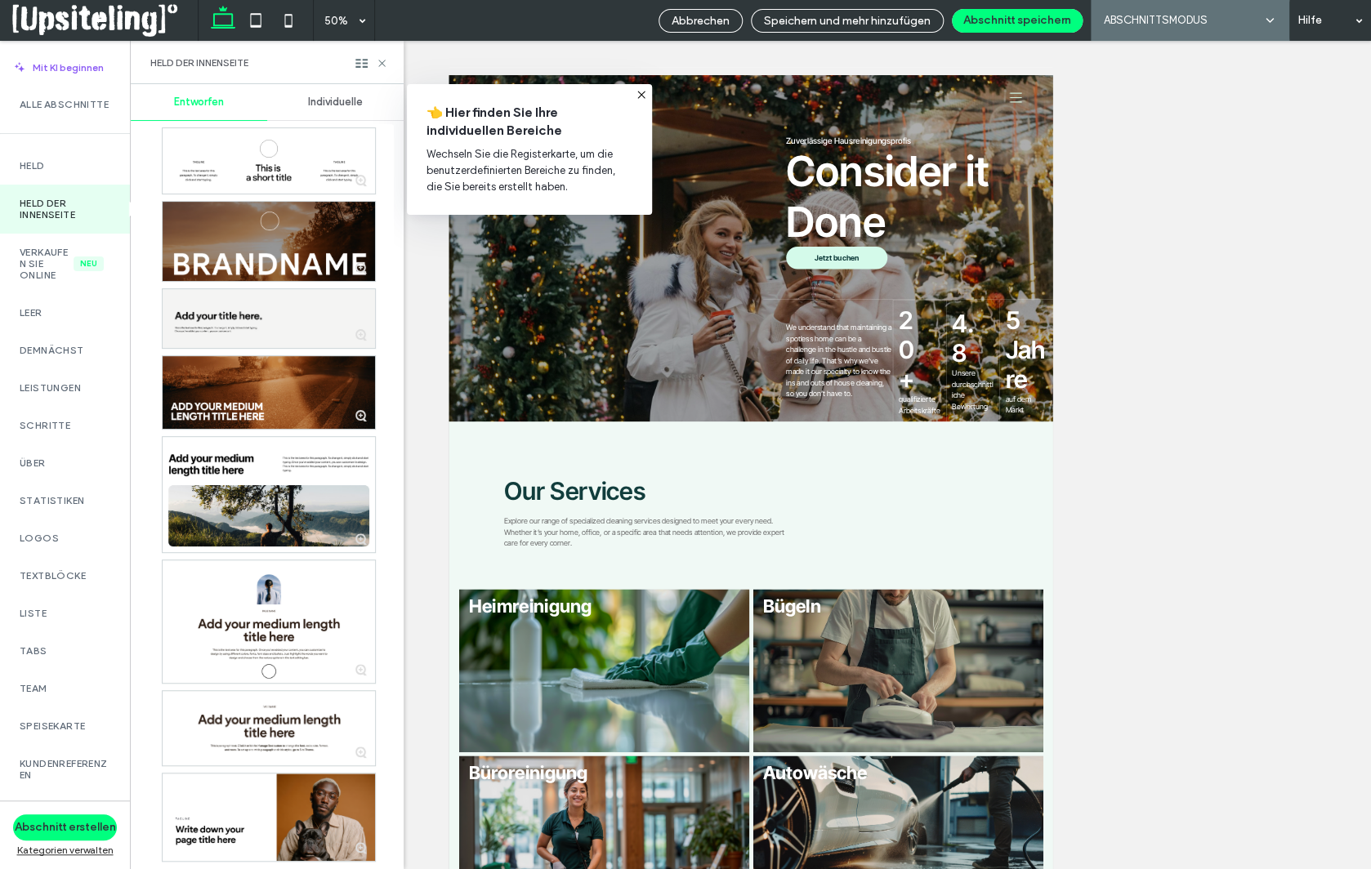
scroll to position [1248, 0]
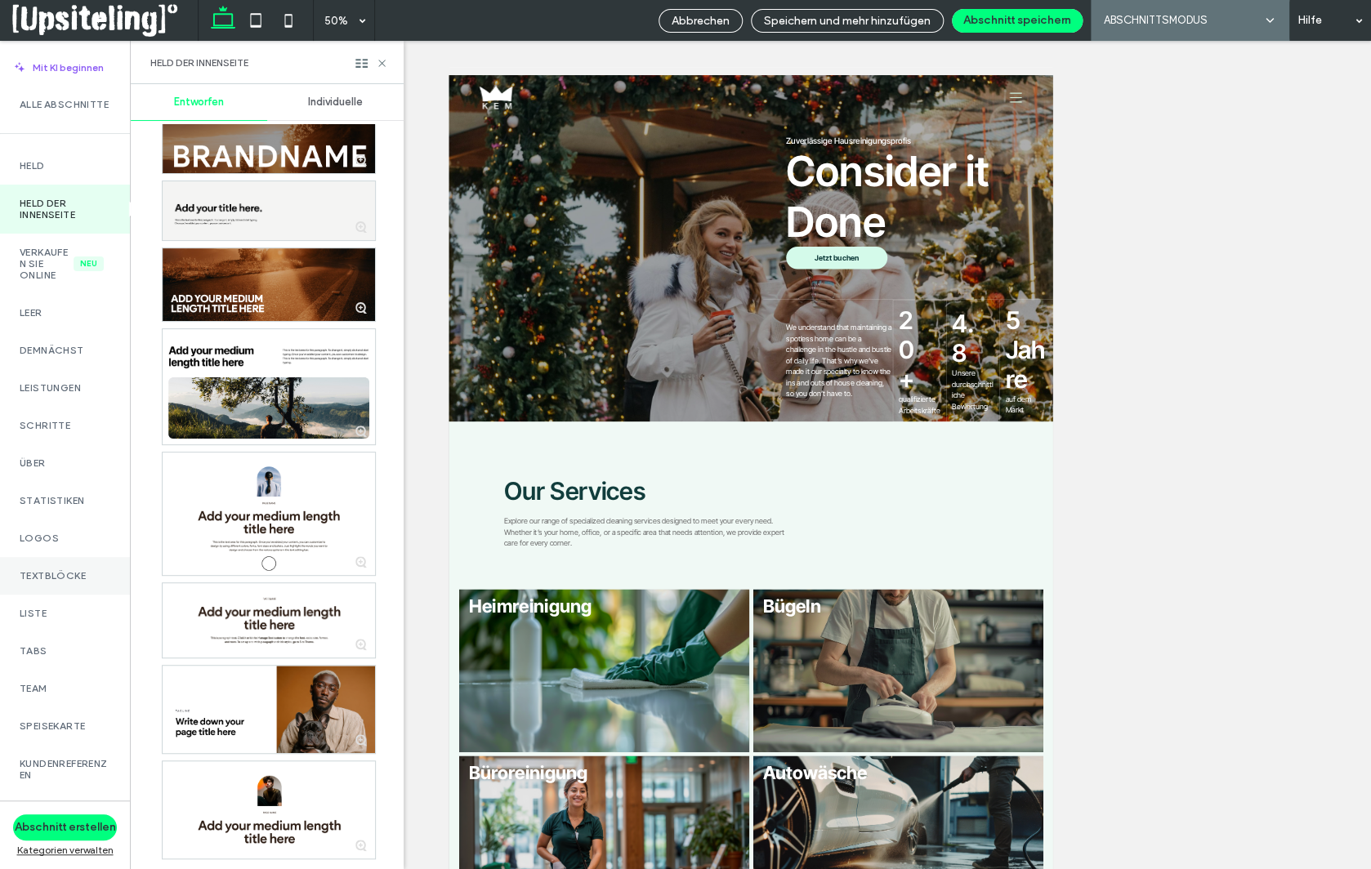
click at [47, 578] on label "Textblöcke" at bounding box center [65, 575] width 91 height 11
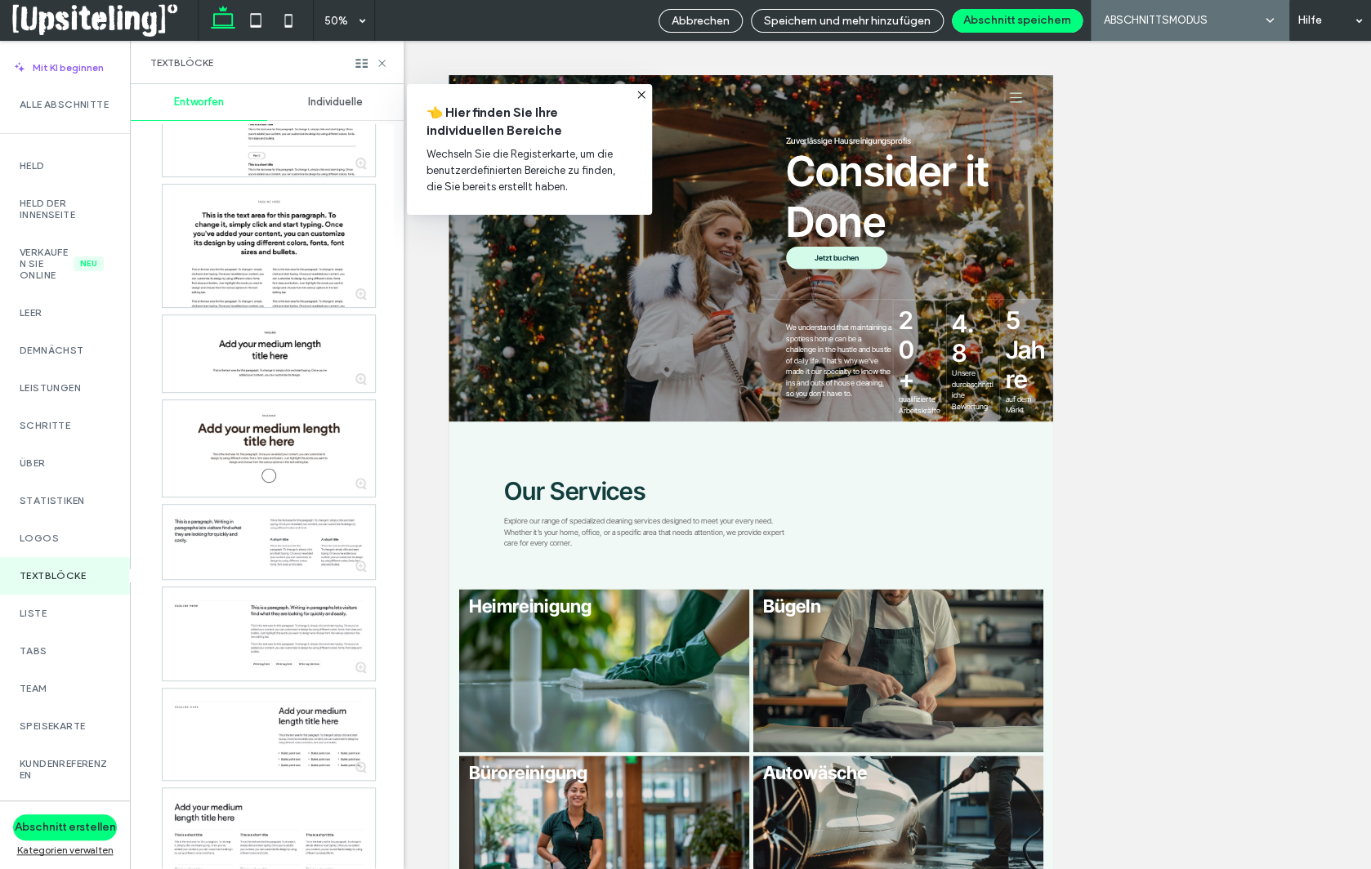
scroll to position [0, 0]
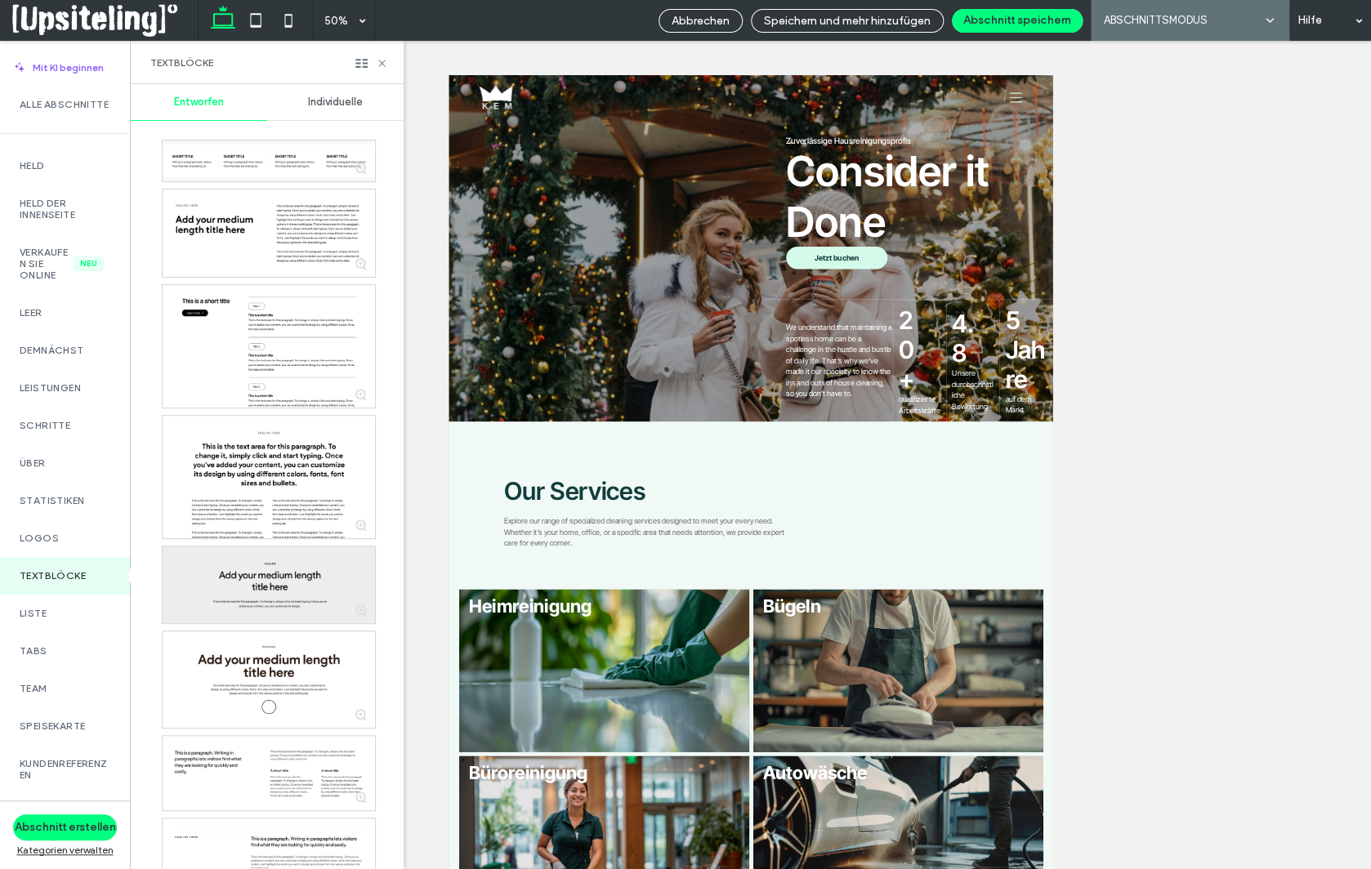
click at [266, 580] on div at bounding box center [269, 585] width 212 height 76
click at [382, 63] on use at bounding box center [381, 63] width 7 height 7
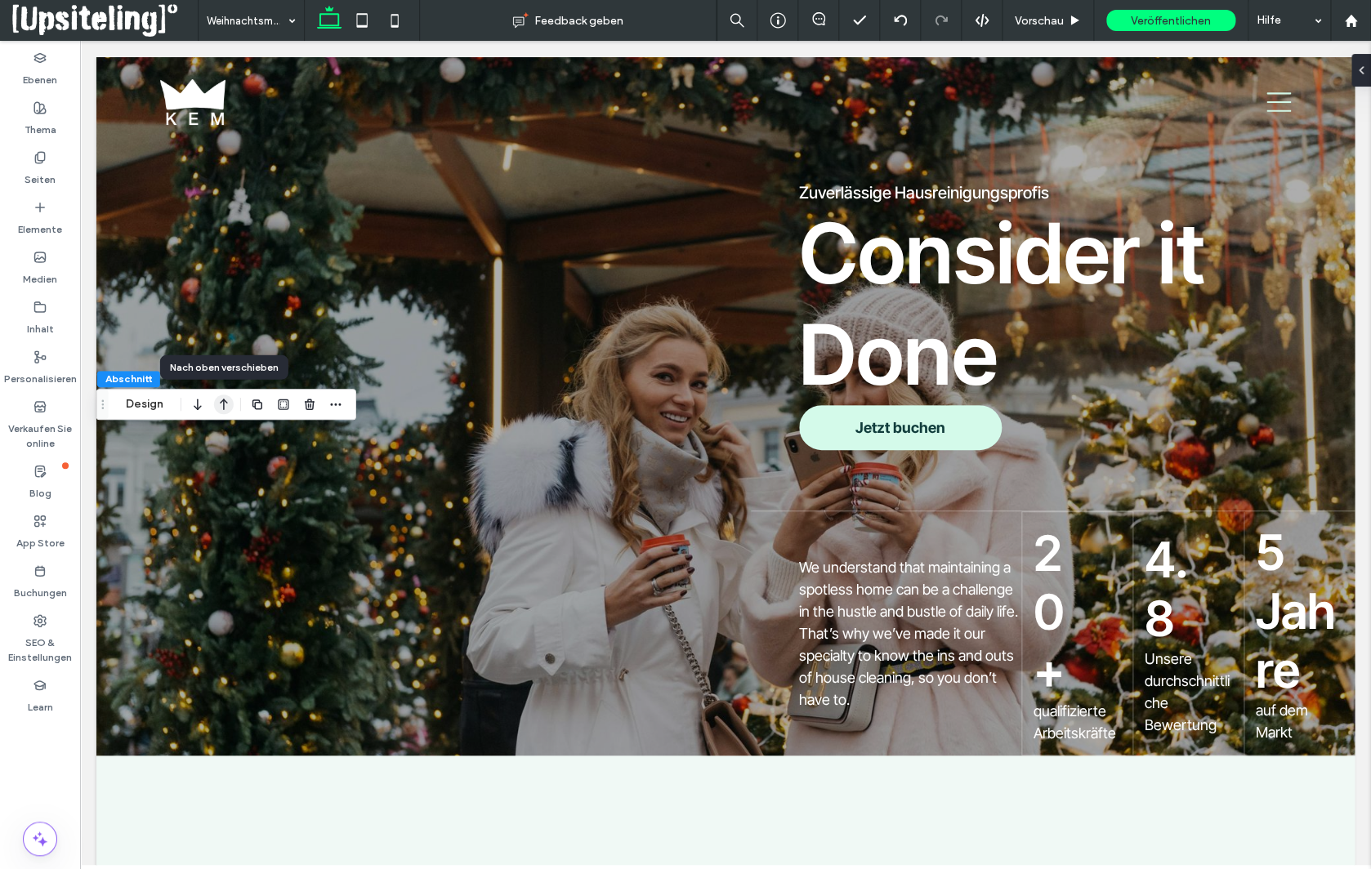
click at [220, 404] on icon "button" at bounding box center [224, 404] width 20 height 29
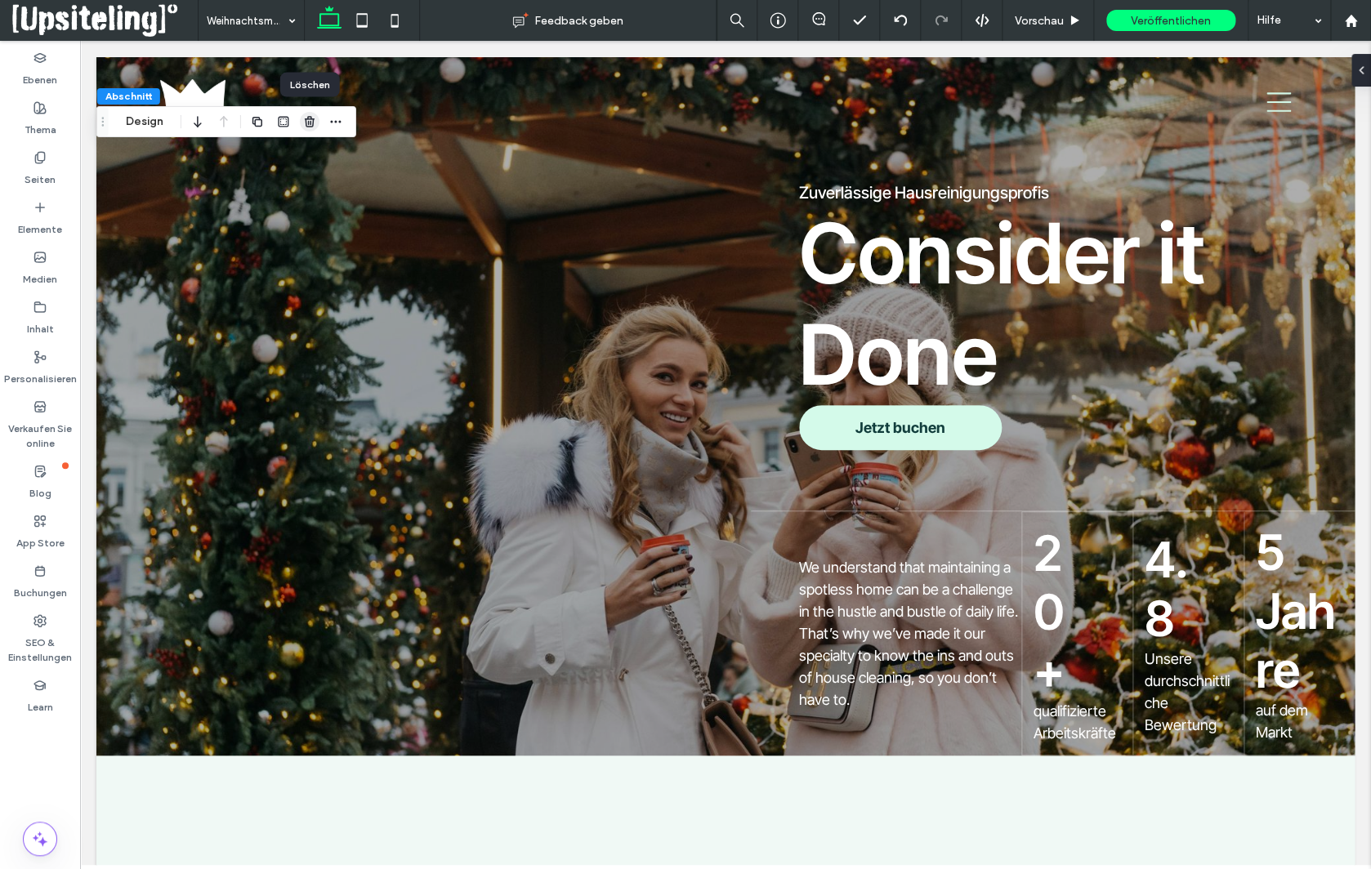
click at [314, 123] on icon "button" at bounding box center [309, 121] width 13 height 13
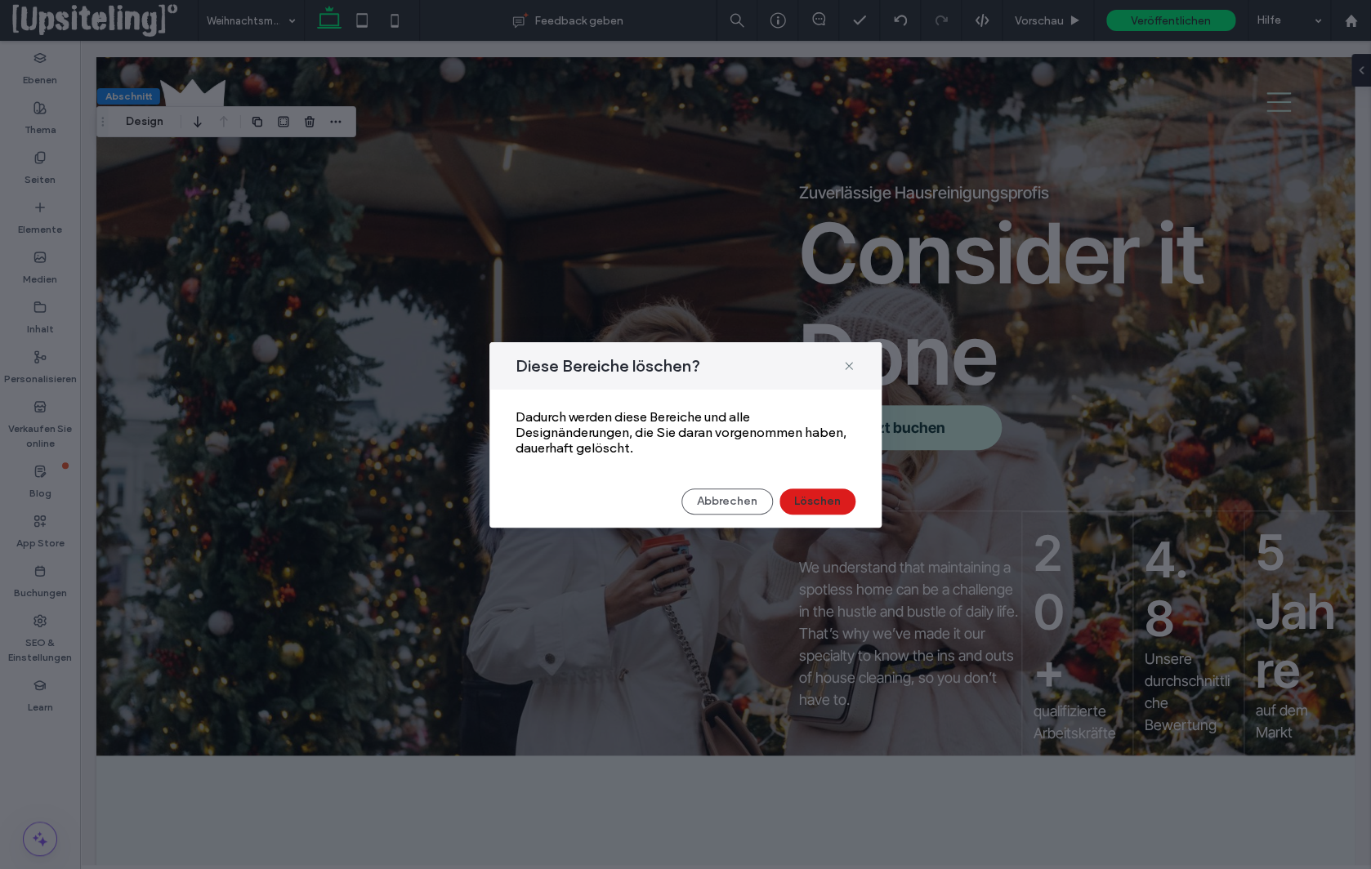
click at [1220, 319] on div "Diese Bereiche löschen? Dadurch werden diese Bereiche und alle Designänderungen…" at bounding box center [685, 434] width 1371 height 869
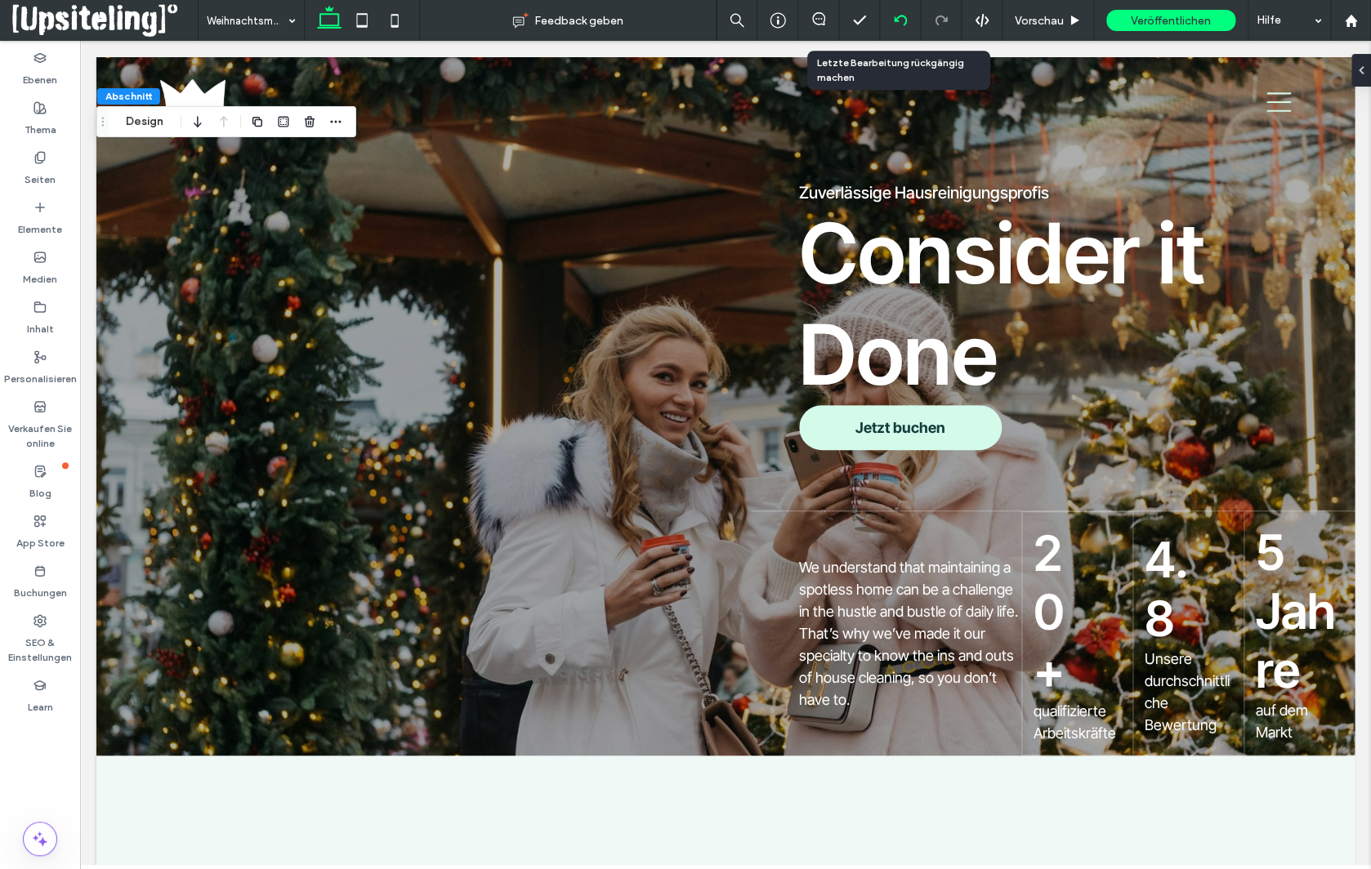
click at [899, 23] on icon at bounding box center [900, 20] width 13 height 13
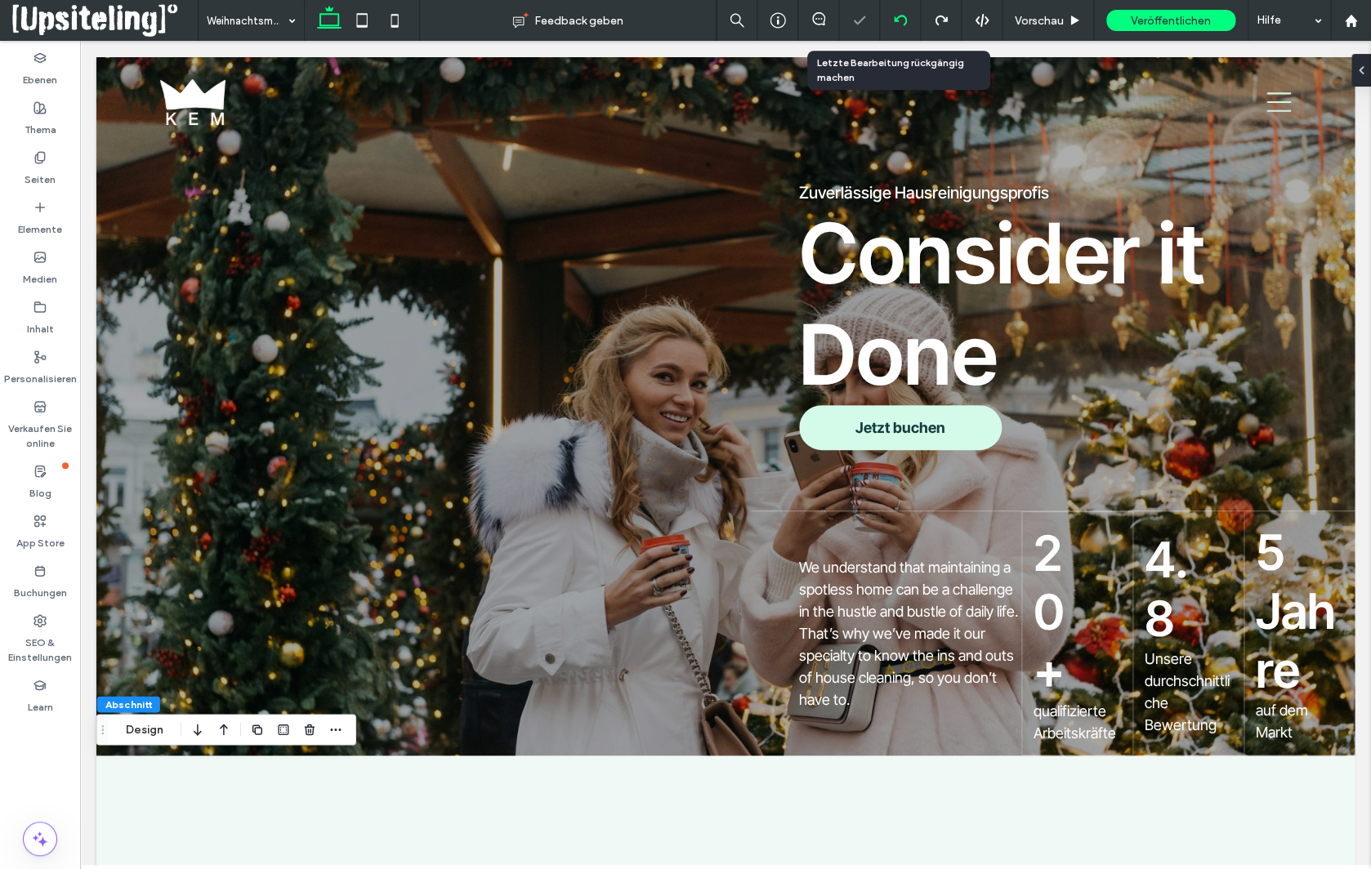
click at [899, 23] on icon at bounding box center [900, 20] width 13 height 13
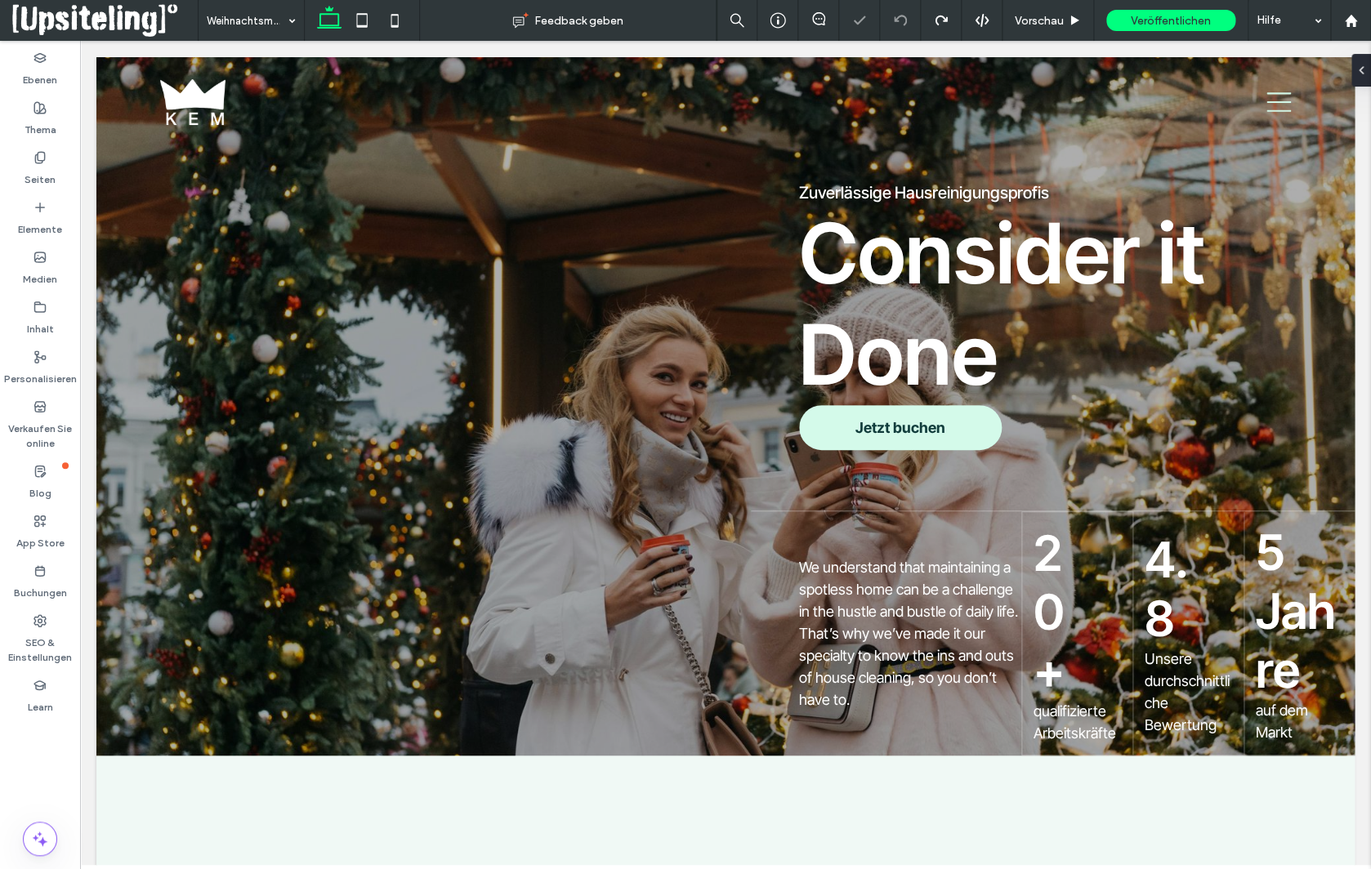
type input "**"
click at [143, 172] on button "Design" at bounding box center [144, 167] width 59 height 20
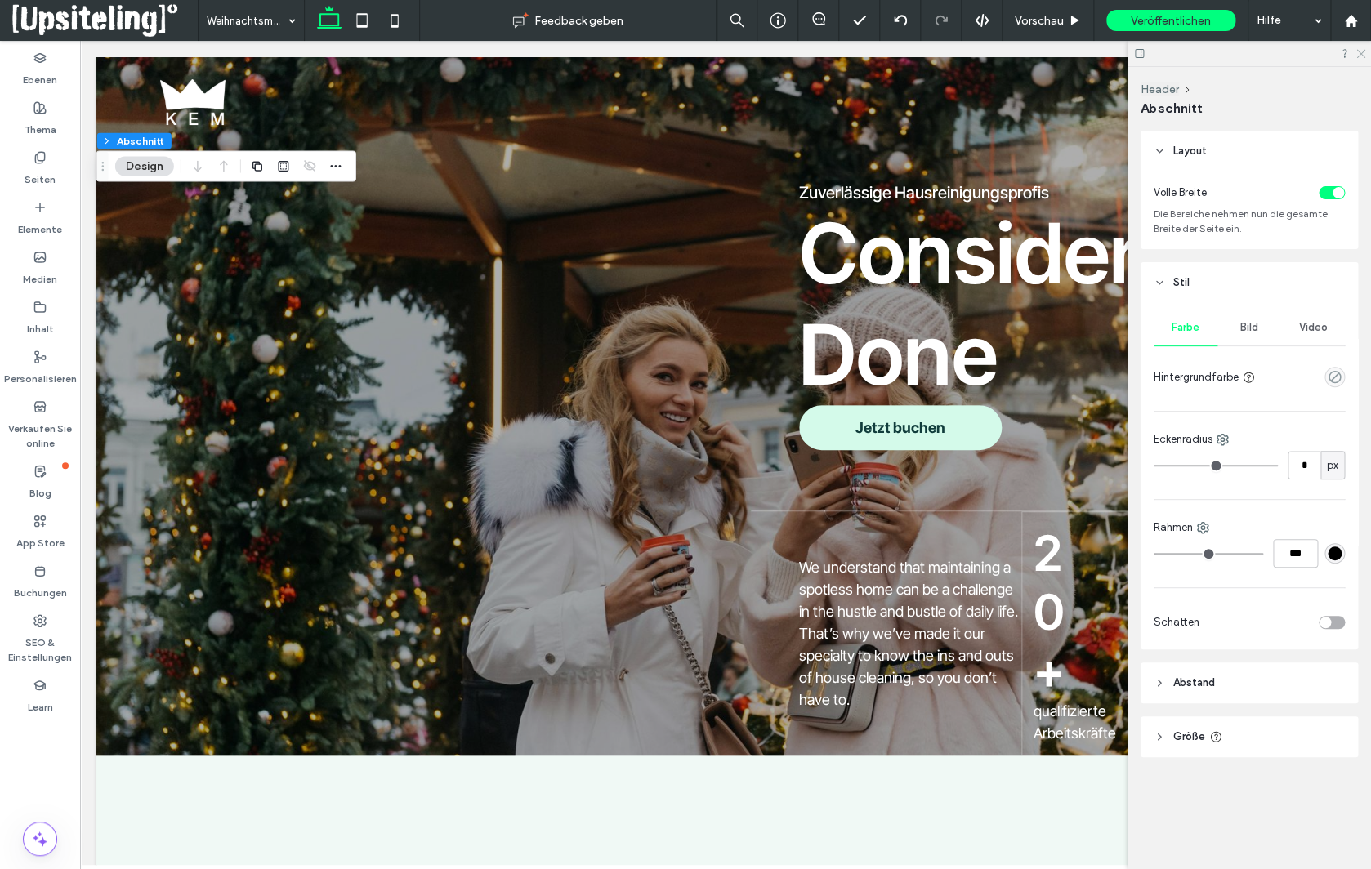
click at [1360, 53] on icon at bounding box center [1360, 52] width 11 height 11
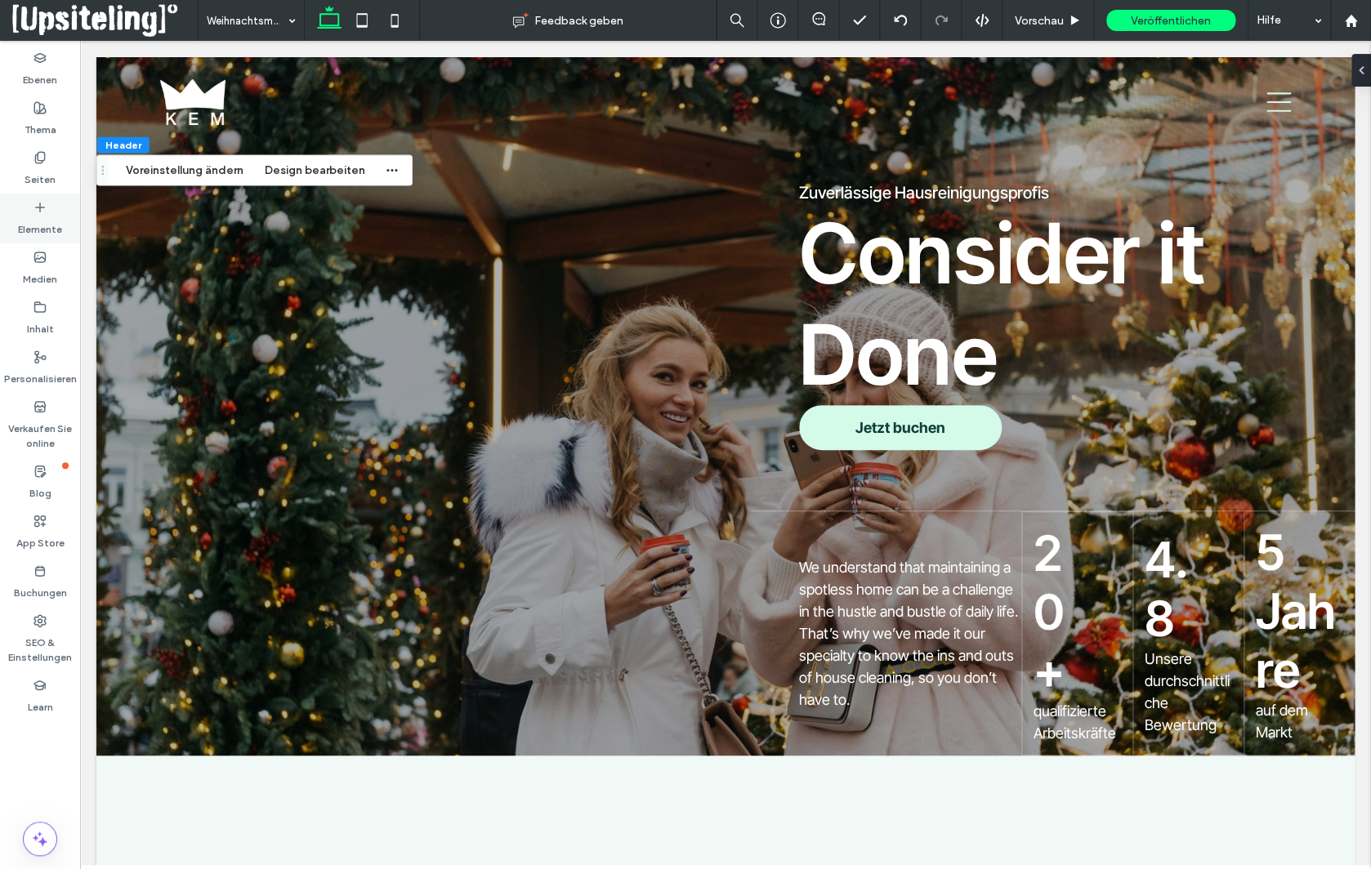
click at [46, 214] on div "Elemente" at bounding box center [40, 219] width 80 height 50
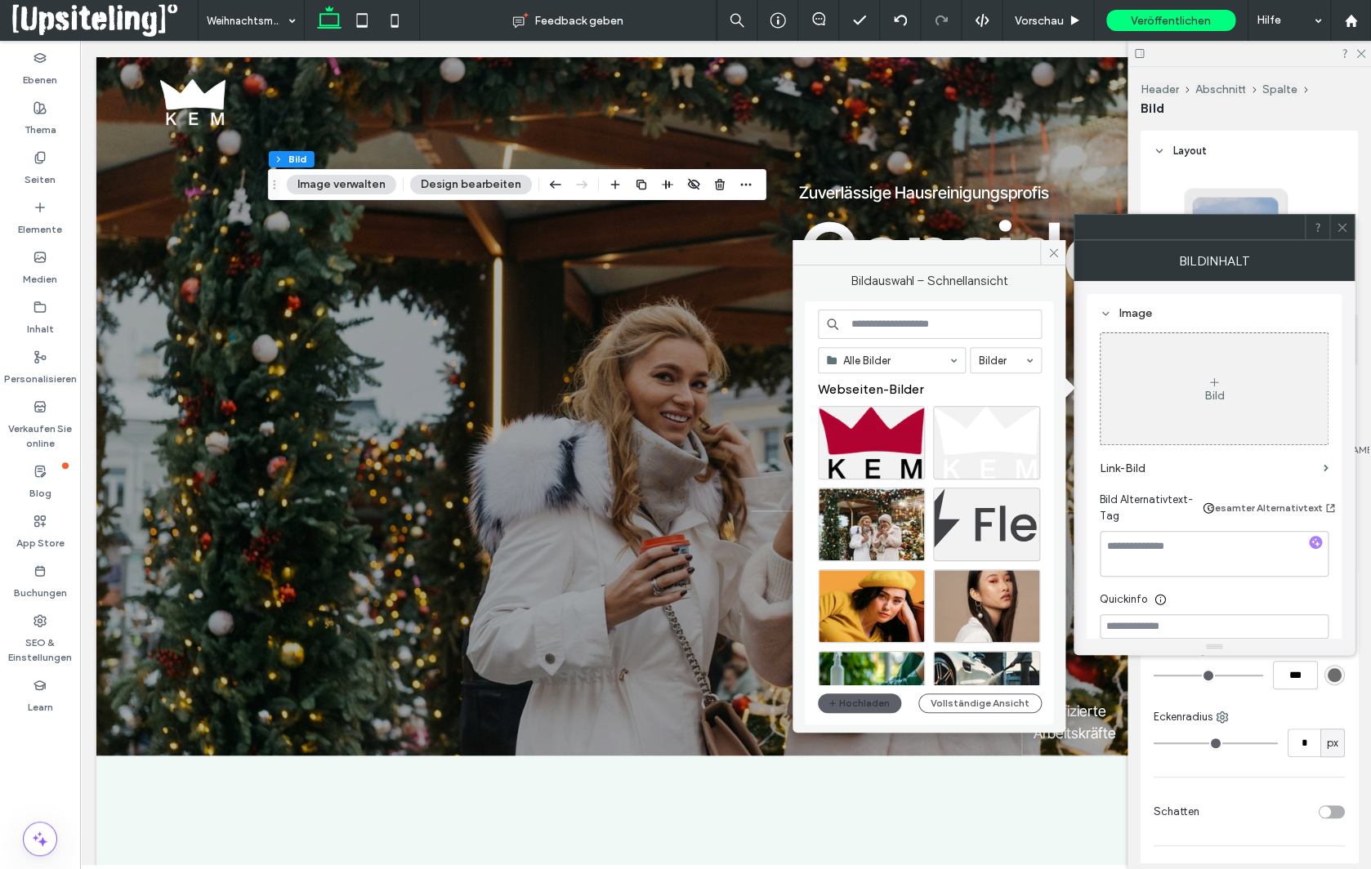
click at [900, 323] on input at bounding box center [930, 324] width 224 height 29
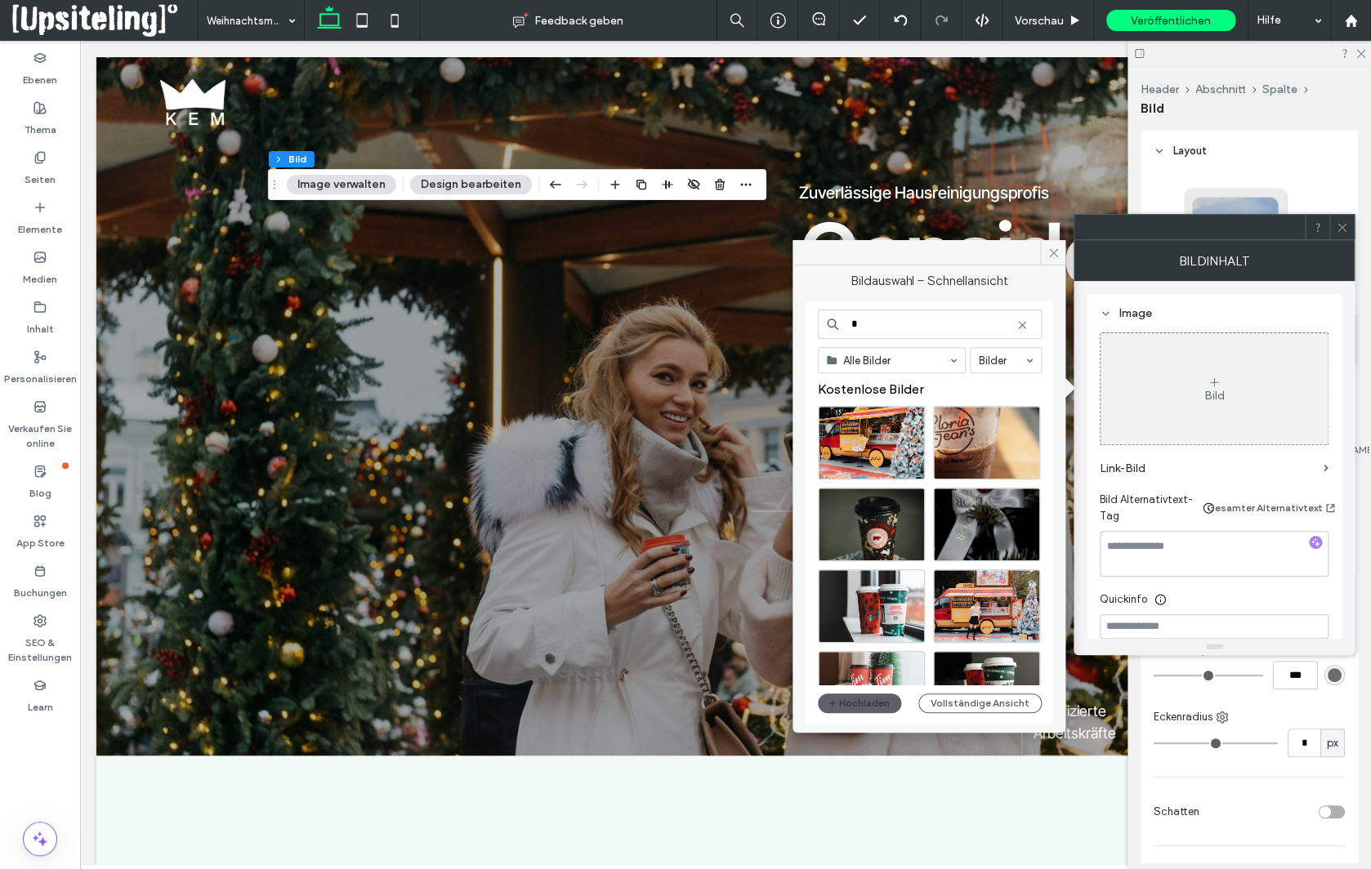
type input "*"
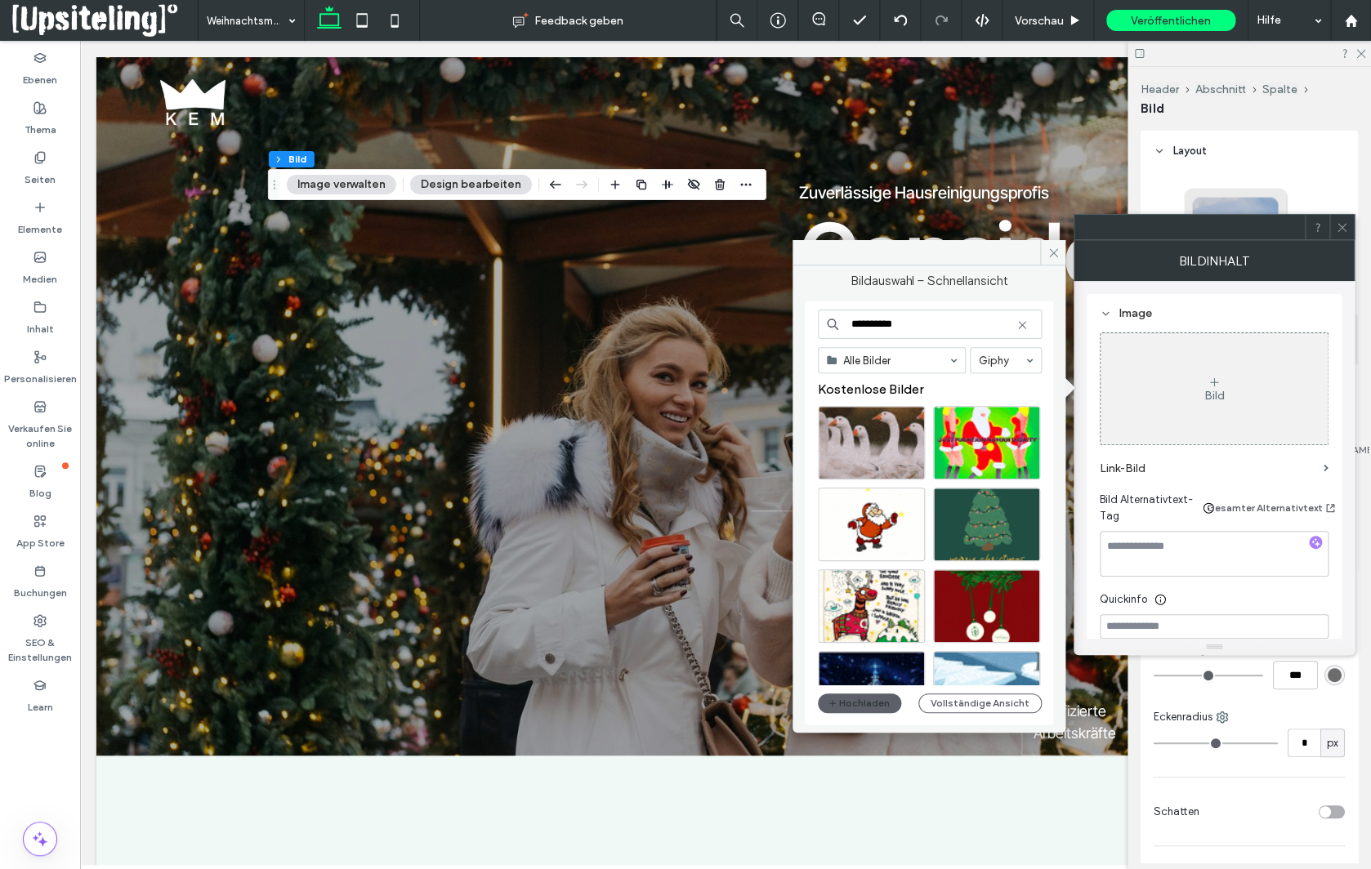
click at [1033, 364] on div "Giphy" at bounding box center [1006, 360] width 72 height 26
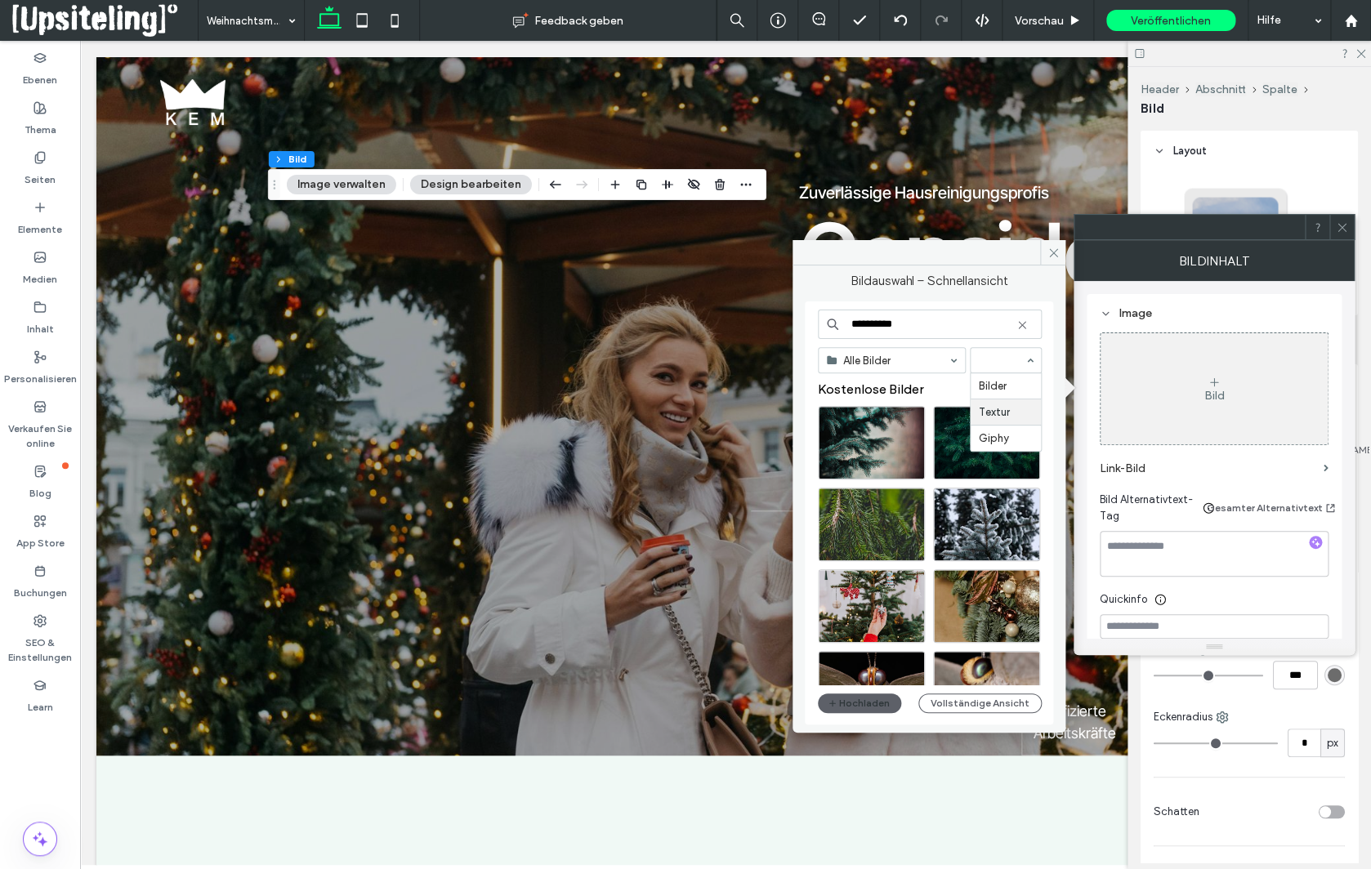
click at [1029, 361] on div "Bilder Textur Giphy" at bounding box center [1006, 360] width 72 height 26
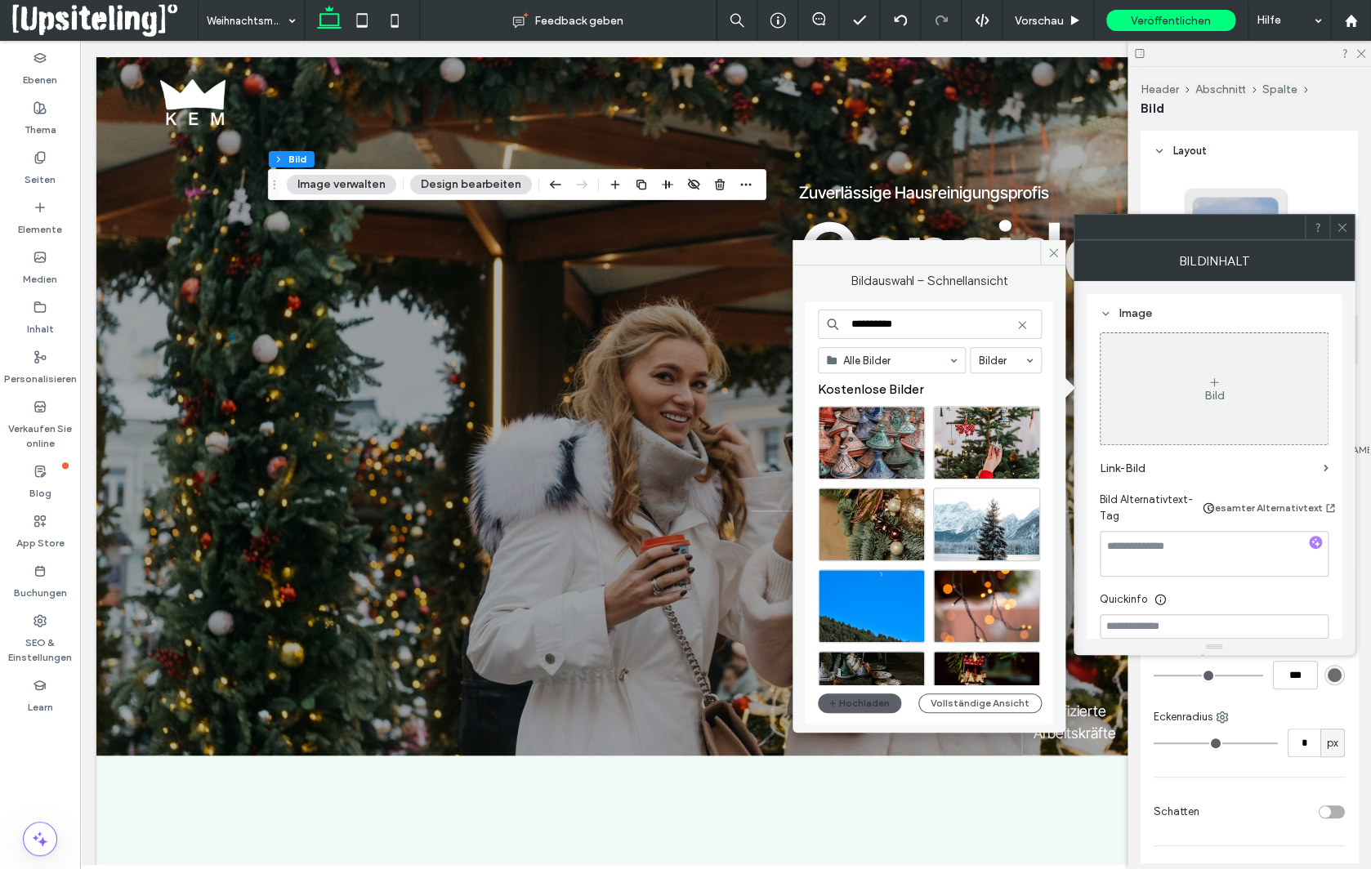
click at [943, 325] on input "**********" at bounding box center [930, 324] width 224 height 29
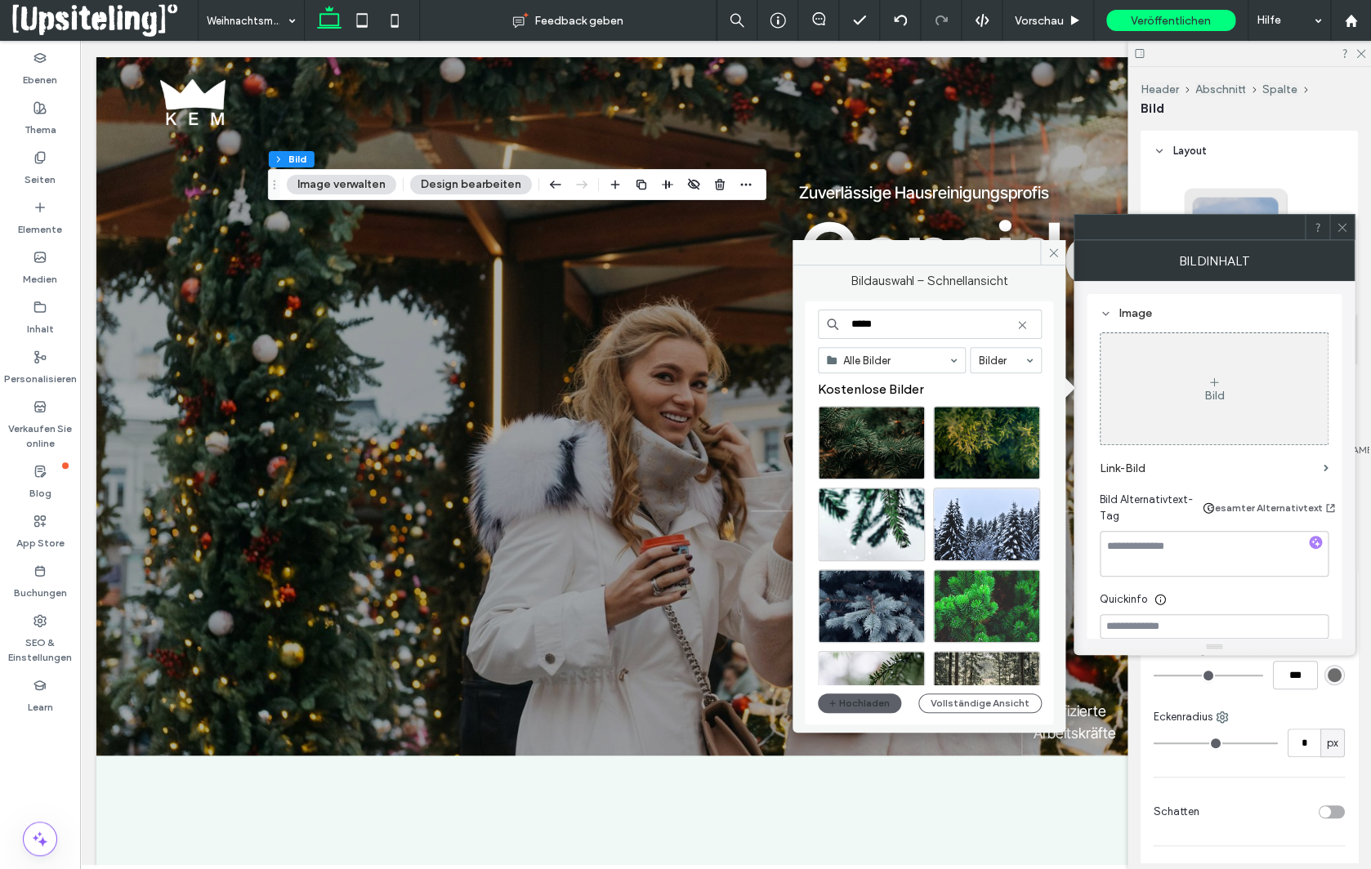
type input "*****"
click at [1025, 325] on icon at bounding box center [1022, 325] width 13 height 13
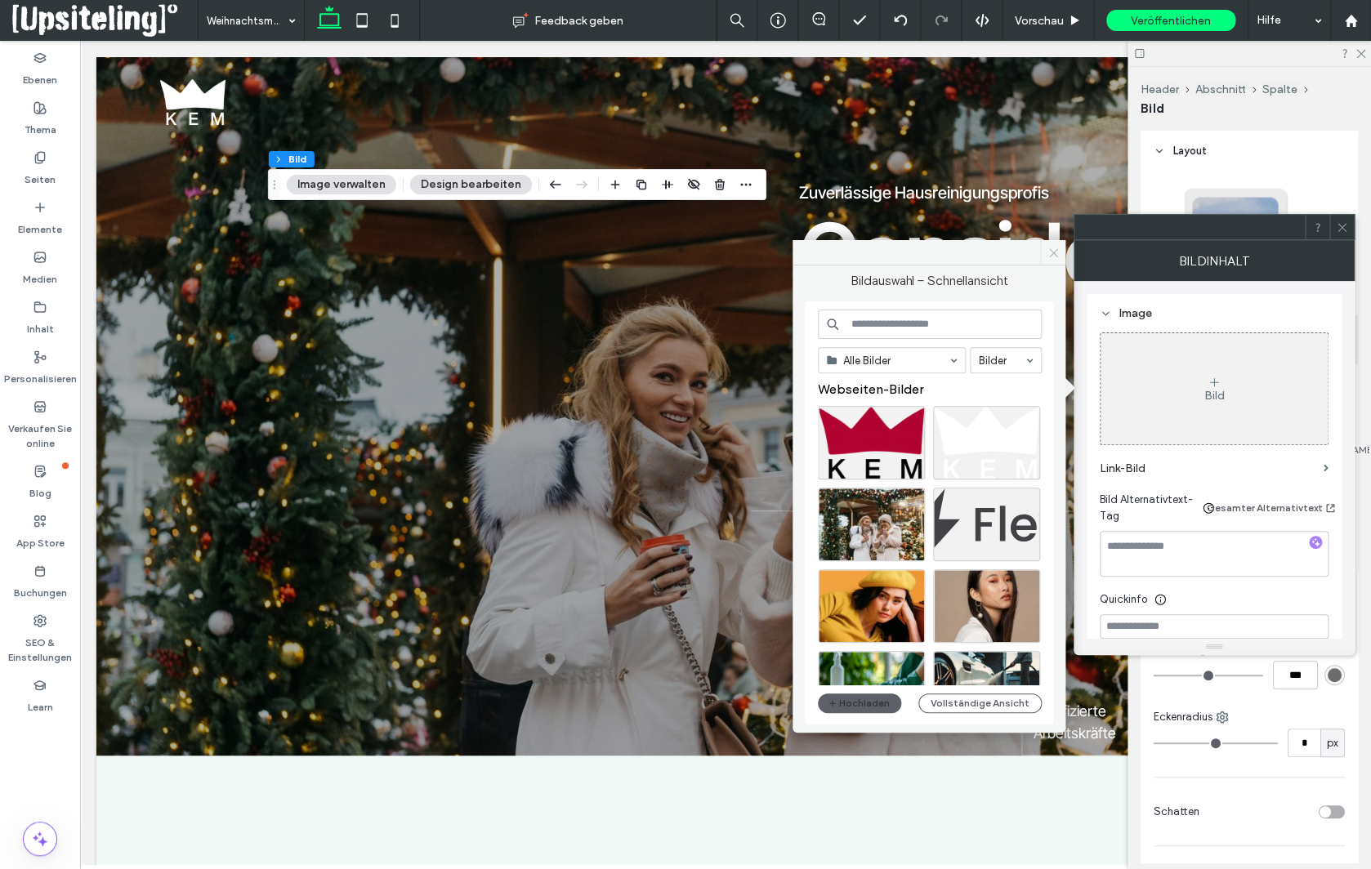
click at [1057, 254] on icon at bounding box center [1053, 253] width 12 height 12
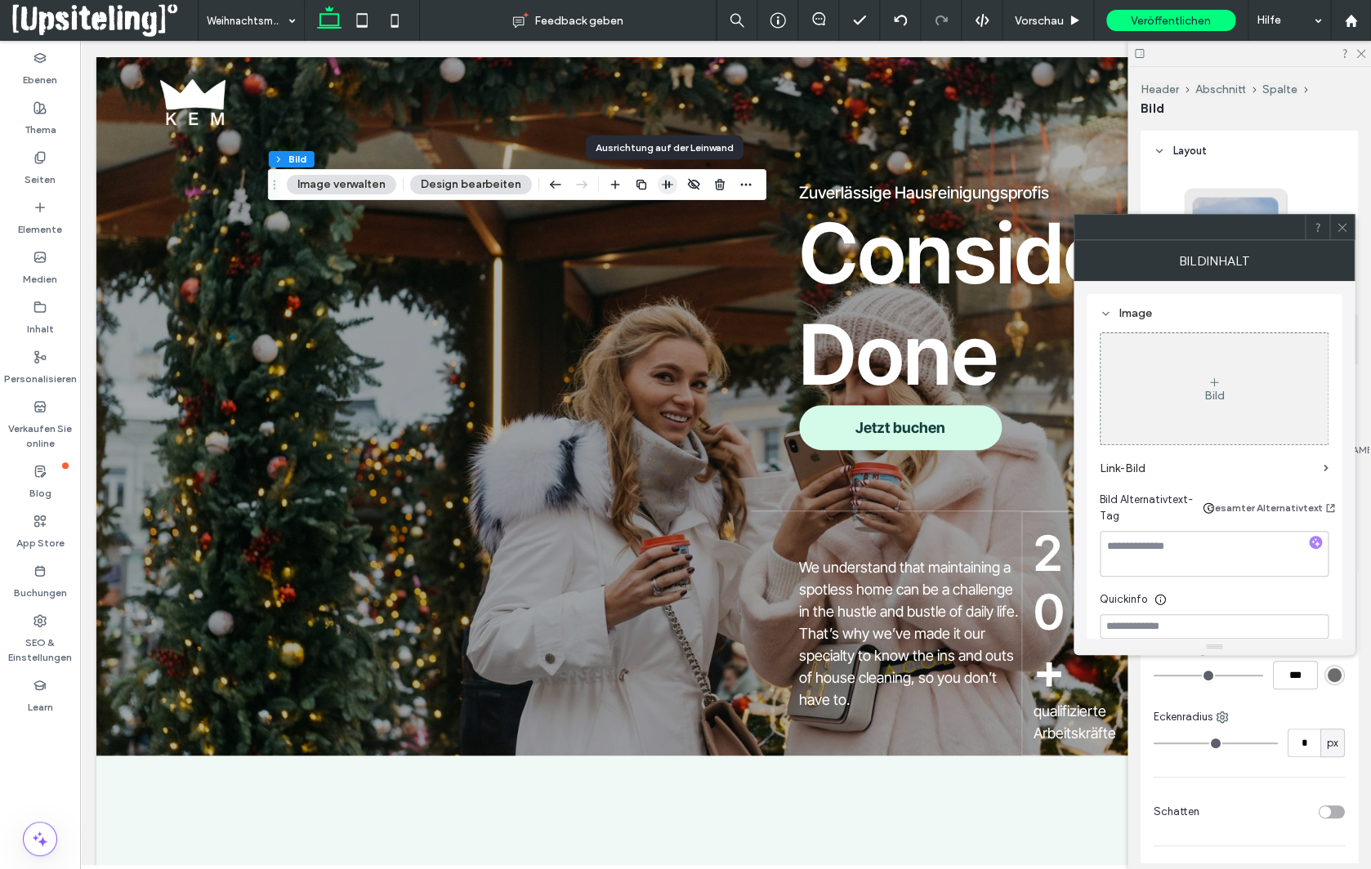
click at [662, 185] on use "button" at bounding box center [667, 185] width 11 height 9
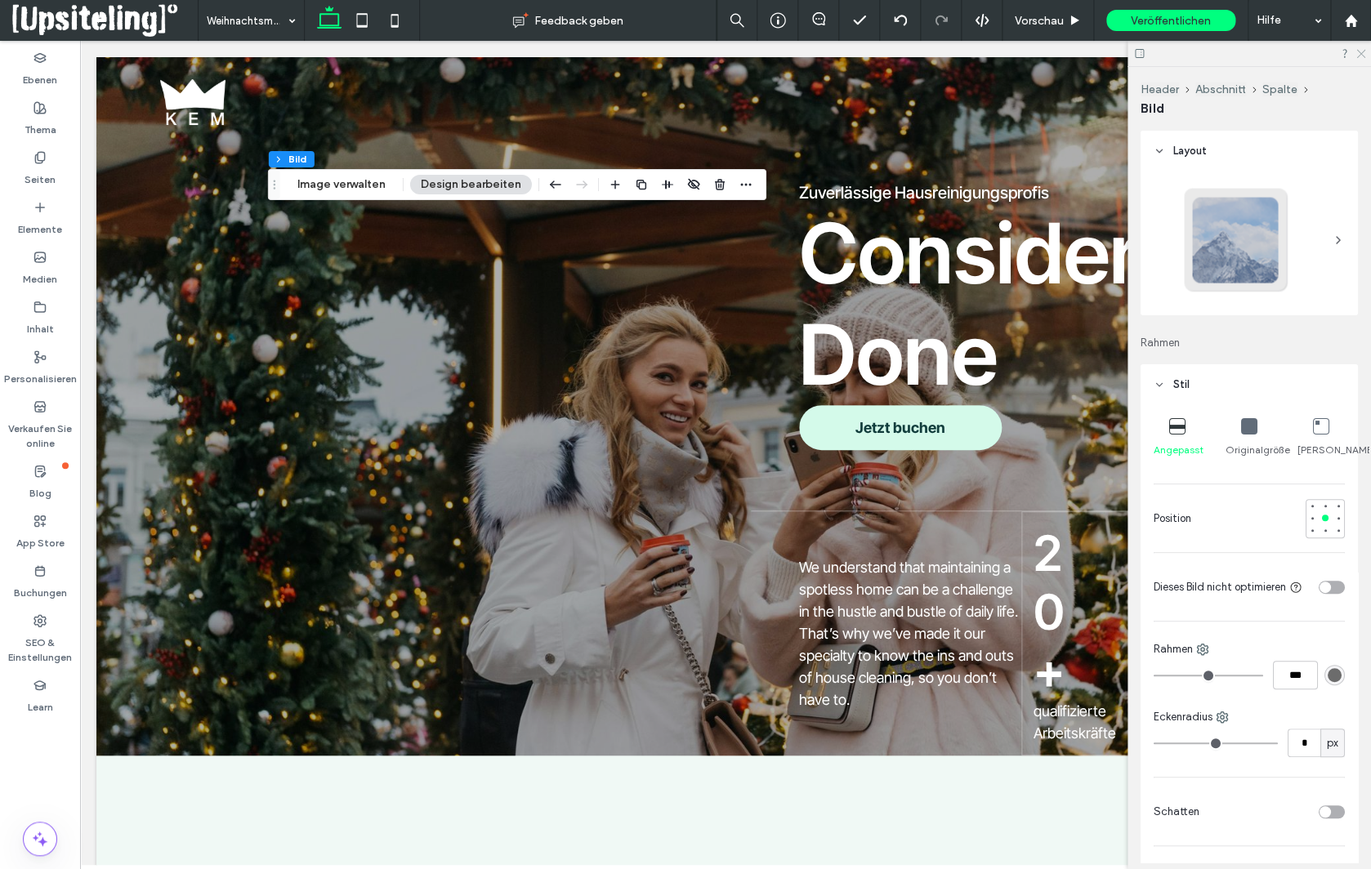
click at [1360, 53] on icon at bounding box center [1360, 52] width 11 height 11
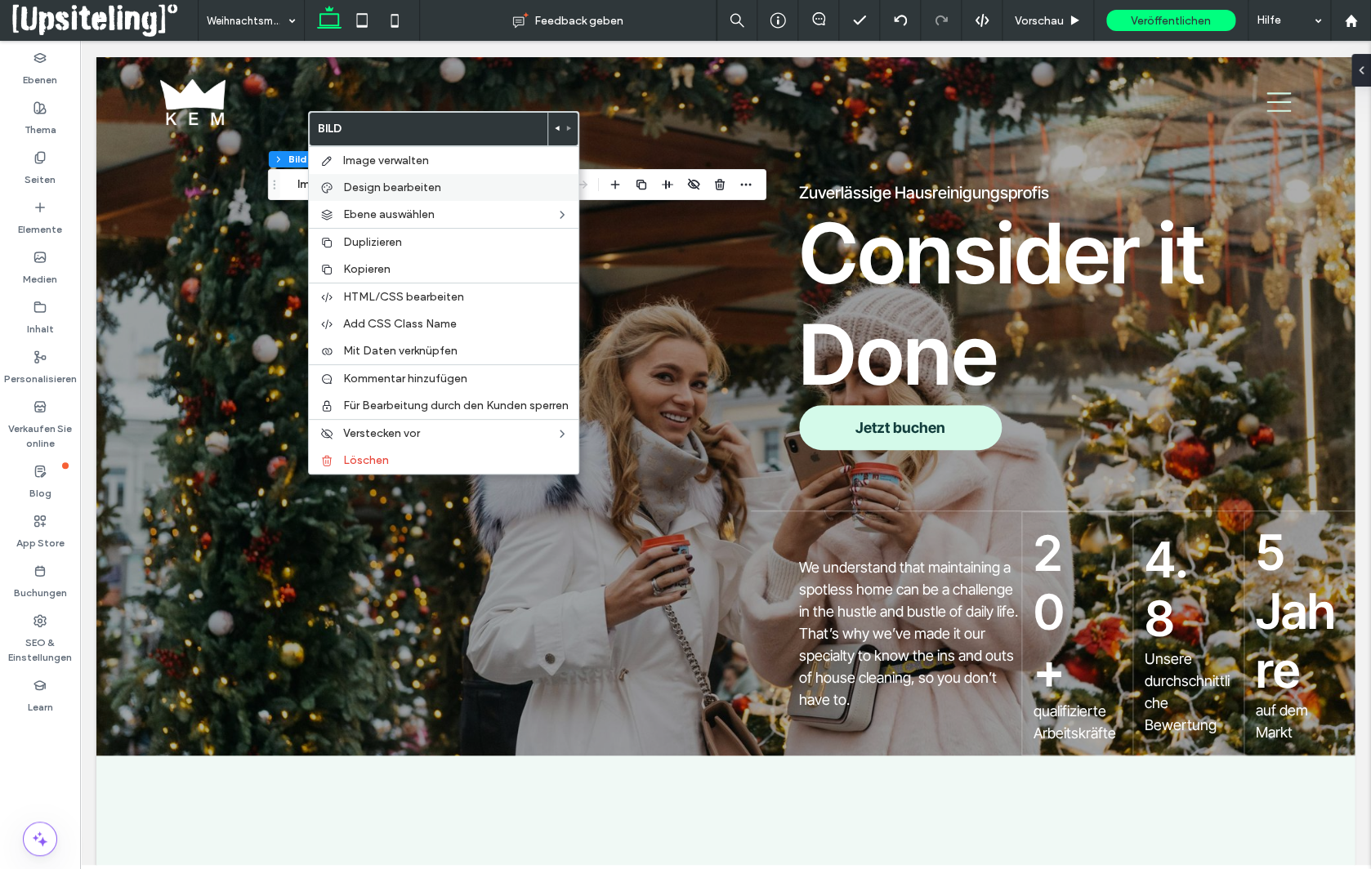
click at [386, 186] on span "Design bearbeiten" at bounding box center [392, 188] width 98 height 14
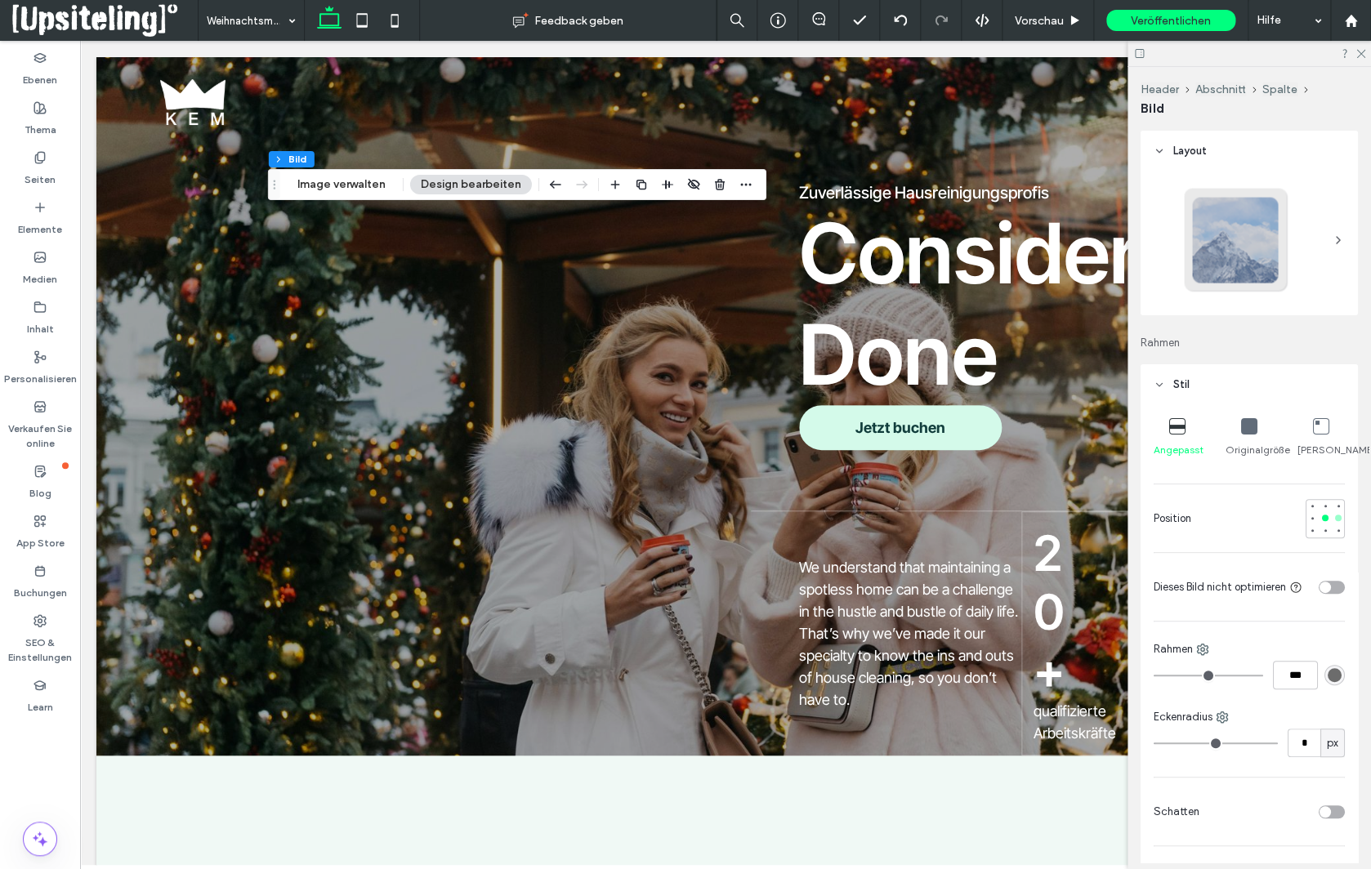
click at [1337, 521] on div at bounding box center [1338, 518] width 7 height 7
click at [1323, 521] on div at bounding box center [1325, 518] width 7 height 7
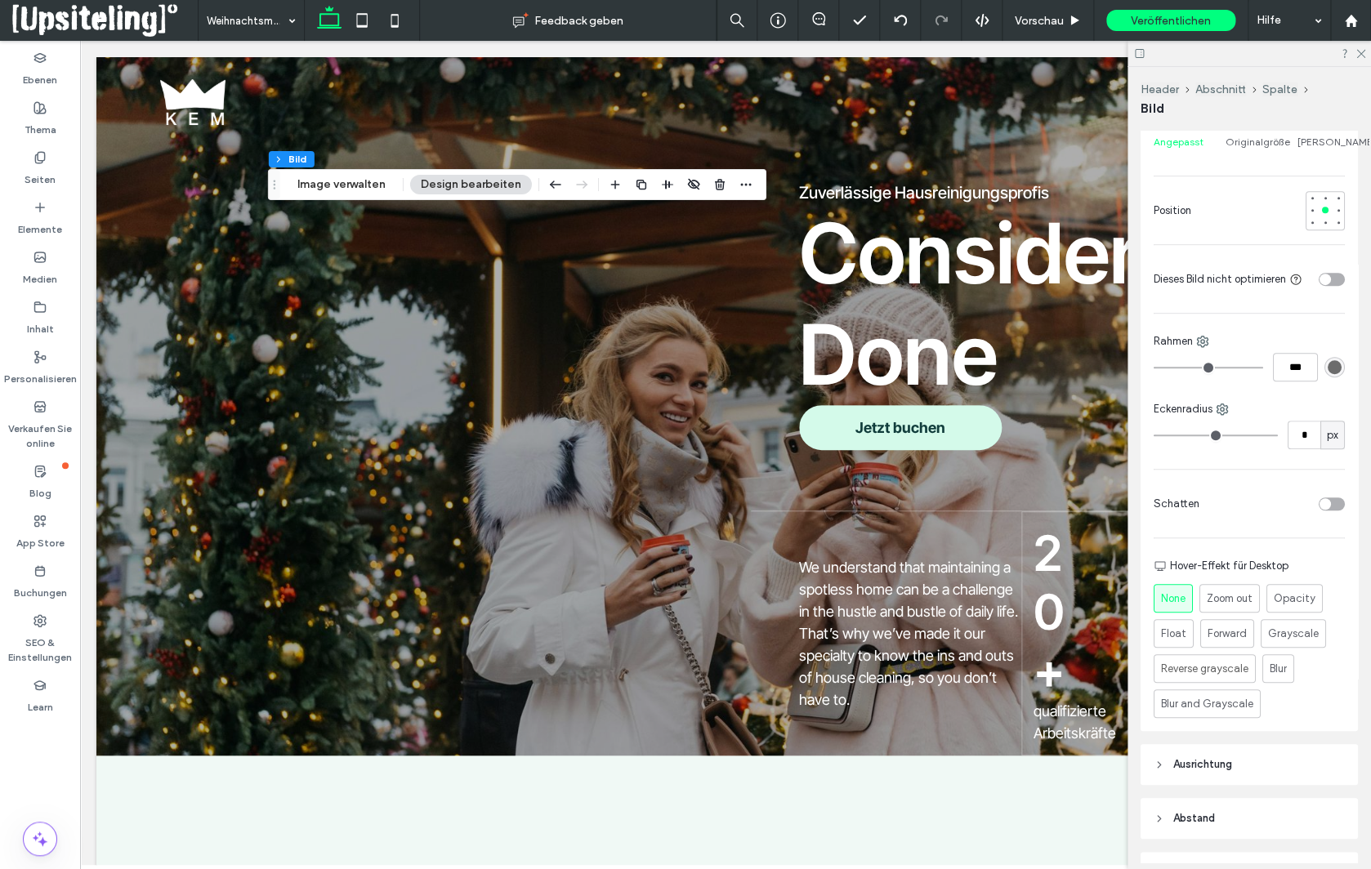
scroll to position [435, 0]
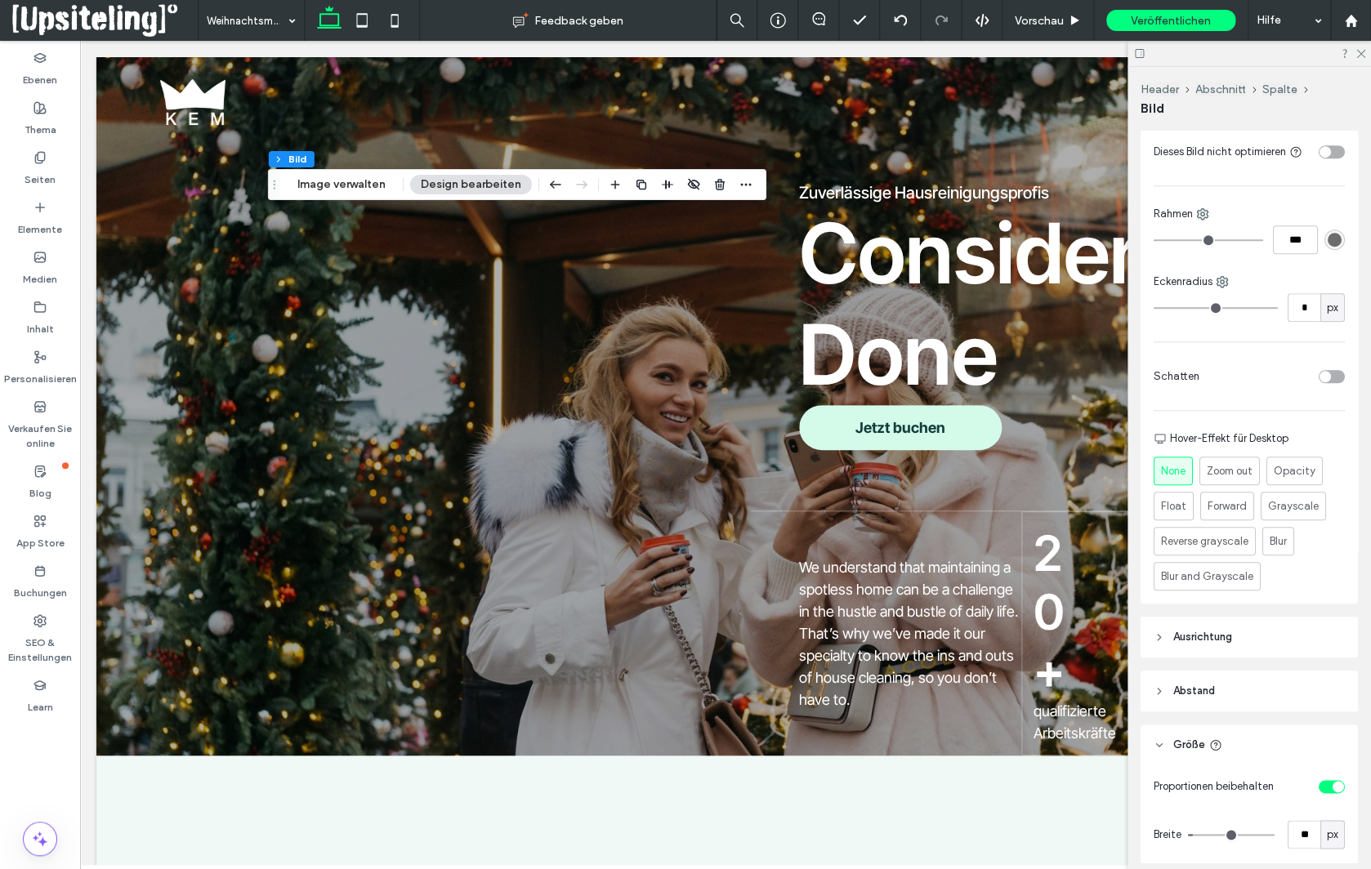
click at [1200, 645] on span "Ausrichtung" at bounding box center [1202, 637] width 59 height 16
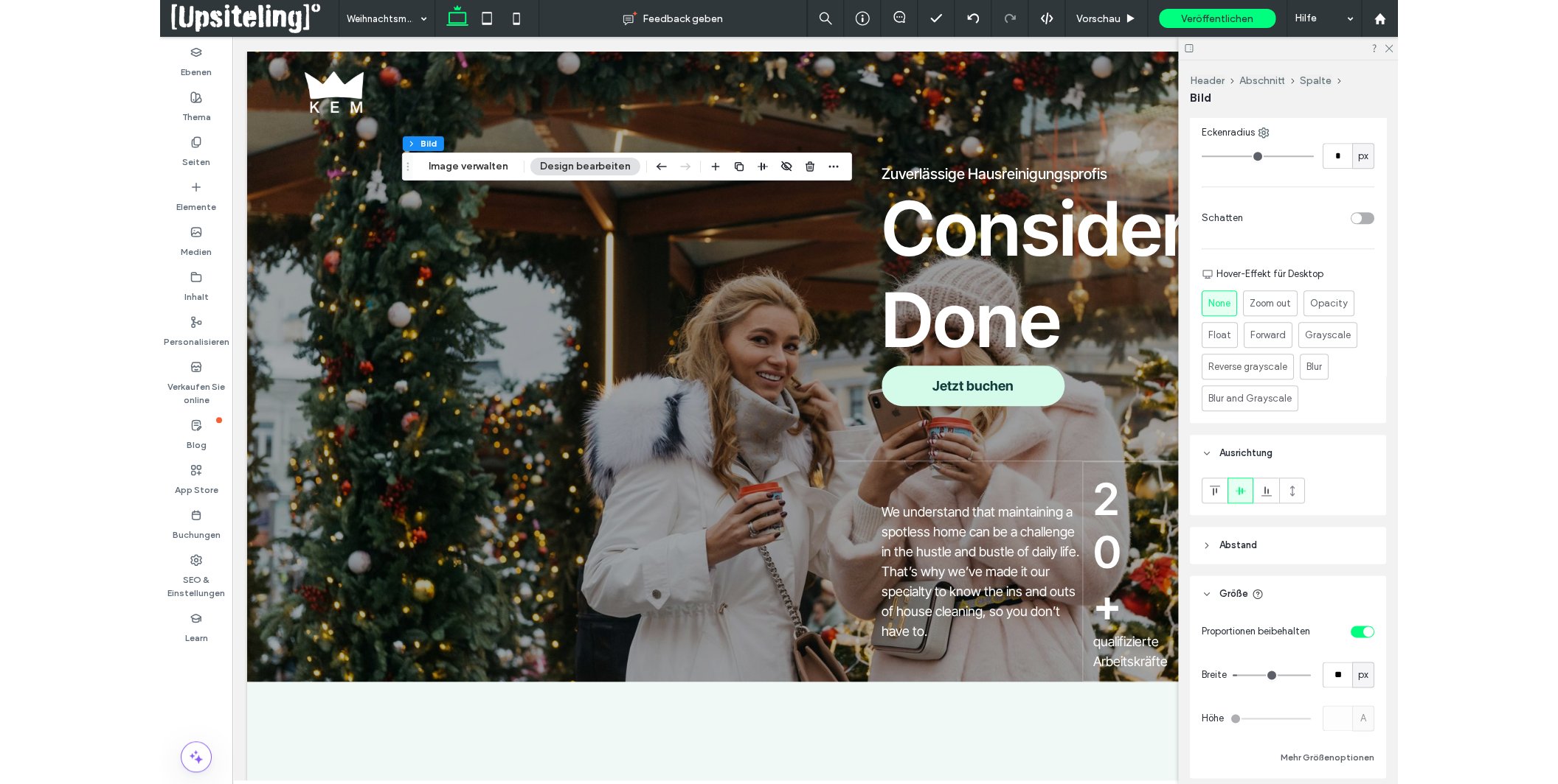
scroll to position [536, 0]
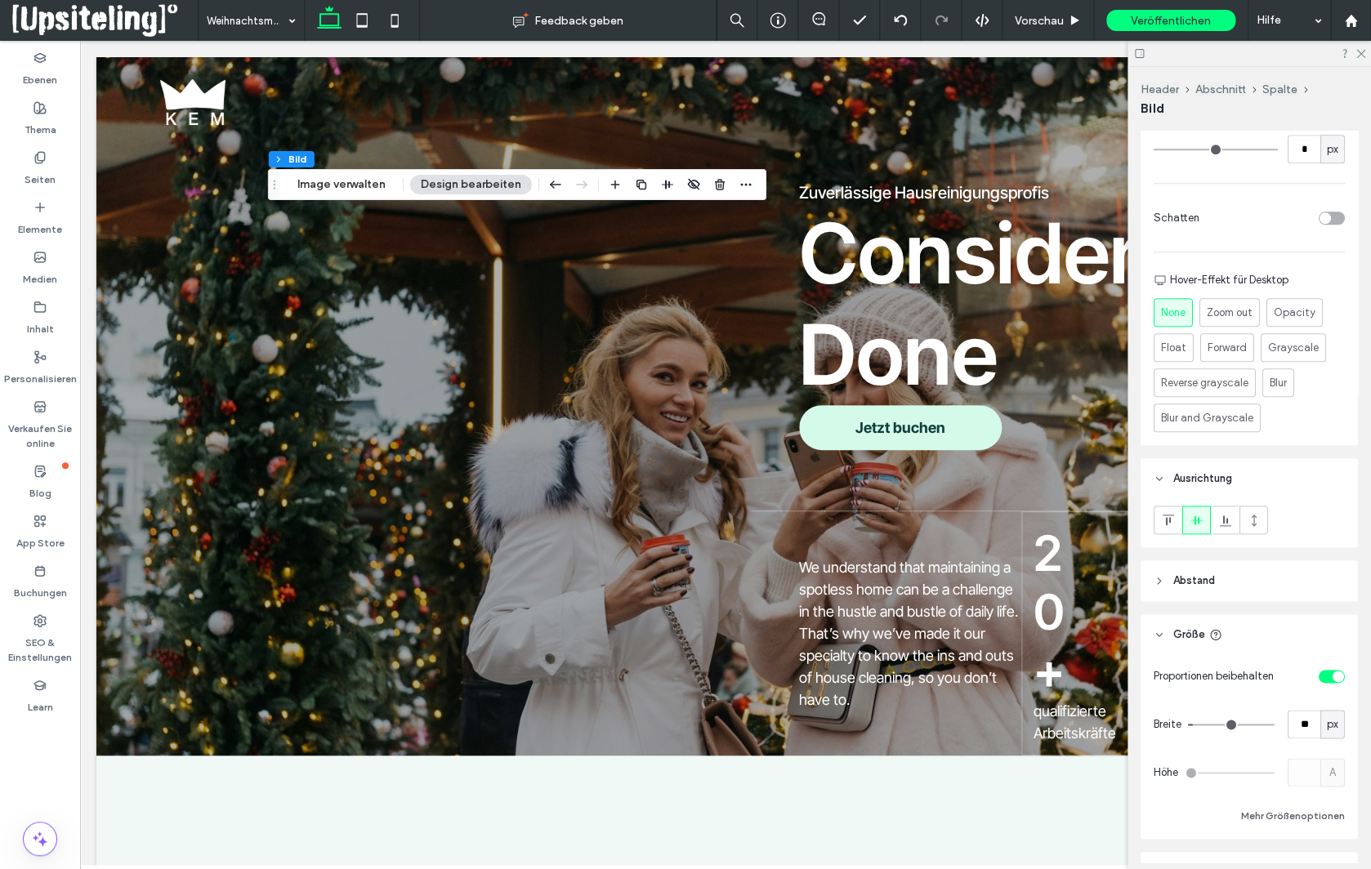
click at [1191, 589] on span "Abstand" at bounding box center [1194, 581] width 42 height 16
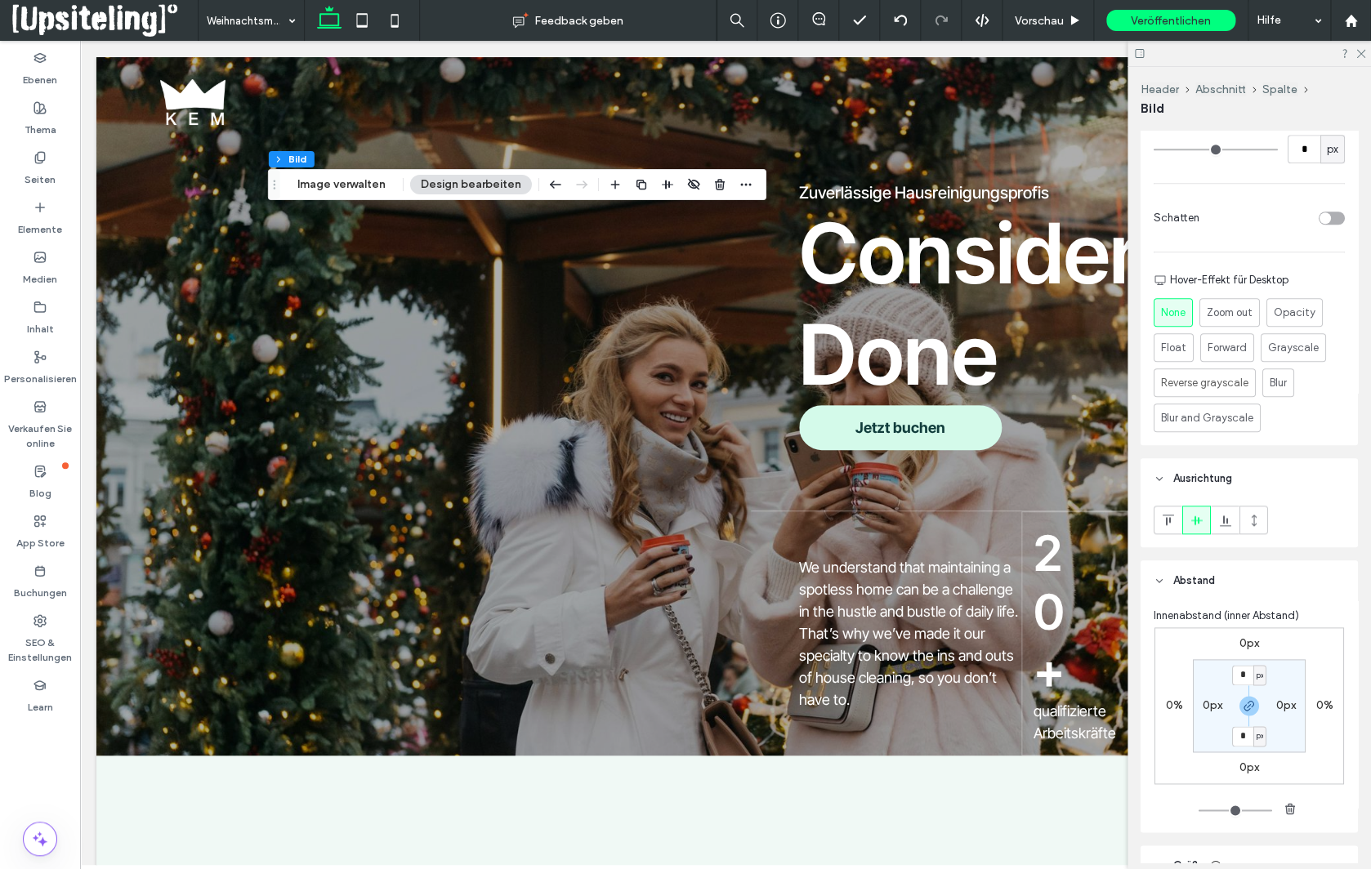
click at [1167, 712] on label "0%" at bounding box center [1174, 706] width 17 height 14
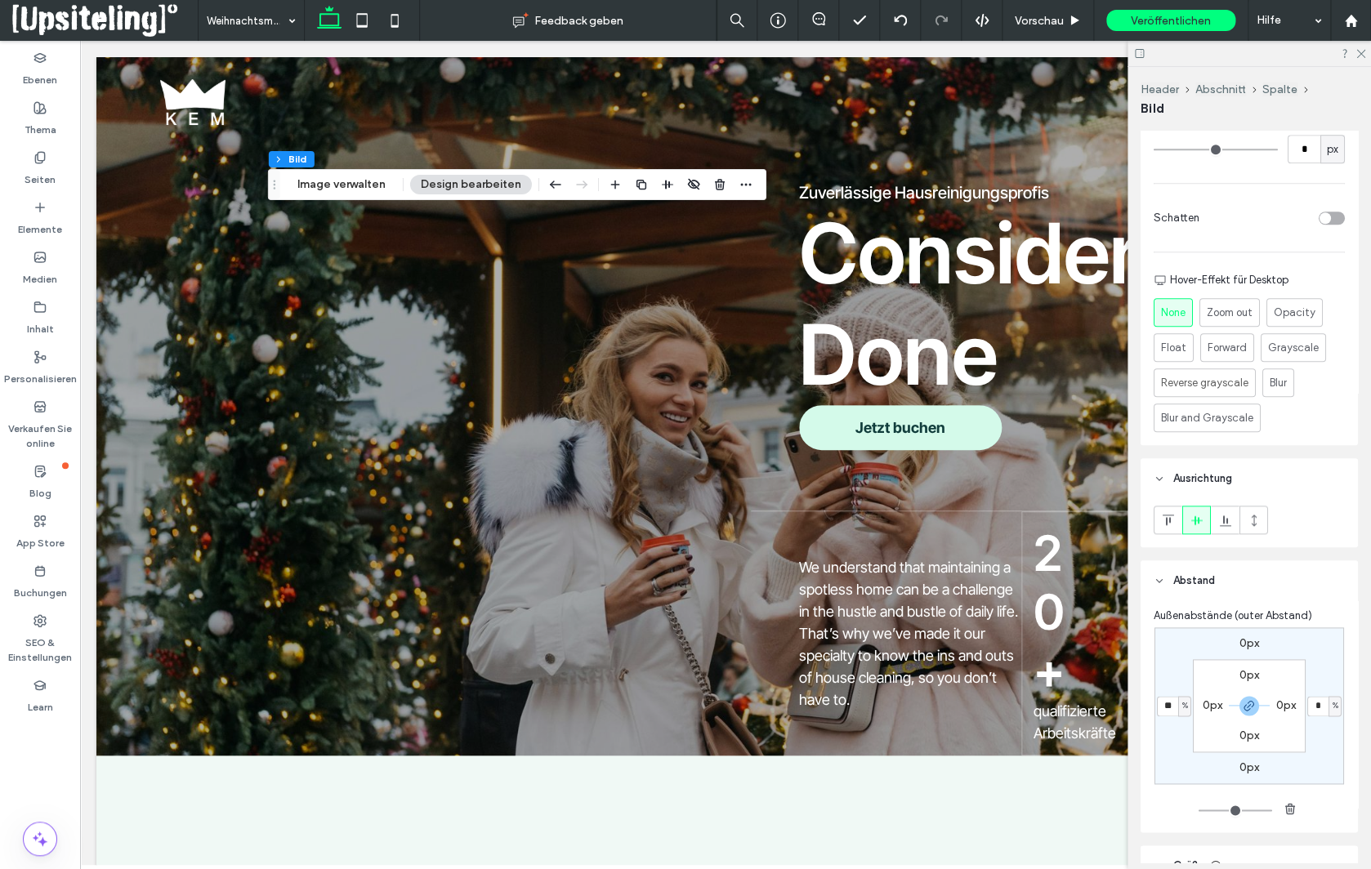
type input "**"
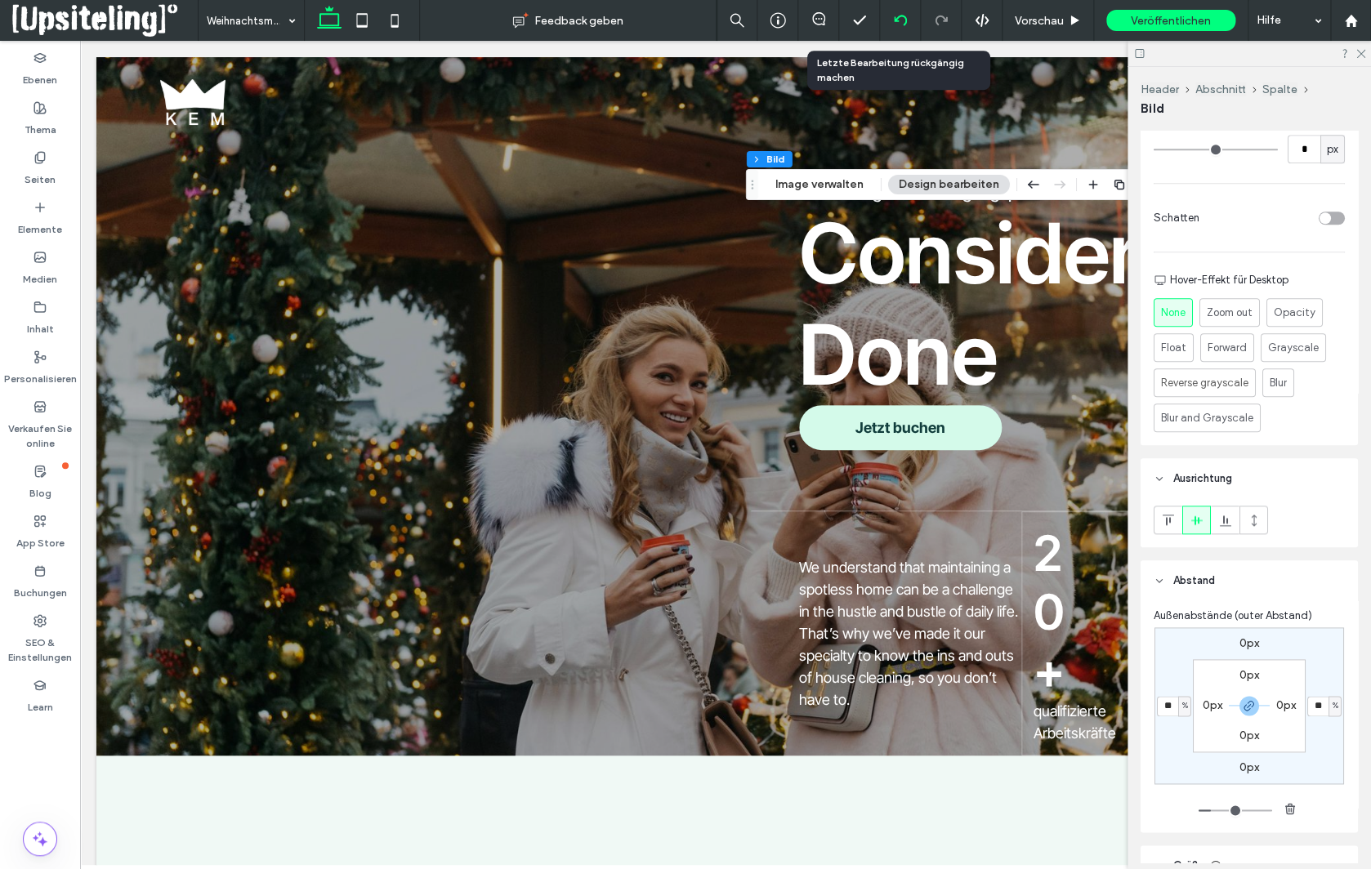
click at [897, 20] on icon at bounding box center [900, 20] width 13 height 13
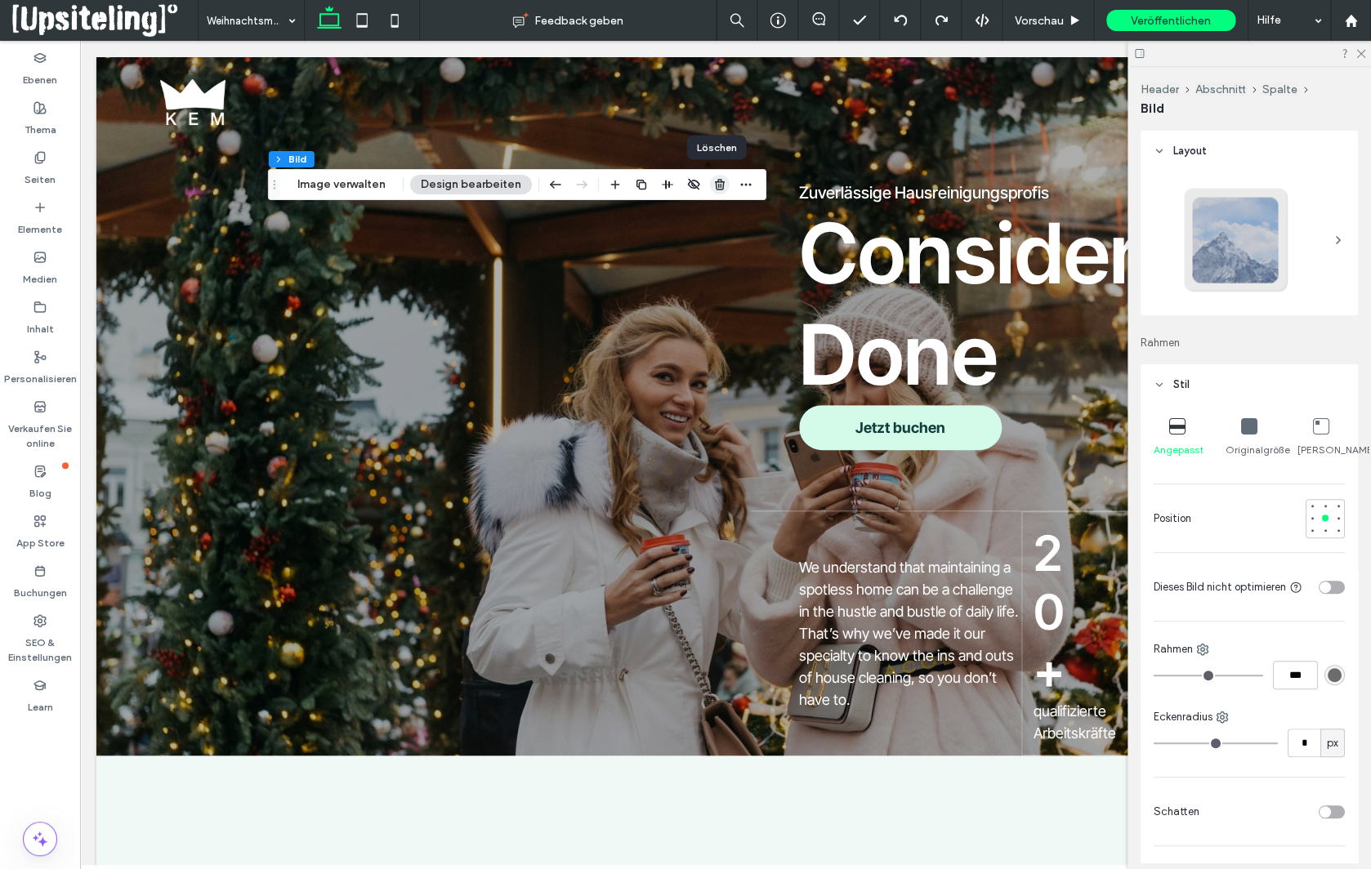
click at [714, 185] on icon "button" at bounding box center [719, 184] width 13 height 13
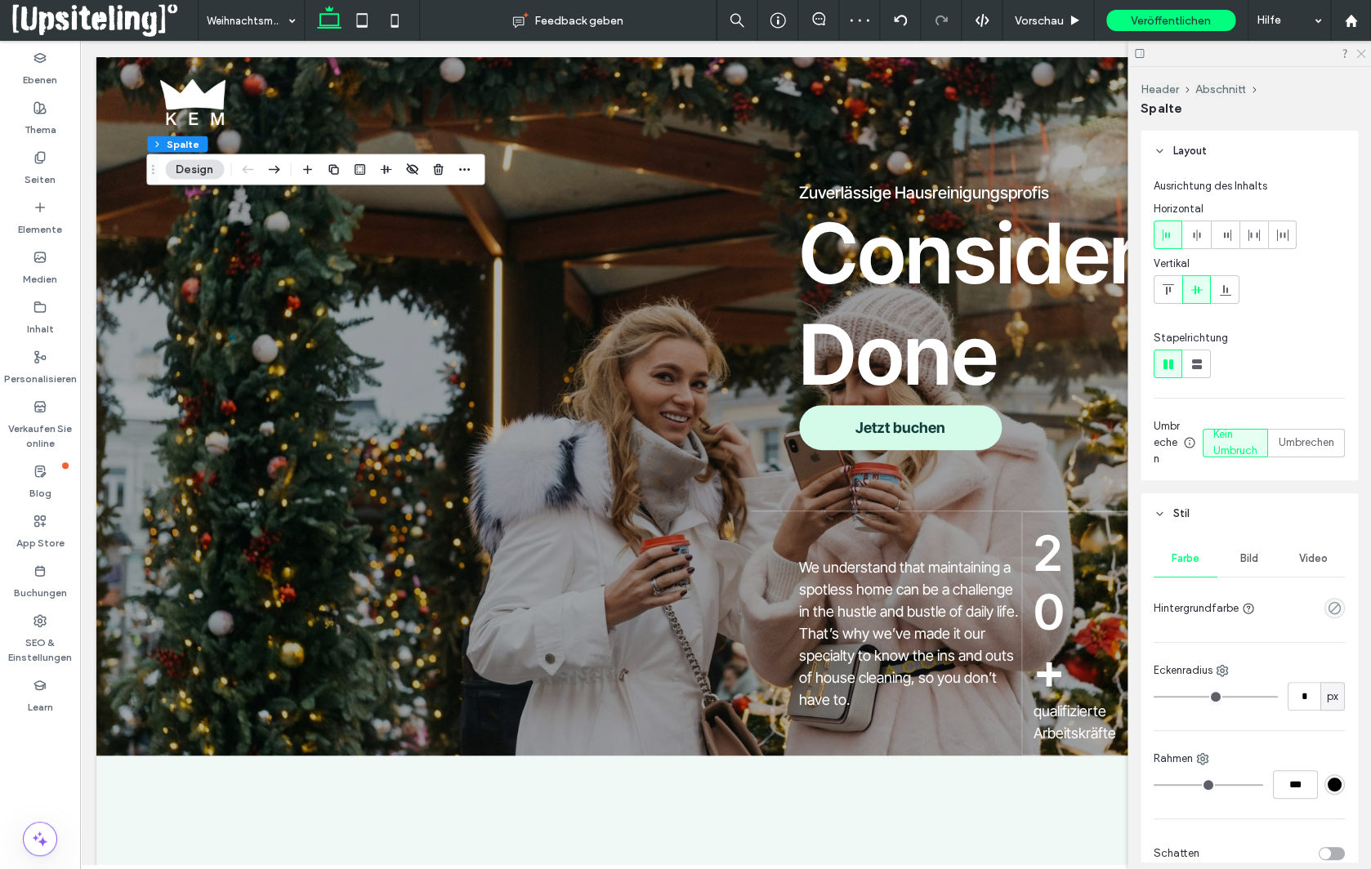
click at [1359, 56] on use at bounding box center [1360, 54] width 9 height 9
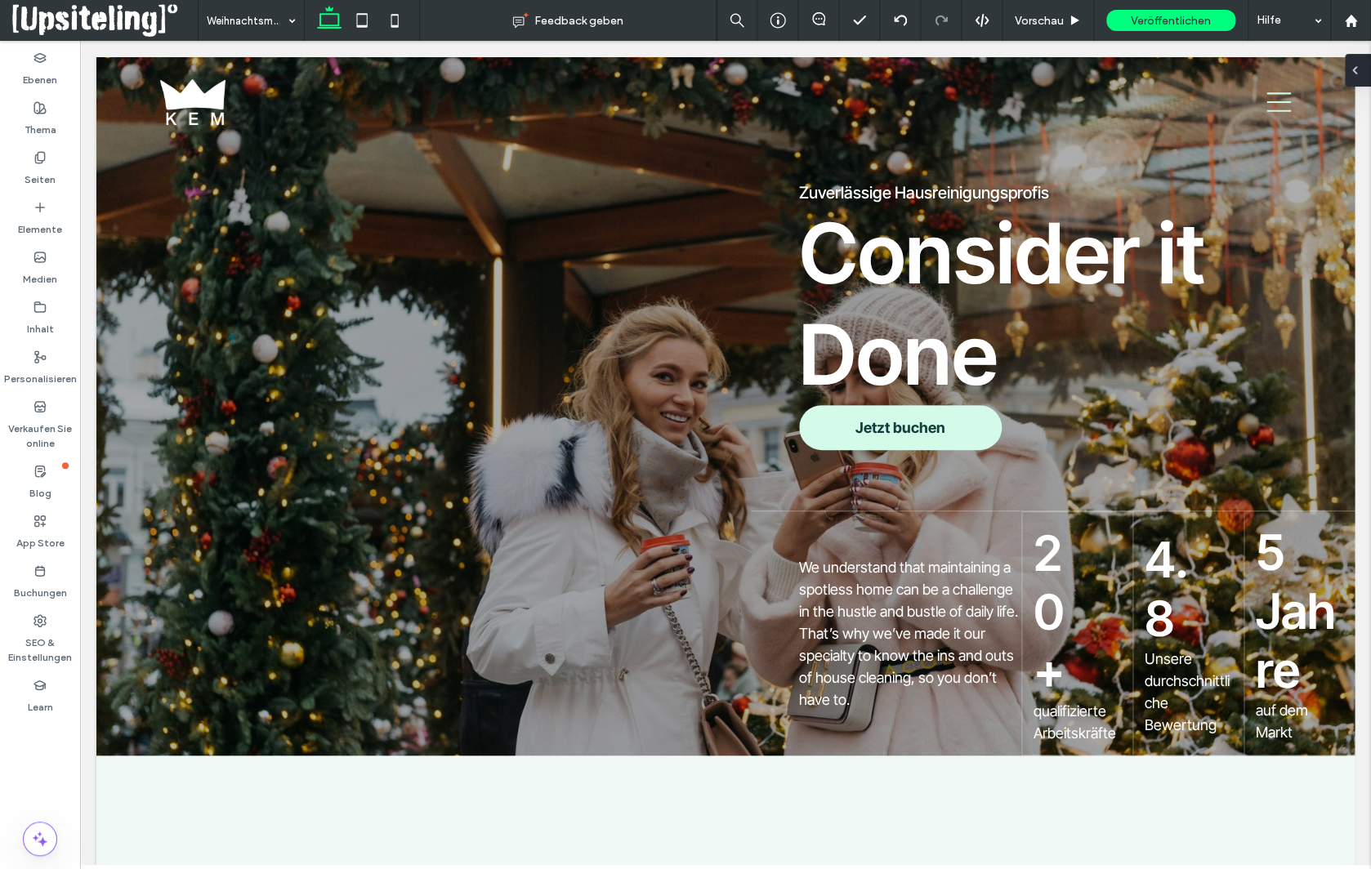
type input "**"
type input "*****"
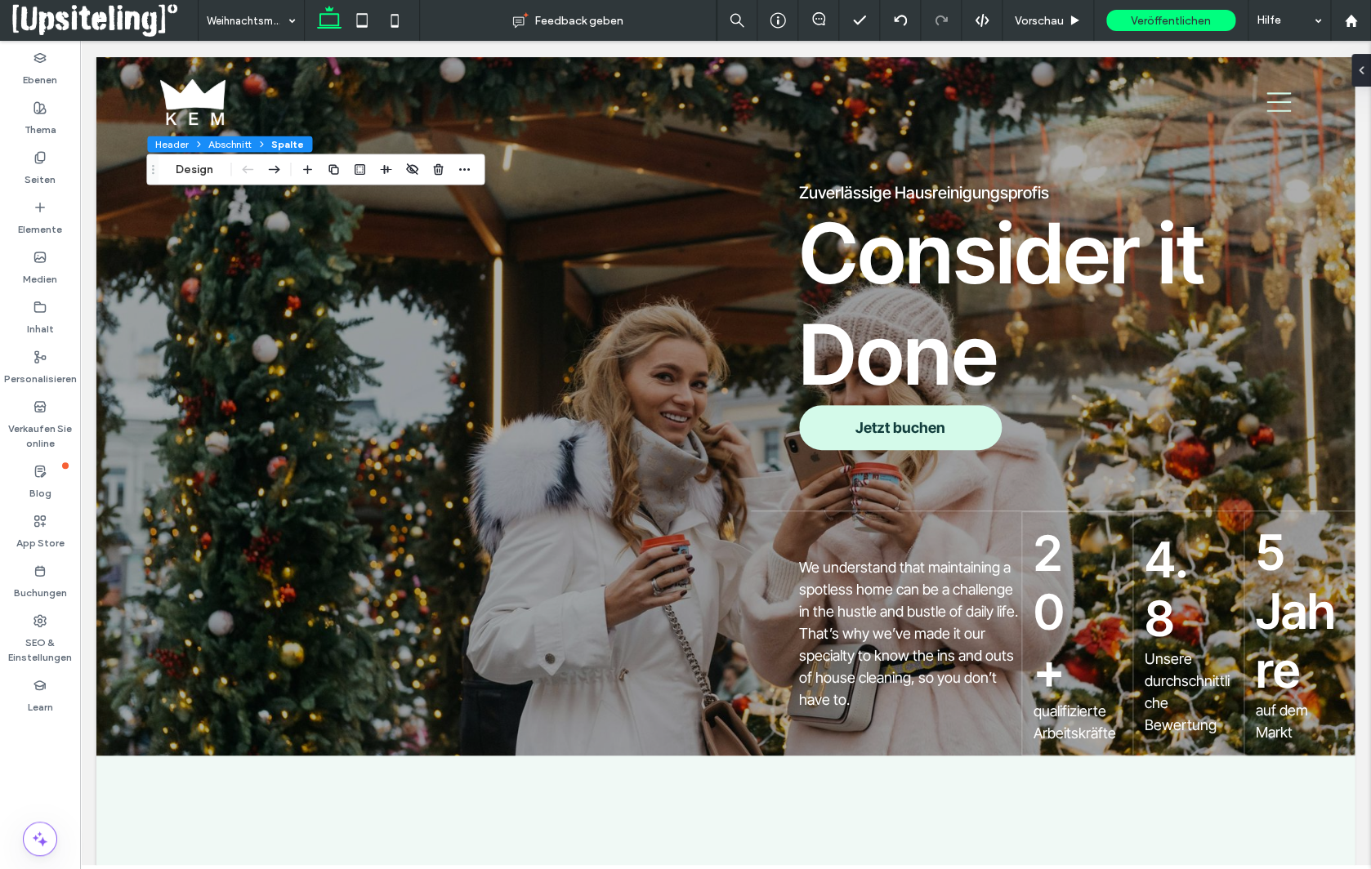
click at [283, 144] on span "Spalte" at bounding box center [287, 144] width 33 height 12
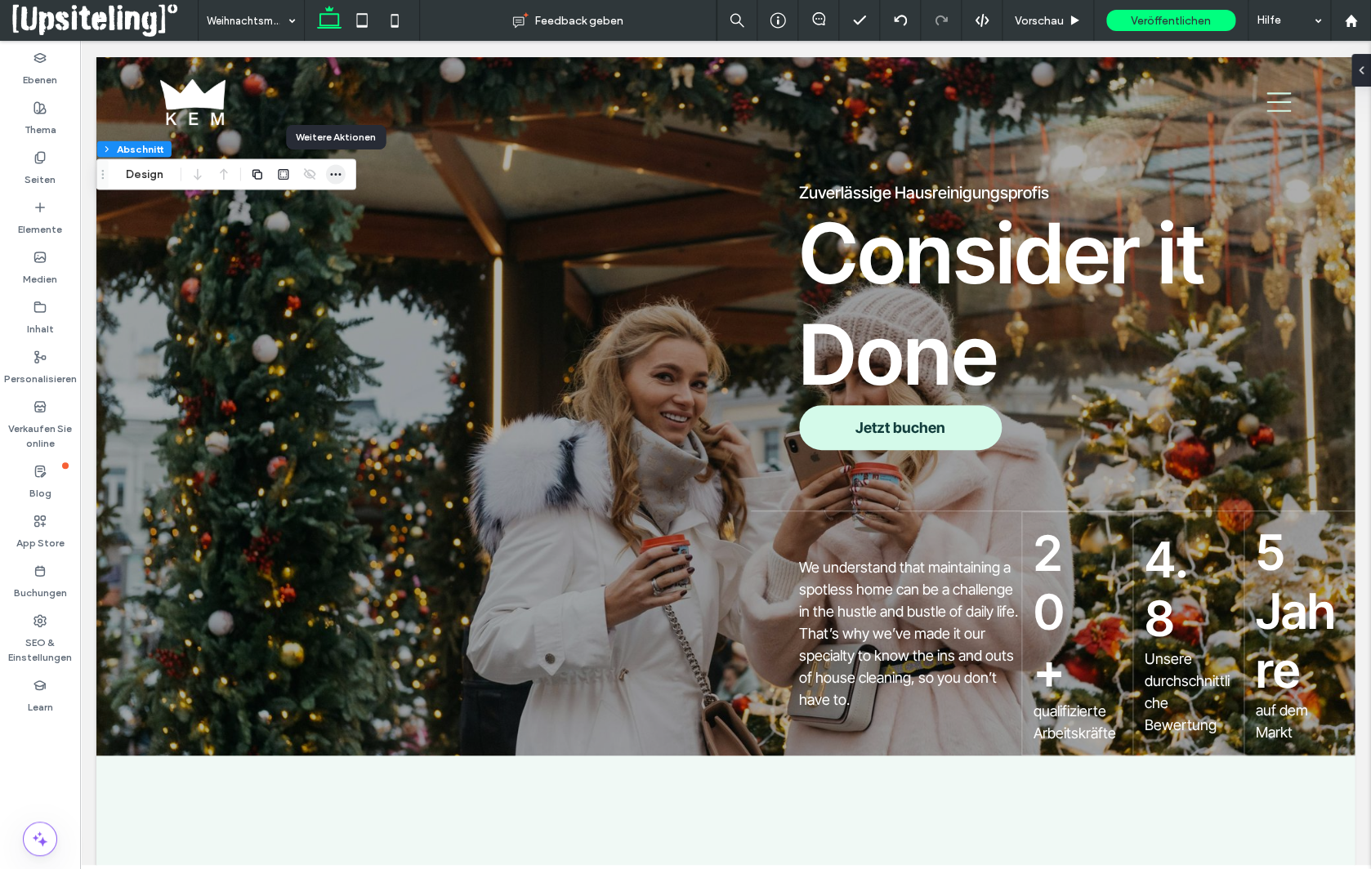
click at [337, 175] on icon "button" at bounding box center [335, 174] width 13 height 13
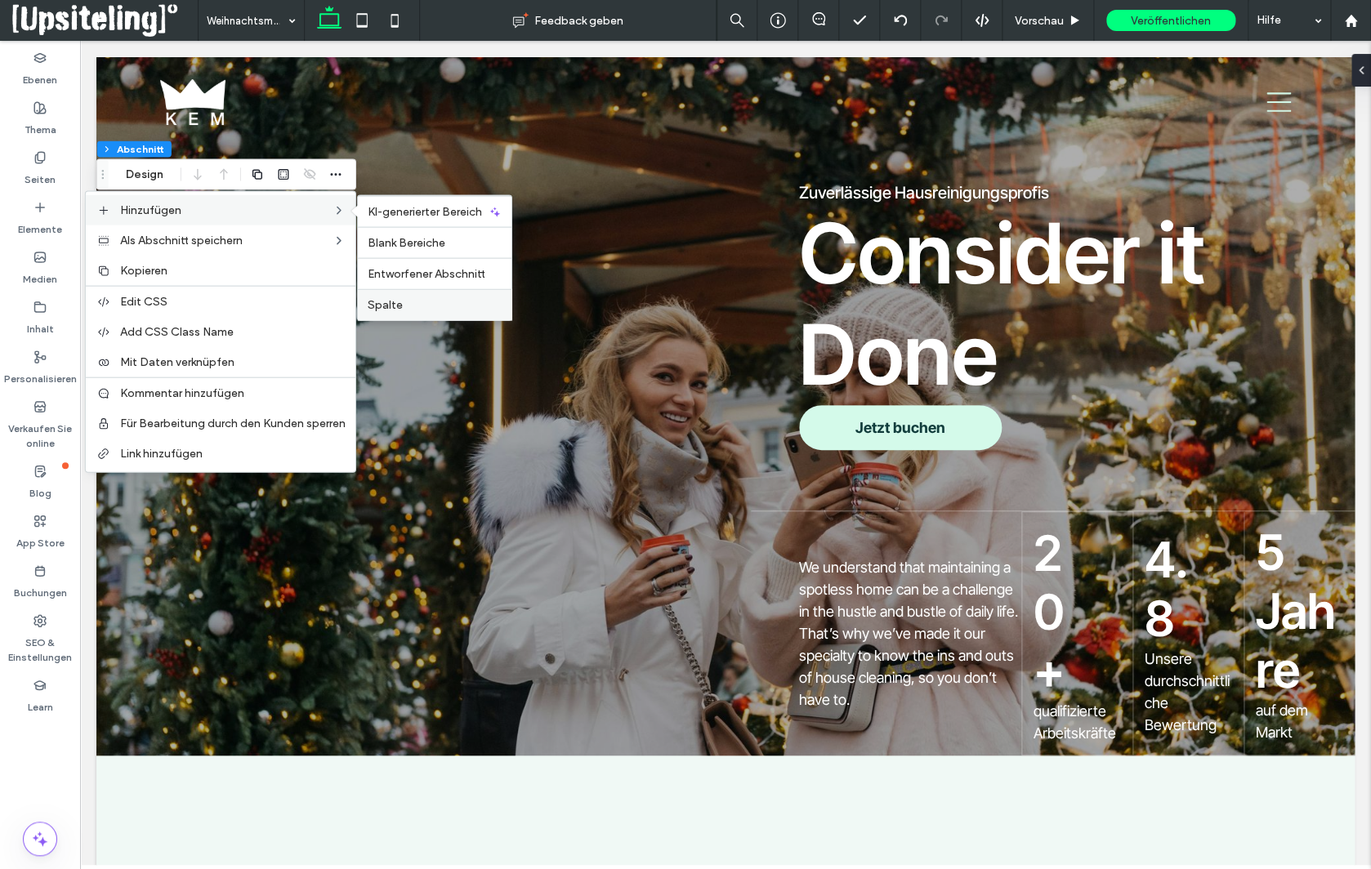
click at [393, 306] on span "Spalte" at bounding box center [385, 305] width 35 height 14
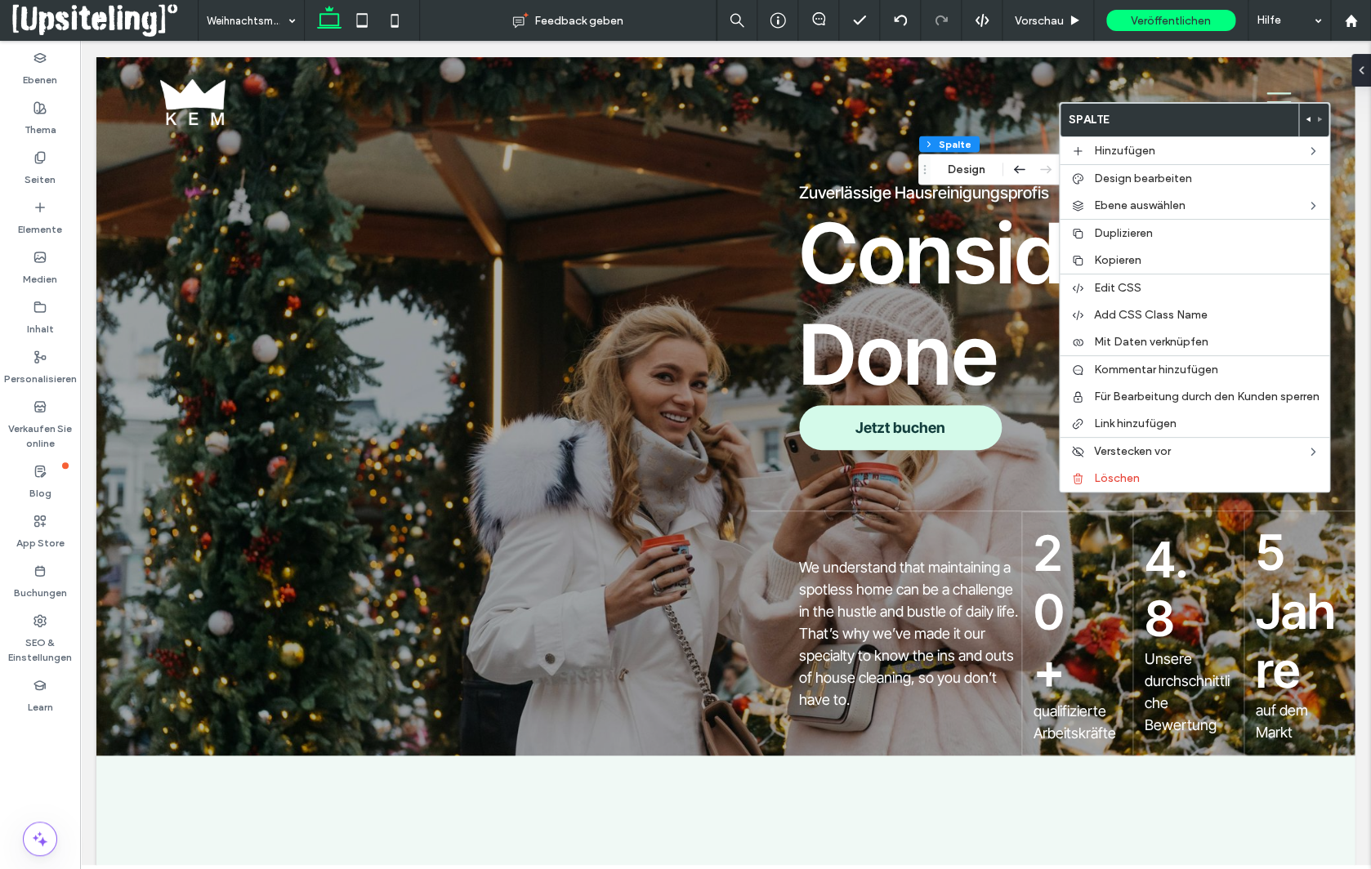
click at [1309, 116] on icon at bounding box center [1308, 119] width 7 height 7
type input "**"
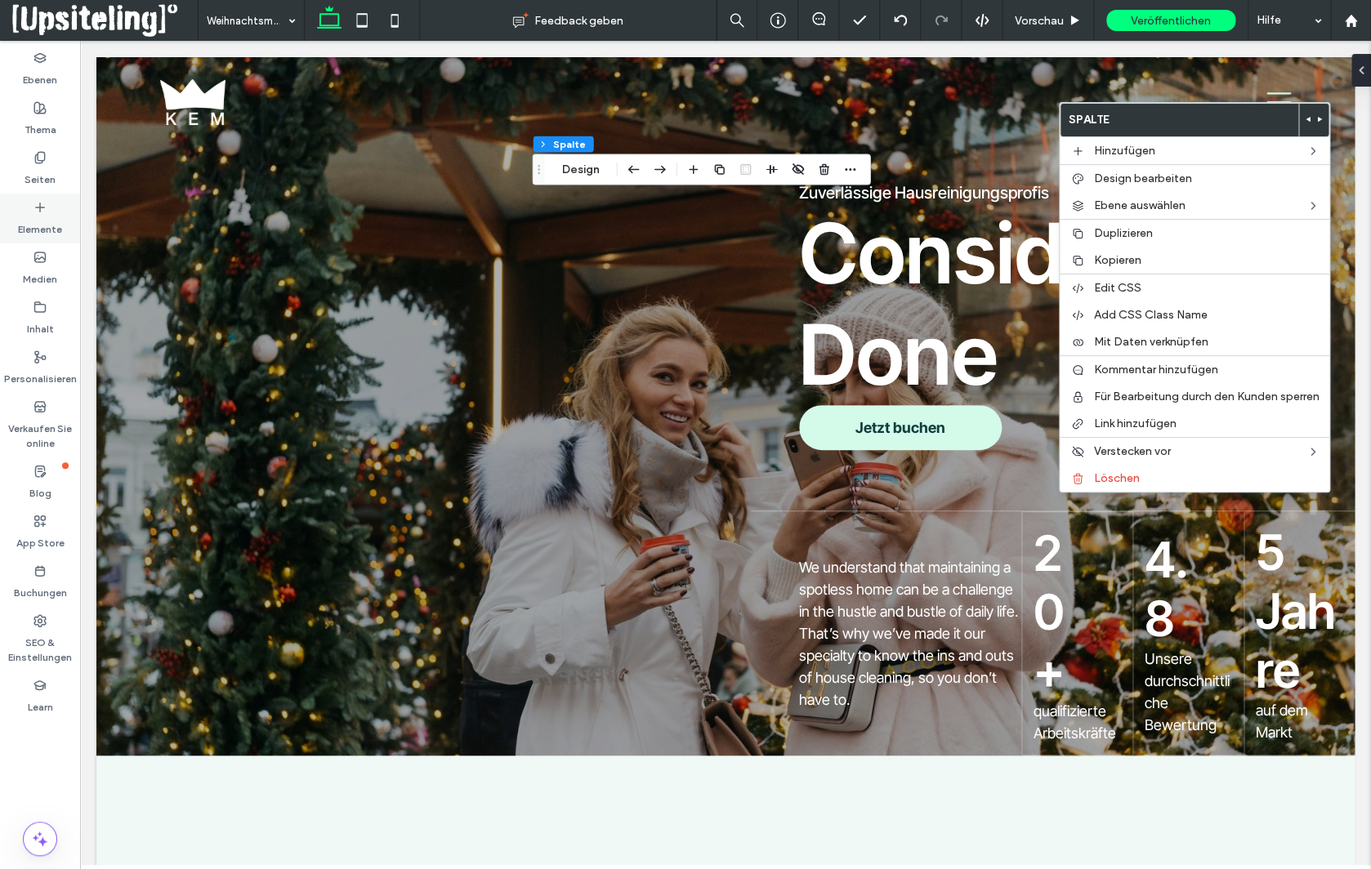
click at [43, 219] on label "Elemente" at bounding box center [40, 225] width 44 height 23
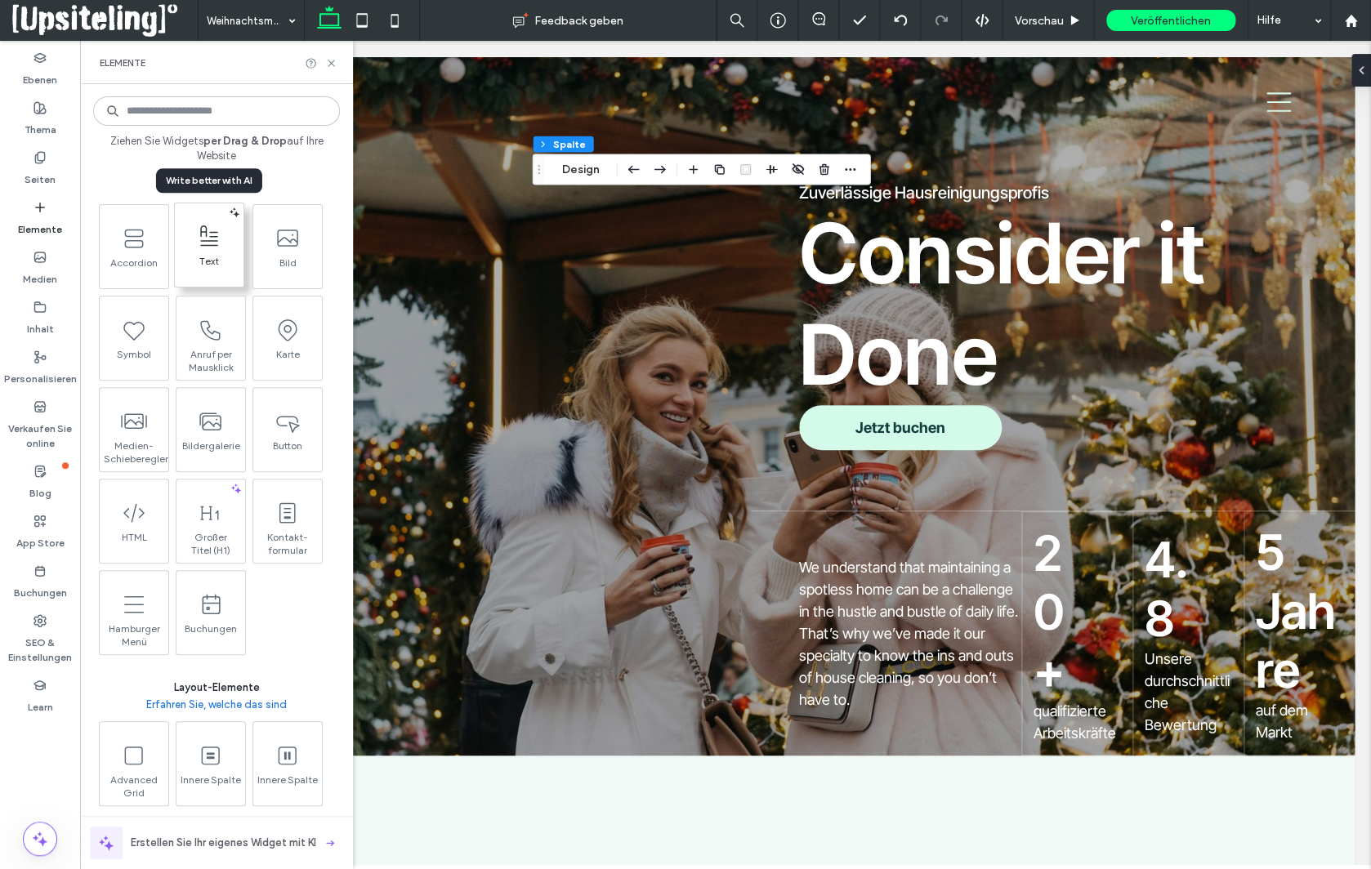
click at [208, 240] on use at bounding box center [209, 235] width 18 height 20
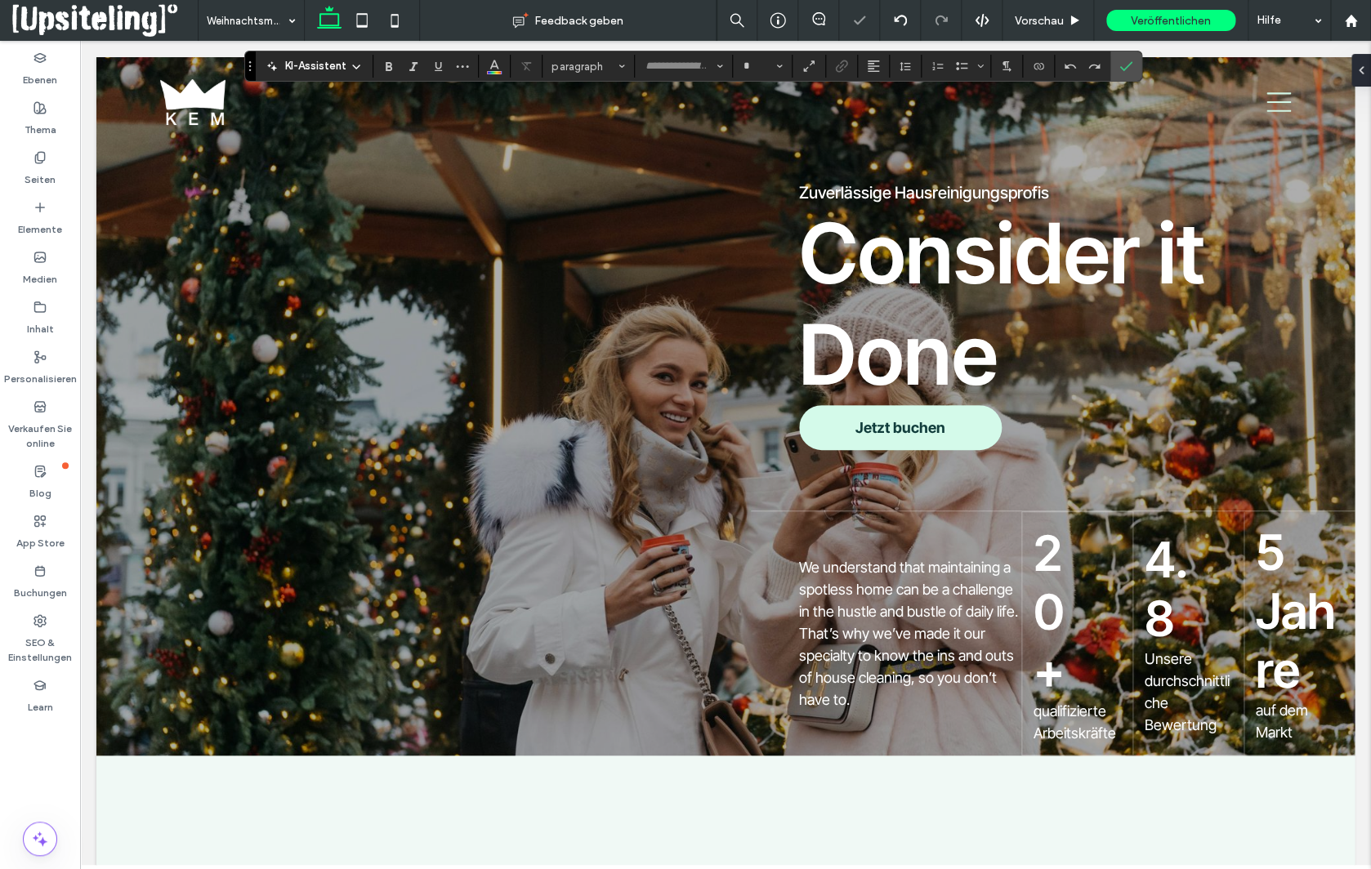
type input "**********"
click at [868, 67] on use "Ausrichtung" at bounding box center [873, 65] width 11 height 11
click at [885, 114] on use "ui.textEditor.alignment.center" at bounding box center [886, 116] width 11 height 11
click at [622, 65] on use "Stile" at bounding box center [622, 66] width 6 height 3
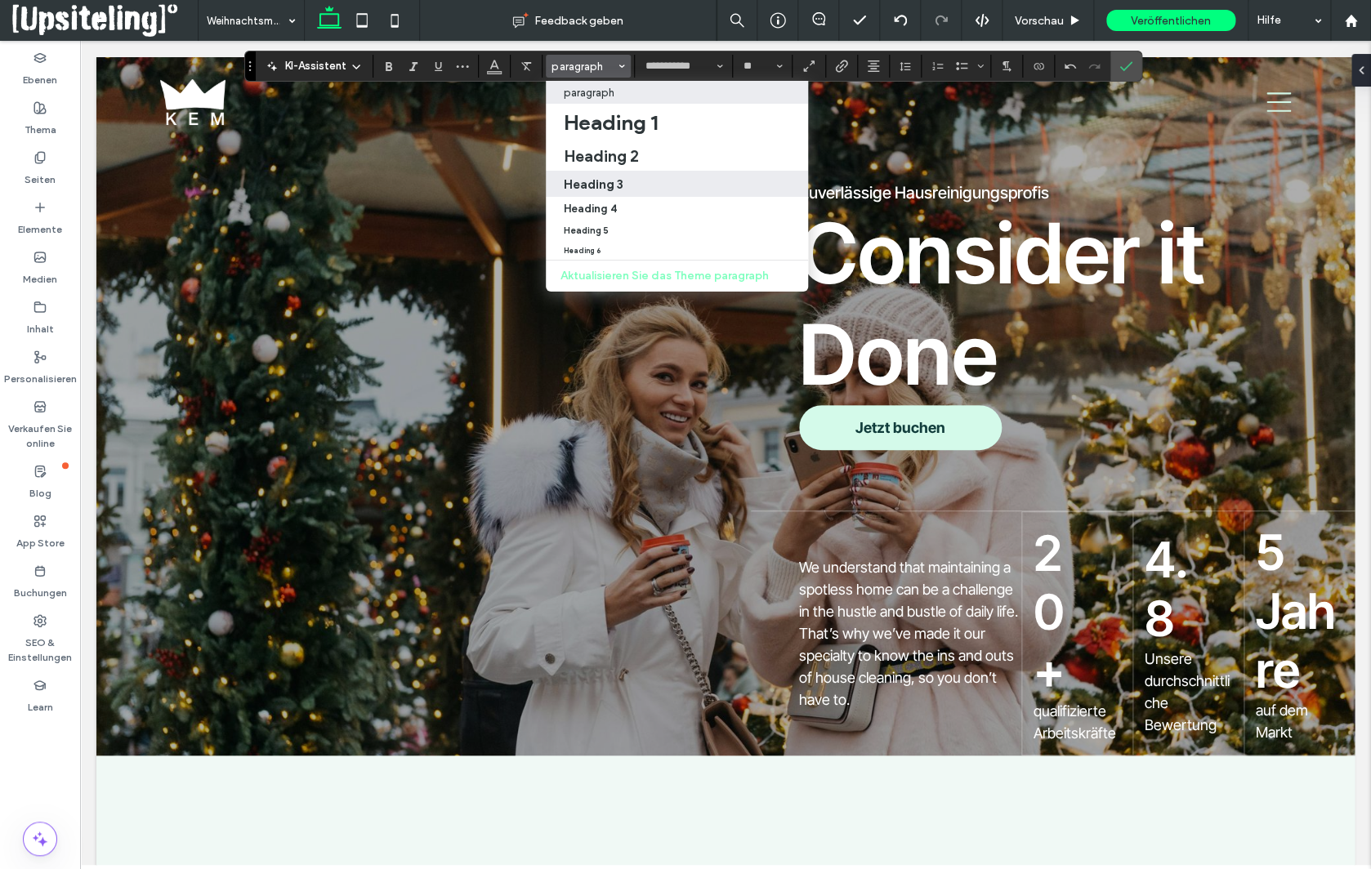
click at [605, 188] on h3 "Heading 3" at bounding box center [594, 184] width 60 height 16
type input "**"
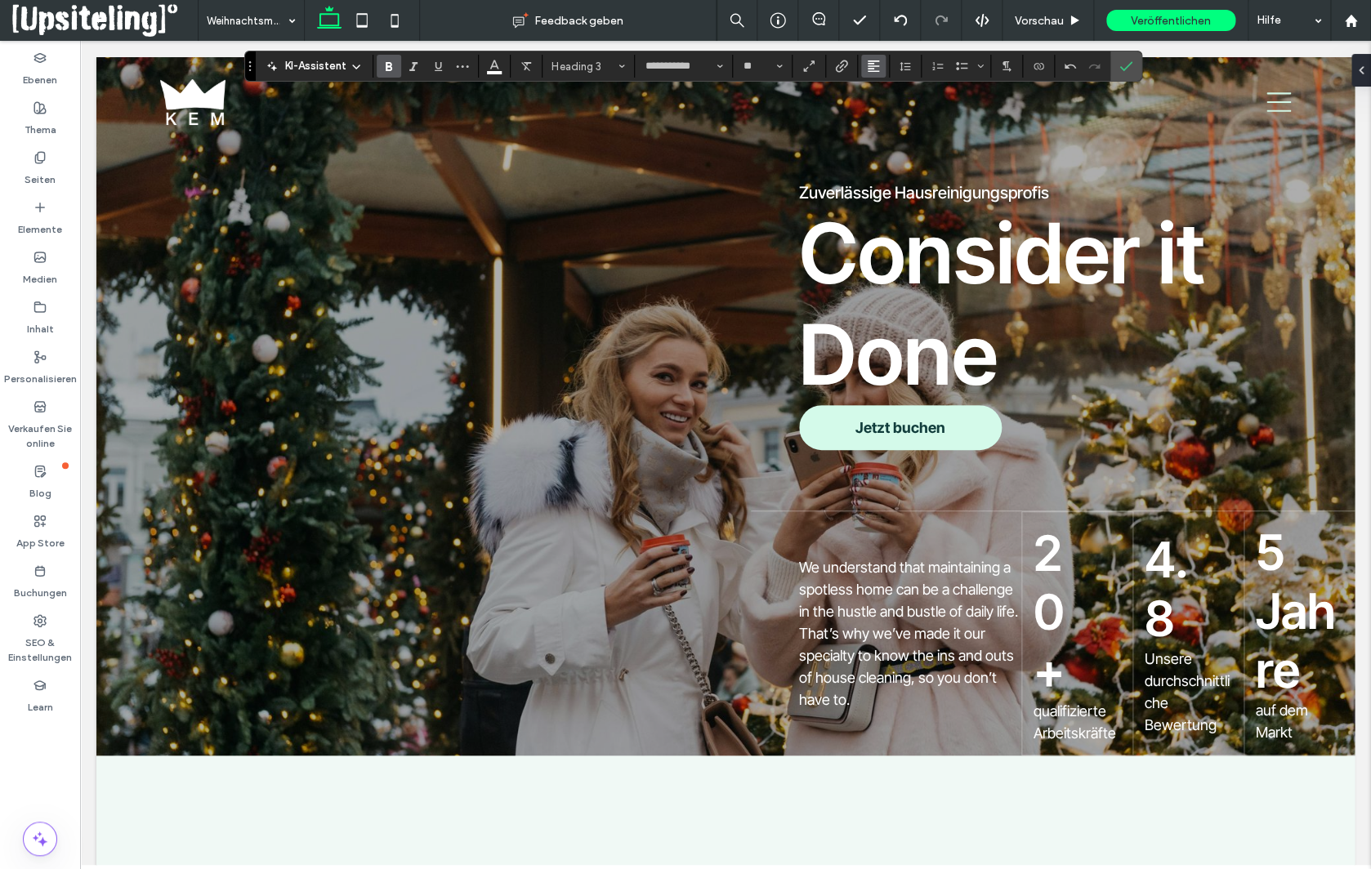
click at [873, 66] on use "Ausrichtung" at bounding box center [873, 65] width 11 height 11
click at [891, 114] on div "ui.textEditor.alignment.center" at bounding box center [890, 116] width 21 height 13
click at [1122, 68] on use "Bestätigen" at bounding box center [1126, 66] width 13 height 10
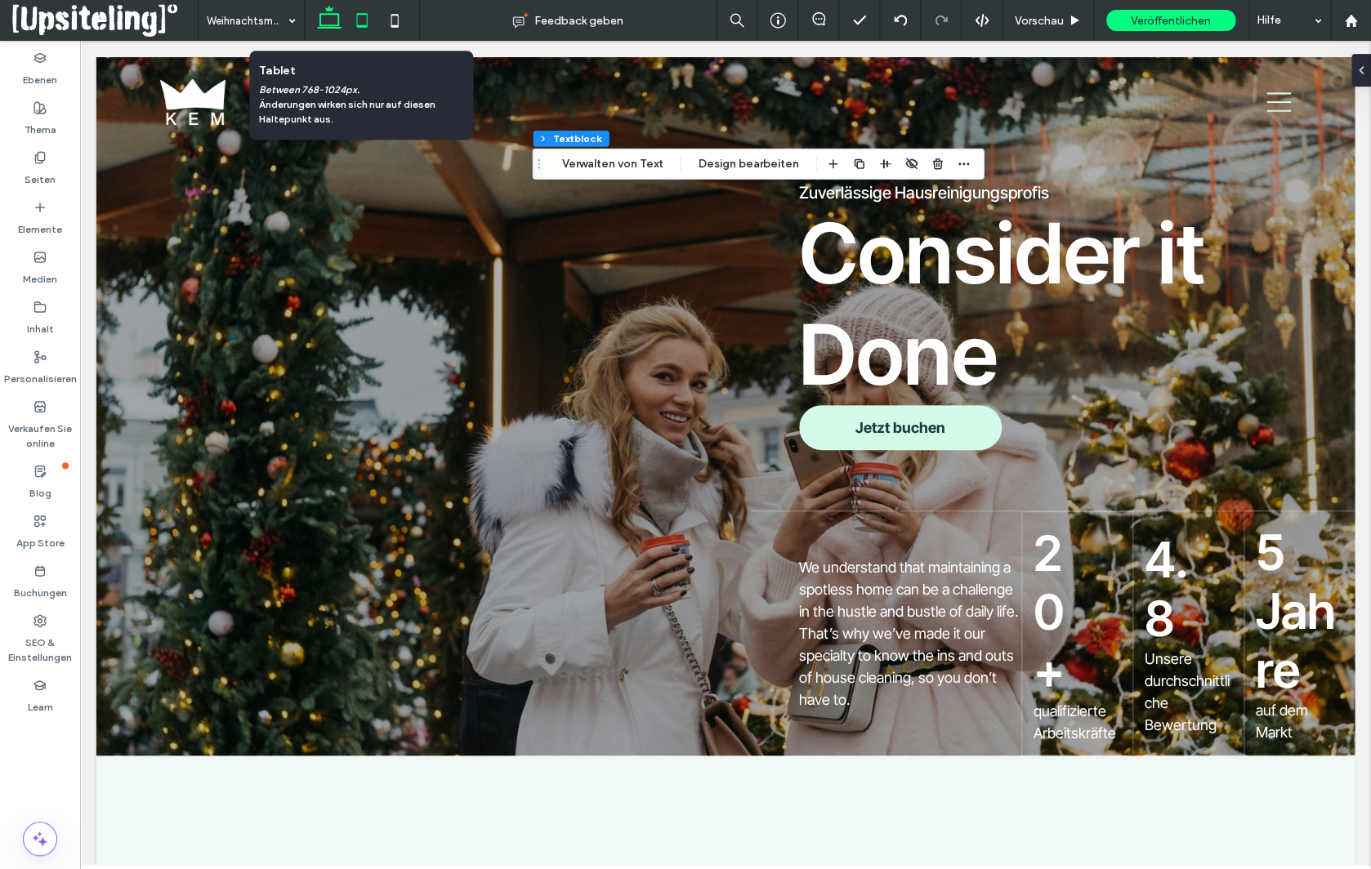
click at [365, 20] on icon at bounding box center [362, 20] width 33 height 33
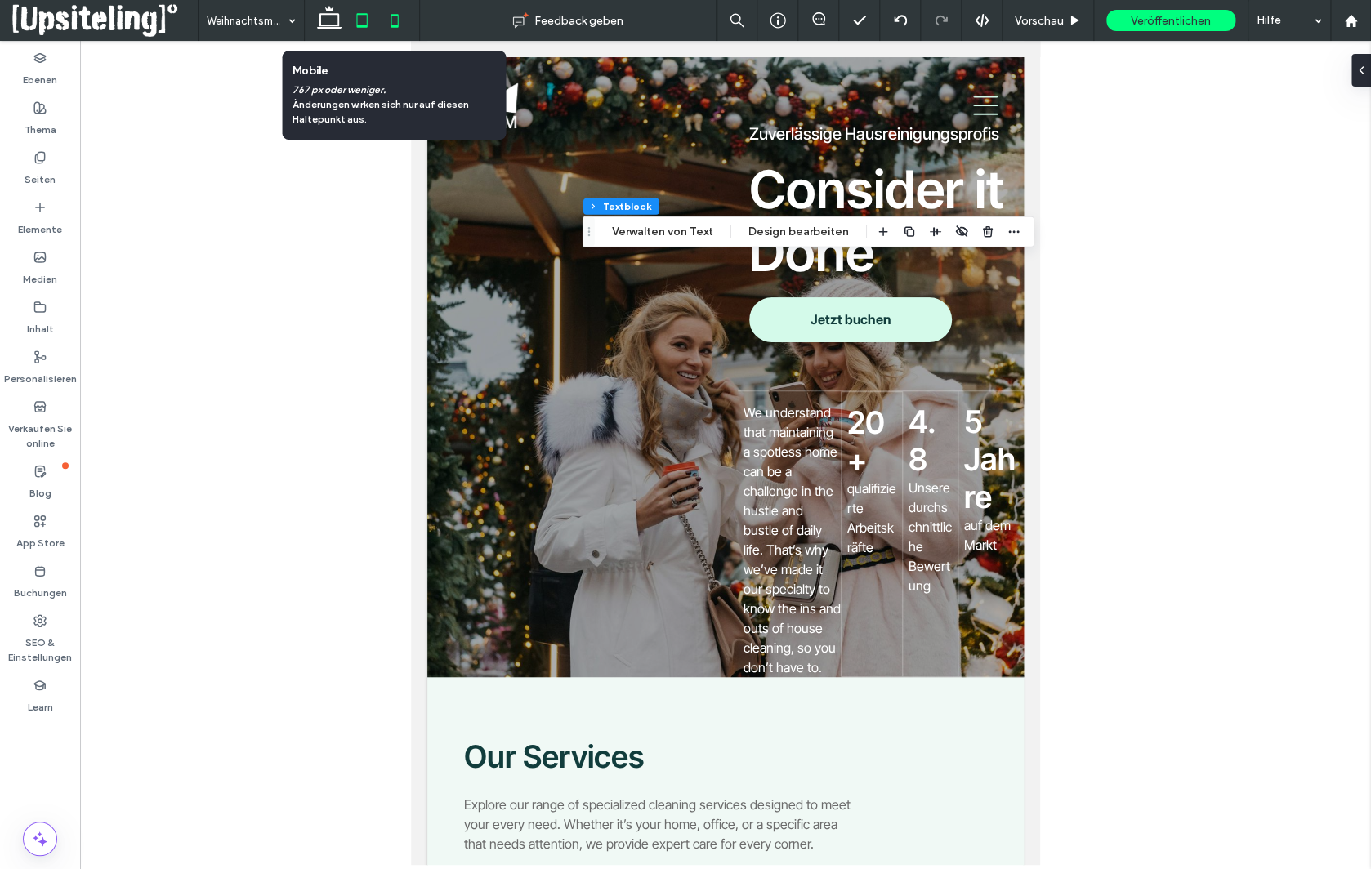
click at [402, 20] on icon at bounding box center [394, 20] width 33 height 33
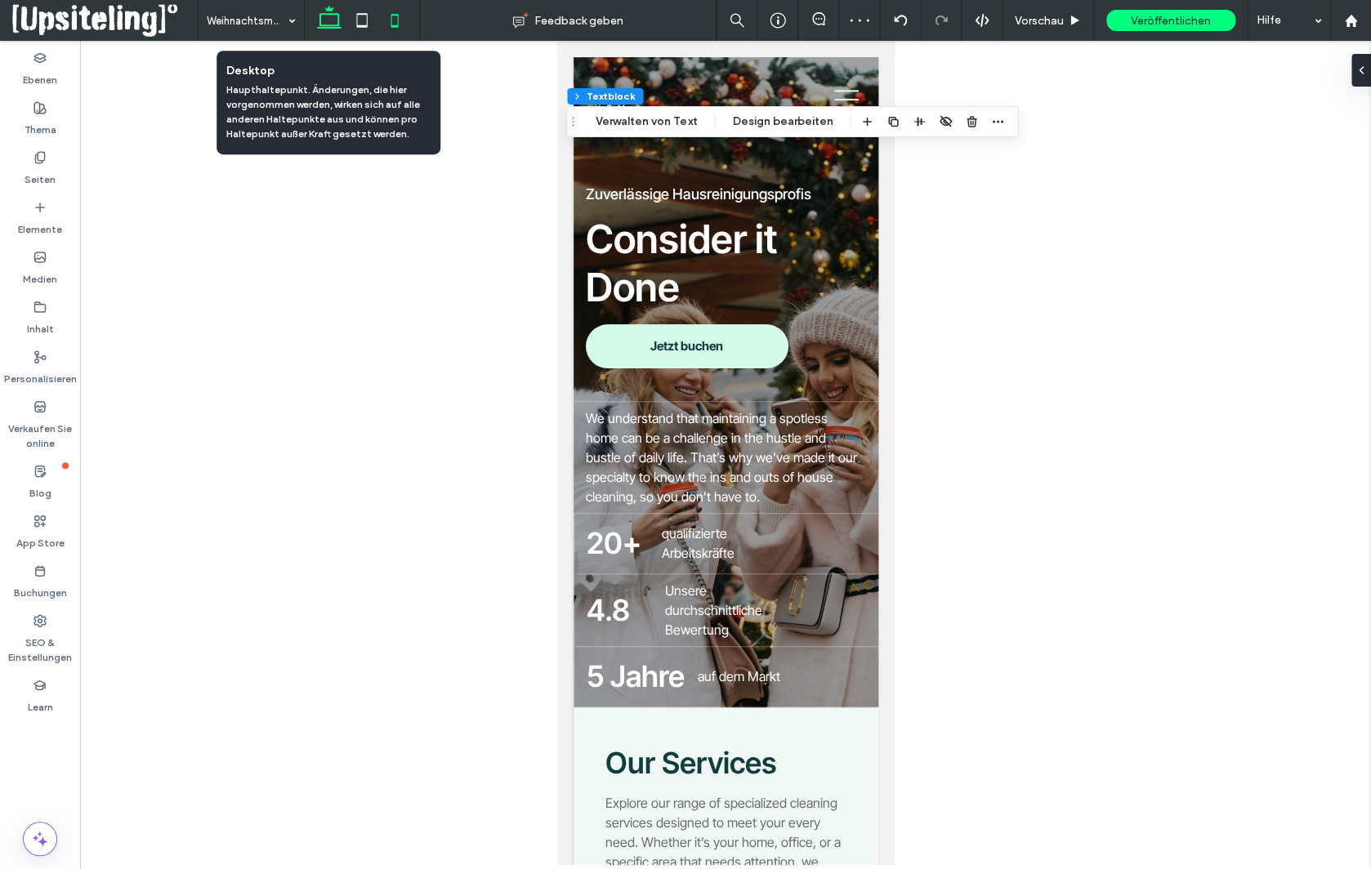
click at [325, 22] on icon at bounding box center [329, 20] width 33 height 33
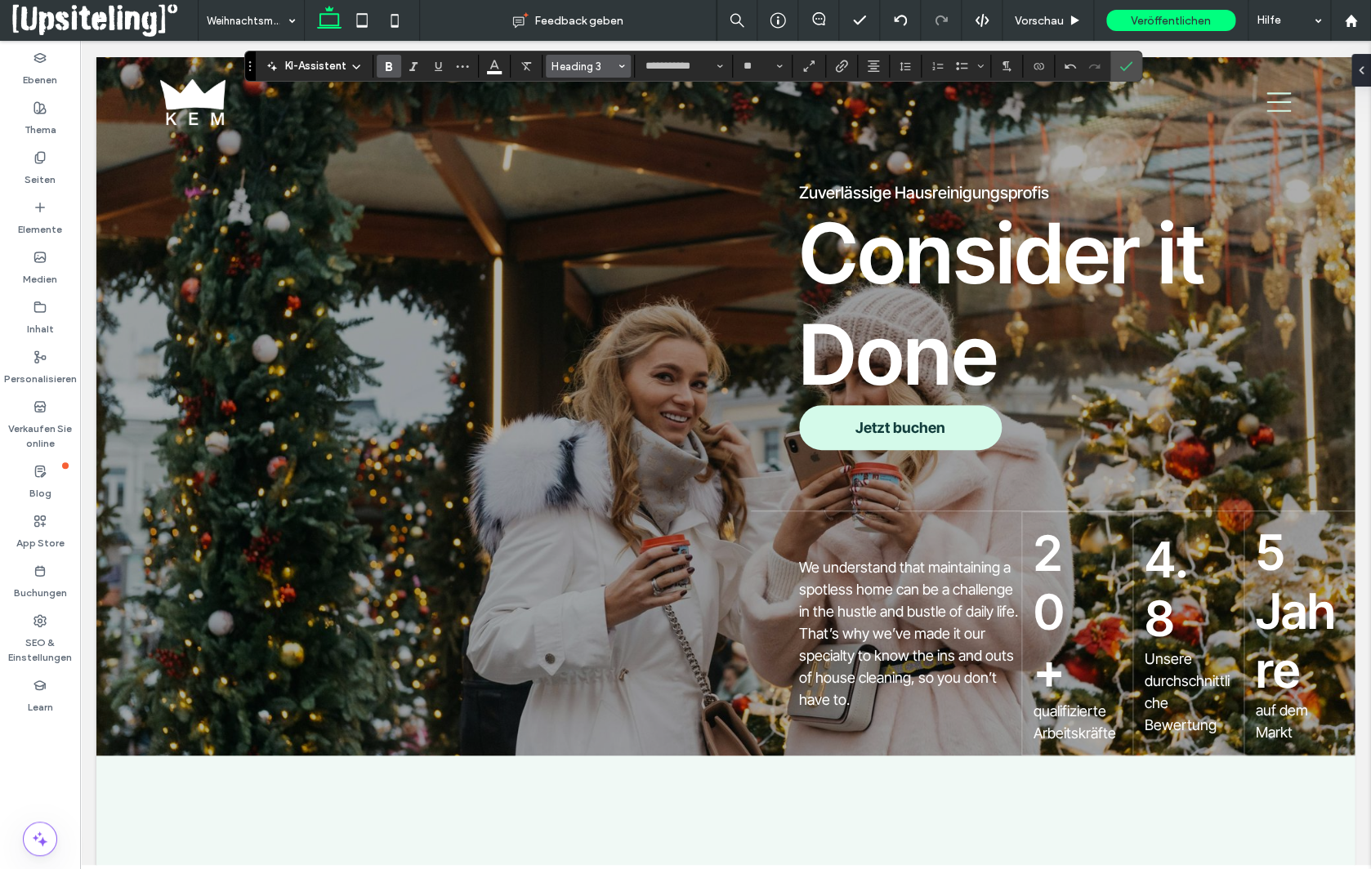
click at [622, 69] on icon "Stile" at bounding box center [622, 66] width 7 height 7
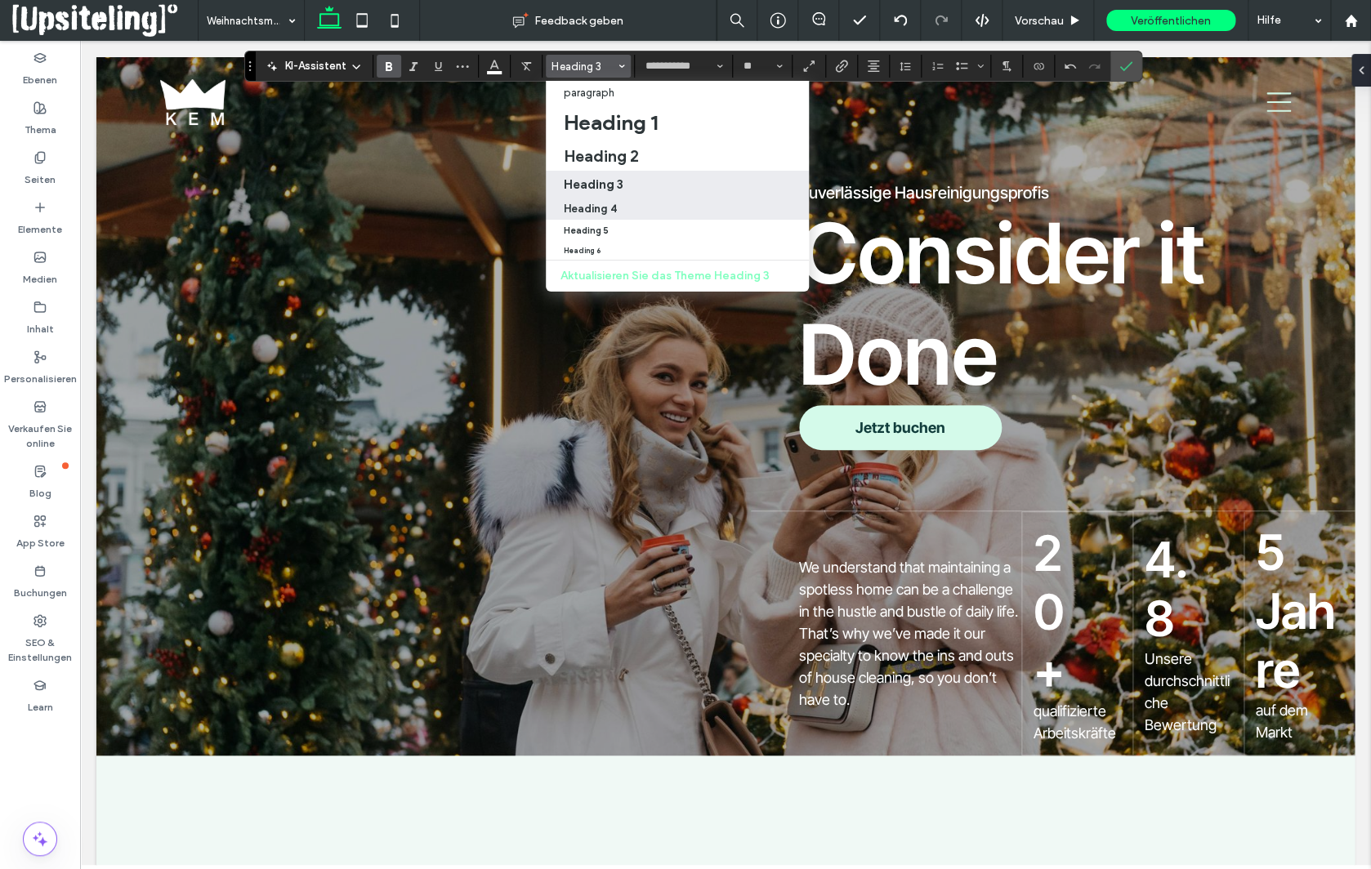
click at [606, 204] on h4 "Heading 4" at bounding box center [590, 209] width 53 height 12
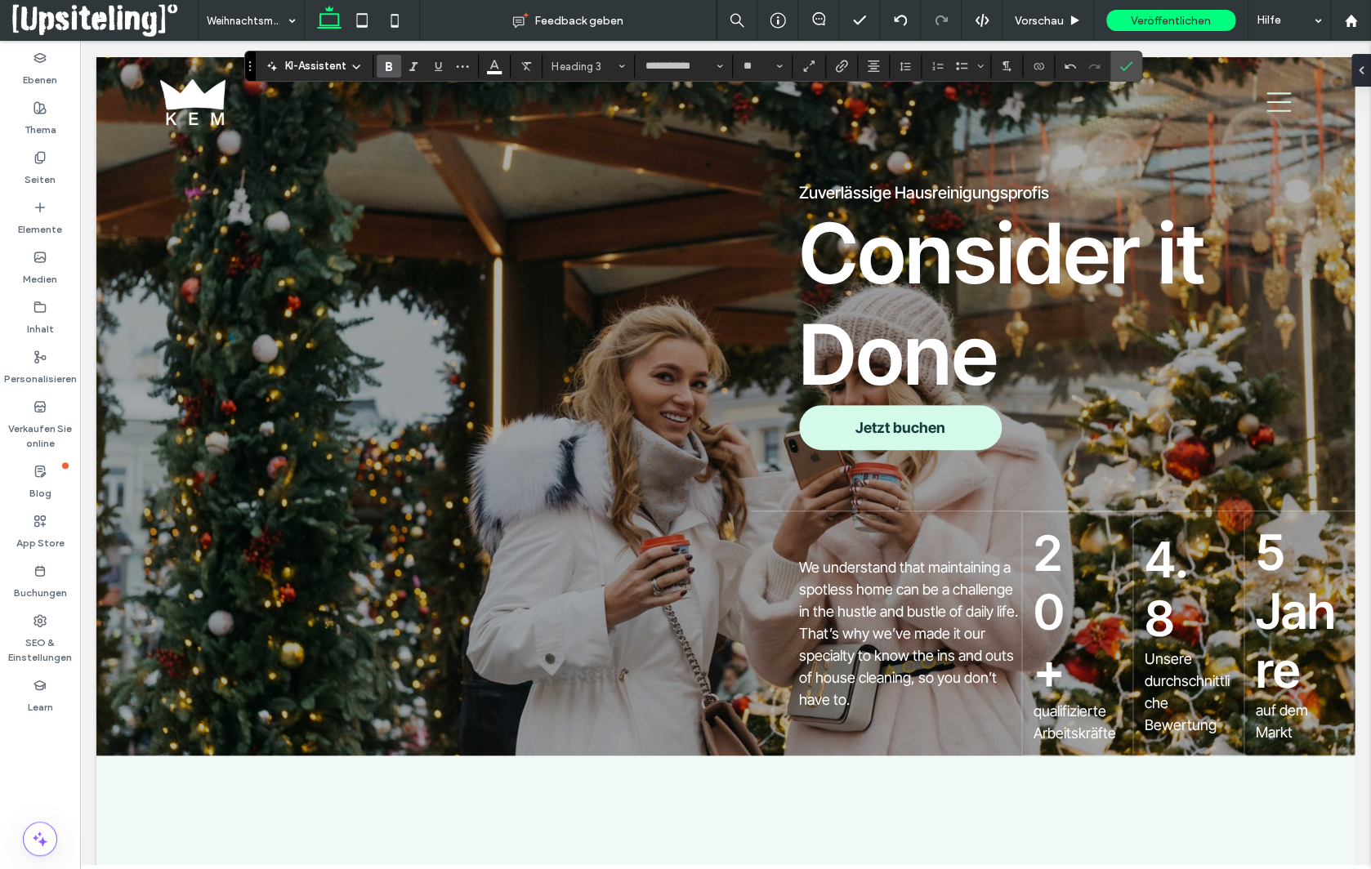
type input "**"
click at [878, 65] on button "Ausrichtung" at bounding box center [873, 66] width 25 height 23
click at [886, 114] on icon "ui.textEditor.alignment.center" at bounding box center [886, 116] width 13 height 13
click at [500, 69] on icon "Farbe" at bounding box center [494, 64] width 13 height 13
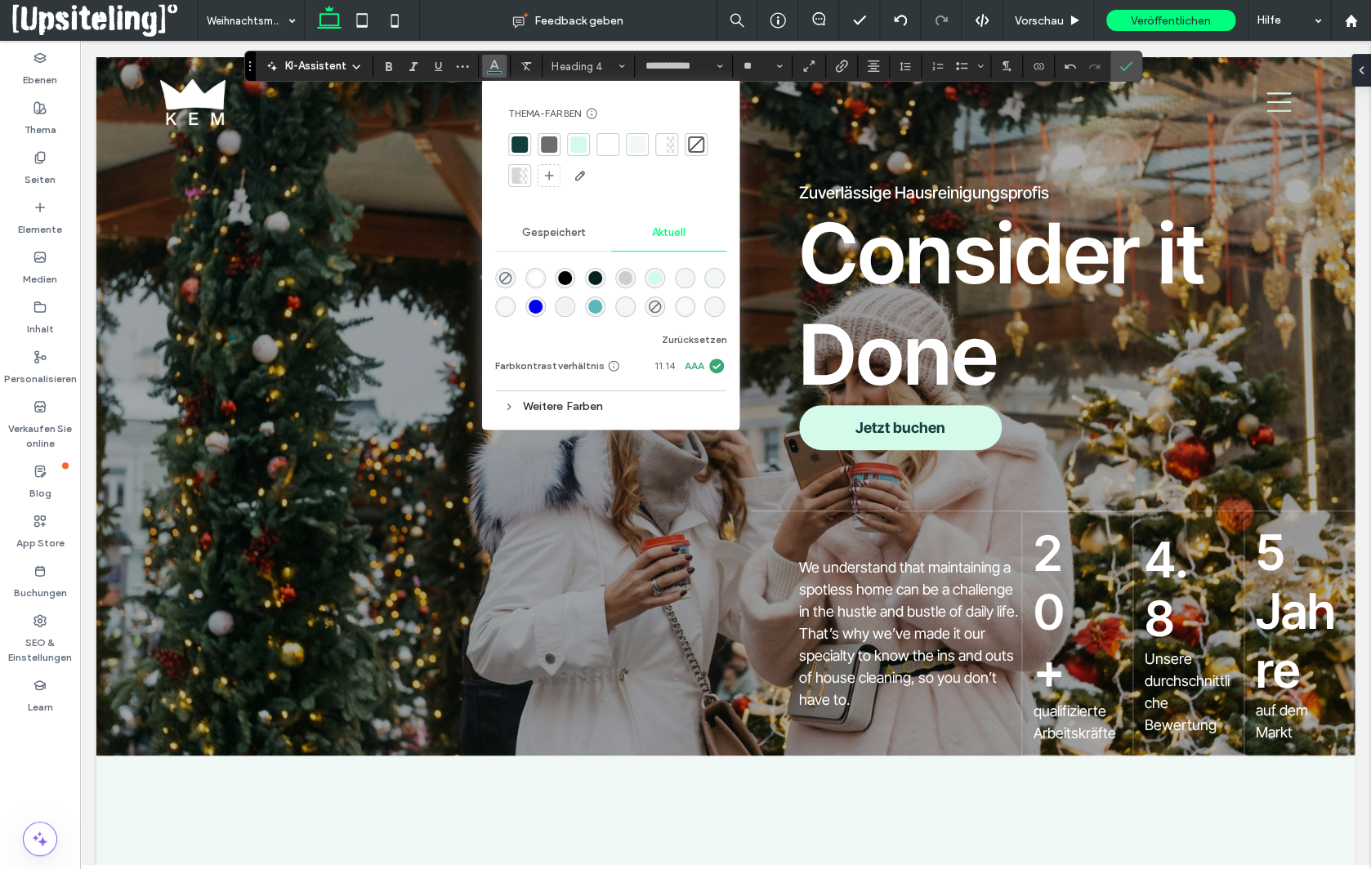
click at [607, 145] on div at bounding box center [608, 144] width 16 height 16
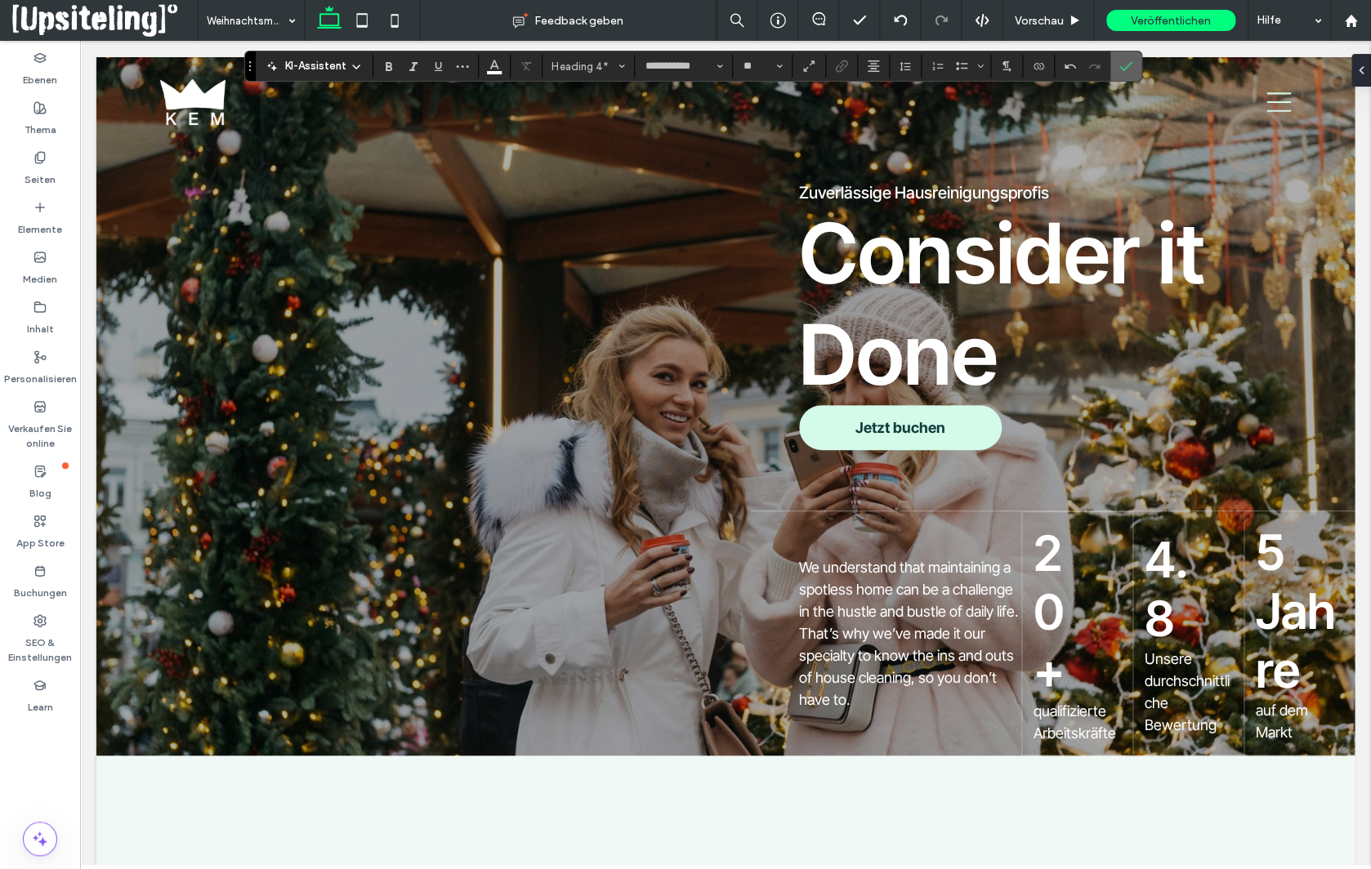
click at [1126, 65] on icon "Bestätigen" at bounding box center [1125, 66] width 13 height 13
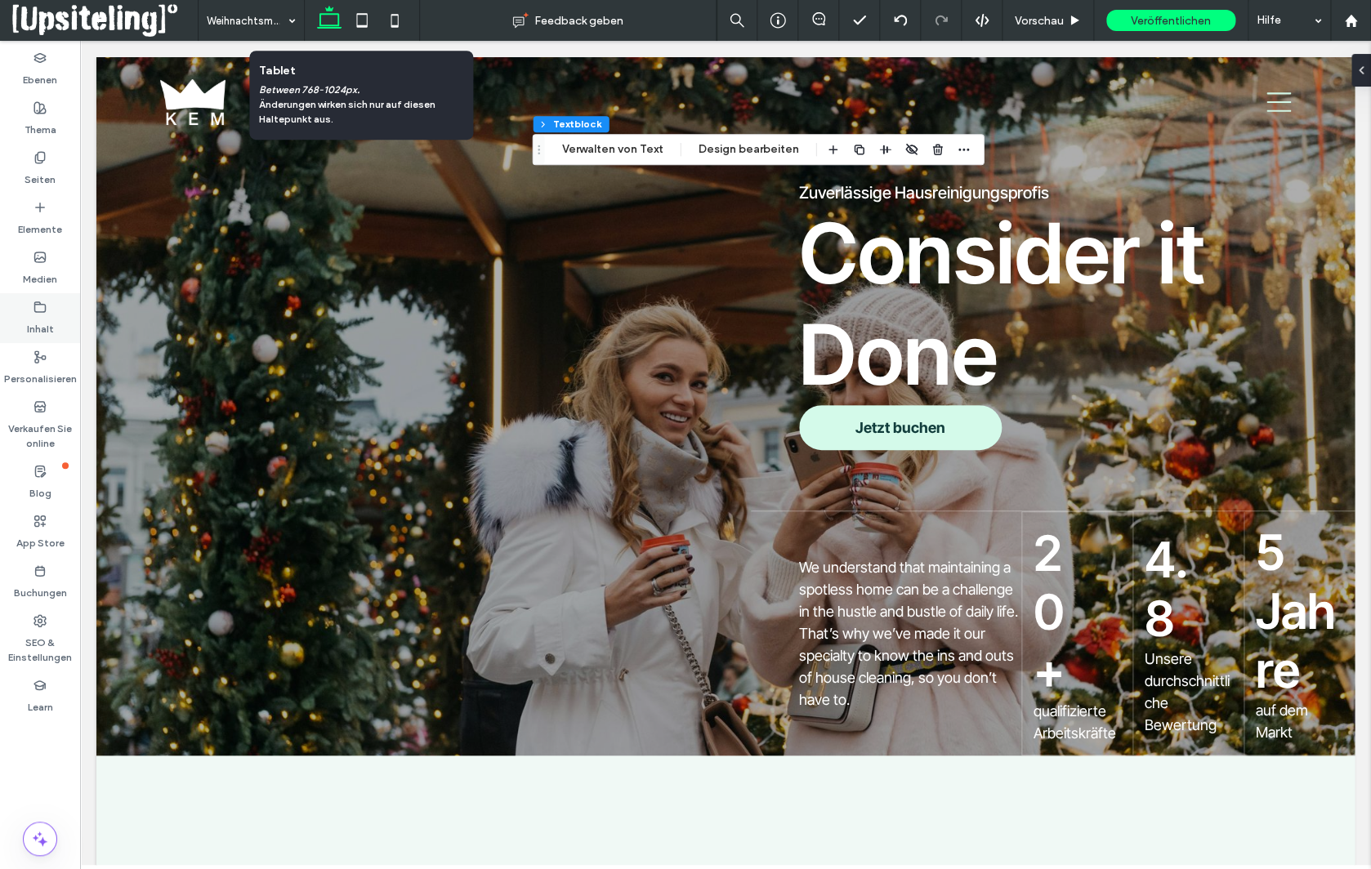
click at [367, 17] on use at bounding box center [361, 20] width 11 height 14
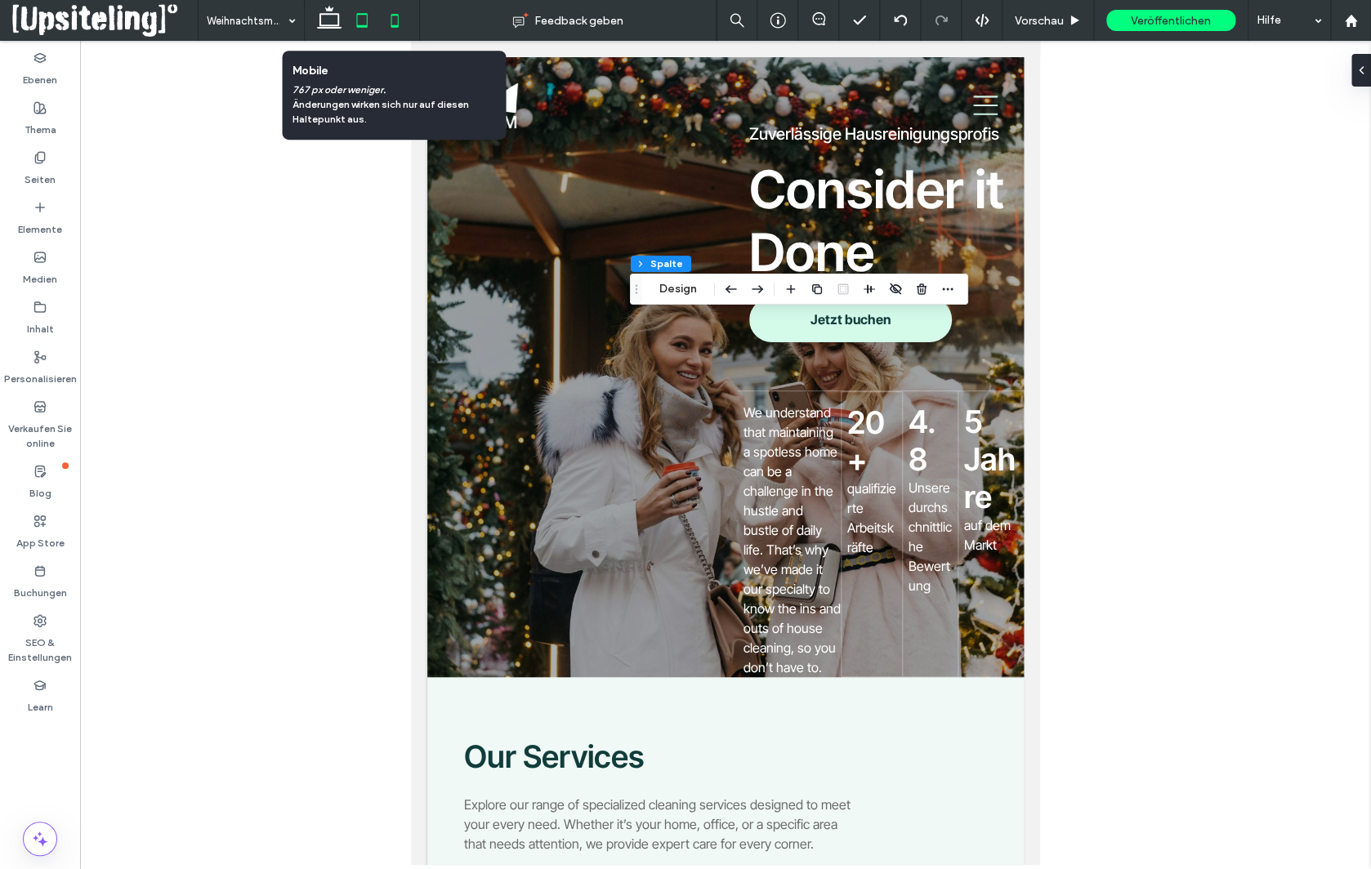
click at [396, 23] on icon at bounding box center [394, 20] width 33 height 33
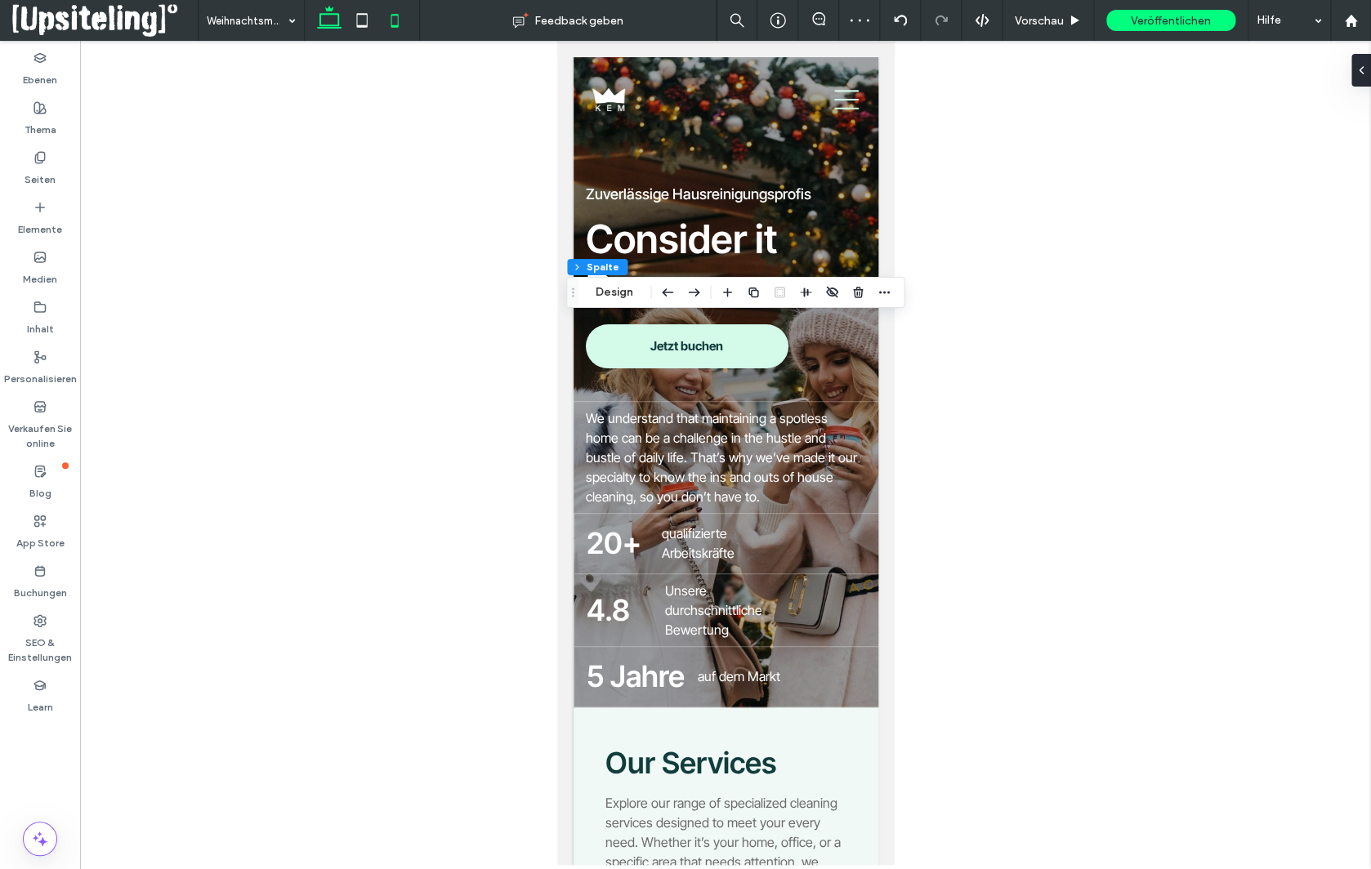
click at [326, 21] on icon at bounding box center [329, 20] width 33 height 33
type input "**"
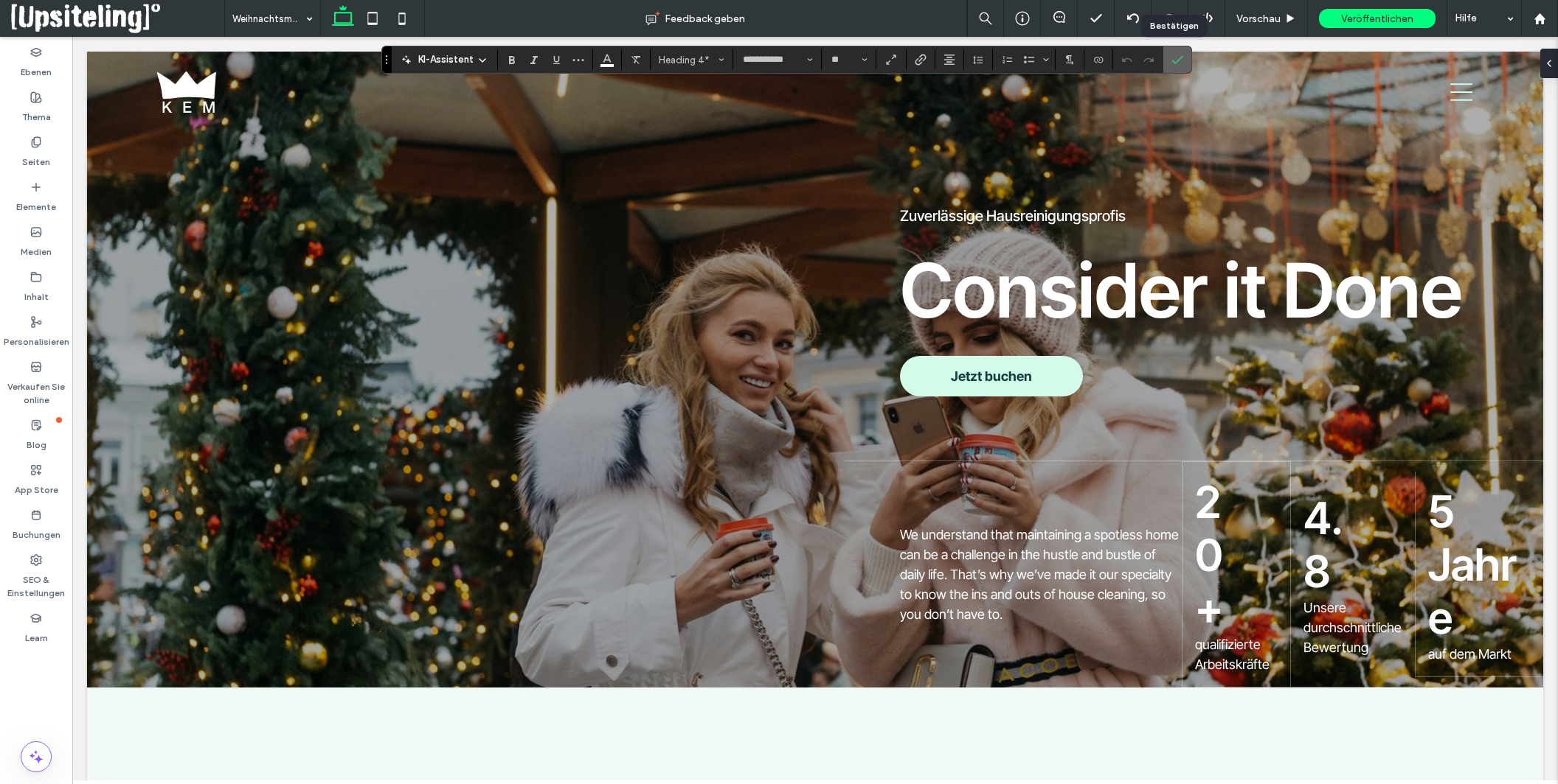
click at [1171, 58] on icon "Bestätigen" at bounding box center [1176, 60] width 12 height 12
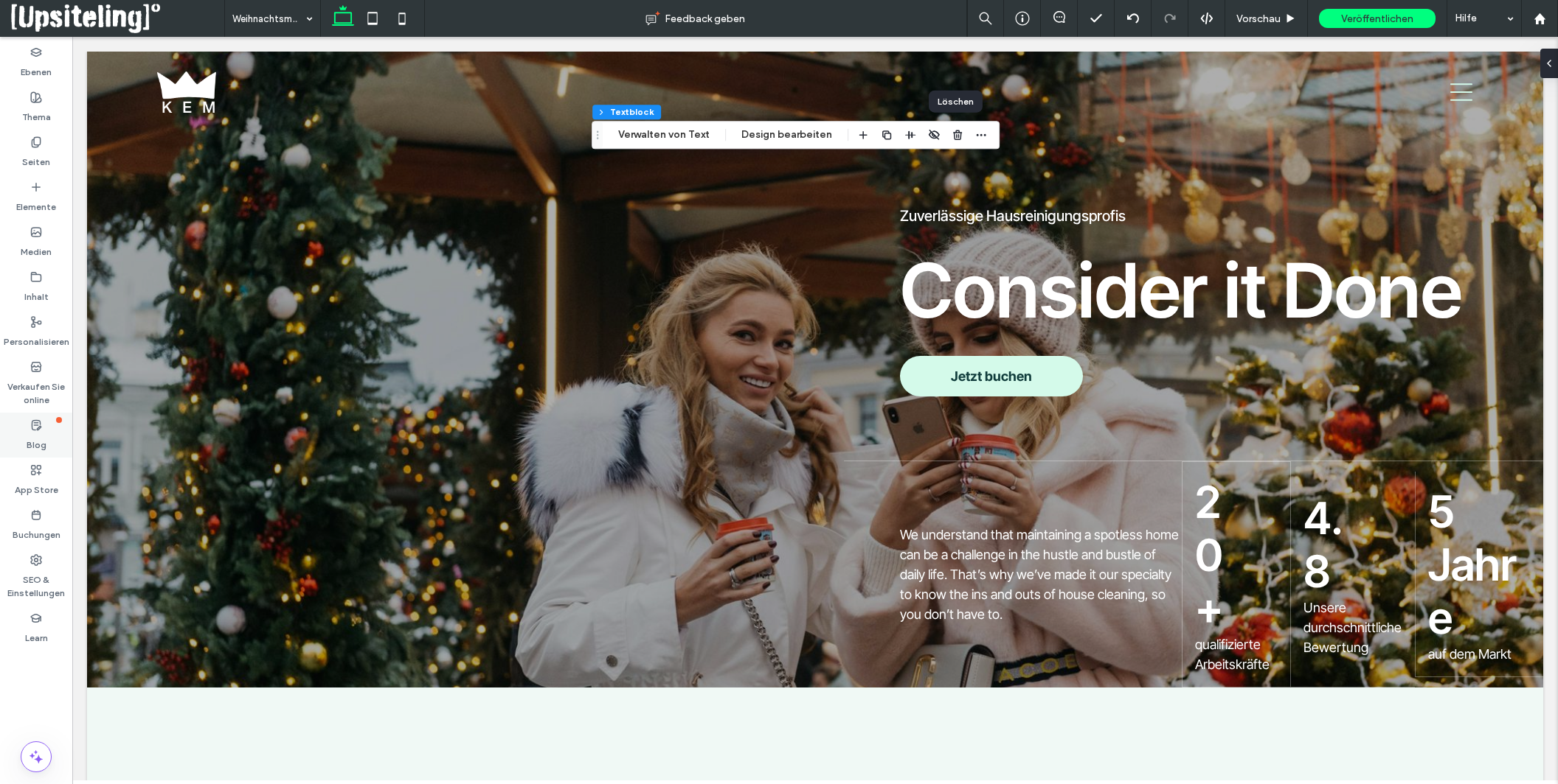
click at [953, 138] on icon "button" at bounding box center [957, 134] width 12 height 12
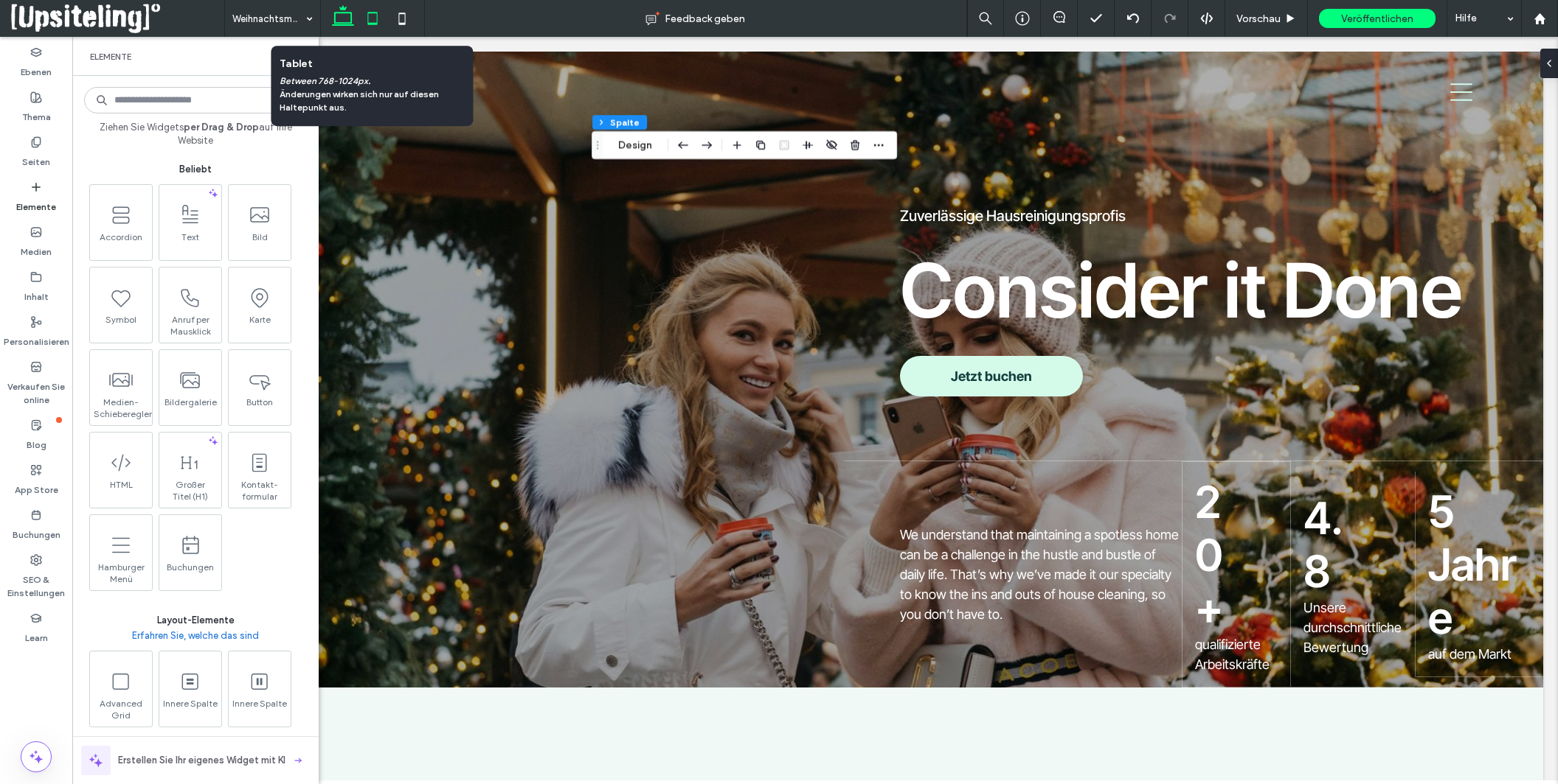
click at [372, 17] on icon at bounding box center [372, 18] width 30 height 30
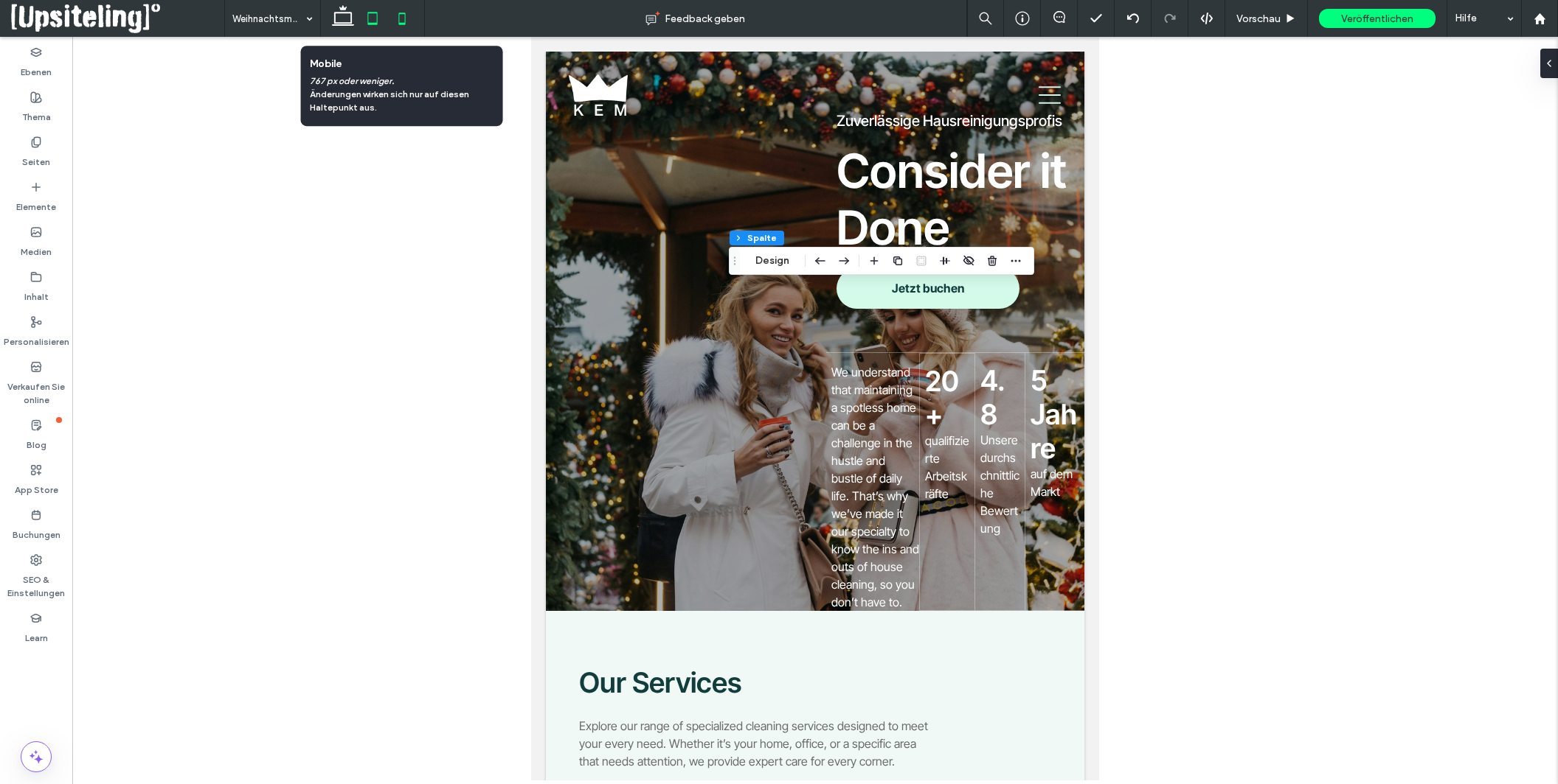
click at [401, 18] on icon at bounding box center [402, 18] width 30 height 30
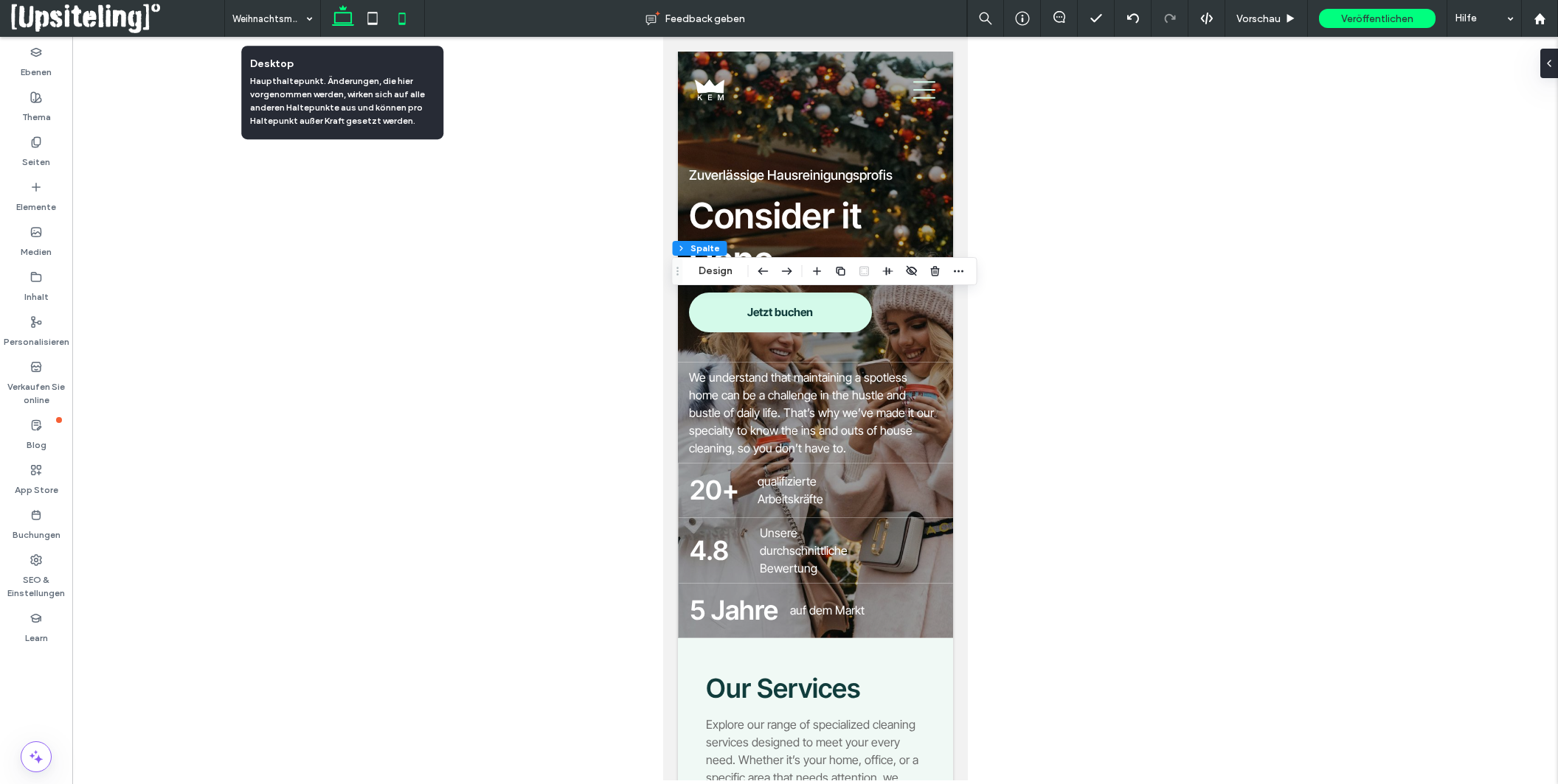
click at [344, 13] on use at bounding box center [343, 15] width 23 height 21
type input "**"
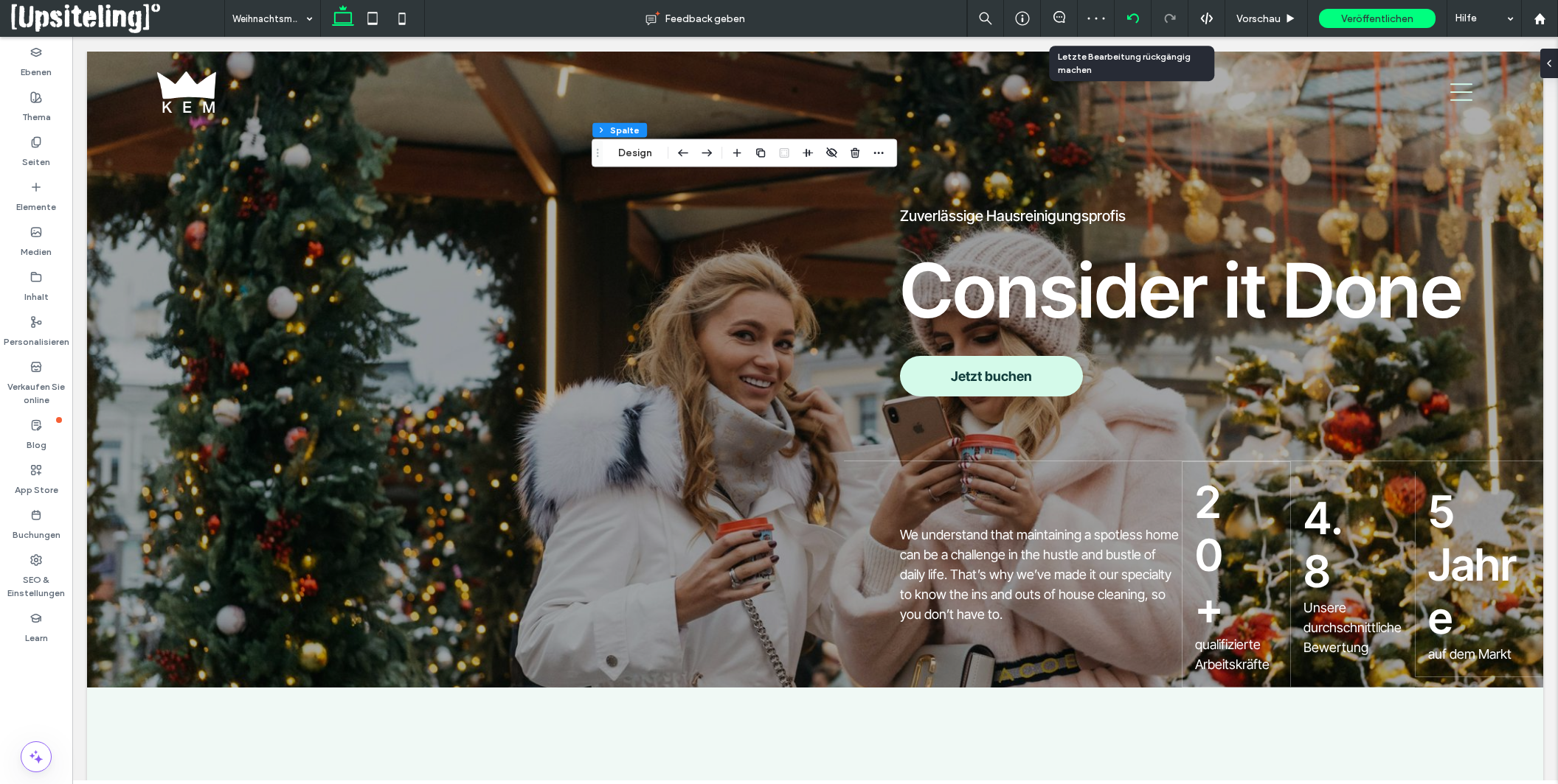
click at [1126, 16] on div at bounding box center [1133, 18] width 36 height 12
click at [1130, 18] on icon at bounding box center [1132, 18] width 12 height 12
type input "**"
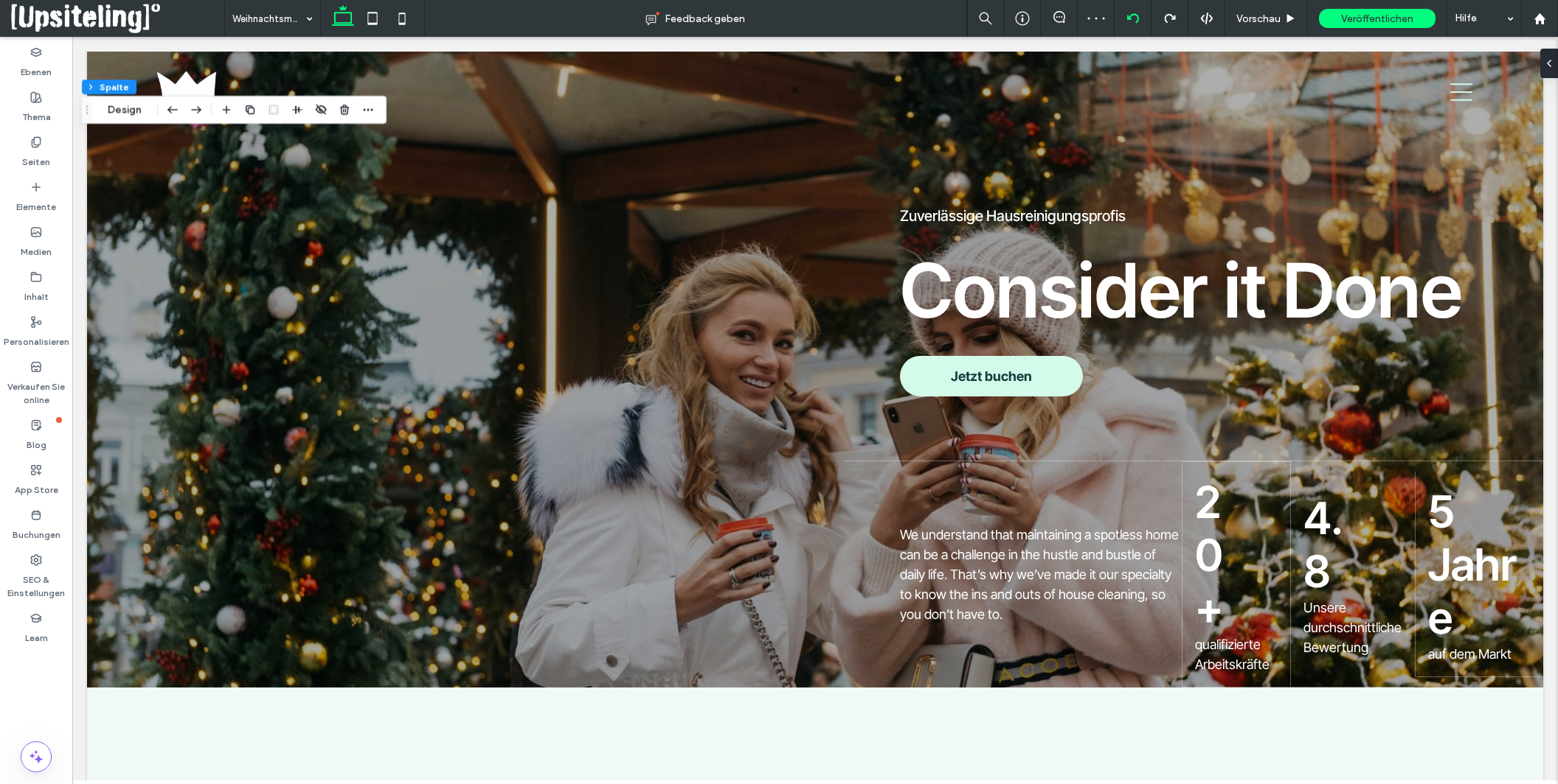
click at [1130, 18] on div at bounding box center [779, 392] width 1558 height 784
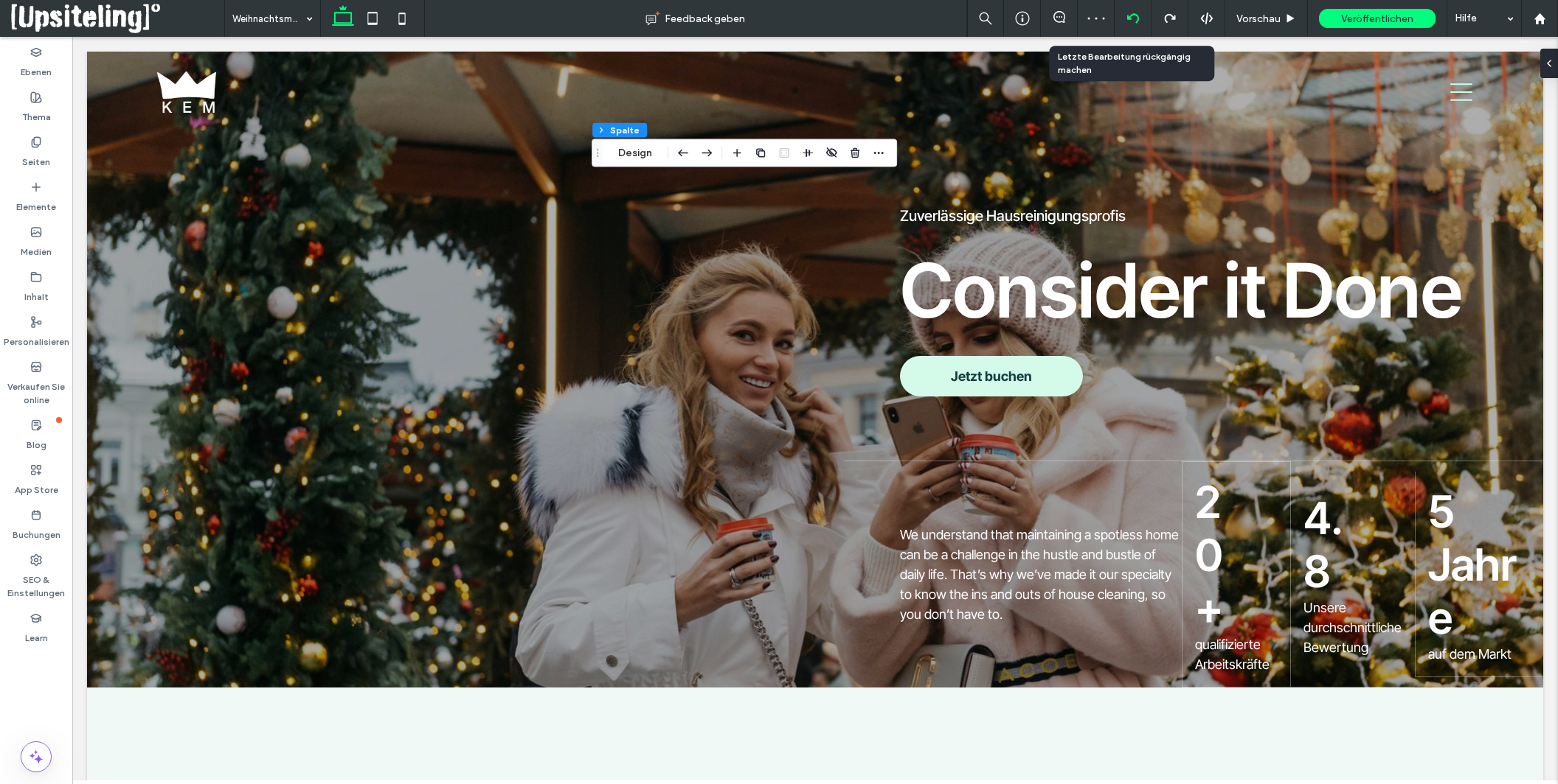
click at [1130, 18] on icon at bounding box center [1132, 18] width 12 height 12
type input "**"
click at [1130, 18] on icon at bounding box center [1132, 18] width 12 height 12
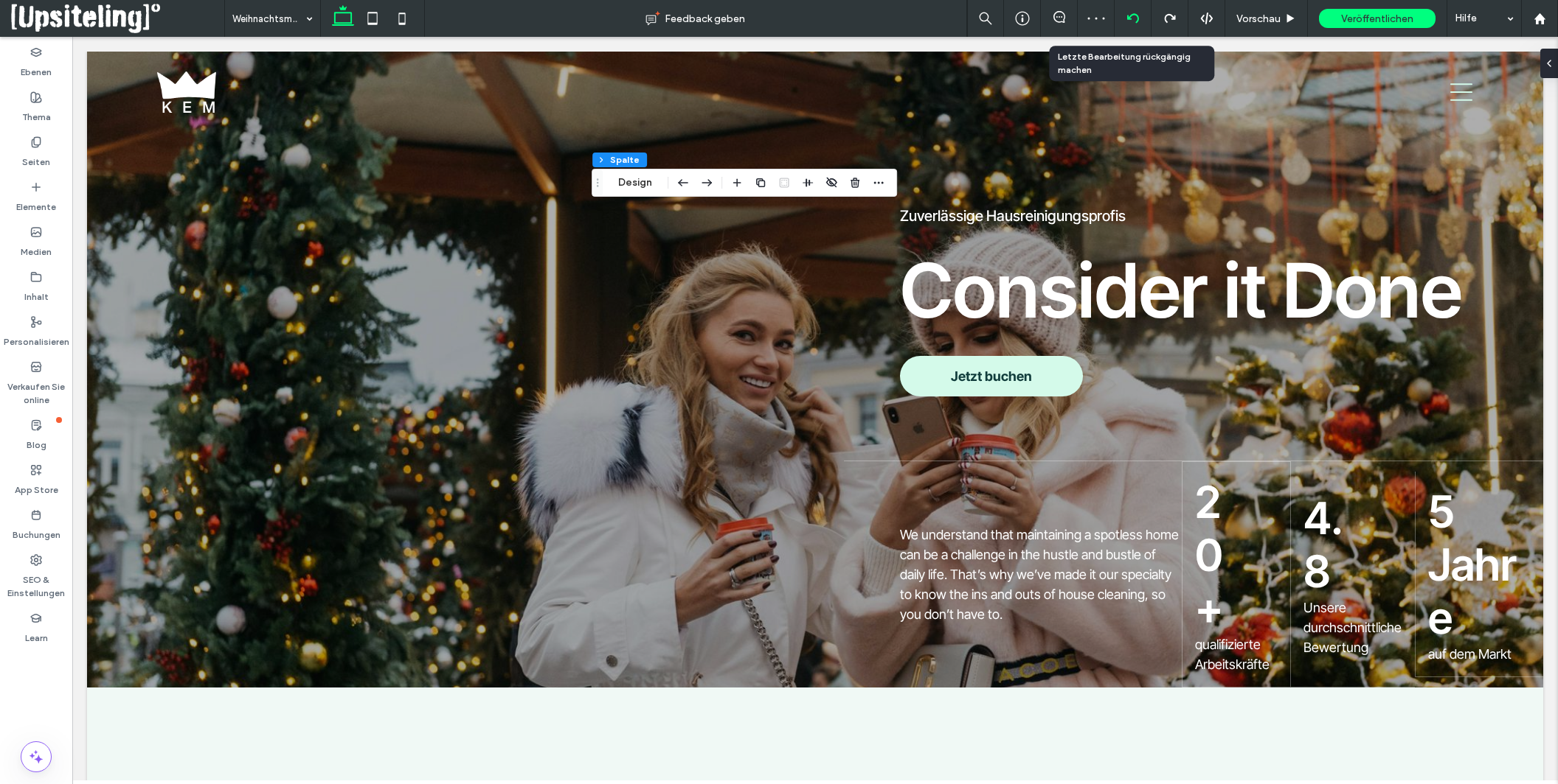
type input "**"
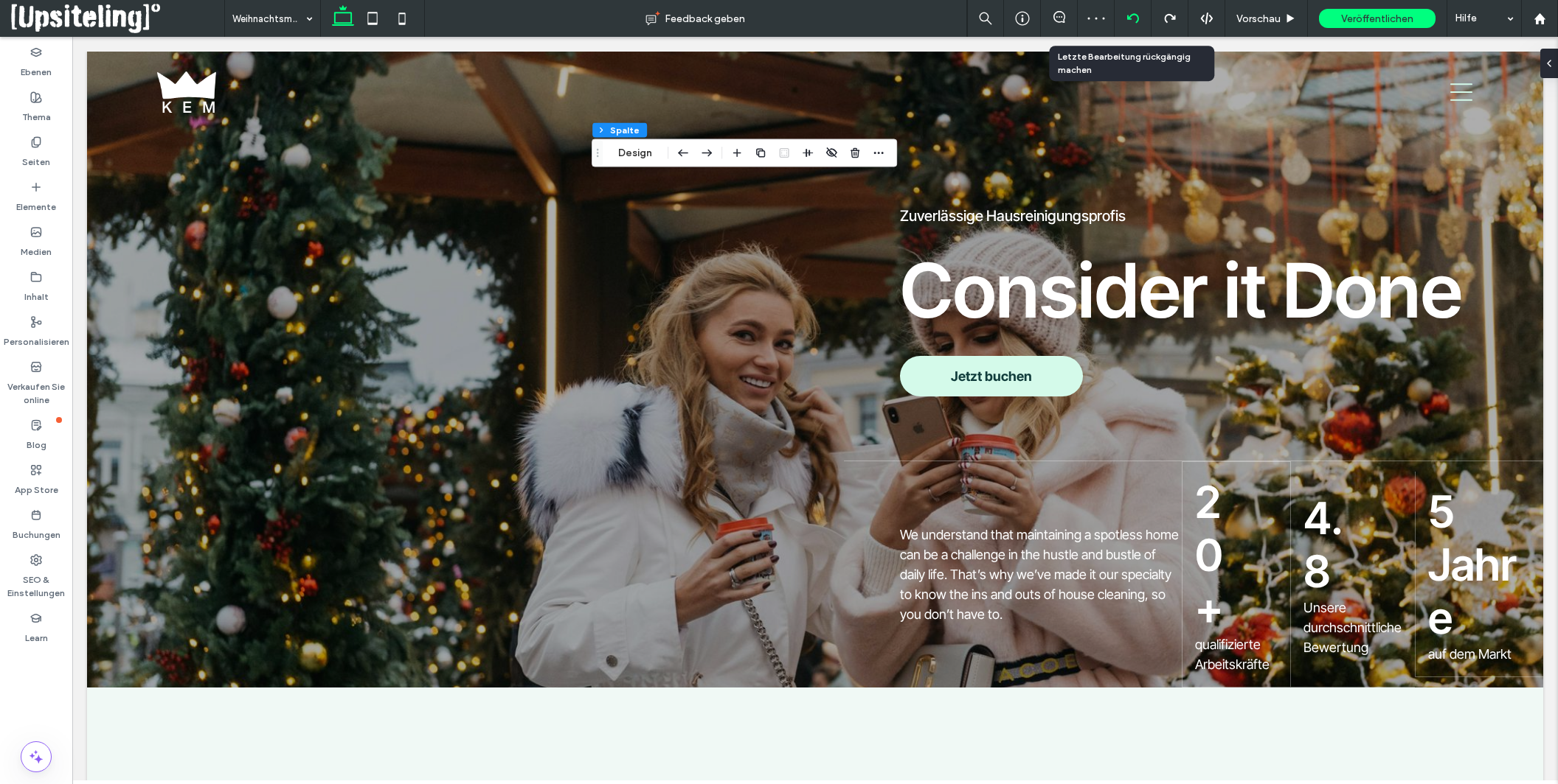
click at [1130, 18] on icon at bounding box center [1132, 18] width 12 height 12
type input "**"
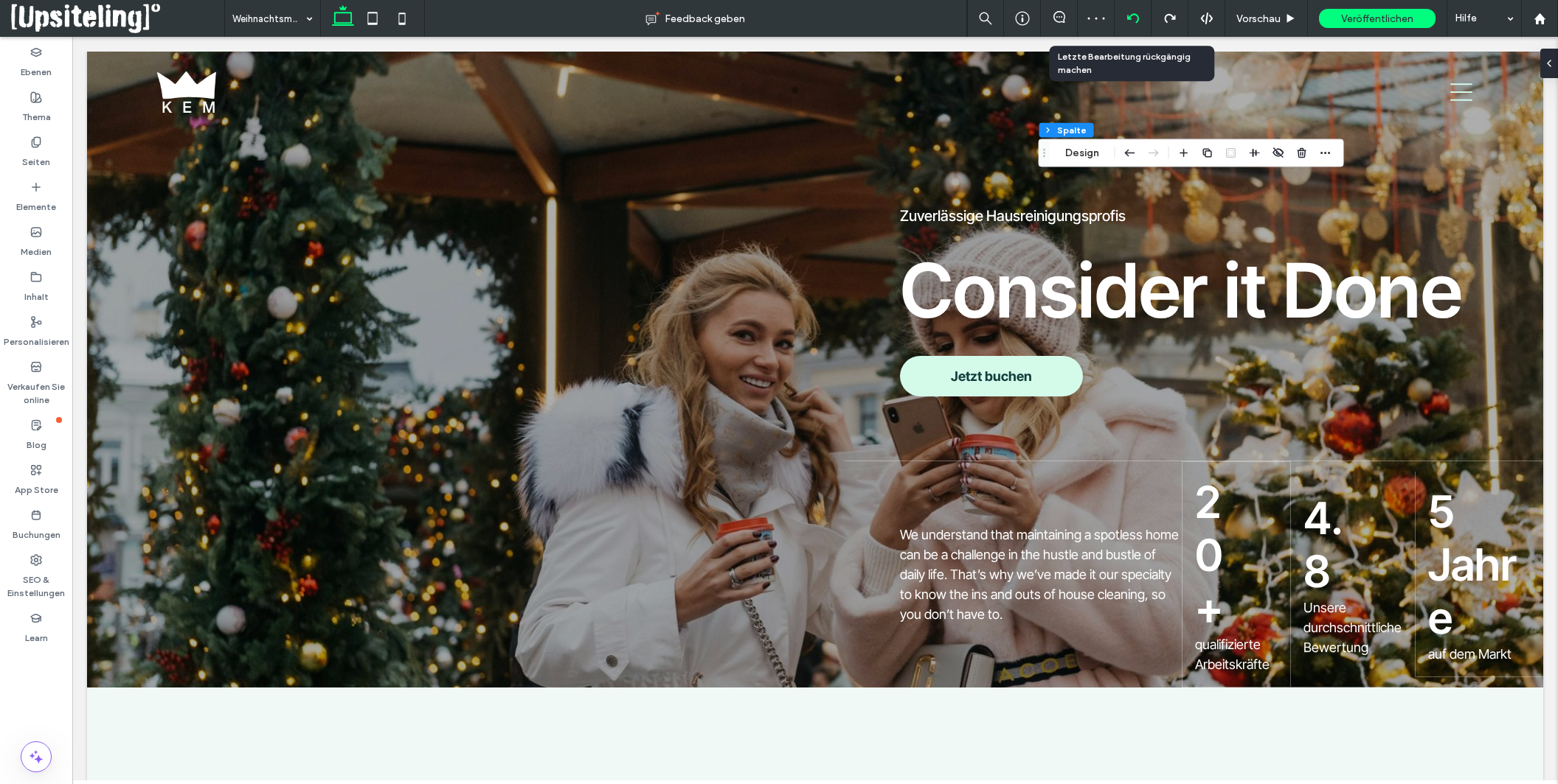
click at [1130, 18] on icon at bounding box center [1132, 18] width 12 height 12
type input "**"
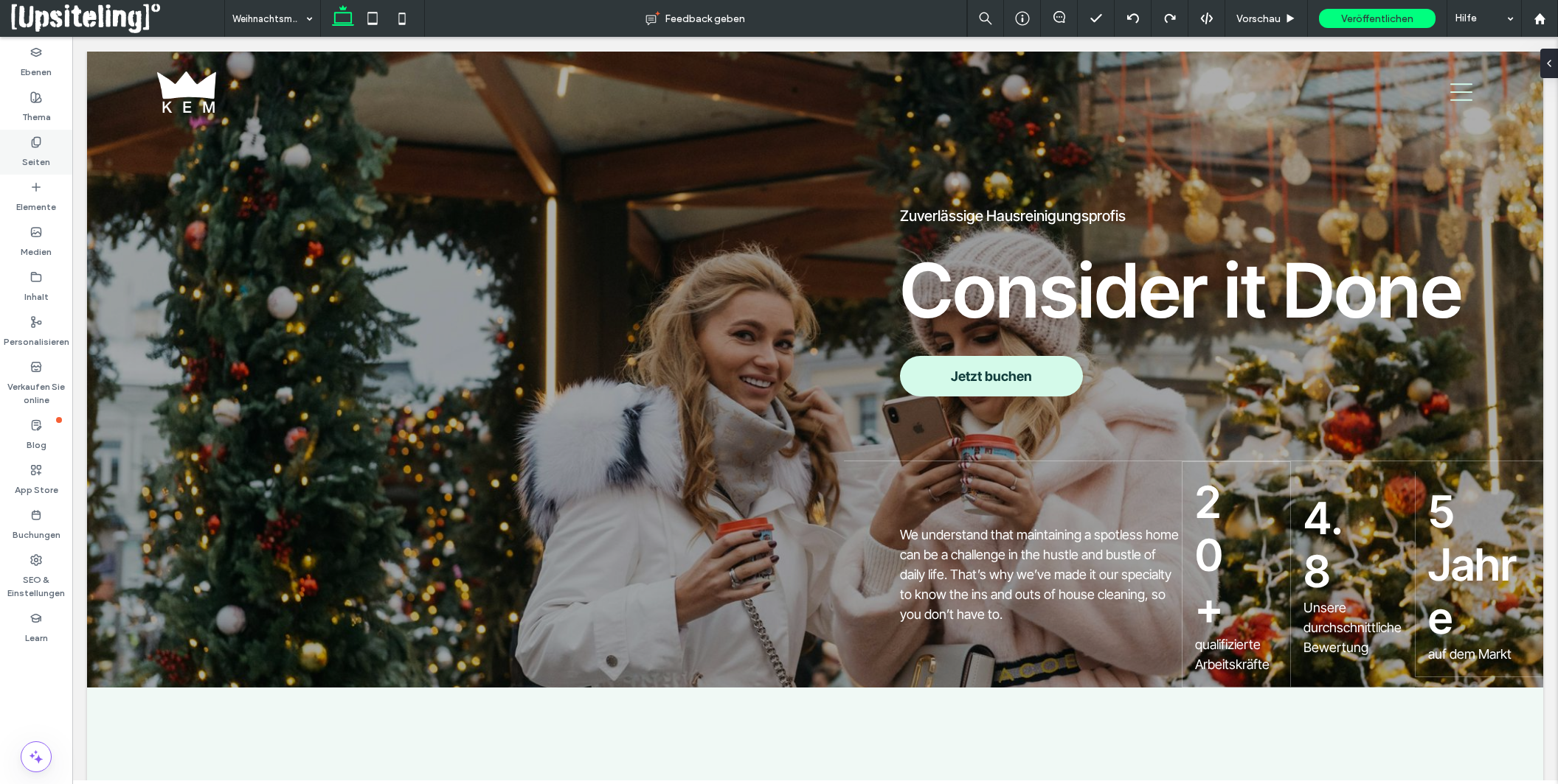
click at [25, 159] on label "Seiten" at bounding box center [36, 158] width 28 height 21
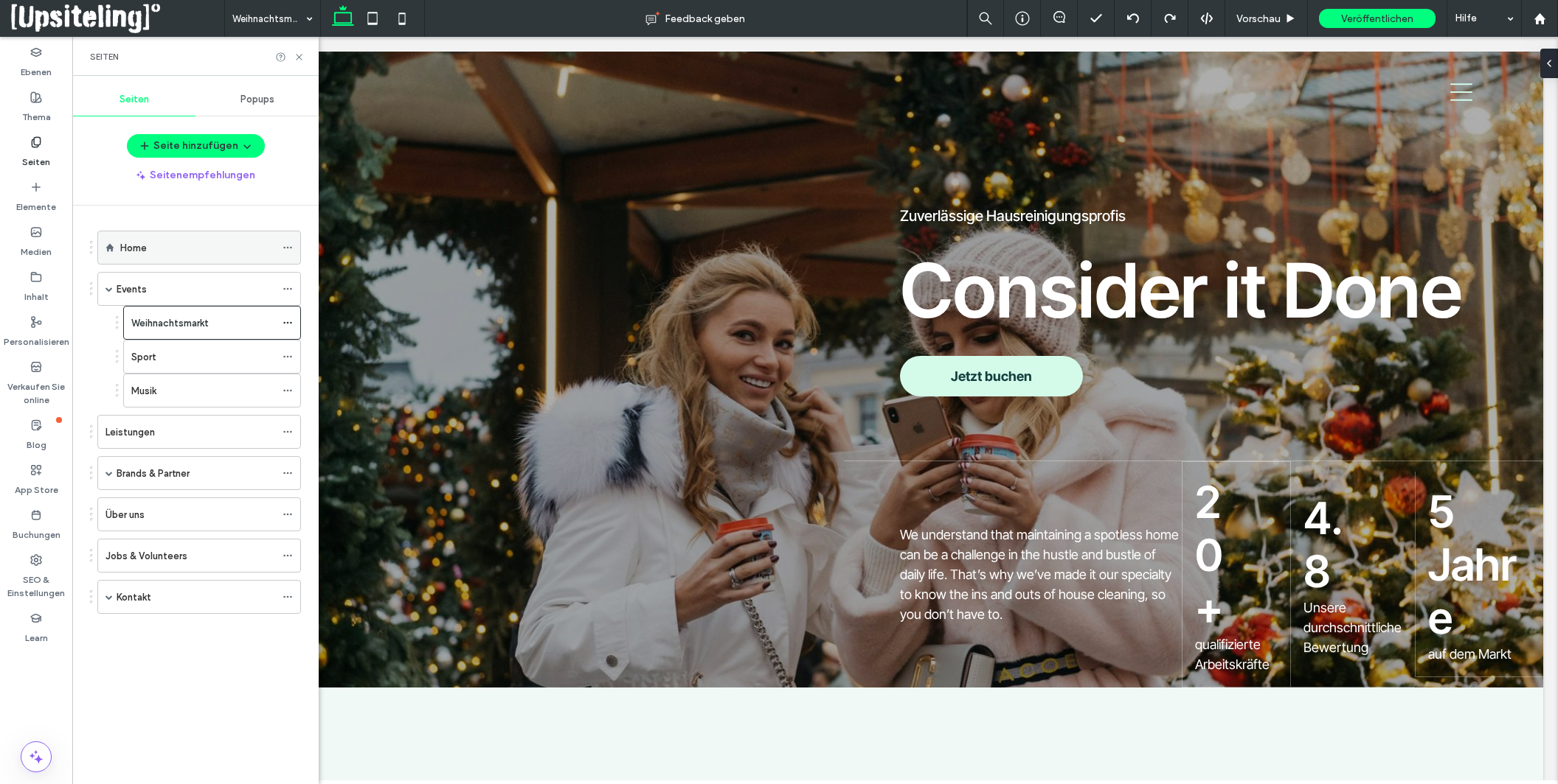
click at [144, 252] on label "Home" at bounding box center [133, 248] width 26 height 26
click at [296, 54] on icon at bounding box center [299, 57] width 11 height 11
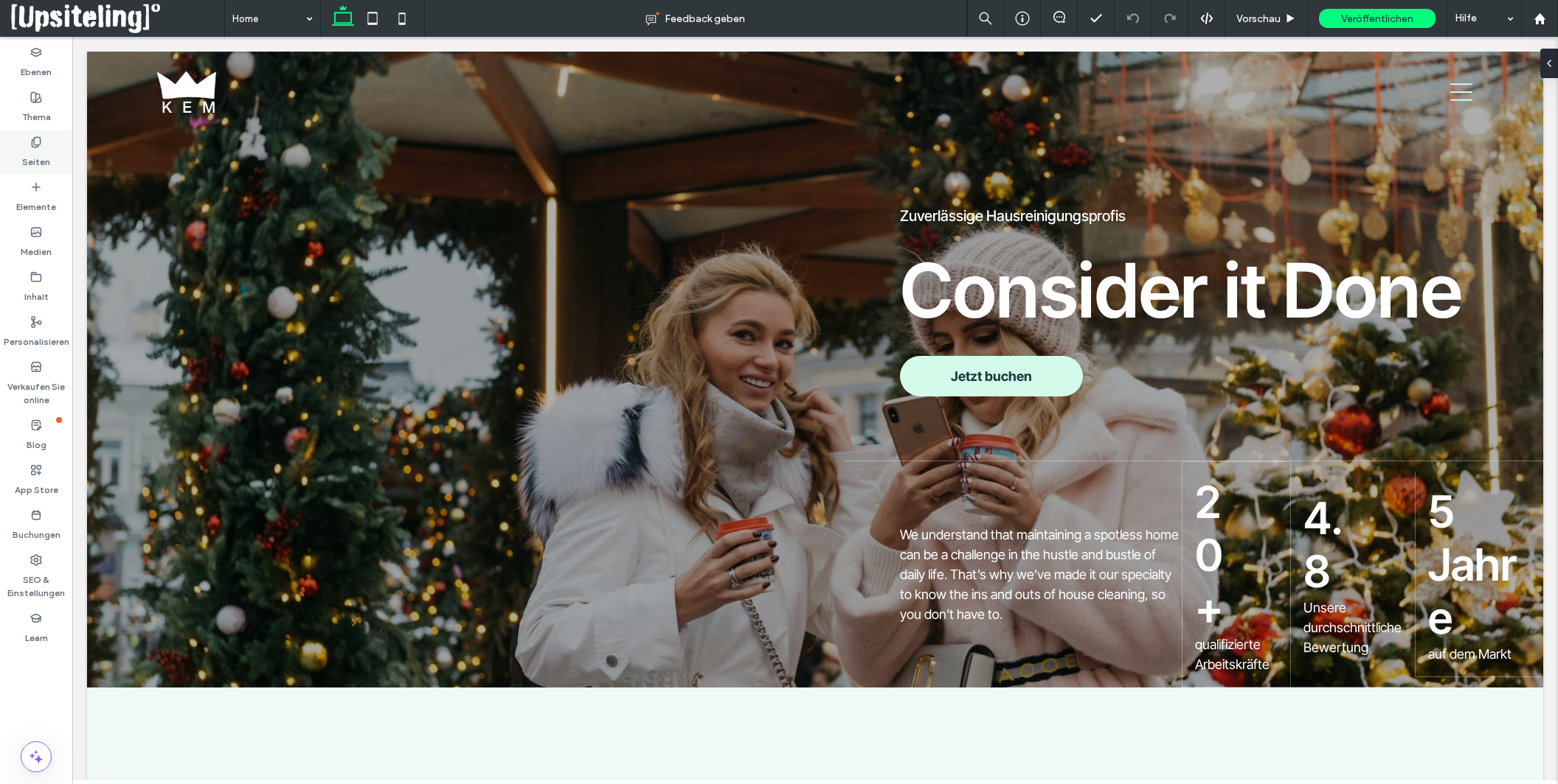
click at [35, 149] on label "Seiten" at bounding box center [36, 158] width 28 height 21
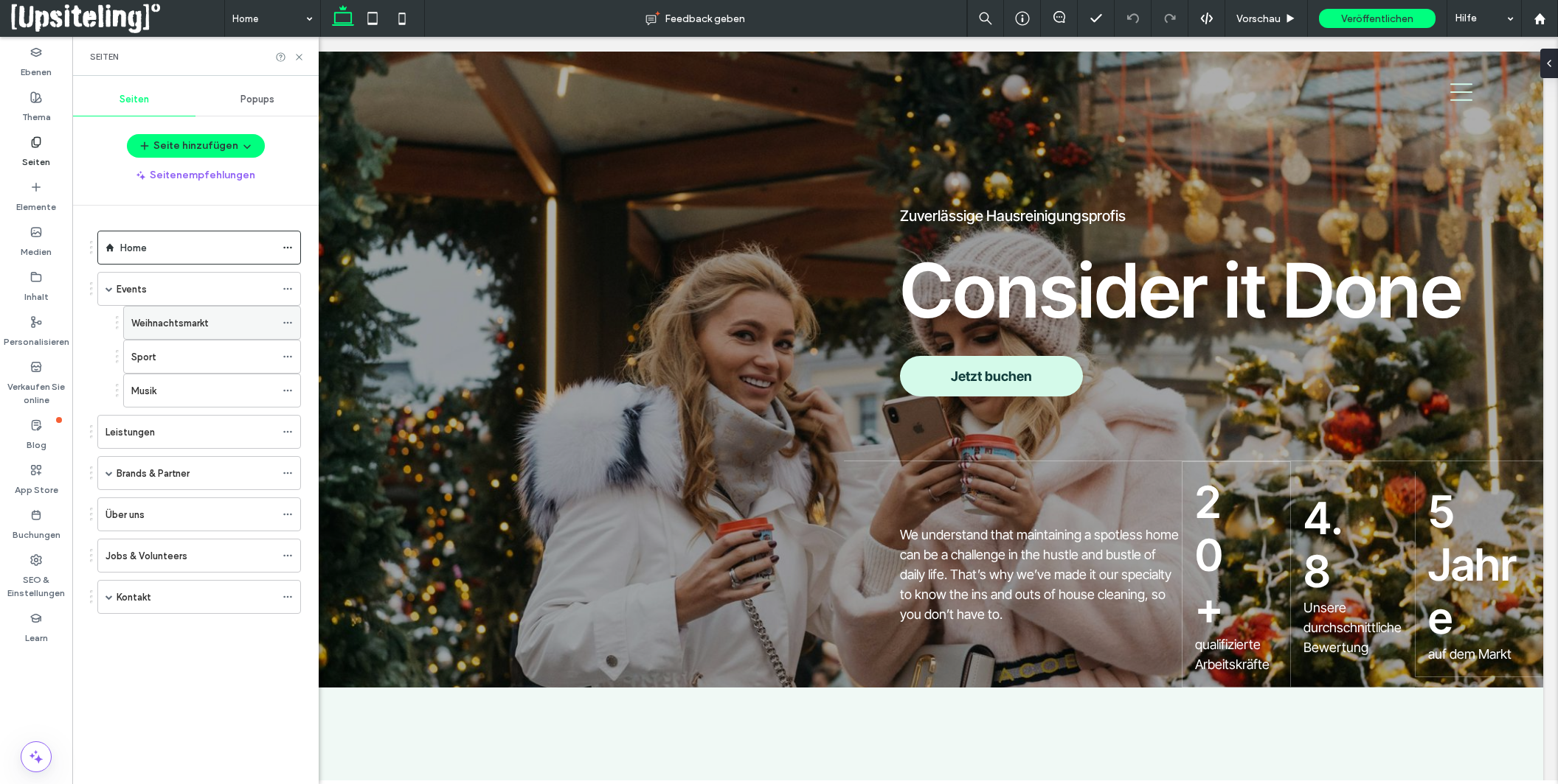
click at [206, 320] on label "Weihnachtsmarkt" at bounding box center [170, 323] width 78 height 26
click at [301, 55] on icon at bounding box center [299, 57] width 11 height 11
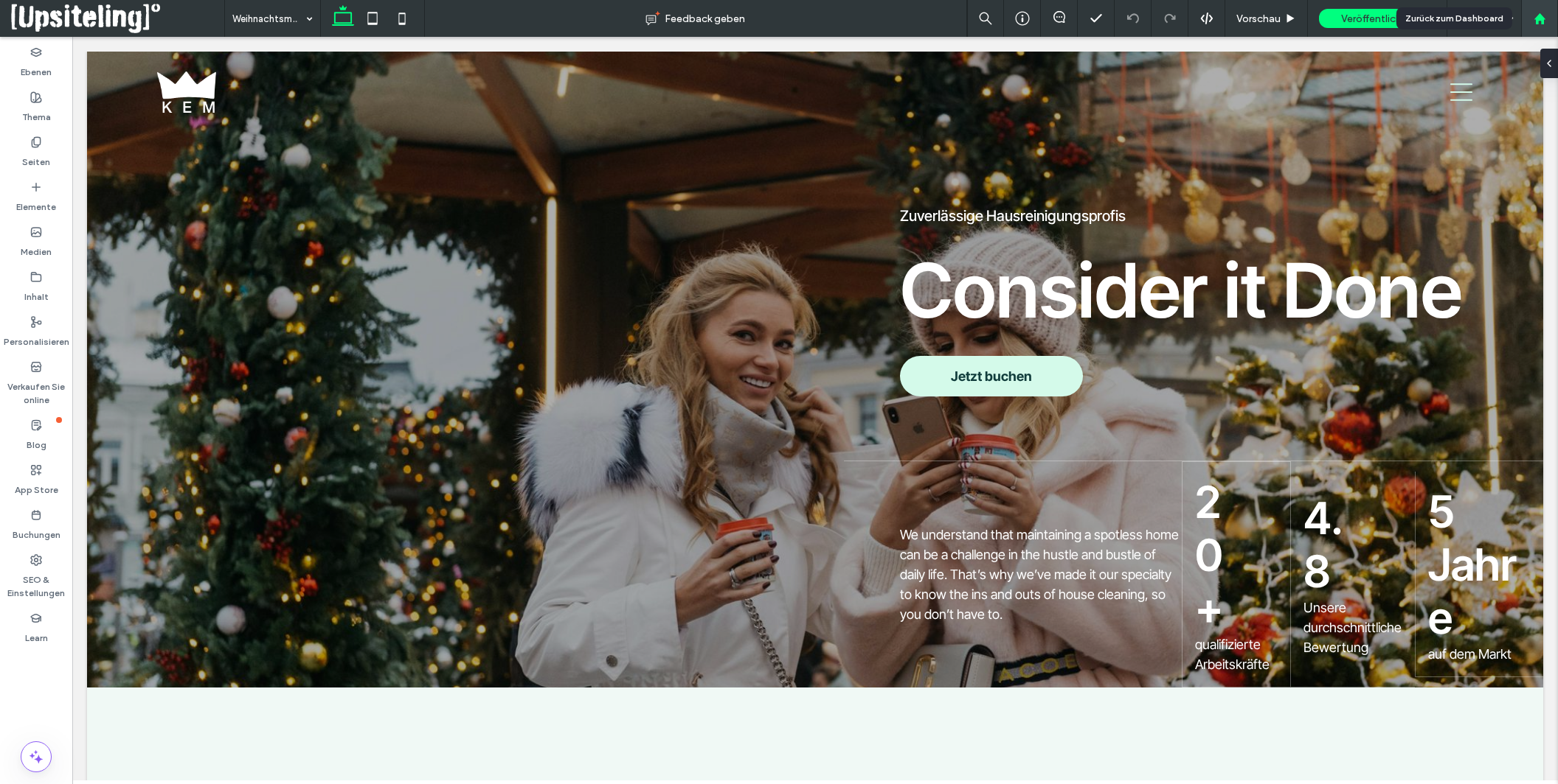
click at [1237, 23] on use at bounding box center [1539, 18] width 11 height 11
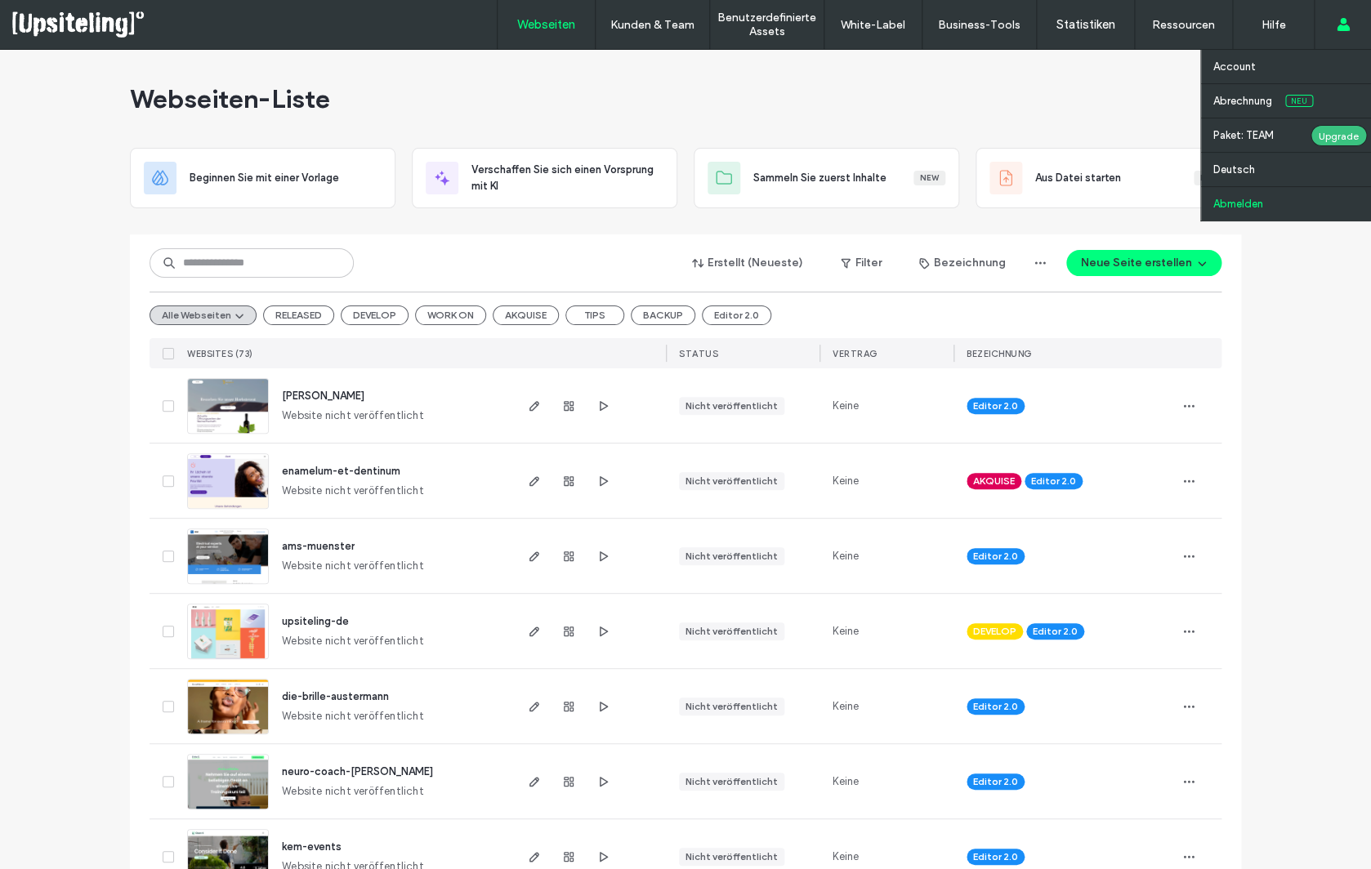
click at [1247, 207] on label "Abmelden" at bounding box center [1238, 204] width 50 height 12
